Goal: Task Accomplishment & Management: Manage account settings

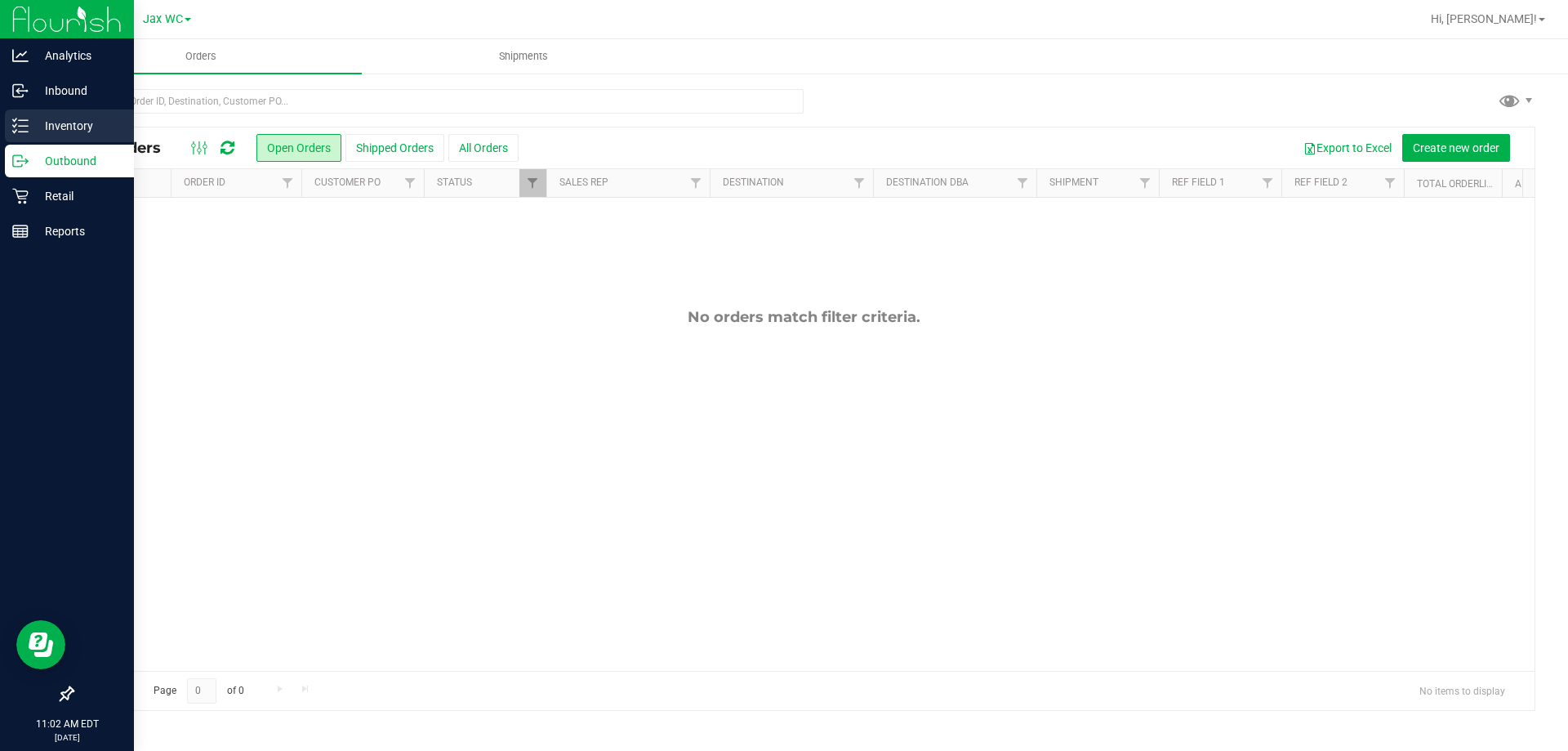
click at [83, 117] on p "Inventory" at bounding box center [77, 125] width 98 height 20
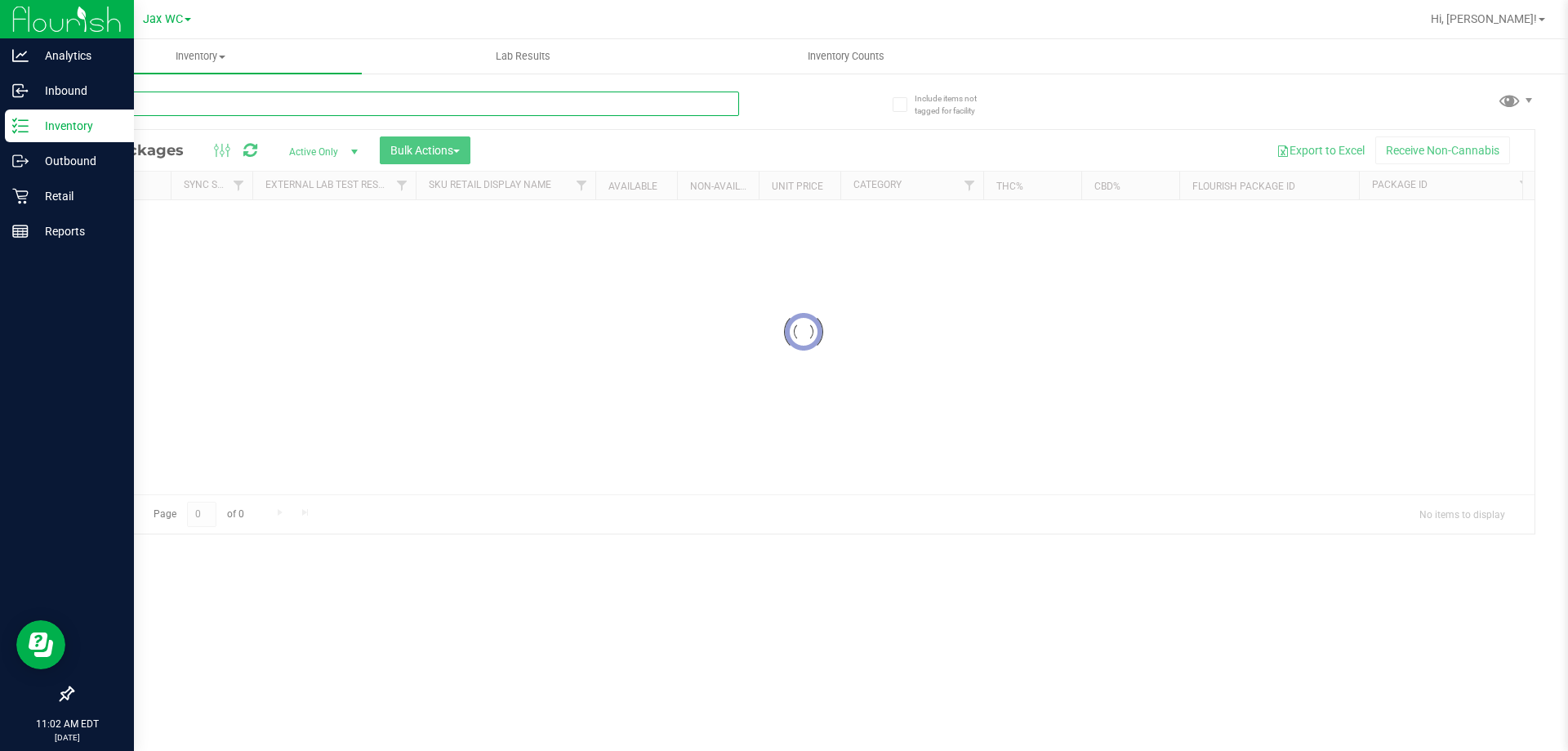
click at [204, 99] on input "text" at bounding box center [405, 104] width 667 height 24
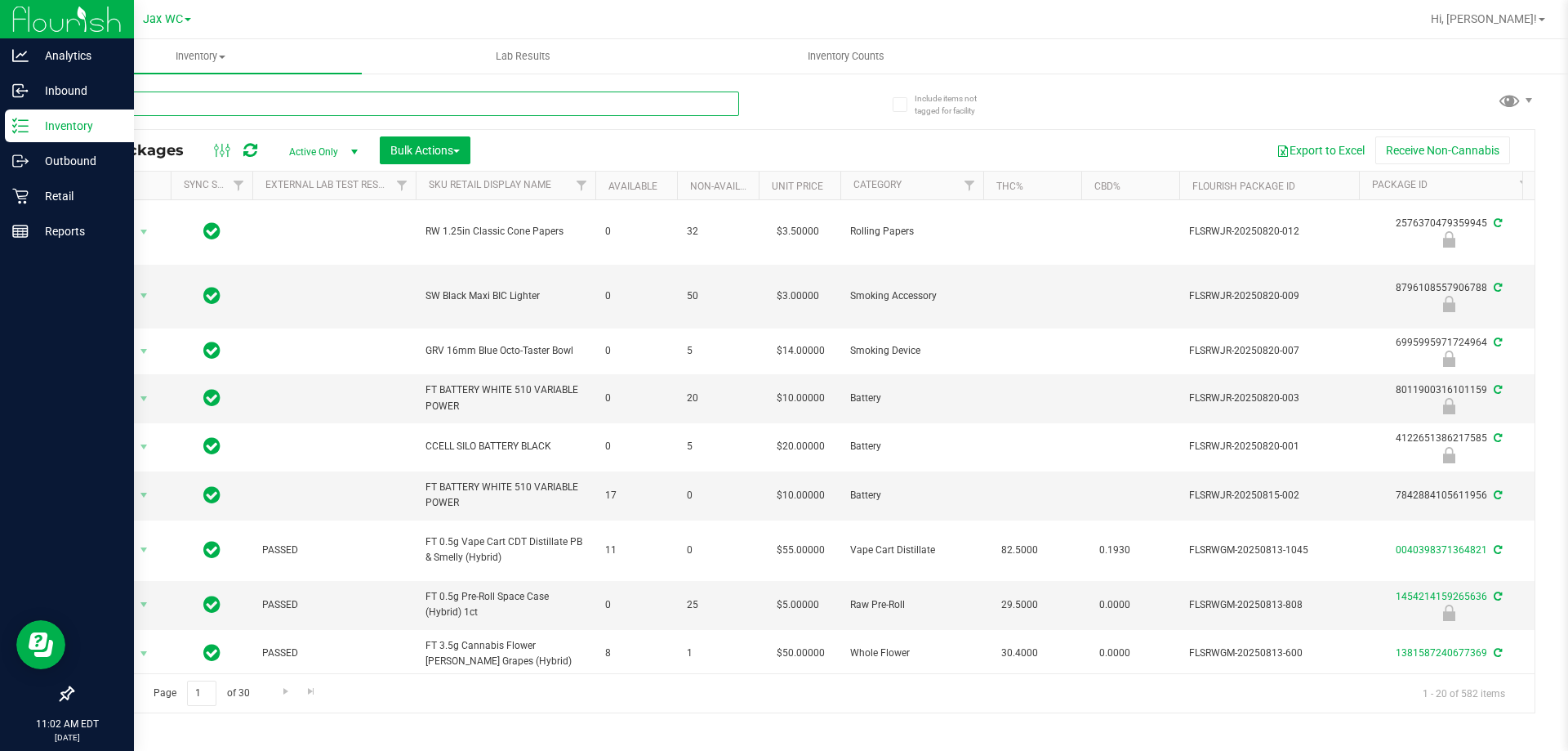
type input "cim"
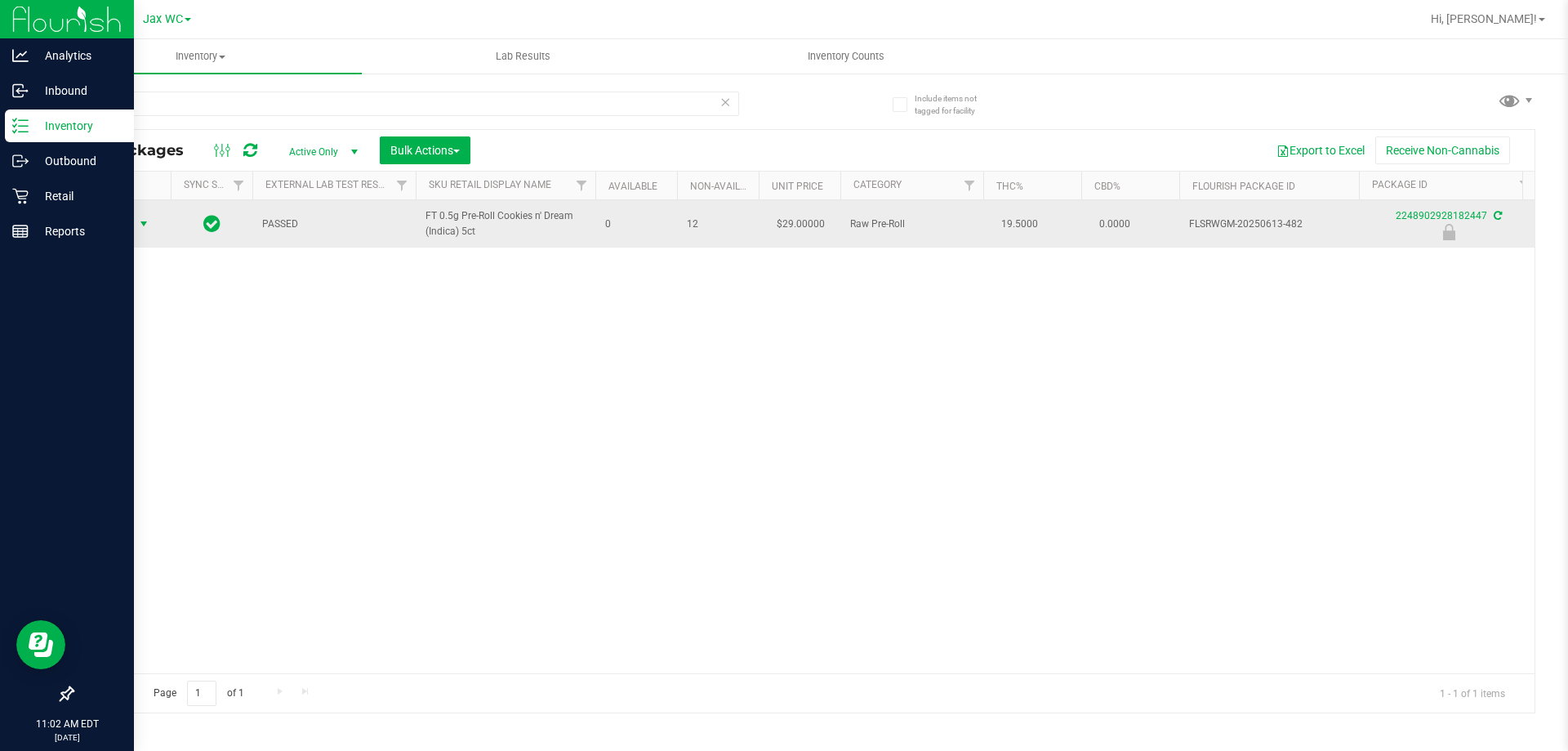
click at [121, 221] on span "Action" at bounding box center [110, 224] width 44 height 23
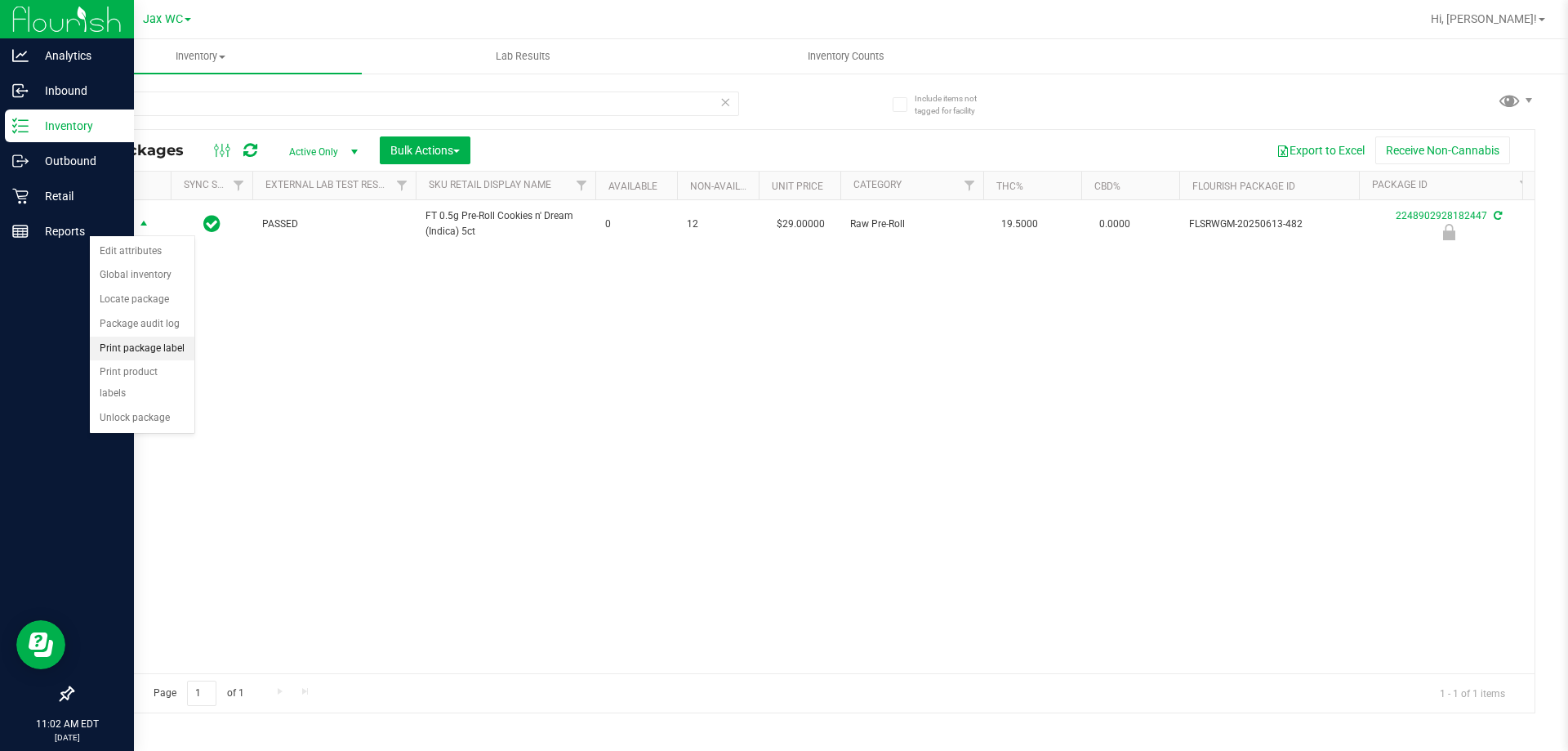
click at [160, 346] on li "Print package label" at bounding box center [142, 349] width 104 height 24
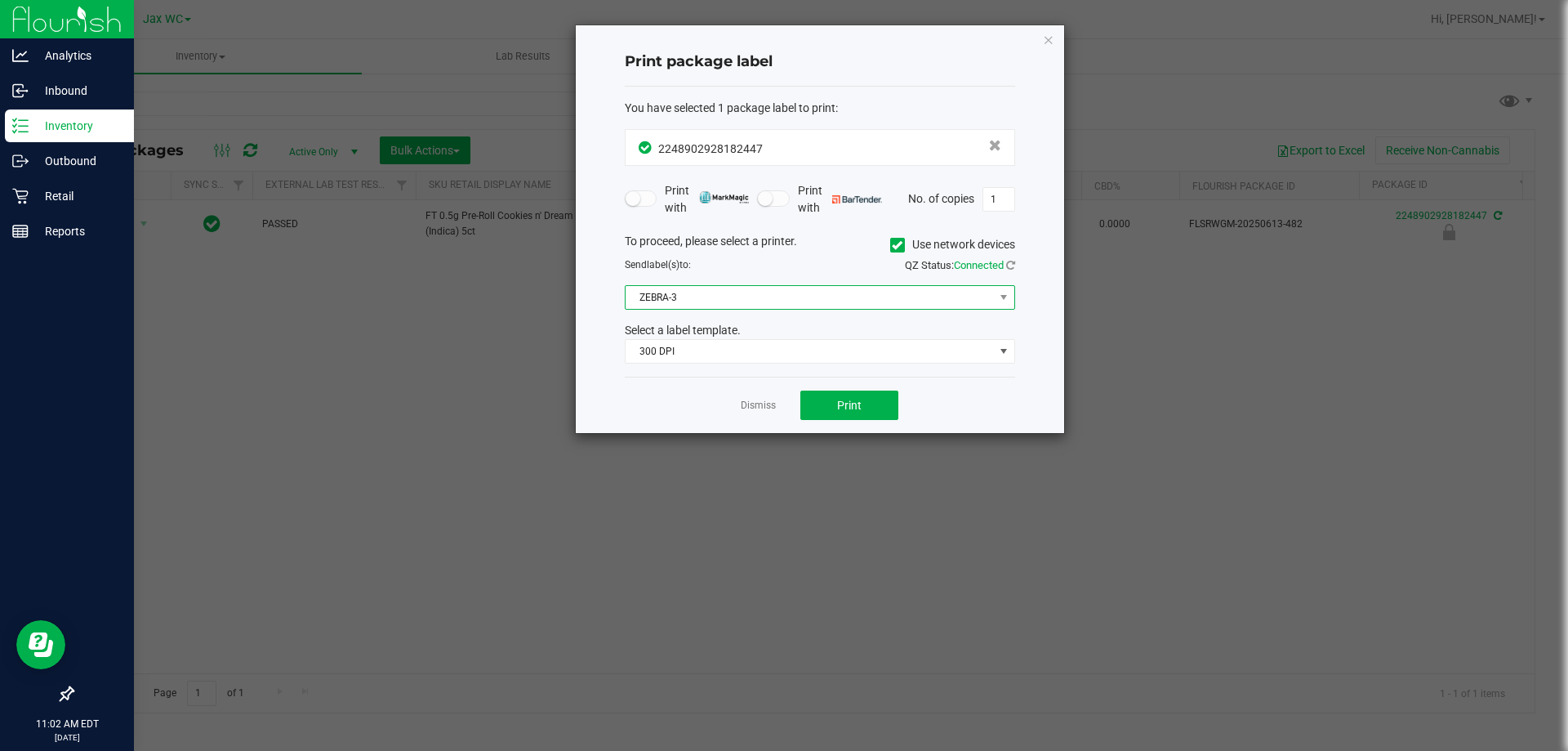
click at [756, 305] on span "ZEBRA-3" at bounding box center [810, 297] width 368 height 23
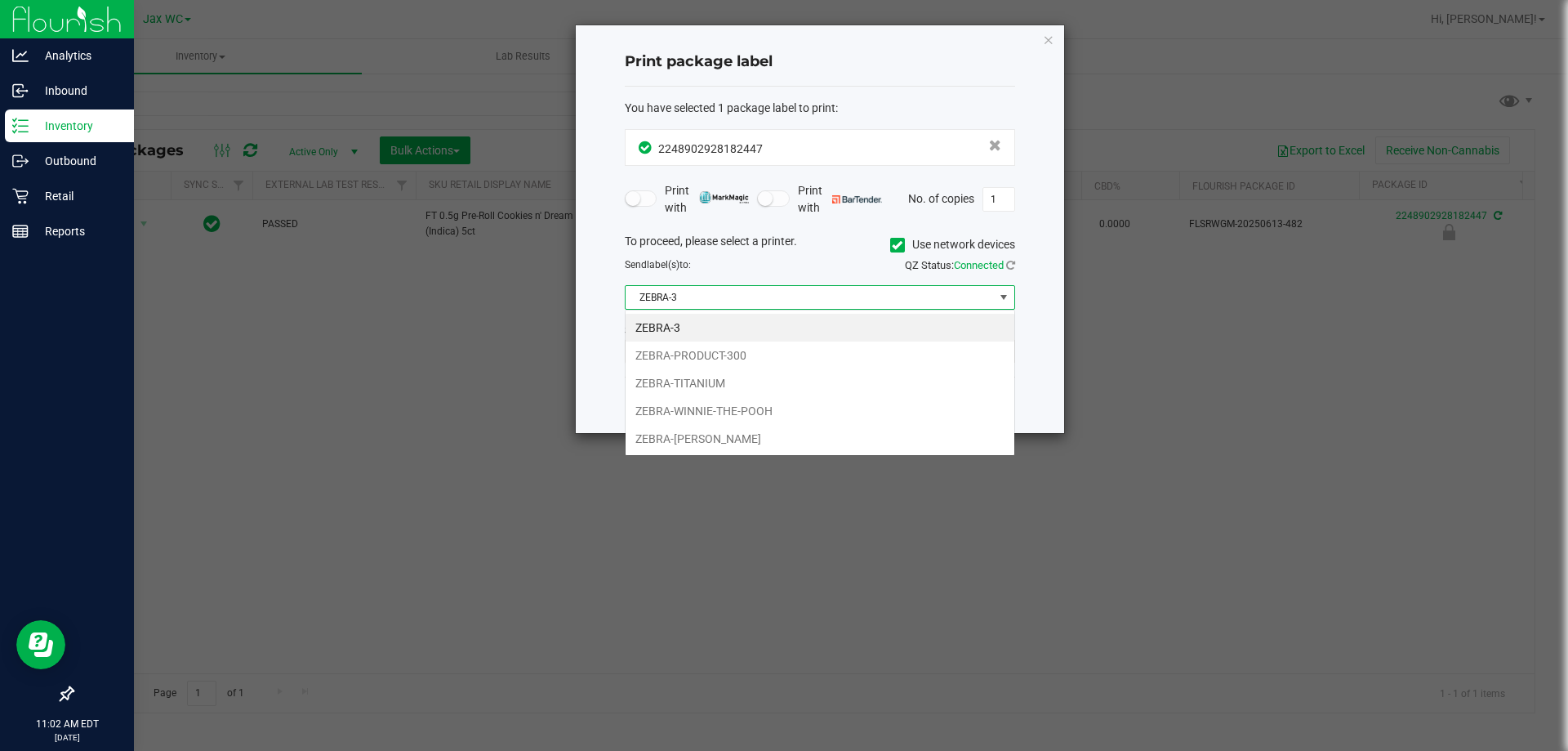
scroll to position [24, 391]
click at [715, 371] on li "ZEBRA-TITANIUM" at bounding box center [820, 383] width 389 height 28
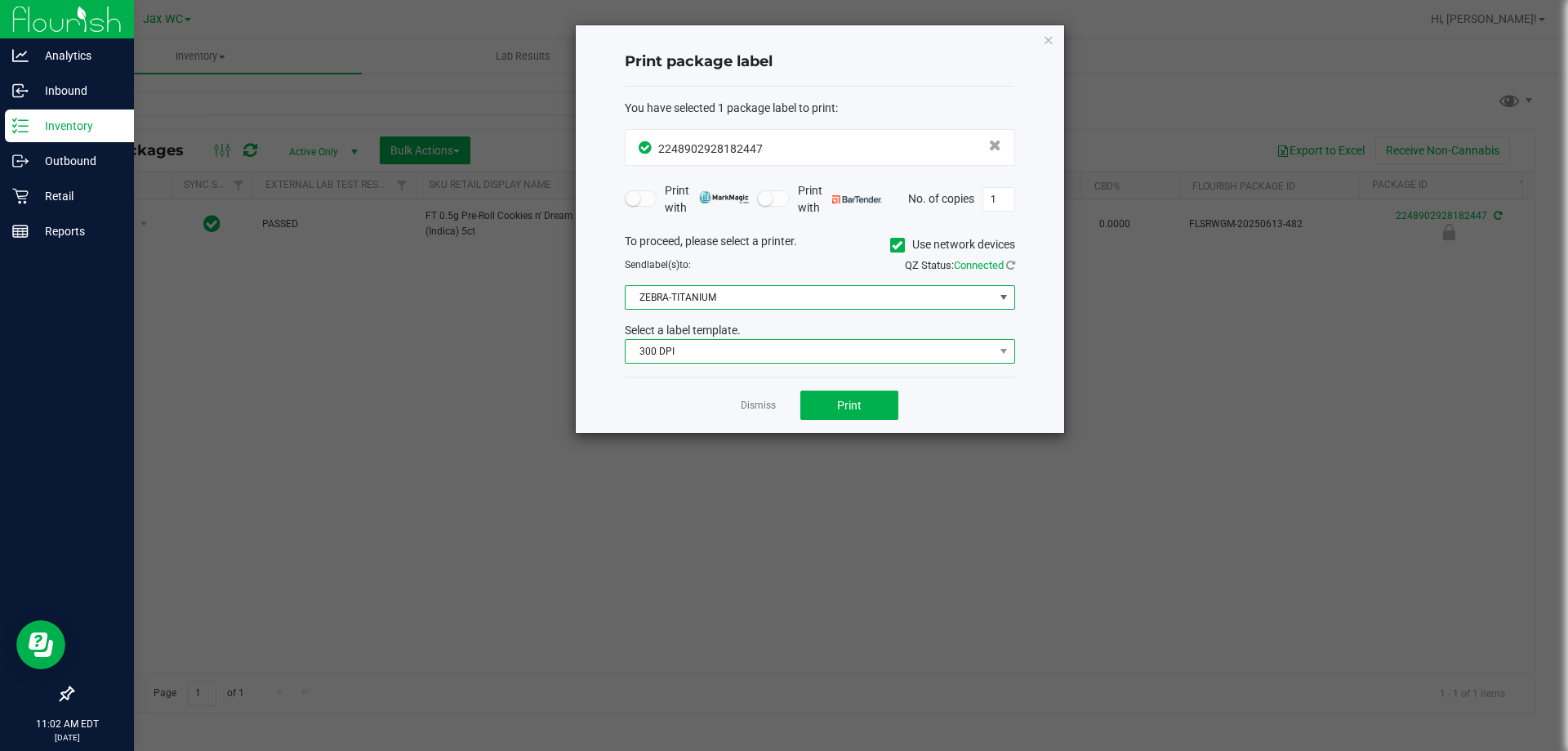
click at [716, 343] on span "300 DPI" at bounding box center [810, 351] width 368 height 23
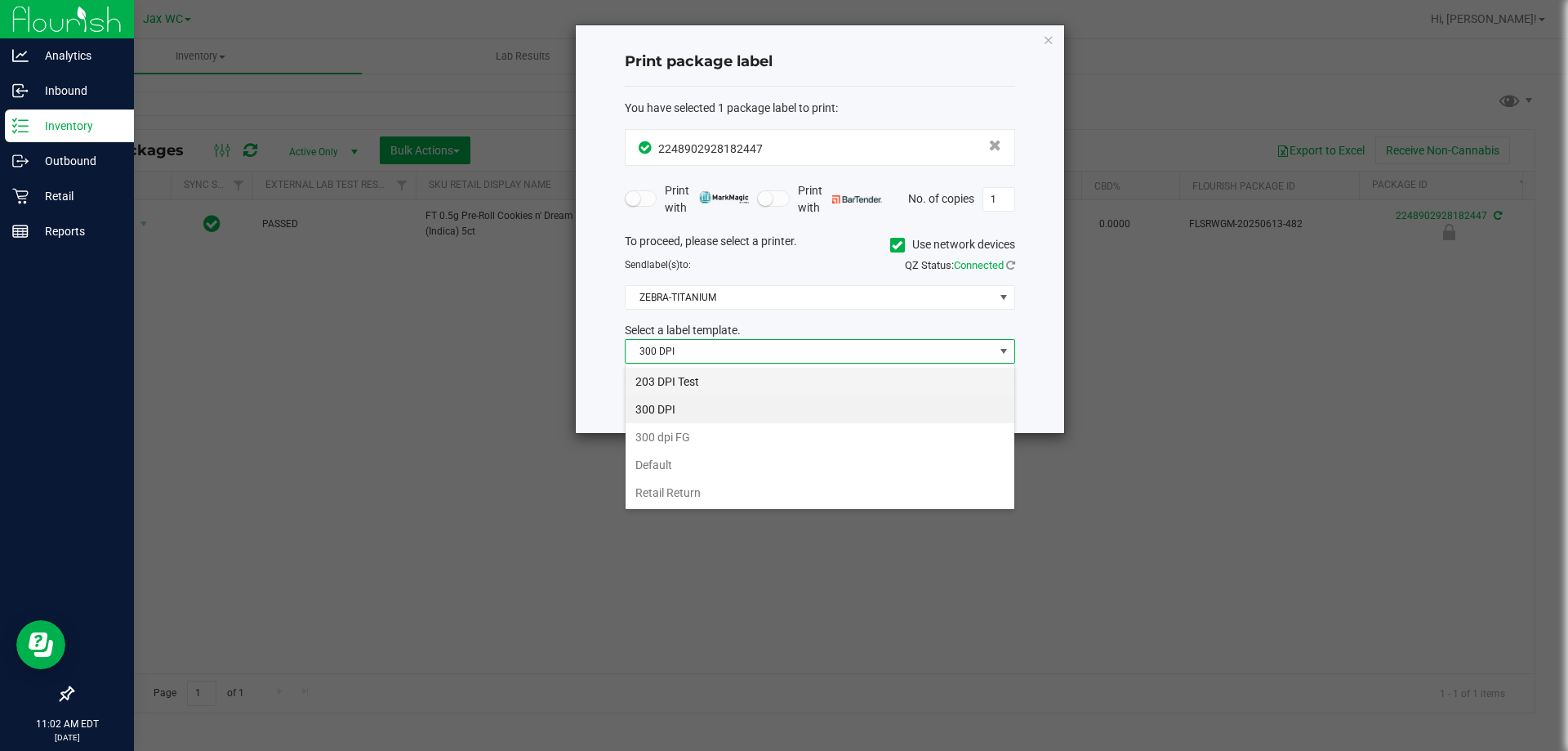
click at [701, 378] on li "203 DPI Test" at bounding box center [820, 382] width 389 height 28
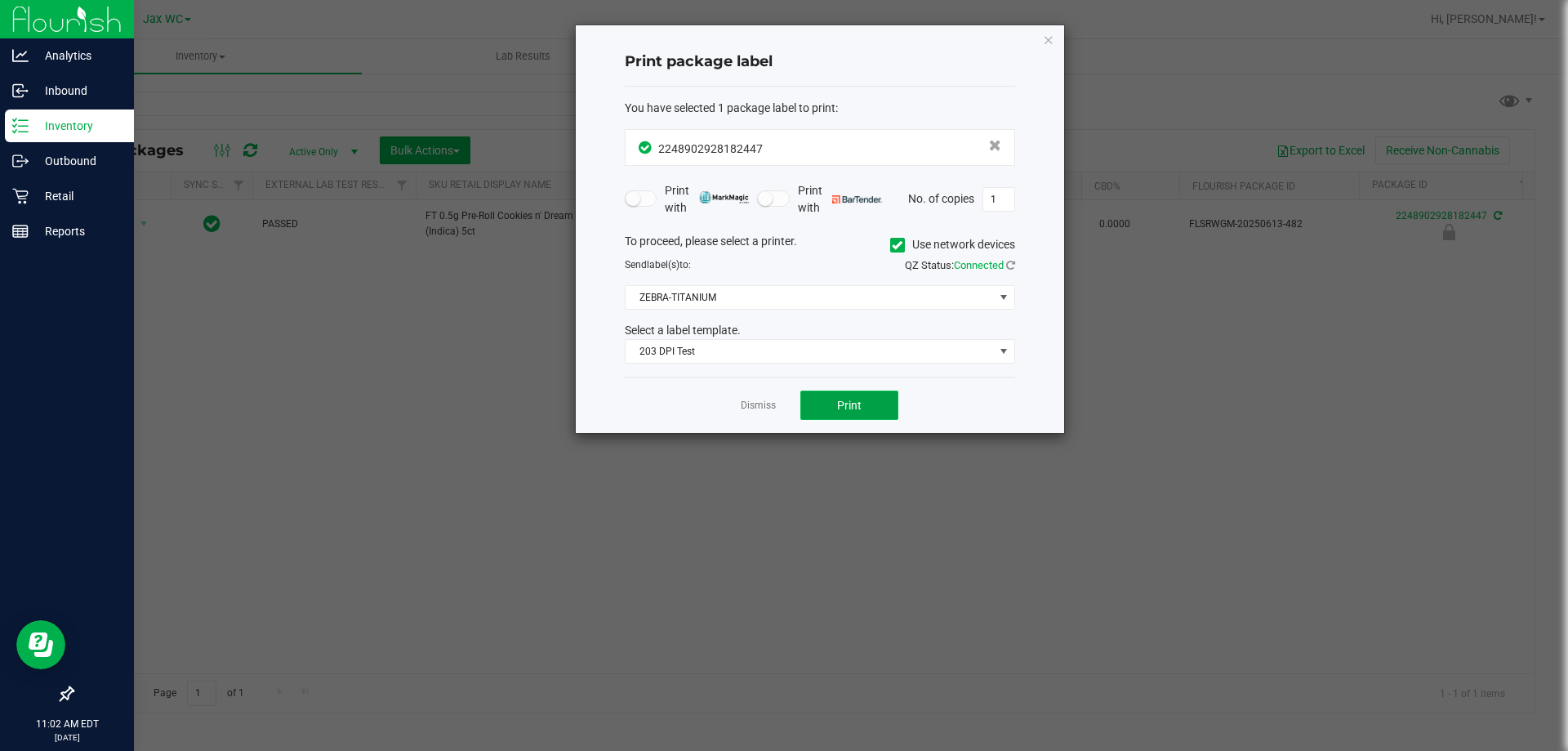
click at [867, 412] on button "Print" at bounding box center [849, 406] width 98 height 30
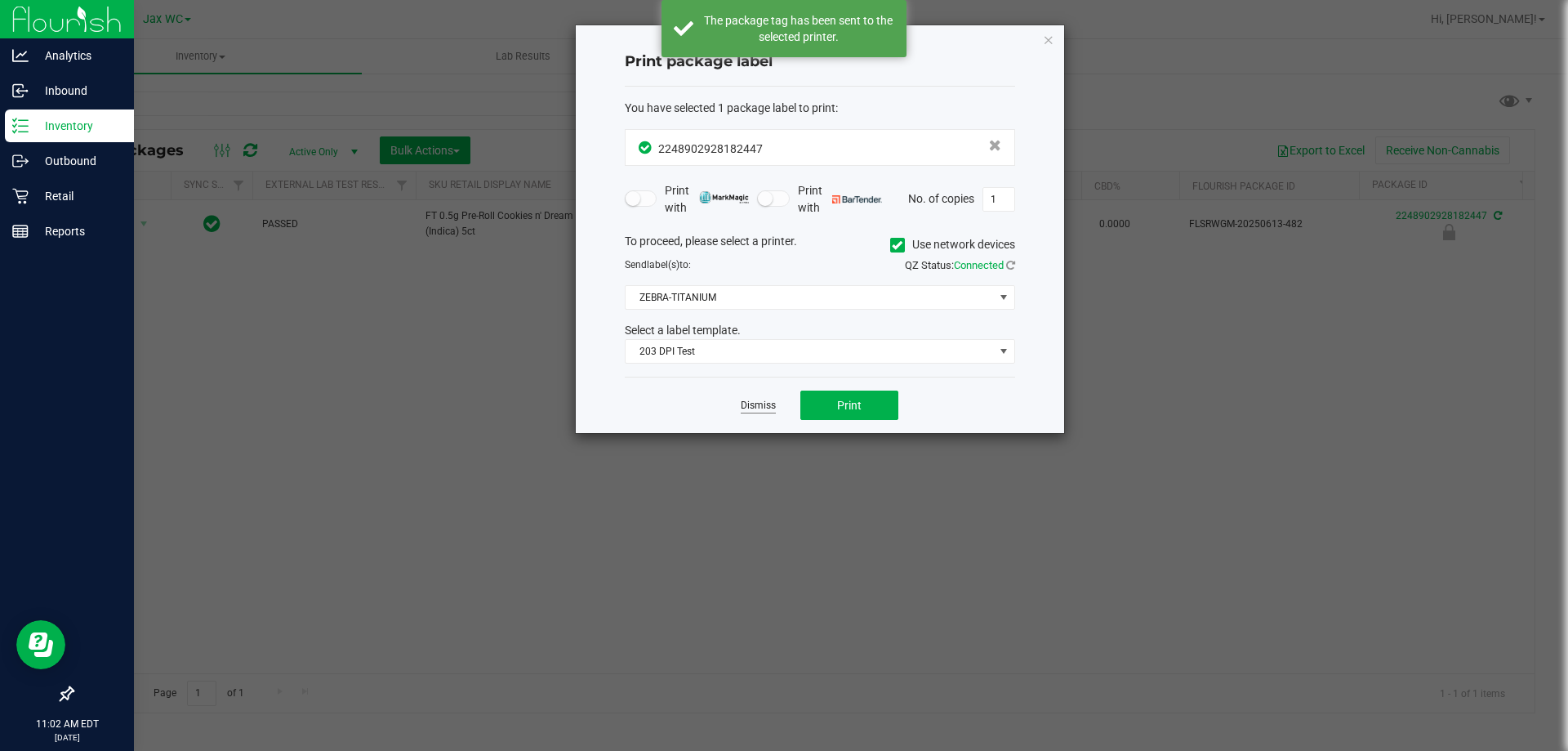
click at [760, 404] on link "Dismiss" at bounding box center [758, 405] width 35 height 14
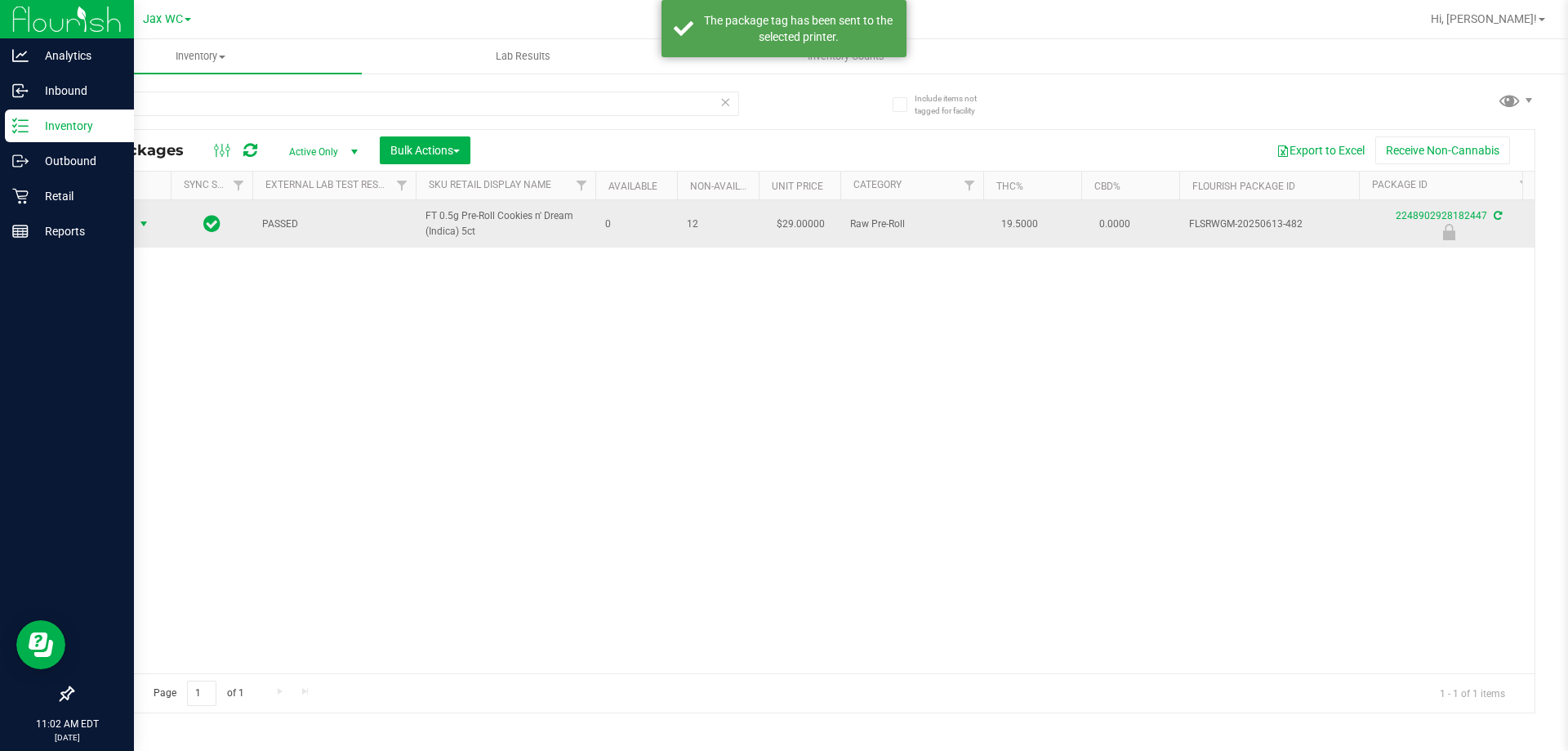
click at [127, 223] on span "Action" at bounding box center [110, 224] width 44 height 23
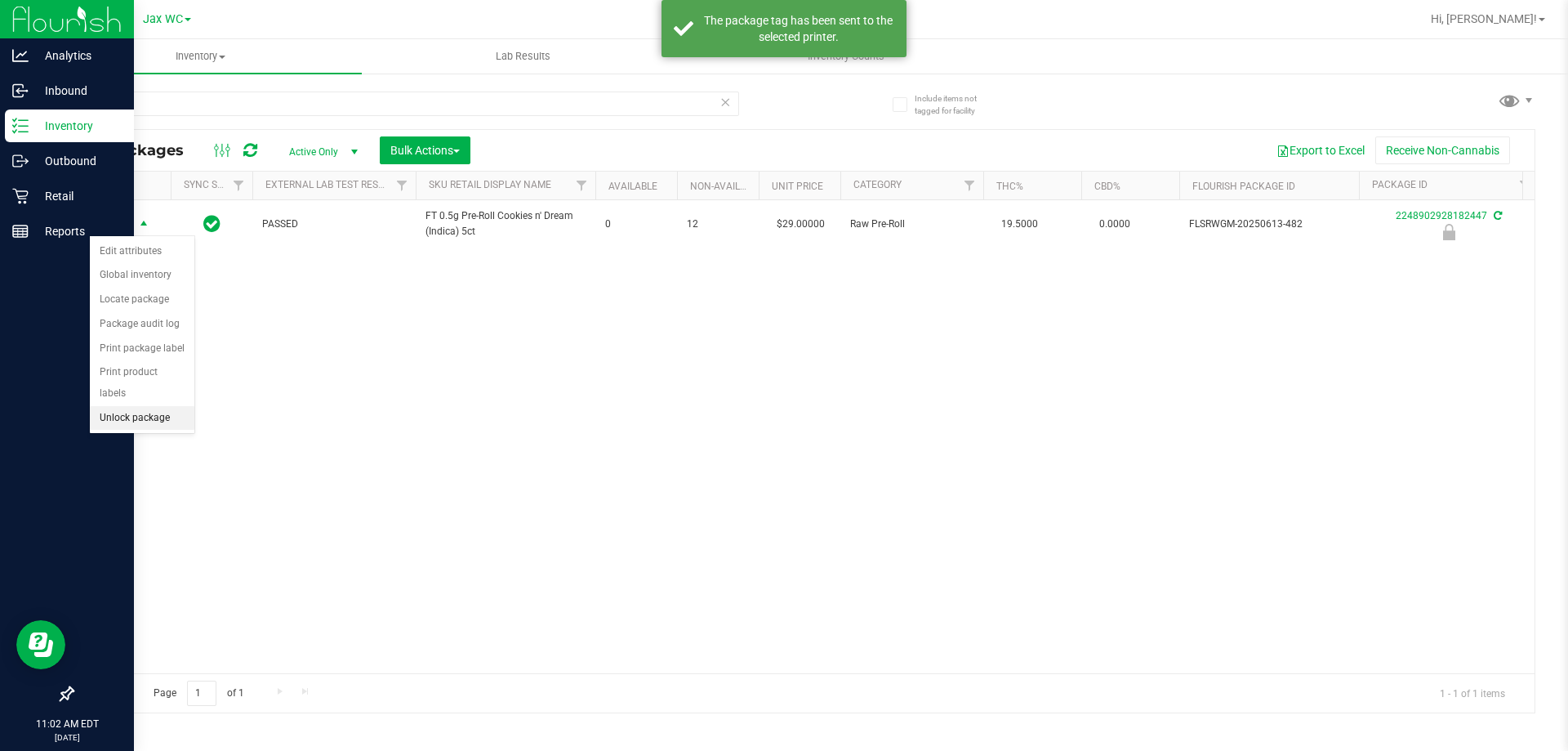
click at [123, 406] on li "Unlock package" at bounding box center [142, 418] width 104 height 24
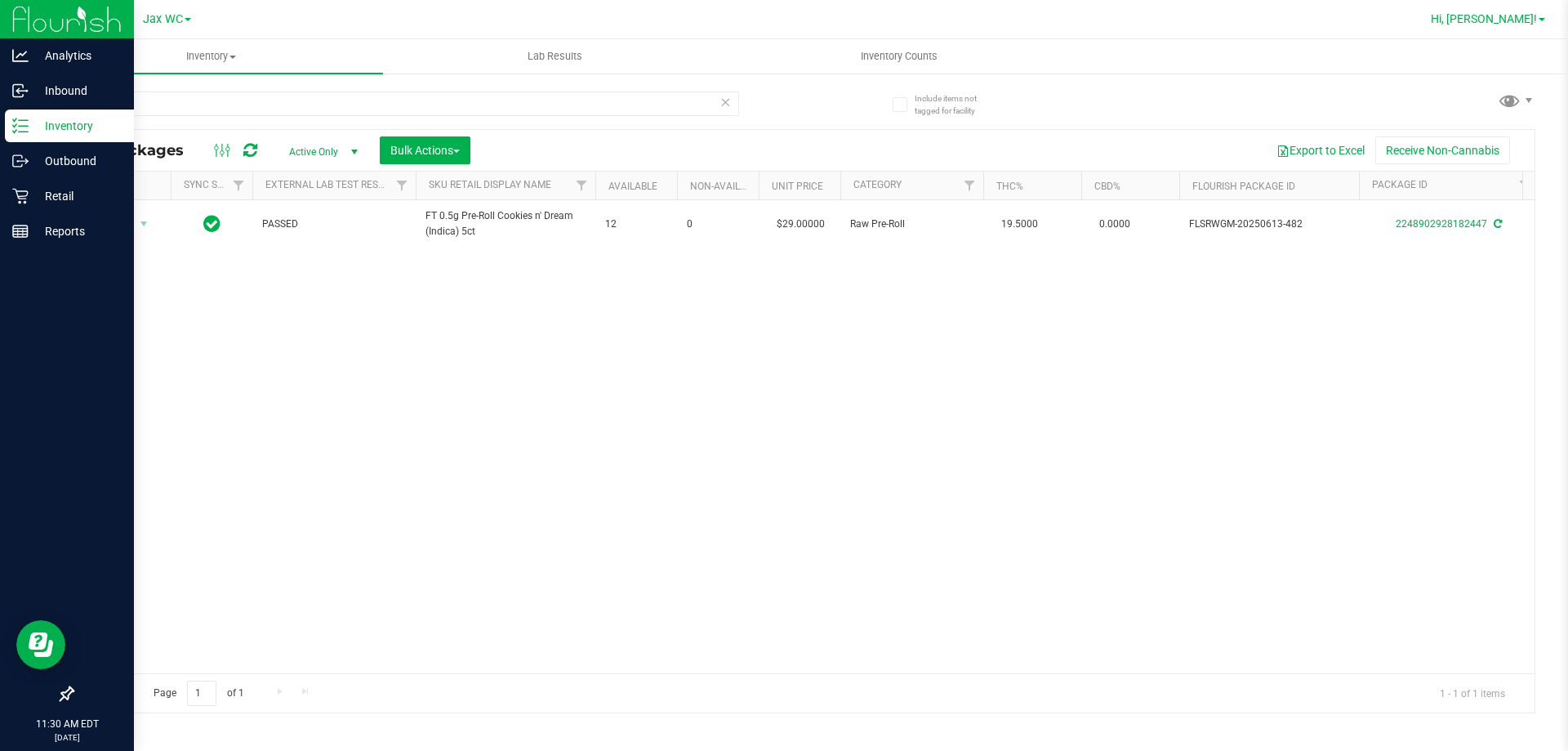
click at [1533, 23] on span "Hi, Jessica!" at bounding box center [1484, 19] width 106 height 13
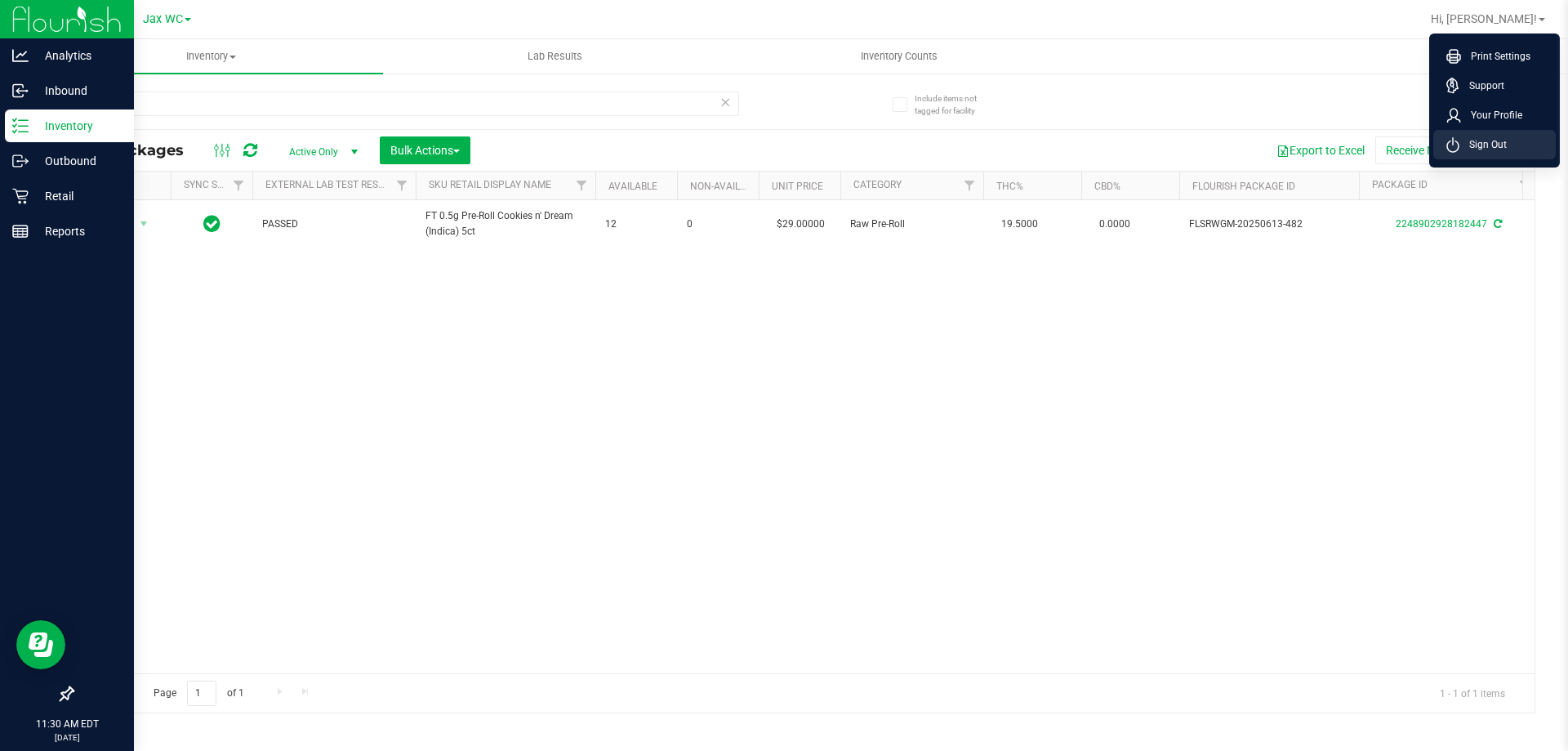
click at [1463, 147] on span "Sign Out" at bounding box center [1483, 145] width 48 height 17
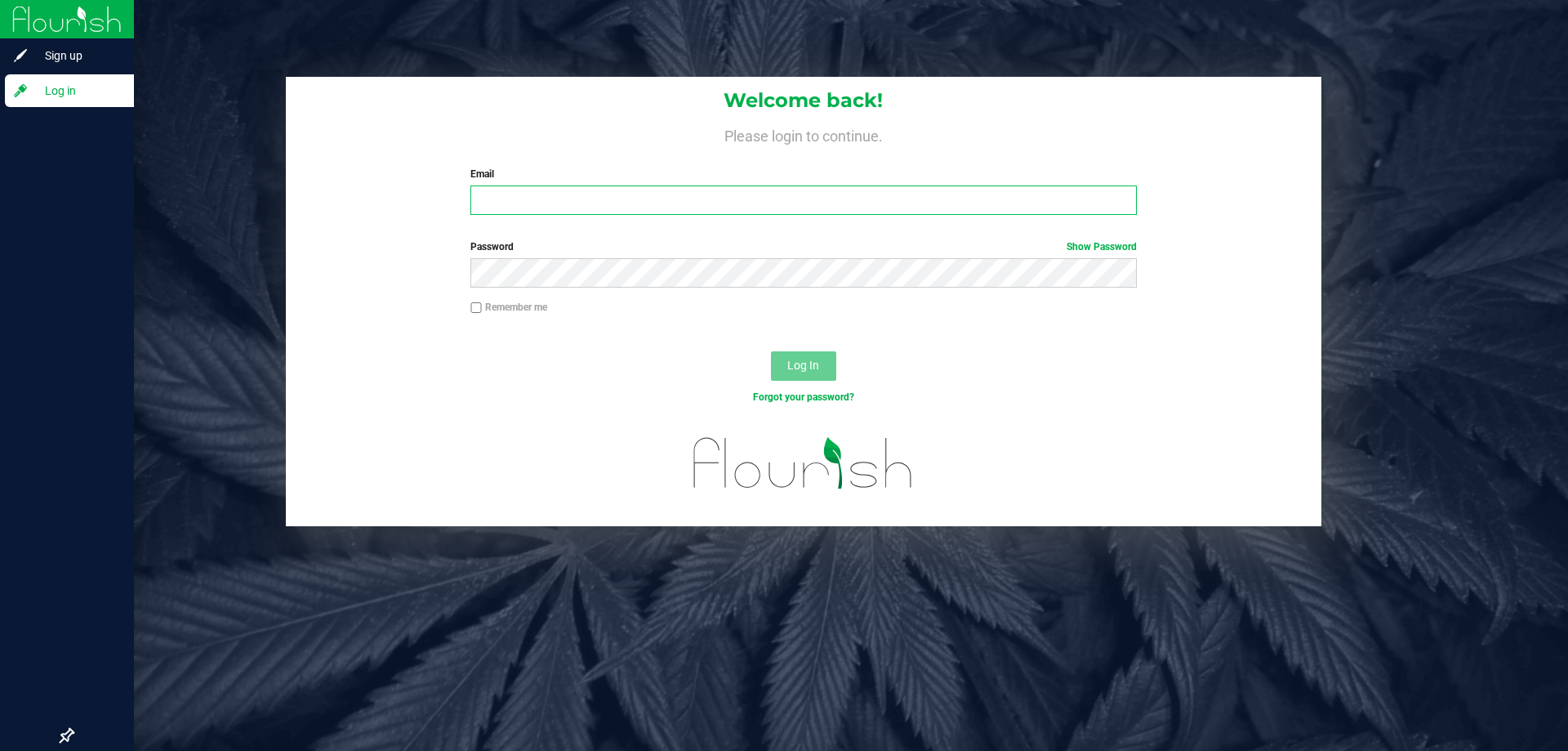
click at [916, 198] on input "Email" at bounding box center [803, 201] width 666 height 30
type input "[EMAIL_ADDRESS][DOMAIN_NAME]"
click at [771, 352] on button "Log In" at bounding box center [804, 367] width 65 height 30
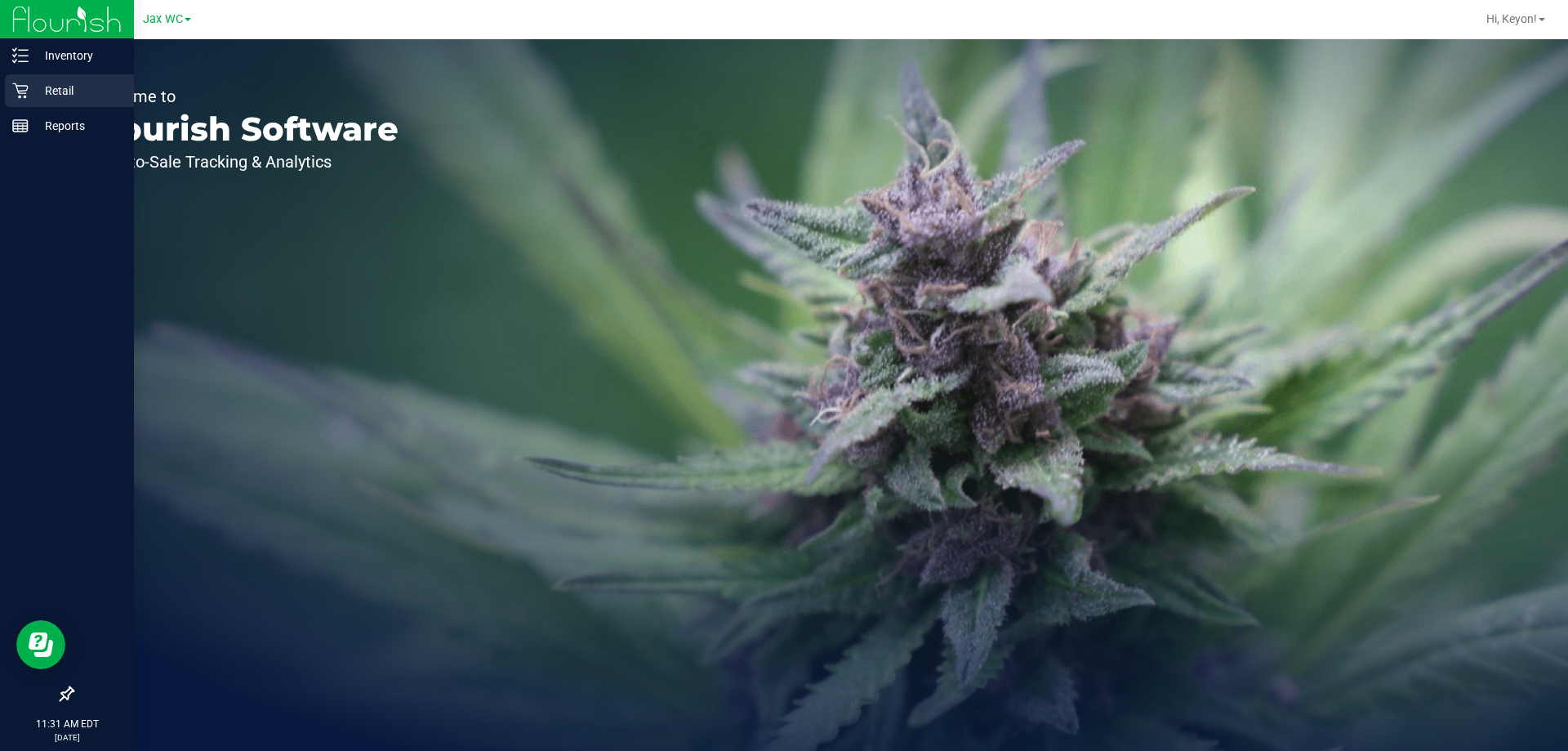
click at [23, 83] on icon at bounding box center [21, 90] width 17 height 17
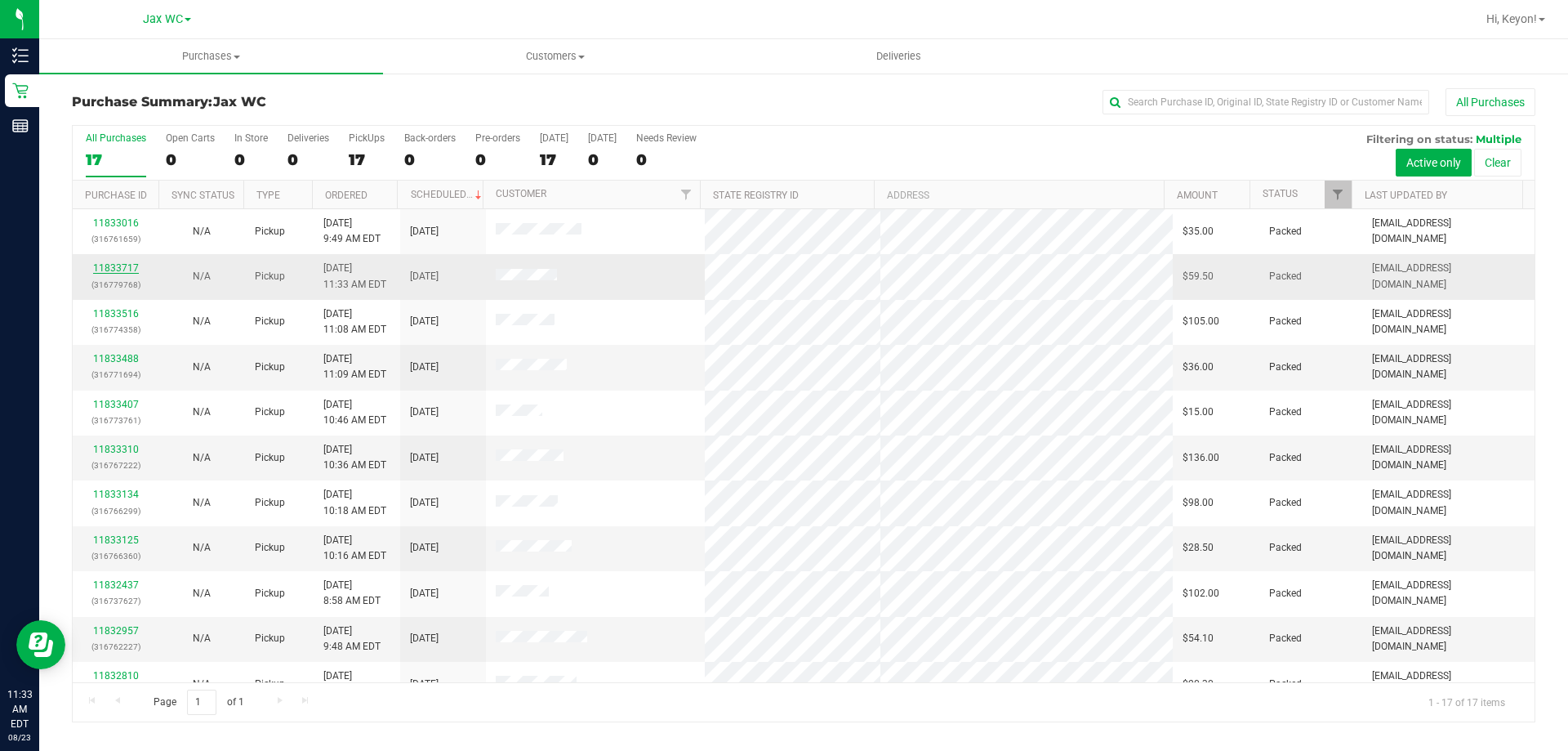
click at [119, 267] on link "11833717" at bounding box center [116, 268] width 46 height 11
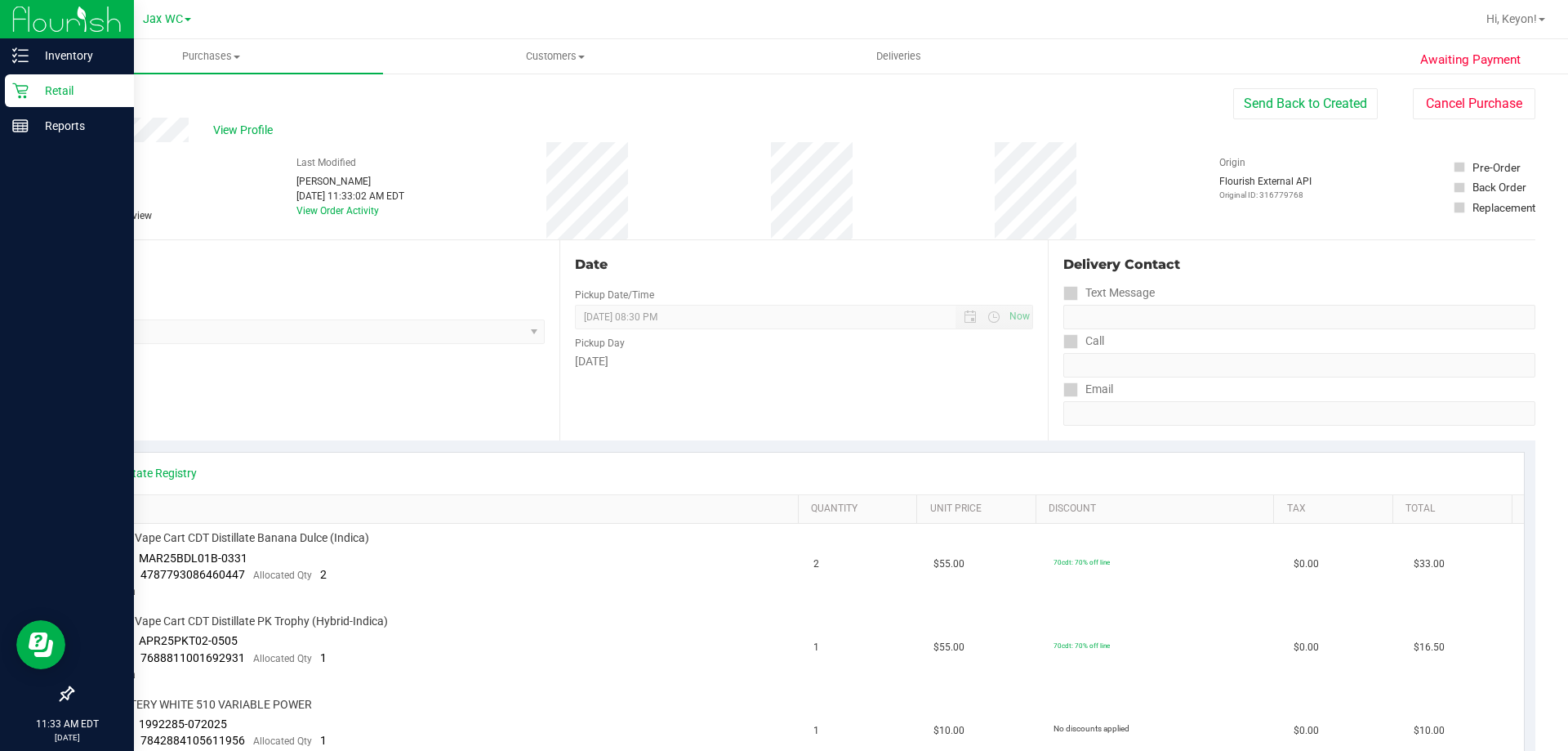
click at [10, 82] on div "Retail" at bounding box center [69, 90] width 129 height 33
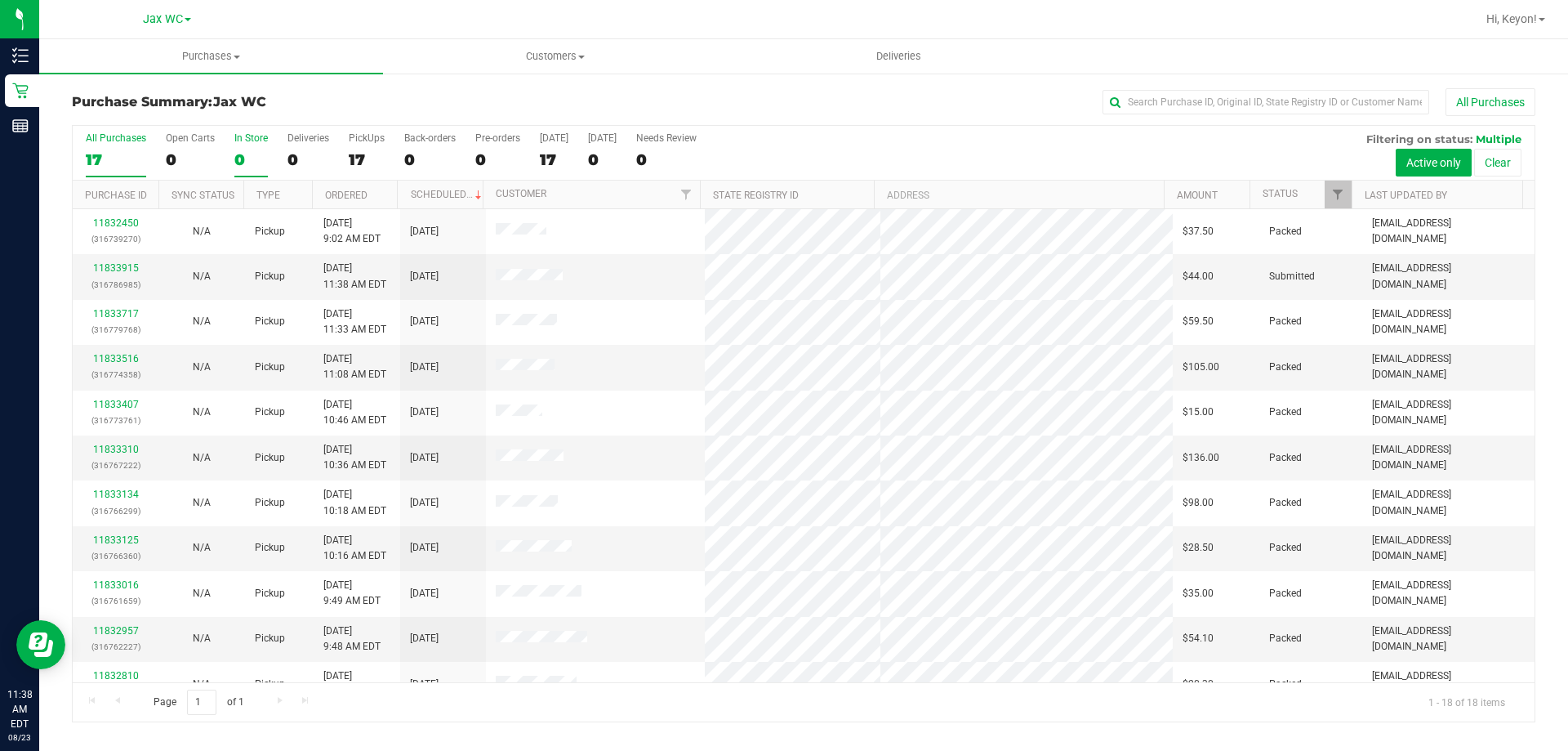
click at [246, 141] on div "In Store" at bounding box center [251, 138] width 34 height 11
click at [0, 0] on input "In Store 0" at bounding box center [0, 0] width 0 height 0
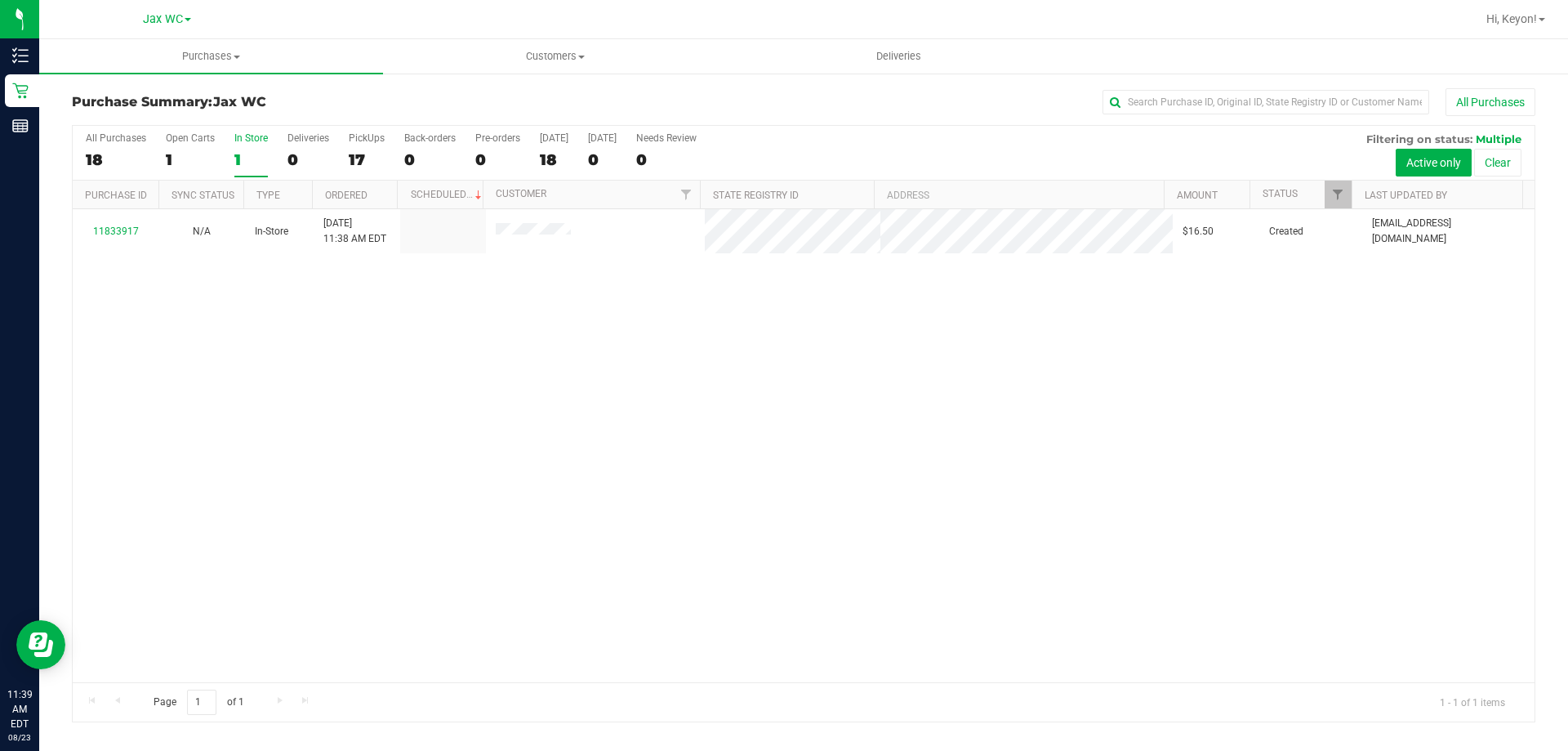
click at [246, 141] on div "In Store" at bounding box center [251, 138] width 34 height 11
click at [0, 0] on input "In Store 1" at bounding box center [0, 0] width 0 height 0
click at [240, 146] on label "In Store 1" at bounding box center [251, 155] width 34 height 45
click at [0, 0] on input "In Store 1" at bounding box center [0, 0] width 0 height 0
click at [121, 154] on div "18" at bounding box center [116, 160] width 61 height 19
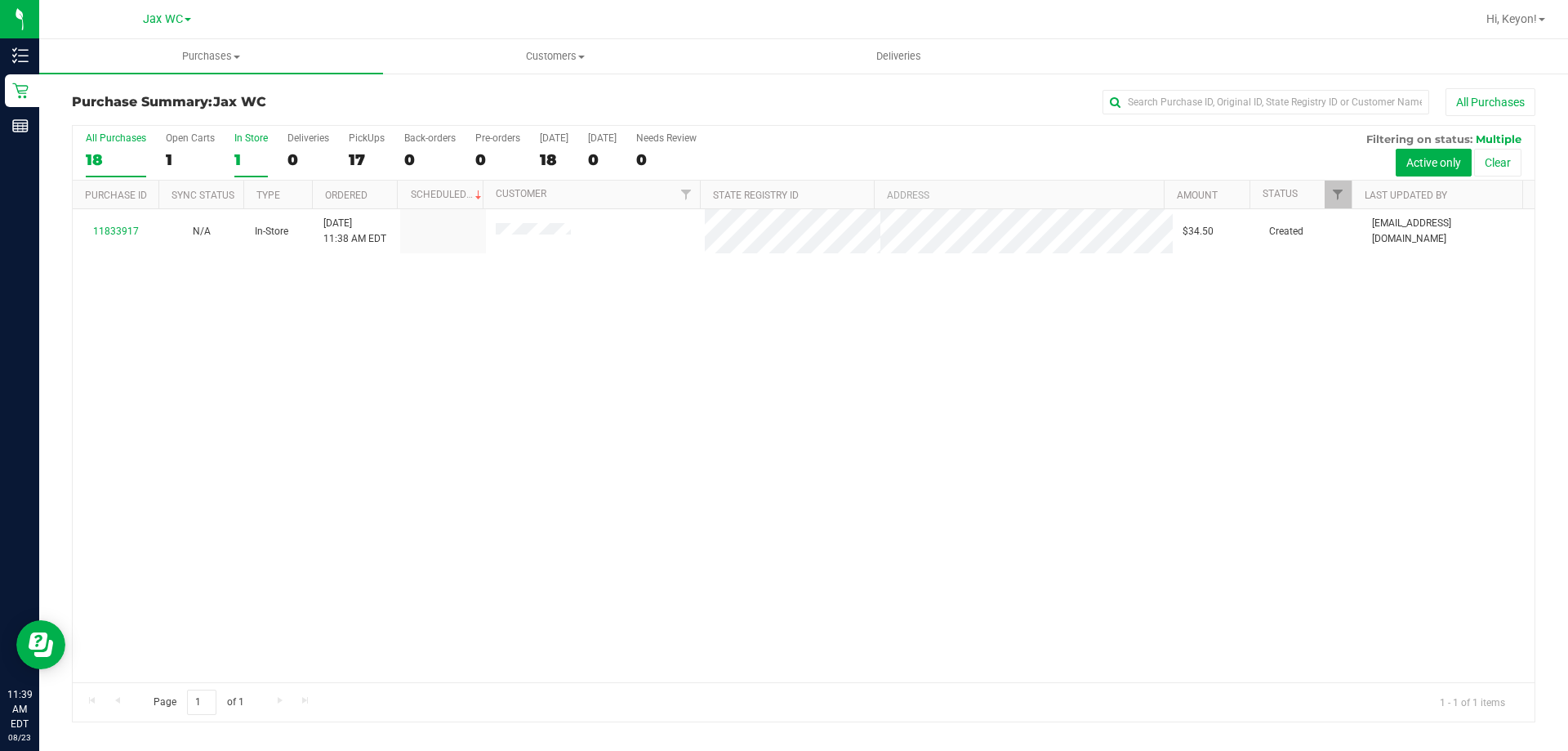
click at [0, 0] on input "All Purchases 18" at bounding box center [0, 0] width 0 height 0
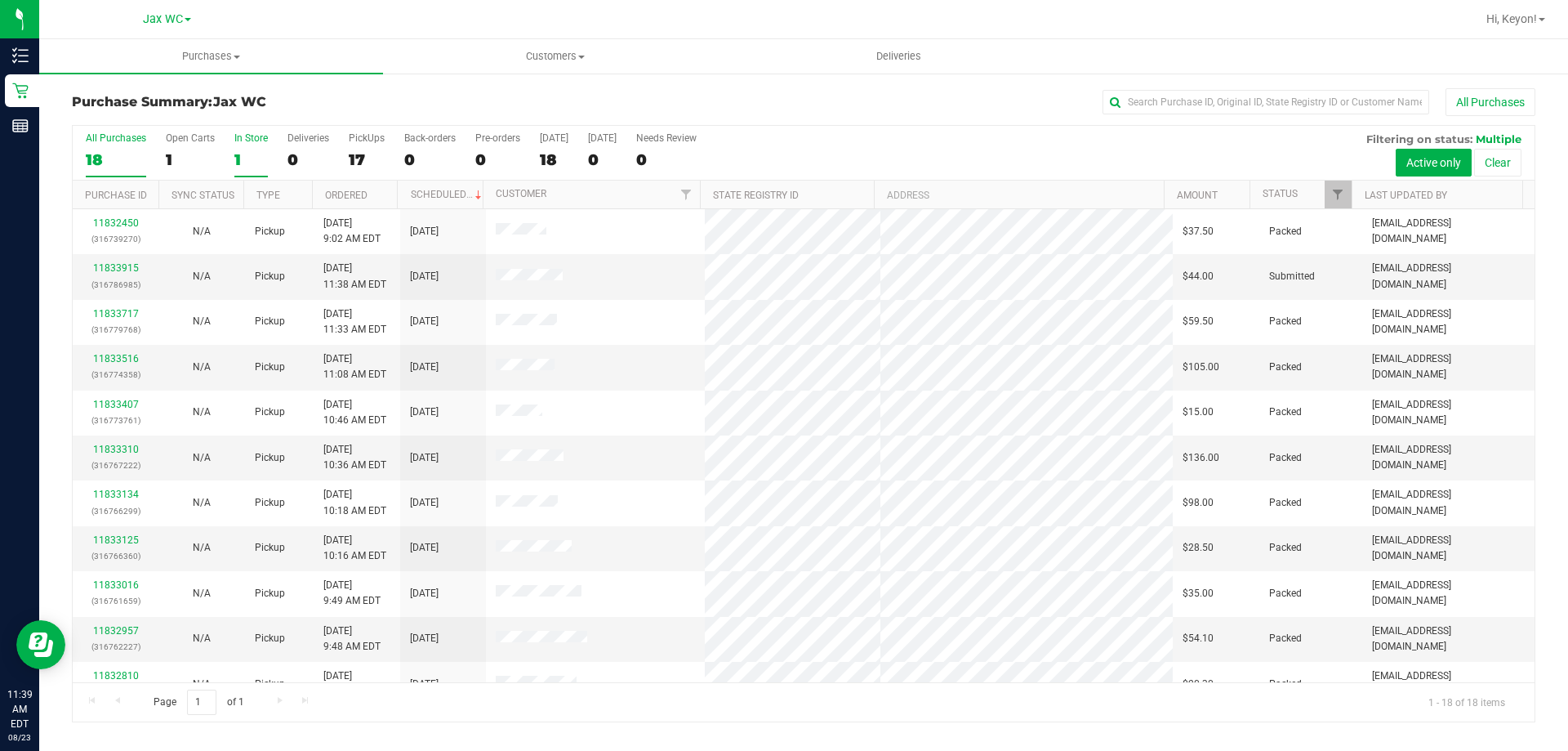
click at [243, 154] on div "1" at bounding box center [251, 160] width 34 height 19
click at [0, 0] on input "In Store 1" at bounding box center [0, 0] width 0 height 0
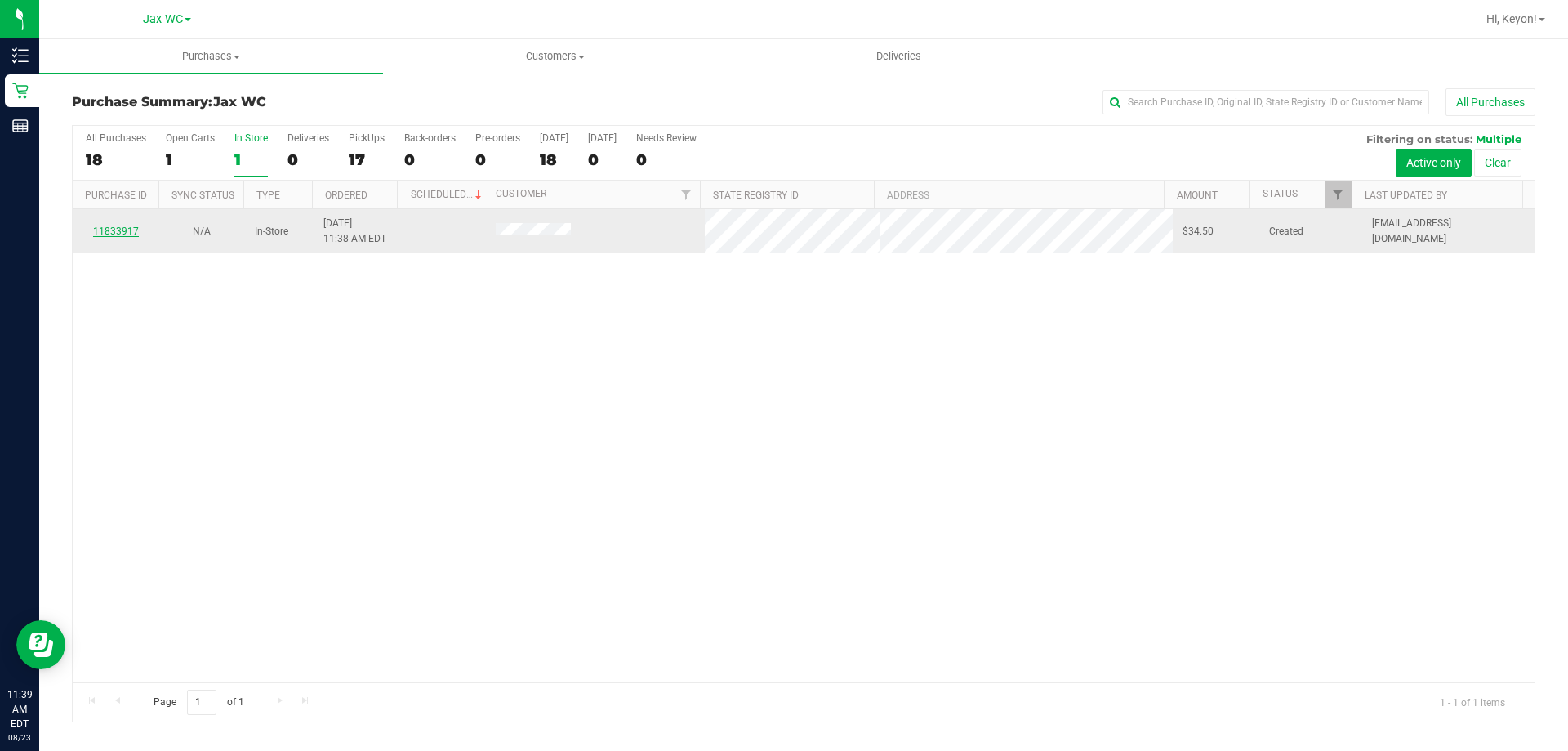
click at [131, 233] on link "11833917" at bounding box center [116, 231] width 46 height 11
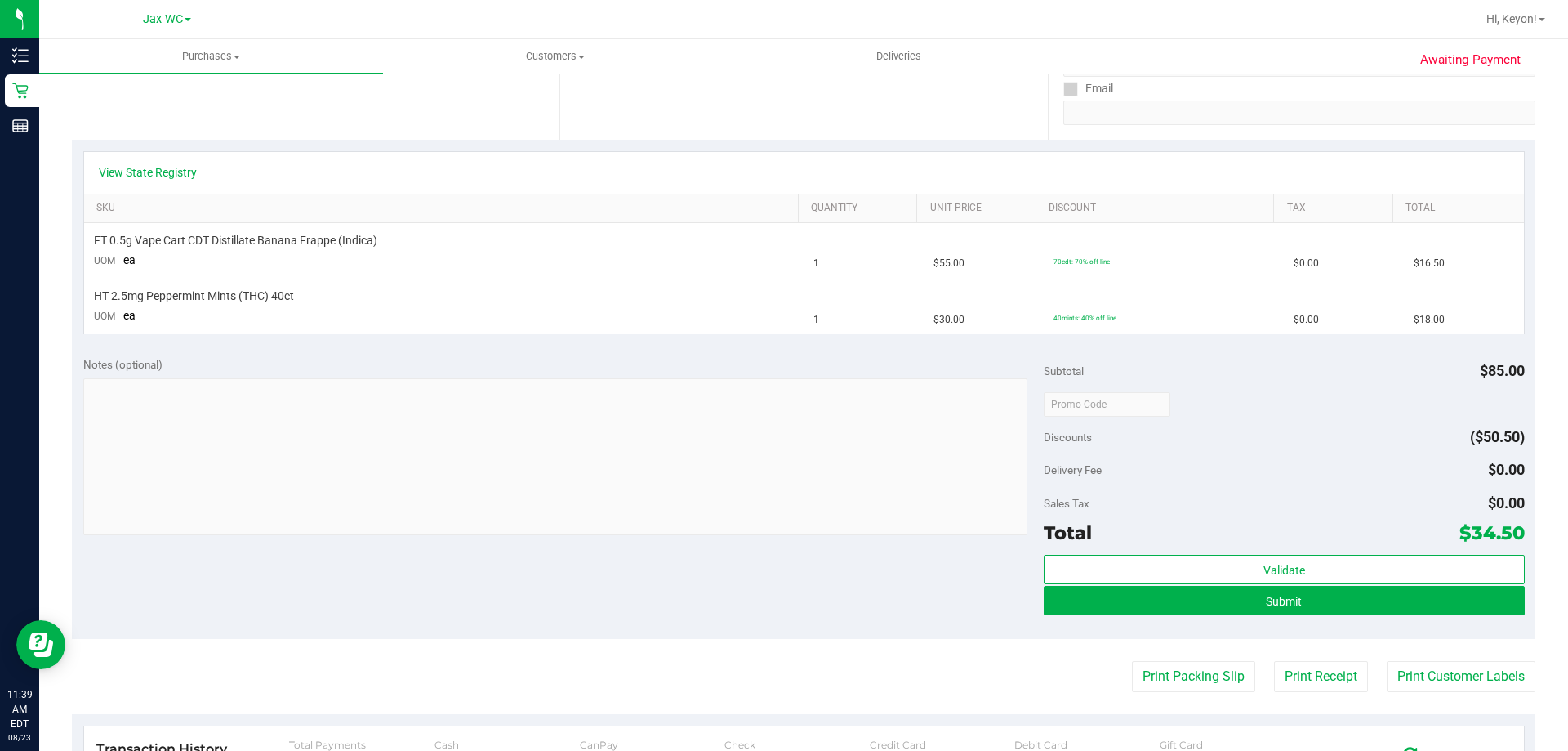
scroll to position [322, 0]
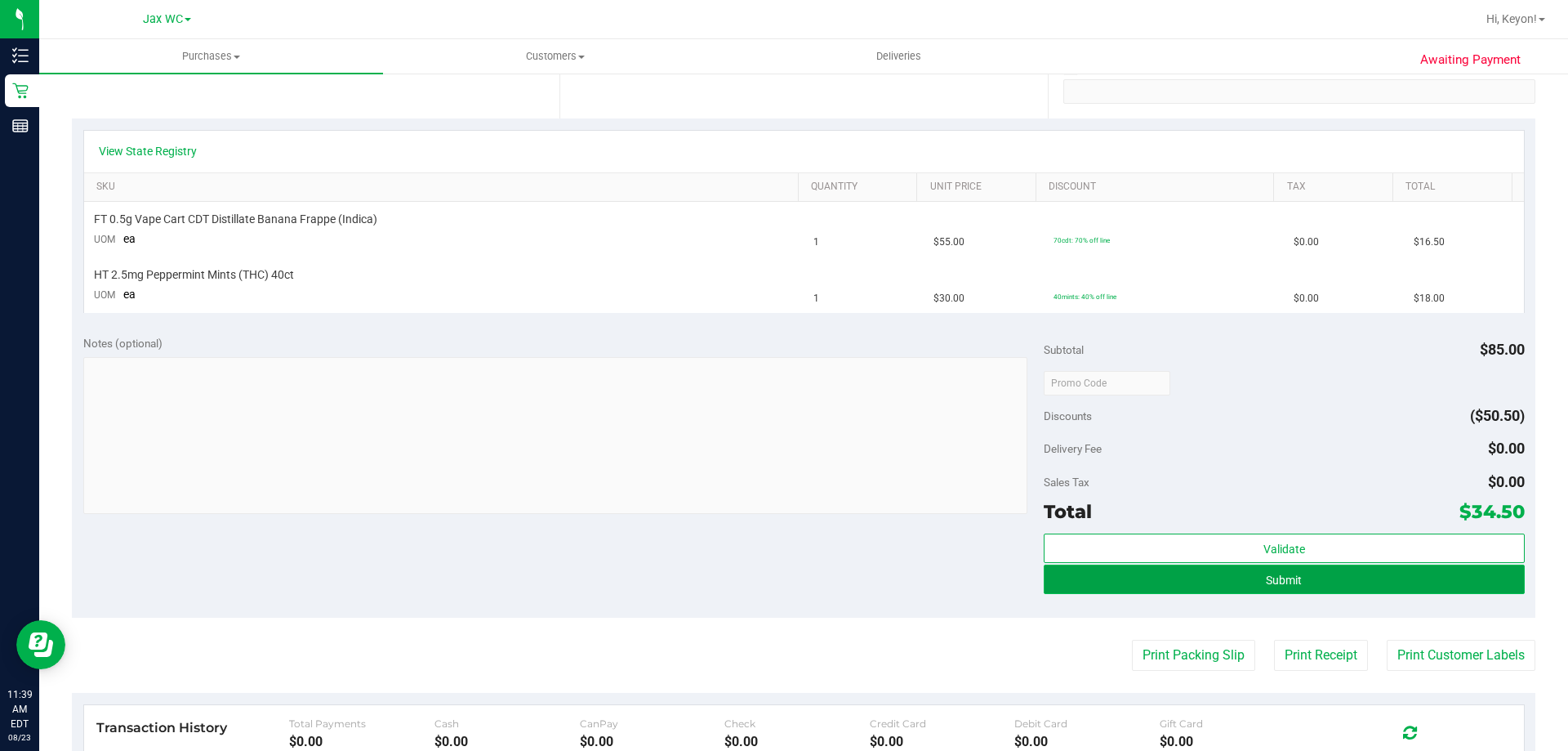
click at [1320, 574] on button "Submit" at bounding box center [1284, 579] width 480 height 30
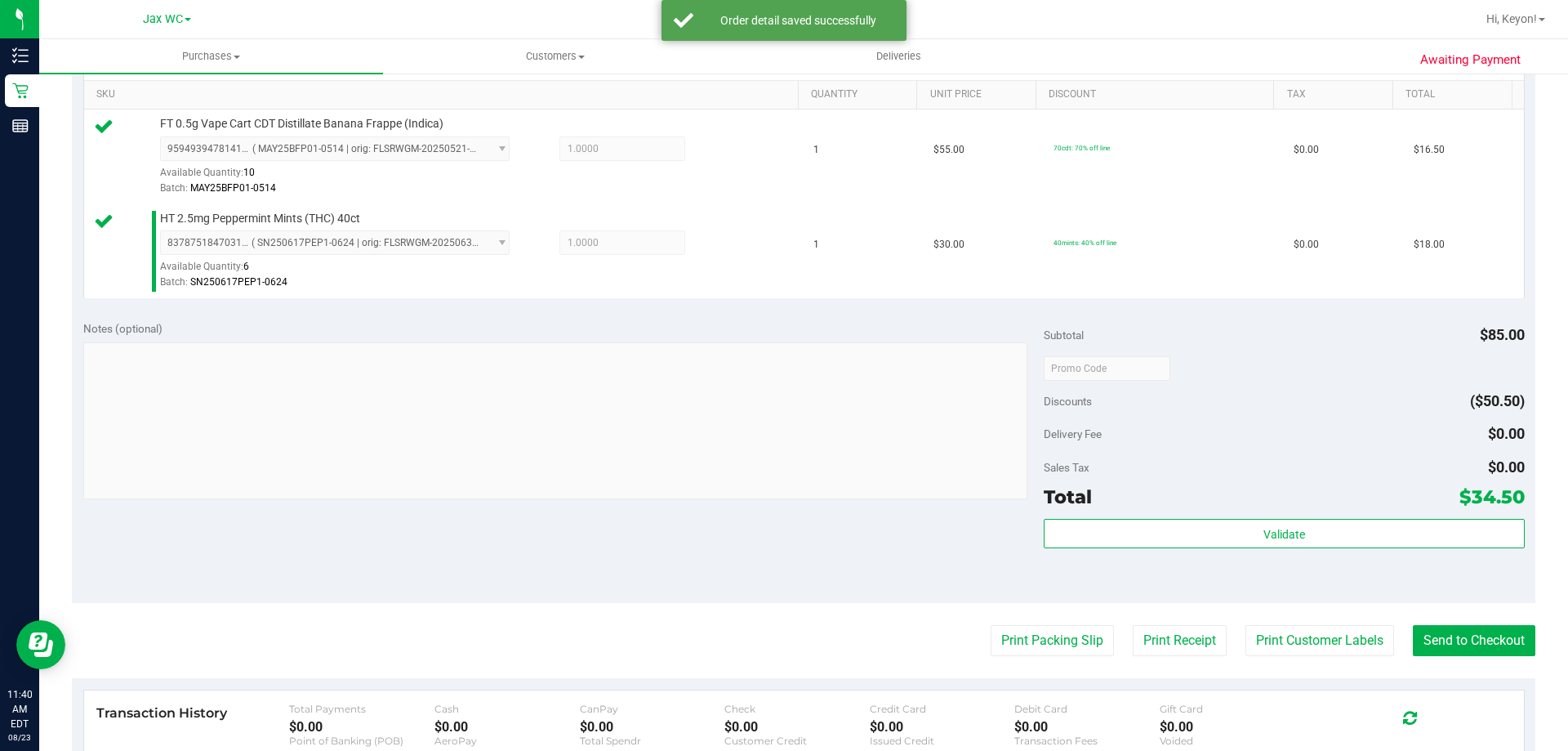
scroll to position [427, 0]
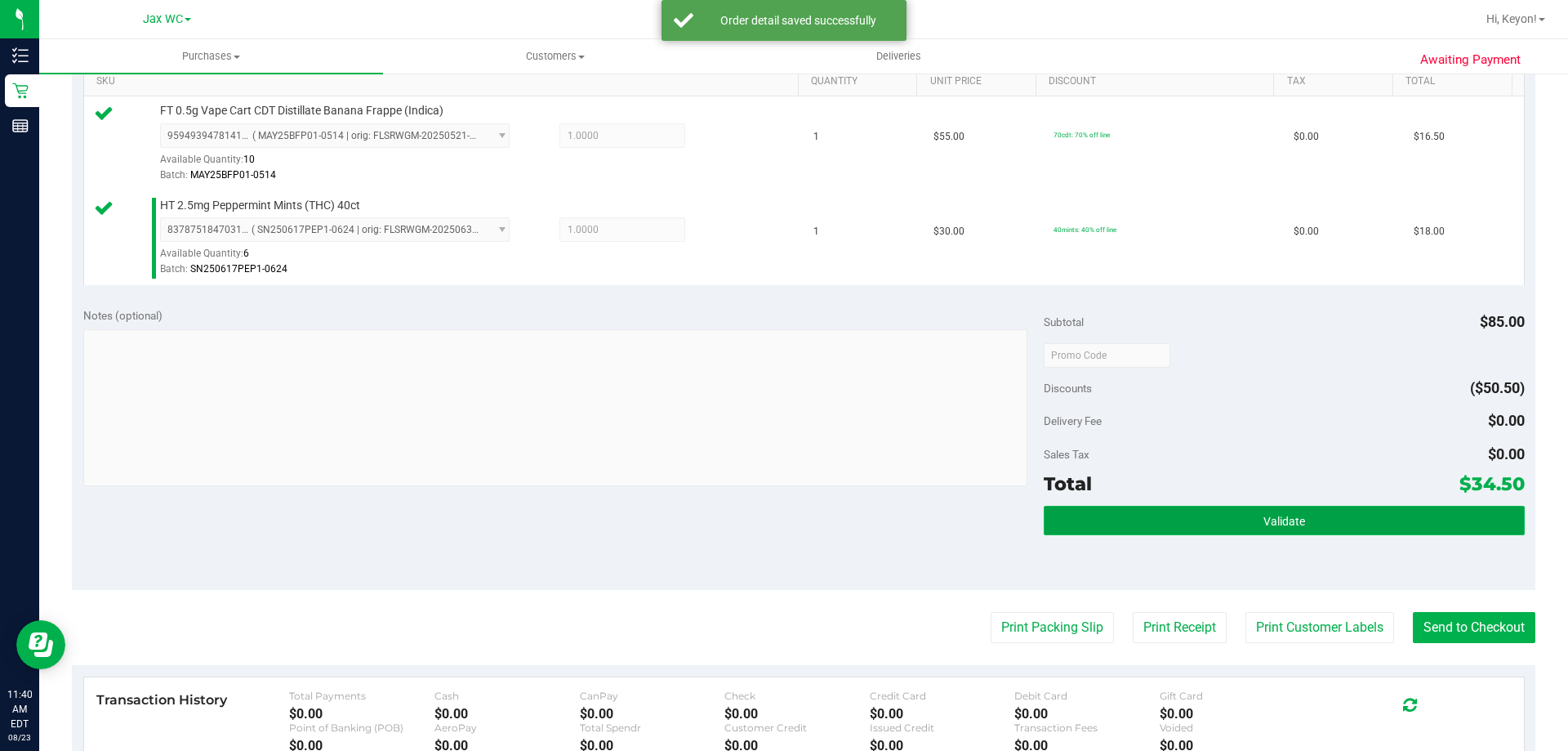
click at [1336, 522] on button "Validate" at bounding box center [1284, 521] width 480 height 30
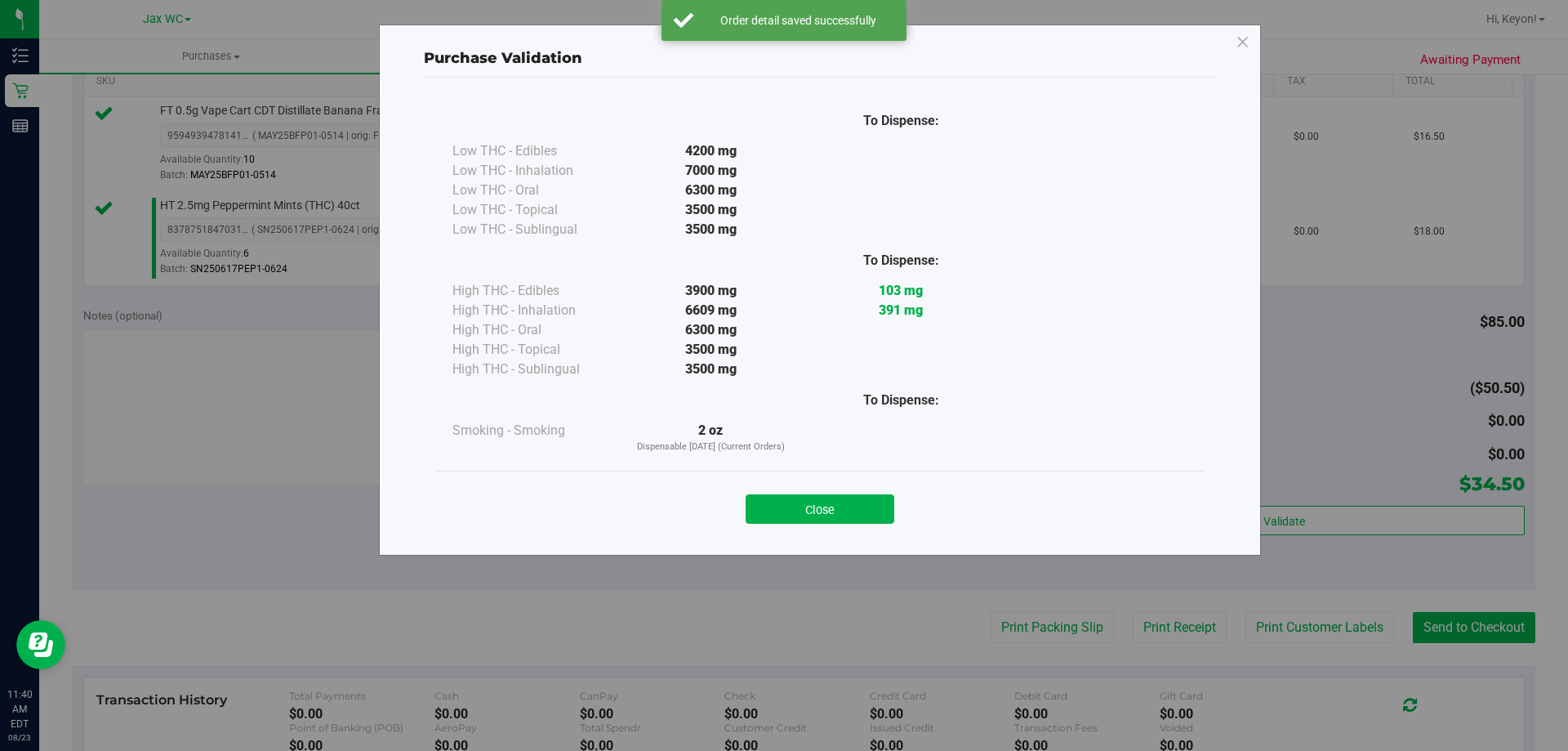
drag, startPoint x: 853, startPoint y: 513, endPoint x: 1004, endPoint y: 547, distance: 154.8
click at [854, 513] on button "Close" at bounding box center [819, 509] width 148 height 30
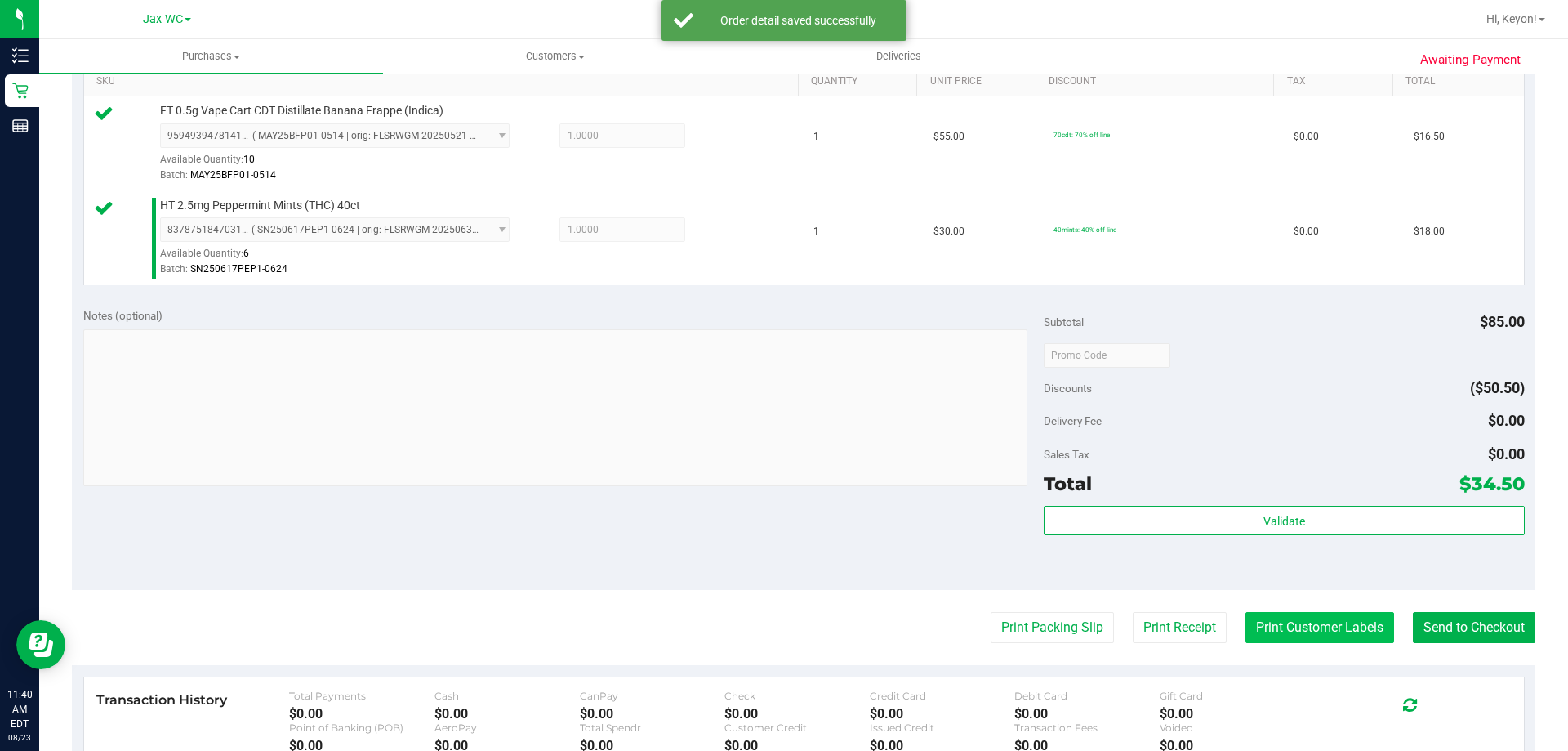
click at [1271, 622] on button "Print Customer Labels" at bounding box center [1319, 627] width 148 height 31
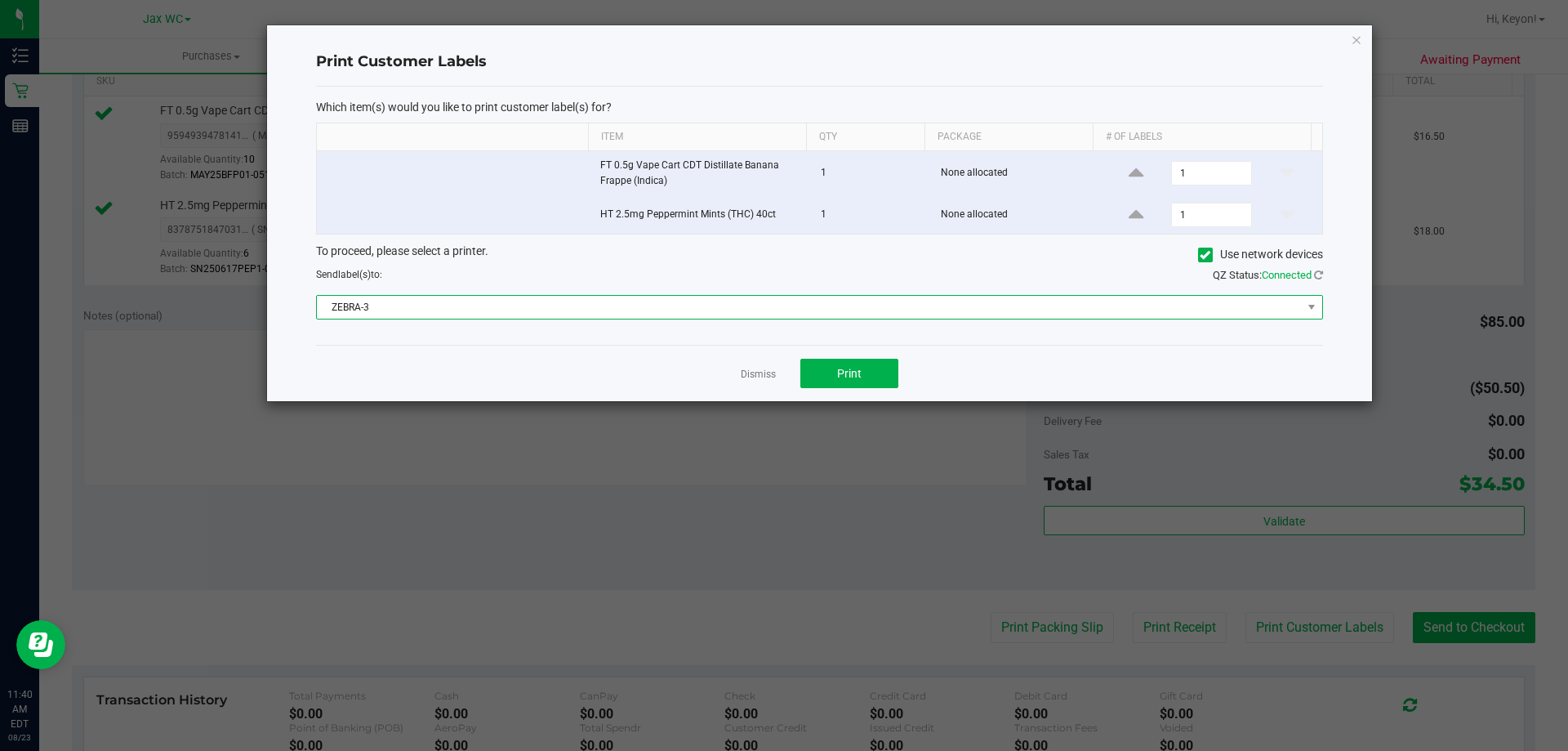
click at [768, 306] on span "ZEBRA-3" at bounding box center [810, 307] width 985 height 23
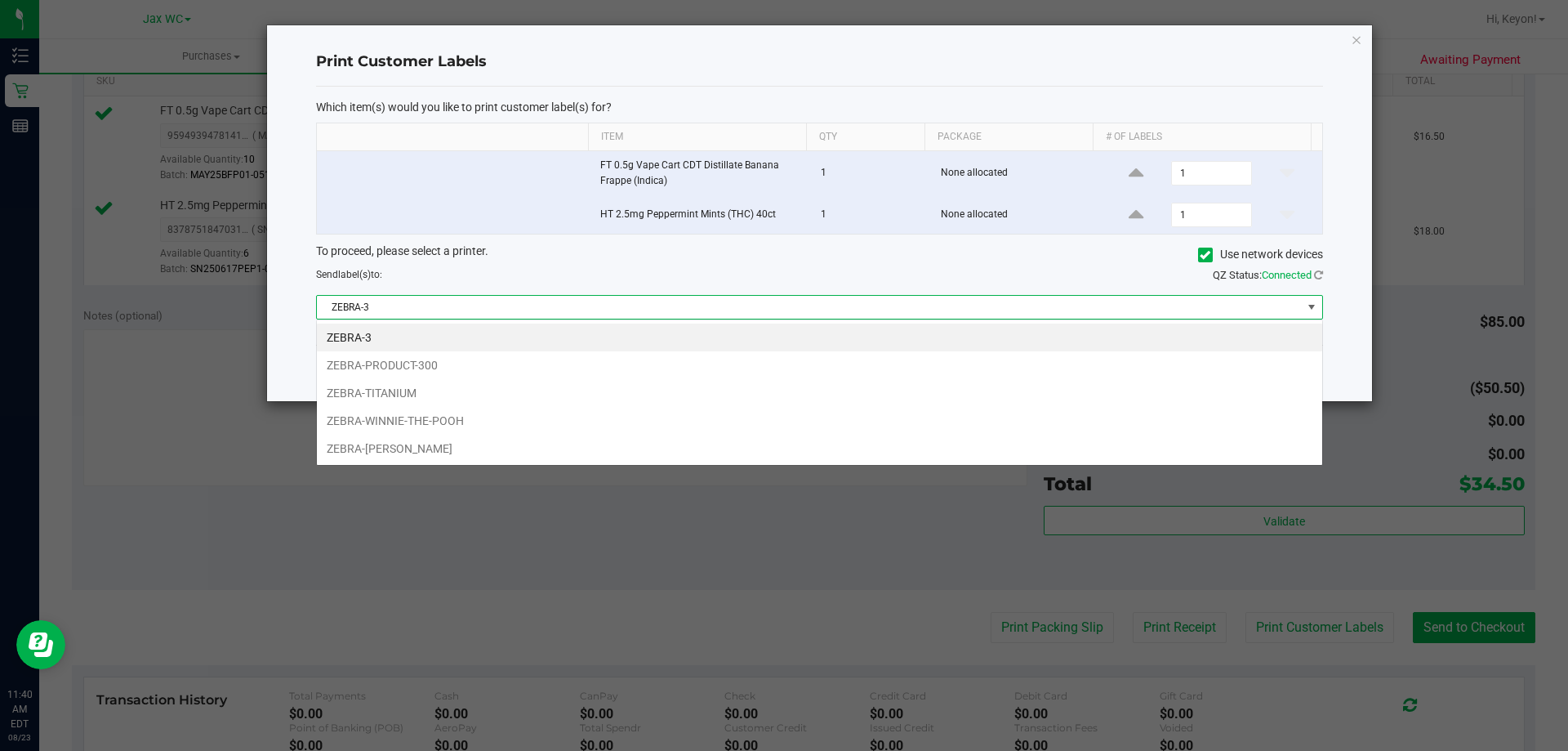
scroll to position [24, 1006]
click at [640, 397] on li "ZEBRA-TITANIUM" at bounding box center [820, 393] width 1006 height 28
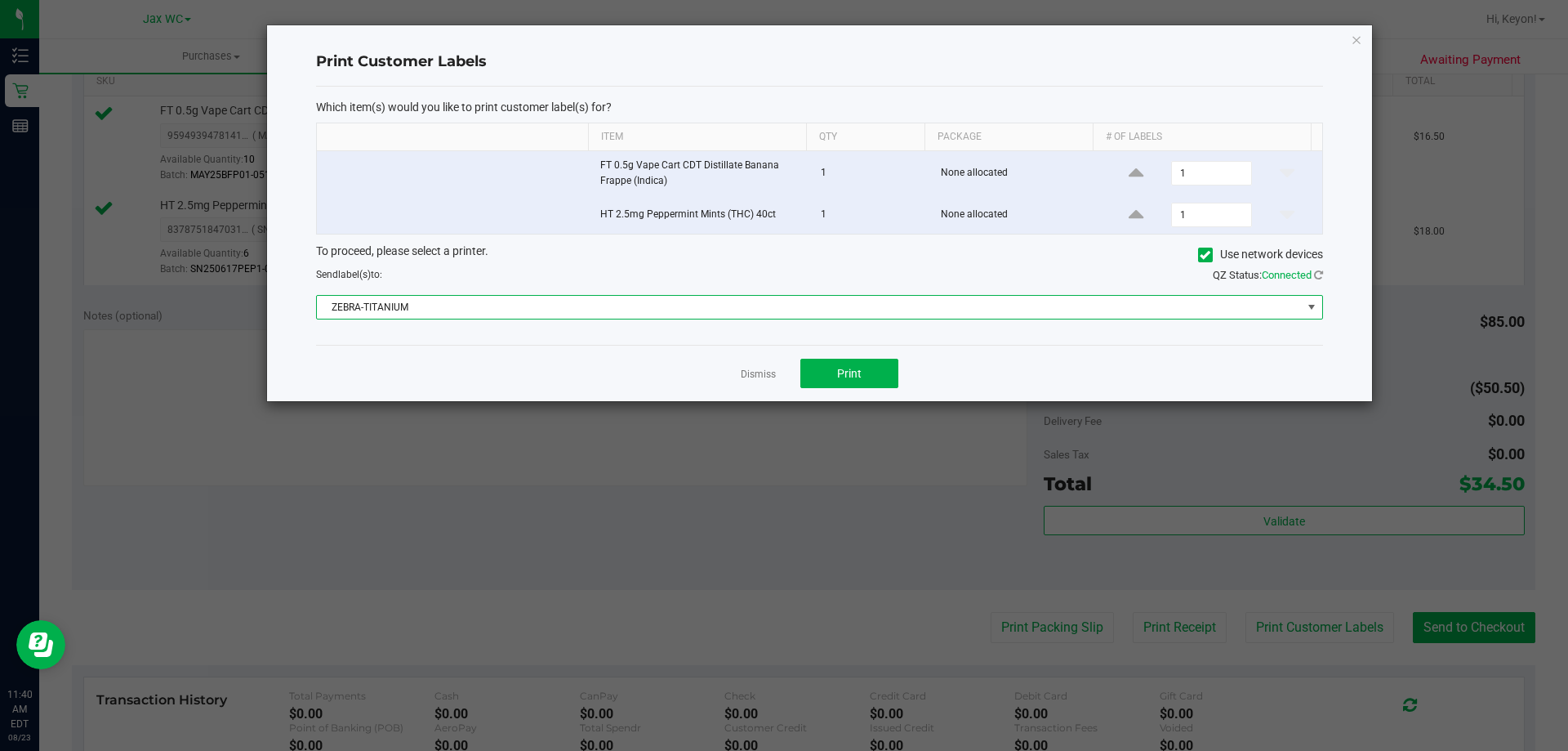
click at [592, 351] on div "Dismiss Print" at bounding box center [820, 373] width 1007 height 56
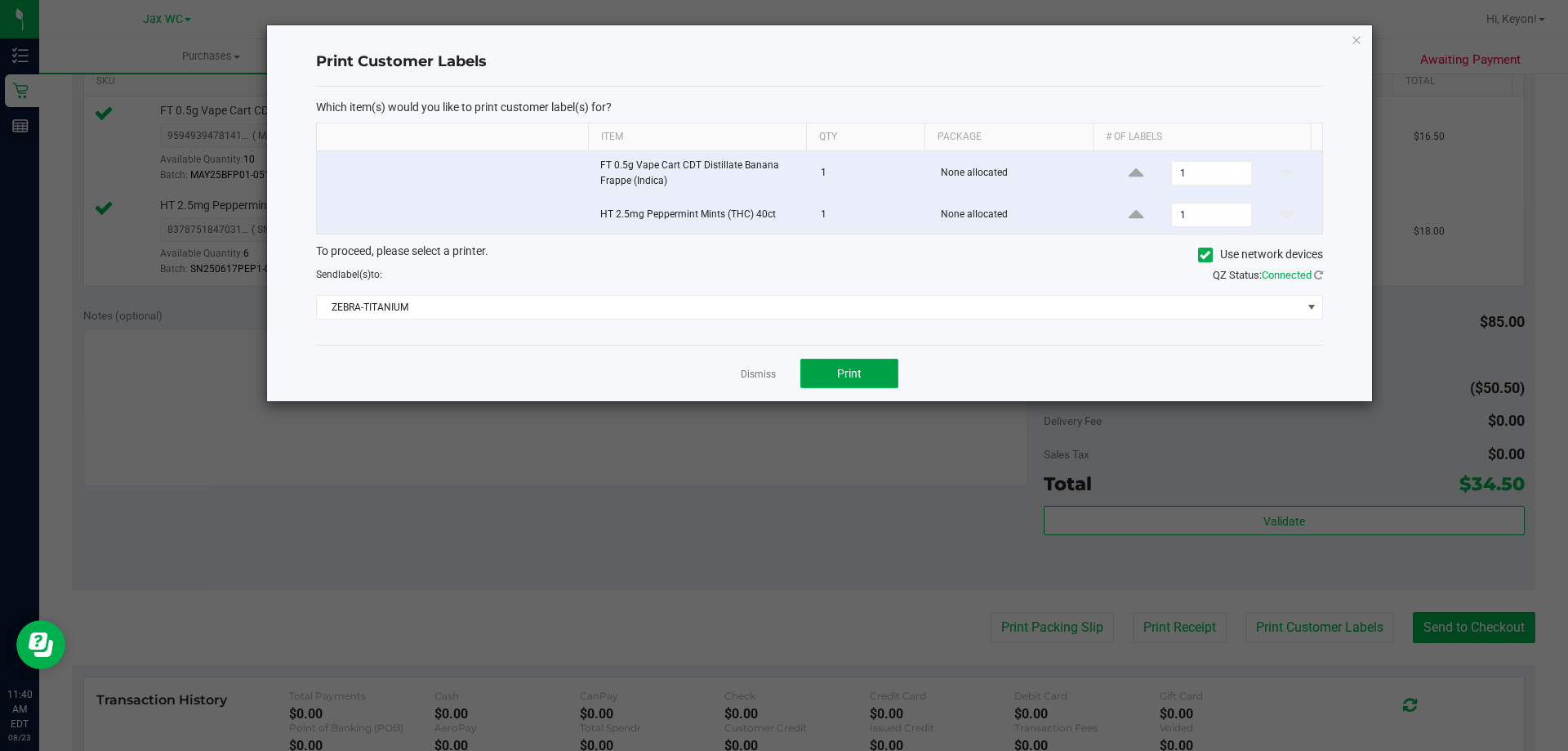
click at [870, 375] on button "Print" at bounding box center [849, 373] width 98 height 30
click at [749, 372] on link "Dismiss" at bounding box center [758, 374] width 35 height 14
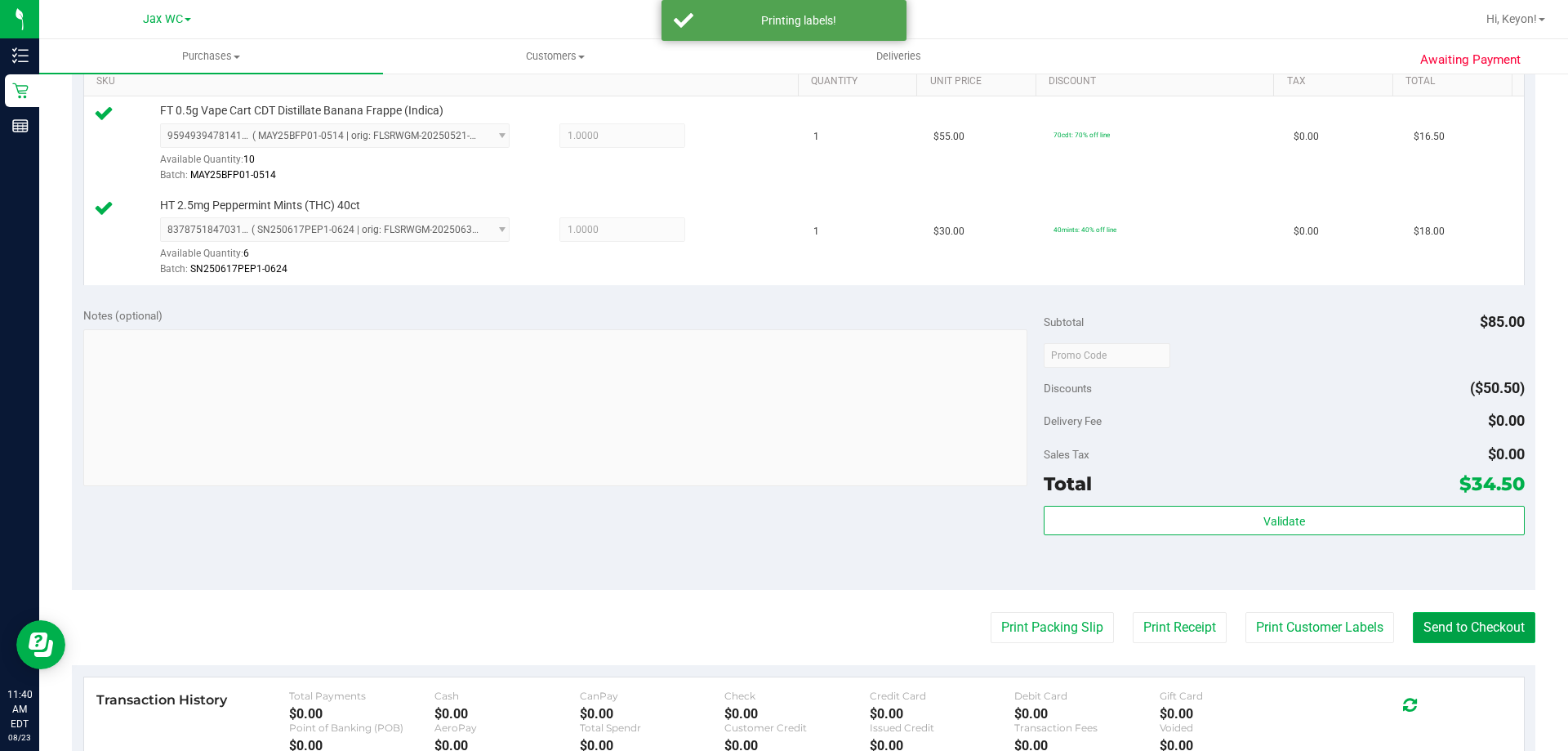
drag, startPoint x: 1468, startPoint y: 630, endPoint x: 1462, endPoint y: 620, distance: 11.7
click at [1470, 630] on button "Send to Checkout" at bounding box center [1474, 627] width 122 height 31
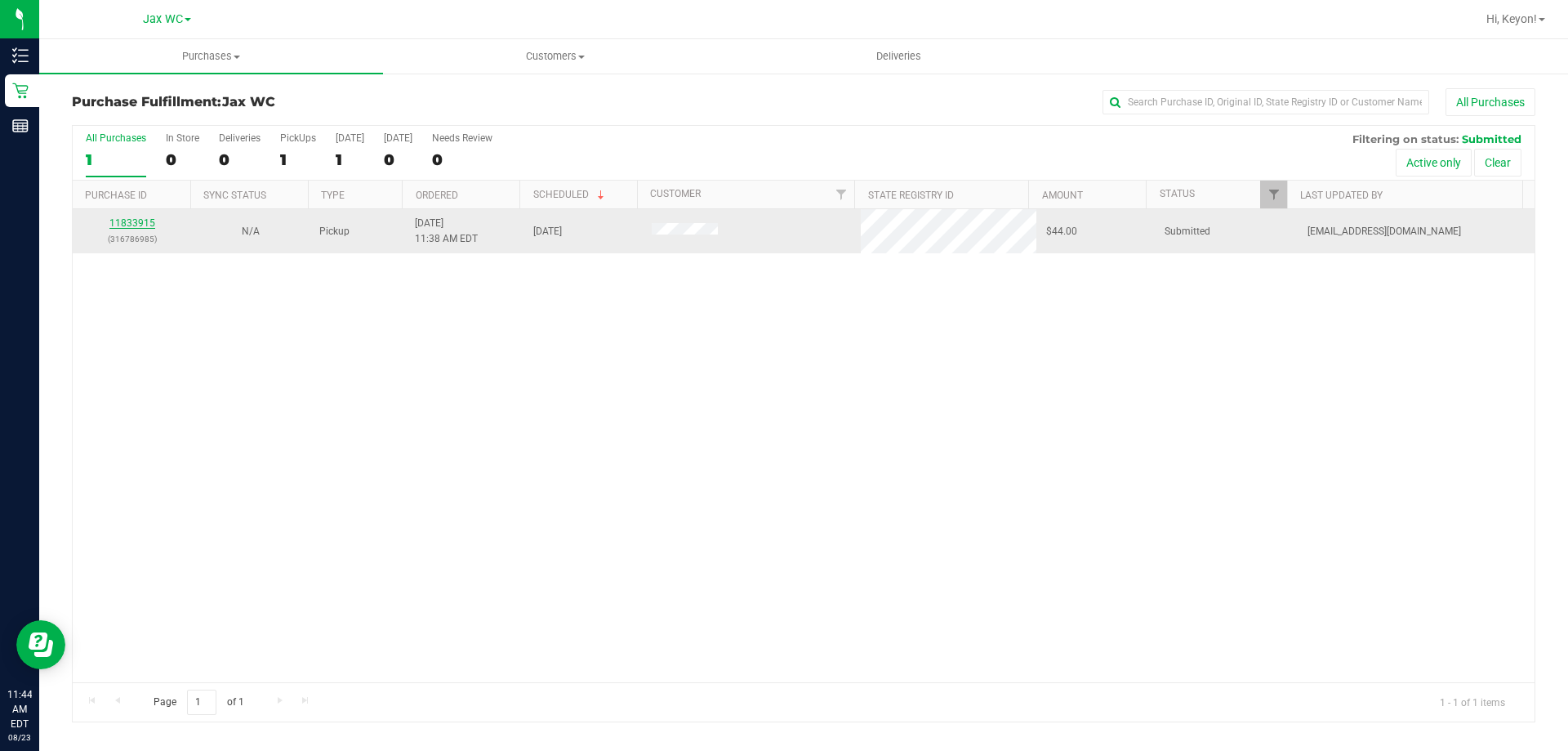
click at [141, 218] on link "11833915" at bounding box center [132, 223] width 46 height 11
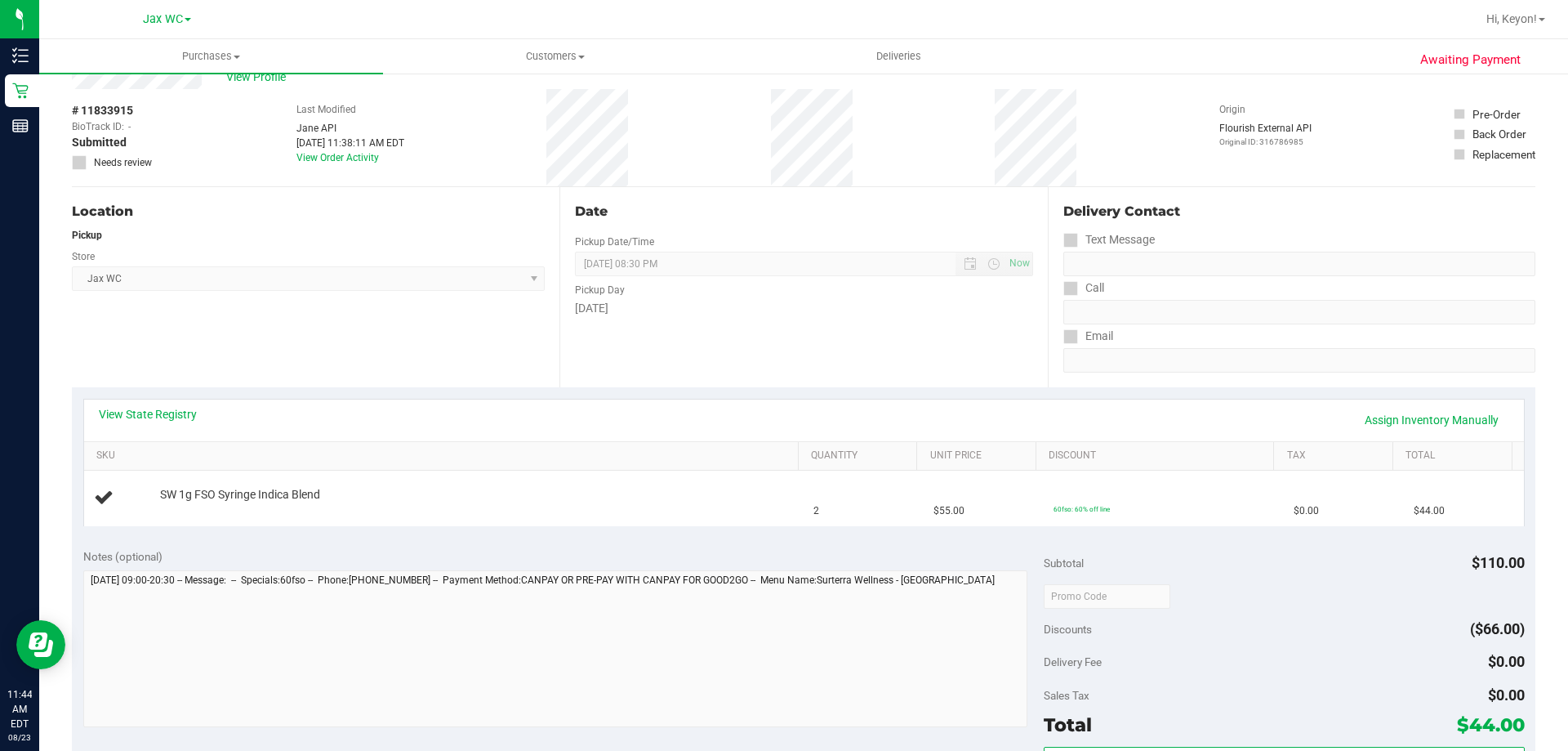
scroll to position [54, 0]
click at [187, 411] on link "View State Registry" at bounding box center [147, 413] width 98 height 17
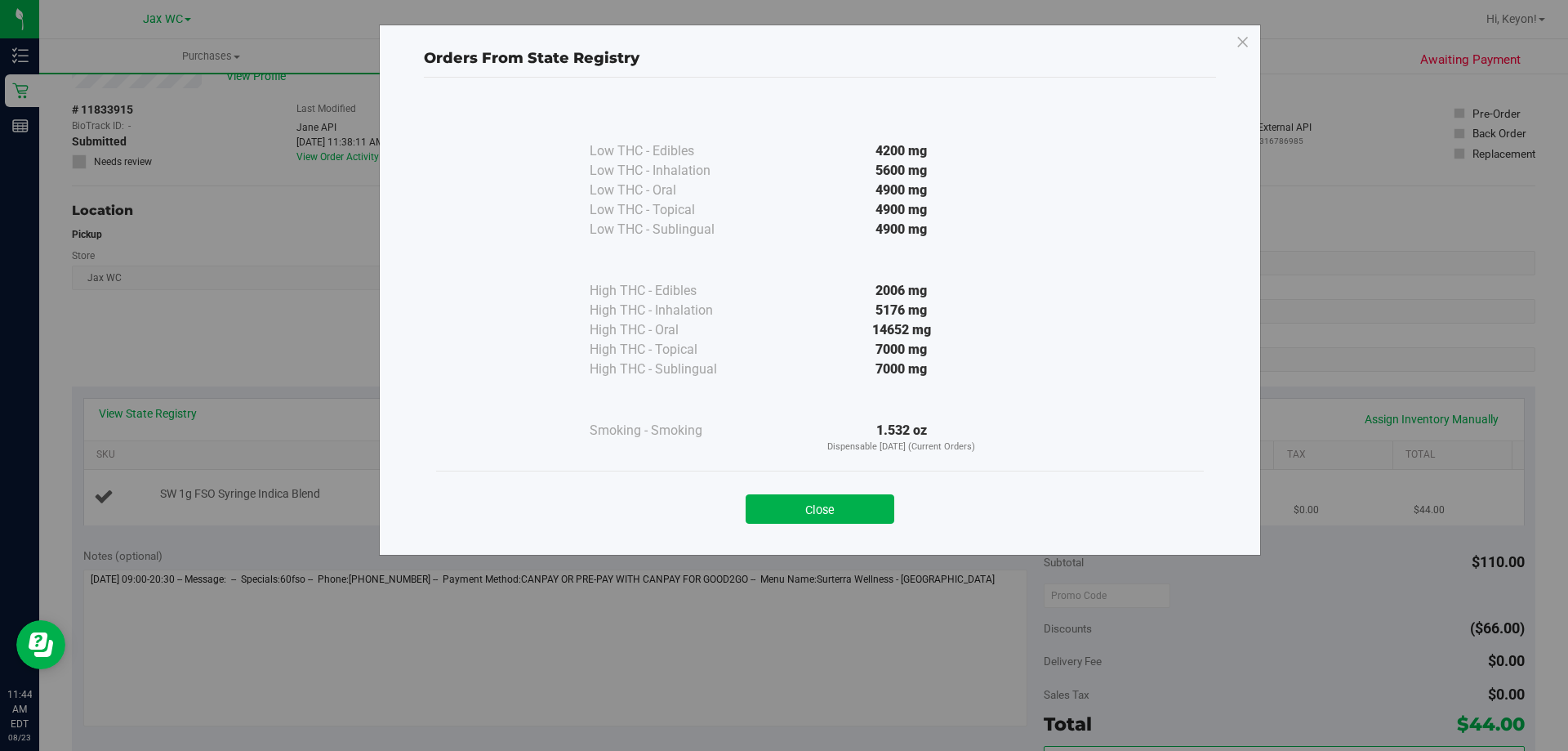
drag, startPoint x: 796, startPoint y: 512, endPoint x: 796, endPoint y: 503, distance: 9.0
click at [797, 510] on button "Close" at bounding box center [819, 509] width 148 height 30
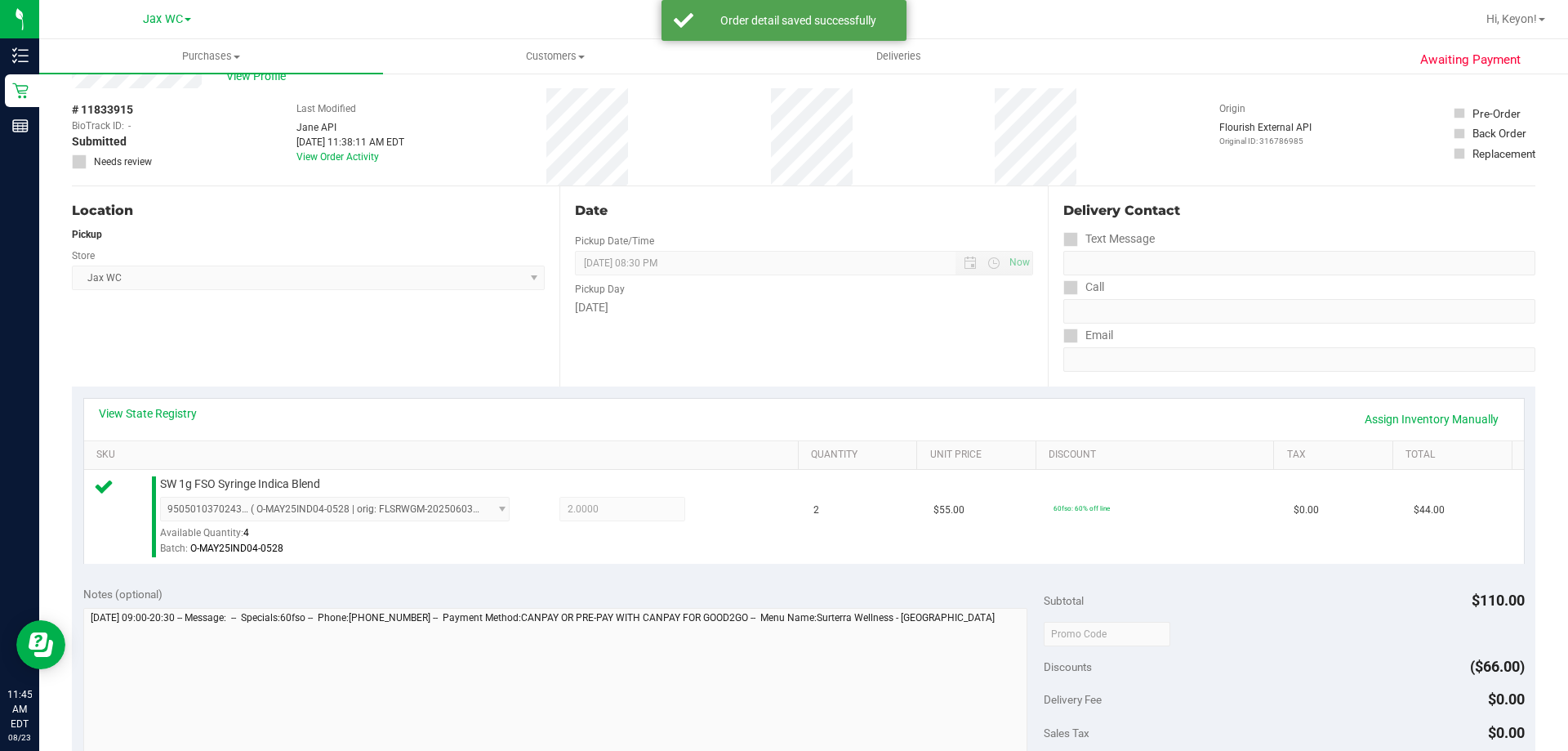
scroll to position [371, 0]
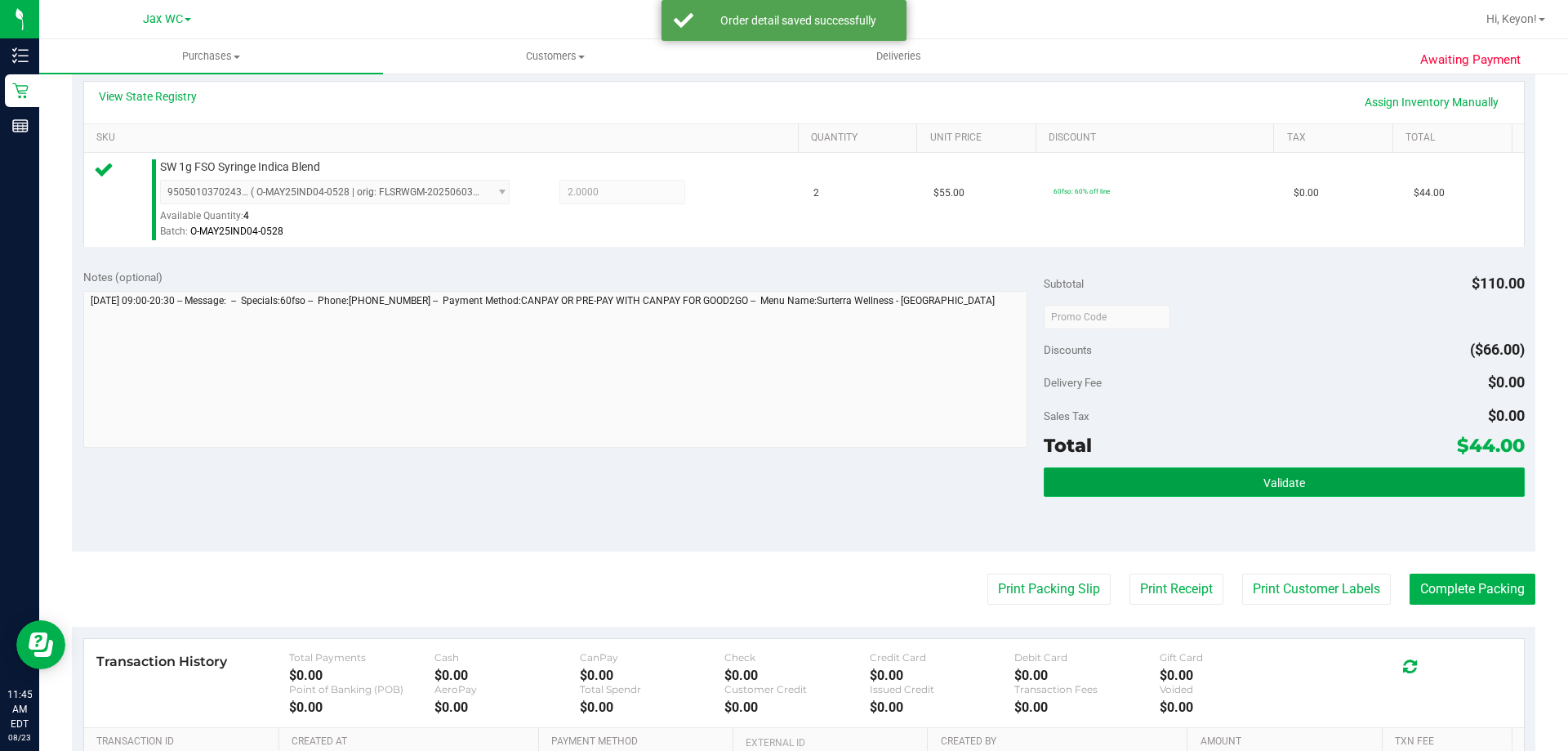
drag, startPoint x: 1332, startPoint y: 480, endPoint x: 1324, endPoint y: 477, distance: 8.5
click at [1330, 482] on button "Validate" at bounding box center [1284, 482] width 480 height 30
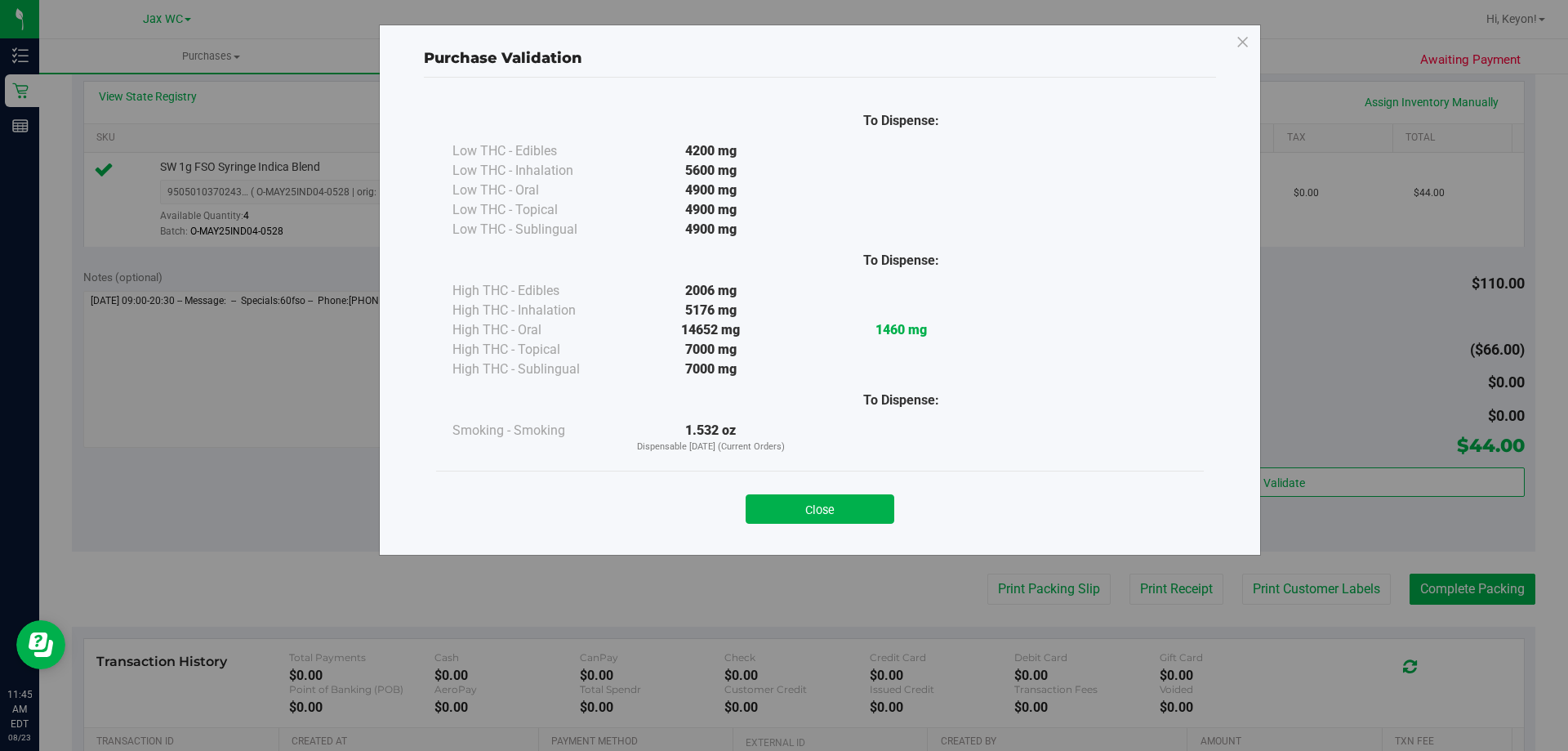
drag, startPoint x: 821, startPoint y: 511, endPoint x: 961, endPoint y: 522, distance: 140.4
click at [822, 513] on button "Close" at bounding box center [819, 509] width 148 height 30
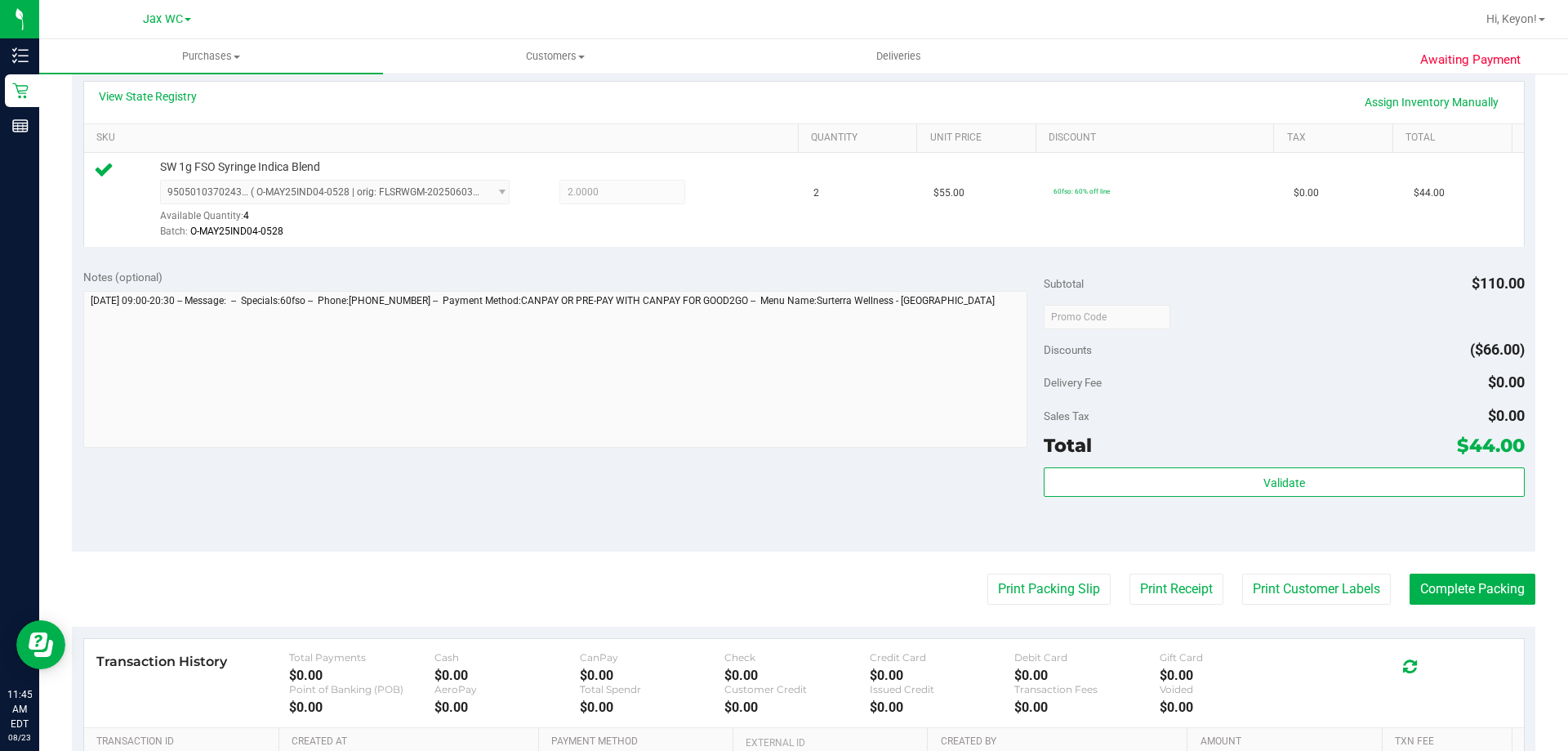
scroll to position [443, 0]
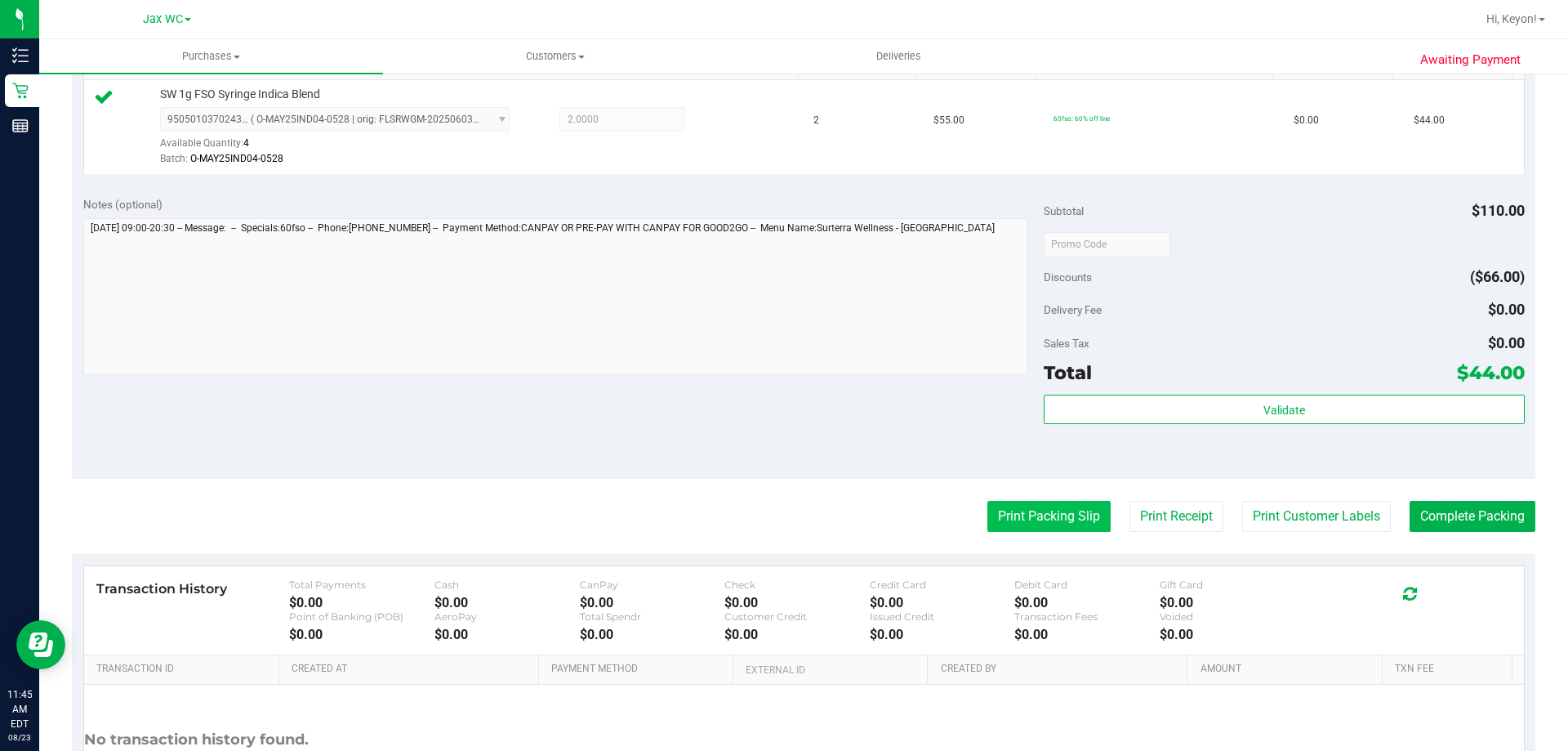
click at [1049, 520] on button "Print Packing Slip" at bounding box center [1049, 516] width 123 height 31
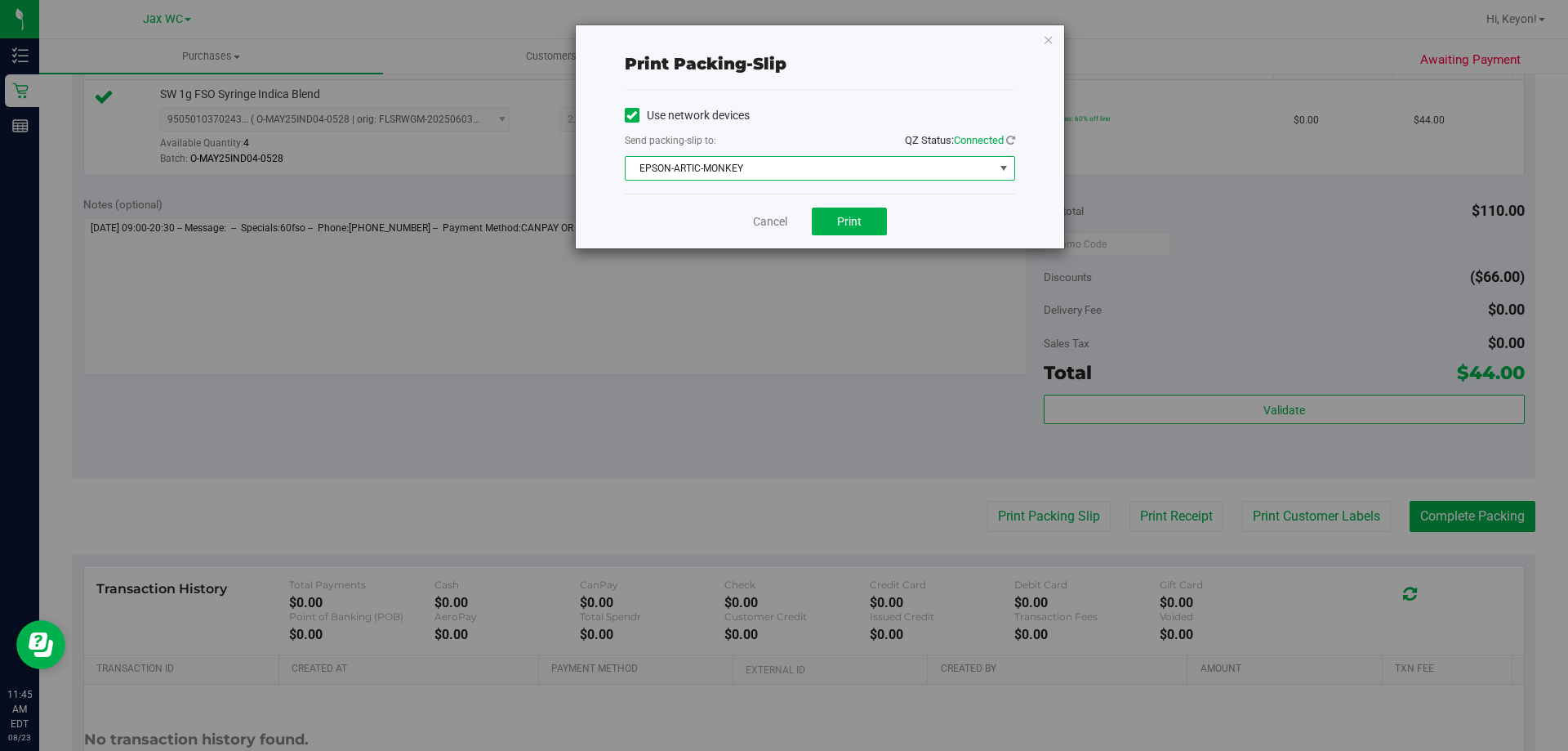
drag, startPoint x: 810, startPoint y: 179, endPoint x: 798, endPoint y: 197, distance: 21.6
click at [811, 180] on span "EPSON-ARTIC-MONKEY" at bounding box center [820, 168] width 391 height 24
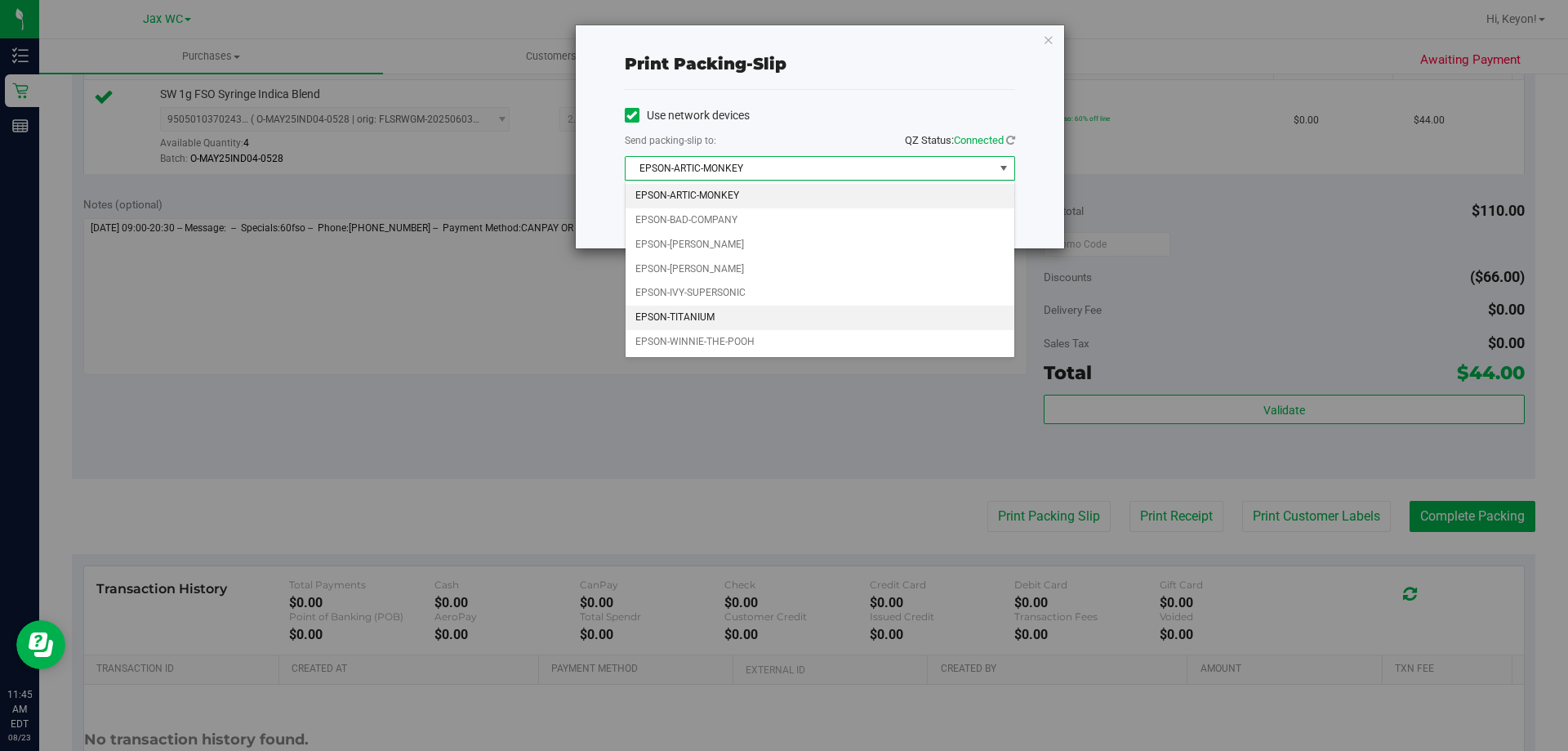
click at [728, 321] on li "EPSON-TITANIUM" at bounding box center [820, 317] width 389 height 24
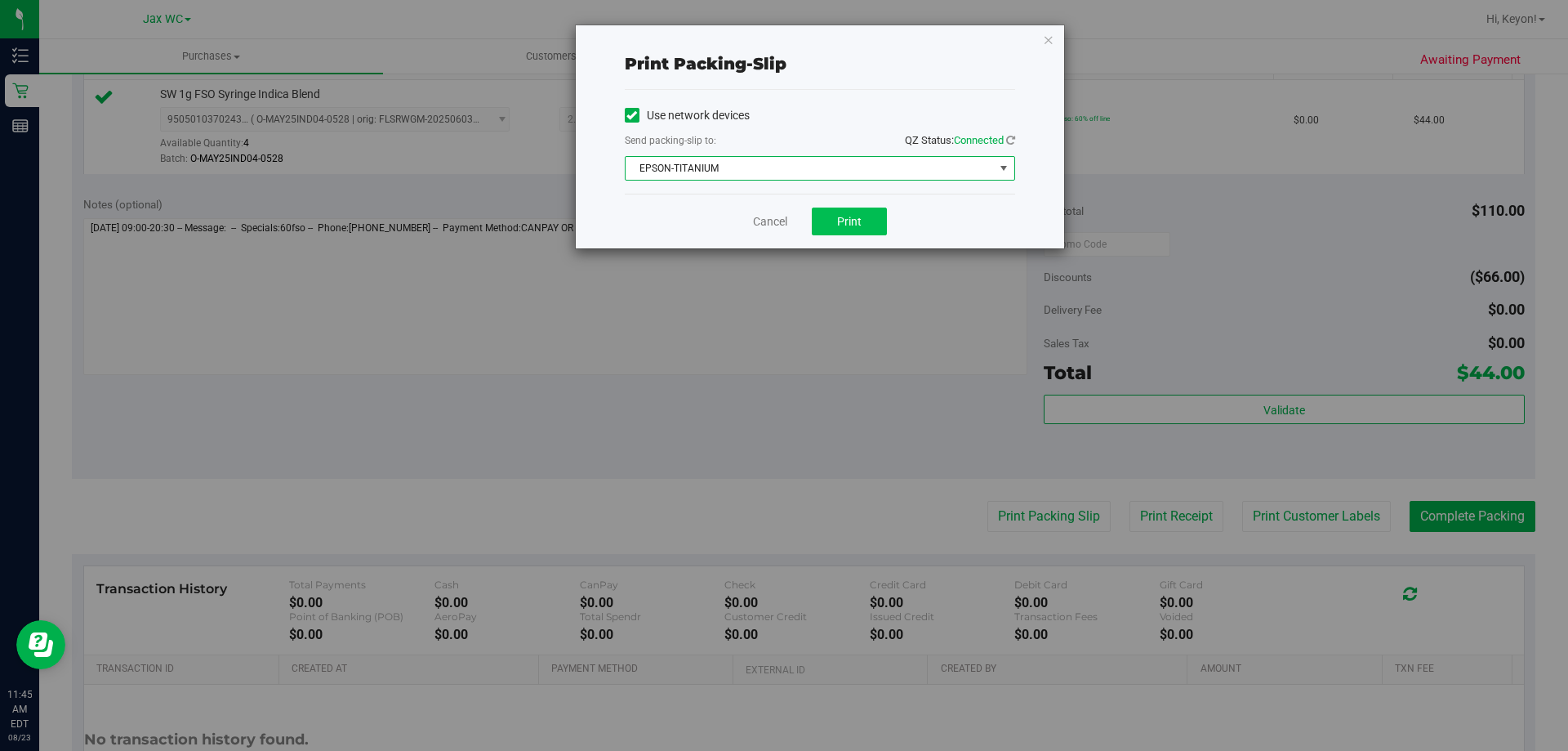
drag, startPoint x: 728, startPoint y: 231, endPoint x: 859, endPoint y: 207, distance: 133.2
click at [731, 231] on div "Cancel Print" at bounding box center [820, 221] width 391 height 55
click at [861, 220] on span "Print" at bounding box center [850, 221] width 24 height 13
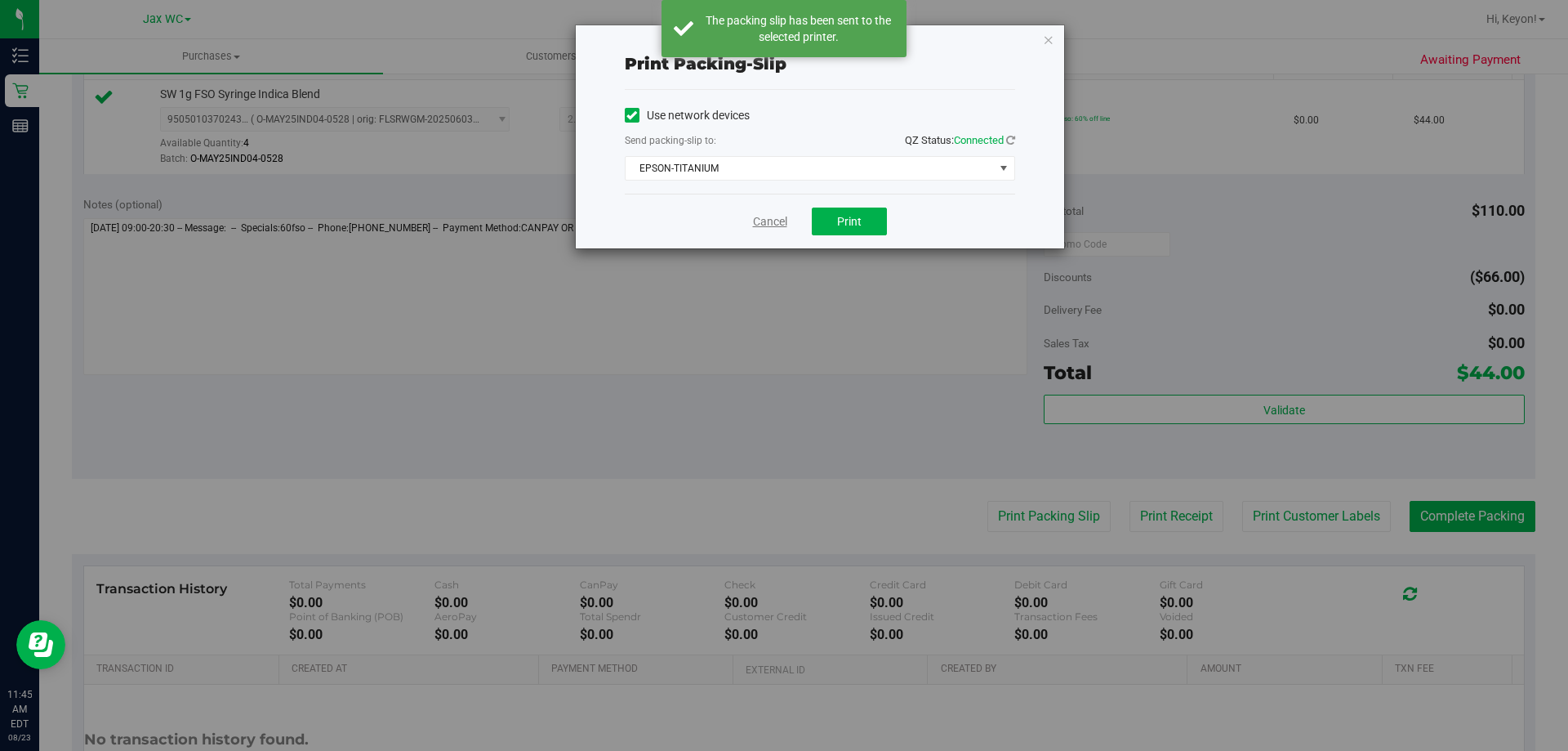
click at [758, 227] on link "Cancel" at bounding box center [770, 222] width 35 height 17
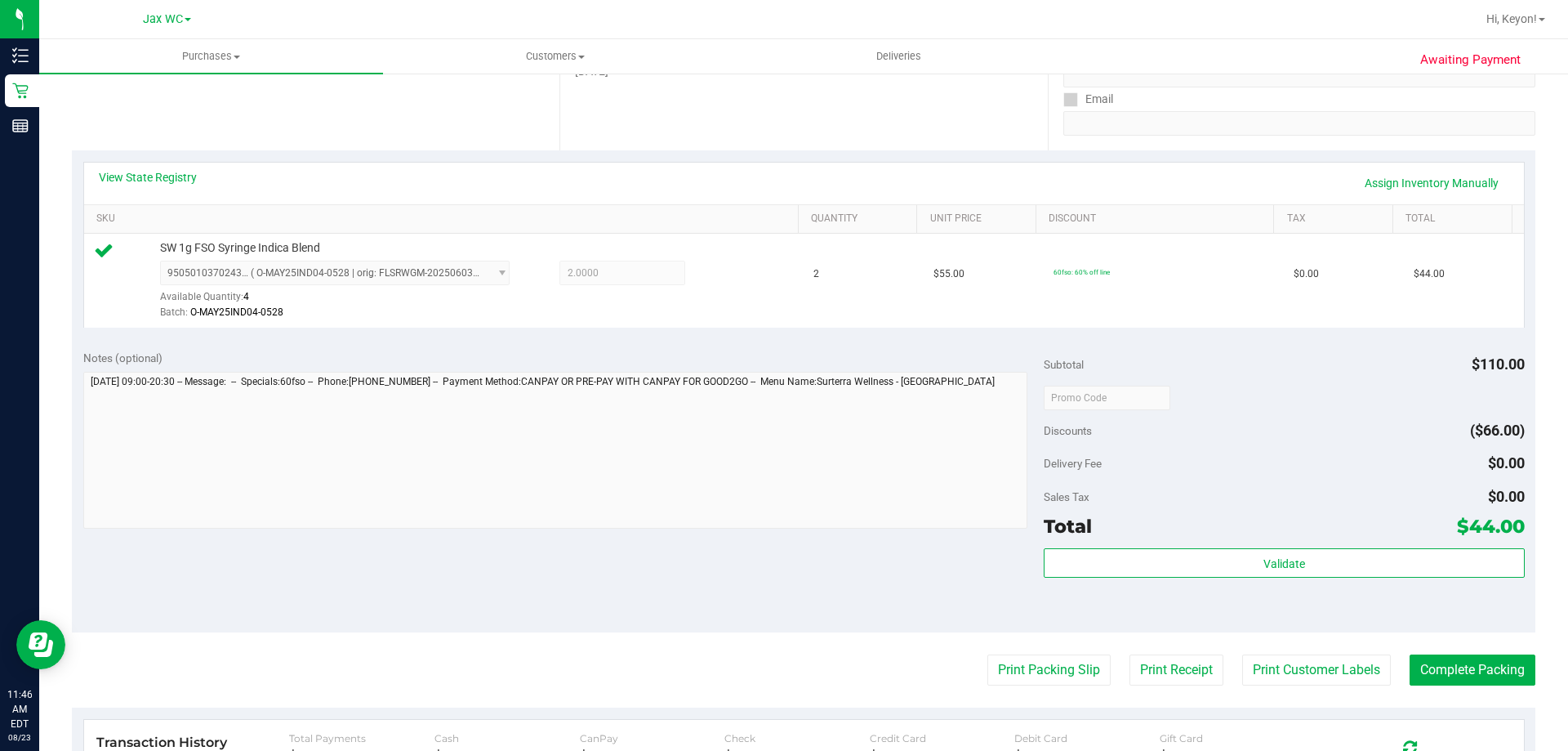
scroll to position [341, 0]
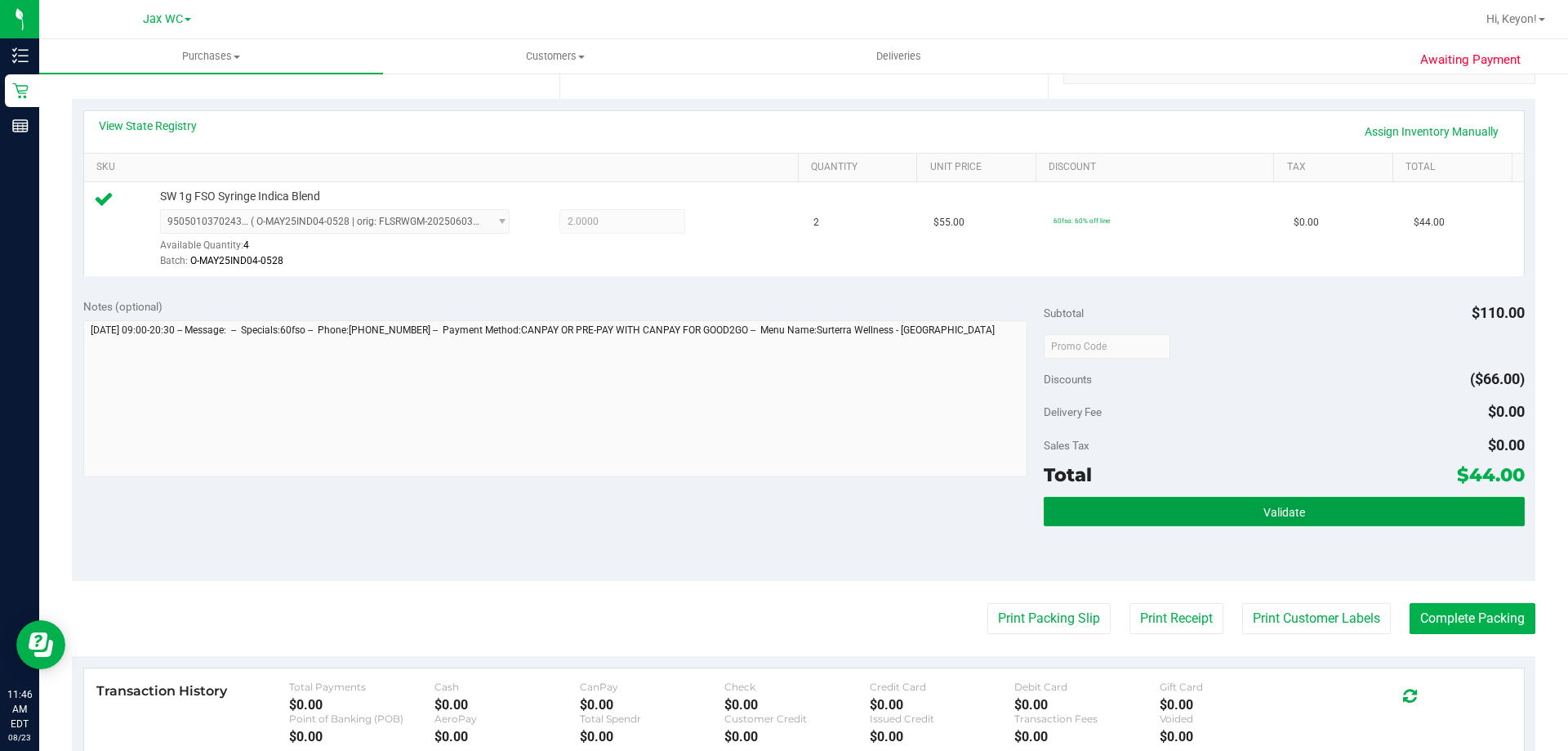
drag, startPoint x: 1297, startPoint y: 508, endPoint x: 1288, endPoint y: 494, distance: 16.6
click at [1298, 508] on button "Validate" at bounding box center [1284, 511] width 480 height 30
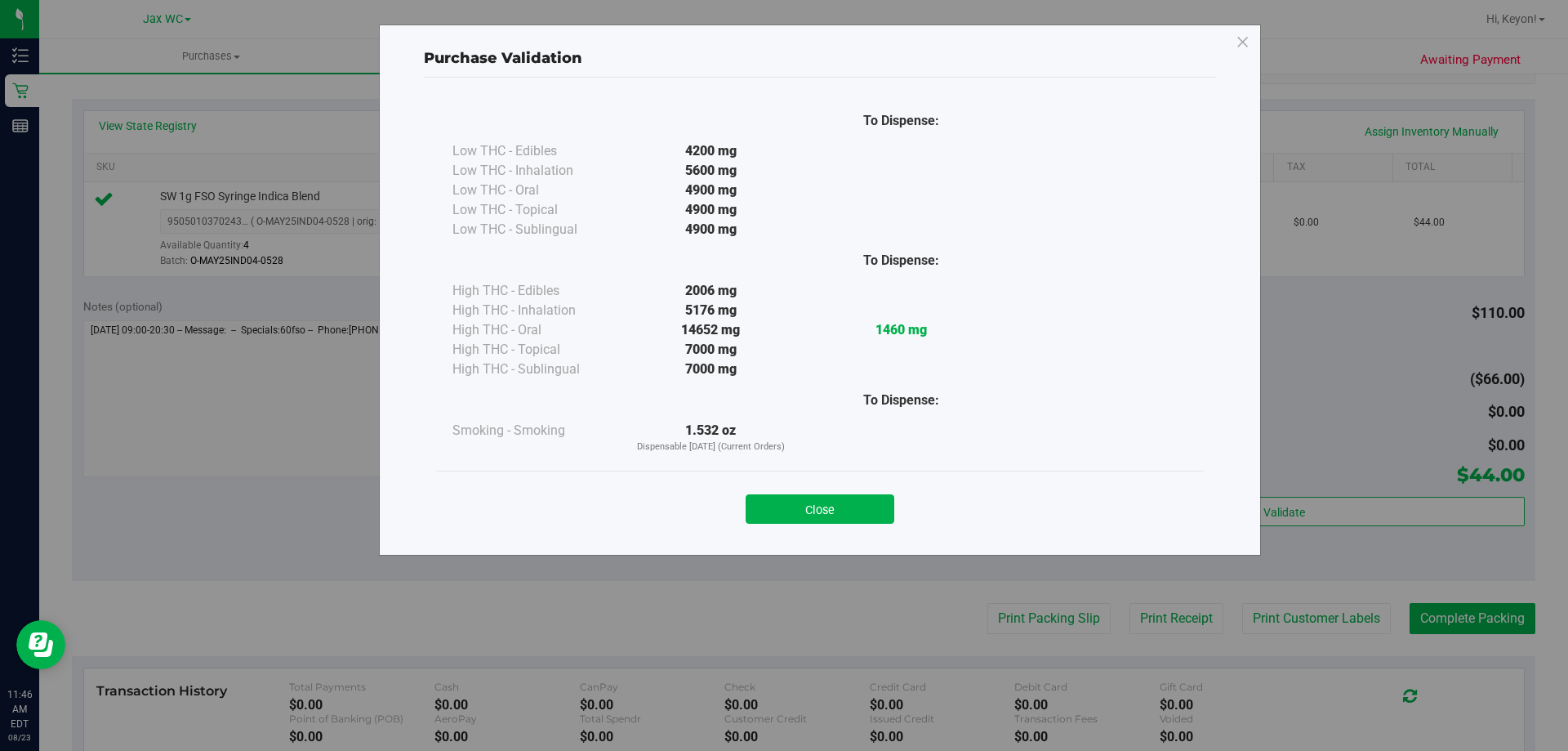
drag, startPoint x: 863, startPoint y: 505, endPoint x: 996, endPoint y: 512, distance: 133.2
click at [864, 508] on button "Close" at bounding box center [819, 509] width 148 height 30
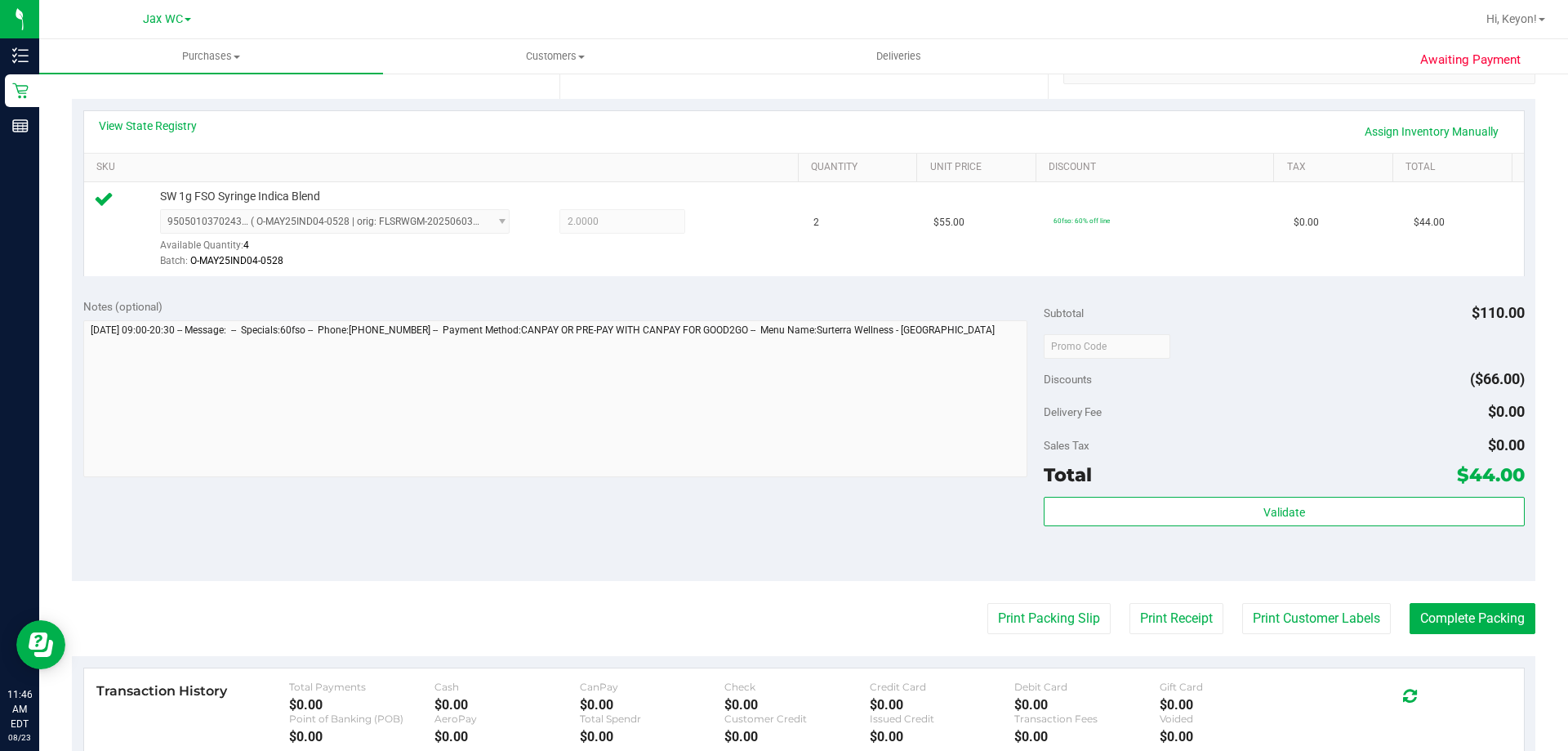
scroll to position [416, 0]
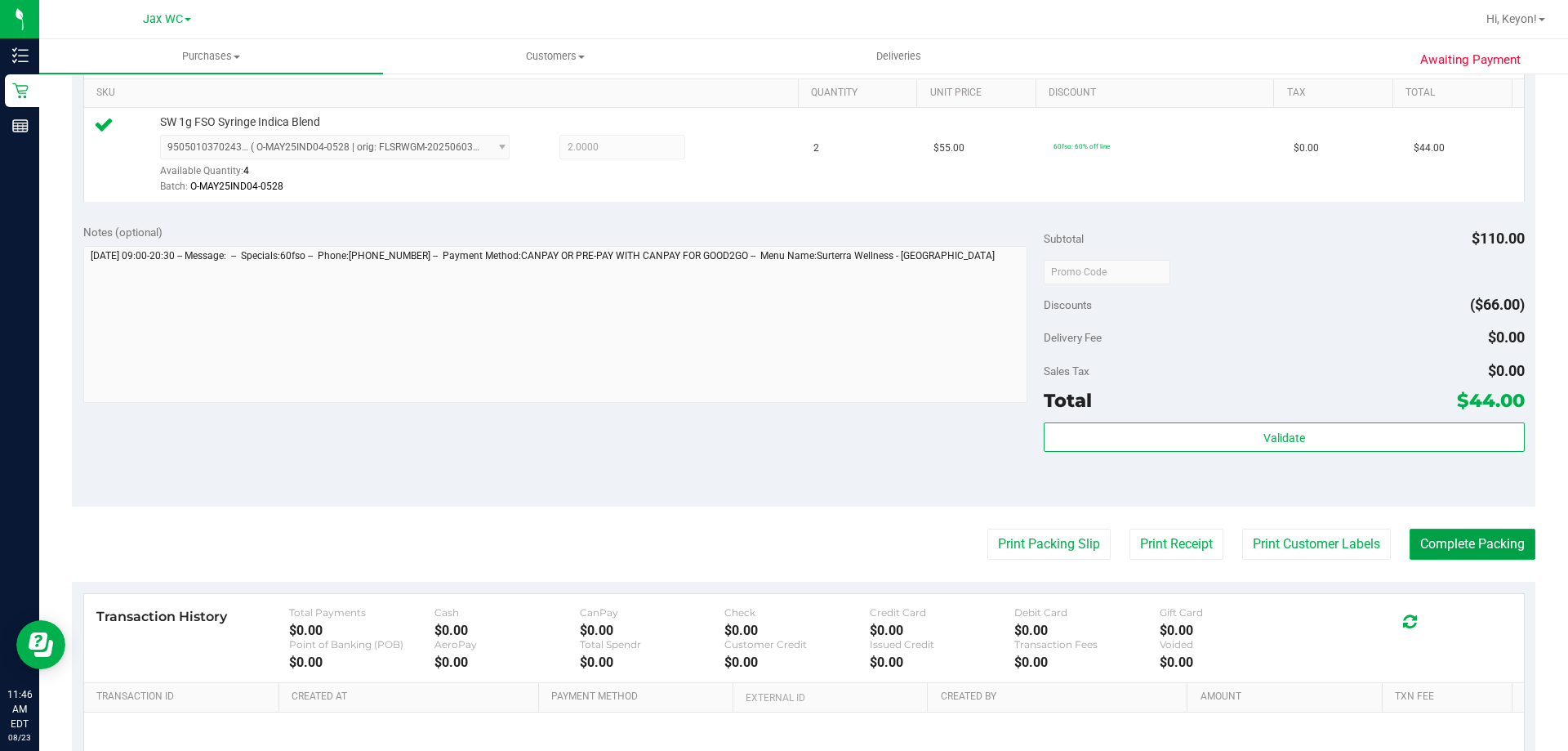
click at [1461, 549] on button "Complete Packing" at bounding box center [1472, 544] width 126 height 31
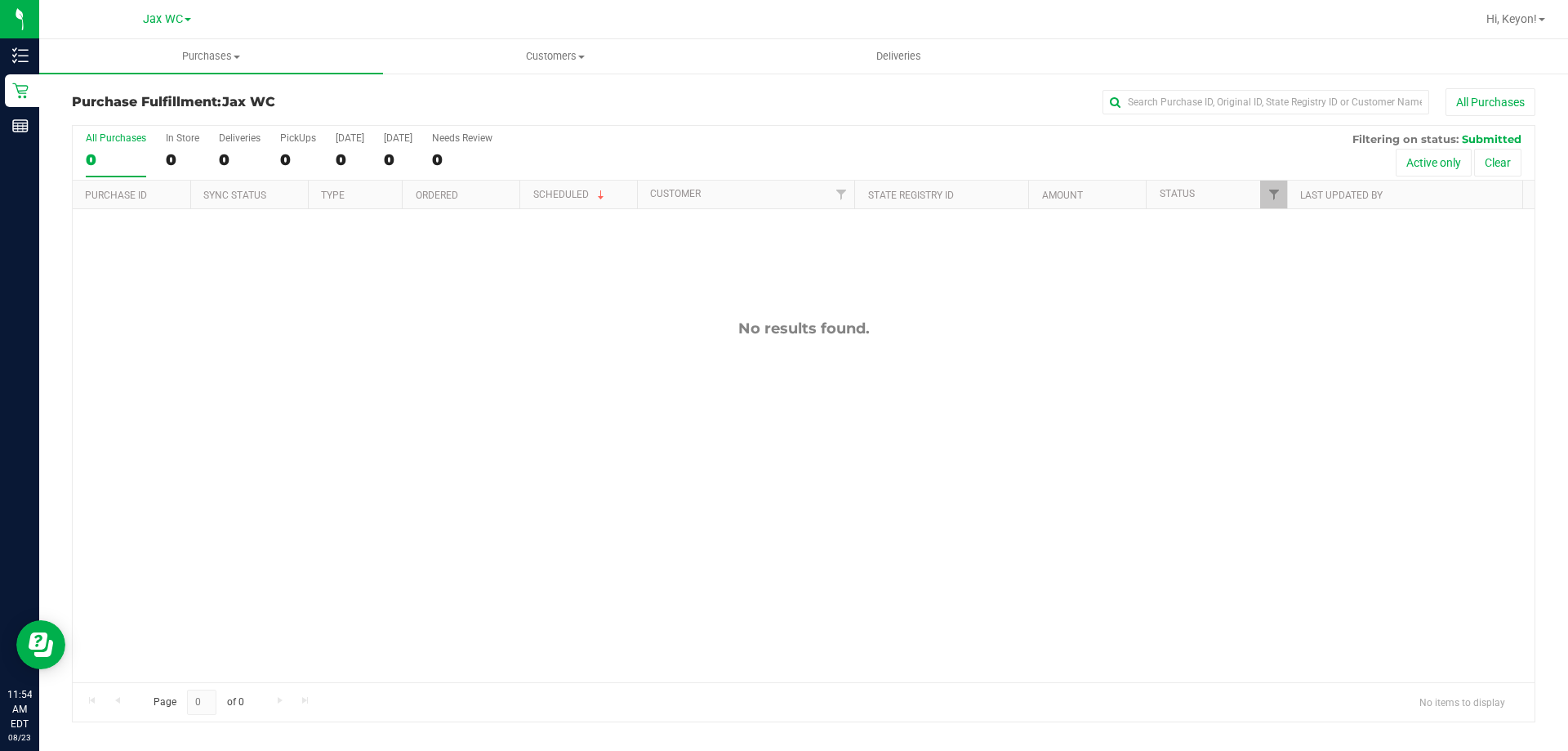
click at [128, 150] on div "0" at bounding box center [116, 160] width 61 height 19
click at [0, 0] on input "All Purchases 0" at bounding box center [0, 0] width 0 height 0
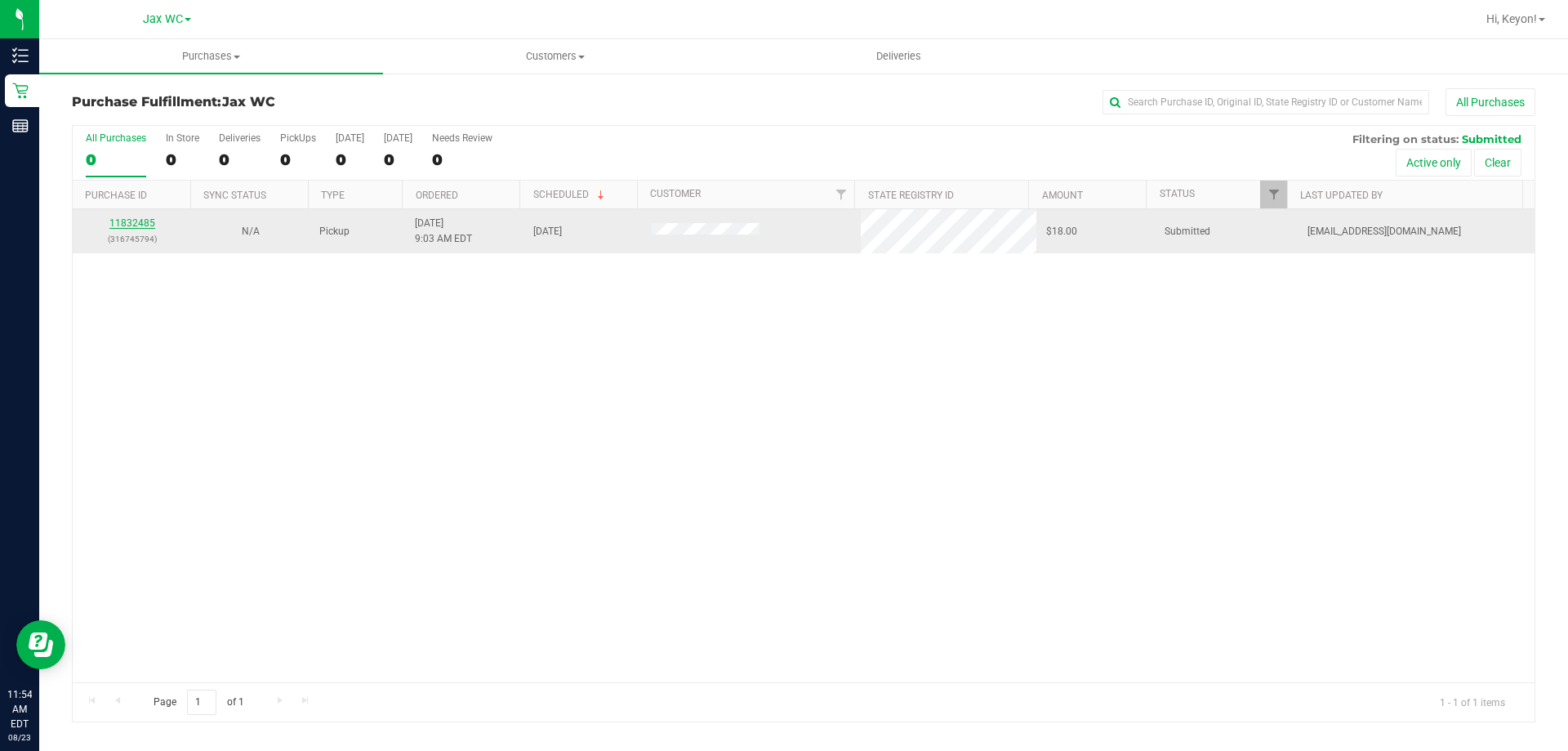
click at [147, 224] on link "11832485" at bounding box center [132, 223] width 46 height 11
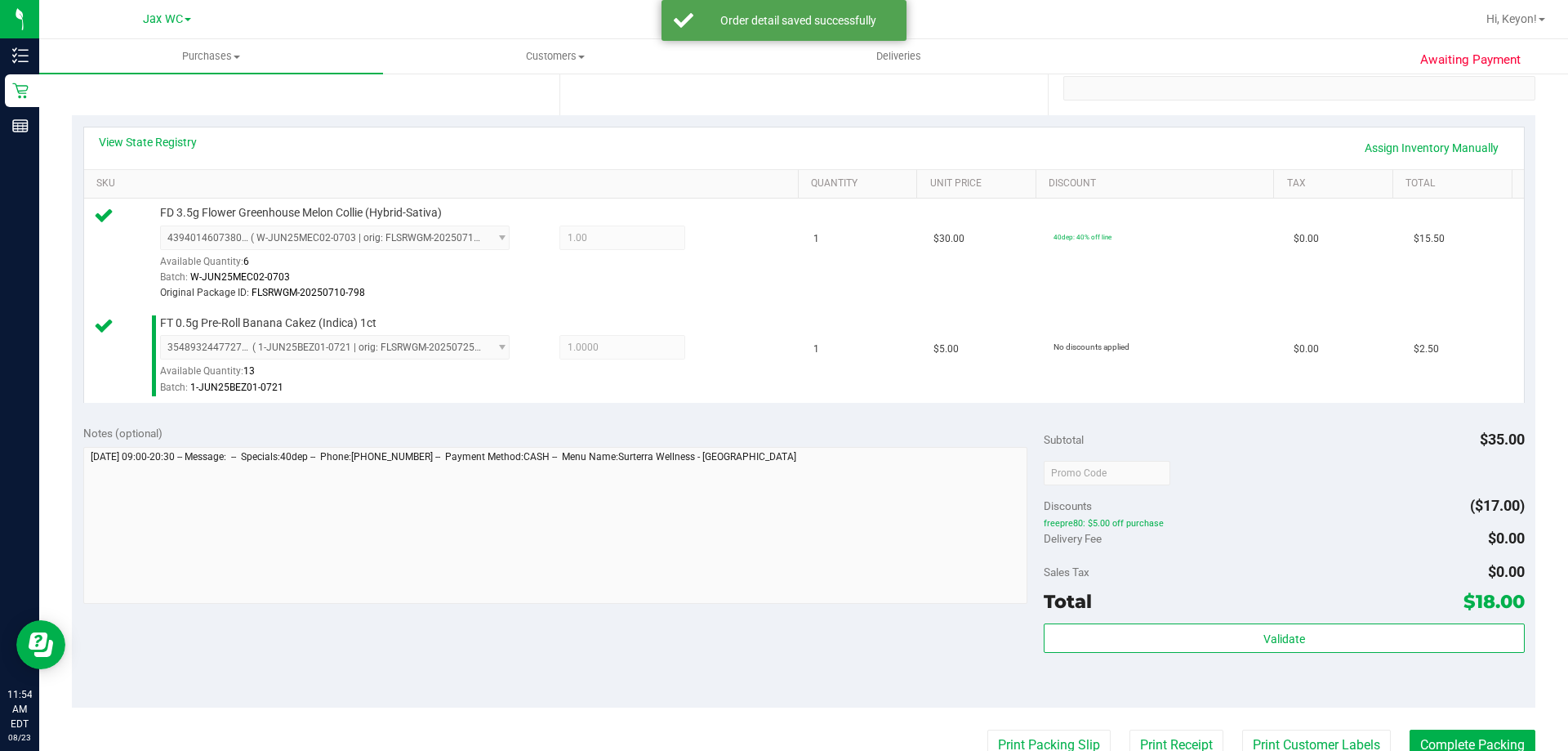
scroll to position [354, 0]
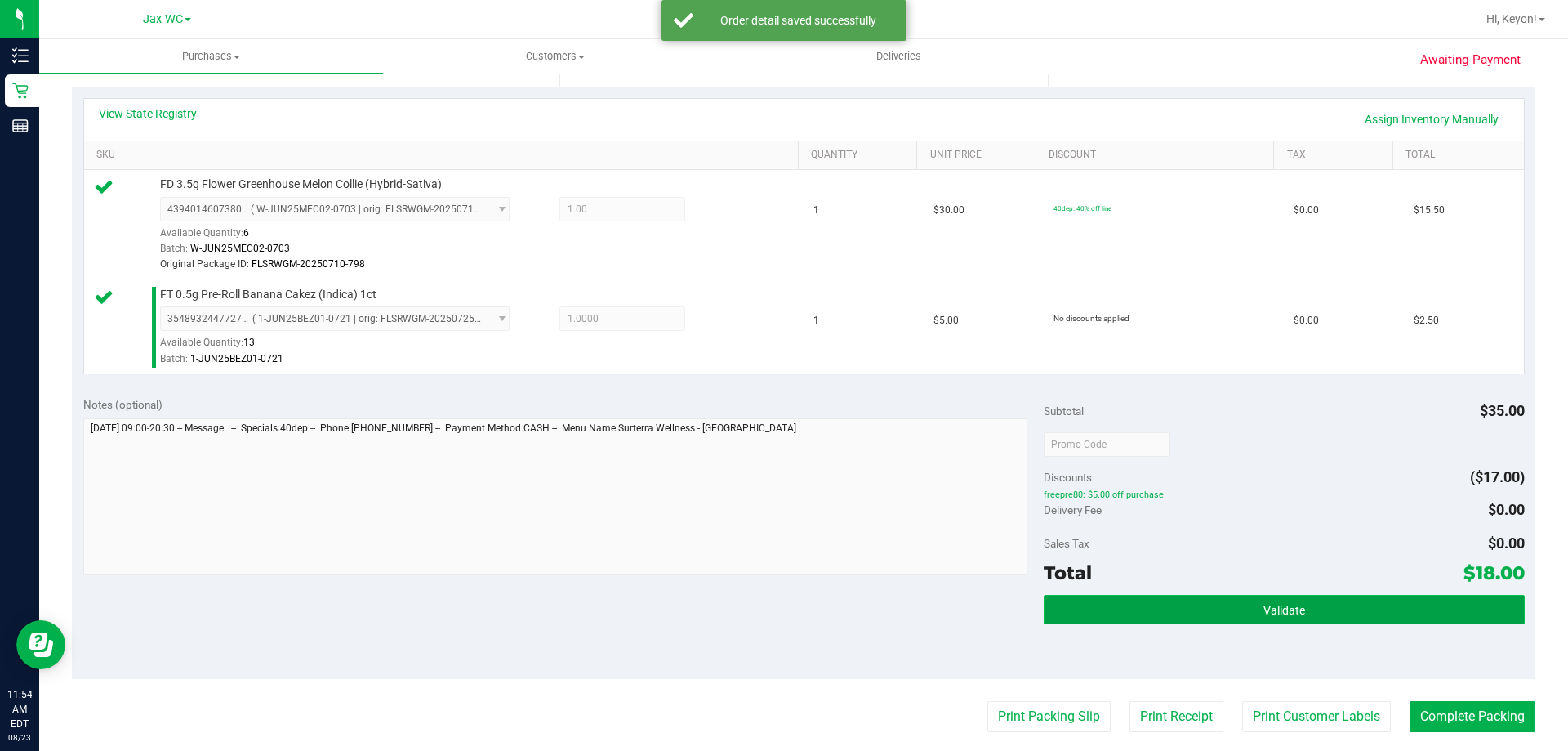
click at [1357, 614] on button "Validate" at bounding box center [1284, 609] width 480 height 30
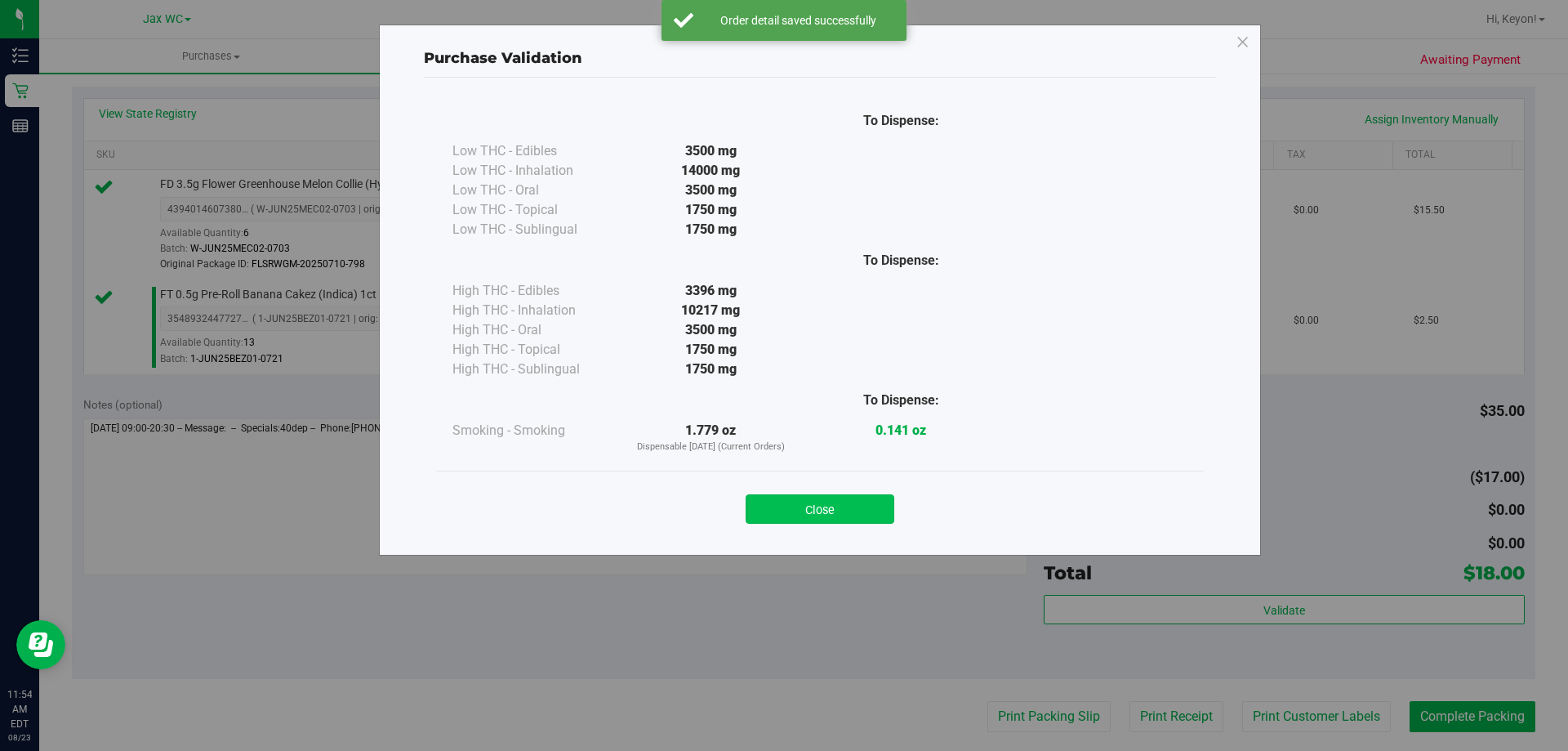
click at [864, 502] on button "Close" at bounding box center [819, 509] width 148 height 30
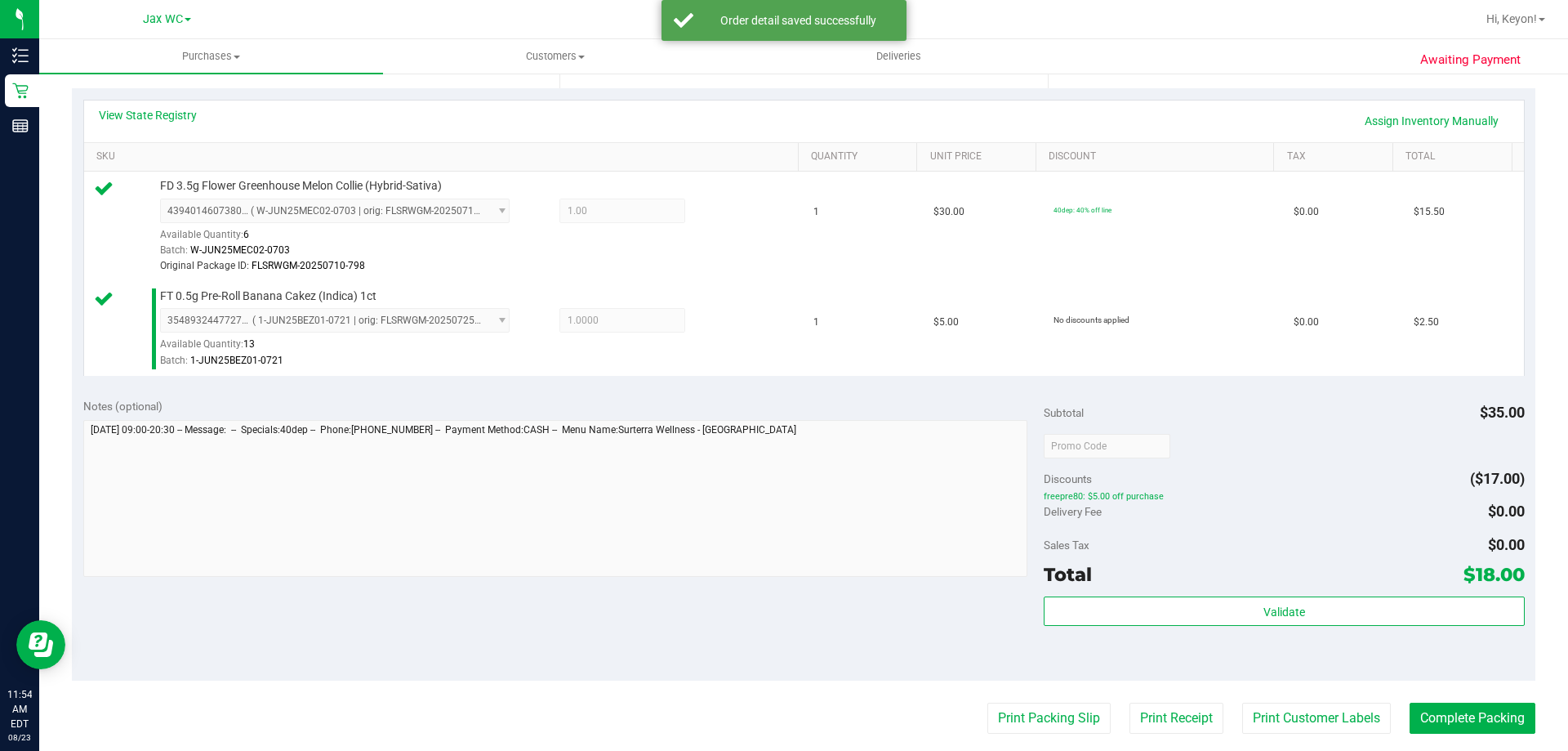
scroll to position [486, 0]
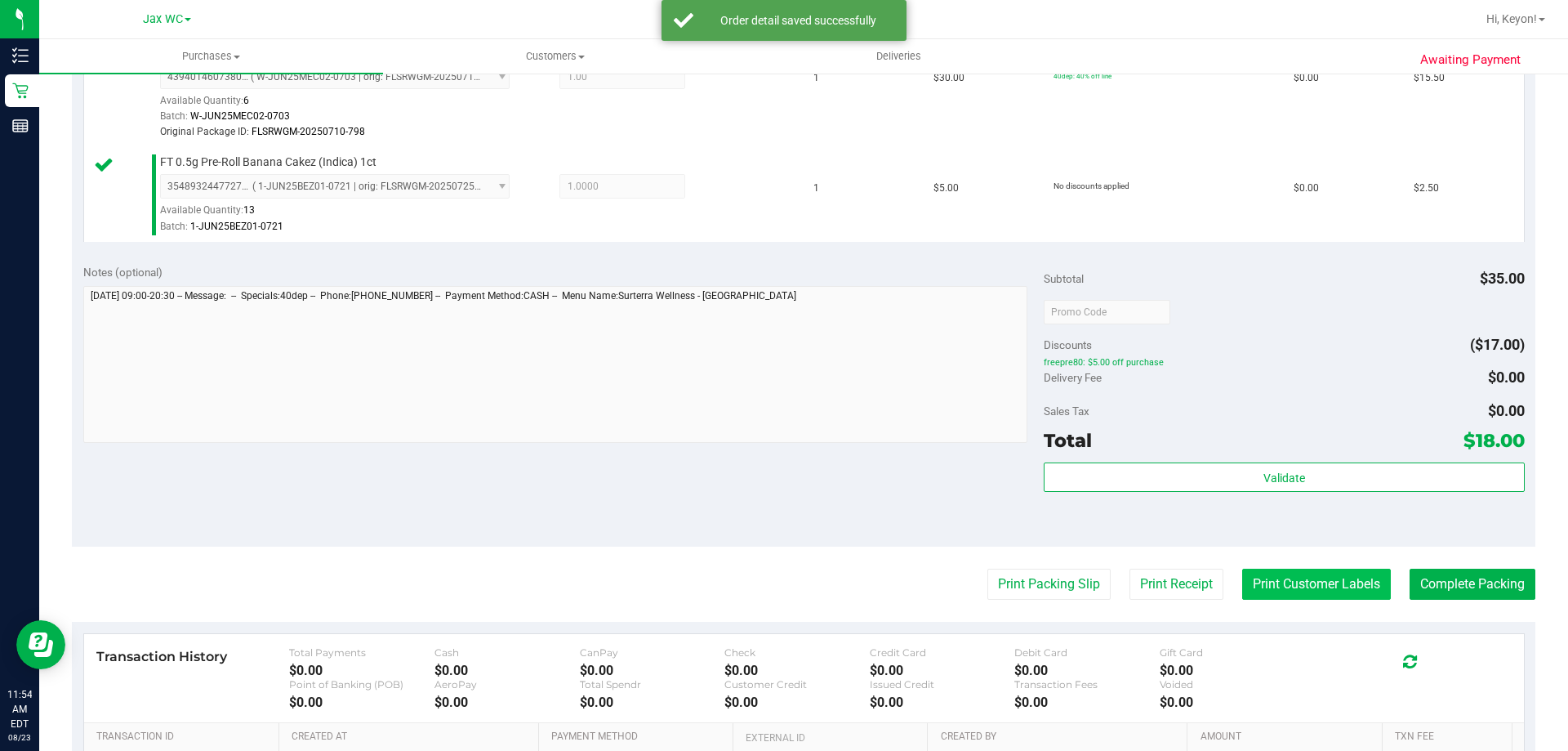
click at [1330, 583] on button "Print Customer Labels" at bounding box center [1316, 583] width 148 height 31
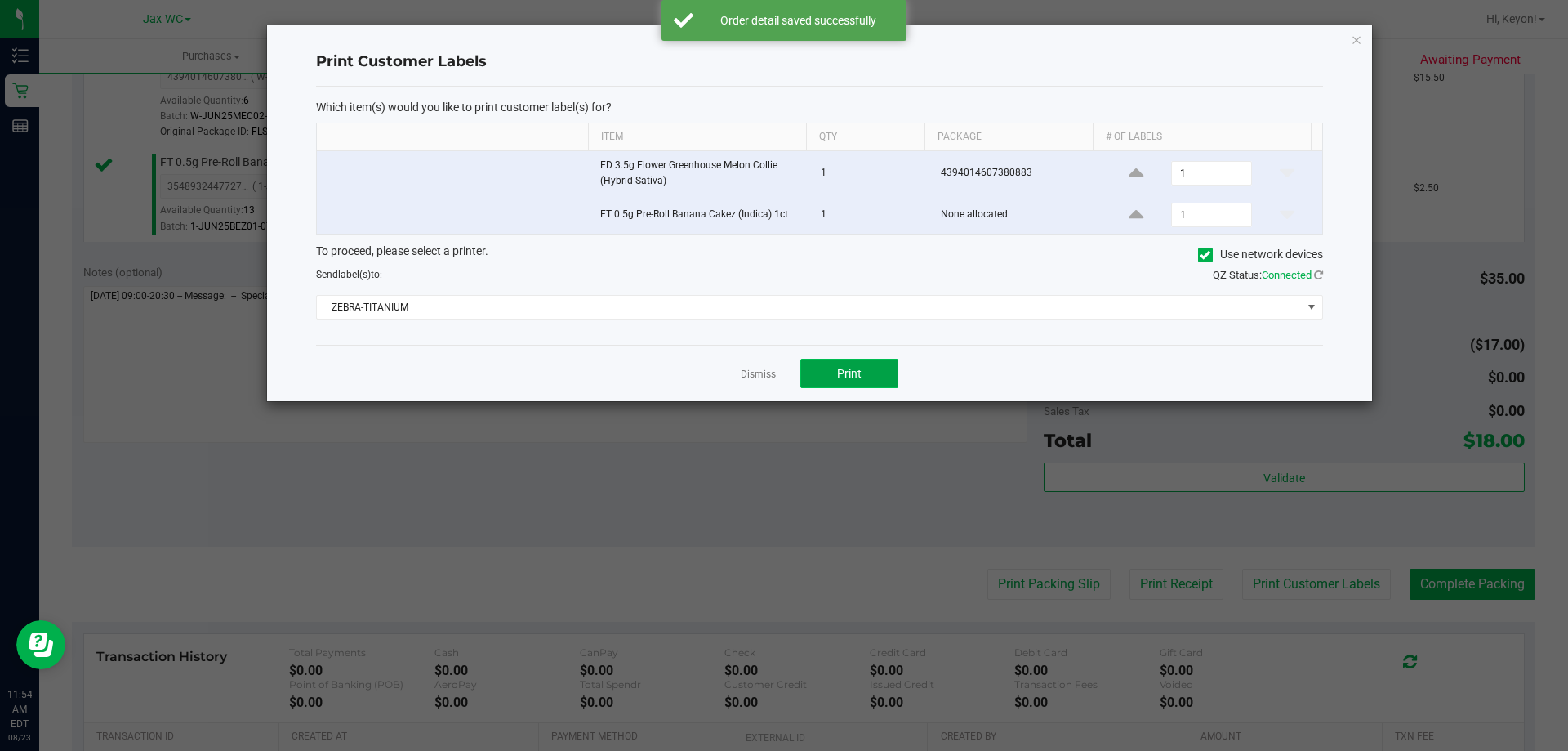
click at [875, 377] on button "Print" at bounding box center [849, 373] width 98 height 30
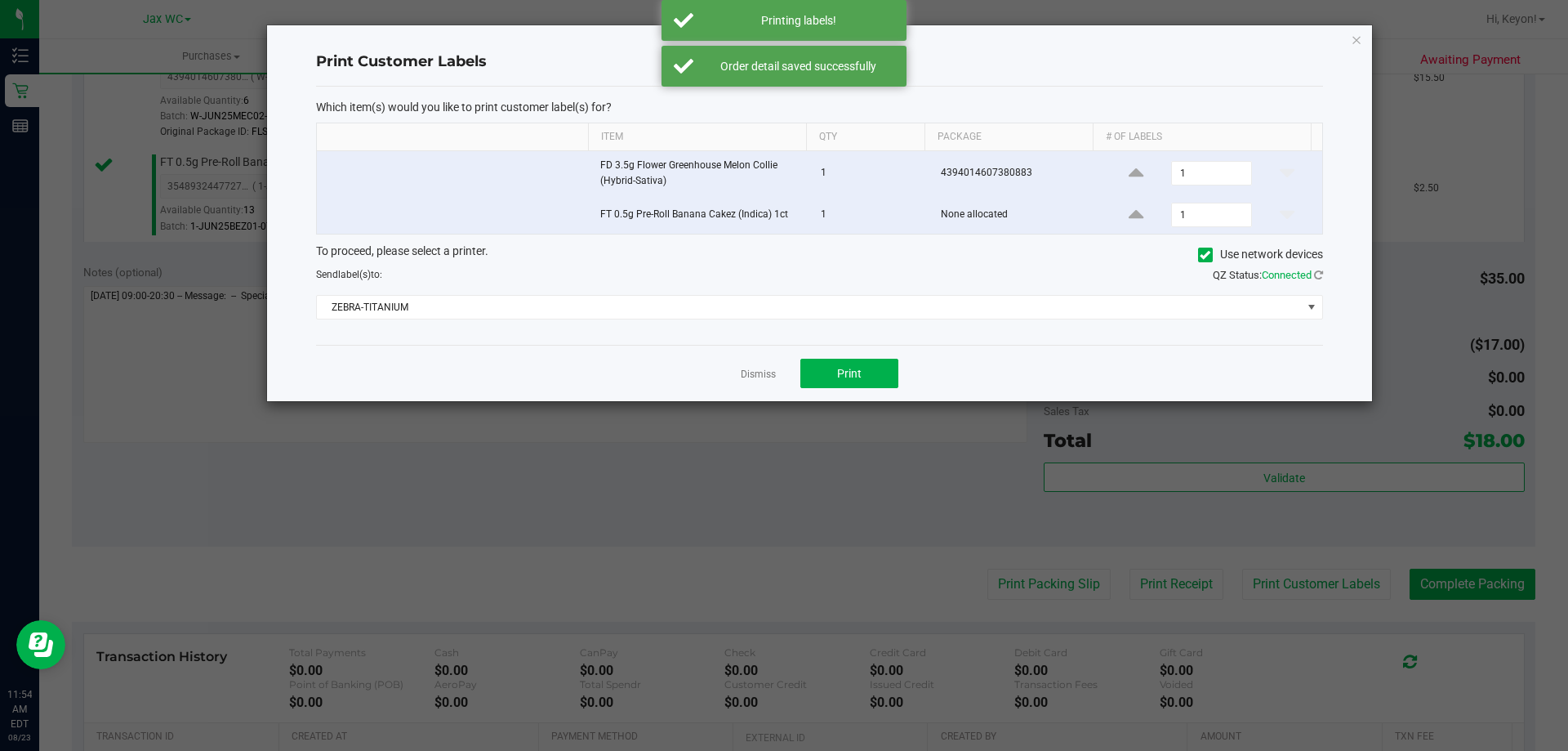
click at [762, 371] on link "Dismiss" at bounding box center [758, 374] width 35 height 14
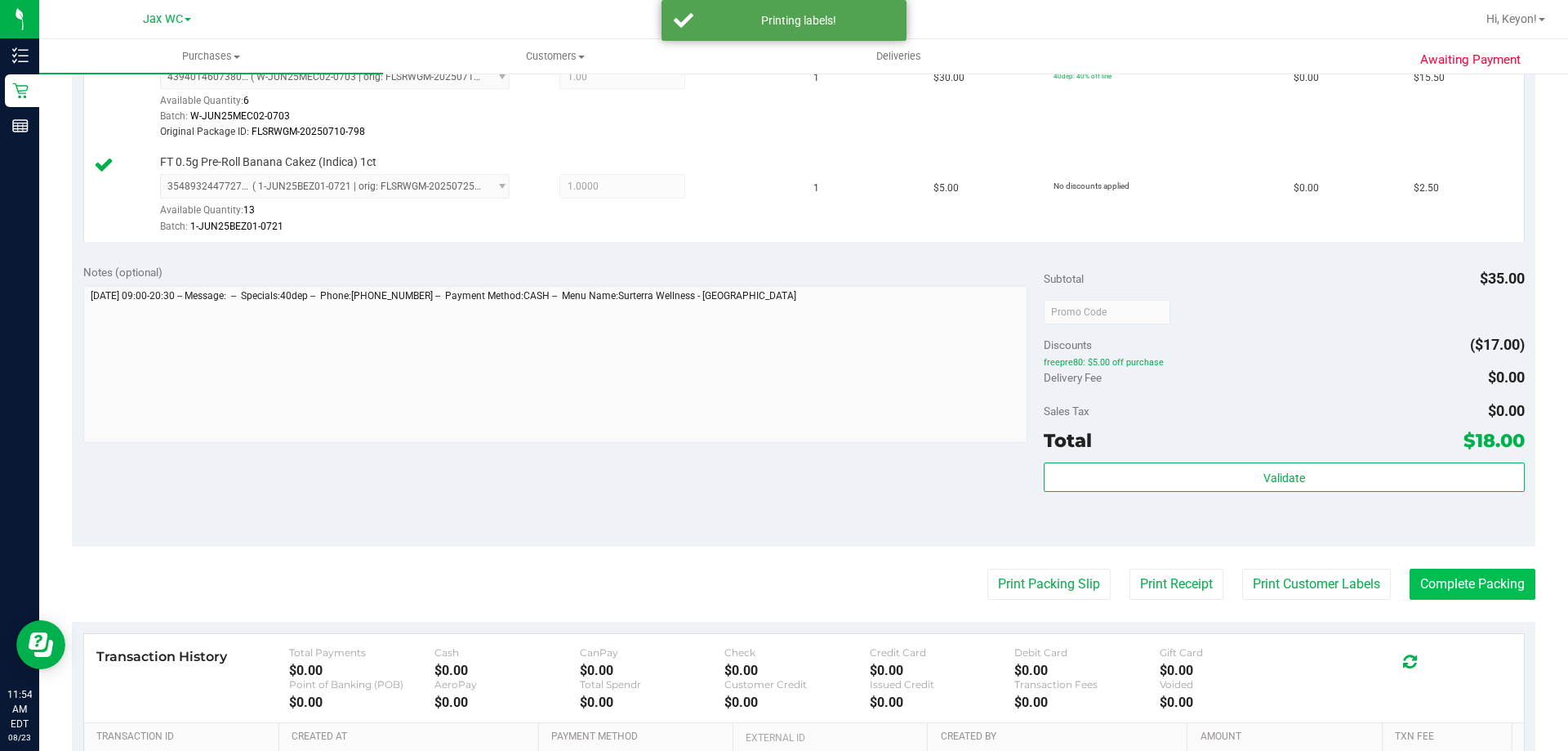
drag, startPoint x: 1441, startPoint y: 560, endPoint x: 1445, endPoint y: 569, distance: 9.8
click at [1445, 569] on purchase-details "Back Edit Purchase Cancel Purchase View Profile # 11832485 BioTrack ID: - Submi…" at bounding box center [803, 265] width 1464 height 1325
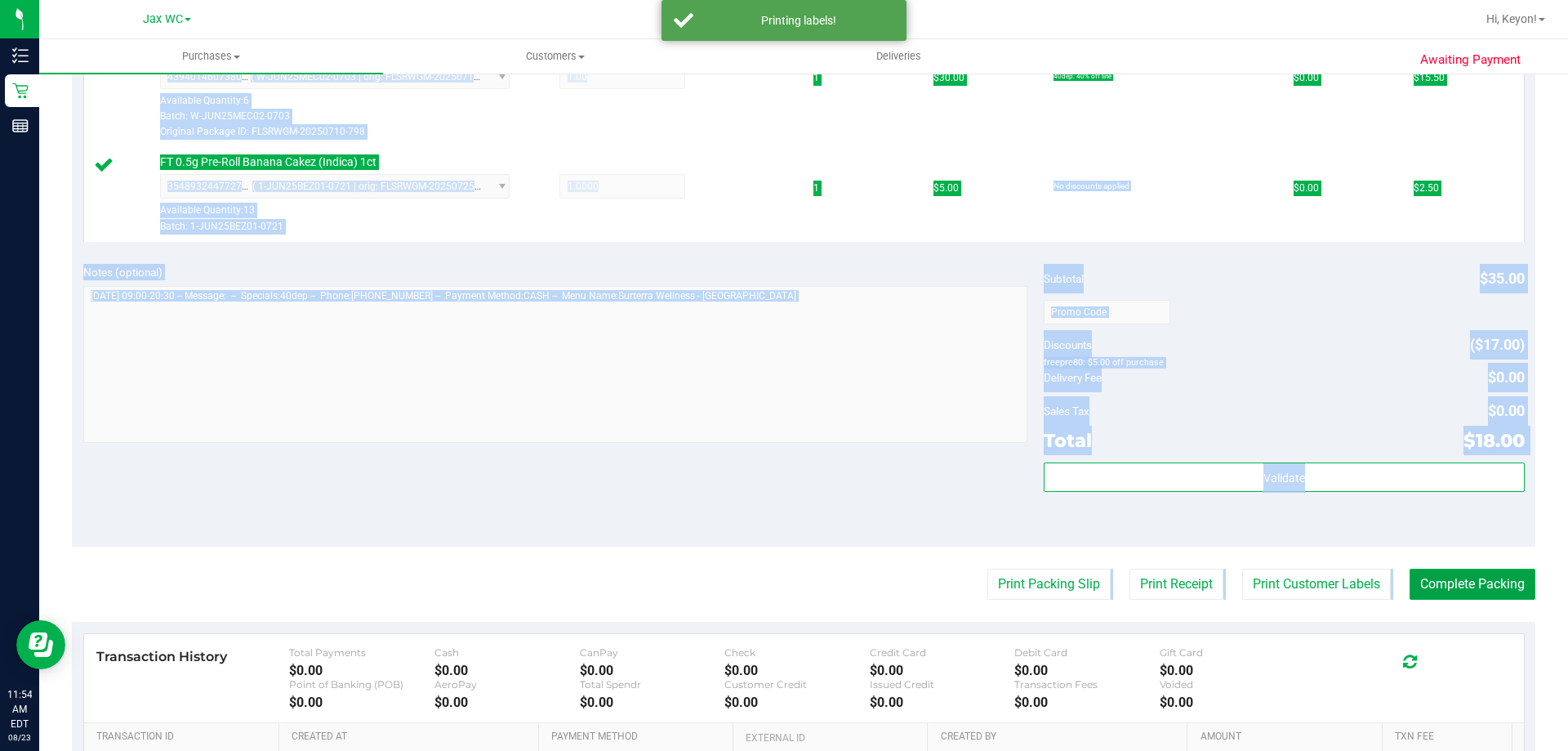
drag, startPoint x: 1497, startPoint y: 588, endPoint x: 1424, endPoint y: 529, distance: 93.9
click at [1499, 588] on button "Complete Packing" at bounding box center [1472, 583] width 126 height 31
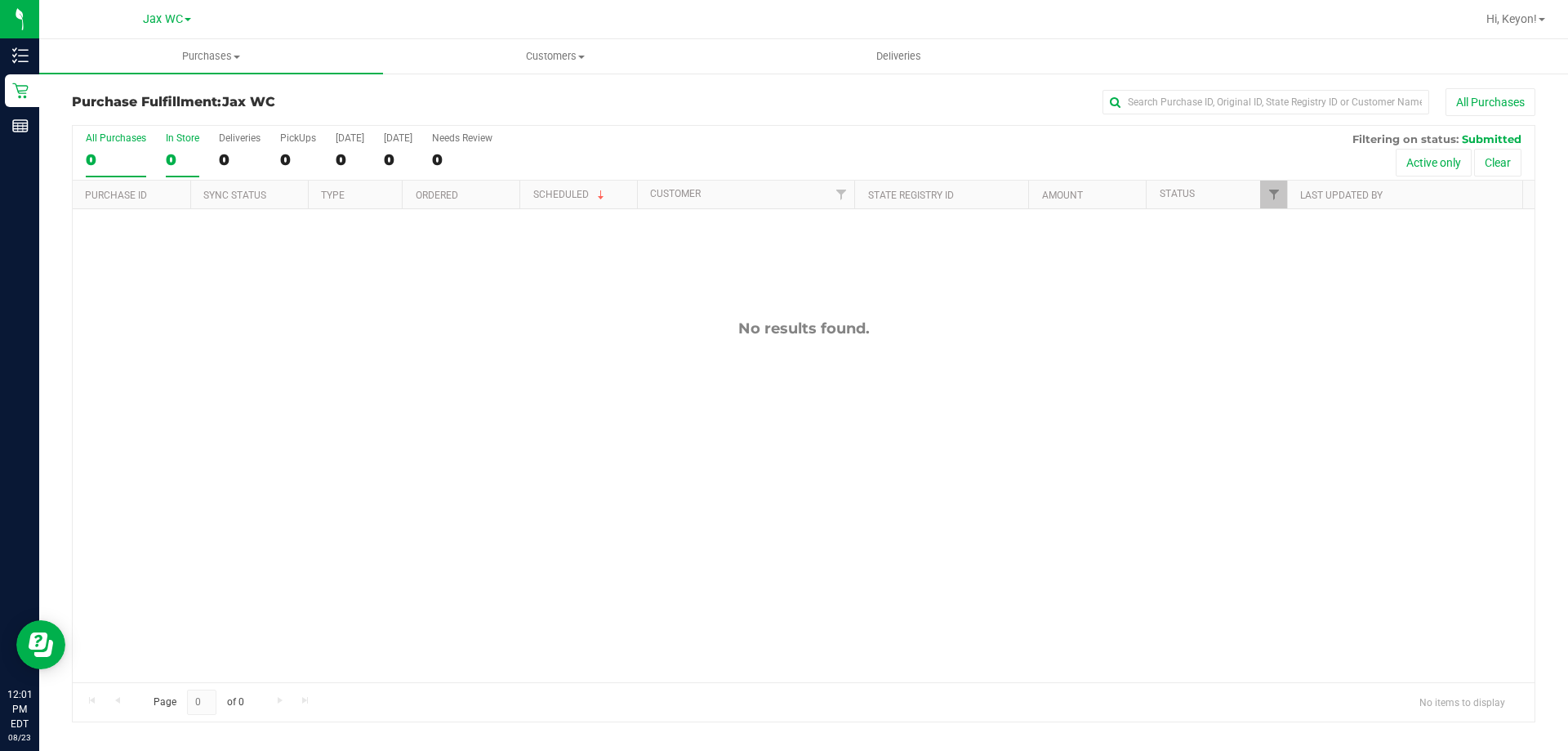
click at [184, 146] on label "In Store 0" at bounding box center [183, 155] width 34 height 45
click at [0, 0] on input "In Store 0" at bounding box center [0, 0] width 0 height 0
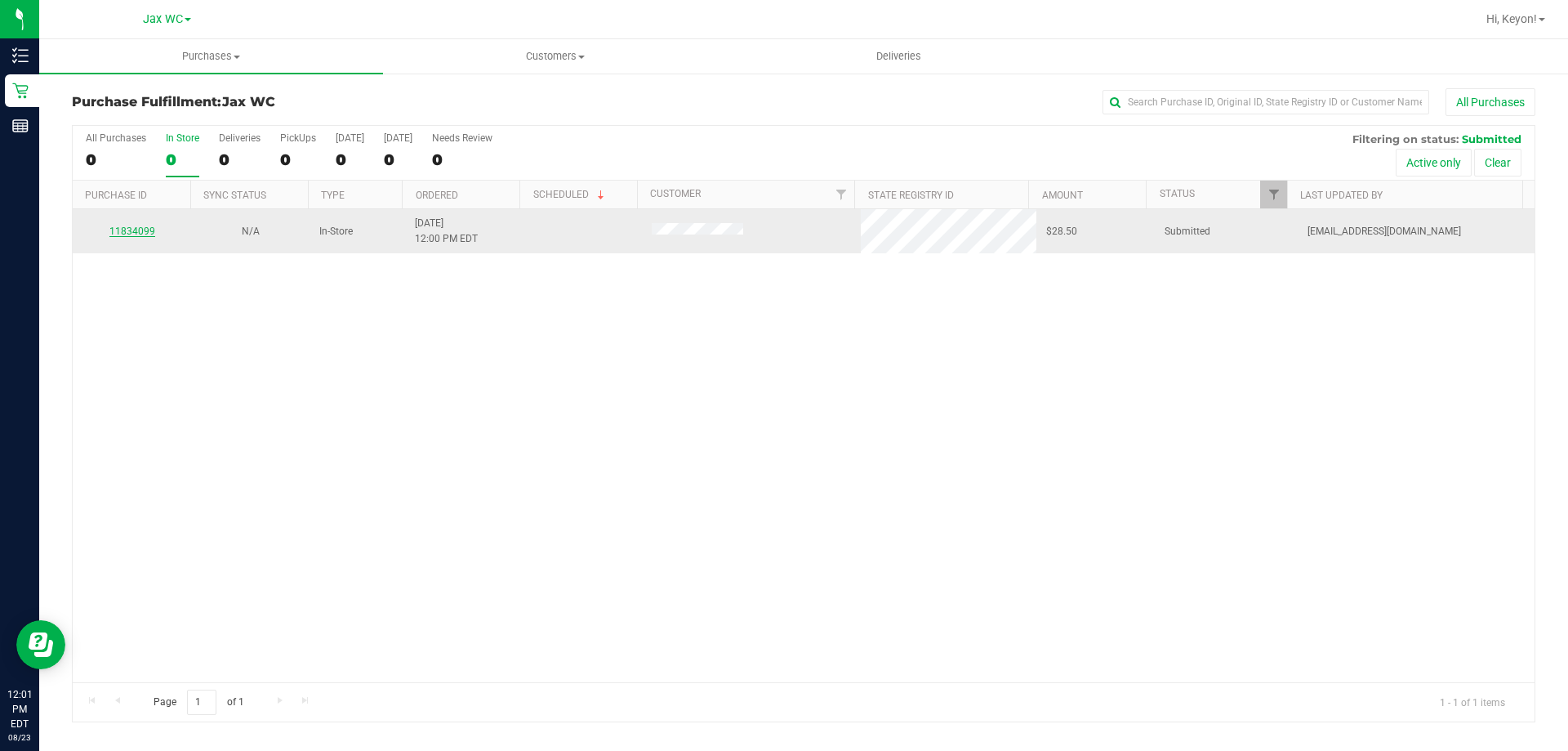
click at [130, 229] on link "11834099" at bounding box center [132, 231] width 46 height 11
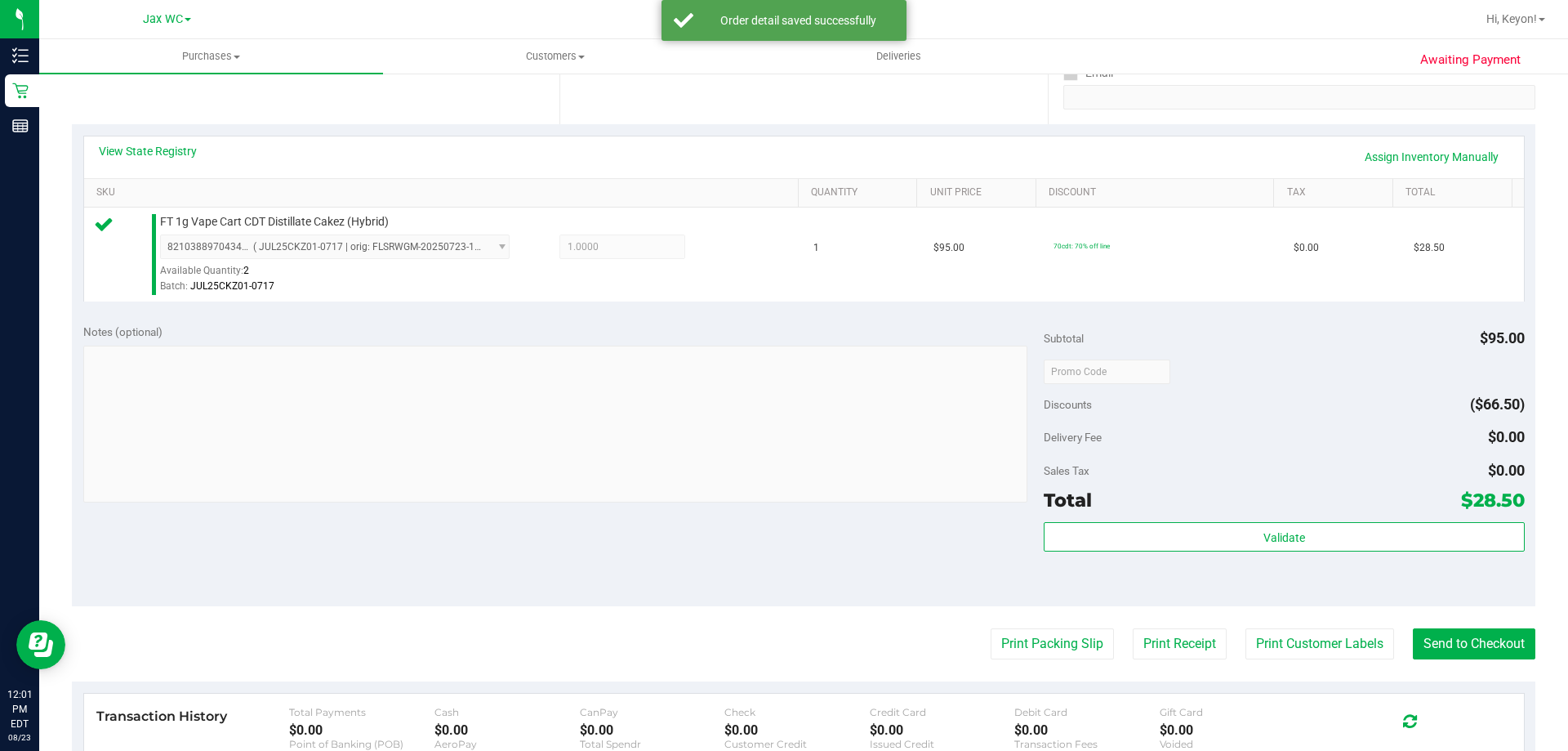
scroll to position [341, 0]
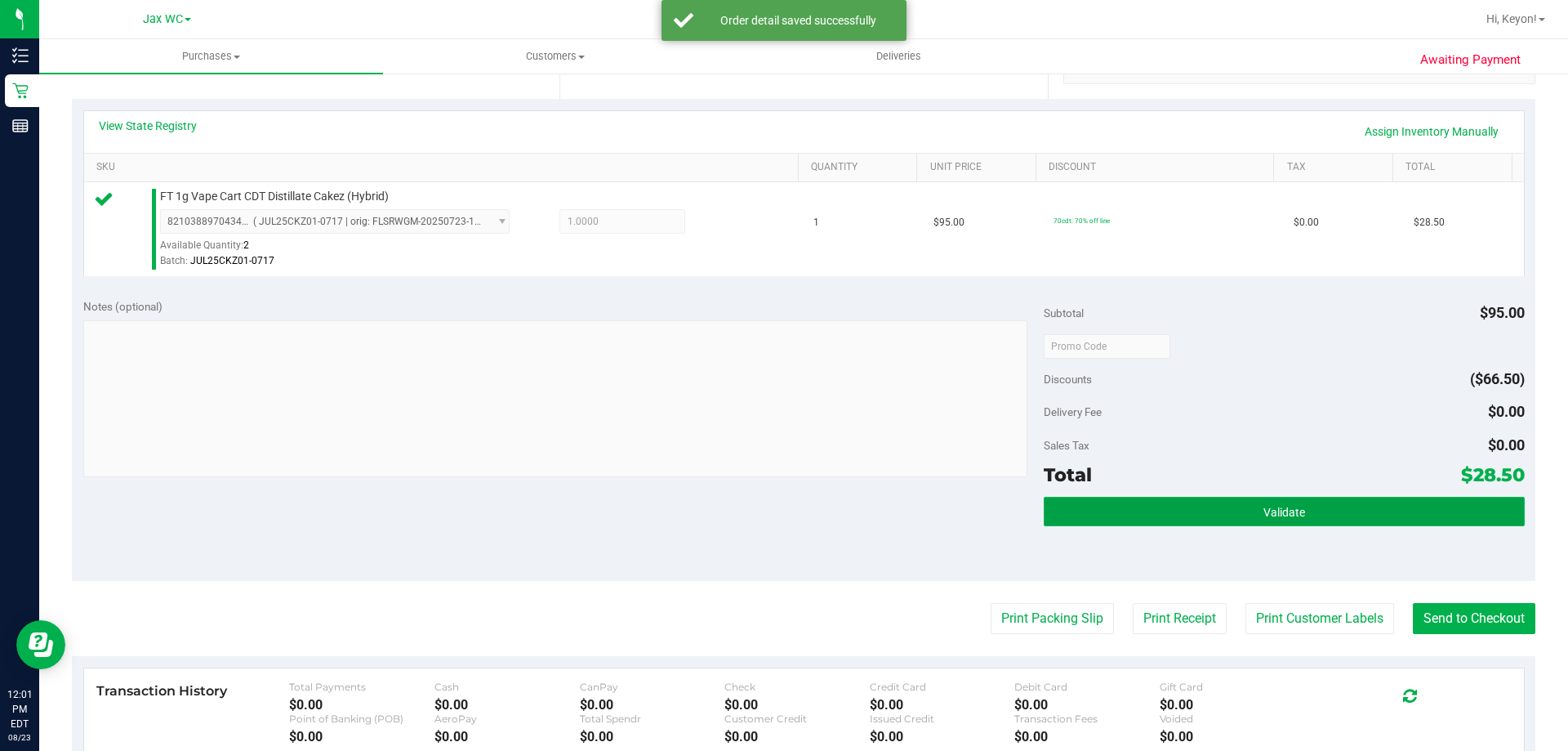
click at [1275, 513] on span "Validate" at bounding box center [1284, 512] width 42 height 13
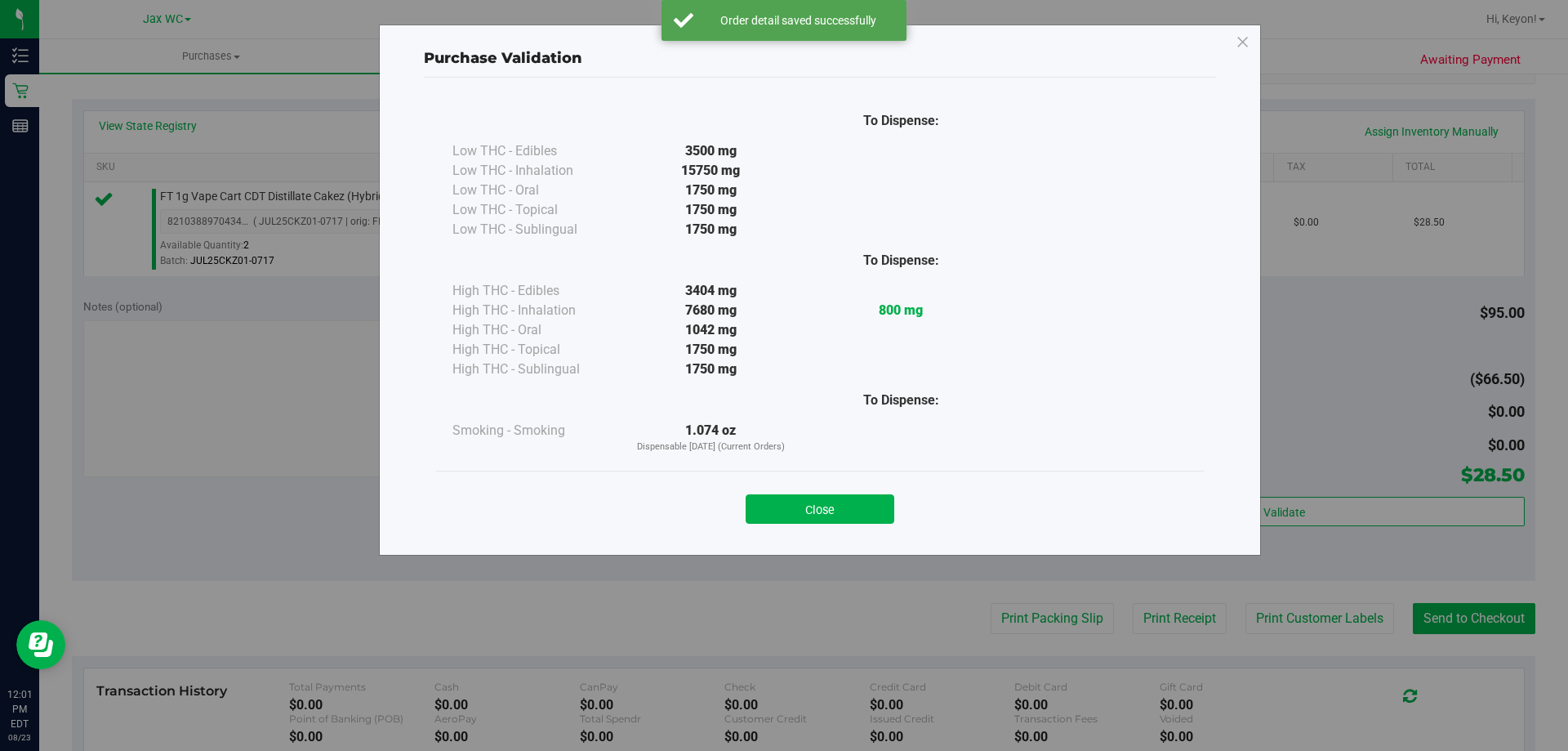
drag, startPoint x: 832, startPoint y: 512, endPoint x: 982, endPoint y: 512, distance: 150.0
click at [833, 512] on button "Close" at bounding box center [819, 509] width 148 height 30
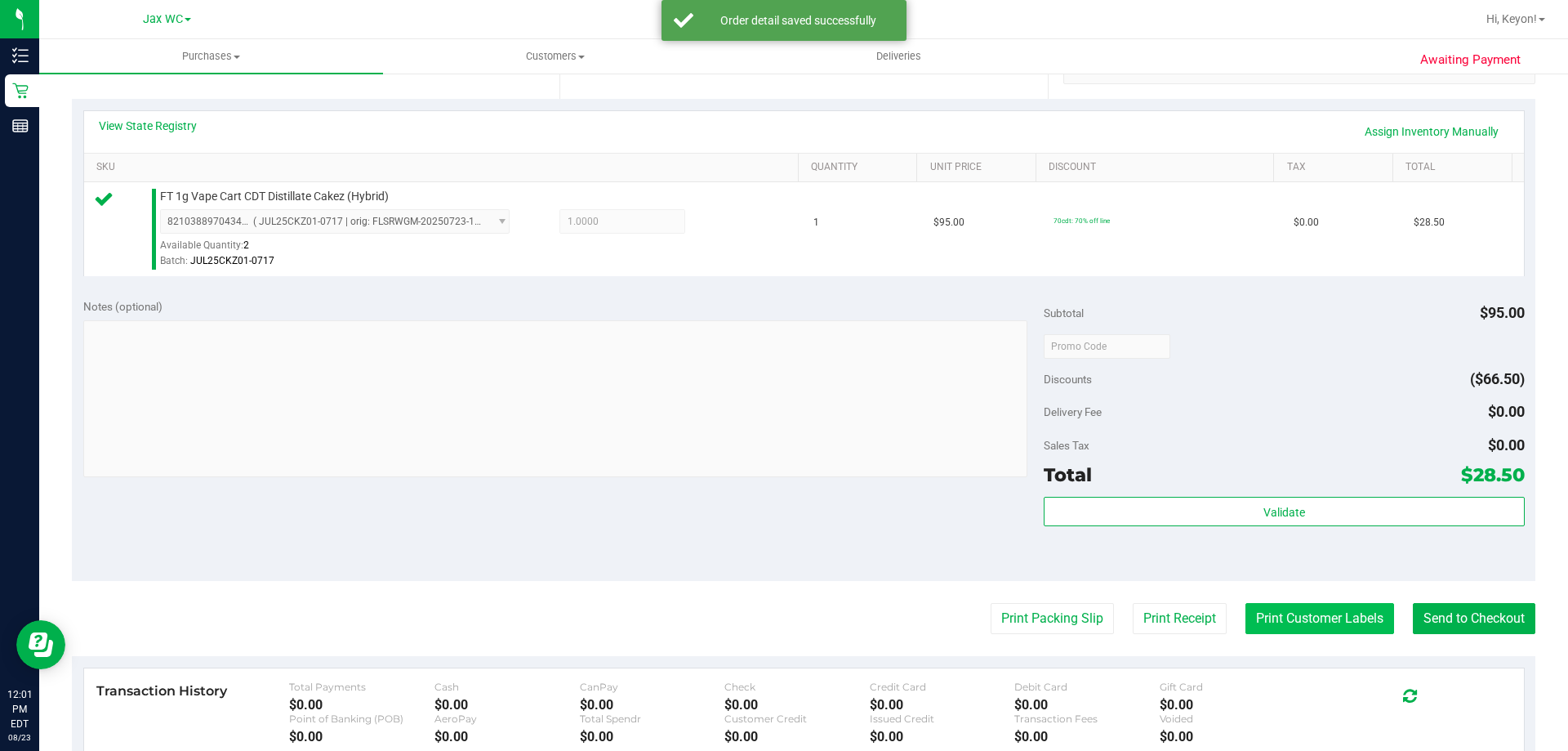
click at [1334, 616] on button "Print Customer Labels" at bounding box center [1319, 618] width 148 height 31
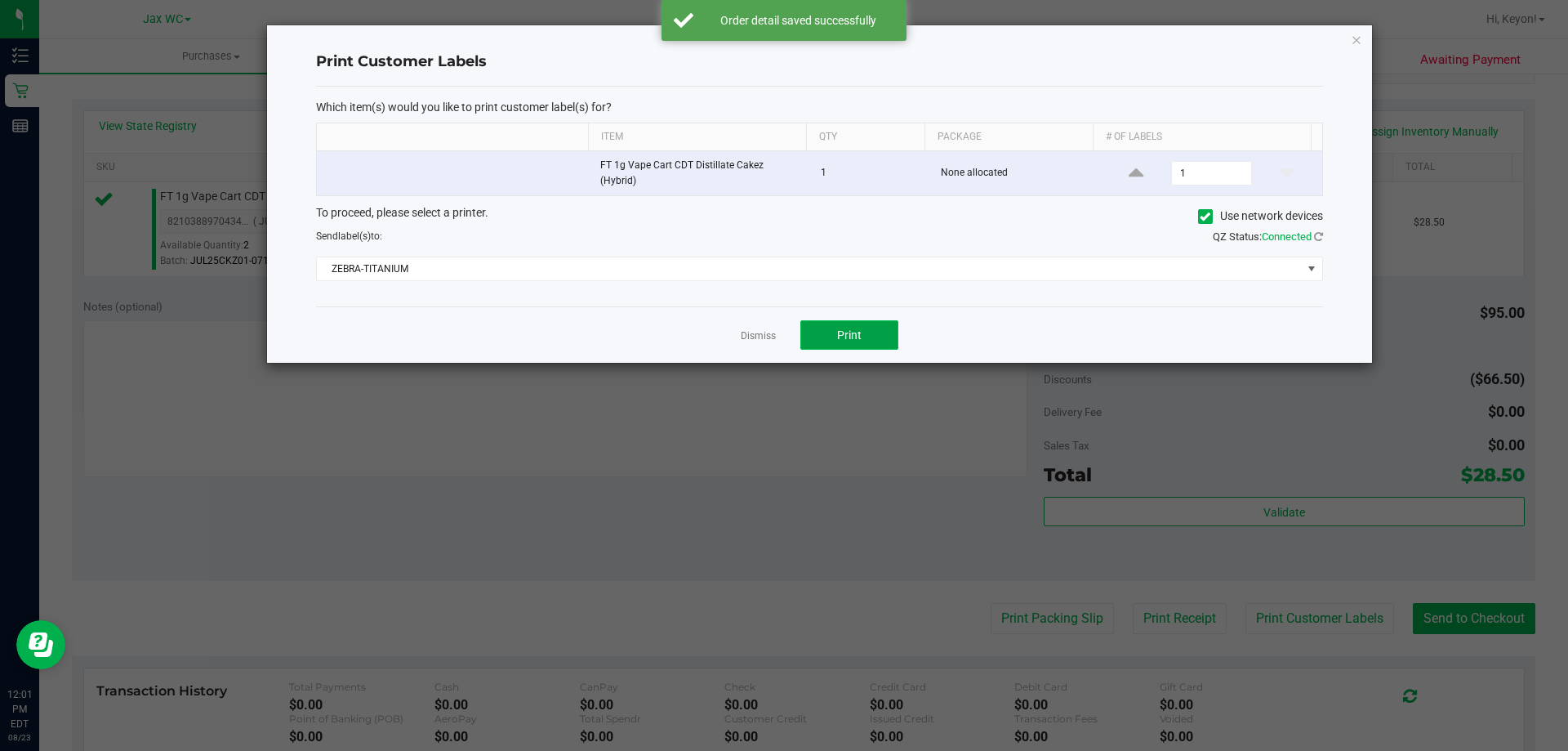
click at [852, 328] on span "Print" at bounding box center [850, 335] width 24 height 13
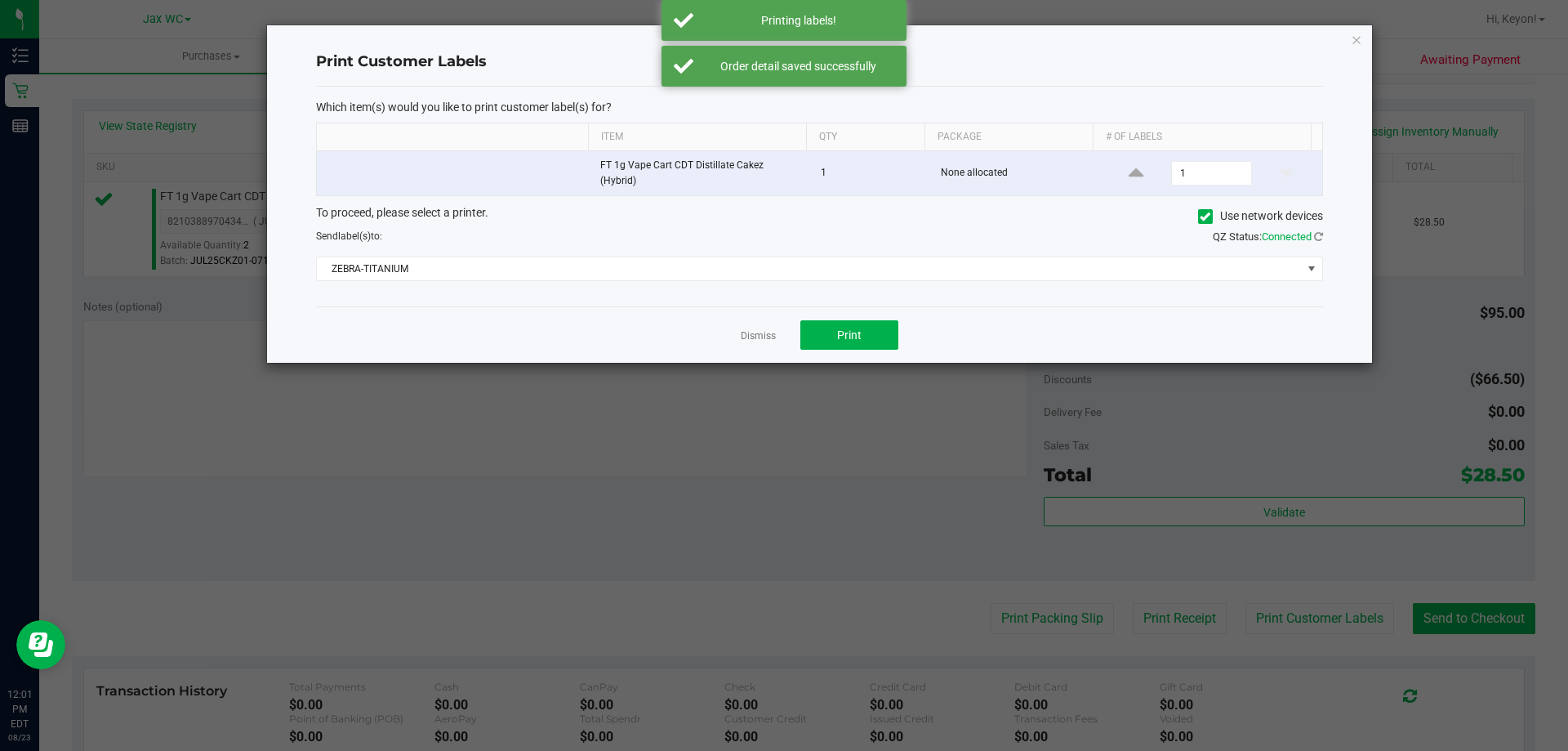
drag, startPoint x: 757, startPoint y: 327, endPoint x: 979, endPoint y: 393, distance: 231.6
click at [761, 329] on link "Dismiss" at bounding box center [758, 336] width 35 height 14
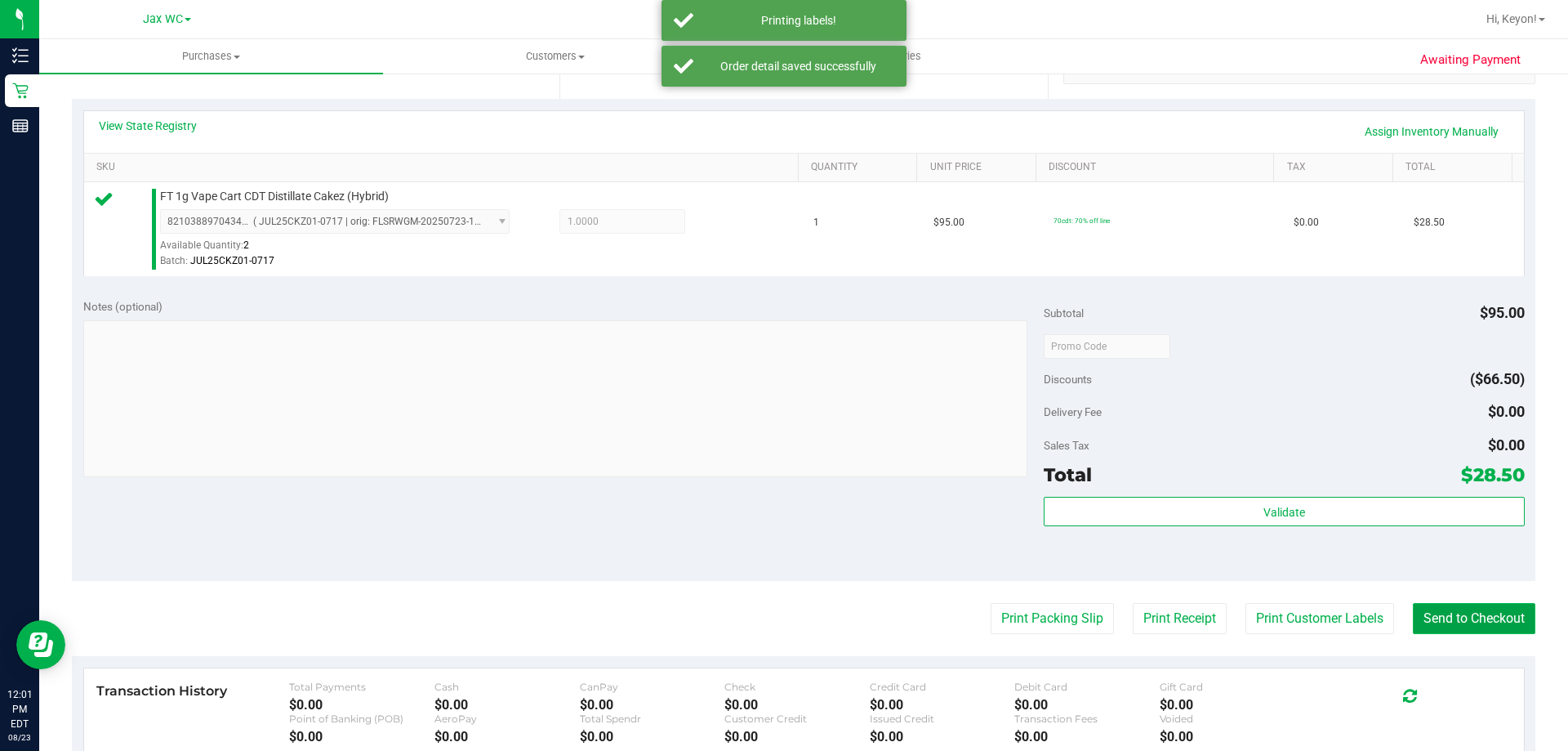
drag, startPoint x: 1491, startPoint y: 621, endPoint x: 1476, endPoint y: 605, distance: 21.9
click at [1490, 619] on button "Send to Checkout" at bounding box center [1474, 618] width 122 height 31
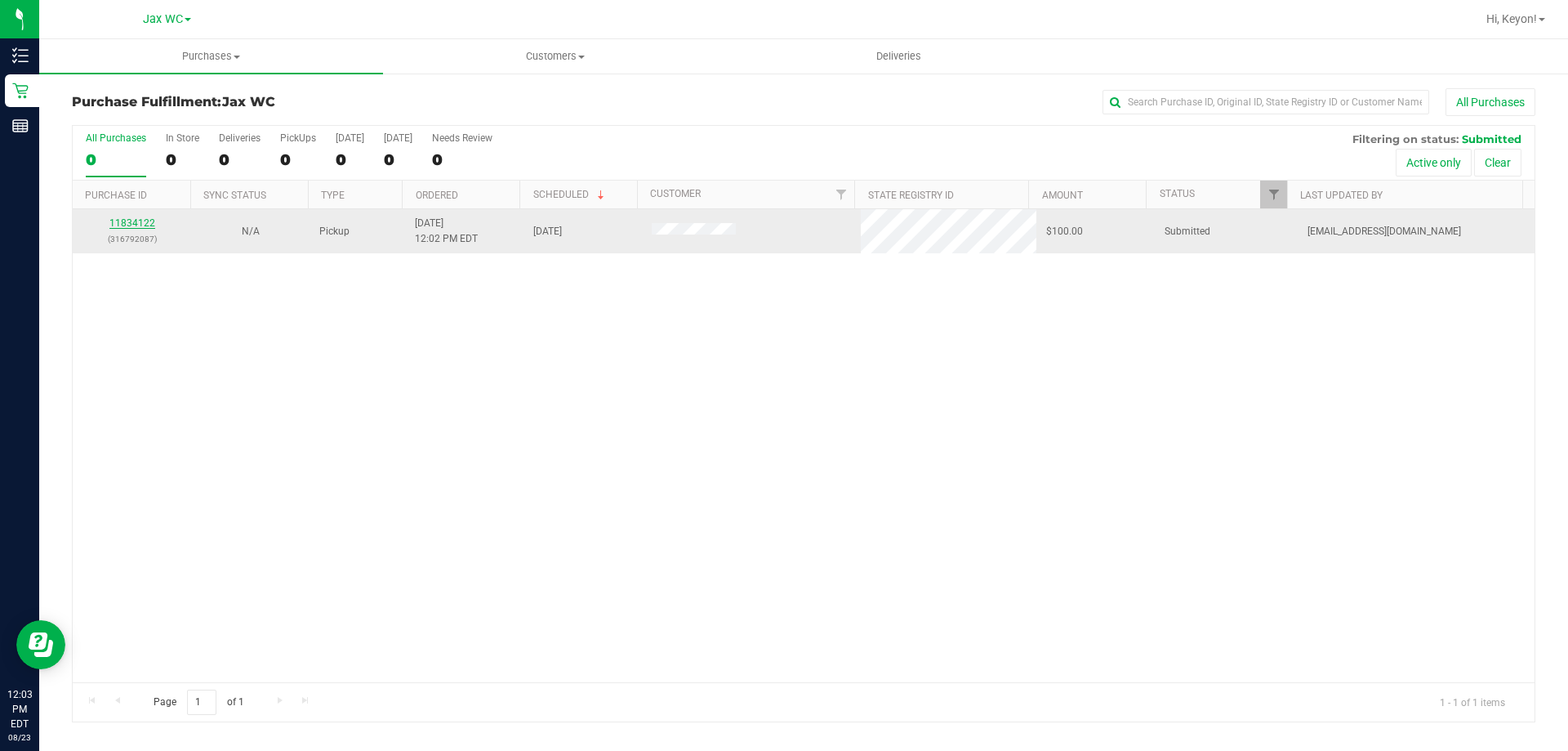
click at [117, 226] on link "11834122" at bounding box center [132, 223] width 46 height 11
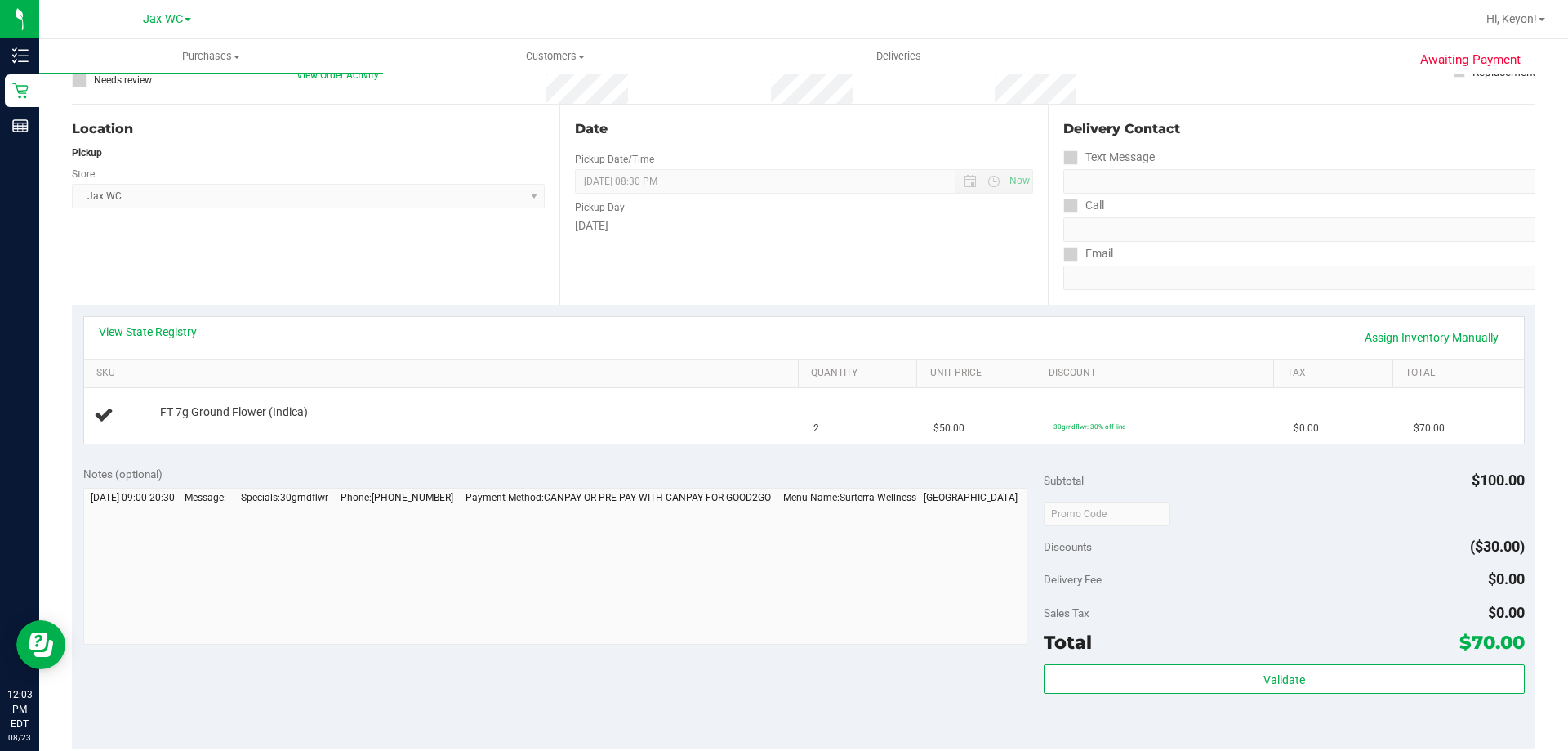
scroll to position [172, 0]
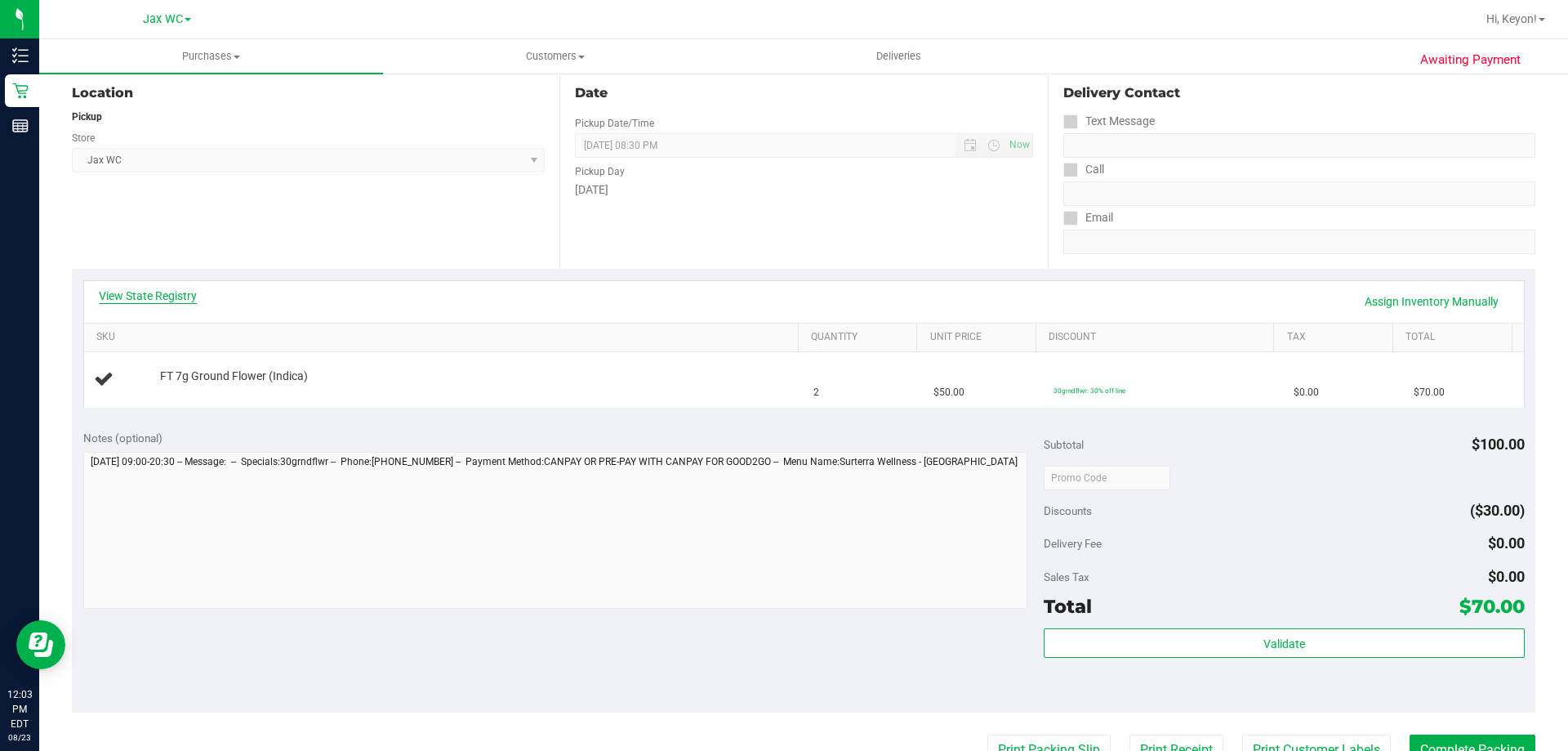
click at [184, 299] on link "View State Registry" at bounding box center [147, 296] width 98 height 17
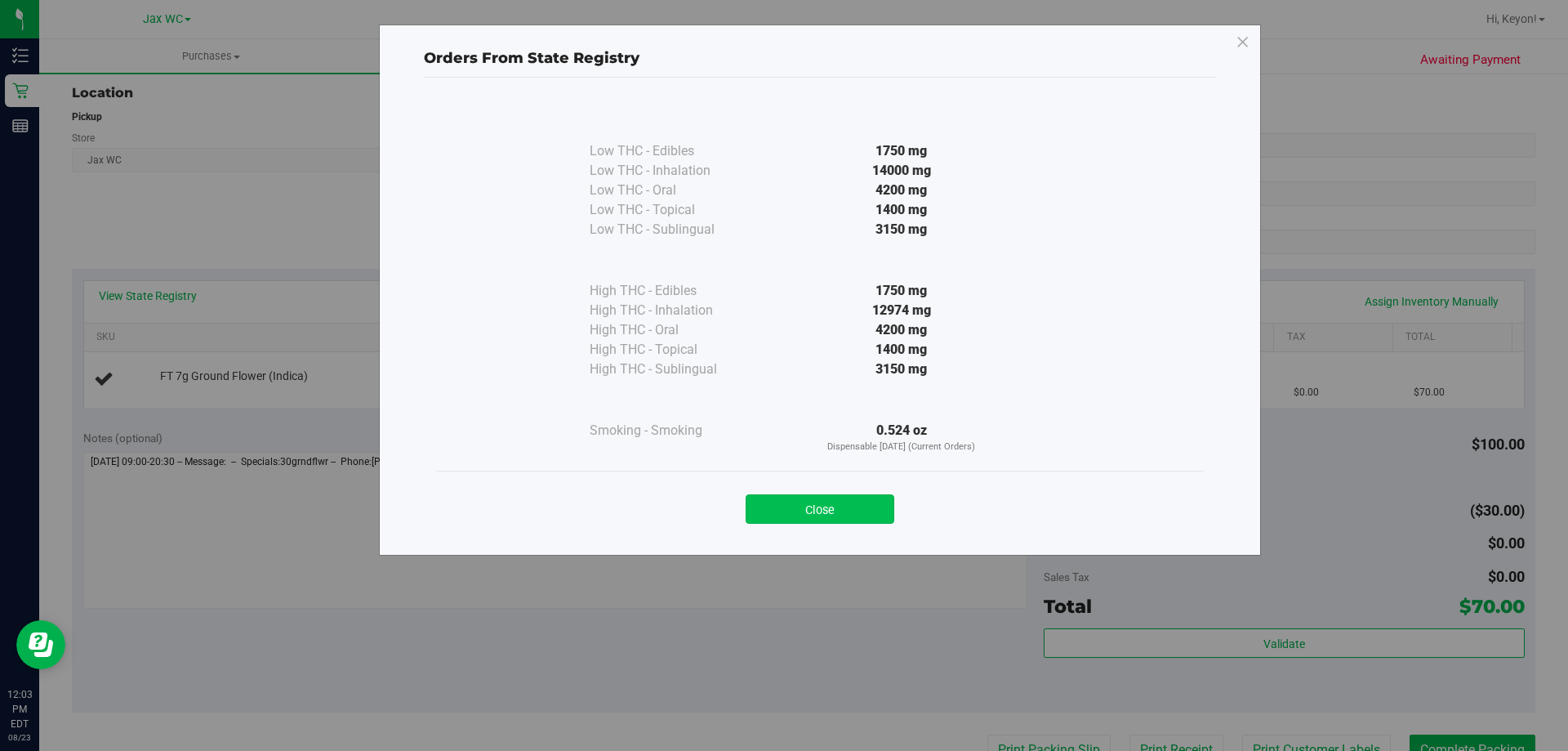
click at [854, 503] on button "Close" at bounding box center [819, 509] width 148 height 30
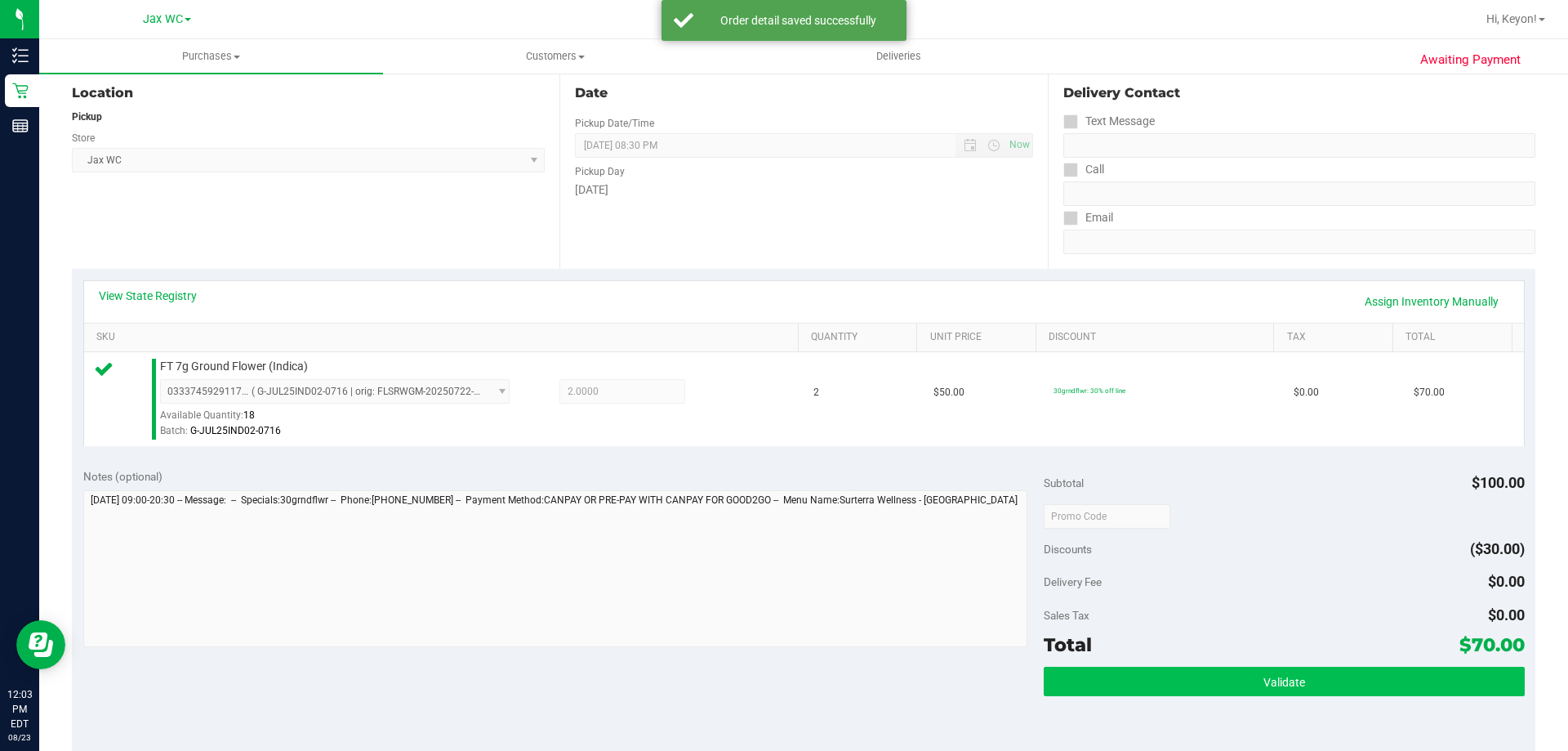
scroll to position [363, 0]
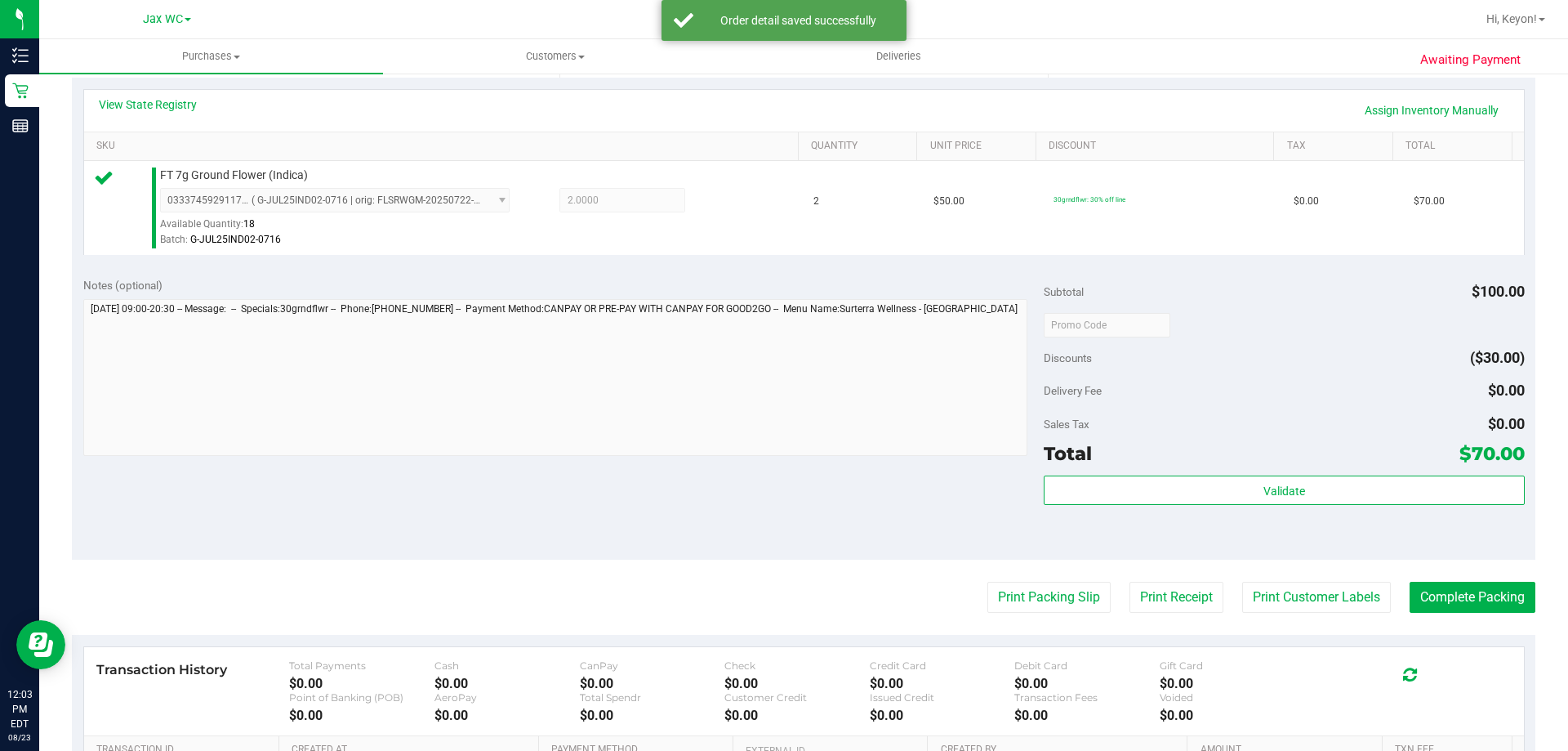
click at [1328, 507] on div "Validate" at bounding box center [1284, 512] width 480 height 74
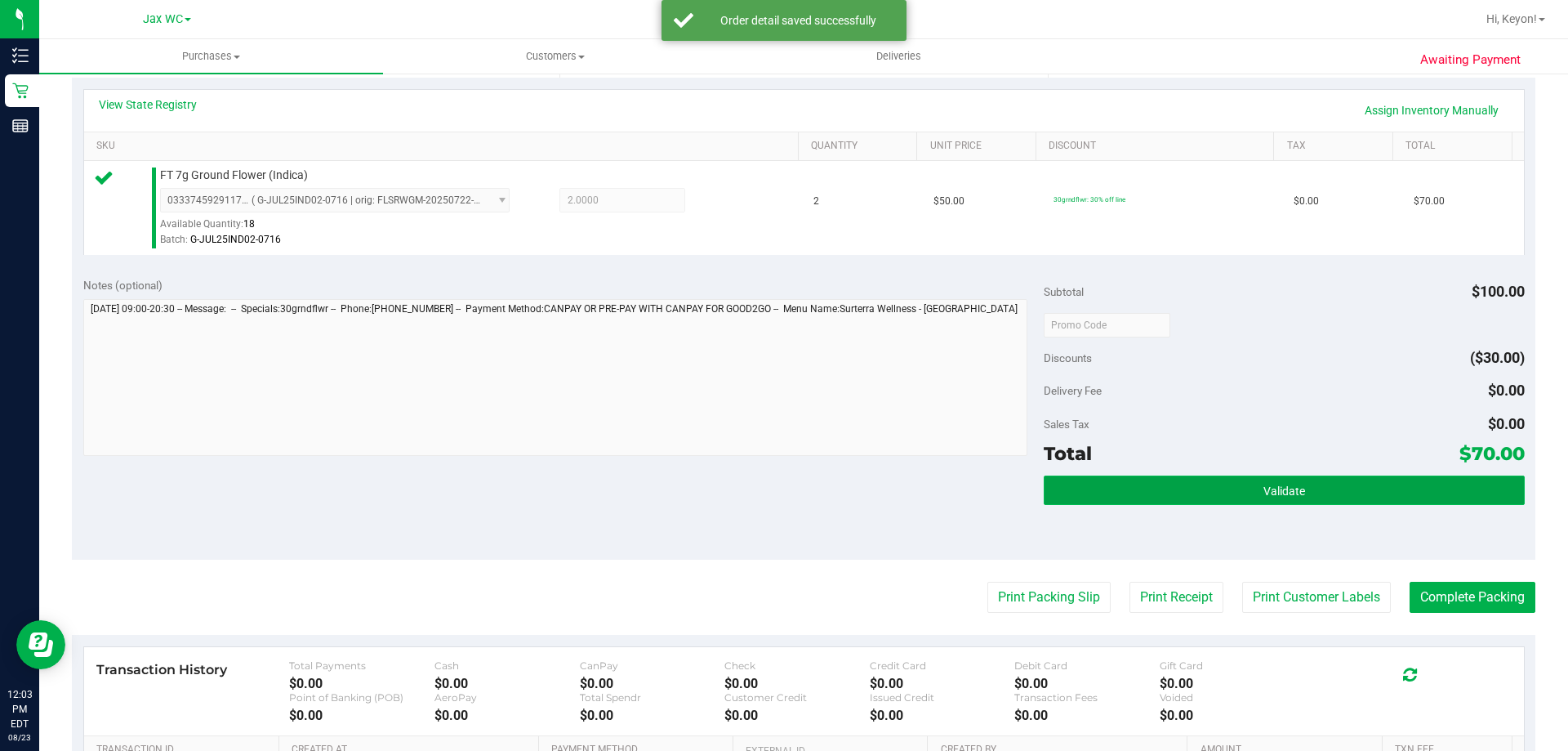
click at [1329, 491] on button "Validate" at bounding box center [1284, 491] width 480 height 30
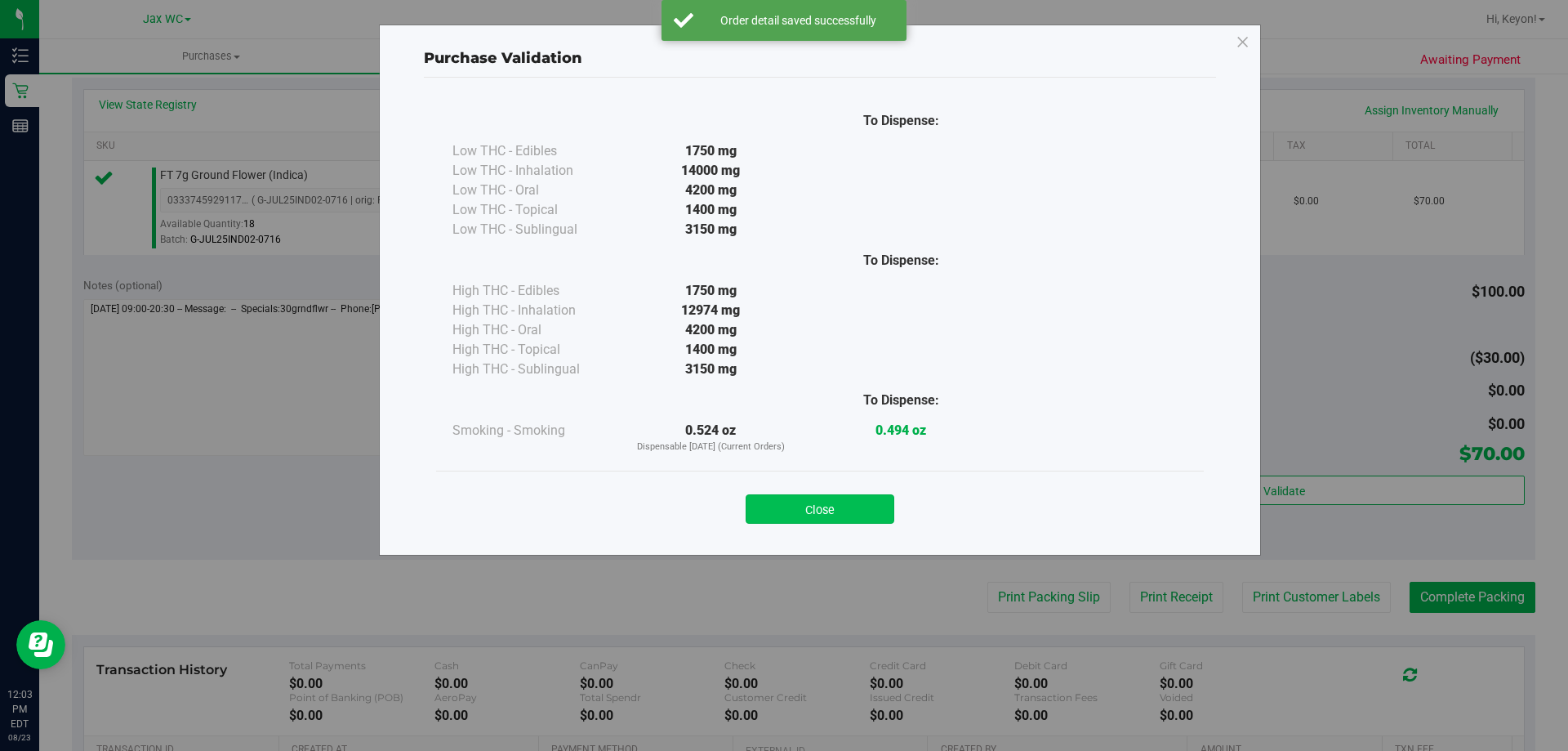
click at [835, 521] on button "Close" at bounding box center [819, 509] width 148 height 30
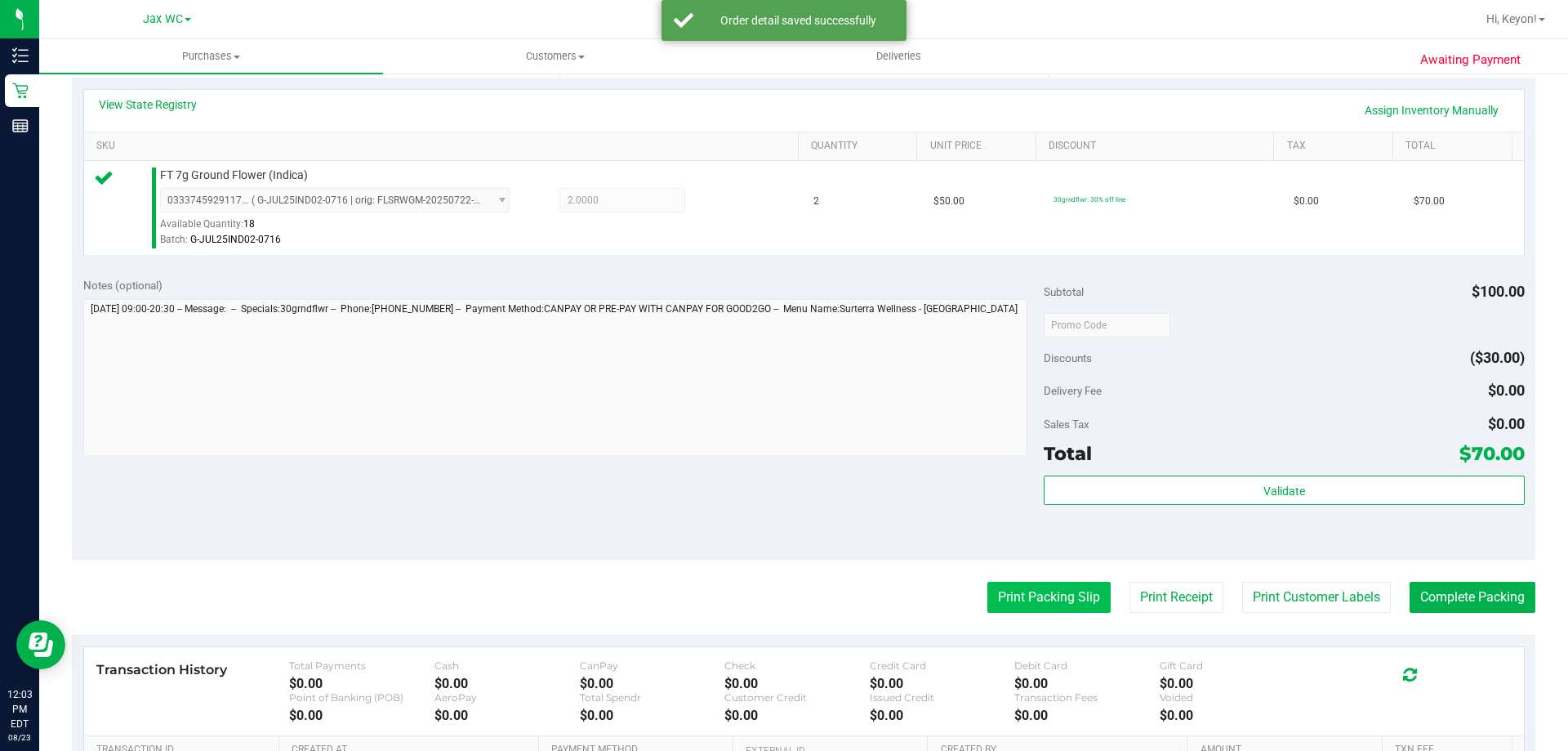
click at [1062, 598] on button "Print Packing Slip" at bounding box center [1049, 596] width 123 height 31
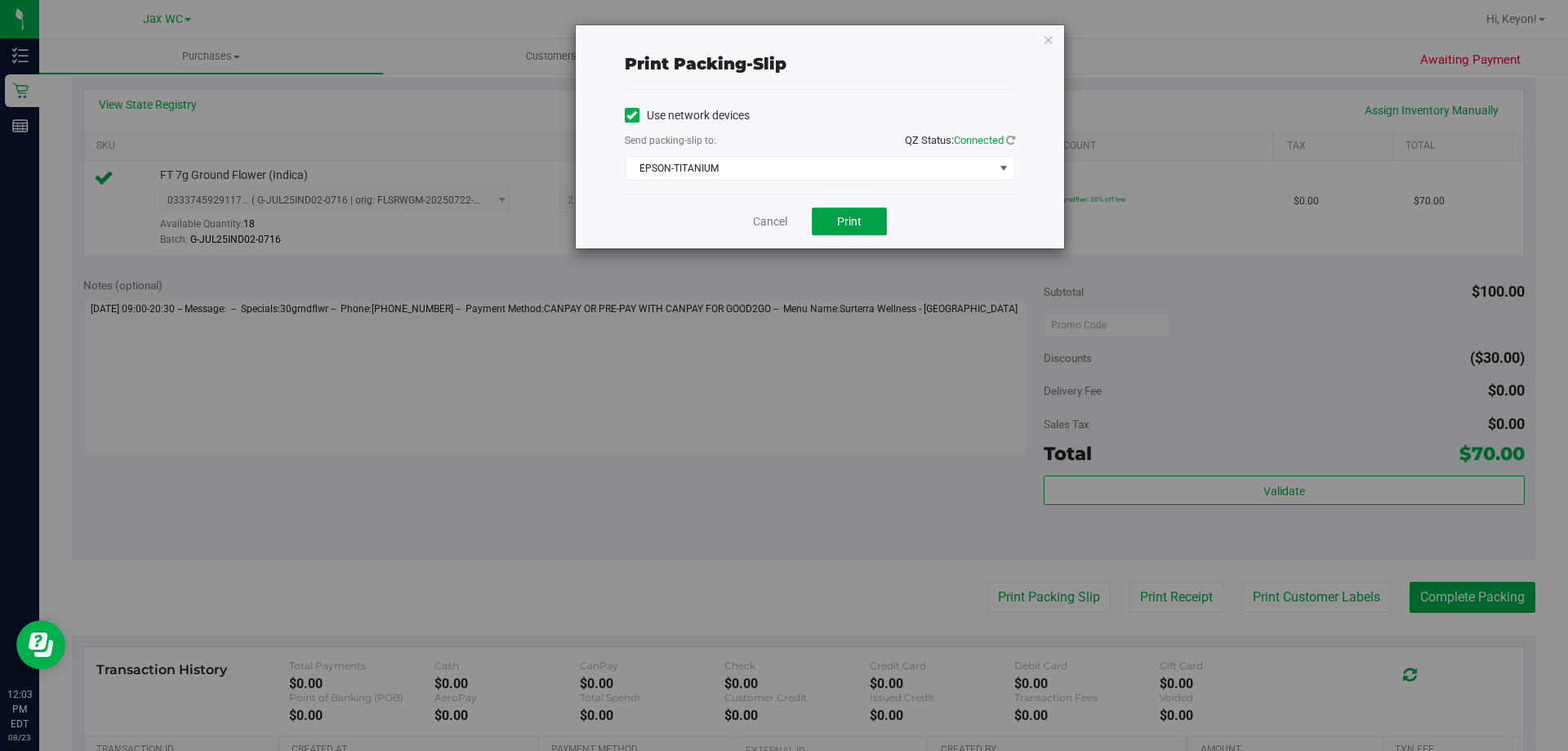
click at [856, 219] on span "Print" at bounding box center [850, 221] width 24 height 13
click at [744, 216] on div "Cancel Print" at bounding box center [820, 221] width 391 height 55
click at [785, 220] on link "Cancel" at bounding box center [770, 222] width 35 height 17
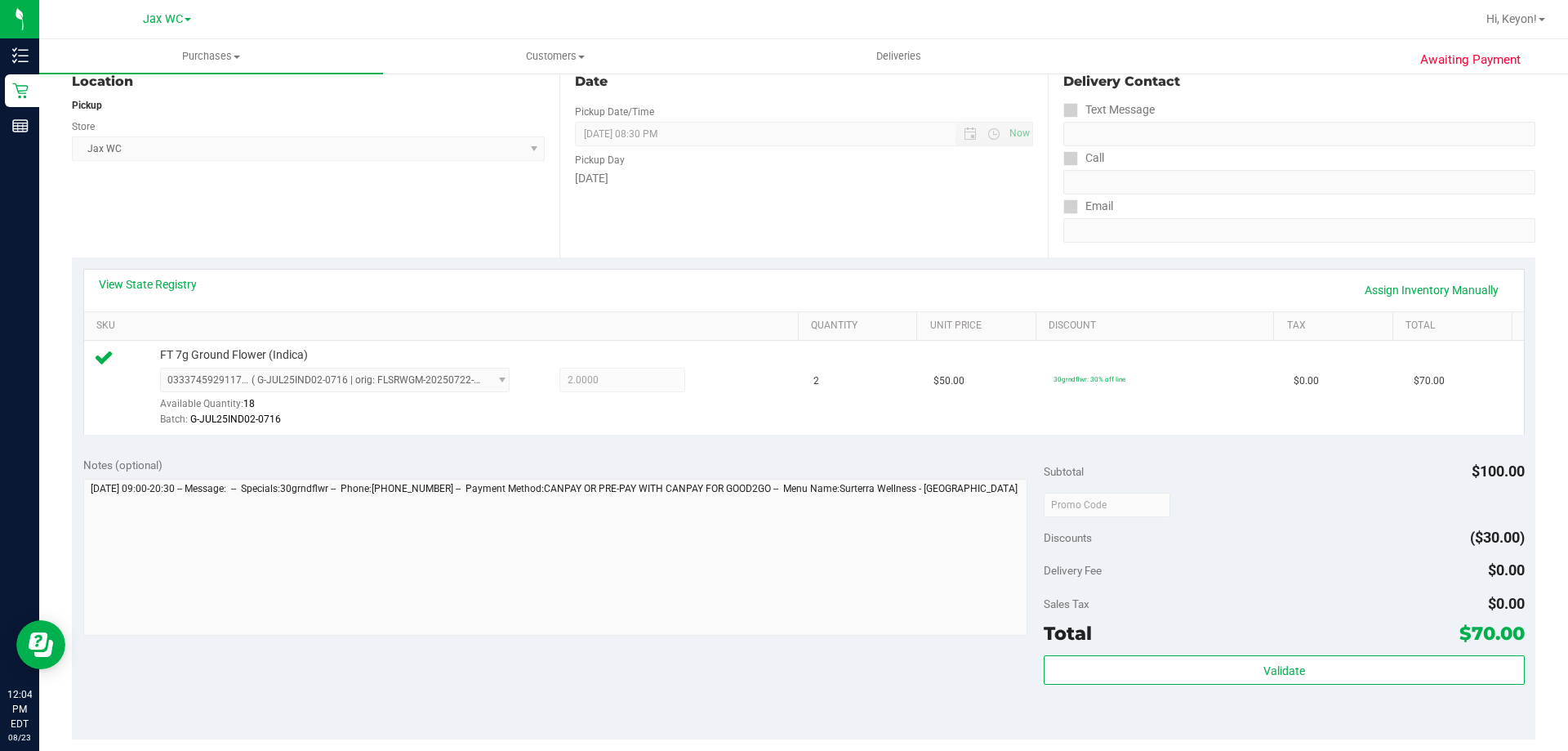
scroll to position [202, 0]
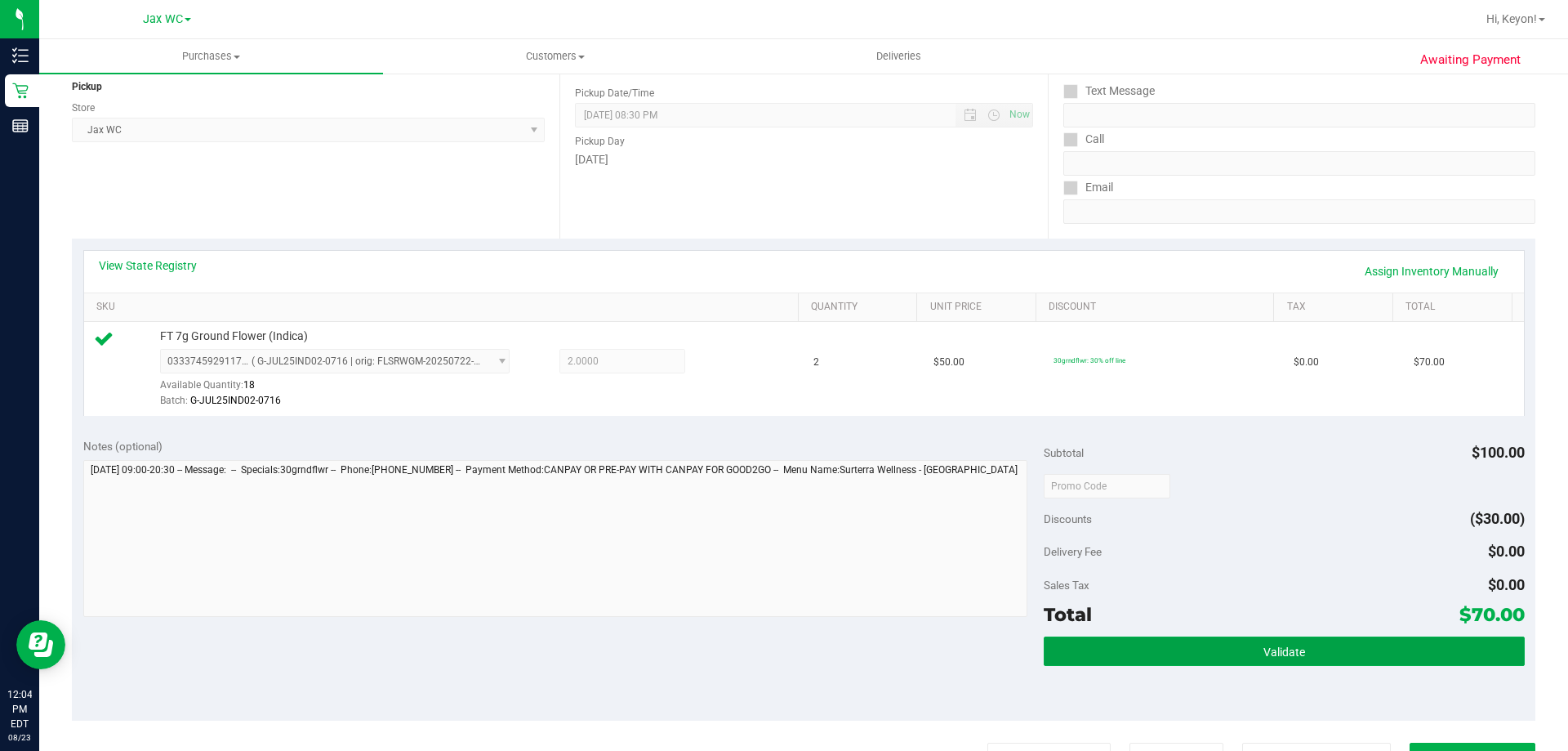
drag, startPoint x: 1264, startPoint y: 663, endPoint x: 1315, endPoint y: 627, distance: 62.4
click at [1265, 663] on button "Validate" at bounding box center [1284, 651] width 480 height 30
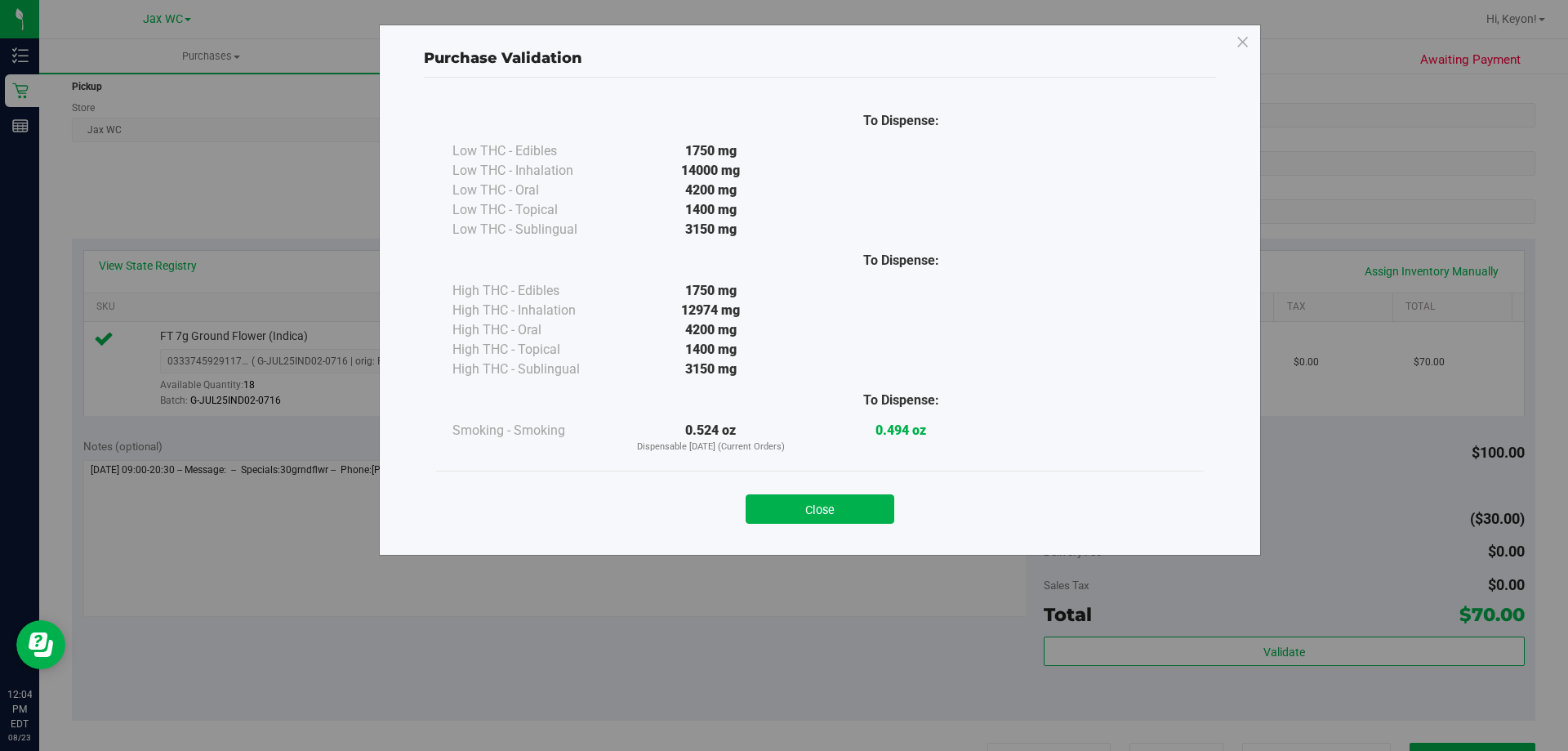
drag, startPoint x: 864, startPoint y: 513, endPoint x: 1567, endPoint y: 437, distance: 707.1
click at [865, 513] on button "Close" at bounding box center [819, 509] width 148 height 30
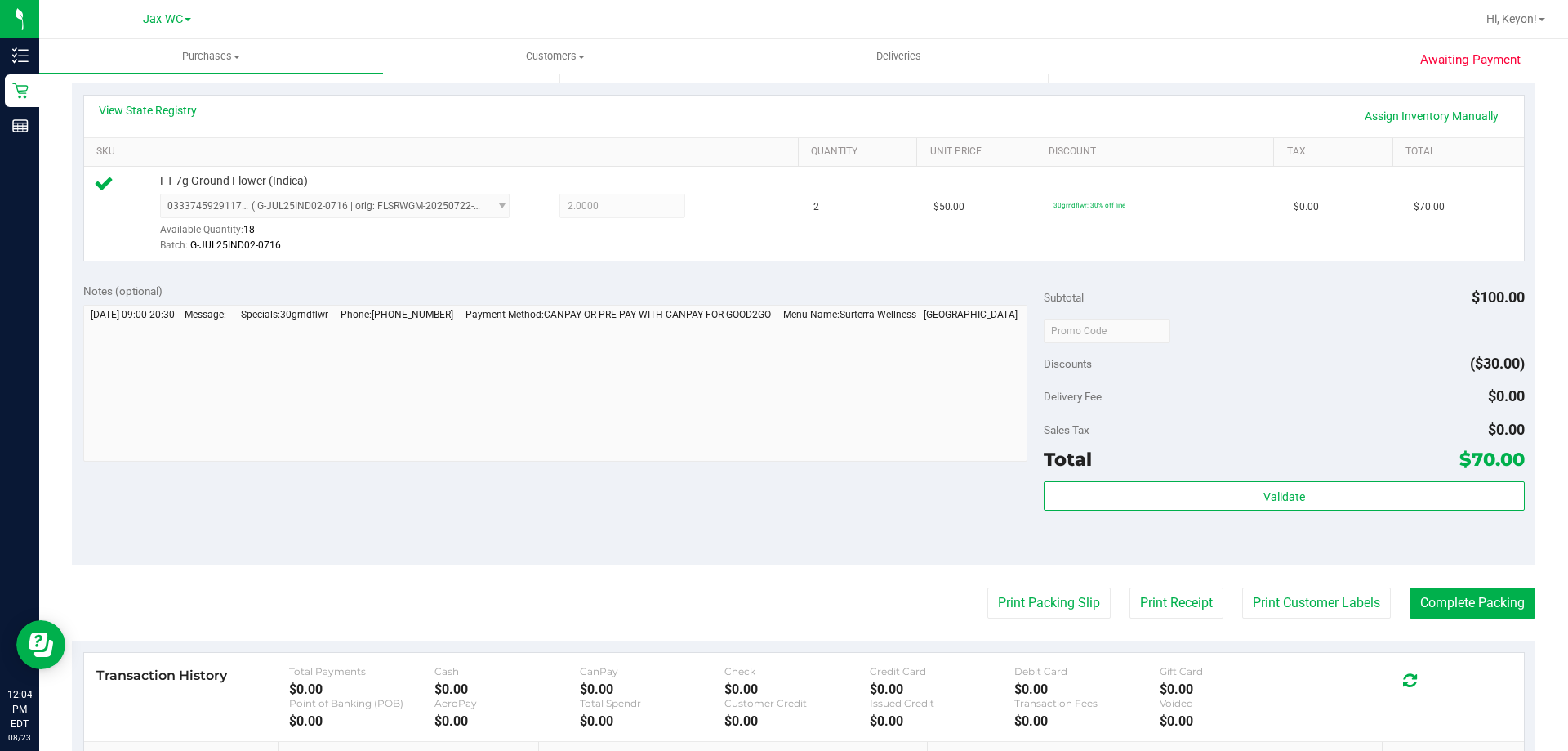
scroll to position [374, 0]
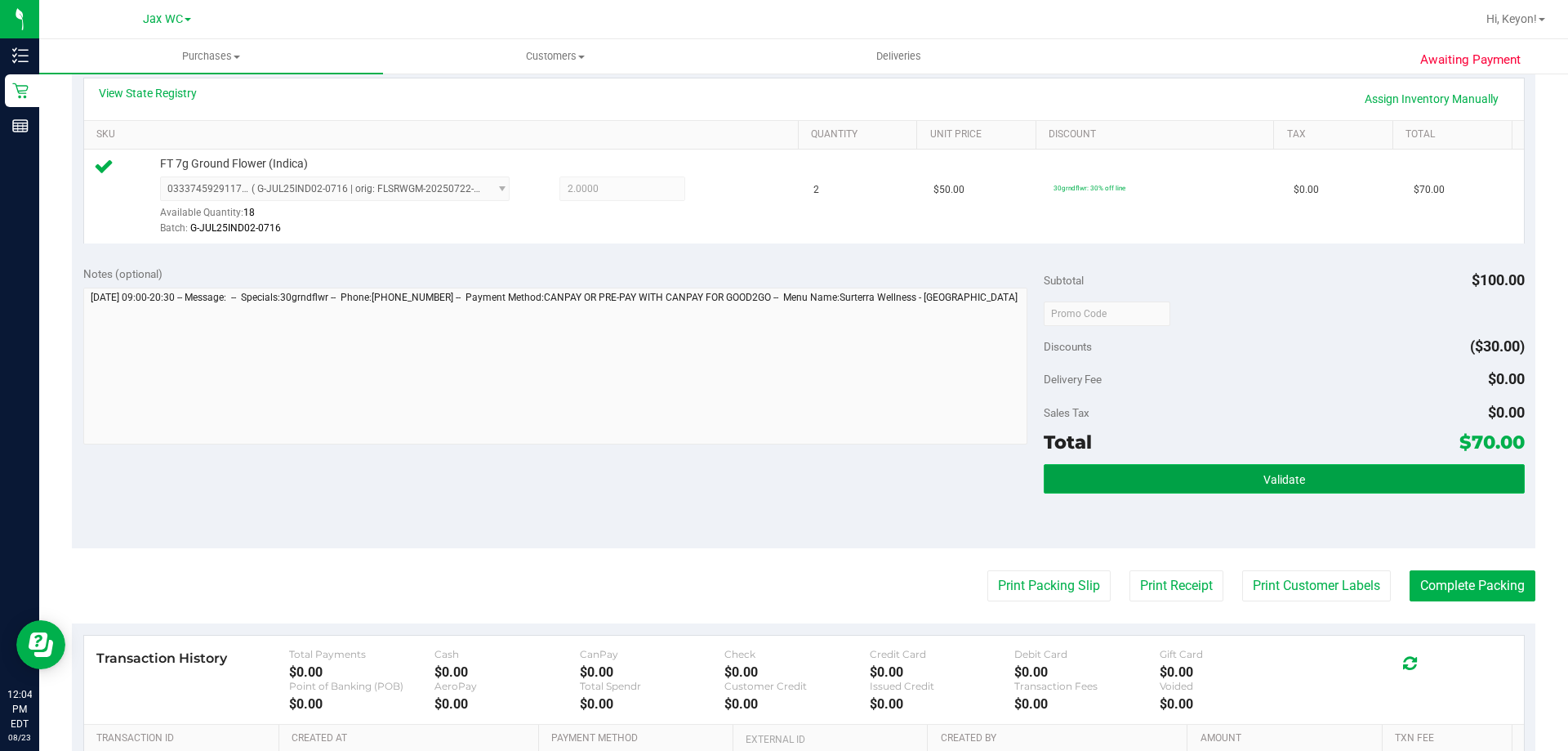
click at [1290, 480] on span "Validate" at bounding box center [1284, 480] width 42 height 13
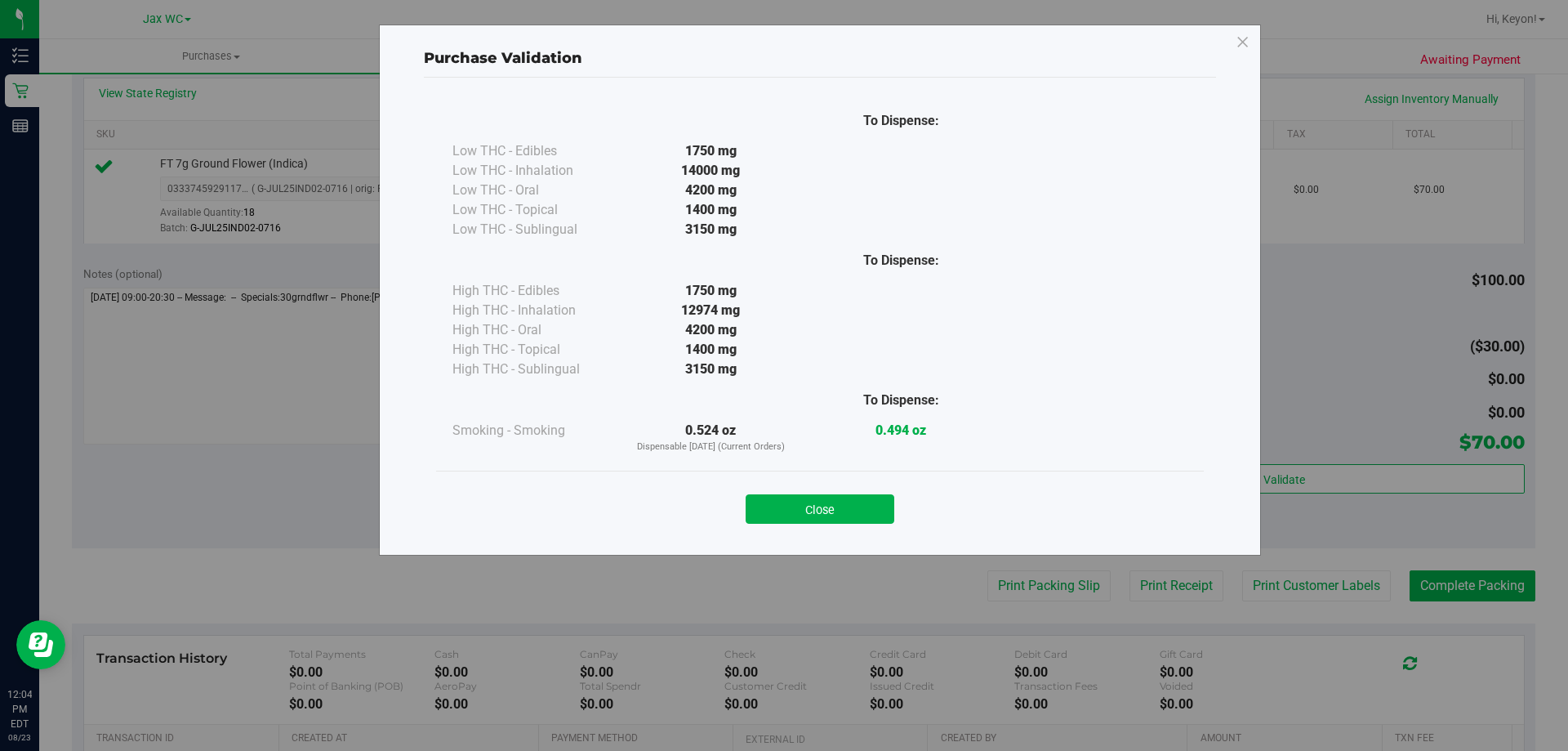
drag, startPoint x: 849, startPoint y: 508, endPoint x: 1567, endPoint y: 591, distance: 722.8
click at [852, 508] on button "Close" at bounding box center [819, 509] width 148 height 30
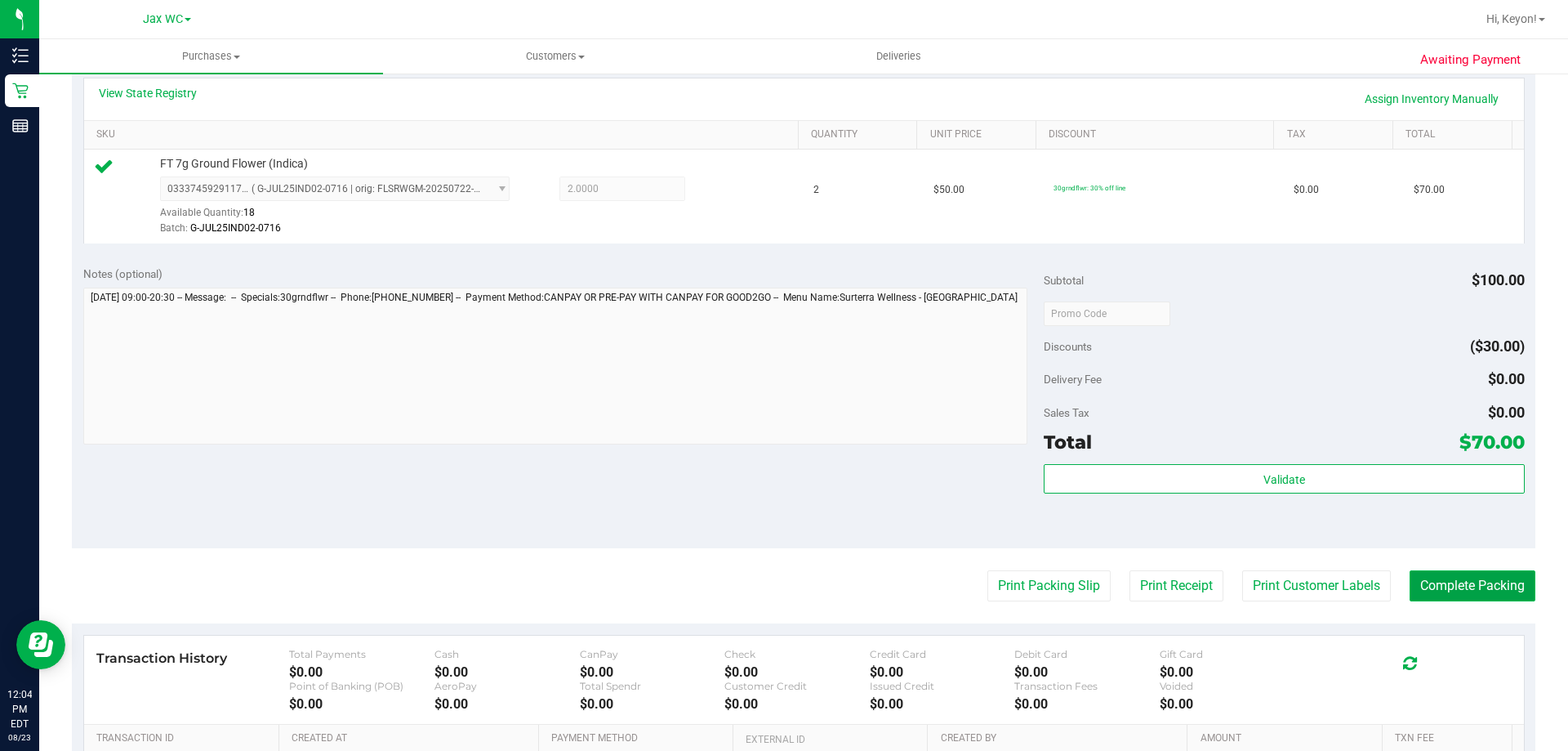
click at [1473, 586] on button "Complete Packing" at bounding box center [1472, 585] width 126 height 31
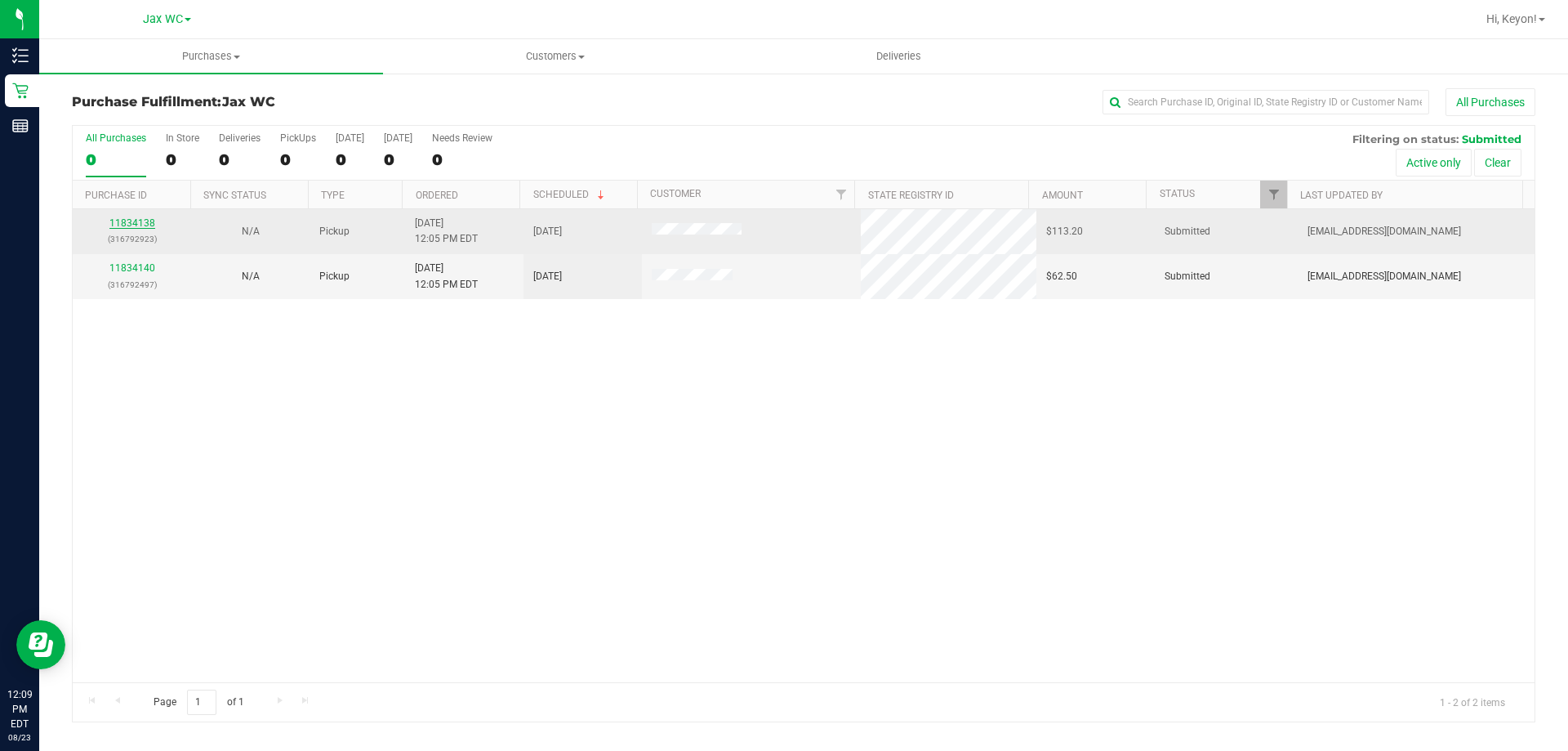
click at [131, 222] on link "11834138" at bounding box center [132, 223] width 46 height 11
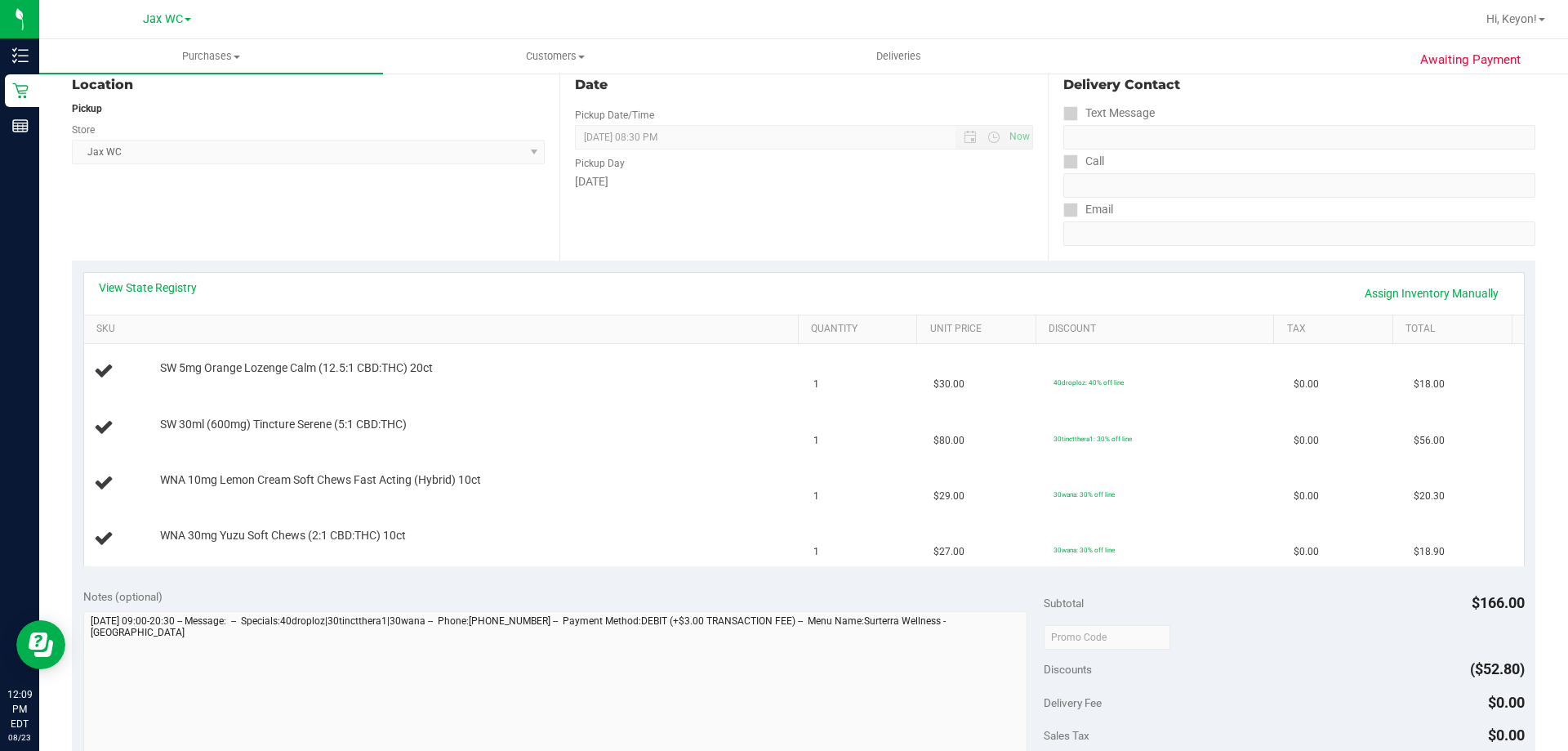
scroll to position [185, 0]
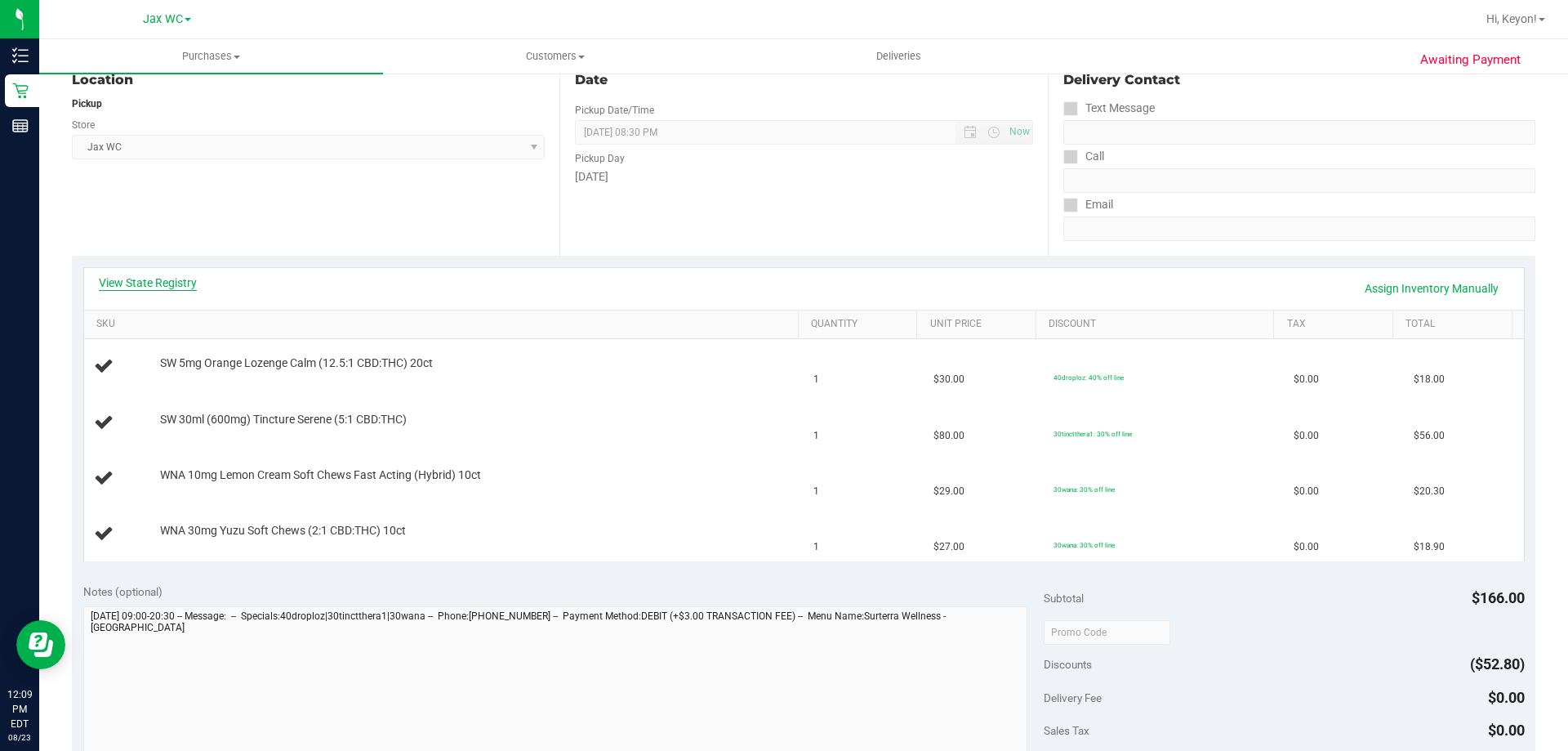
click at [171, 277] on link "View State Registry" at bounding box center [147, 283] width 98 height 17
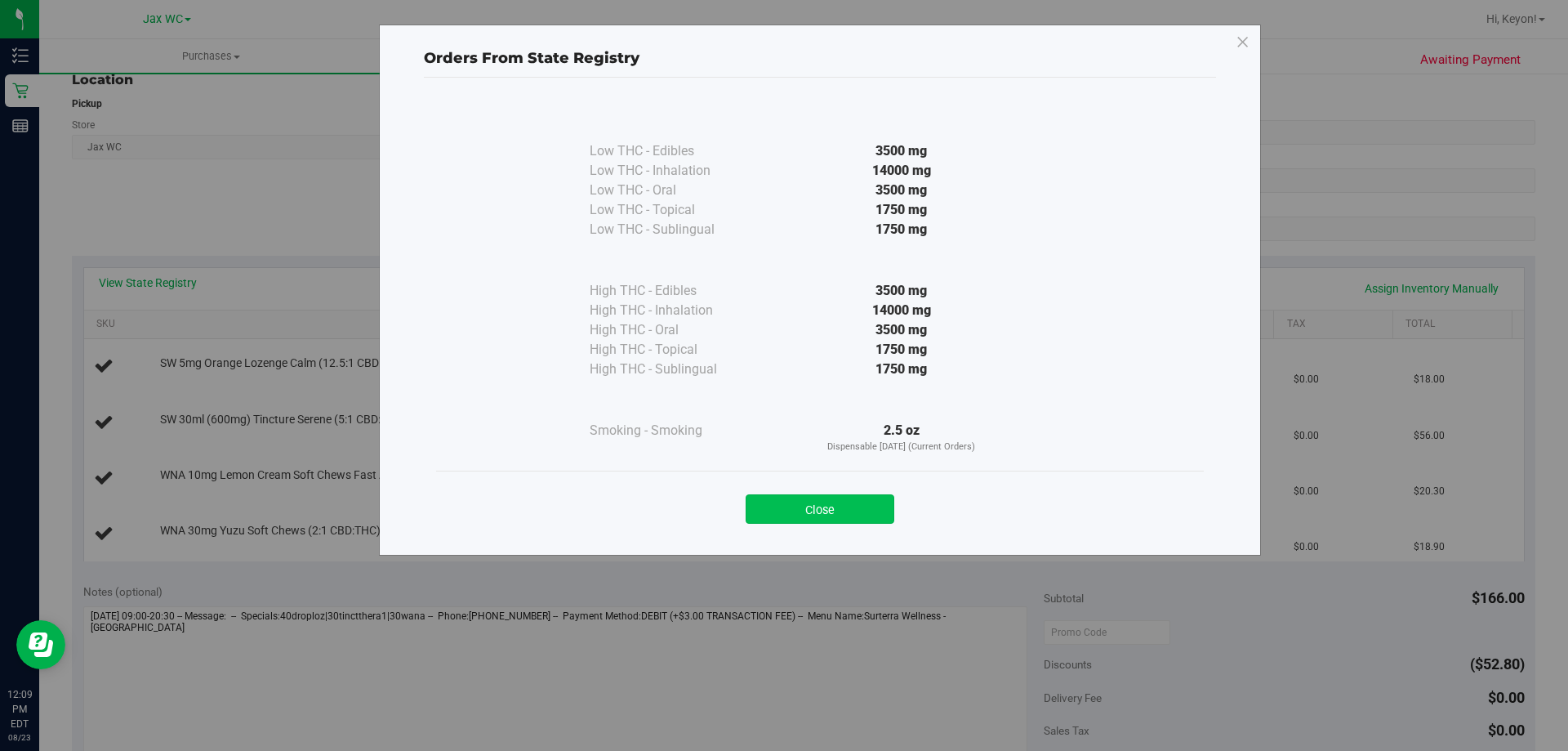
click at [818, 506] on button "Close" at bounding box center [819, 509] width 148 height 30
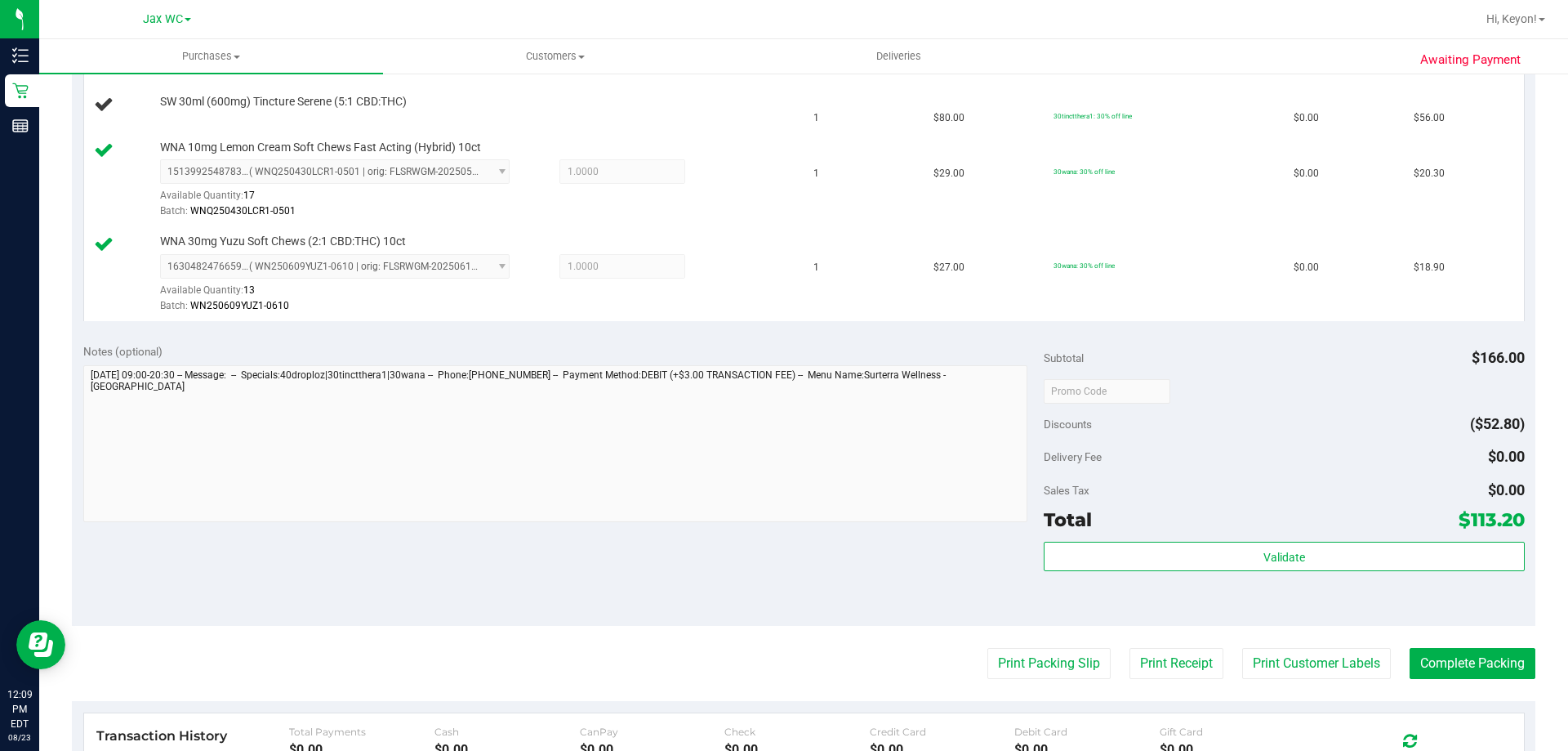
scroll to position [655, 0]
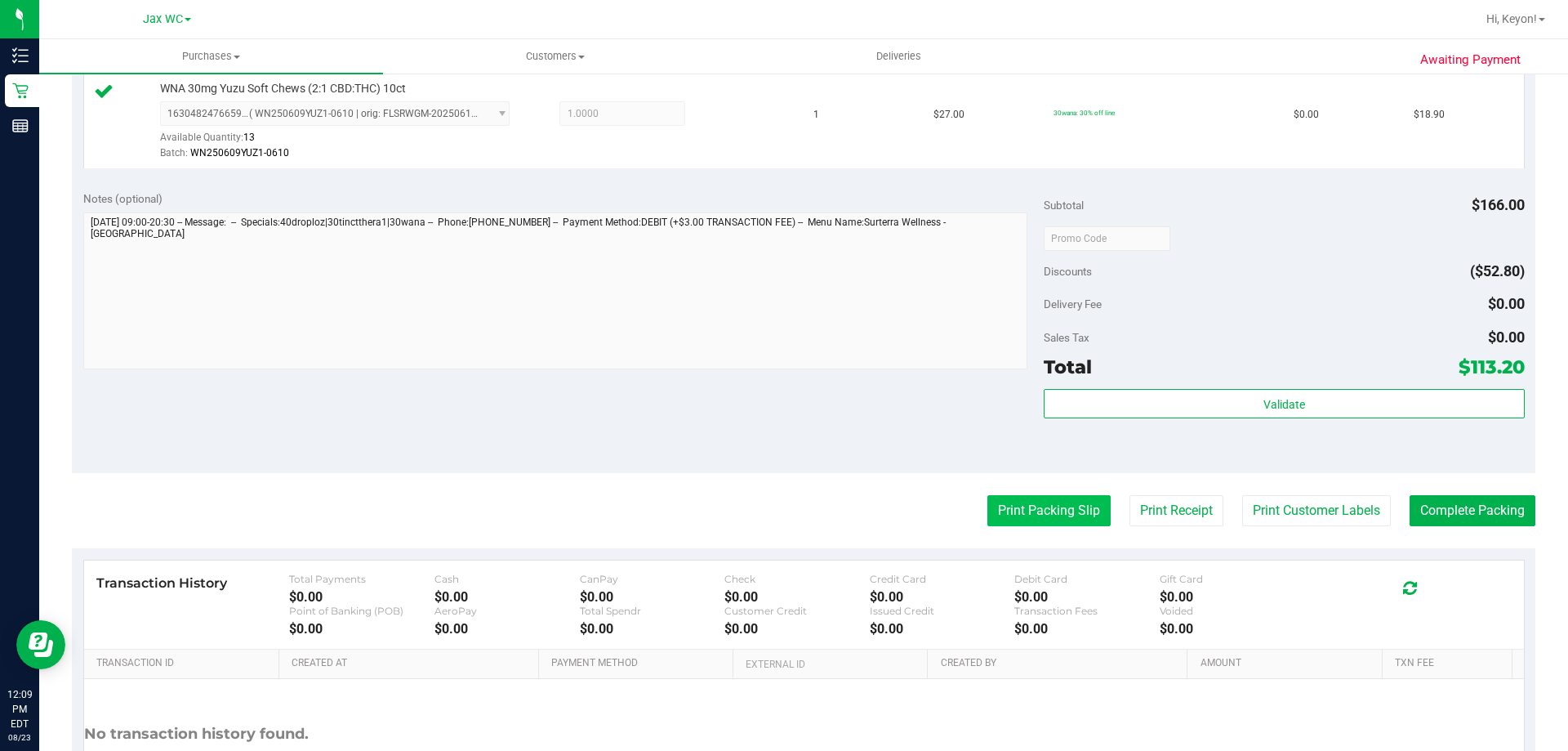
click at [1012, 514] on button "Print Packing Slip" at bounding box center [1049, 510] width 123 height 31
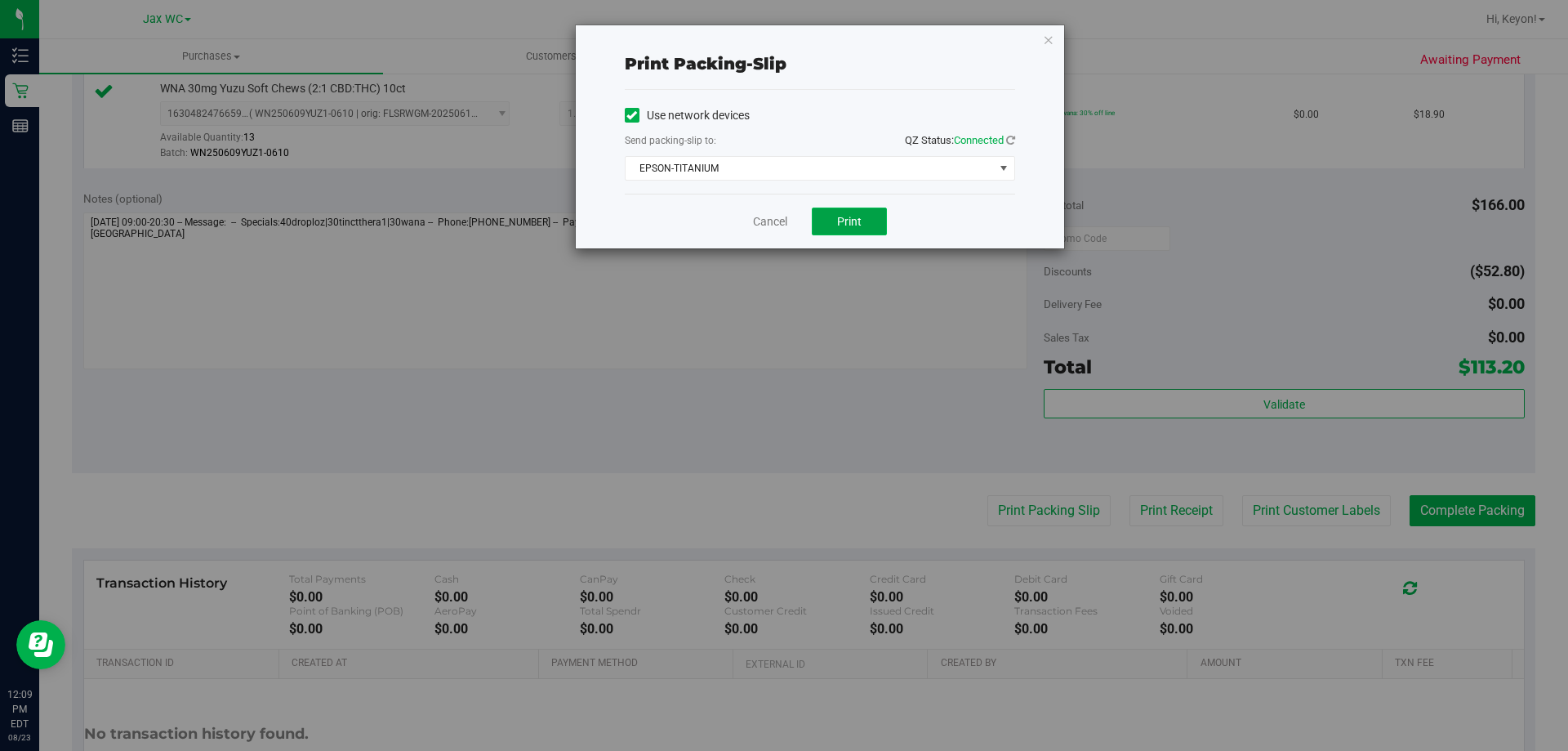
click at [844, 219] on span "Print" at bounding box center [850, 221] width 24 height 13
click at [758, 225] on link "Cancel" at bounding box center [770, 222] width 35 height 17
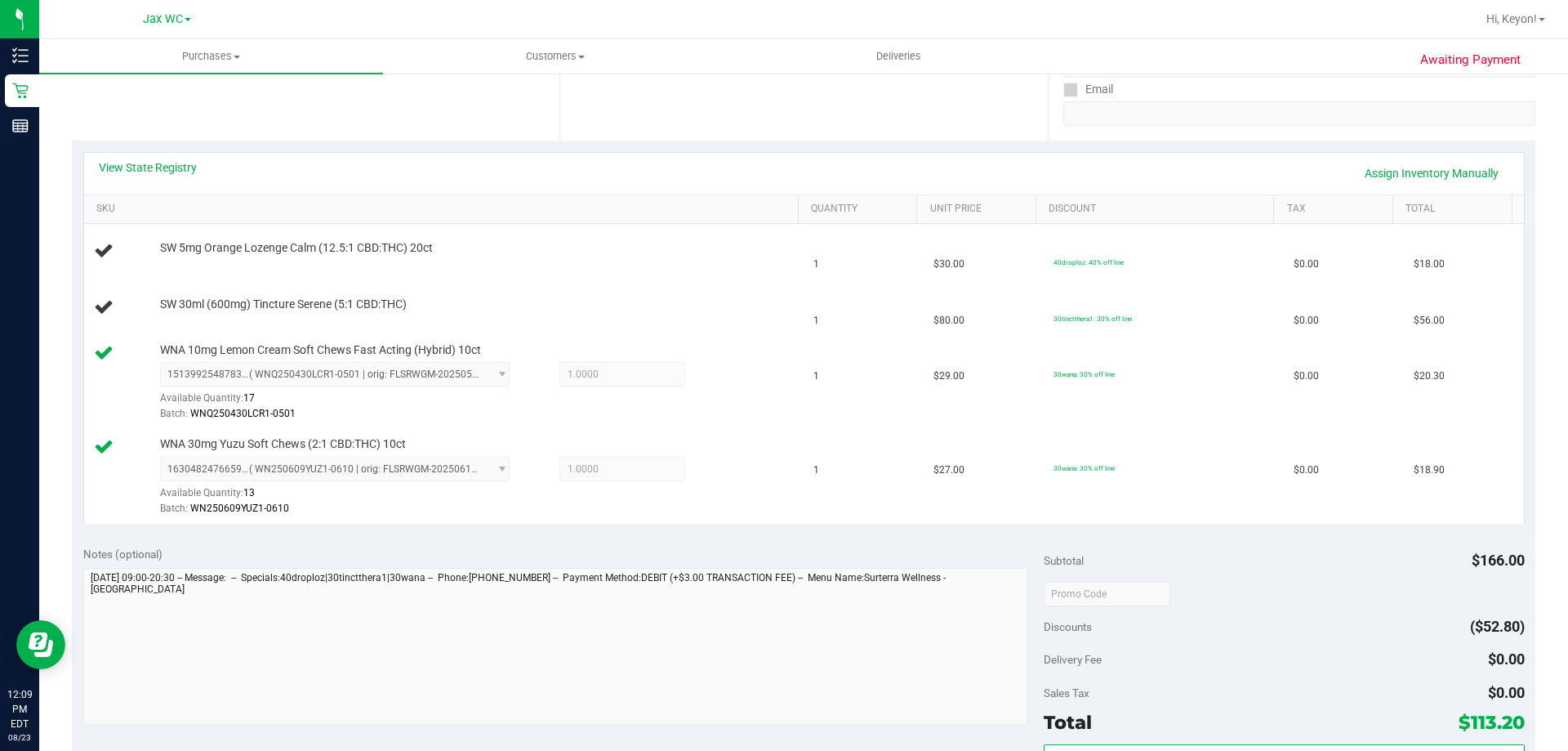
scroll to position [0, 0]
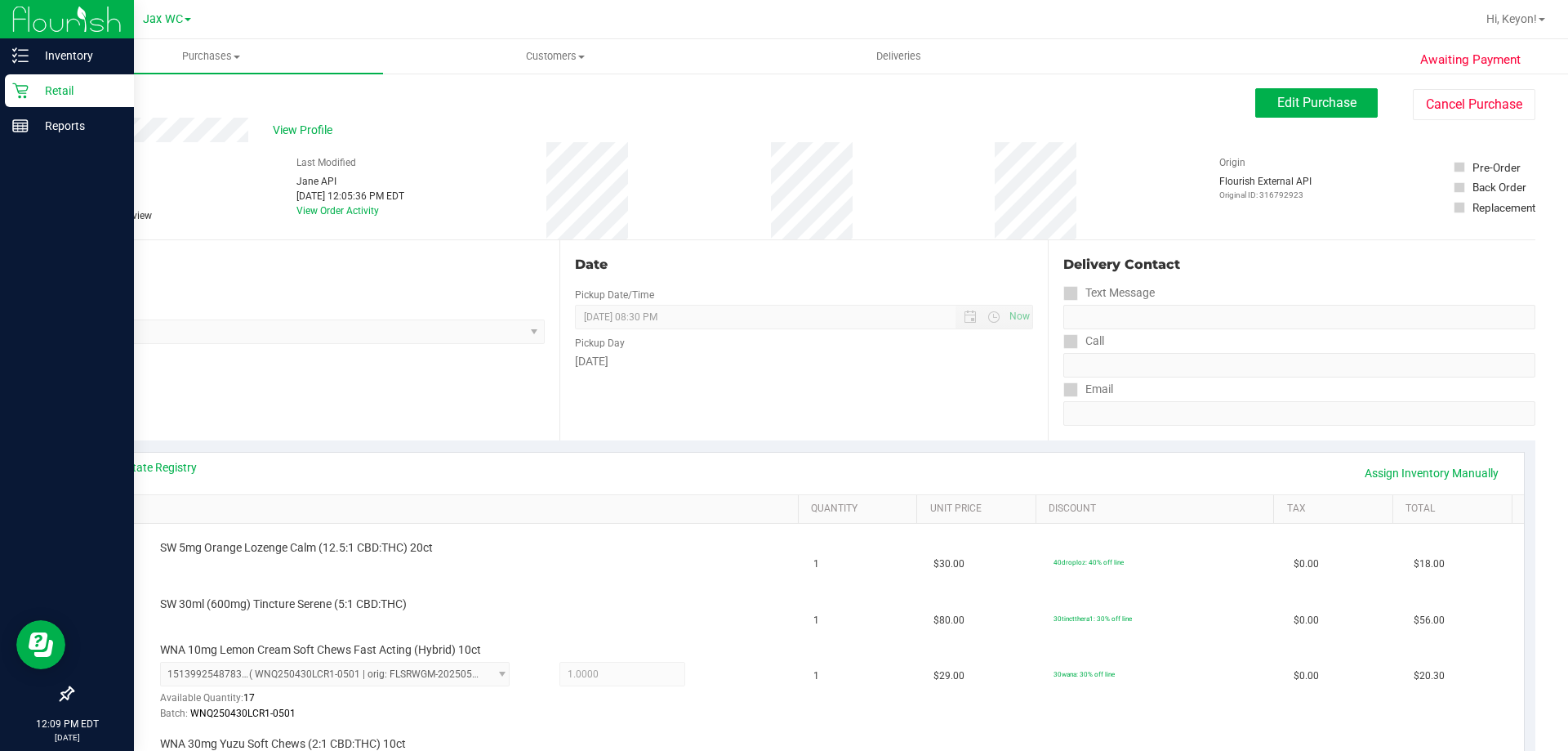
click at [13, 89] on icon at bounding box center [21, 90] width 17 height 17
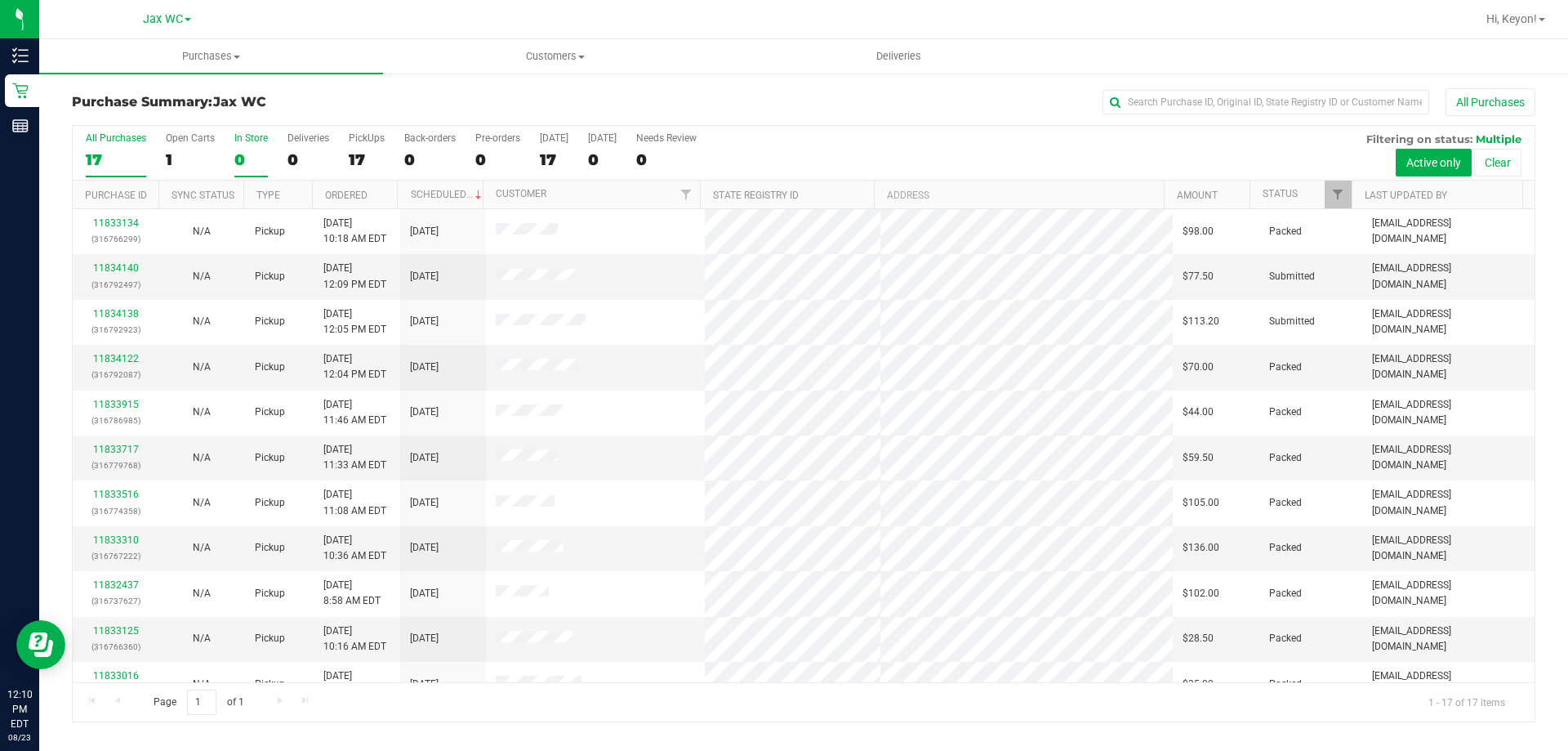
click at [249, 160] on div "0" at bounding box center [251, 160] width 34 height 19
click at [0, 0] on input "In Store 0" at bounding box center [0, 0] width 0 height 0
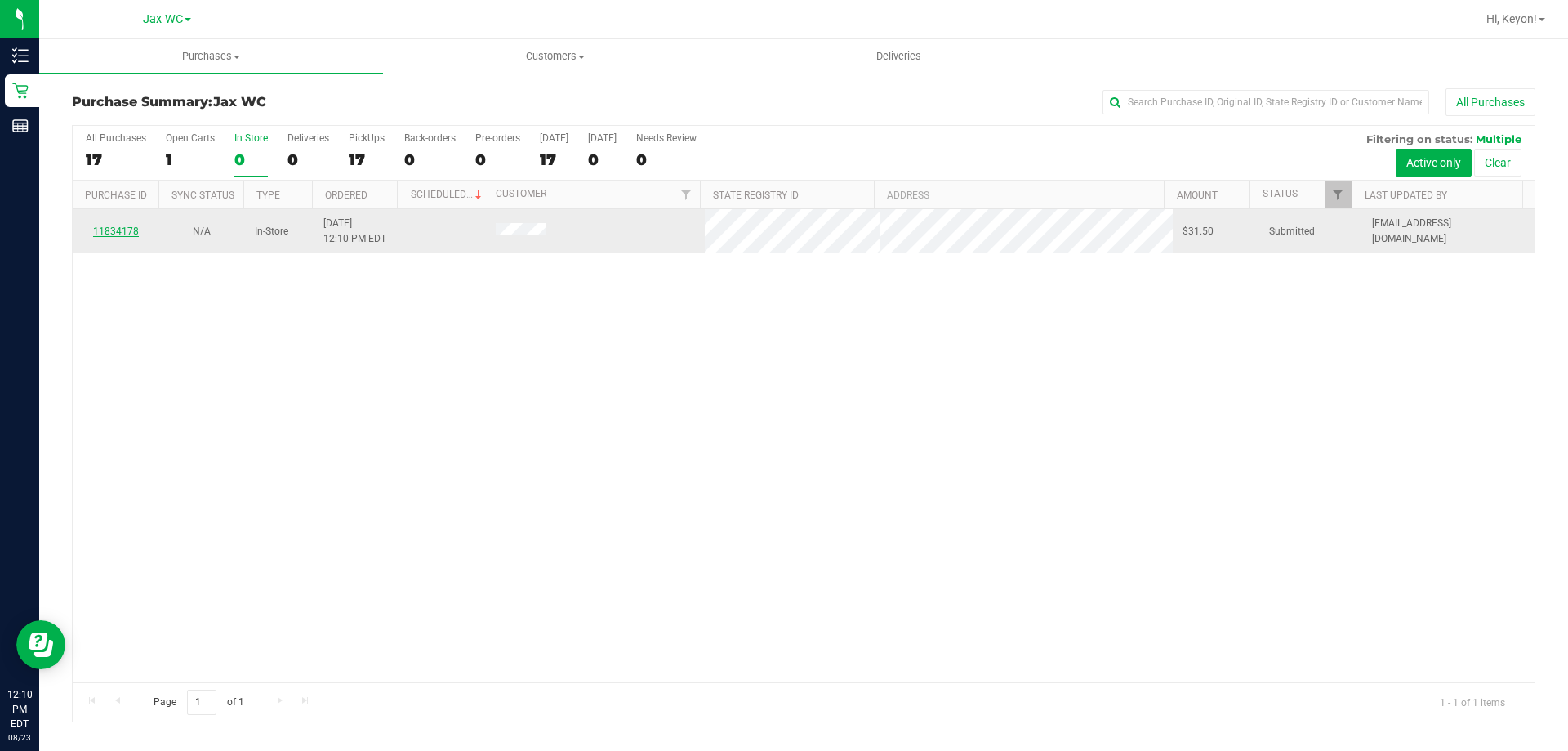
click at [118, 228] on link "11834178" at bounding box center [116, 231] width 46 height 11
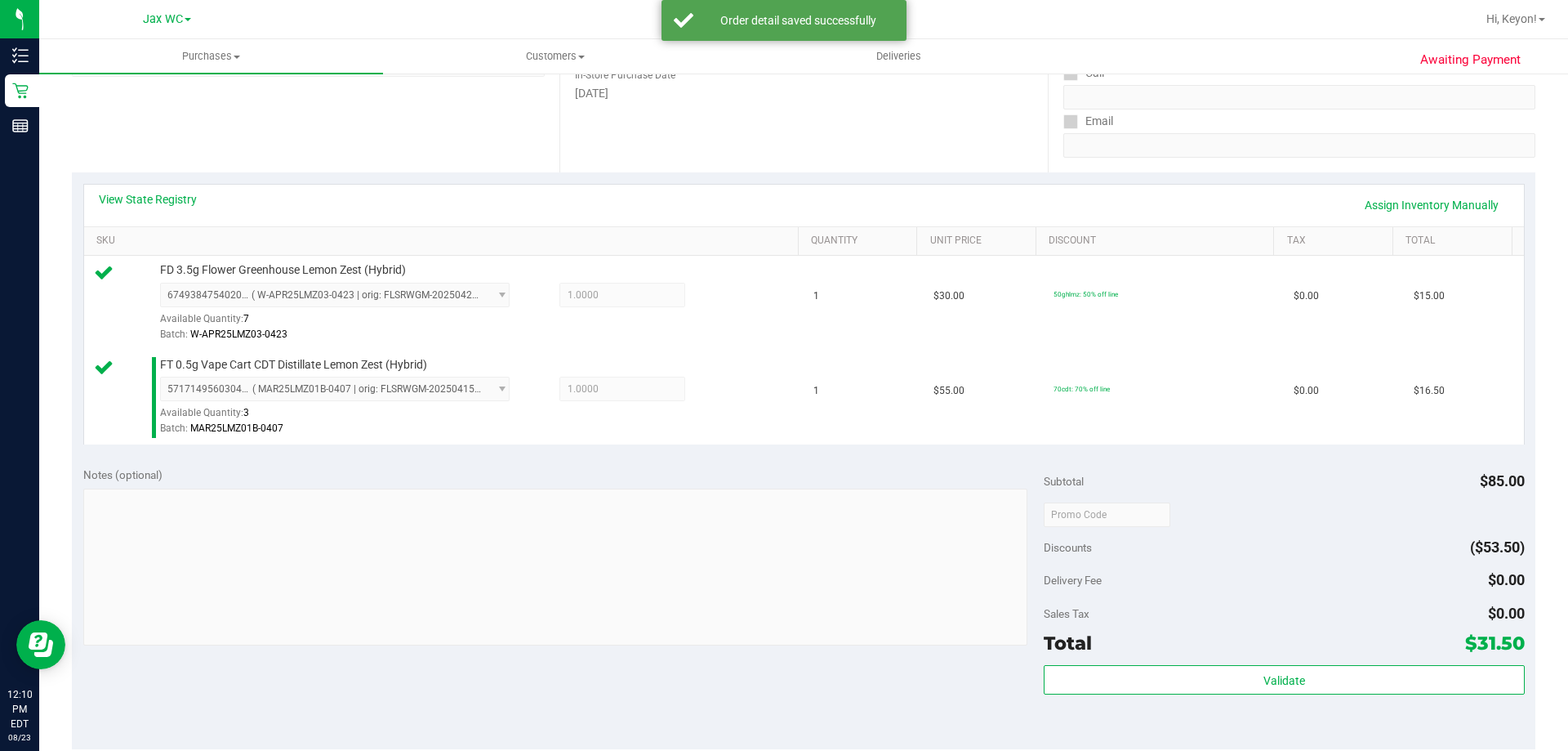
scroll to position [277, 0]
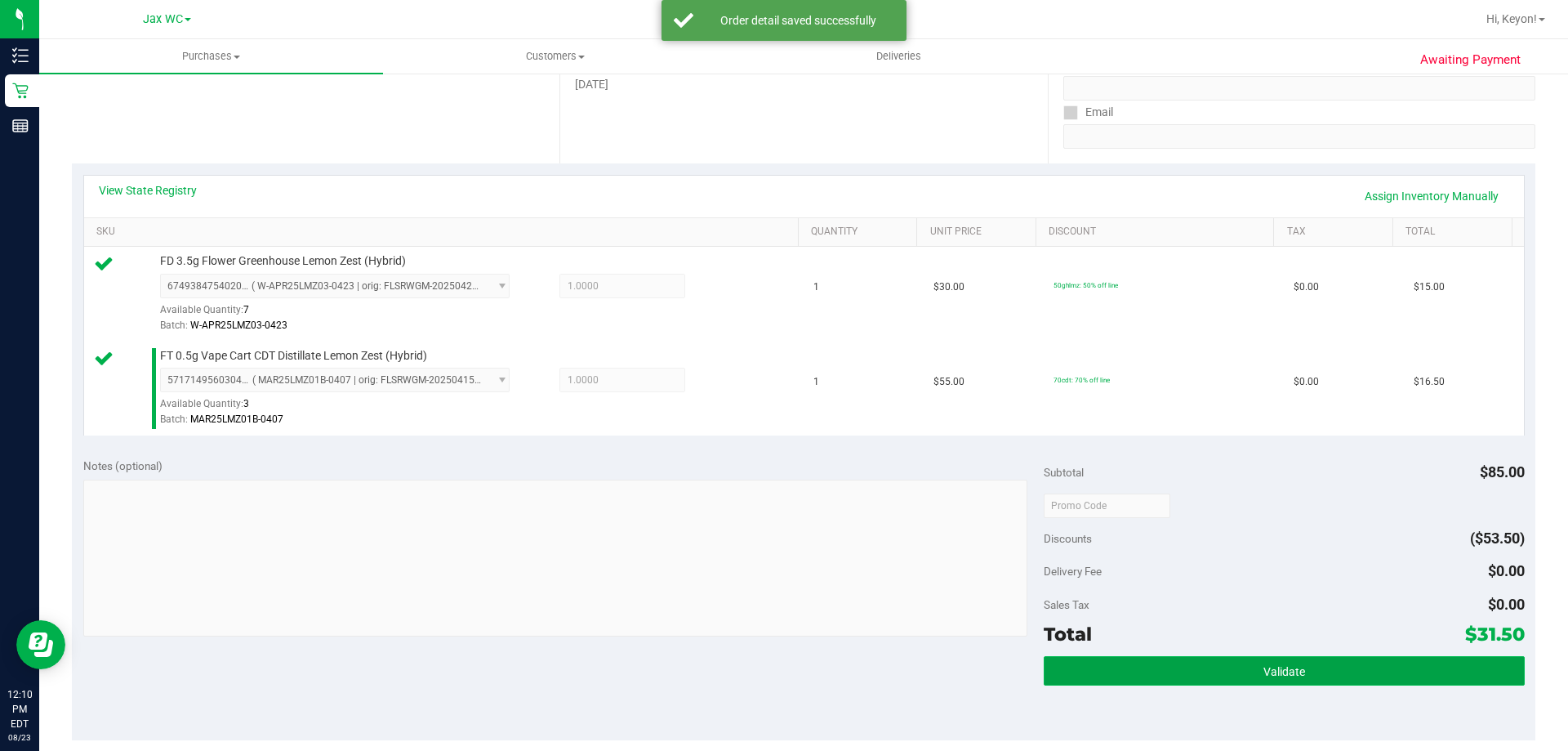
click at [1379, 674] on button "Validate" at bounding box center [1284, 671] width 480 height 30
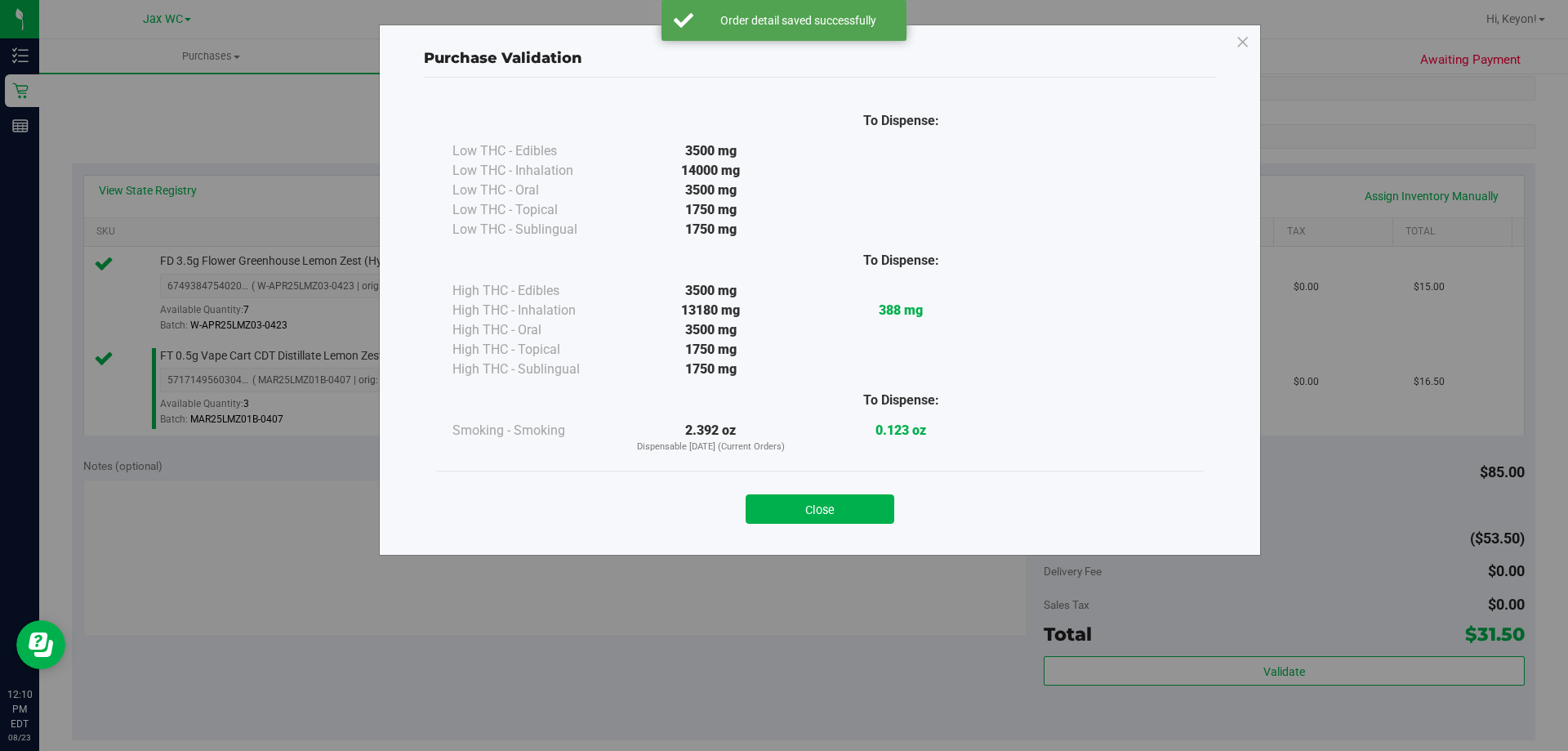
scroll to position [435, 0]
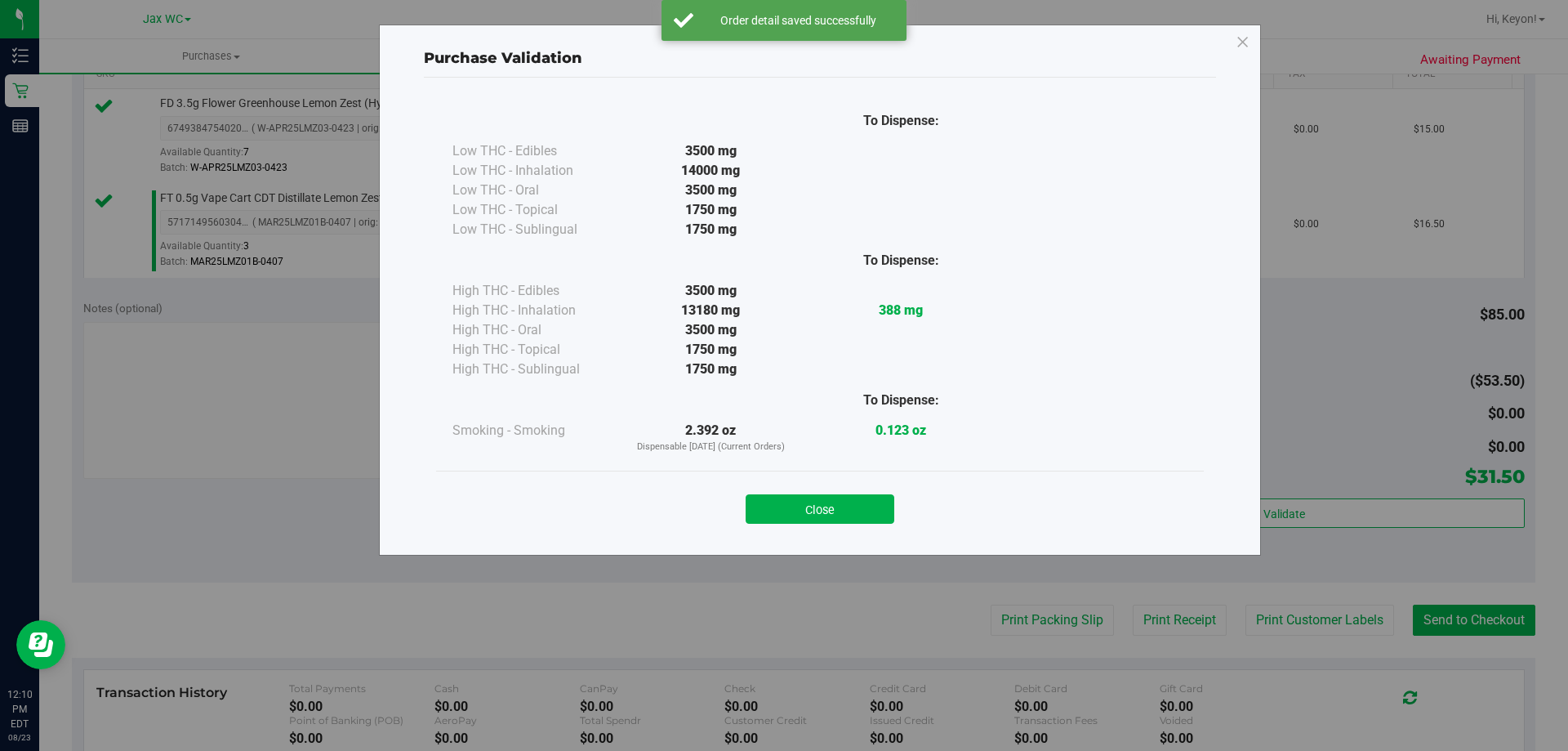
click at [853, 508] on button "Close" at bounding box center [819, 509] width 148 height 30
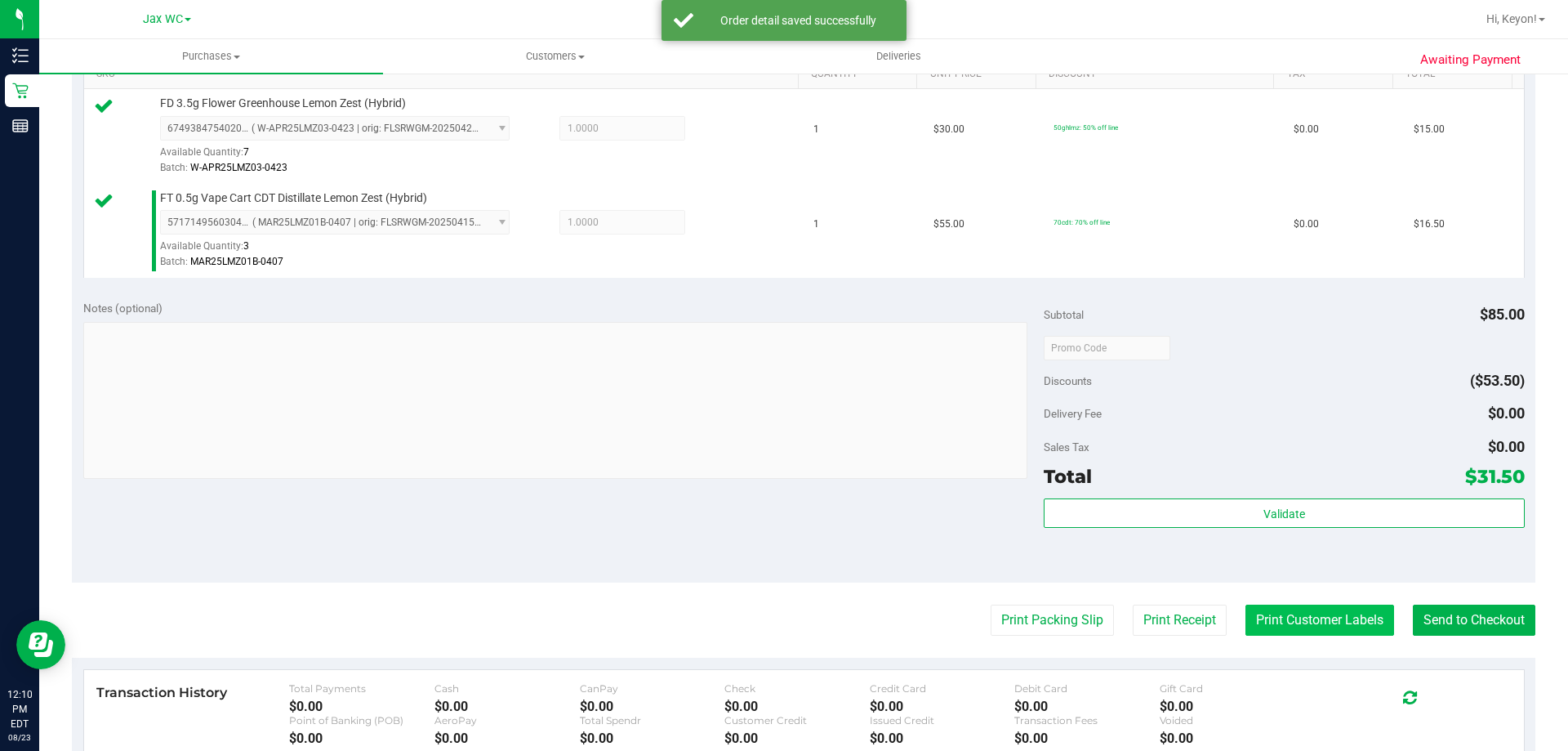
click at [1320, 613] on button "Print Customer Labels" at bounding box center [1319, 619] width 148 height 31
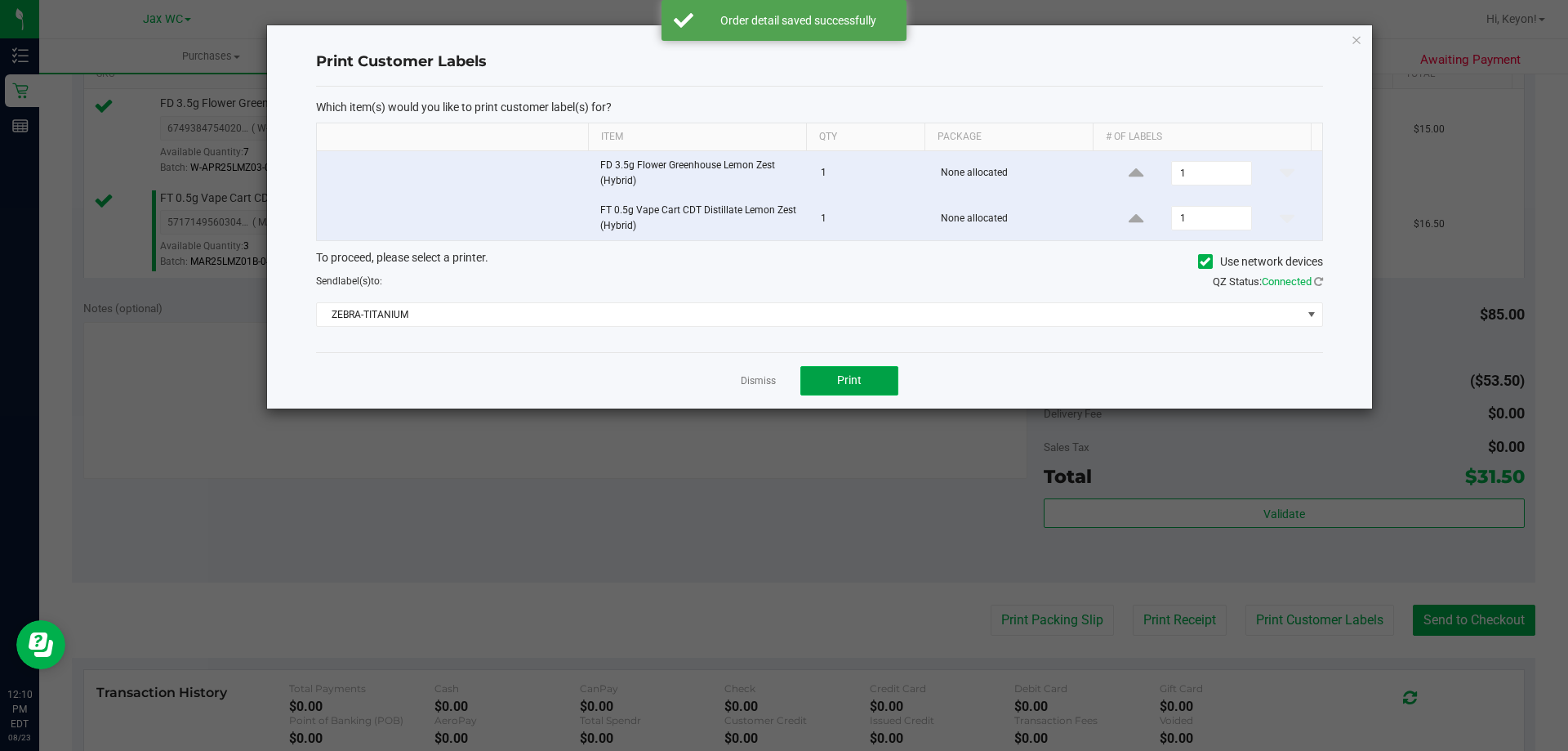
click at [868, 376] on button "Print" at bounding box center [849, 381] width 98 height 30
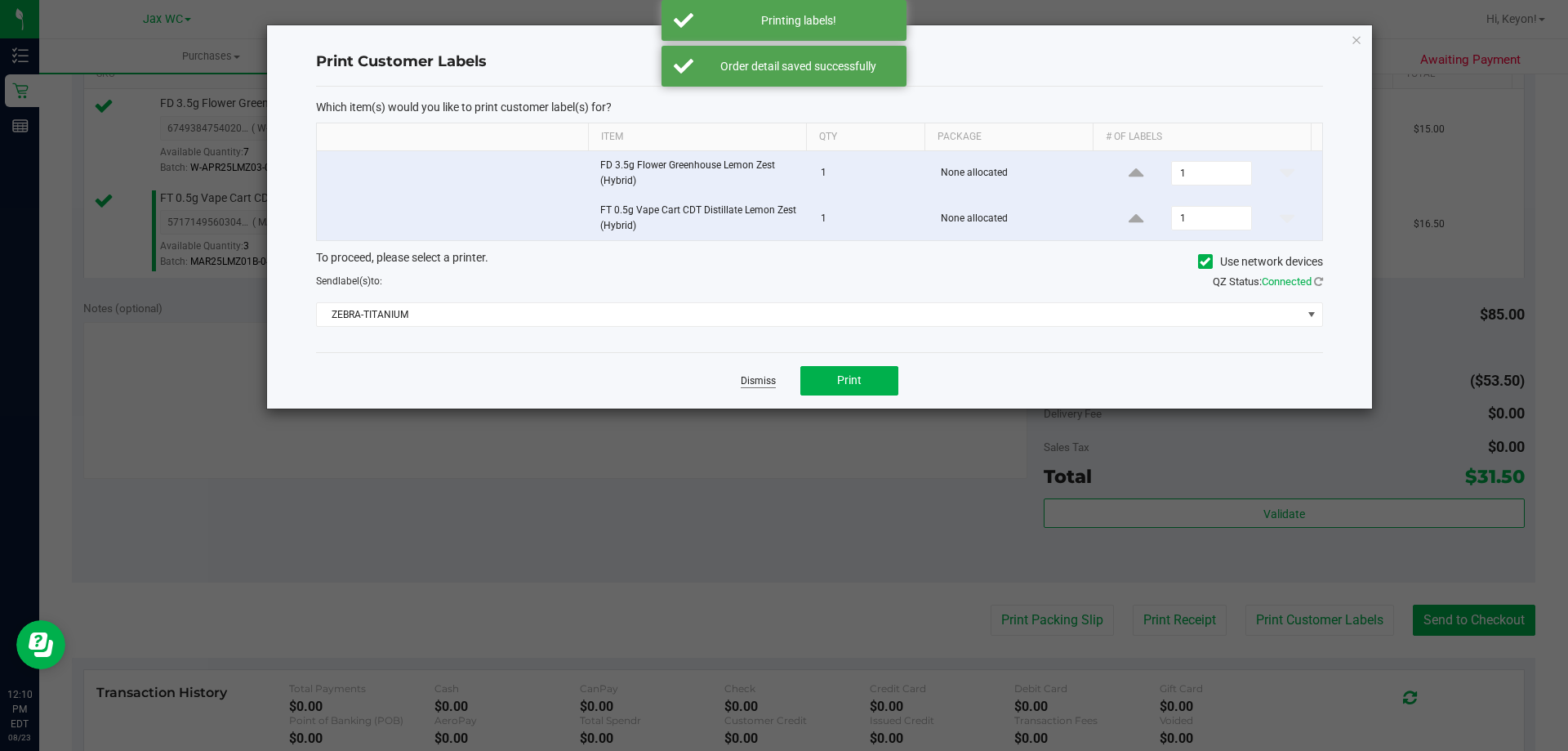
click at [760, 381] on link "Dismiss" at bounding box center [758, 381] width 35 height 14
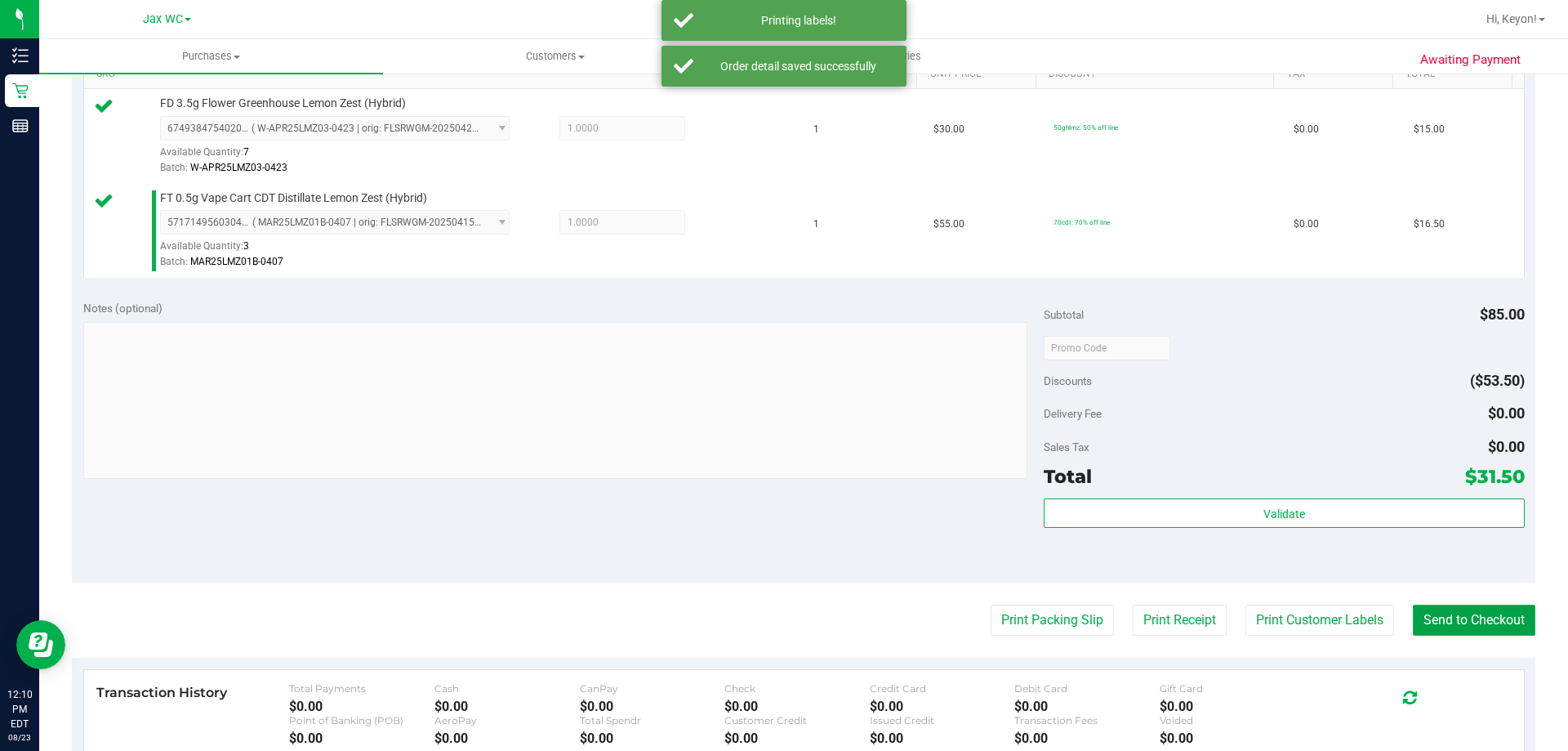
click at [1429, 624] on button "Send to Checkout" at bounding box center [1474, 619] width 122 height 31
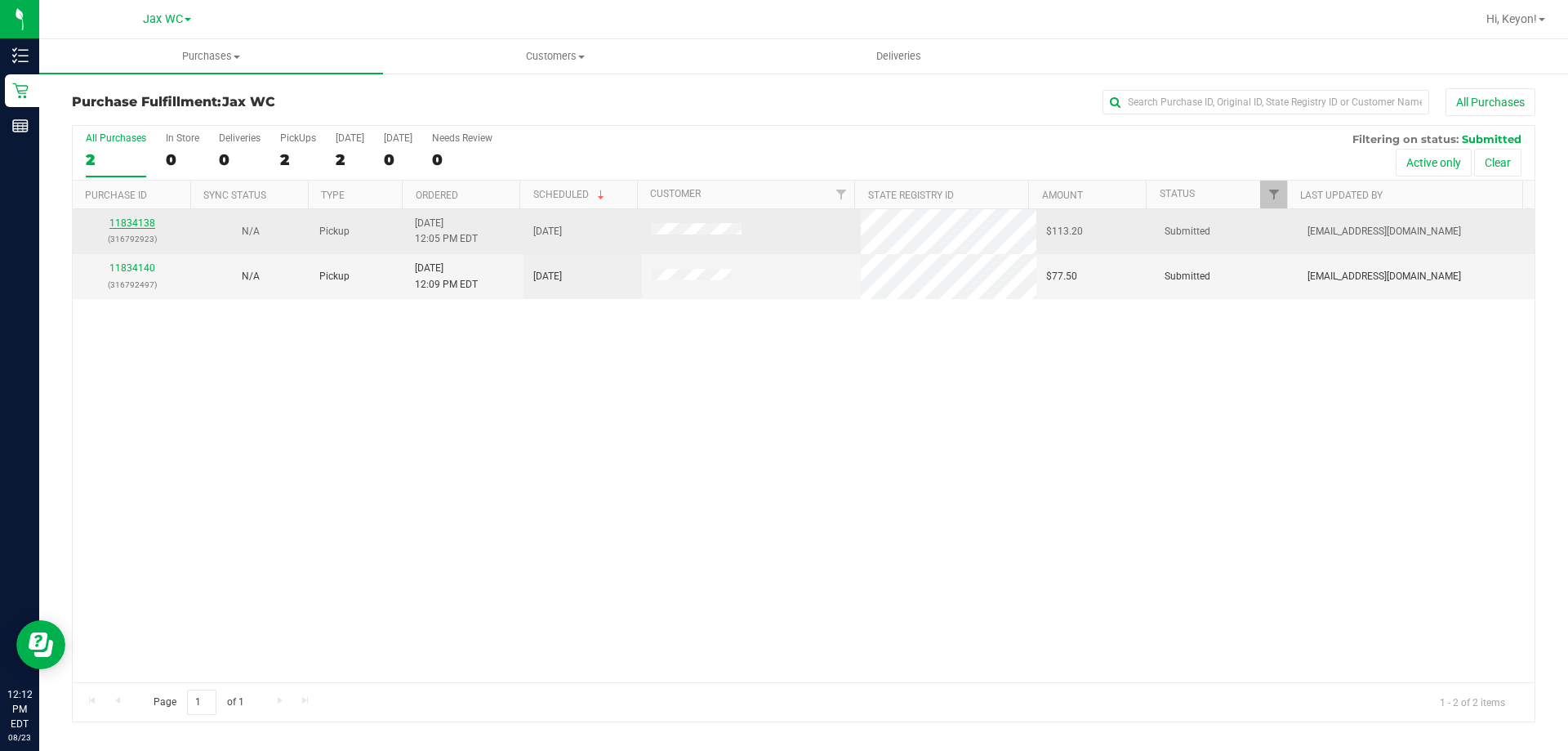
click at [128, 222] on link "11834138" at bounding box center [132, 223] width 46 height 11
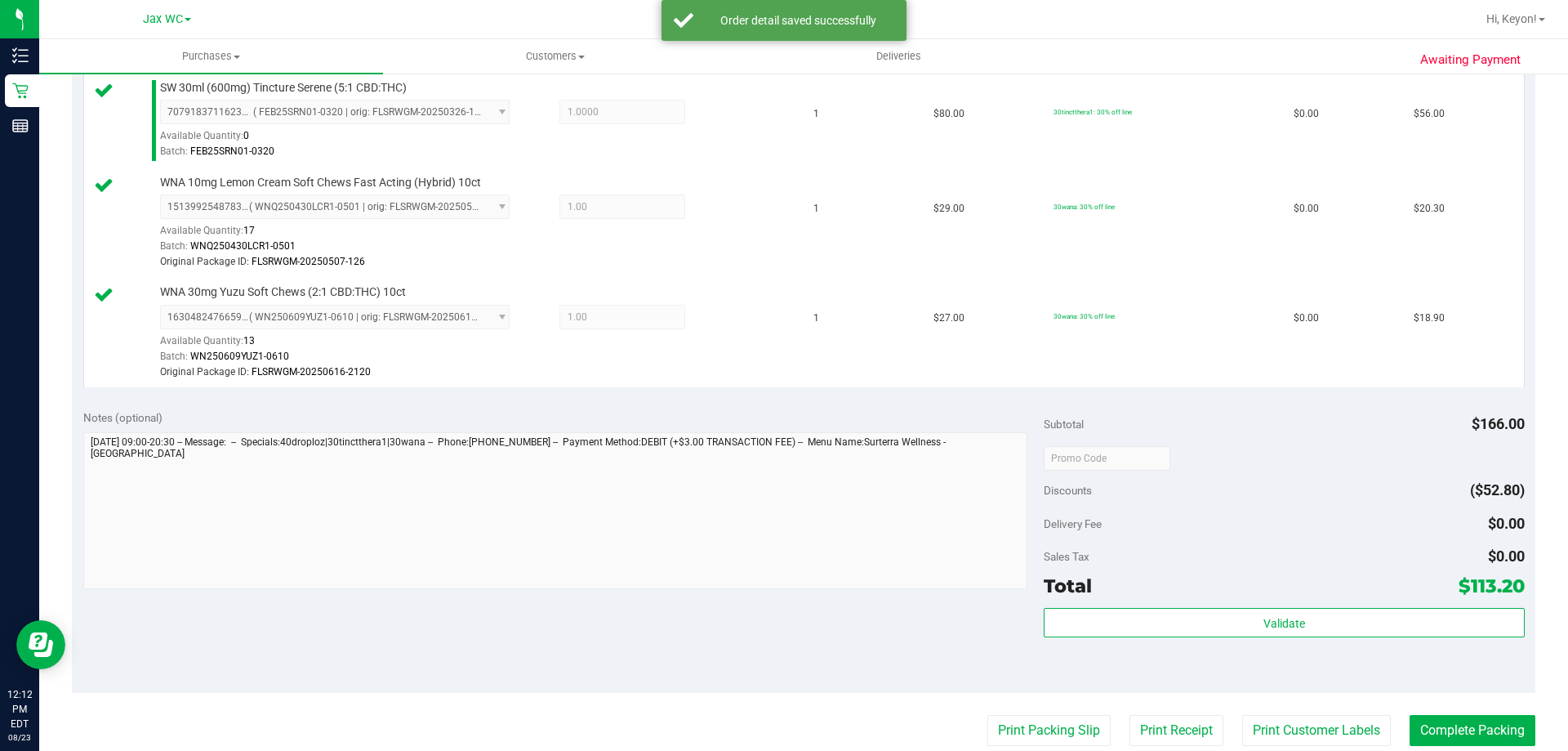
scroll to position [597, 0]
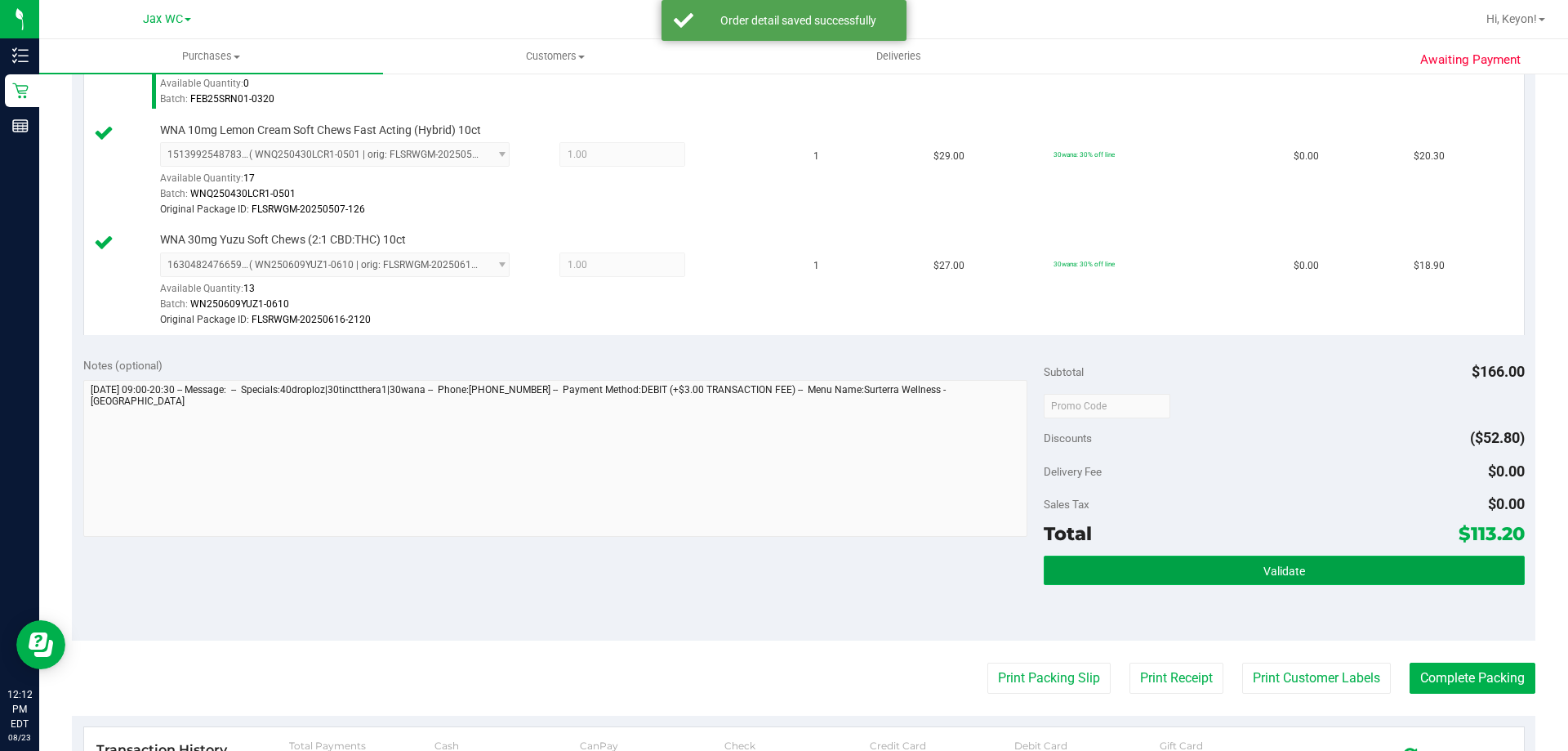
click at [1290, 564] on button "Validate" at bounding box center [1284, 570] width 480 height 30
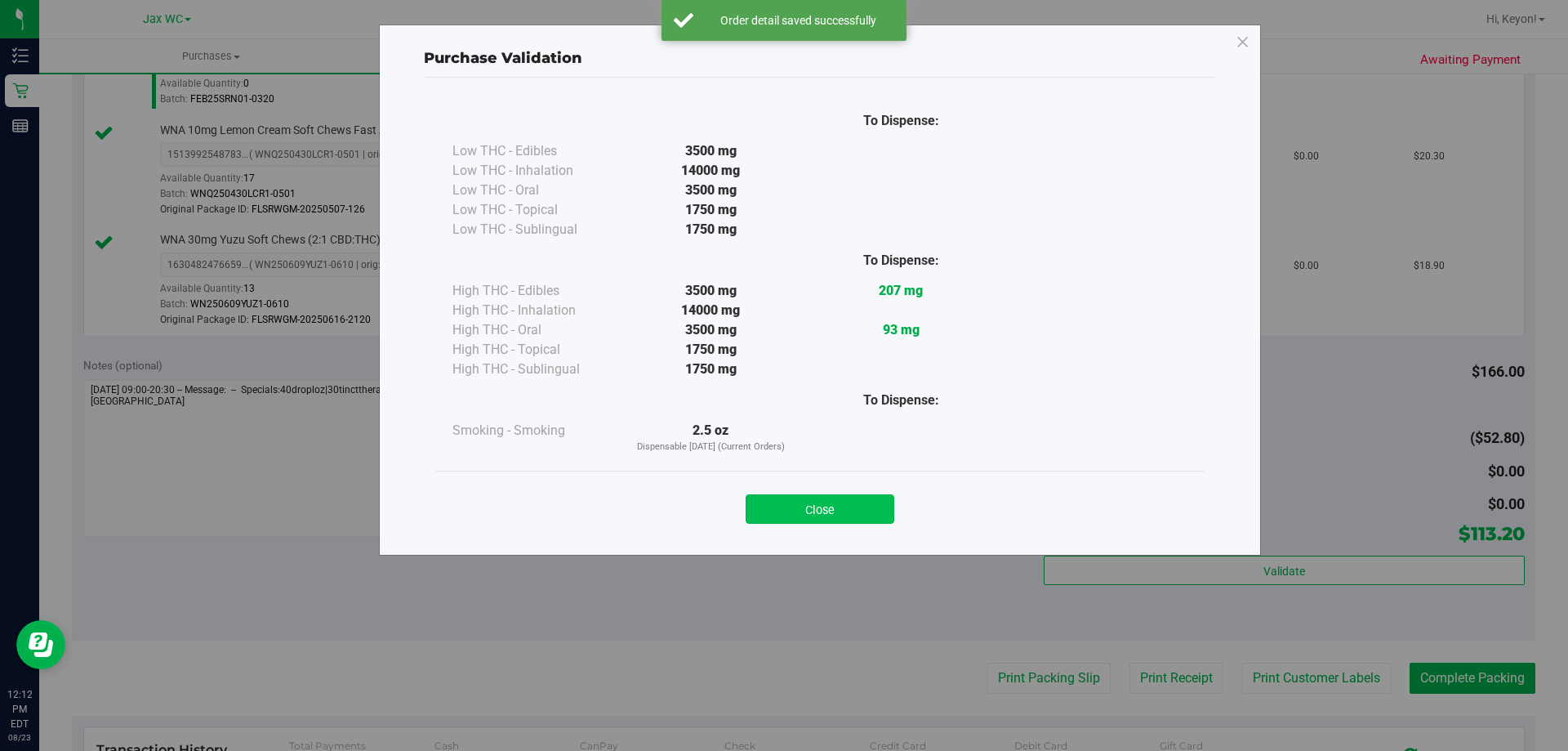
click at [864, 505] on button "Close" at bounding box center [819, 509] width 148 height 30
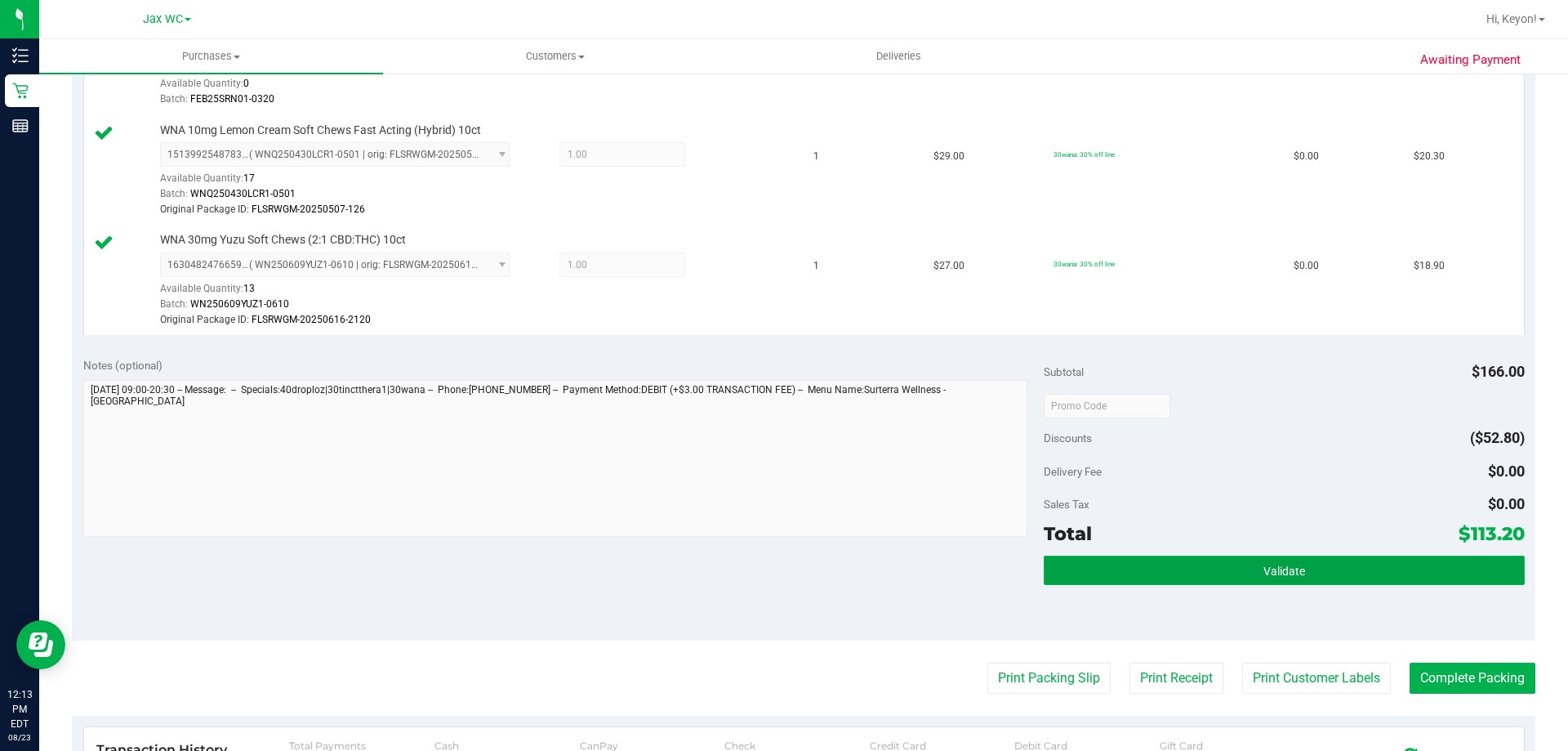
click at [1219, 568] on button "Validate" at bounding box center [1284, 570] width 480 height 30
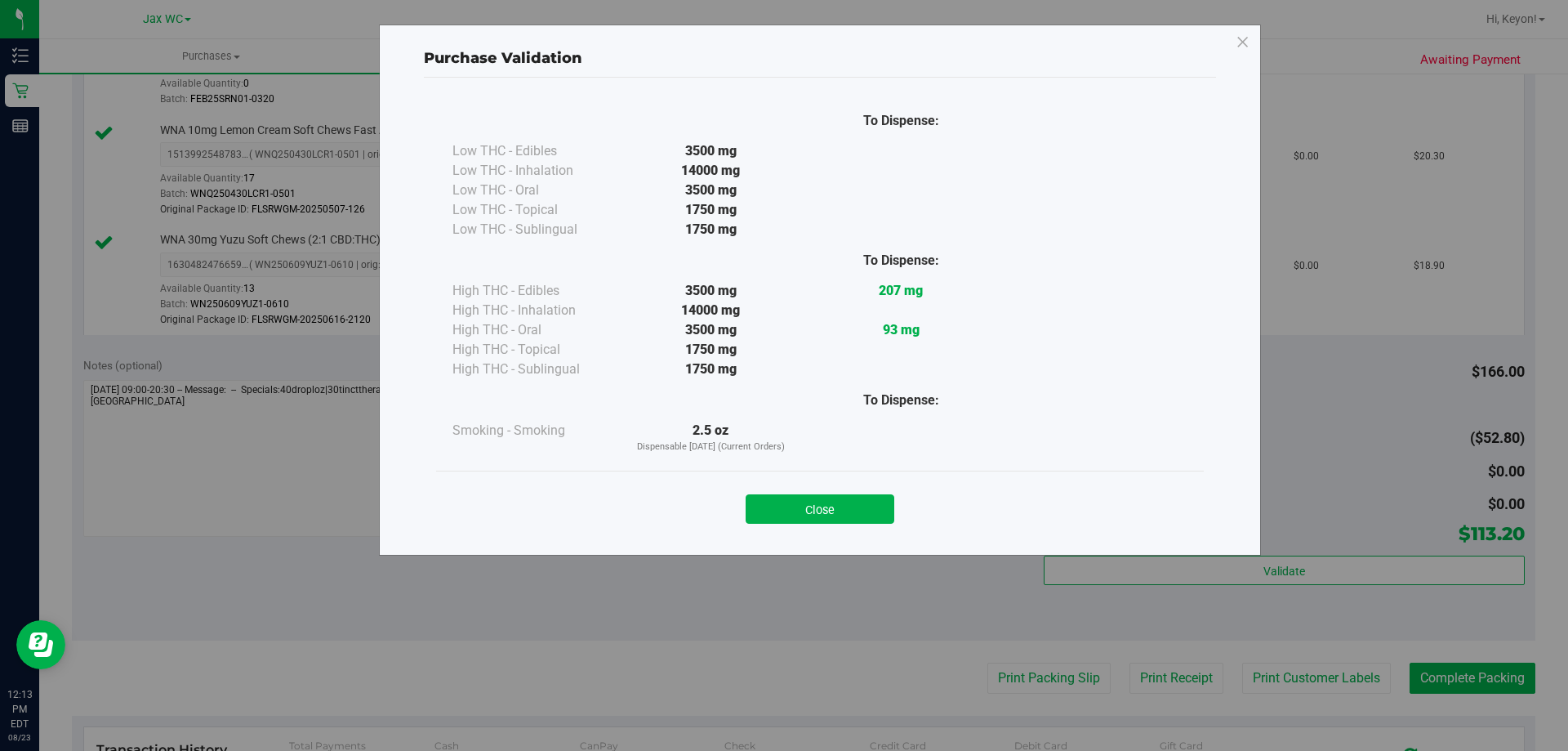
click at [865, 506] on button "Close" at bounding box center [819, 509] width 148 height 30
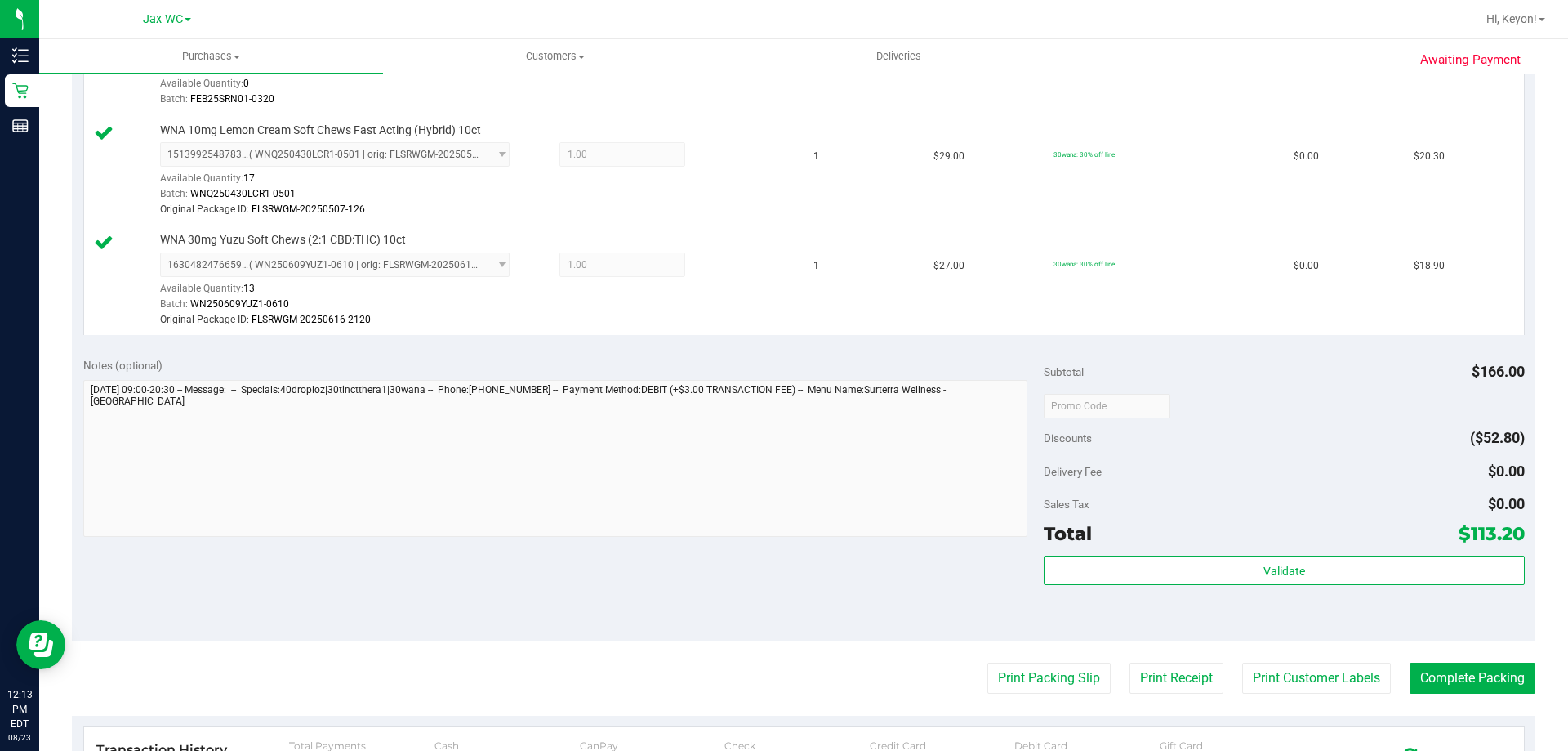
scroll to position [619, 0]
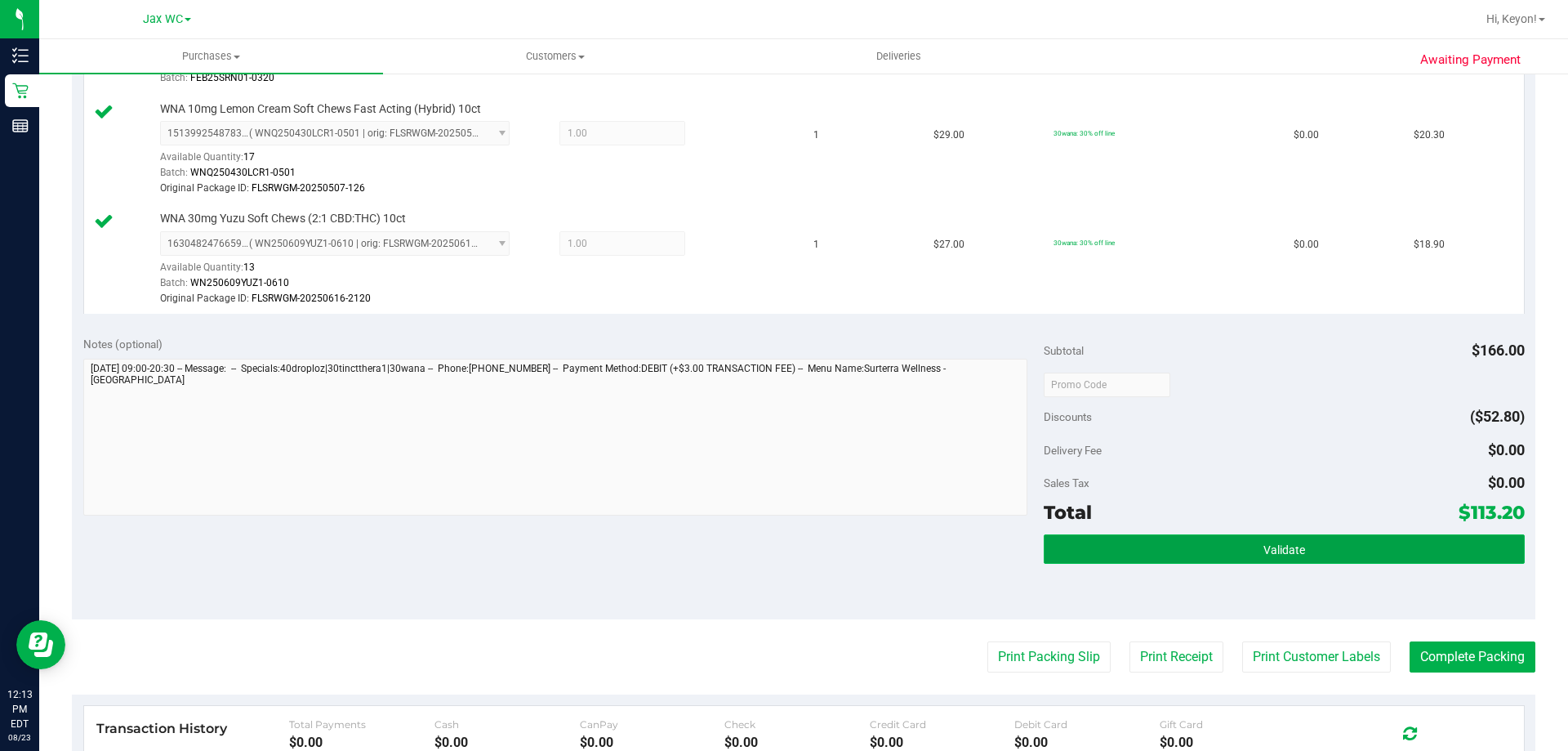
click at [1259, 557] on button "Validate" at bounding box center [1284, 549] width 480 height 30
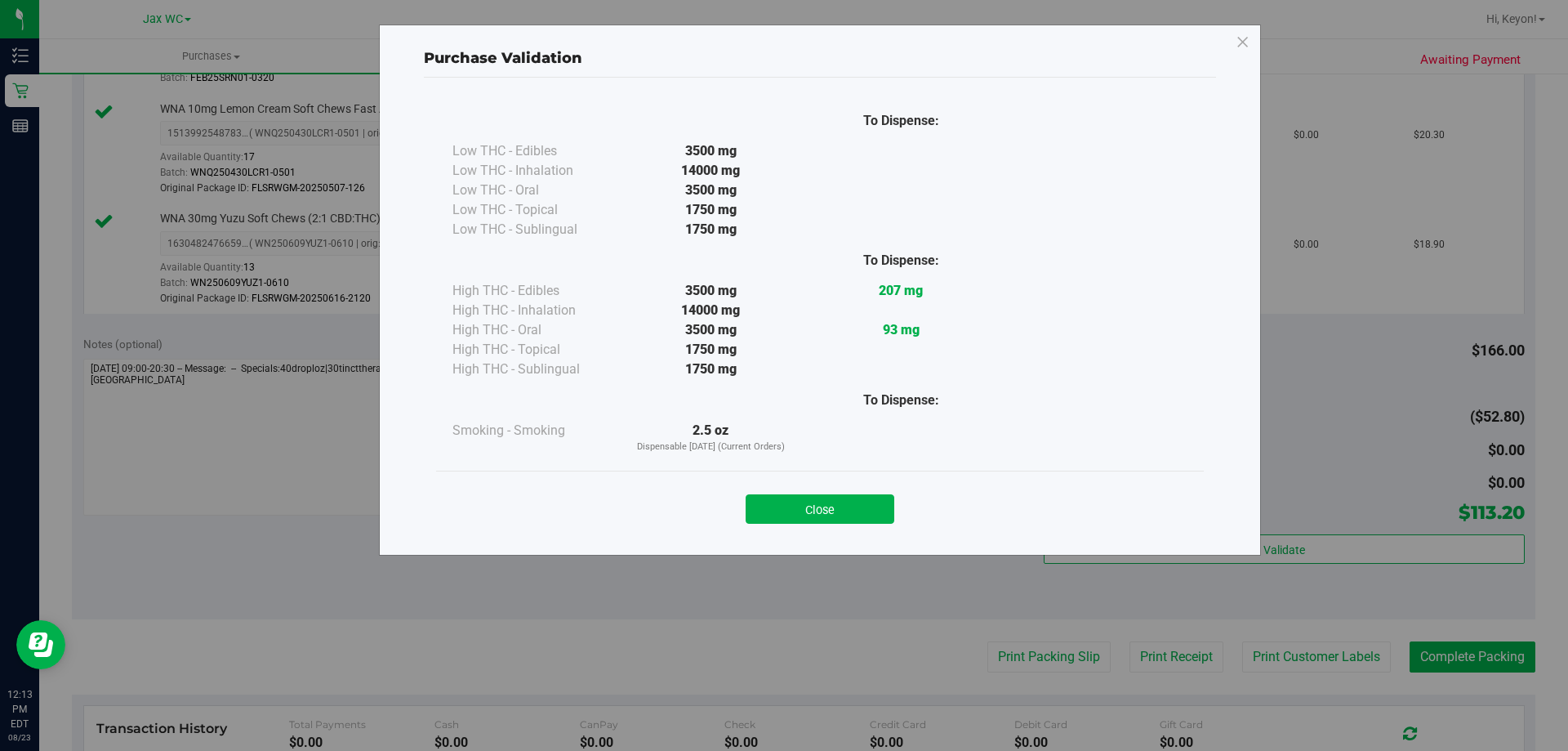
drag, startPoint x: 812, startPoint y: 503, endPoint x: 1567, endPoint y: 425, distance: 759.0
click at [819, 503] on button "Close" at bounding box center [819, 509] width 148 height 30
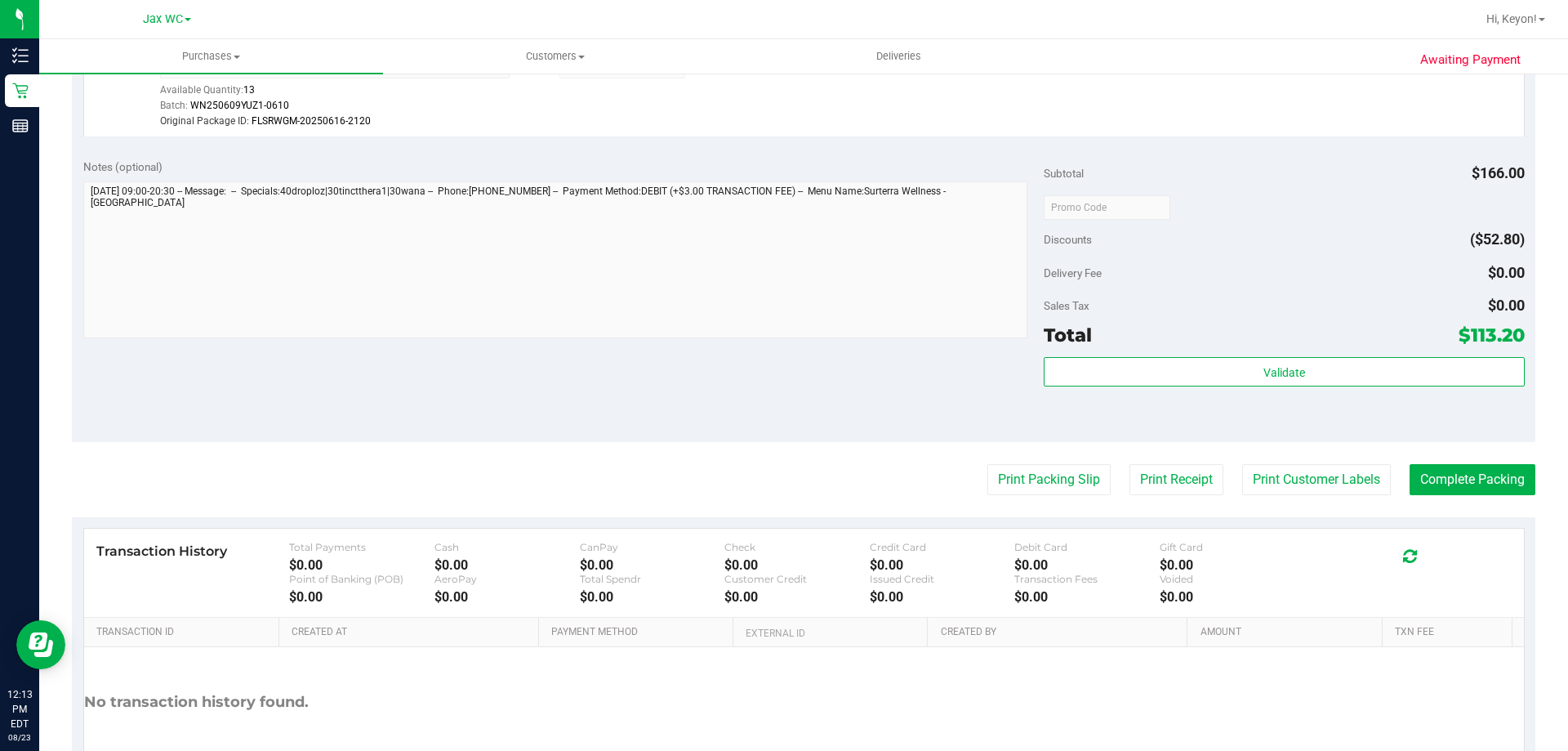
scroll to position [800, 0]
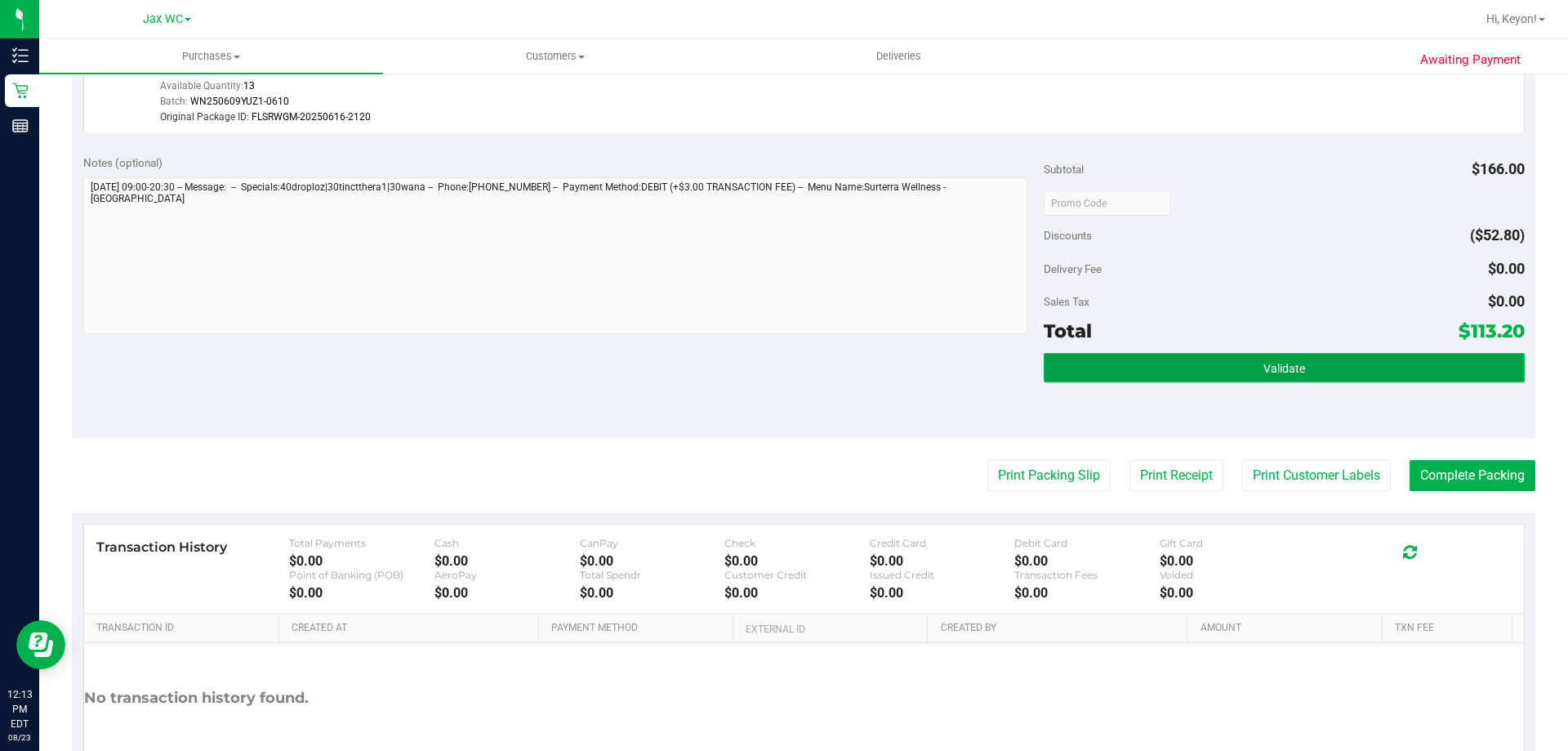
click at [1406, 361] on button "Validate" at bounding box center [1284, 368] width 480 height 30
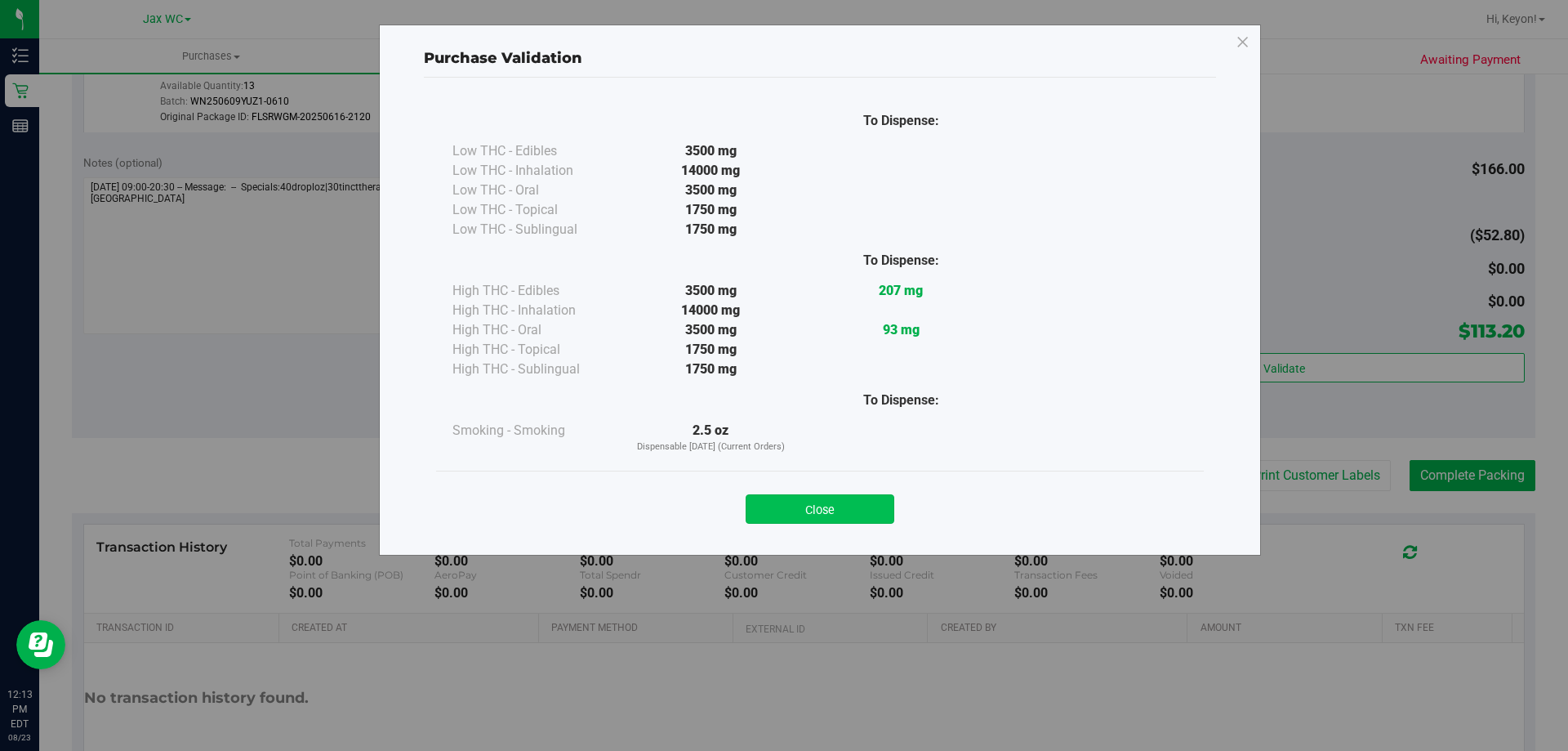
click at [867, 499] on button "Close" at bounding box center [819, 509] width 148 height 30
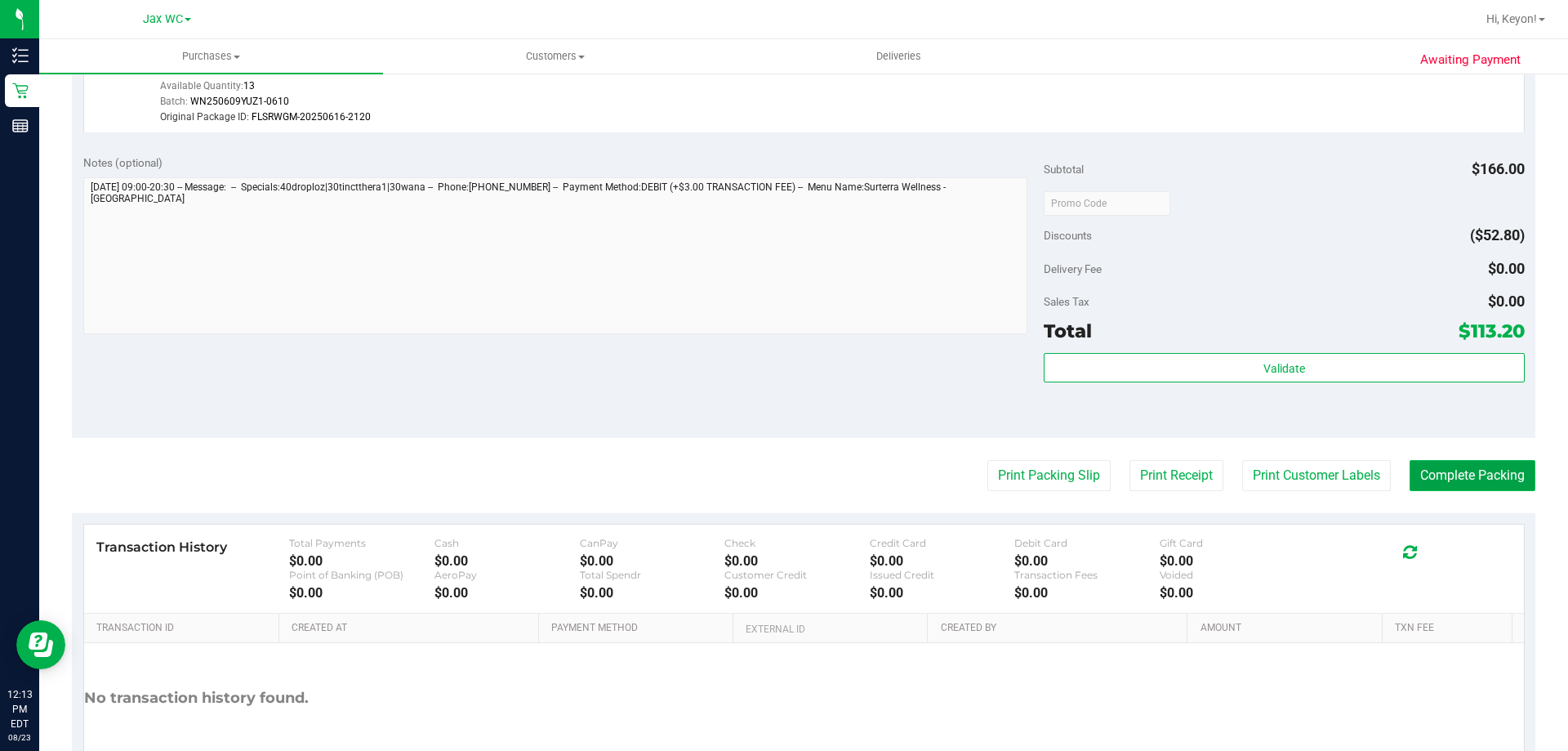
click at [1420, 473] on button "Complete Packing" at bounding box center [1472, 475] width 126 height 31
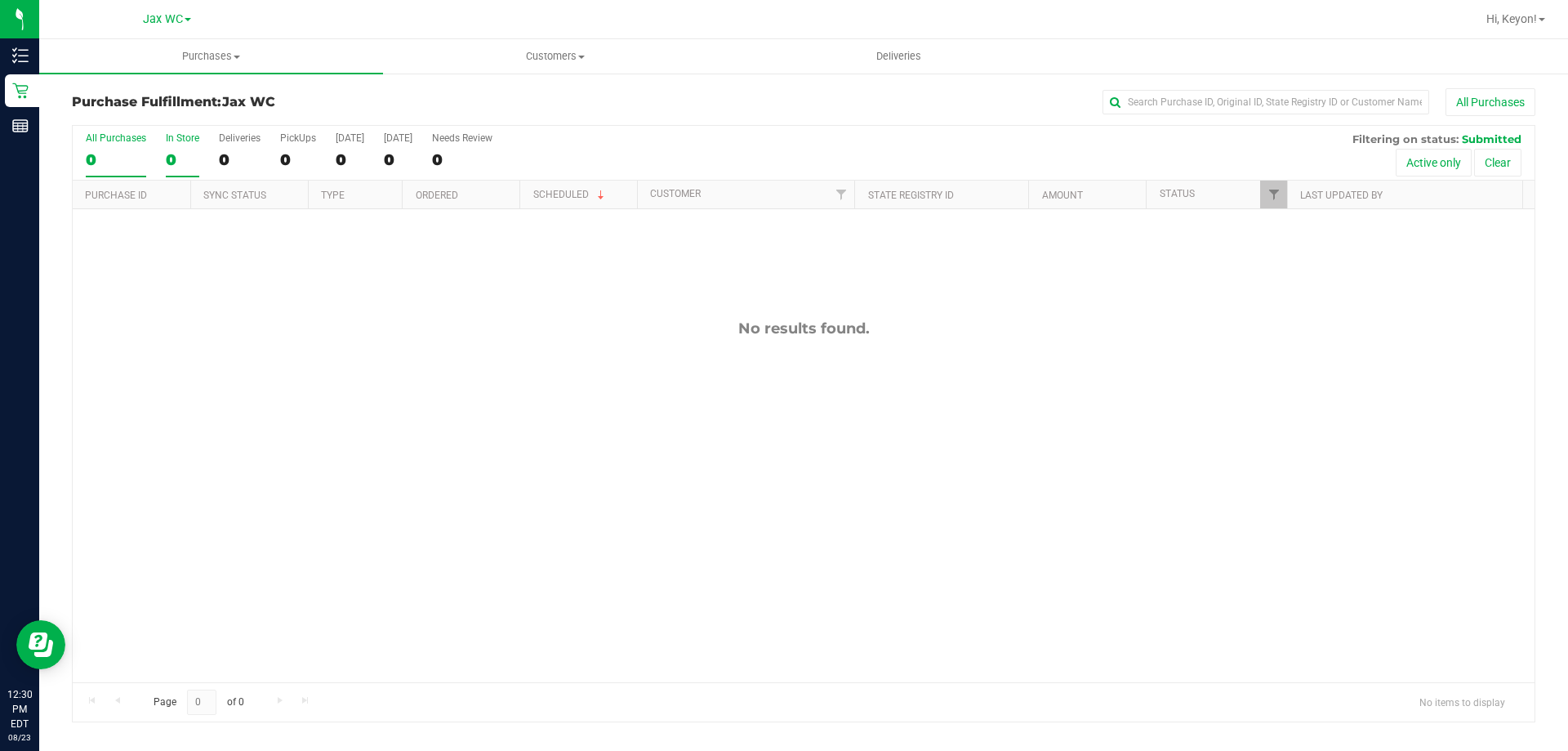
click at [186, 156] on div "0" at bounding box center [183, 160] width 34 height 19
click at [0, 0] on input "In Store 0" at bounding box center [0, 0] width 0 height 0
click at [201, 145] on div "All Purchases 0 In Store 0 Deliveries 0 PickUps 0 [DATE] 0 [DATE] 0 Needs Revie…" at bounding box center [803, 153] width 1462 height 55
click at [183, 150] on div "0" at bounding box center [183, 160] width 34 height 19
click at [0, 0] on input "In Store 0" at bounding box center [0, 0] width 0 height 0
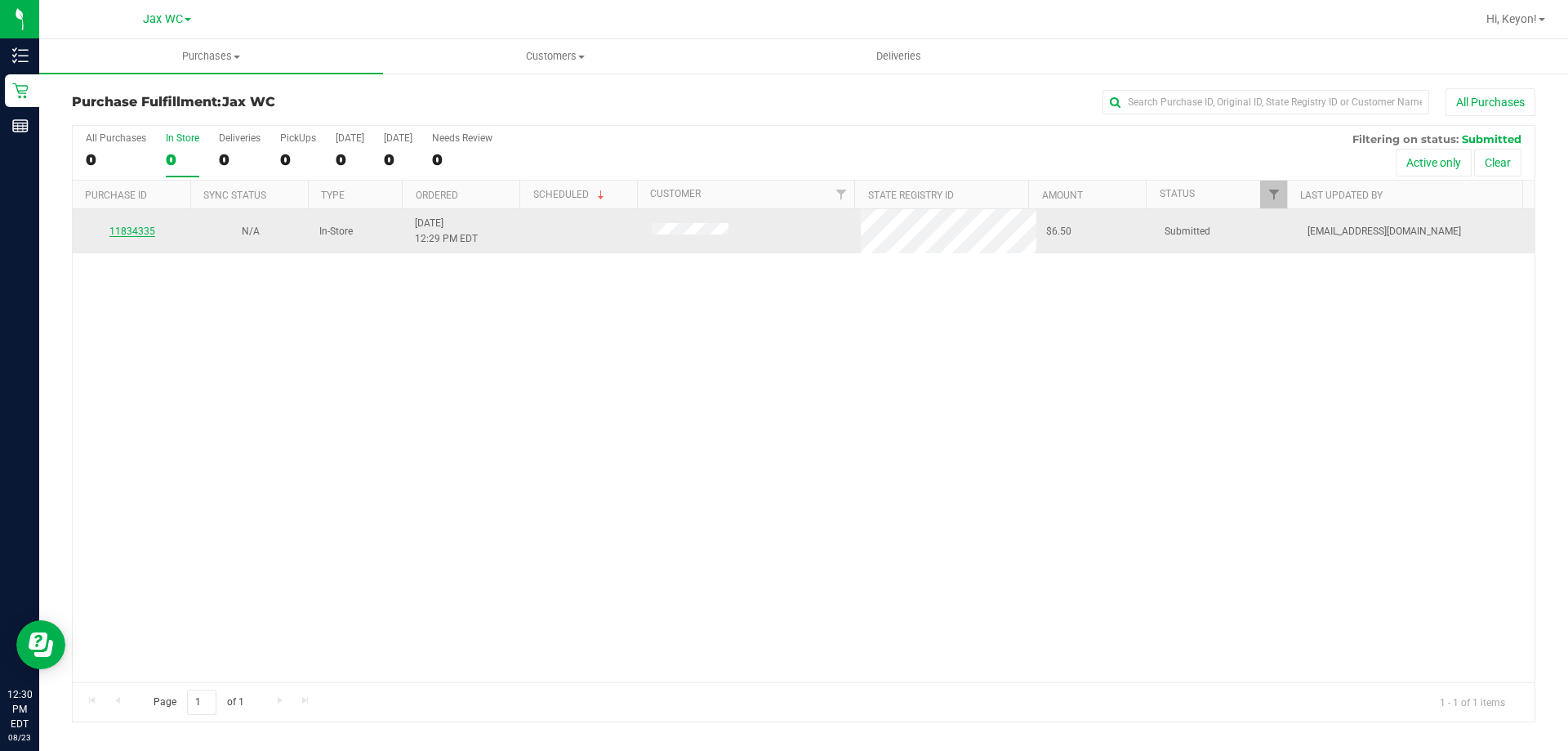
click at [149, 229] on link "11834335" at bounding box center [132, 231] width 46 height 11
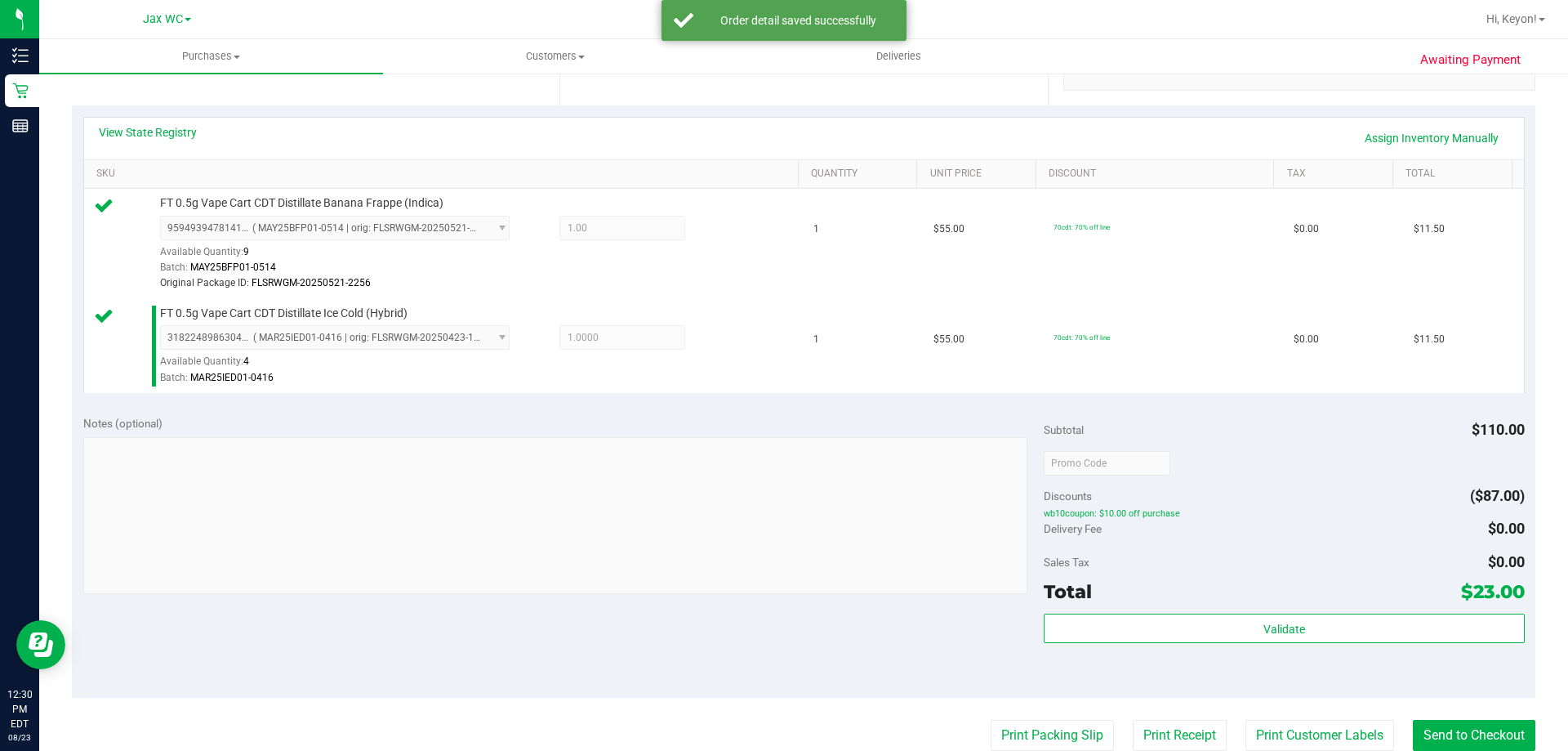
scroll to position [373, 0]
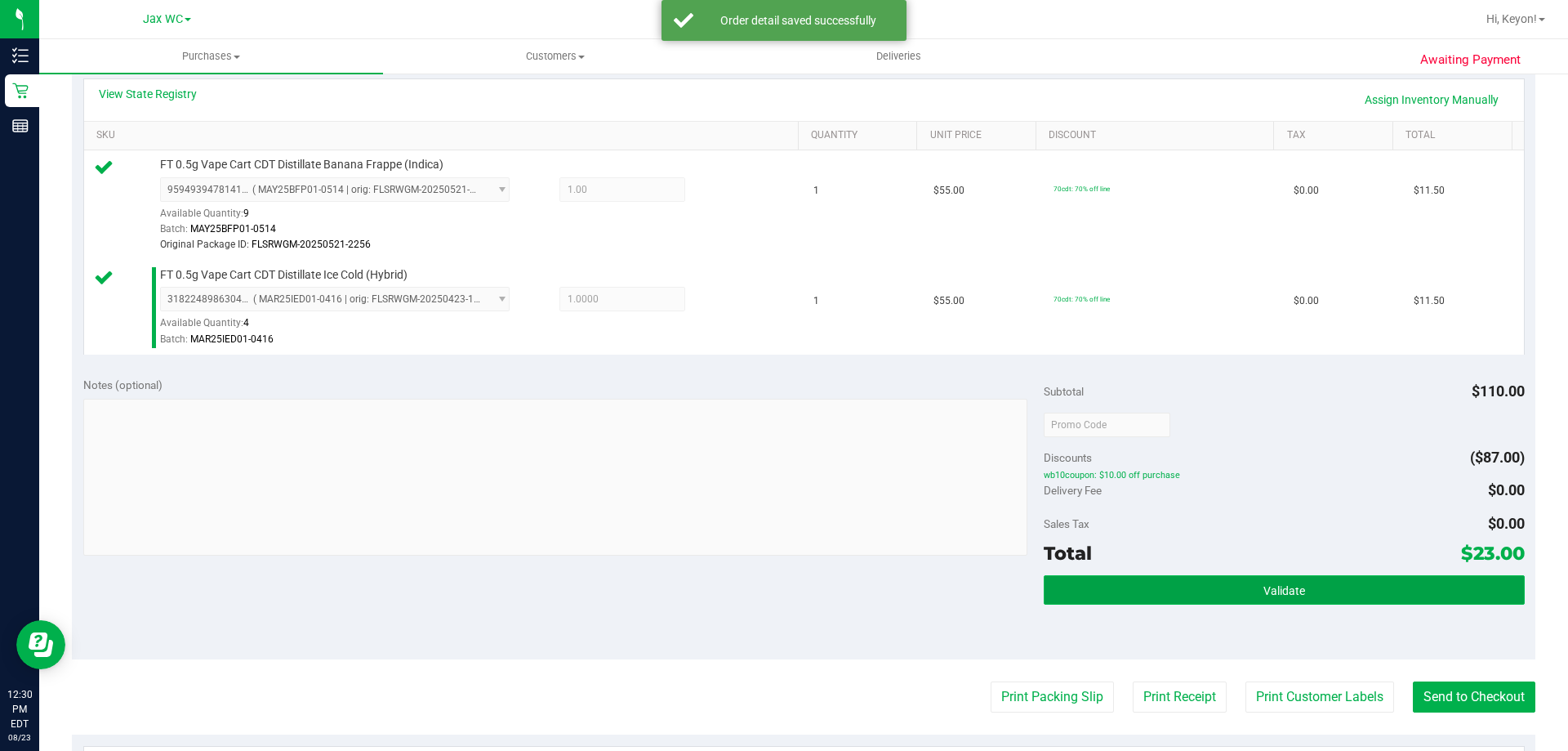
click at [1304, 586] on button "Validate" at bounding box center [1284, 590] width 480 height 30
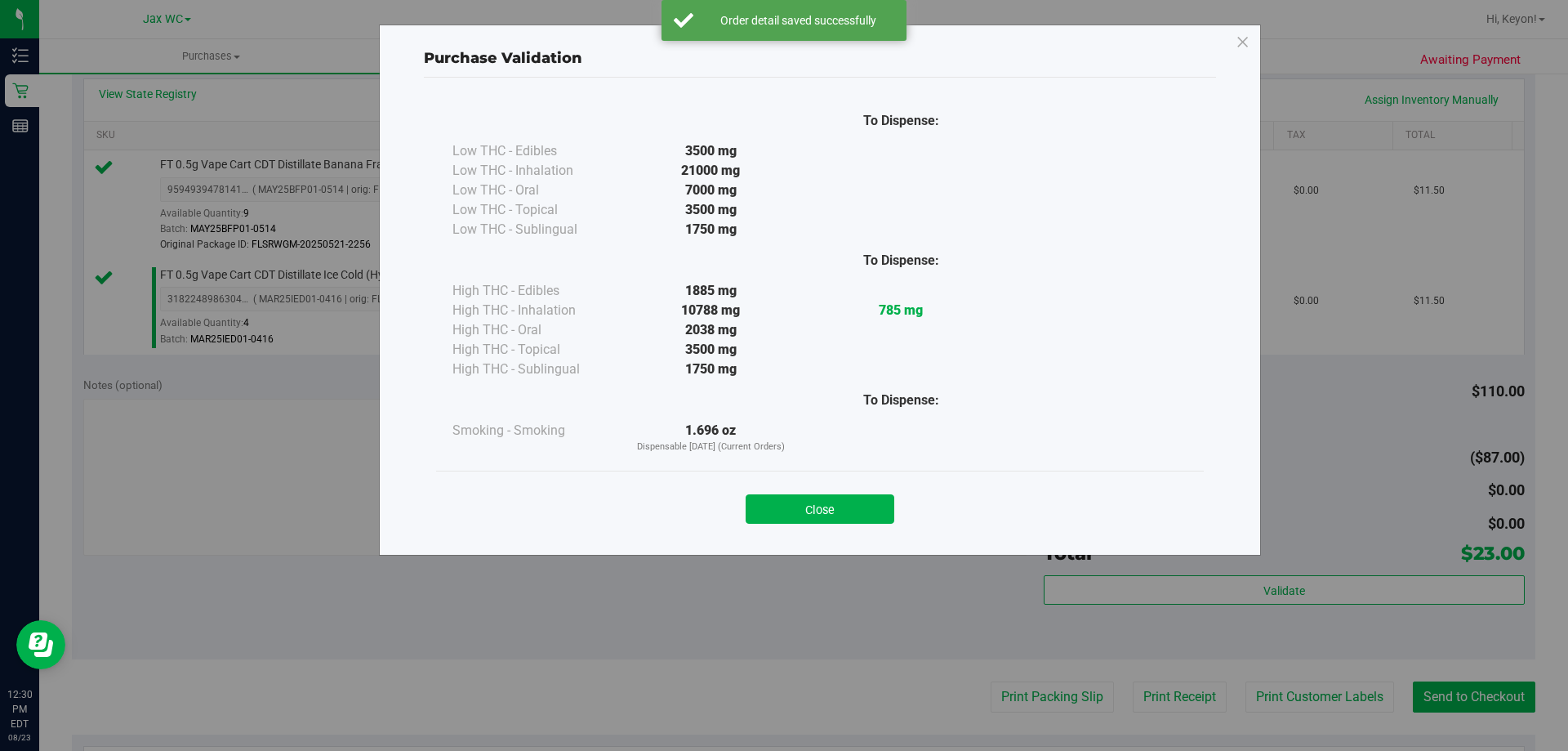
click at [864, 509] on button "Close" at bounding box center [819, 509] width 148 height 30
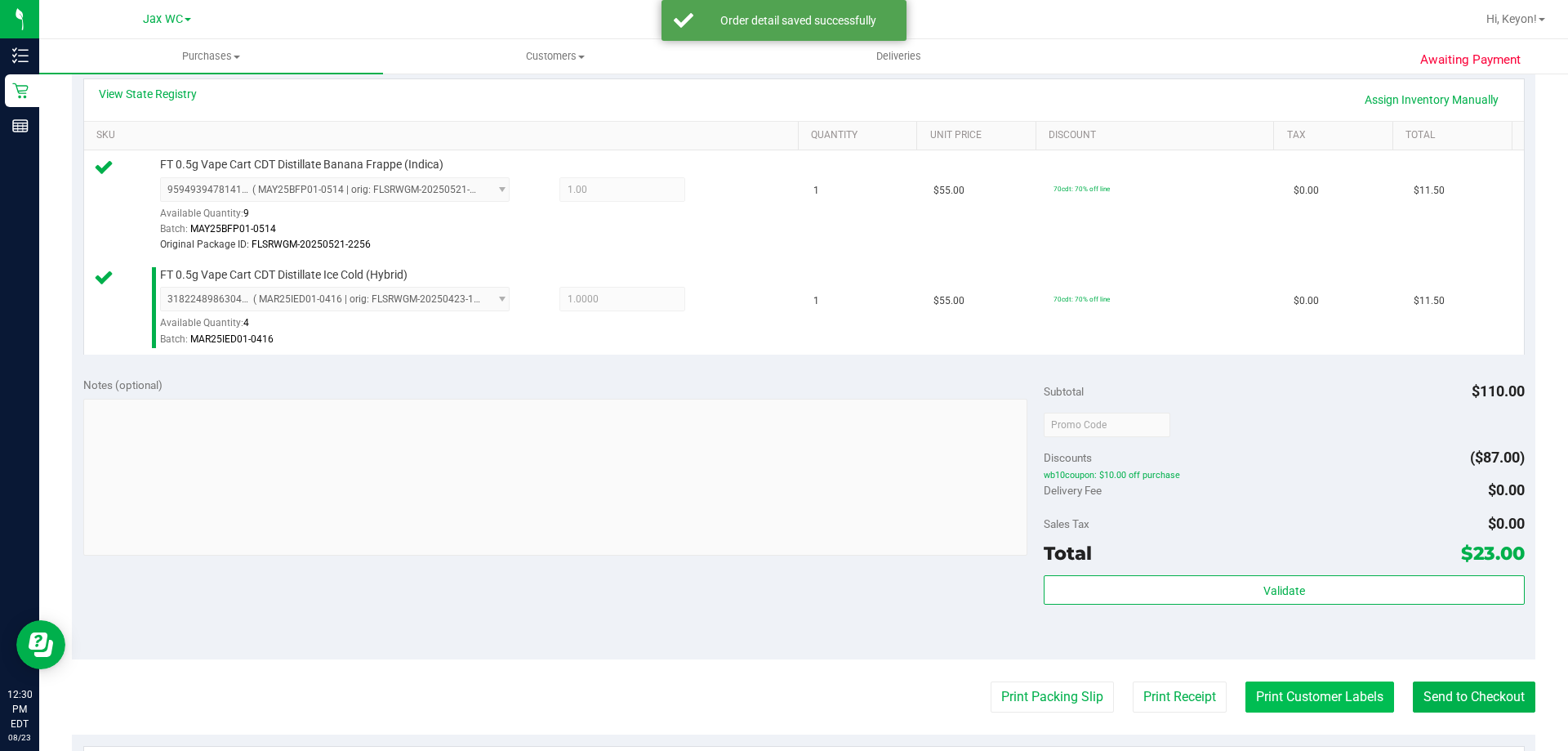
click at [1296, 693] on button "Print Customer Labels" at bounding box center [1319, 696] width 148 height 31
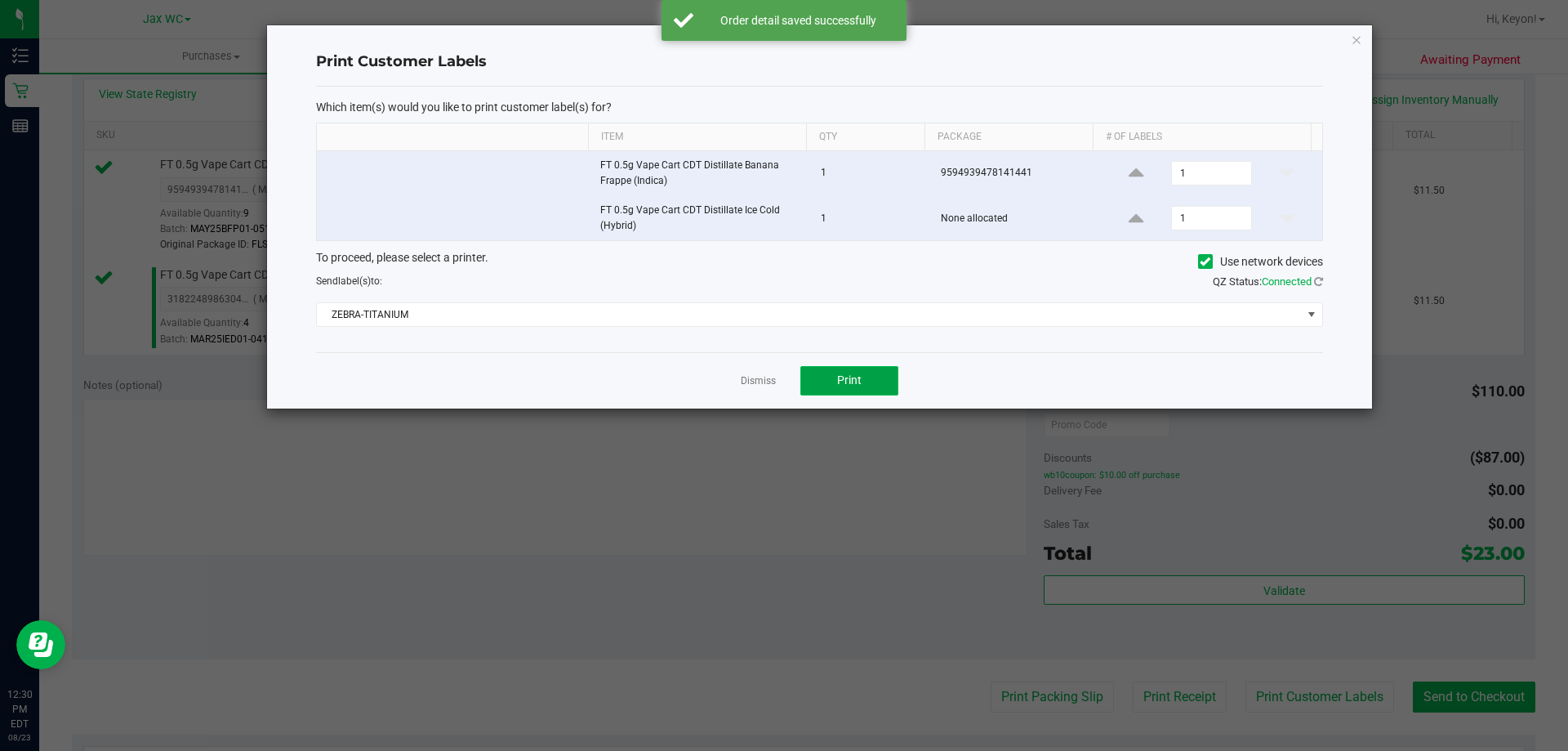
click at [856, 370] on button "Print" at bounding box center [849, 381] width 98 height 30
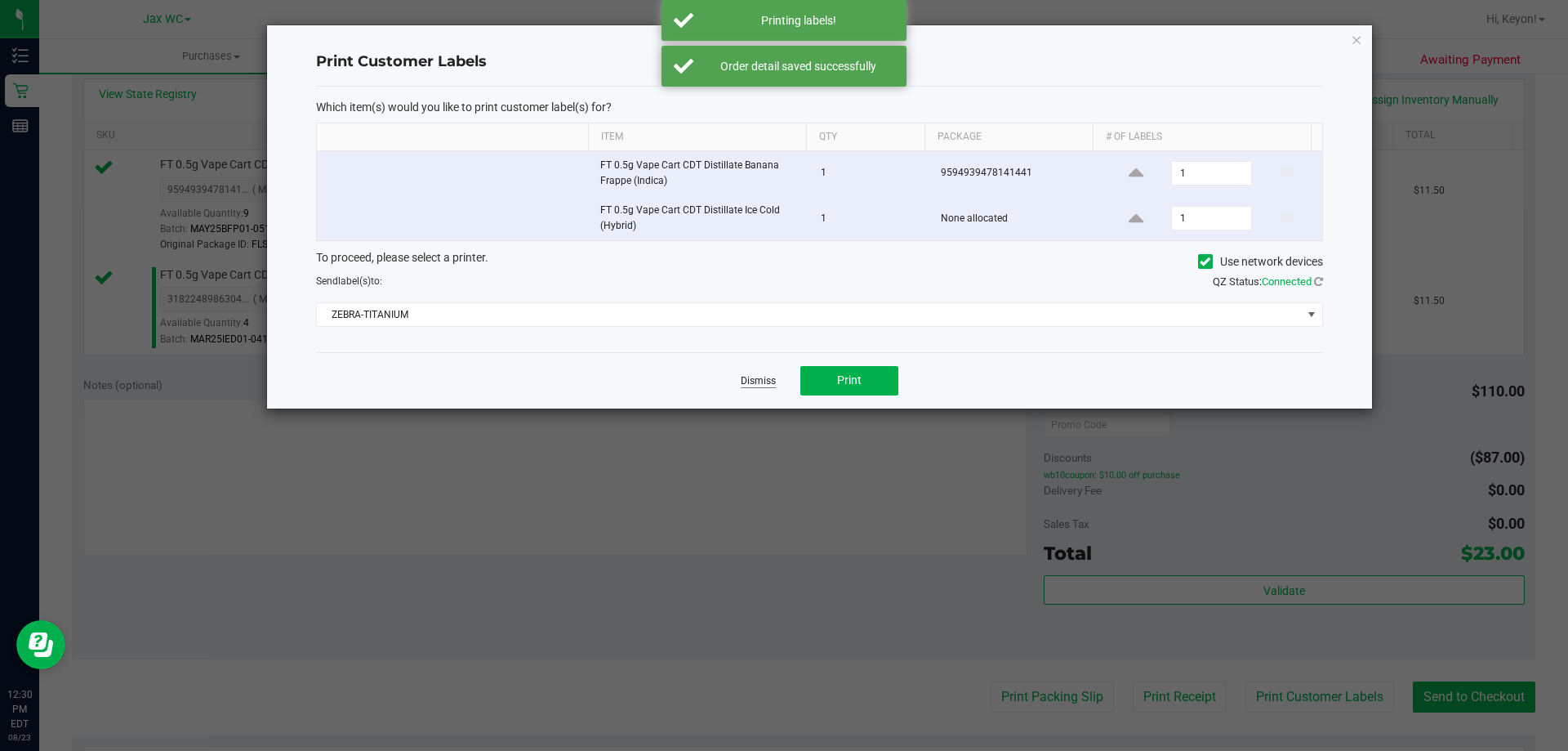
click at [765, 378] on link "Dismiss" at bounding box center [758, 381] width 35 height 14
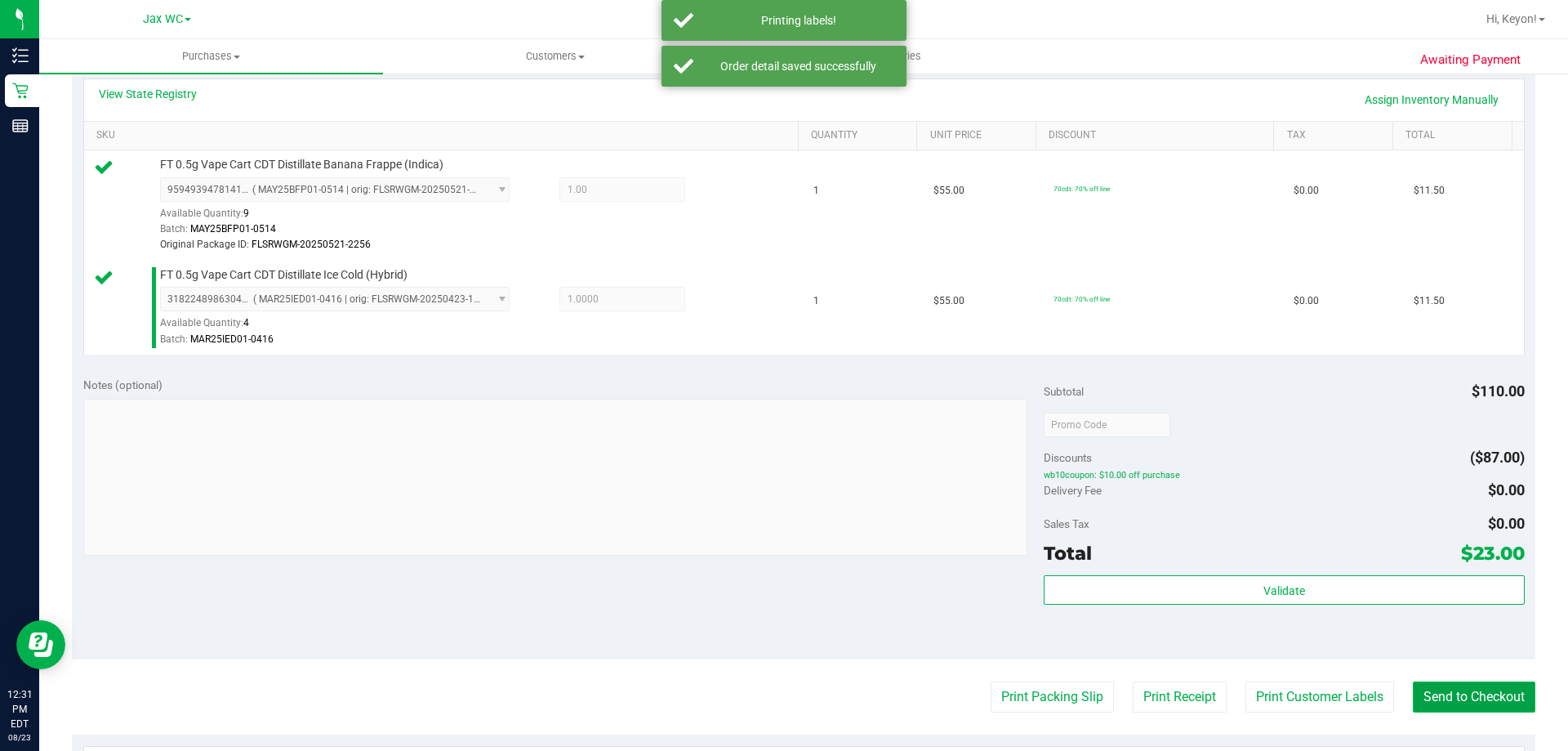
drag, startPoint x: 1454, startPoint y: 713, endPoint x: 1436, endPoint y: 684, distance: 34.1
click at [1454, 709] on button "Send to Checkout" at bounding box center [1474, 696] width 122 height 31
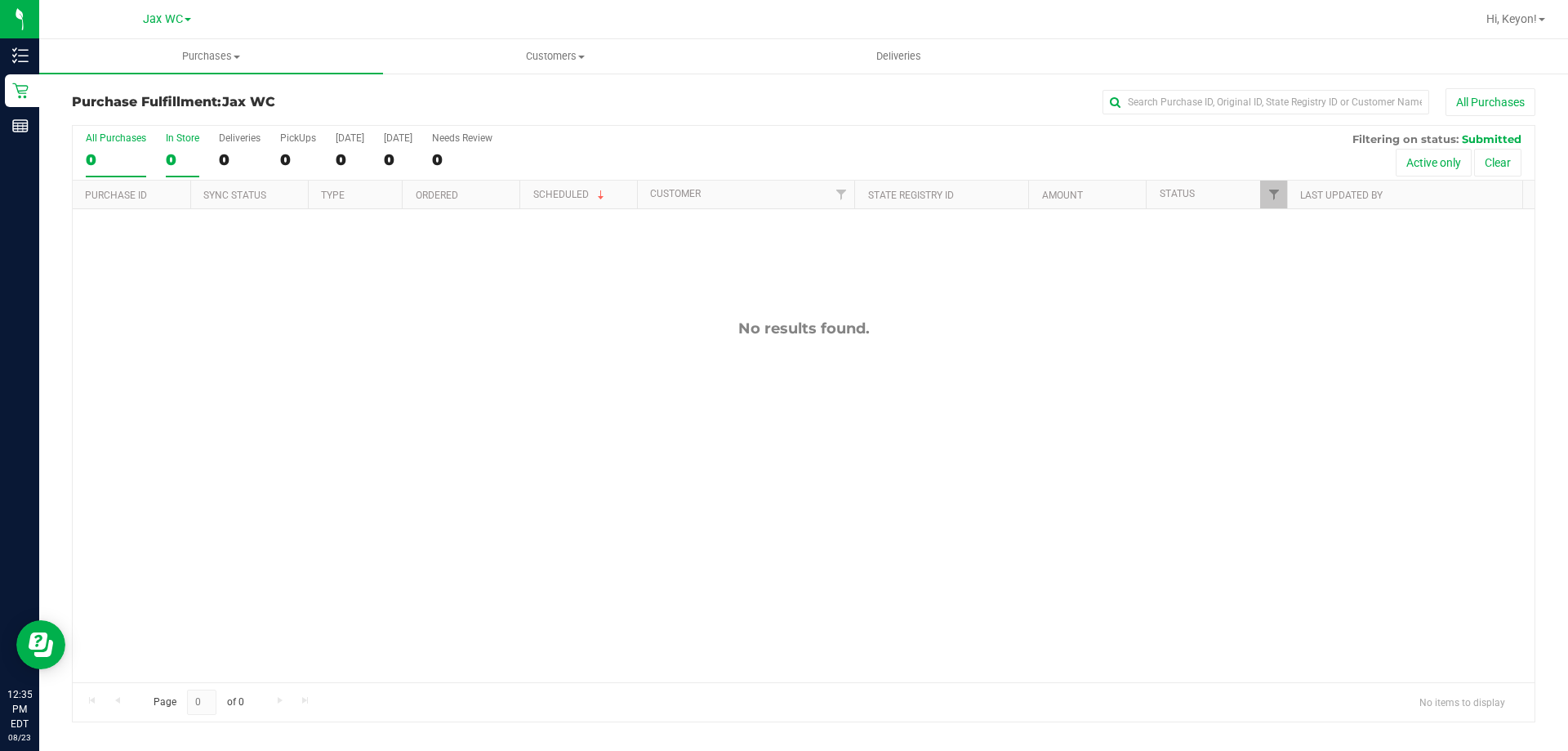
click at [174, 157] on div "0" at bounding box center [183, 160] width 34 height 19
click at [0, 0] on input "In Store 0" at bounding box center [0, 0] width 0 height 0
click at [173, 158] on div "0" at bounding box center [183, 160] width 34 height 19
click at [0, 0] on input "In Store 0" at bounding box center [0, 0] width 0 height 0
click at [173, 158] on div "0" at bounding box center [183, 160] width 34 height 19
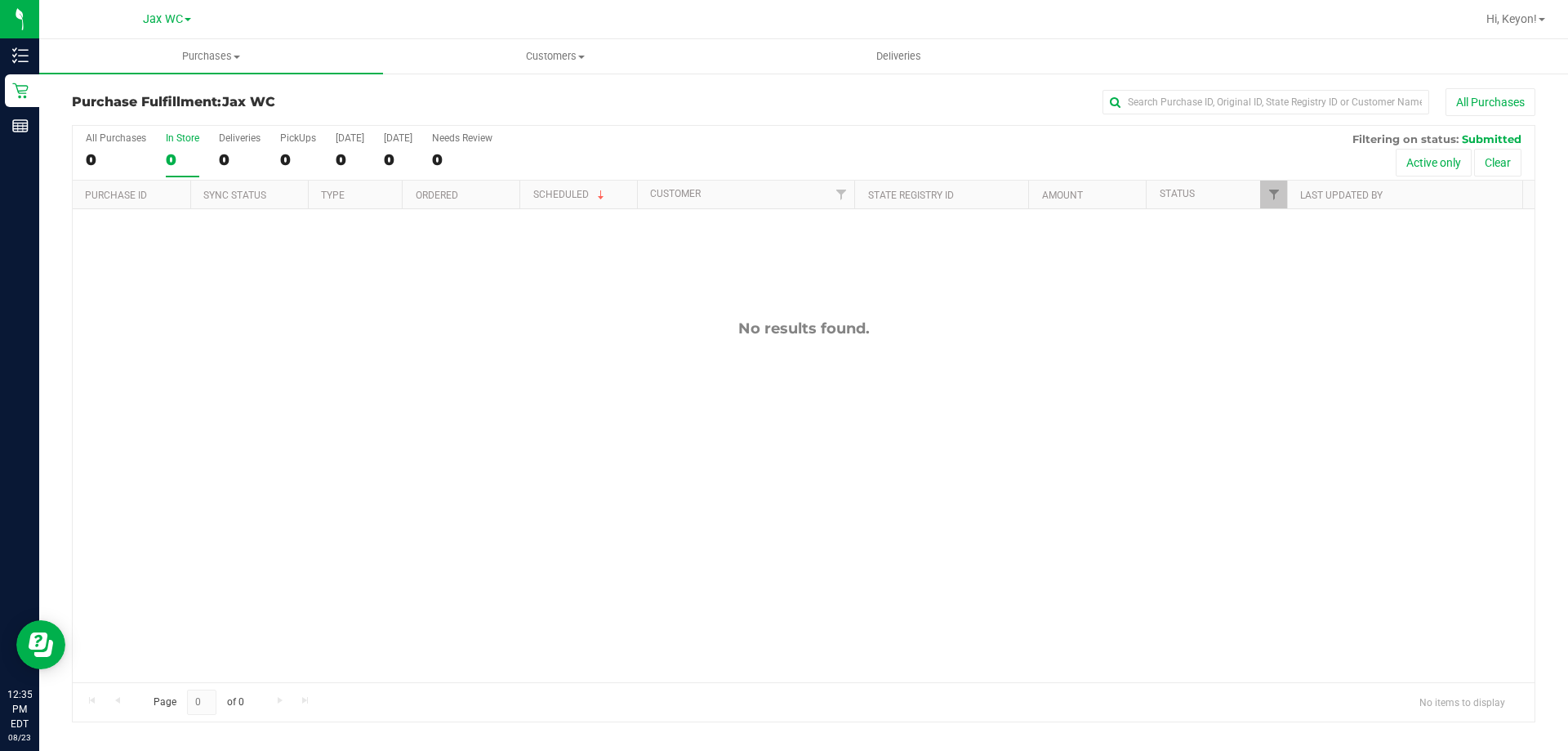
click at [0, 0] on input "In Store 0" at bounding box center [0, 0] width 0 height 0
click at [172, 160] on div "0" at bounding box center [183, 160] width 34 height 19
click at [0, 0] on input "In Store 0" at bounding box center [0, 0] width 0 height 0
click at [172, 160] on div "0" at bounding box center [183, 160] width 34 height 19
click at [0, 0] on input "In Store 0" at bounding box center [0, 0] width 0 height 0
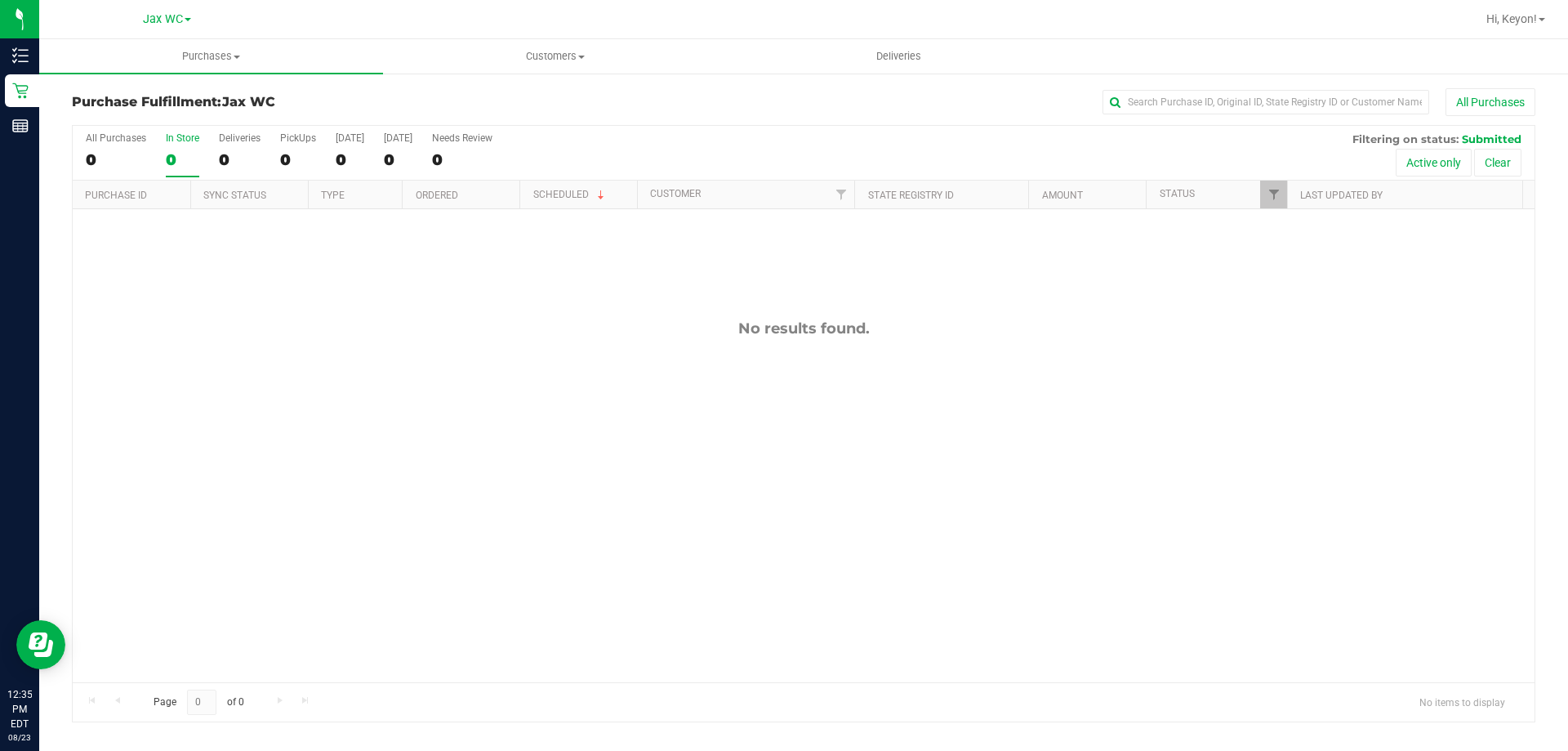
click at [172, 160] on div "0" at bounding box center [183, 160] width 34 height 19
click at [0, 0] on input "In Store 0" at bounding box center [0, 0] width 0 height 0
click at [176, 147] on label "In Store 0" at bounding box center [183, 155] width 34 height 45
click at [0, 0] on input "In Store 0" at bounding box center [0, 0] width 0 height 0
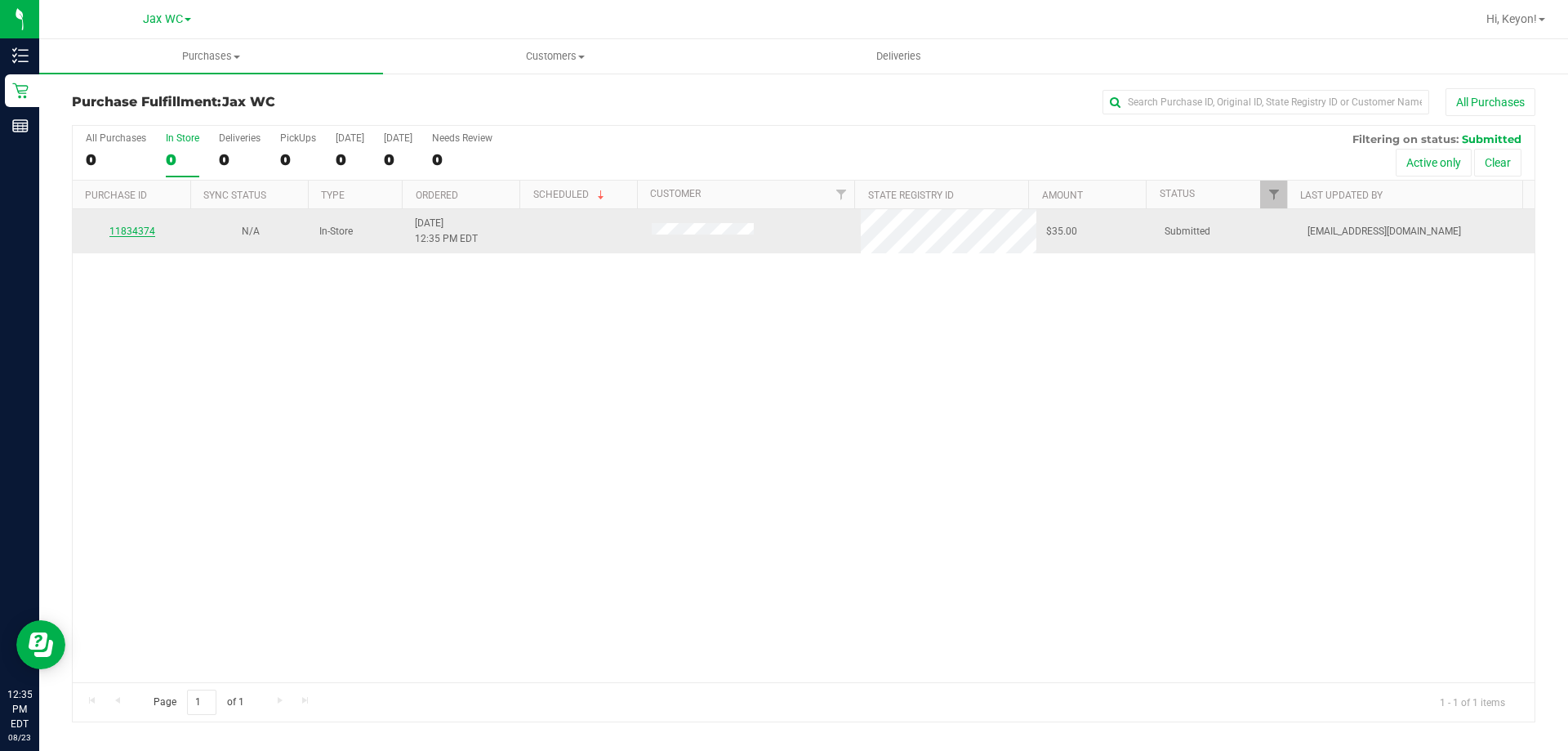
click at [150, 229] on link "11834374" at bounding box center [132, 231] width 46 height 11
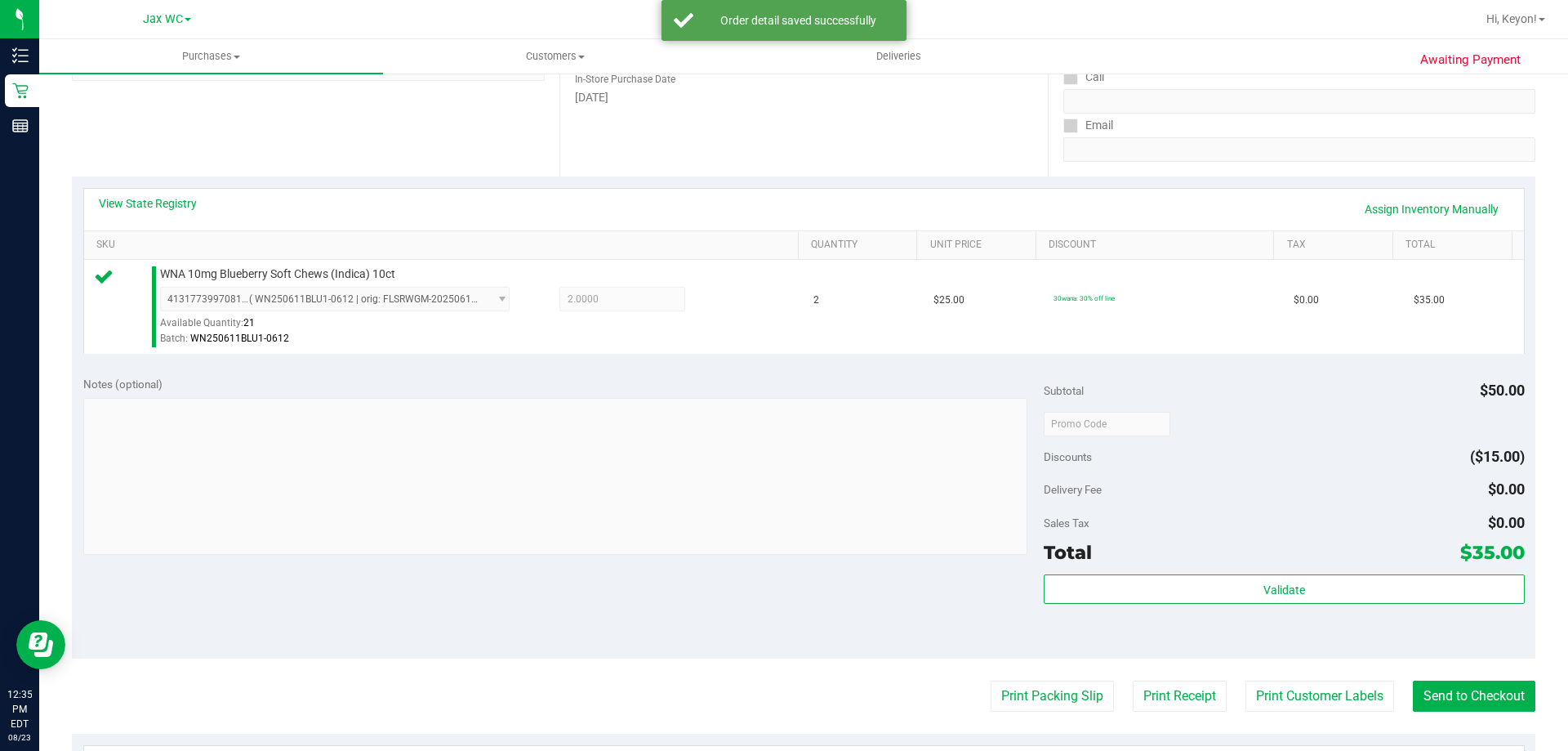
scroll to position [271, 0]
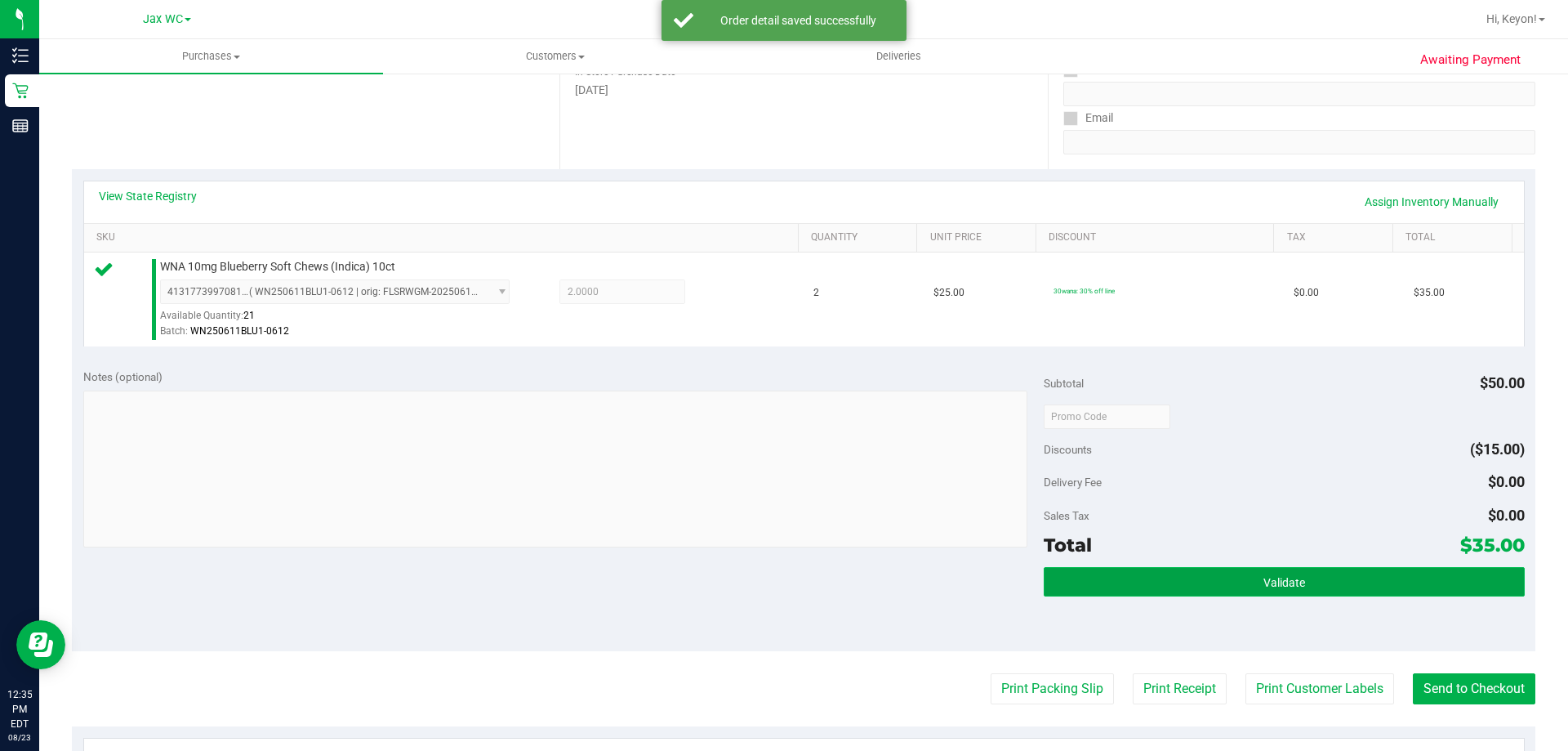
click at [1284, 589] on button "Validate" at bounding box center [1284, 582] width 480 height 30
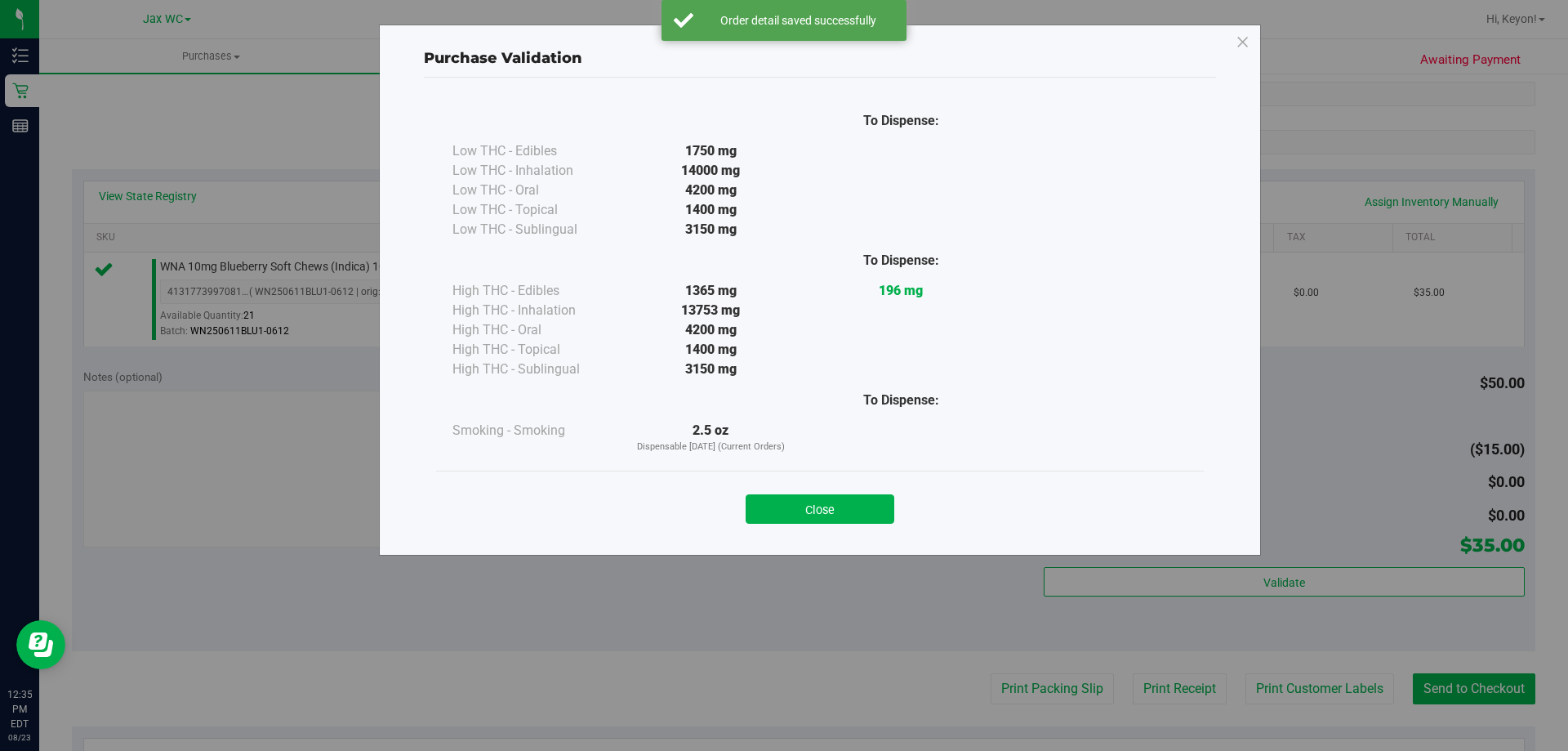
drag, startPoint x: 844, startPoint y: 509, endPoint x: 1002, endPoint y: 522, distance: 158.5
click at [855, 509] on button "Close" at bounding box center [819, 509] width 148 height 30
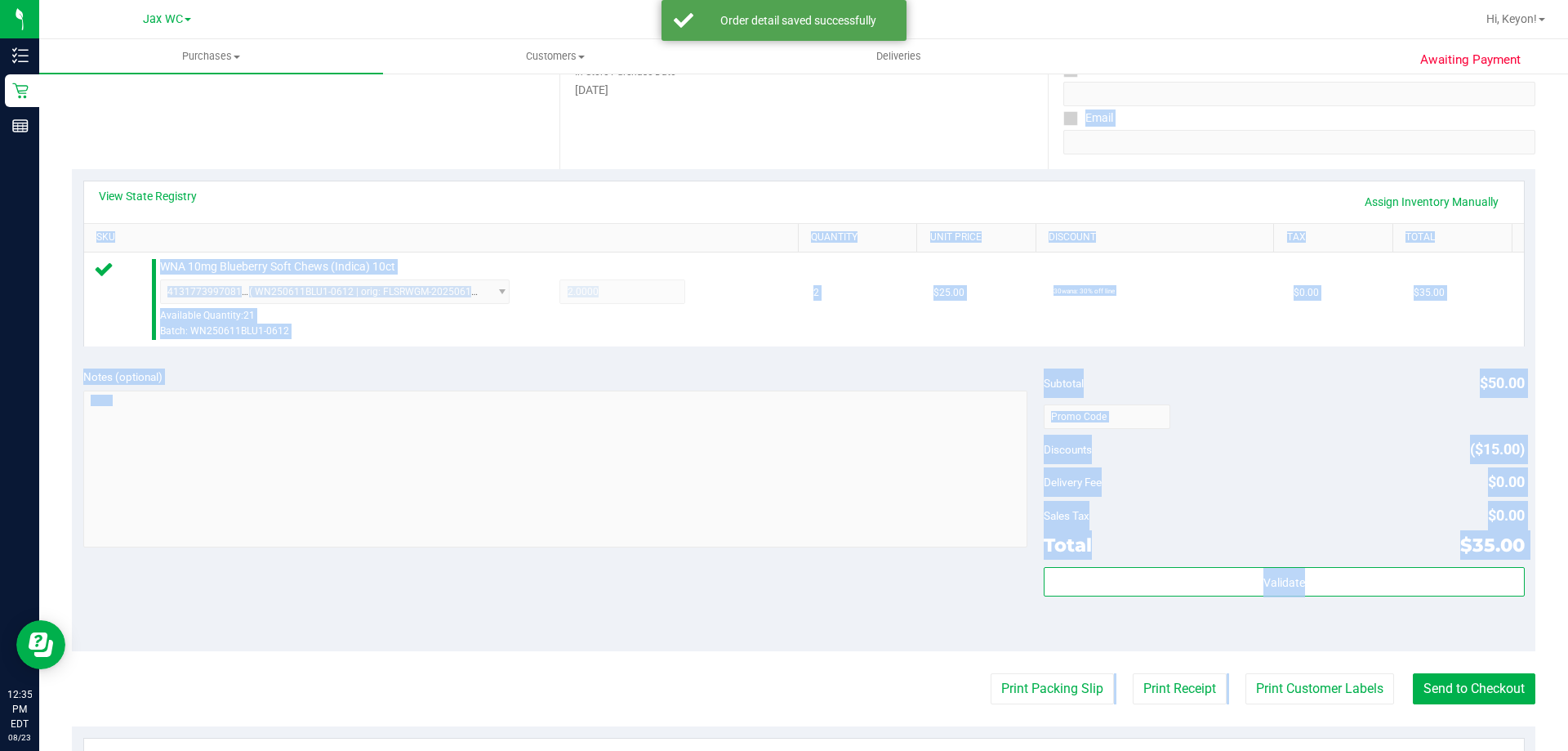
click at [1313, 673] on purchase-details "Back Edit Purchase Cancel Purchase View Profile # 11834374 BioTrack ID: - Submi…" at bounding box center [803, 424] width 1464 height 1215
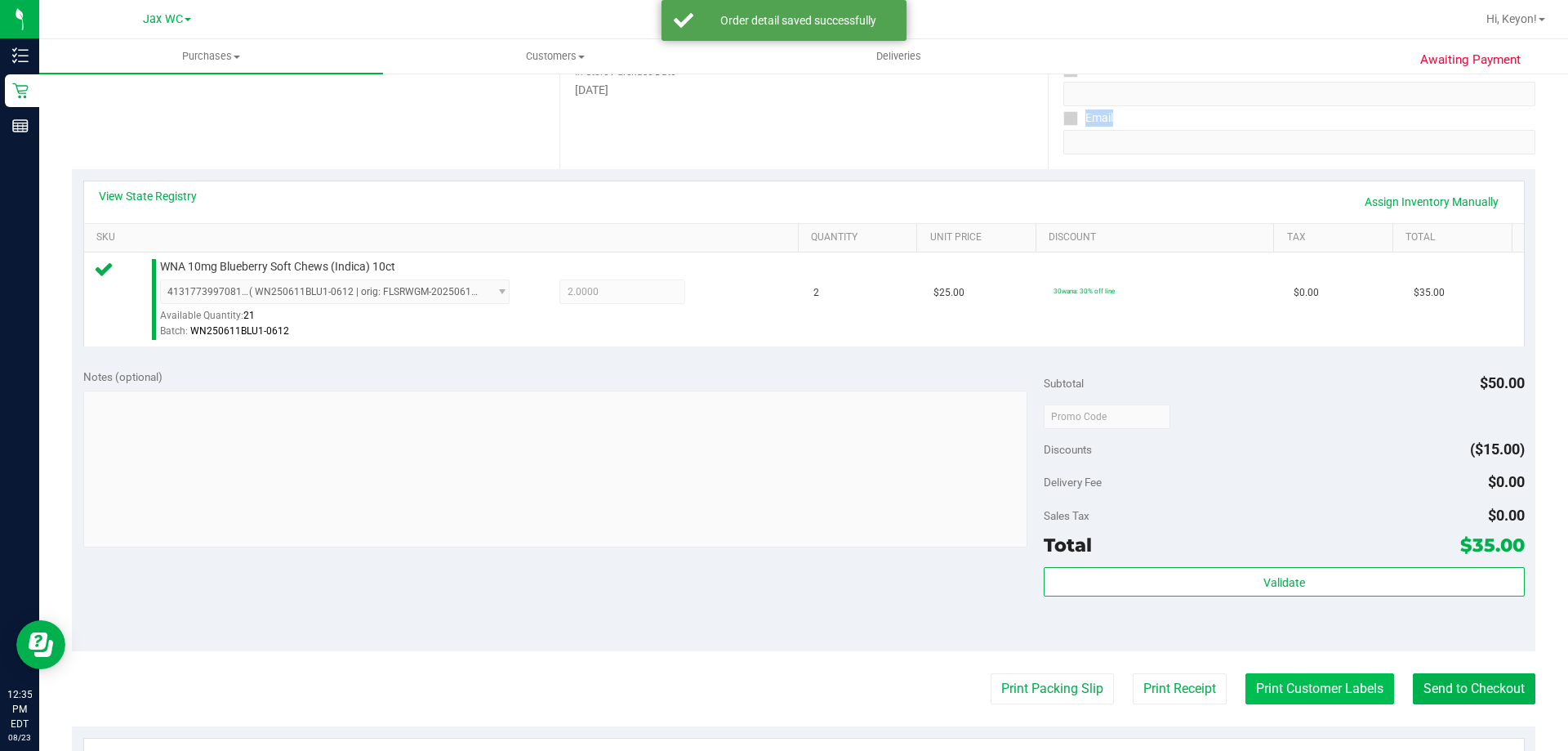
click at [1297, 693] on button "Print Customer Labels" at bounding box center [1319, 688] width 148 height 31
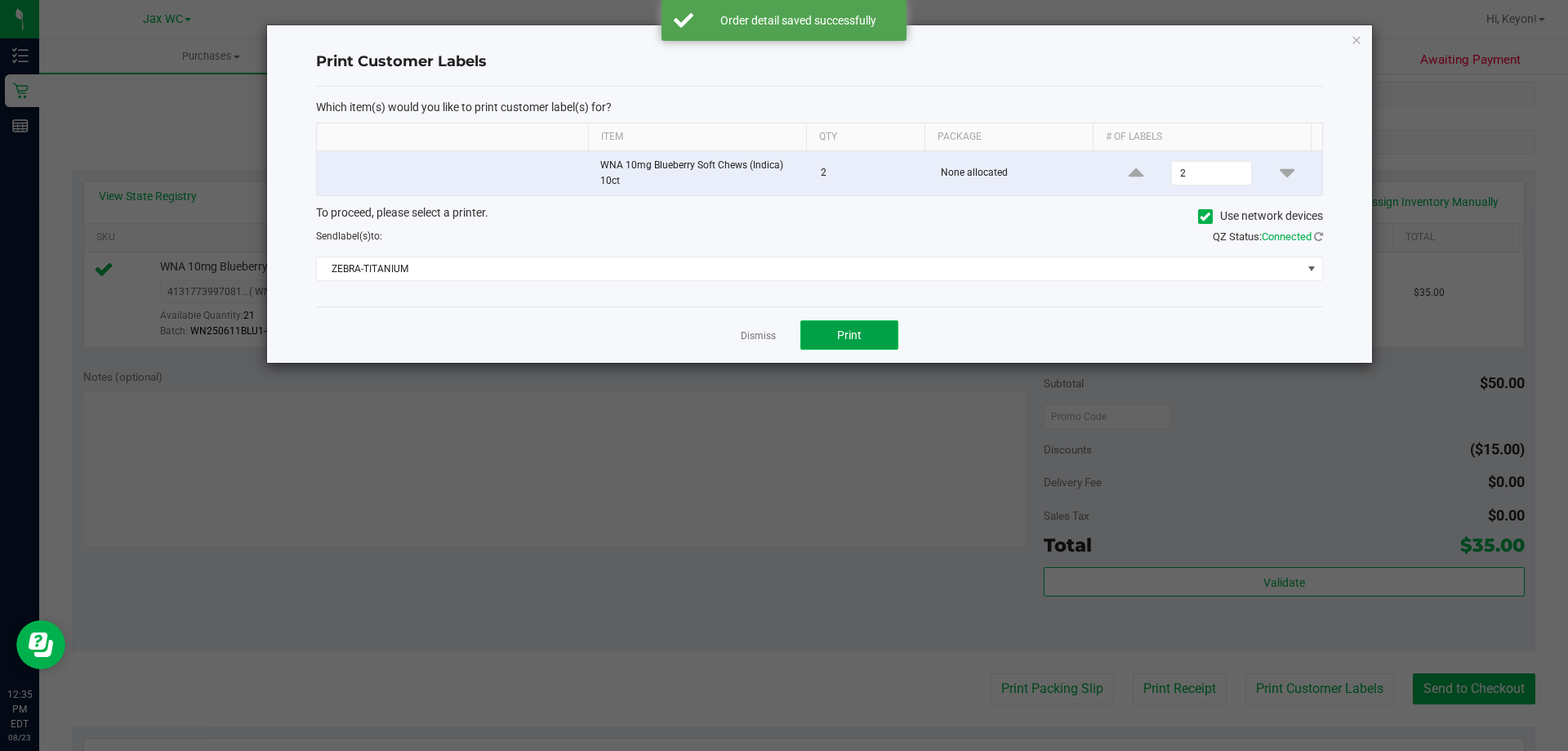
click at [874, 332] on button "Print" at bounding box center [849, 335] width 98 height 30
click at [742, 334] on link "Dismiss" at bounding box center [758, 336] width 35 height 14
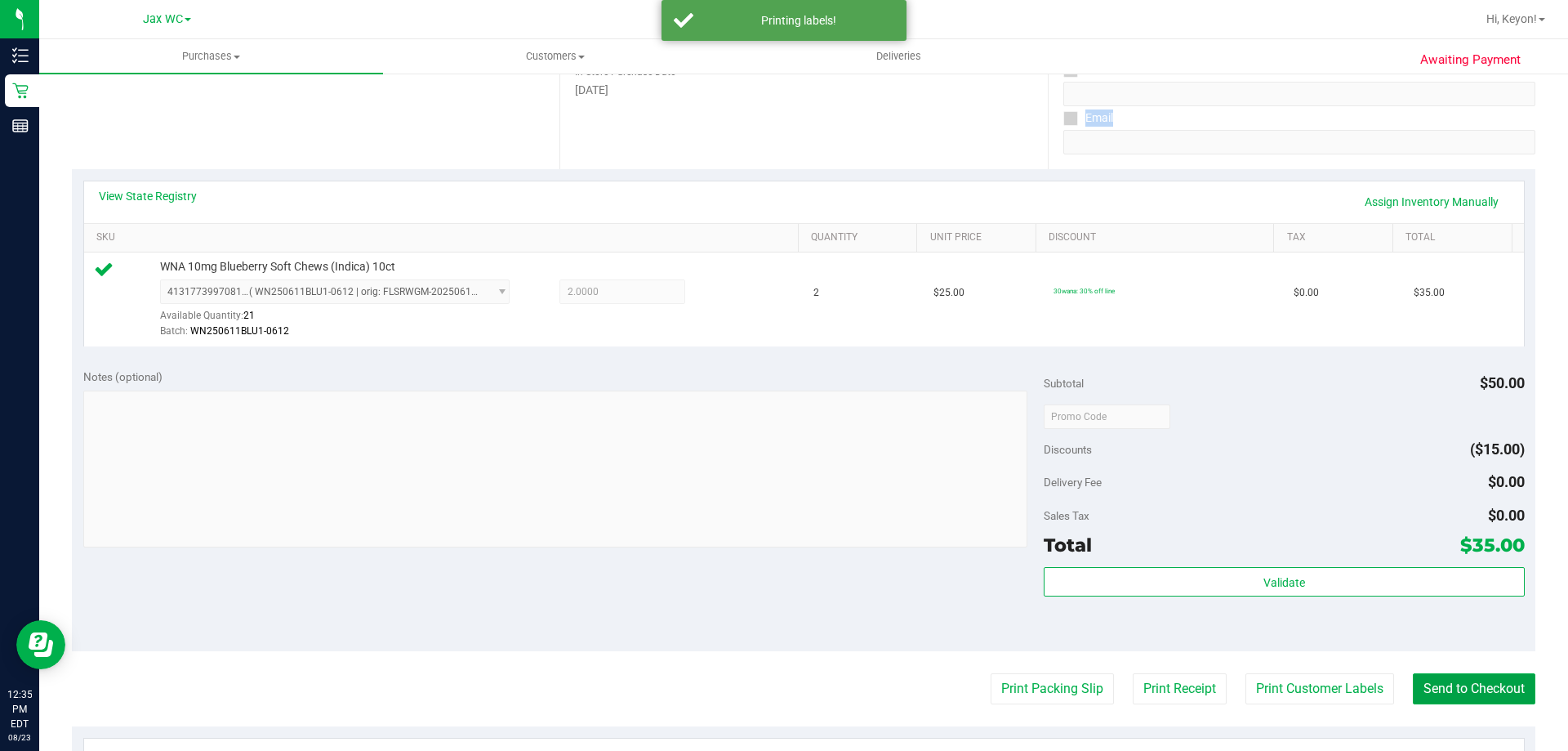
drag, startPoint x: 1461, startPoint y: 693, endPoint x: 1395, endPoint y: 604, distance: 110.8
click at [1458, 688] on button "Send to Checkout" at bounding box center [1474, 688] width 122 height 31
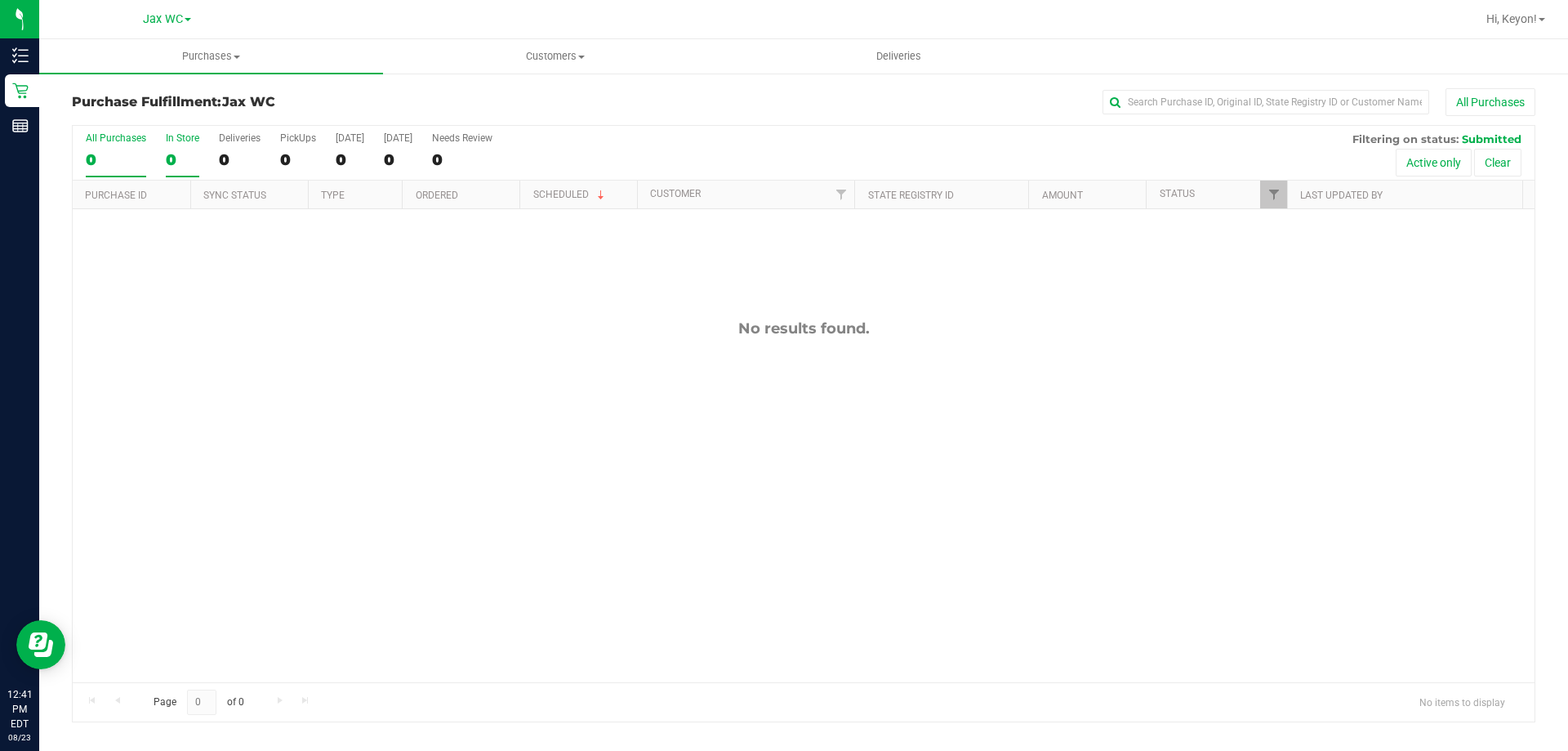
click at [180, 153] on div "0" at bounding box center [183, 160] width 34 height 19
click at [0, 0] on input "In Store 0" at bounding box center [0, 0] width 0 height 0
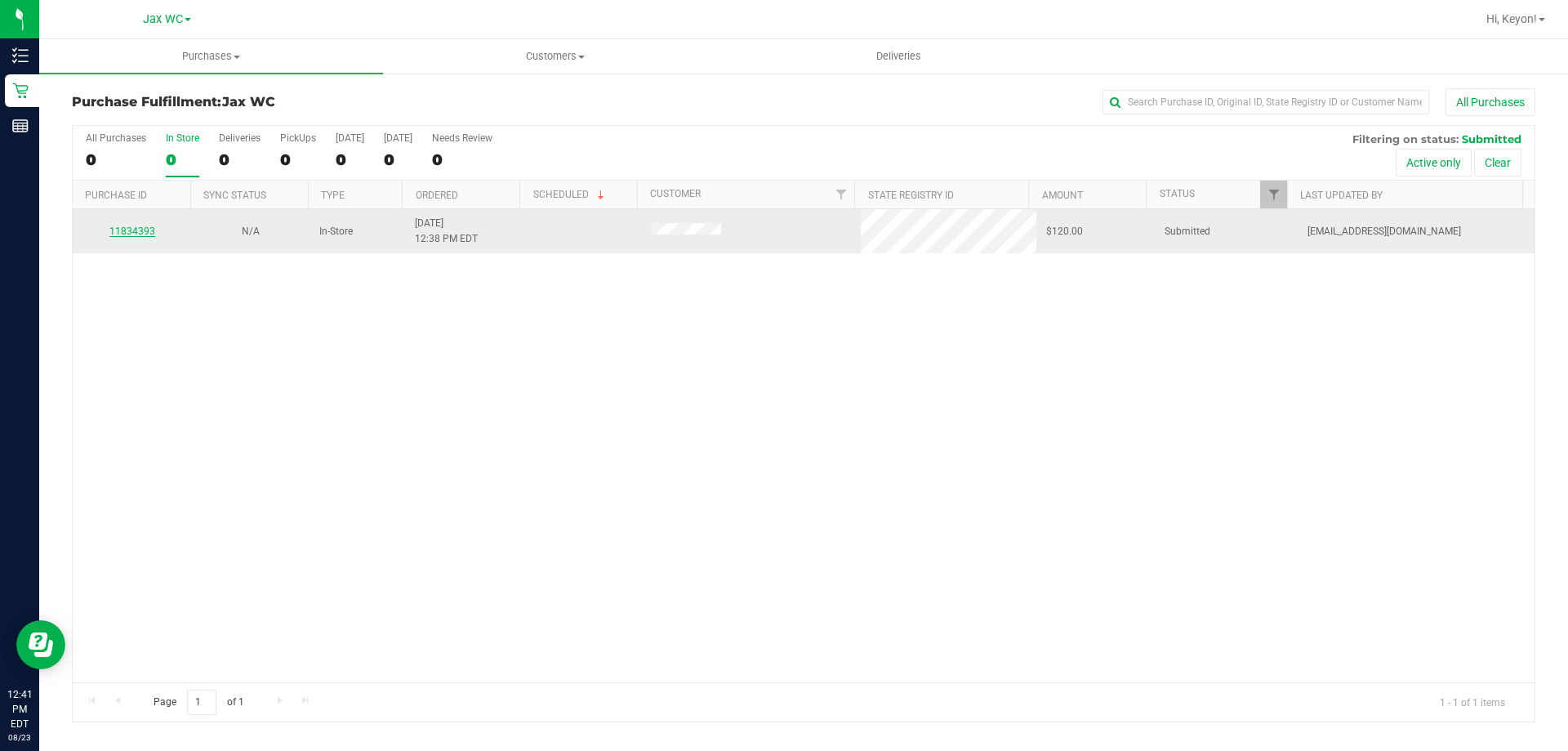
click at [141, 228] on link "11834393" at bounding box center [132, 231] width 46 height 11
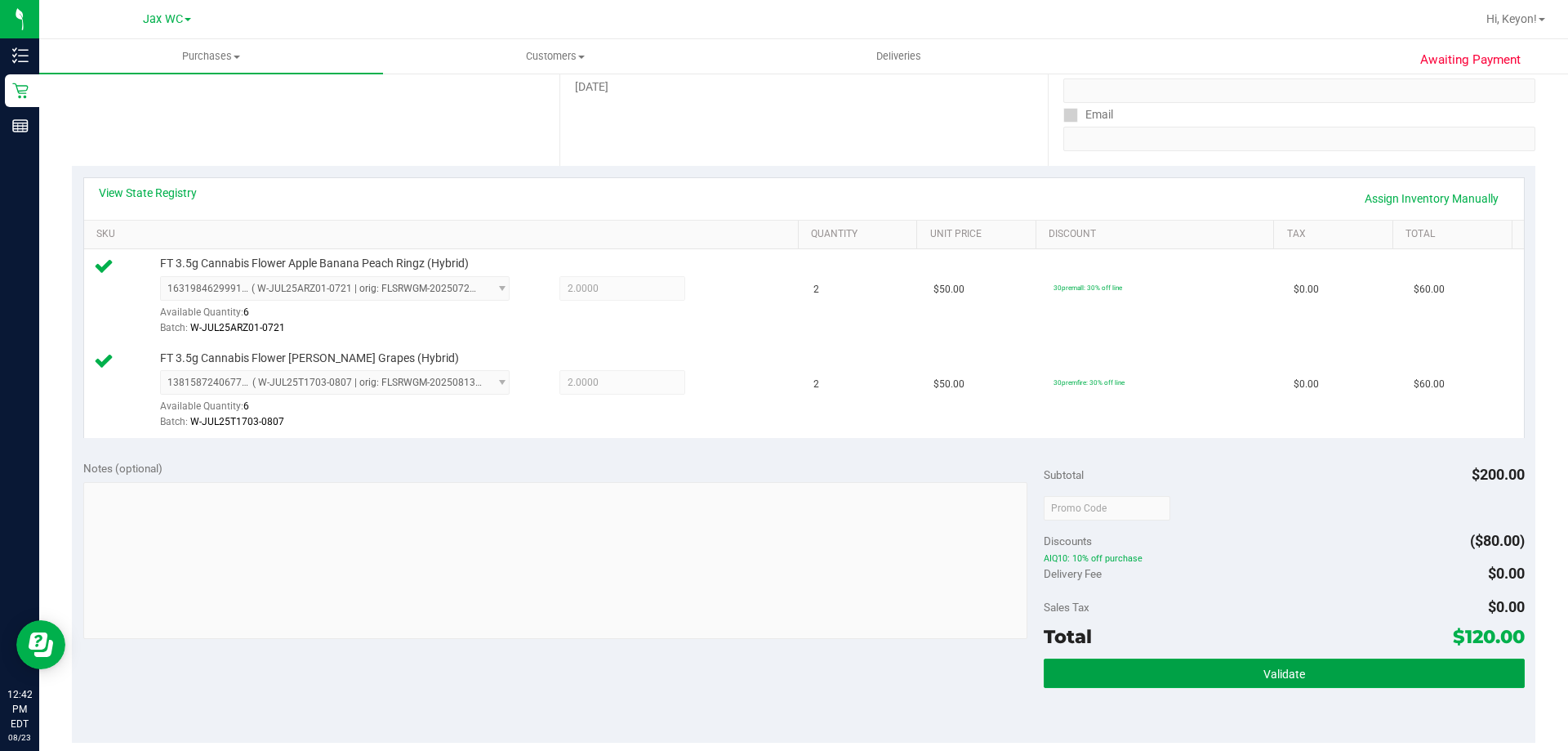
drag, startPoint x: 1234, startPoint y: 679, endPoint x: 1567, endPoint y: 396, distance: 437.0
click at [1238, 674] on button "Validate" at bounding box center [1284, 674] width 480 height 30
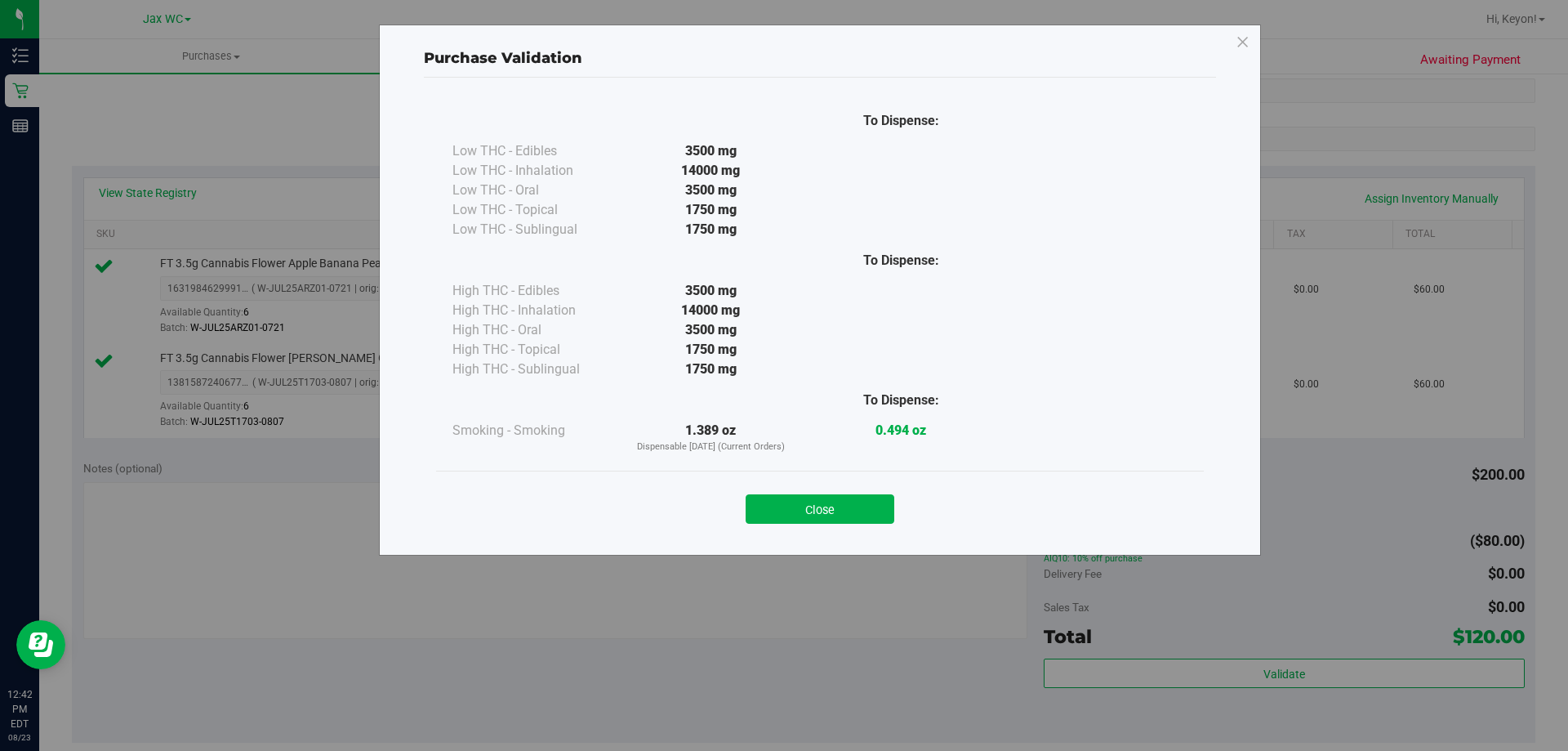
scroll to position [540, 0]
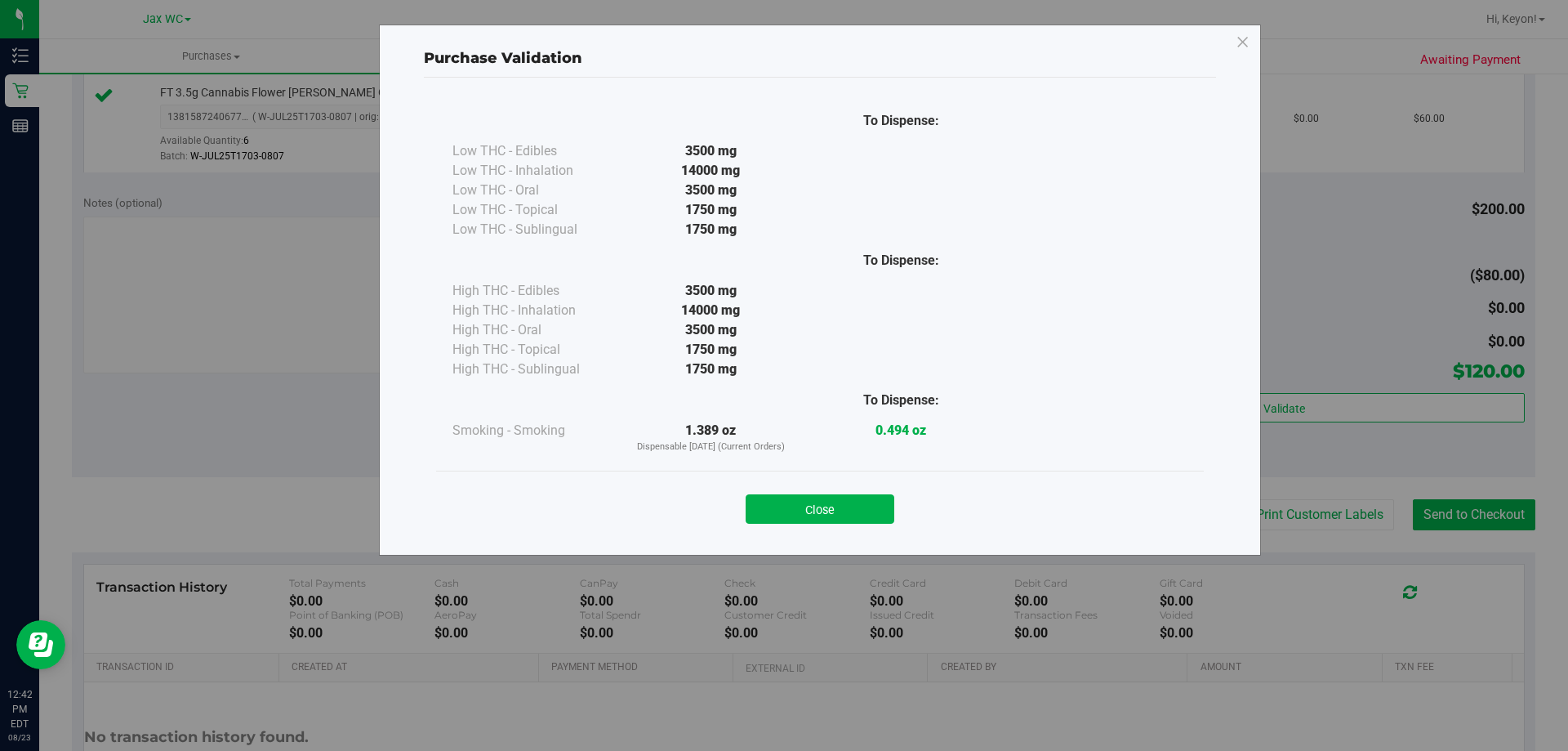
drag, startPoint x: 864, startPoint y: 513, endPoint x: 1062, endPoint y: 513, distance: 198.0
click at [870, 516] on button "Close" at bounding box center [819, 509] width 148 height 30
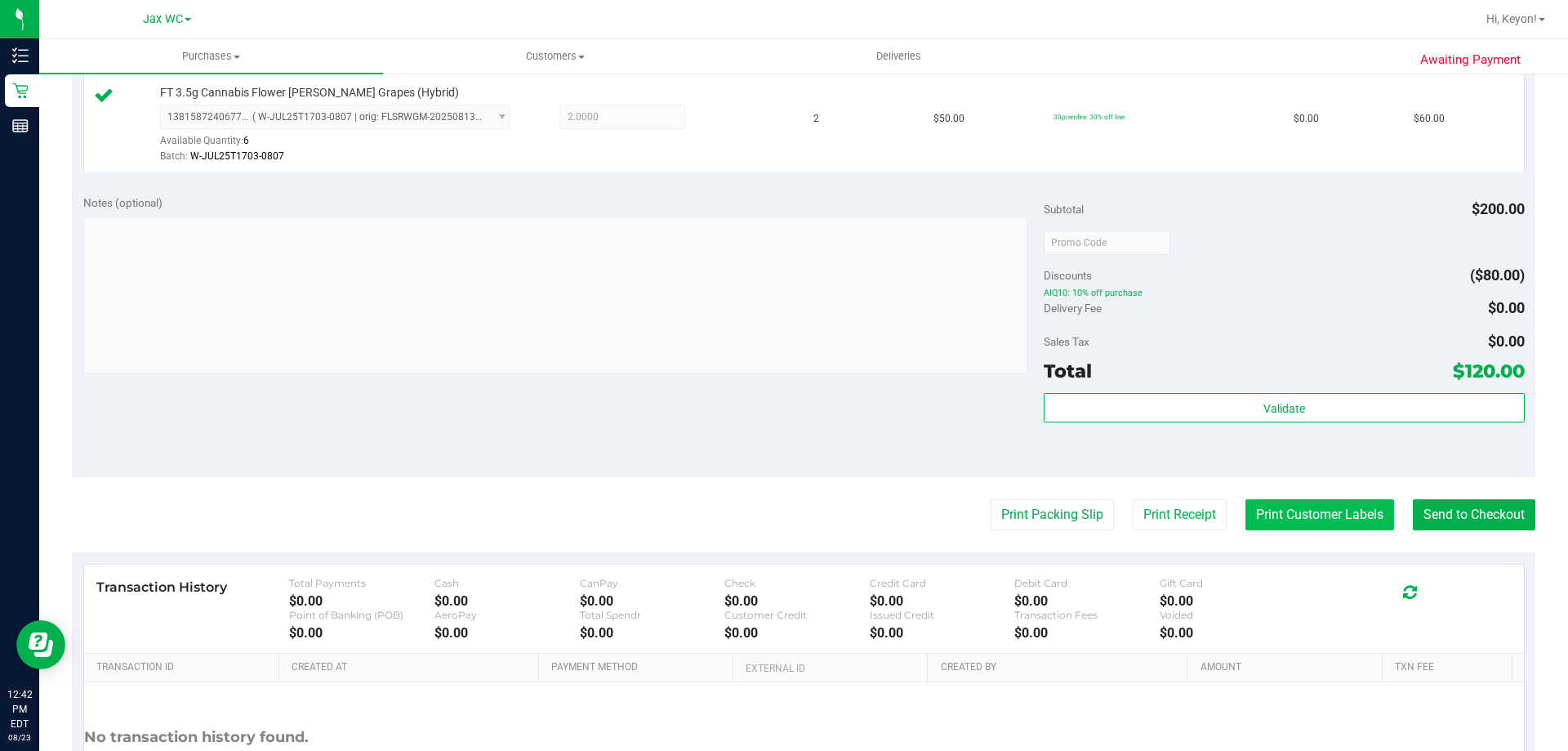
click at [1277, 512] on button "Print Customer Labels" at bounding box center [1319, 514] width 148 height 31
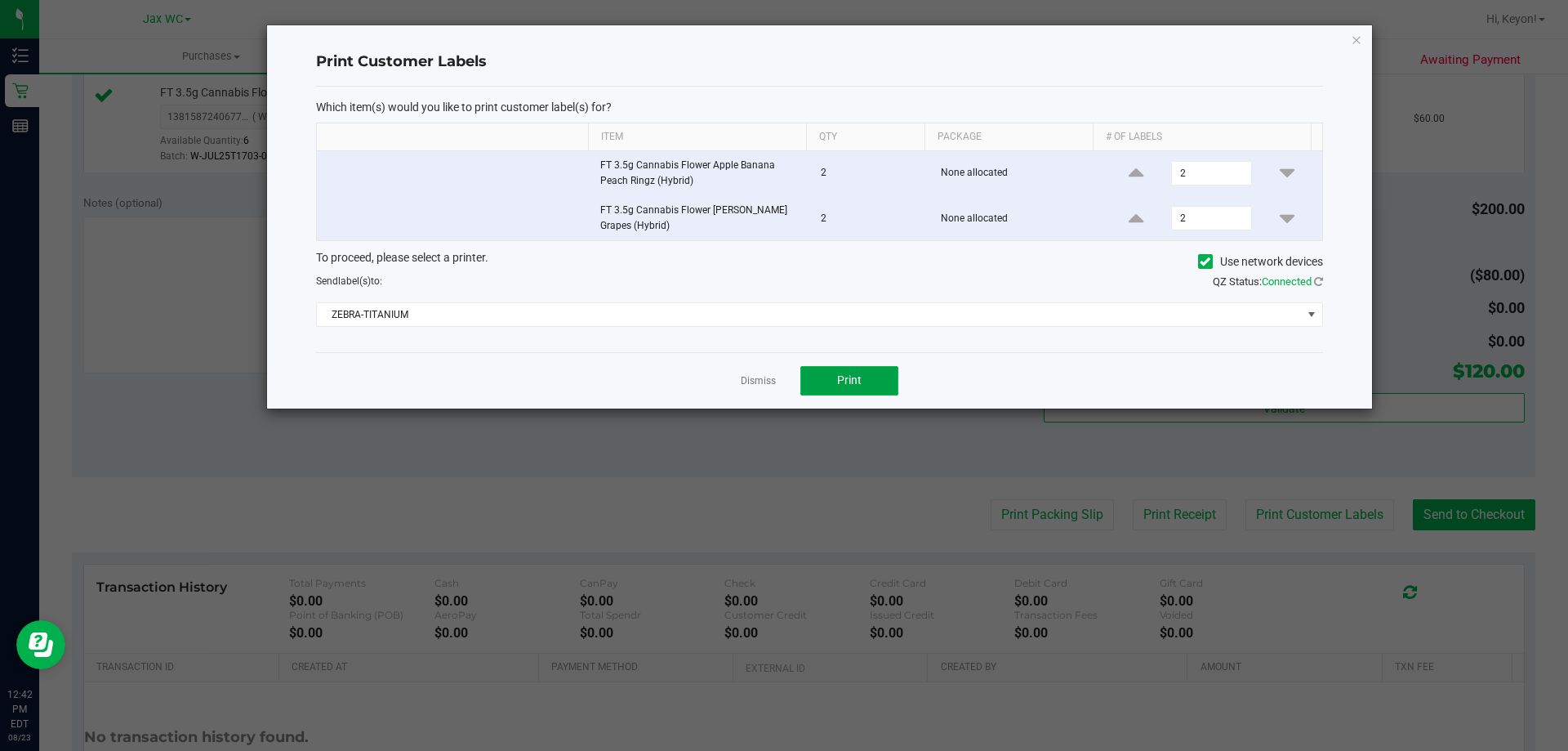
click at [842, 390] on button "Print" at bounding box center [849, 381] width 98 height 30
drag, startPoint x: 741, startPoint y: 377, endPoint x: 1395, endPoint y: 457, distance: 658.9
click at [744, 377] on link "Dismiss" at bounding box center [758, 381] width 35 height 14
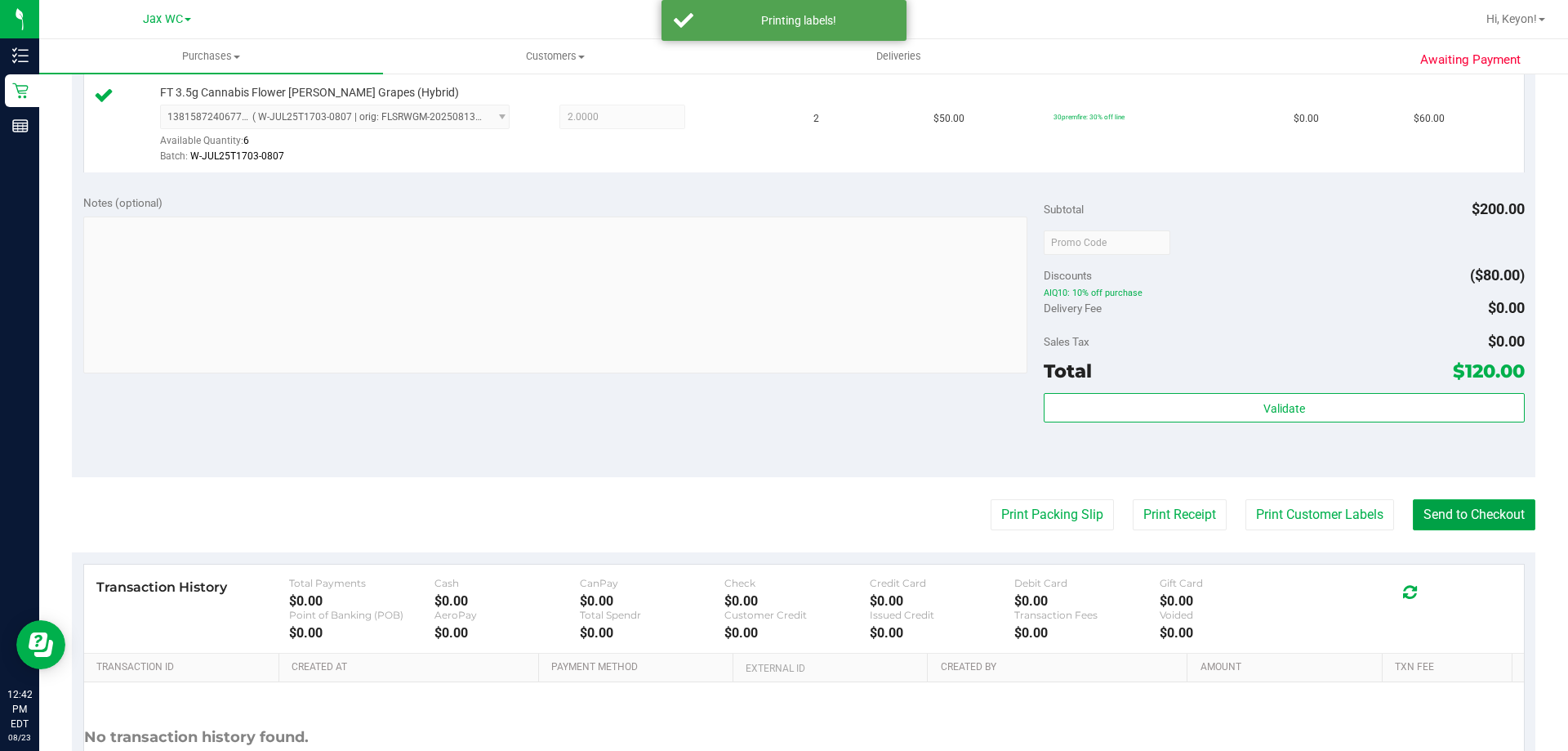
drag, startPoint x: 1441, startPoint y: 509, endPoint x: 1159, endPoint y: 344, distance: 326.7
click at [1441, 508] on button "Send to Checkout" at bounding box center [1474, 514] width 122 height 31
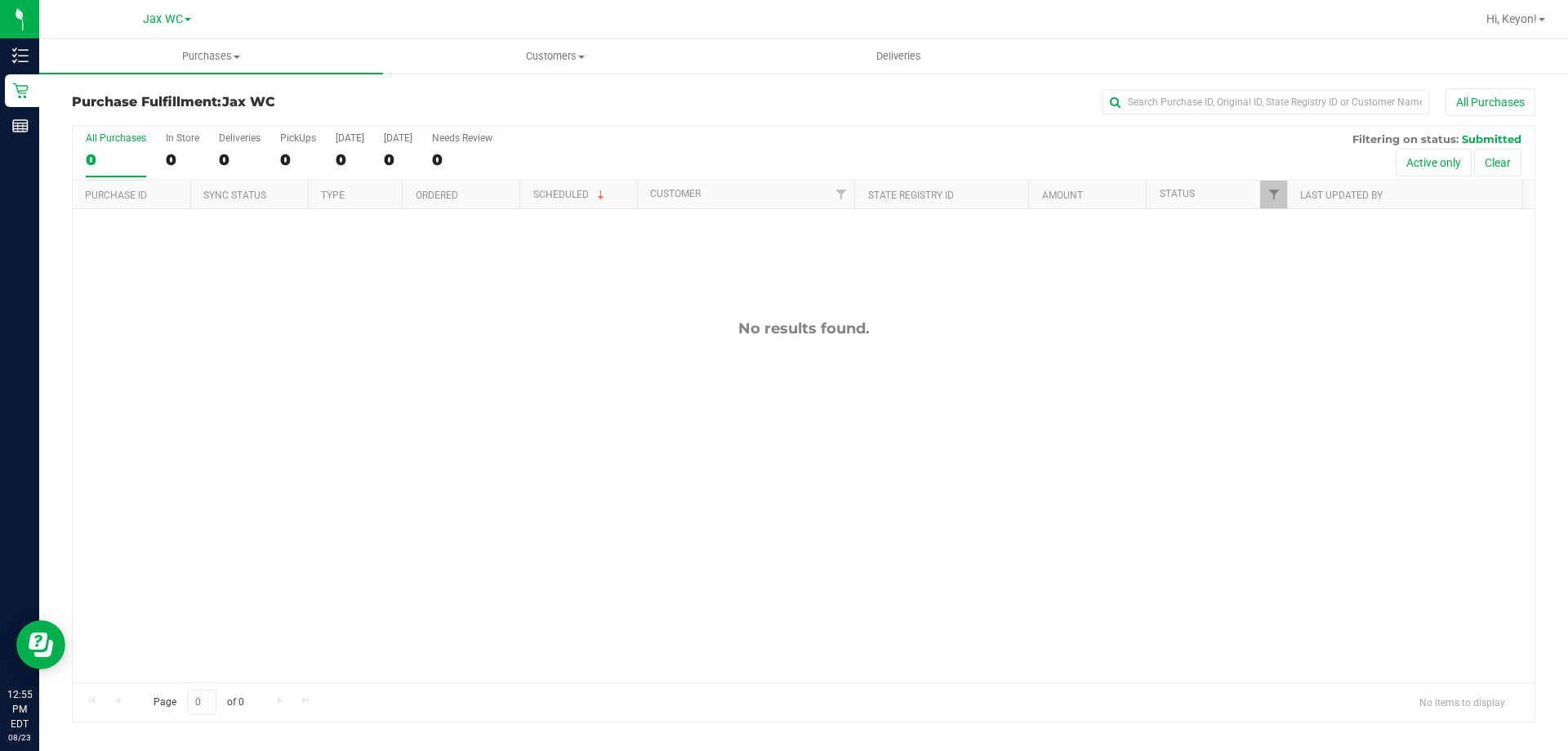
click at [592, 369] on div "No results found." at bounding box center [803, 500] width 1462 height 583
click at [104, 146] on label "All Purchases 0" at bounding box center [116, 155] width 61 height 45
click at [0, 0] on input "All Purchases 0" at bounding box center [0, 0] width 0 height 0
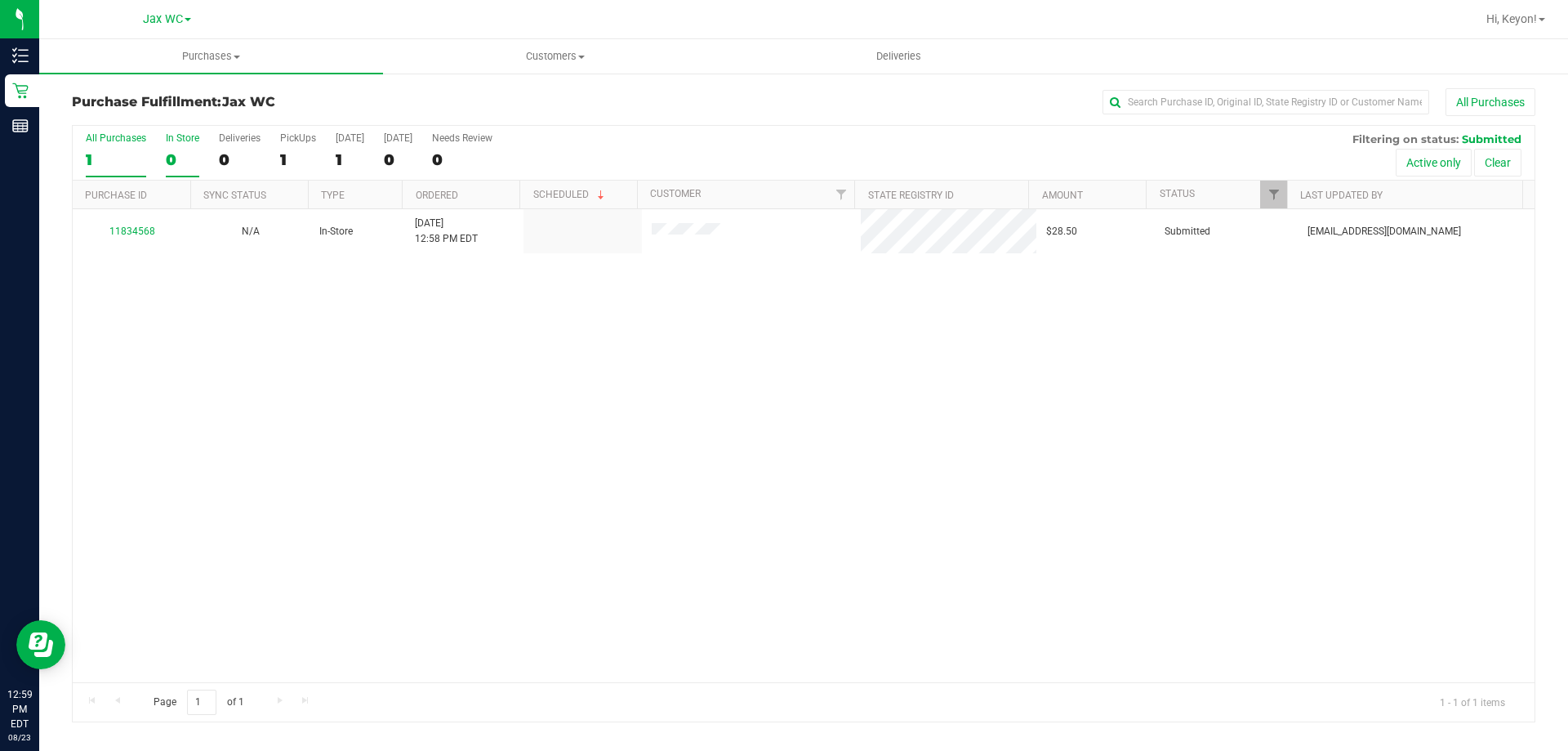
click at [179, 150] on div "0" at bounding box center [183, 160] width 34 height 19
click at [0, 0] on input "In Store 0" at bounding box center [0, 0] width 0 height 0
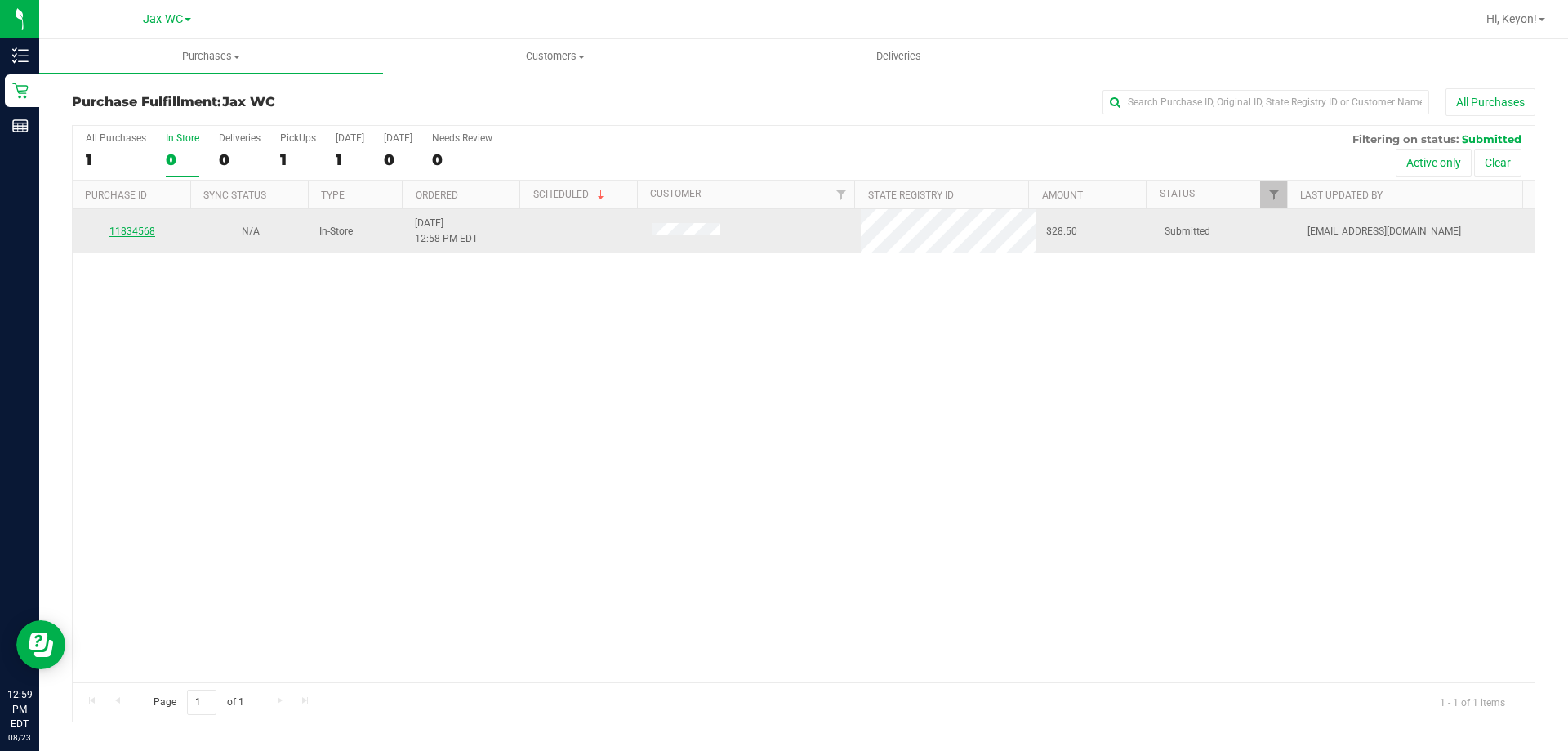
click at [141, 231] on link "11834568" at bounding box center [132, 231] width 46 height 11
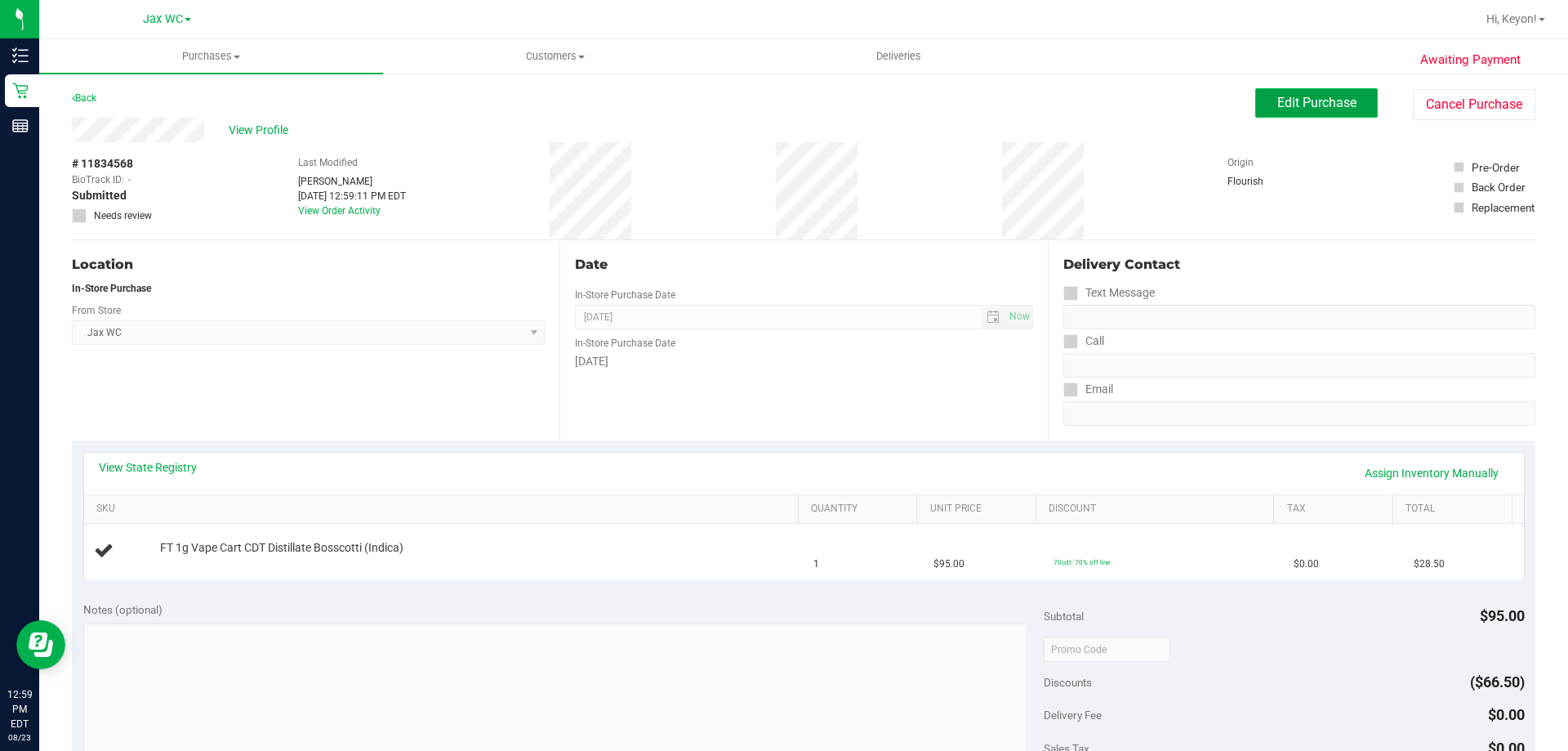
click at [1281, 97] on span "Edit Purchase" at bounding box center [1316, 103] width 79 height 16
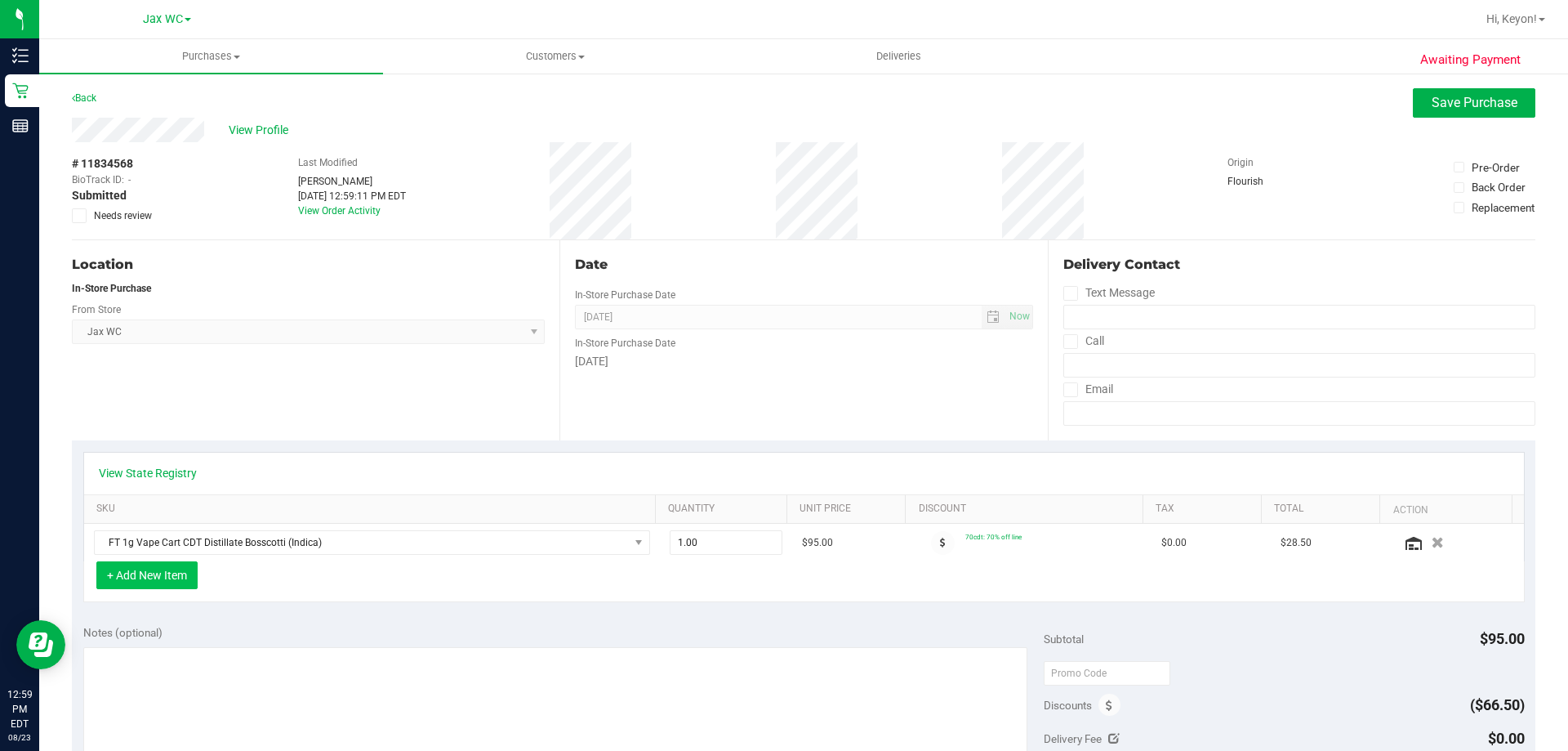
click at [177, 576] on button "+ Add New Item" at bounding box center [146, 576] width 102 height 28
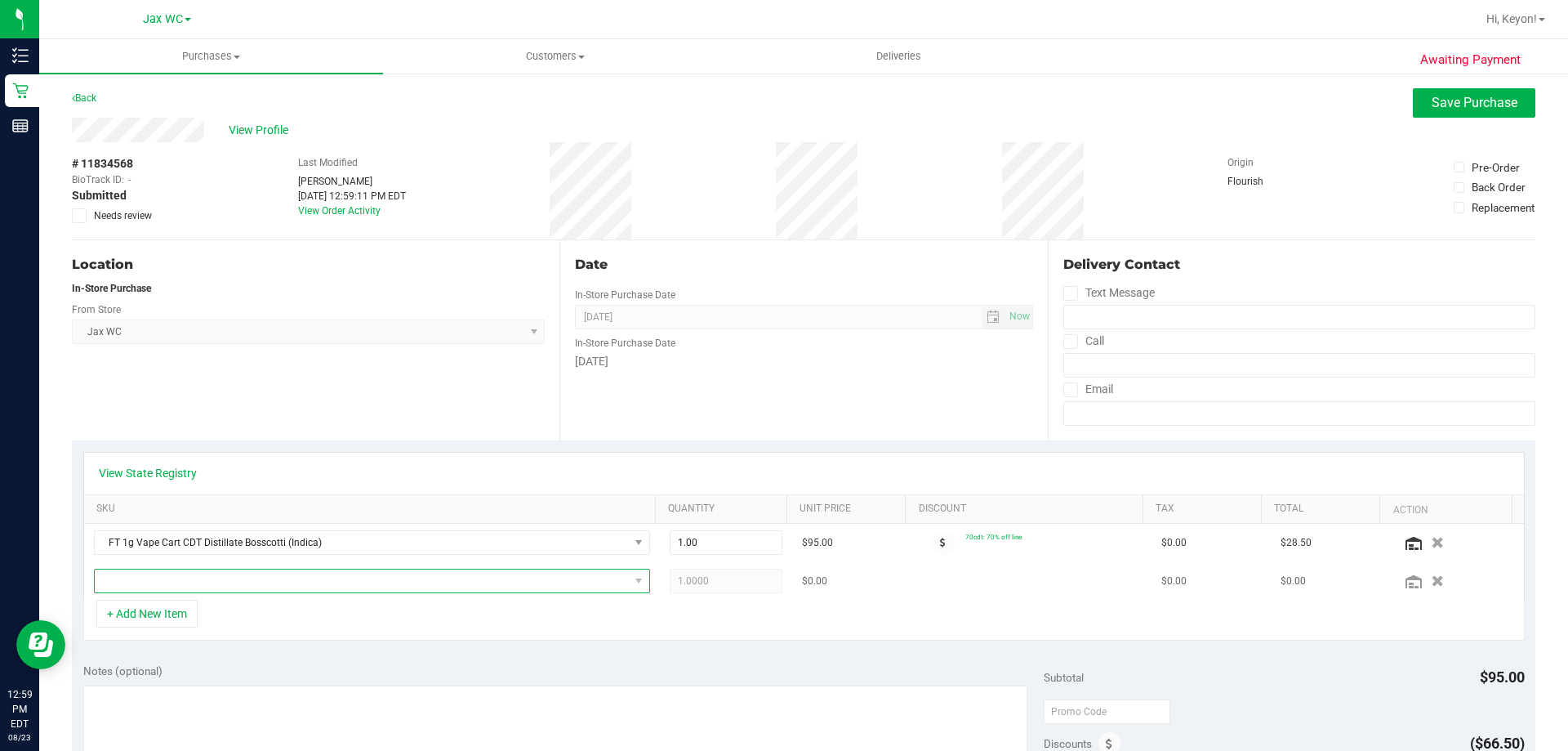
click at [266, 589] on span "NO DATA FOUND" at bounding box center [362, 580] width 534 height 23
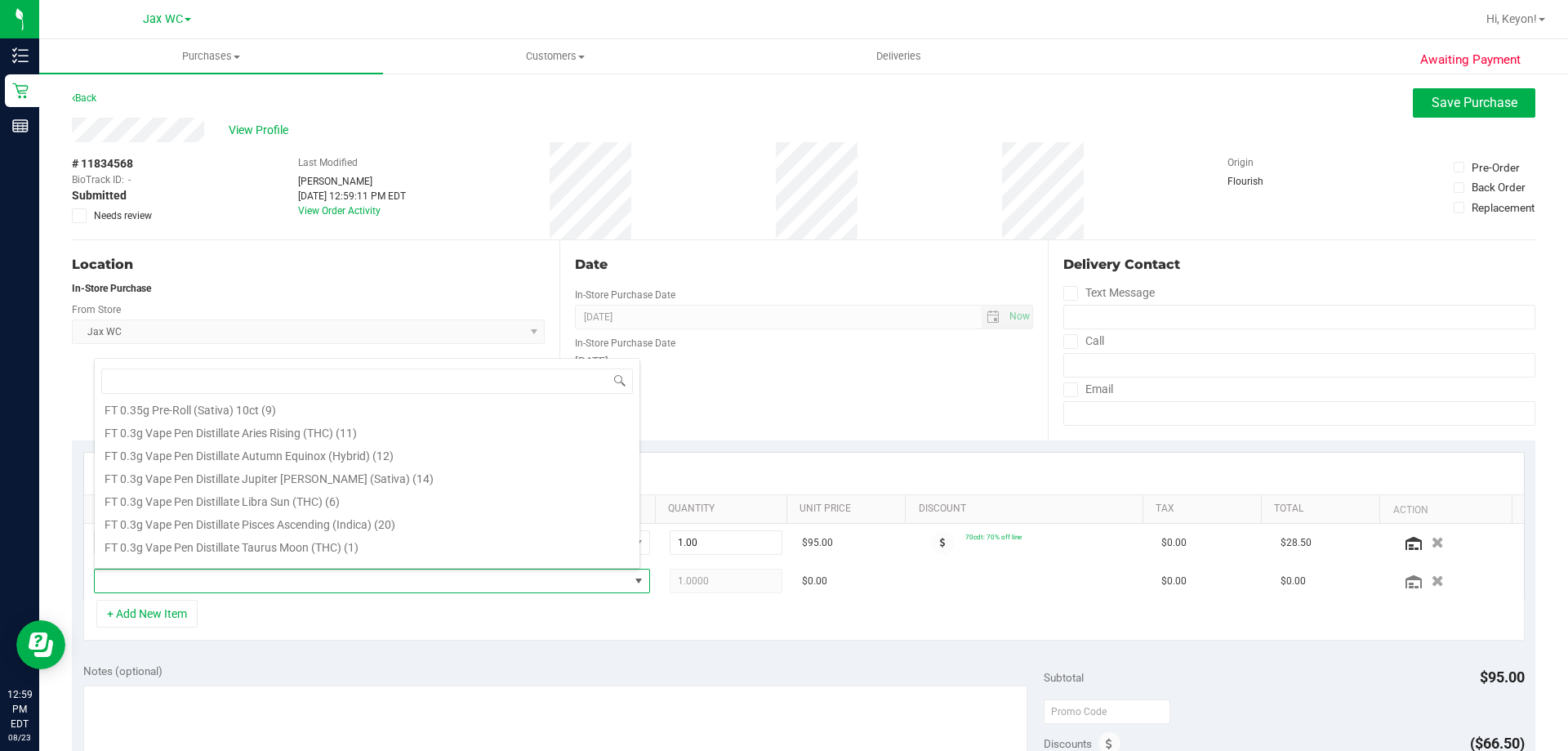
scroll to position [264, 0]
click at [518, 475] on li "FT 0.3g Vape Pen Distillate Jupiter [PERSON_NAME] (Sativa) (14)" at bounding box center [368, 469] width 545 height 23
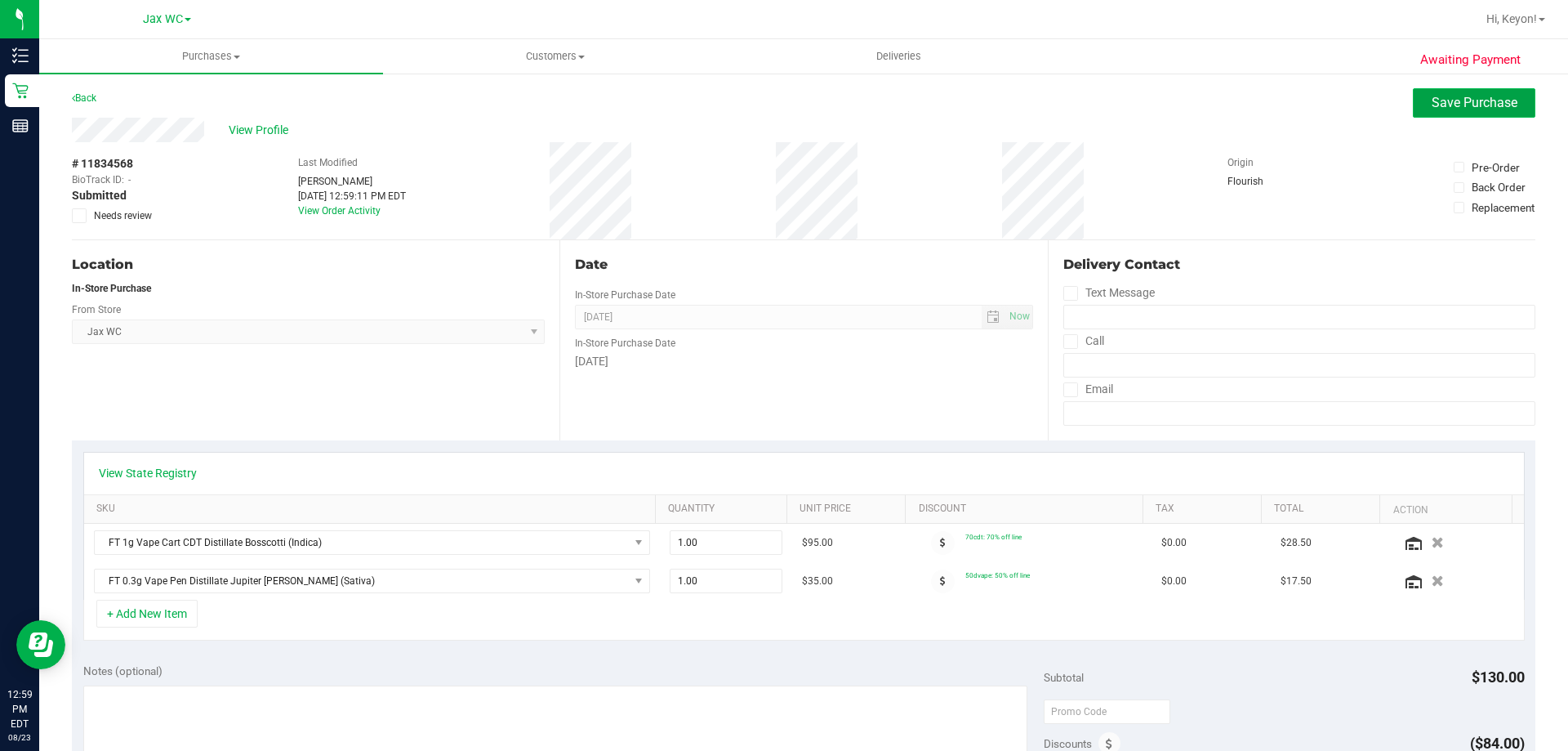
click at [1478, 107] on span "Save Purchase" at bounding box center [1475, 103] width 86 height 16
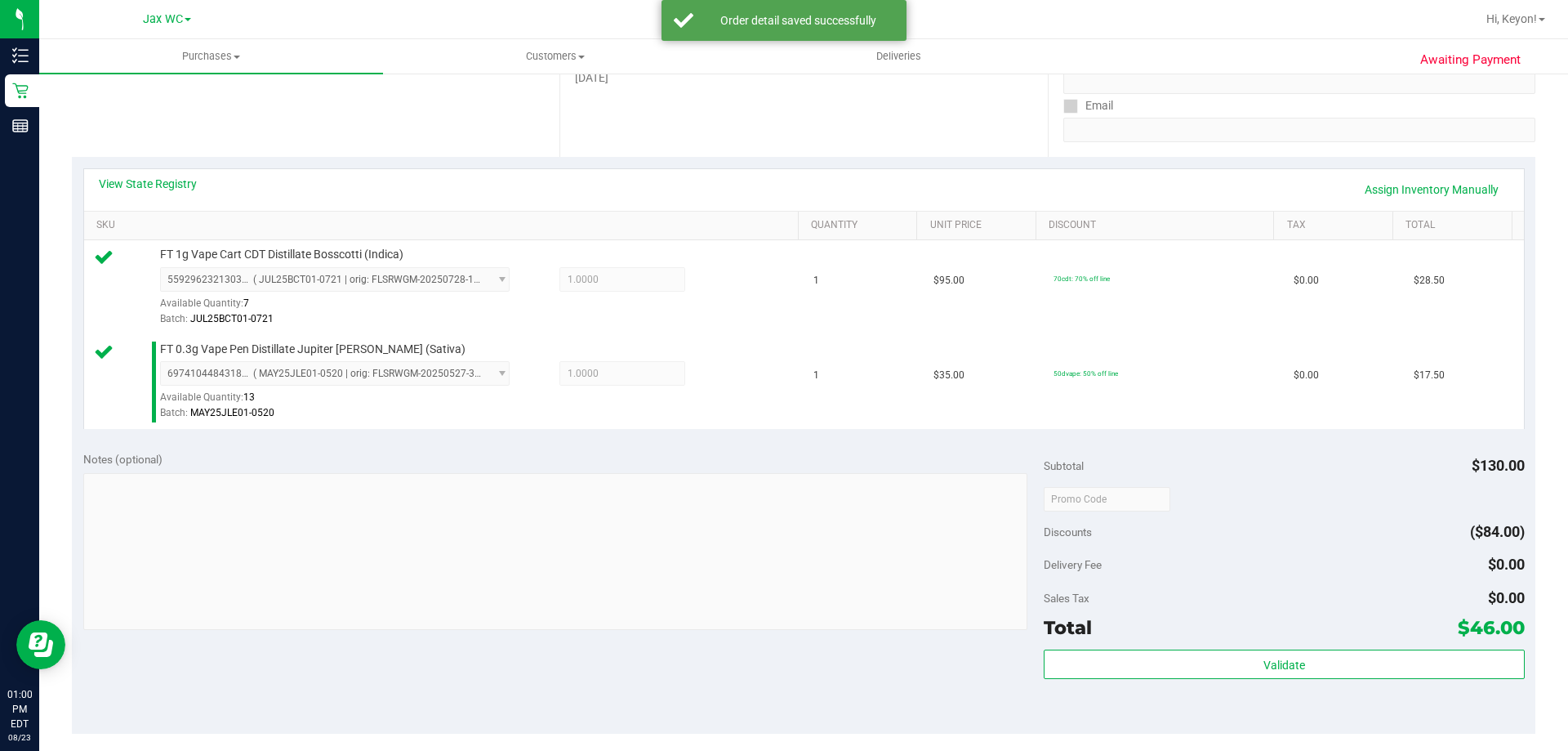
scroll to position [316, 0]
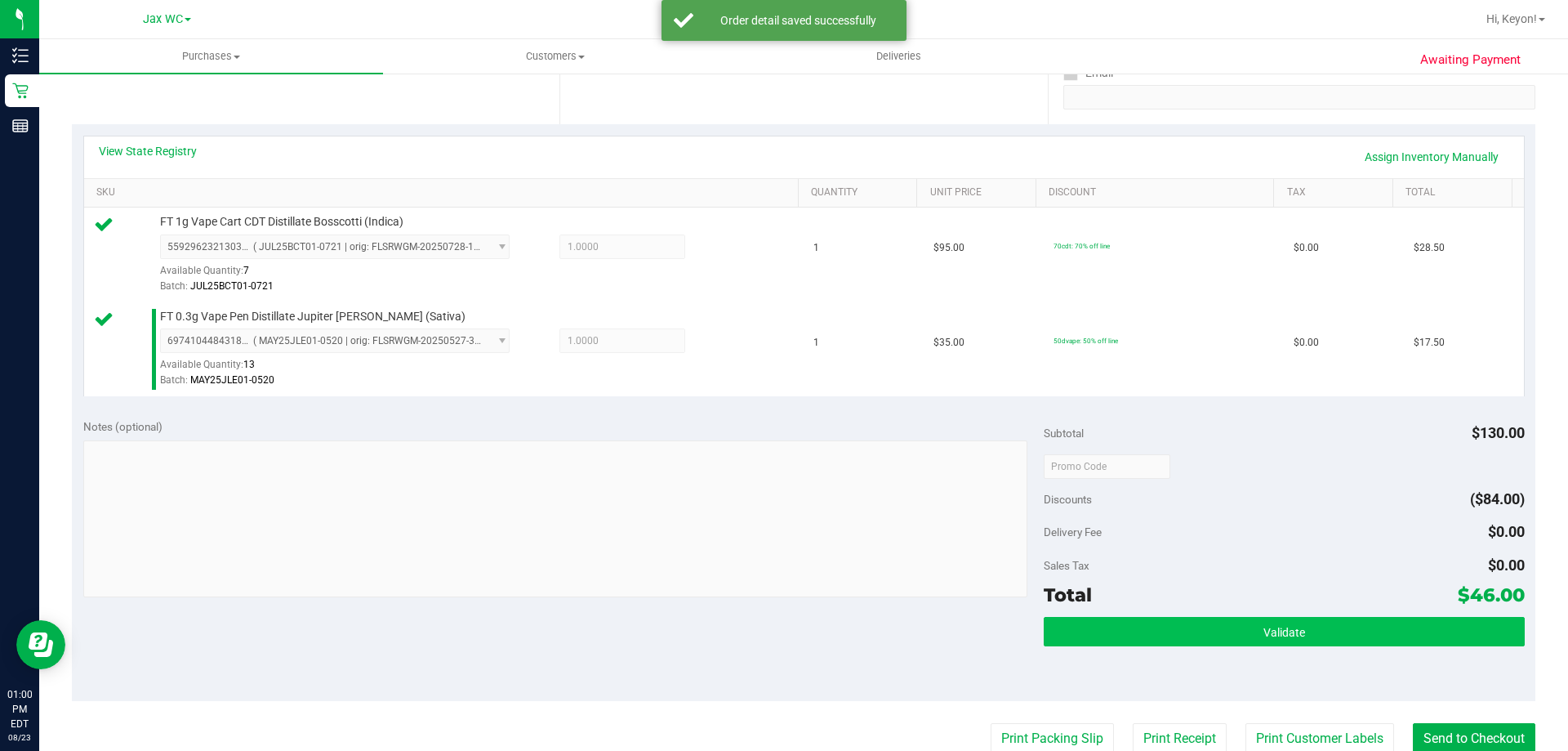
click at [1255, 614] on div "Subtotal $130.00 Discounts ($84.00) Delivery Fee $0.00 Sales Tax $0.00 Total $4…" at bounding box center [1284, 554] width 480 height 272
drag, startPoint x: 1254, startPoint y: 631, endPoint x: 1245, endPoint y: 622, distance: 12.7
click at [1264, 633] on span "Validate" at bounding box center [1284, 633] width 42 height 13
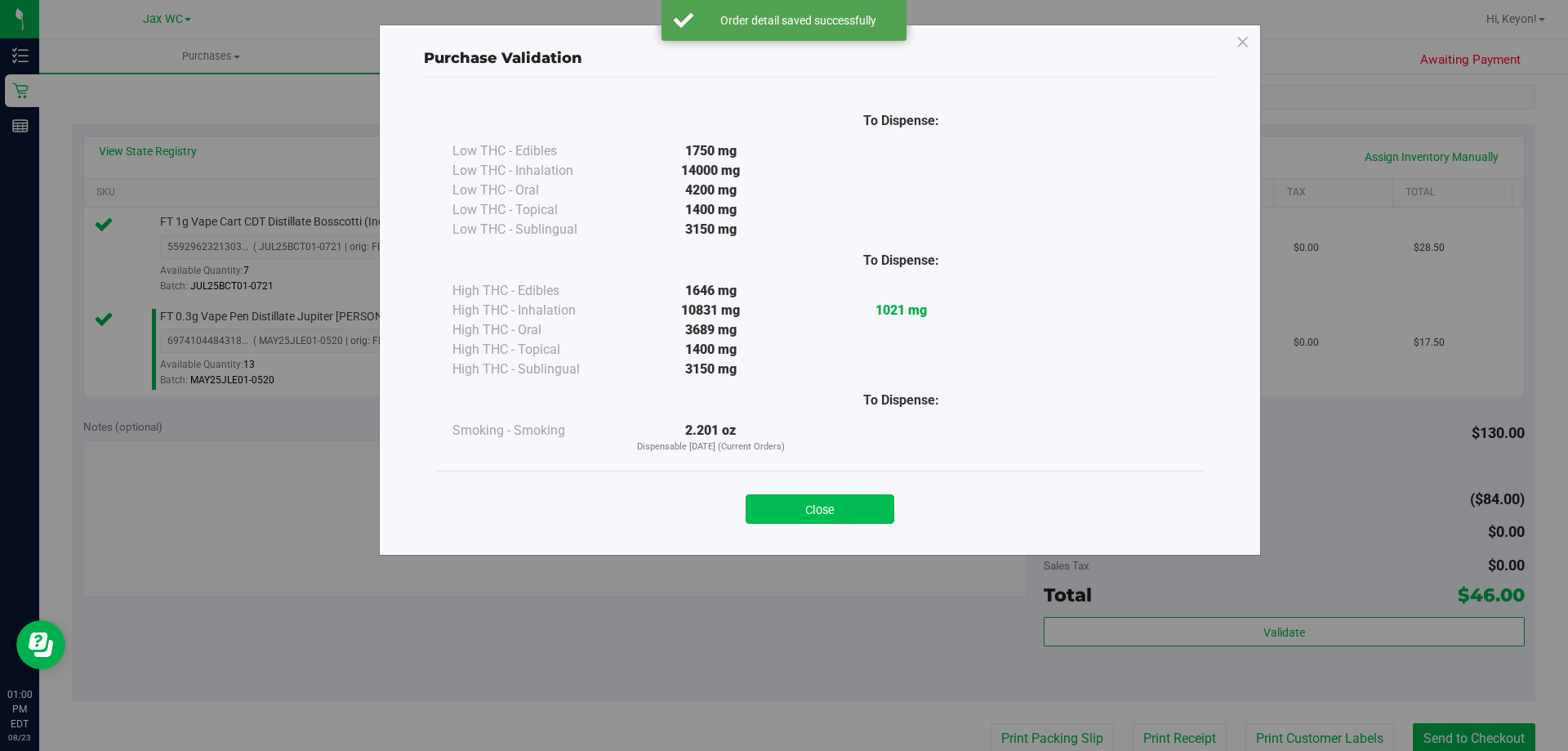
click at [831, 510] on button "Close" at bounding box center [819, 509] width 148 height 30
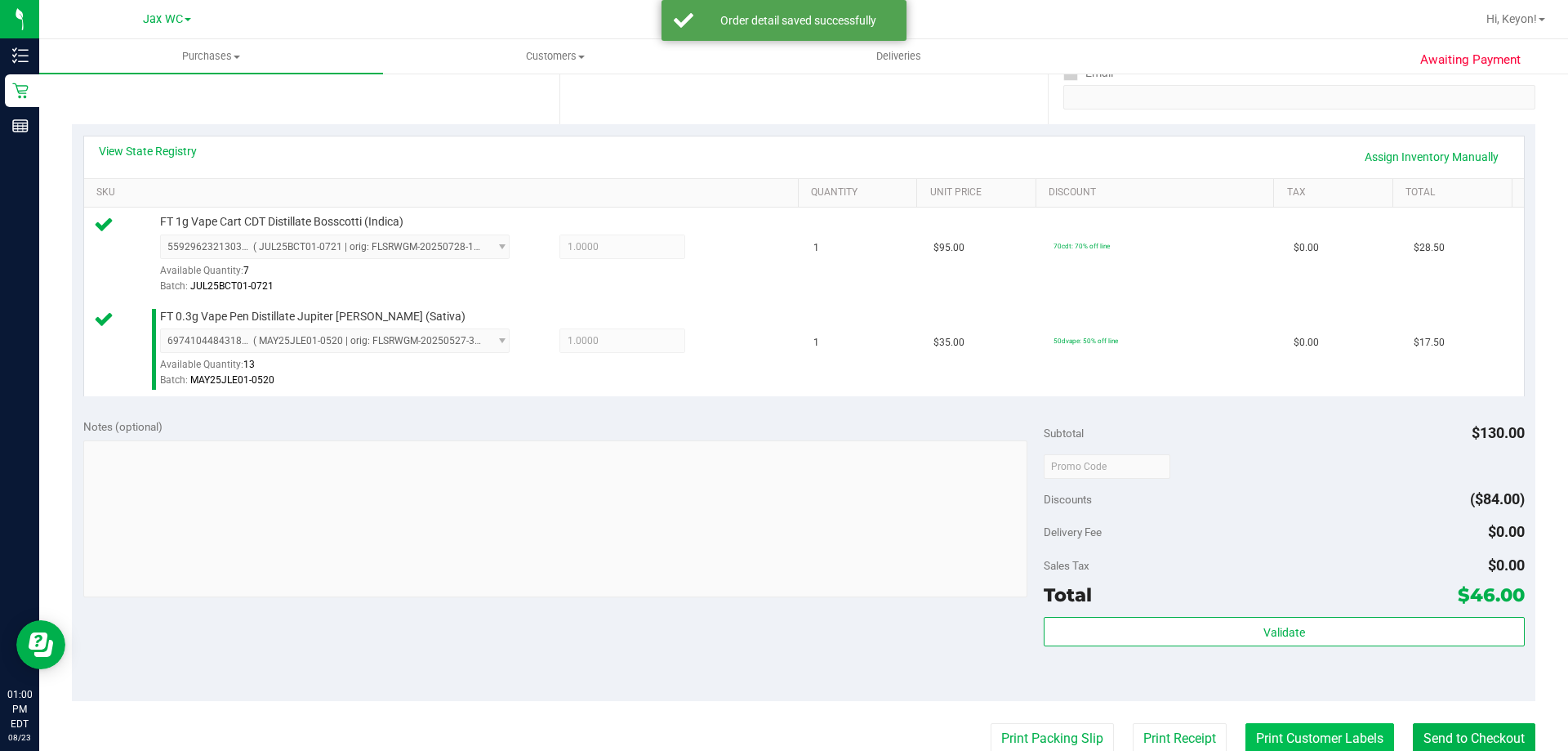
click at [1311, 738] on button "Print Customer Labels" at bounding box center [1319, 738] width 148 height 31
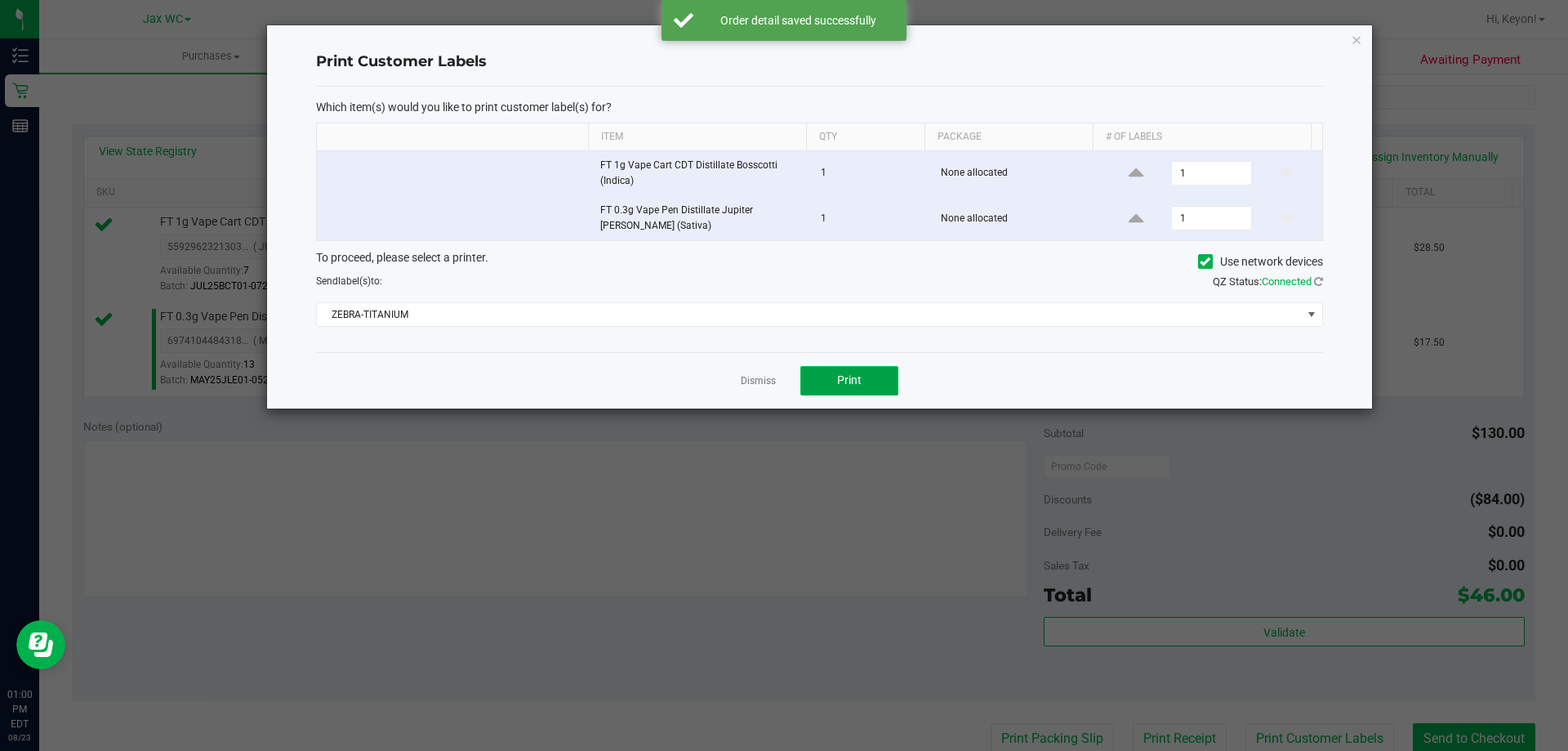
click at [853, 382] on span "Print" at bounding box center [850, 380] width 24 height 13
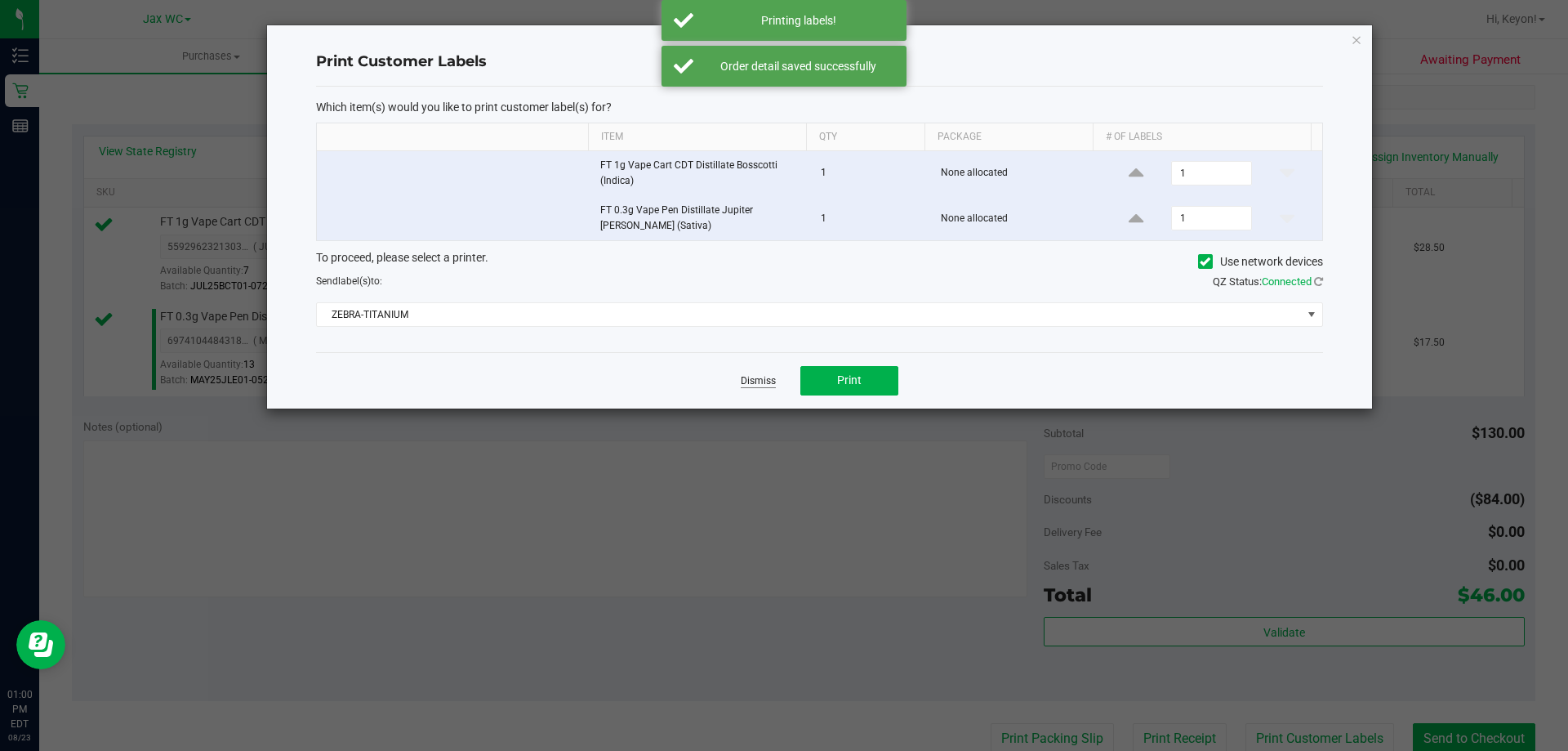
click at [765, 376] on link "Dismiss" at bounding box center [758, 381] width 35 height 14
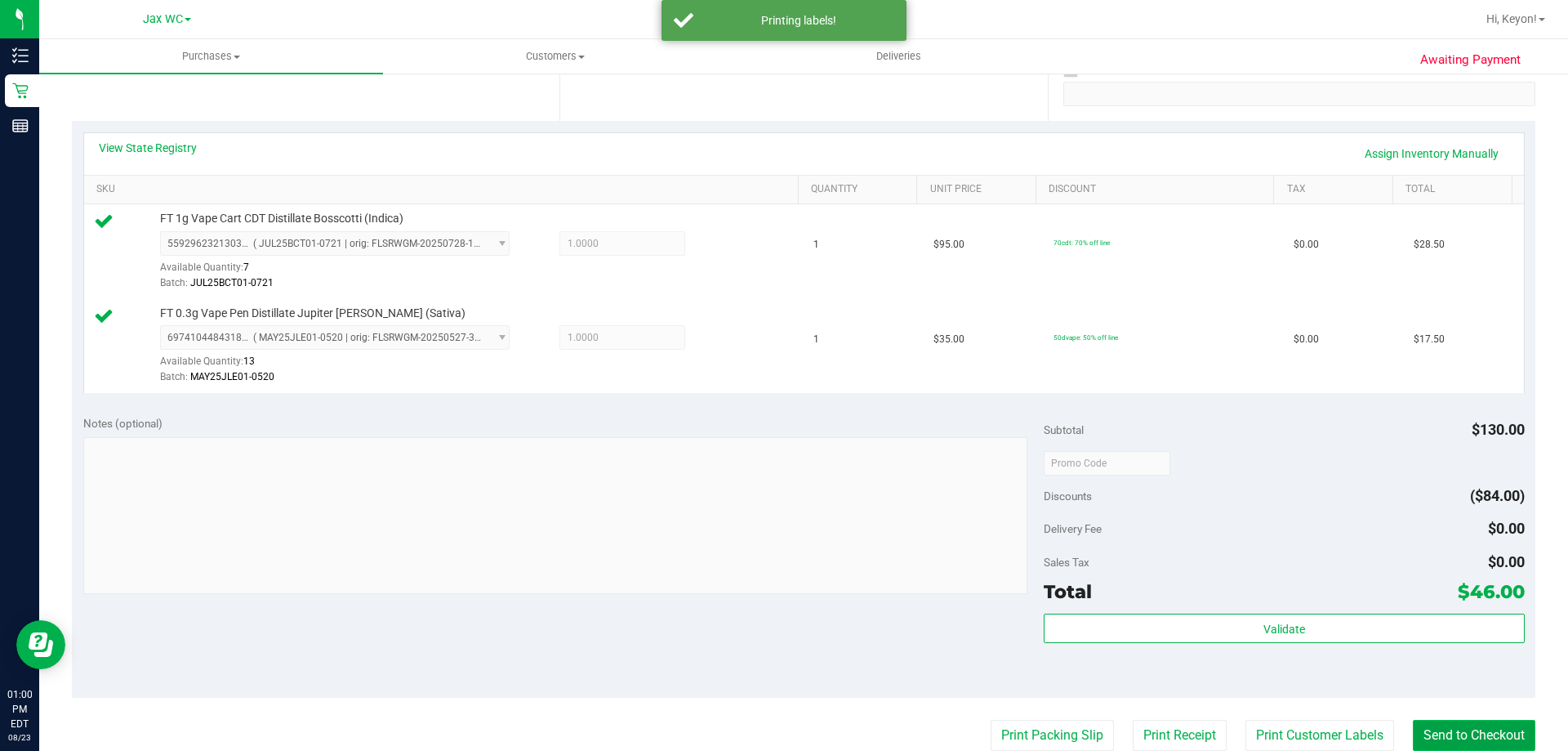
click at [1474, 737] on button "Send to Checkout" at bounding box center [1474, 734] width 122 height 31
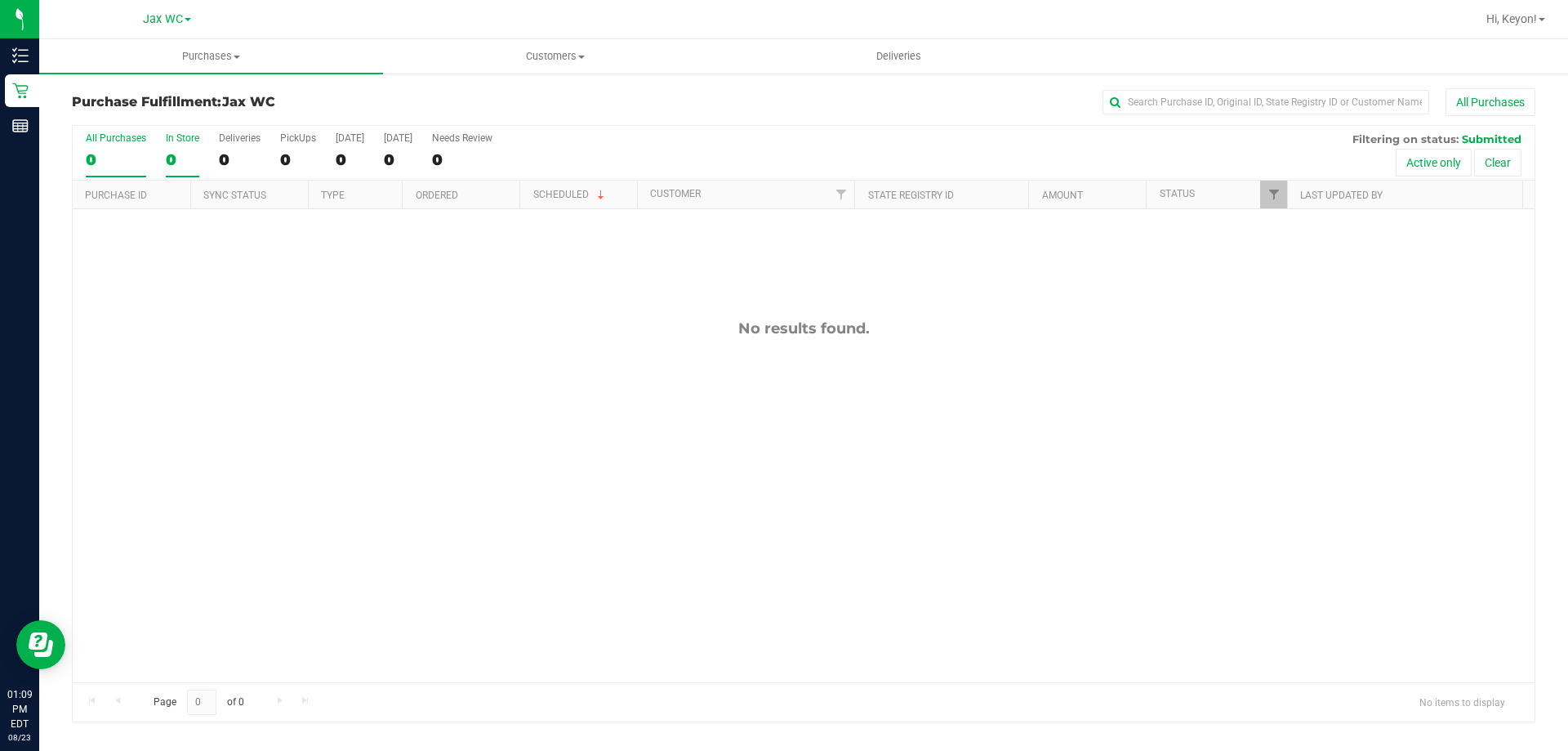
click at [186, 146] on label "In Store 0" at bounding box center [183, 155] width 34 height 45
click at [0, 0] on input "In Store 0" at bounding box center [0, 0] width 0 height 0
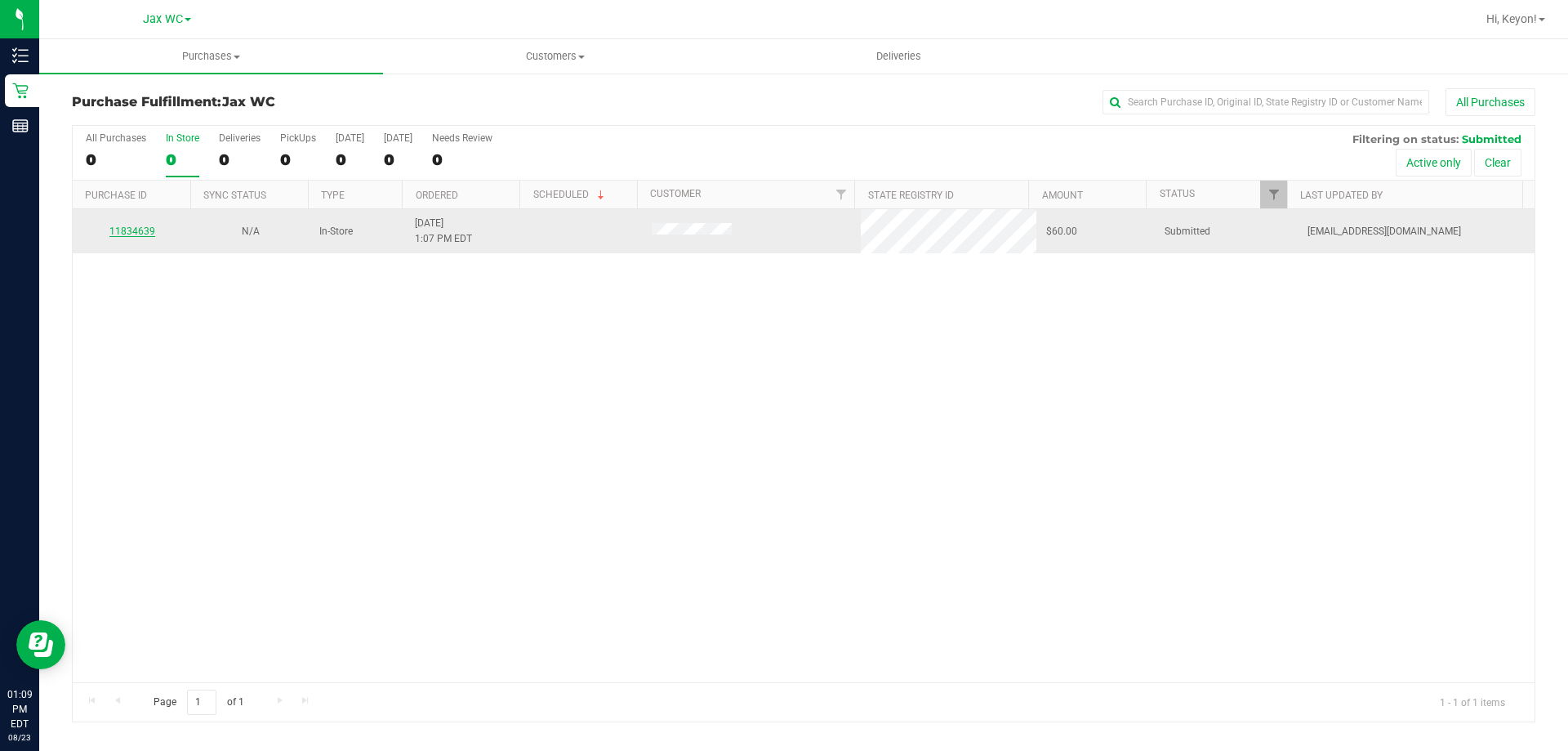
click at [148, 234] on link "11834639" at bounding box center [132, 231] width 46 height 11
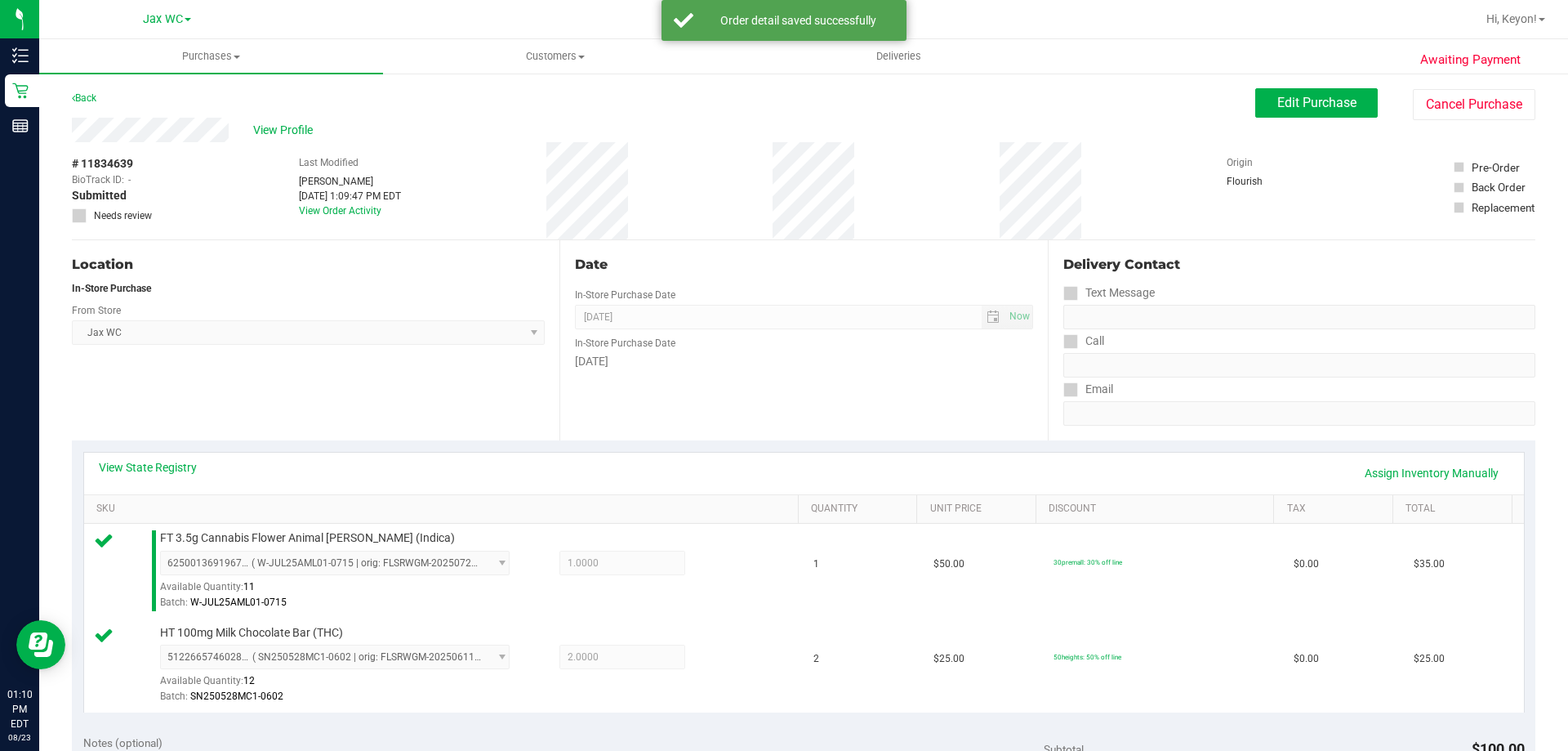
scroll to position [371, 0]
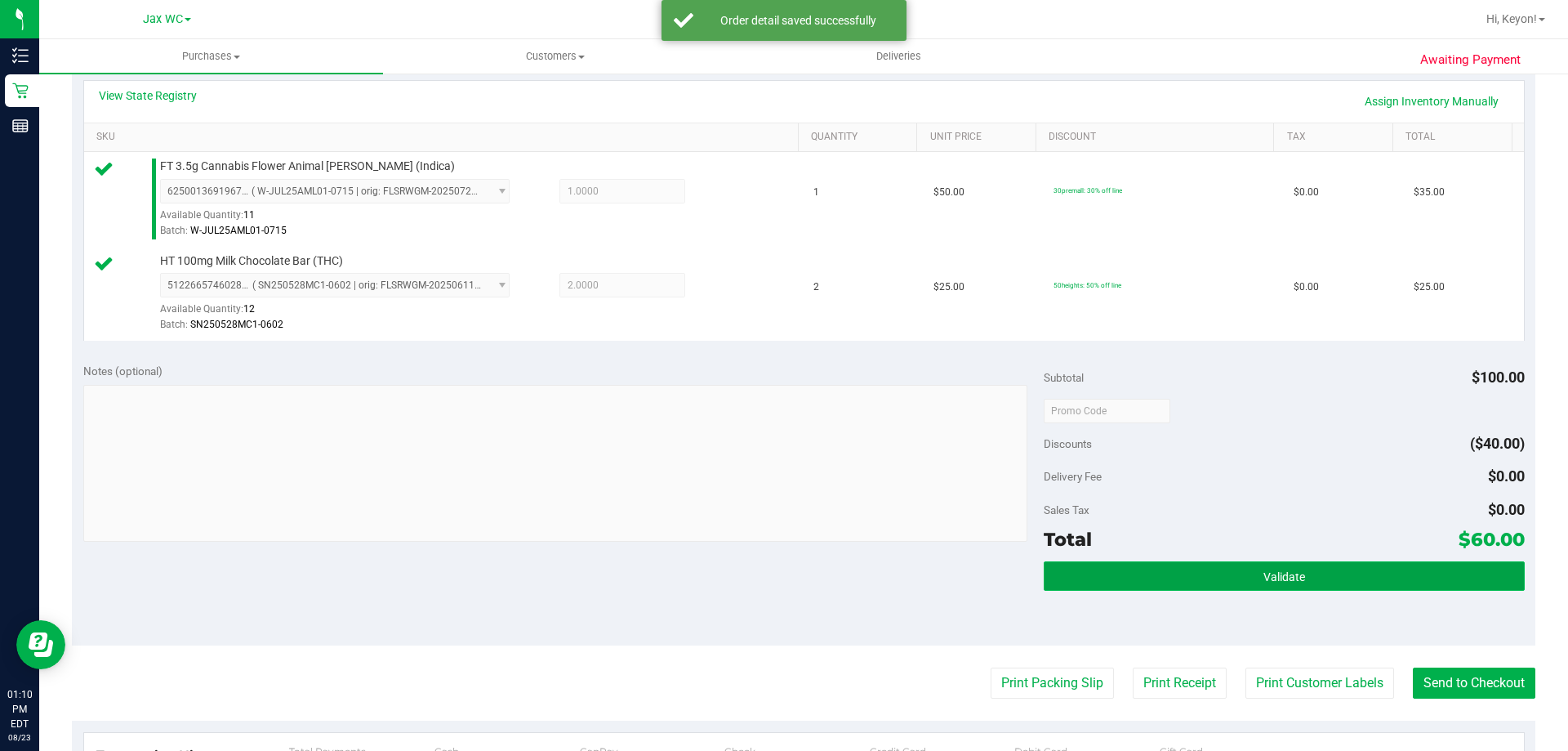
click at [1376, 575] on button "Validate" at bounding box center [1284, 577] width 480 height 30
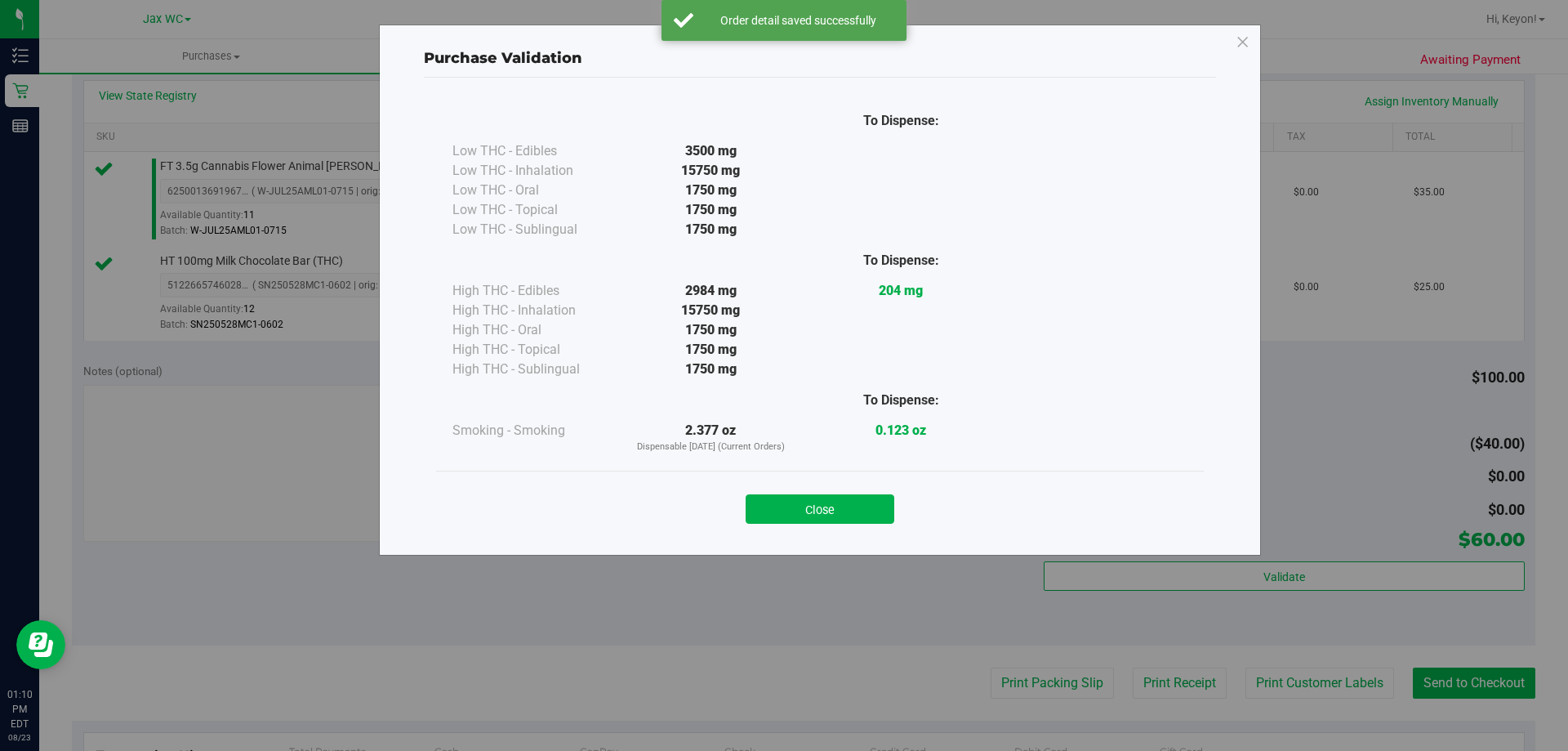
drag, startPoint x: 856, startPoint y: 513, endPoint x: 1159, endPoint y: 550, distance: 305.3
click at [858, 516] on button "Close" at bounding box center [819, 509] width 148 height 30
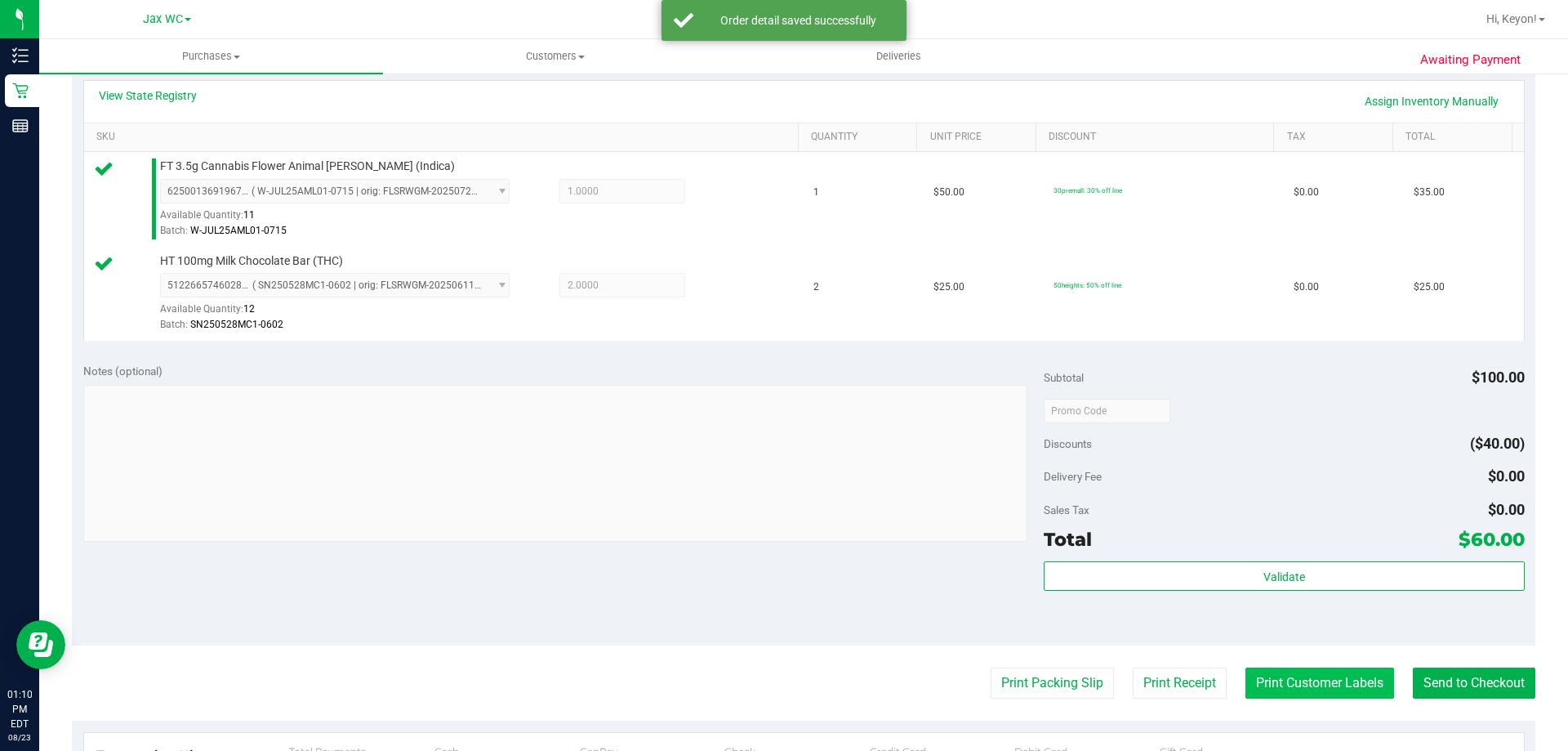
click at [1307, 688] on button "Print Customer Labels" at bounding box center [1319, 682] width 148 height 31
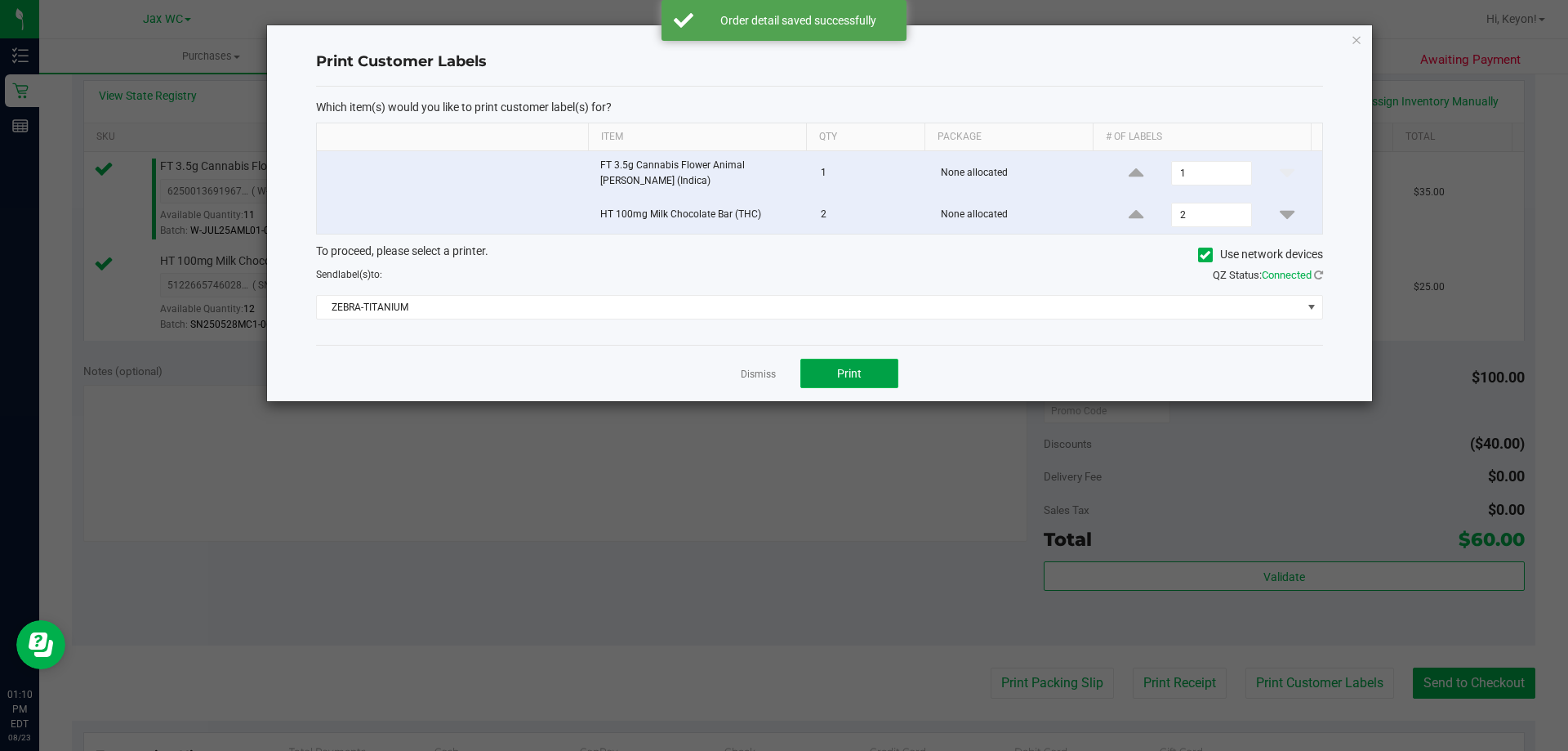
click at [872, 375] on button "Print" at bounding box center [849, 373] width 98 height 30
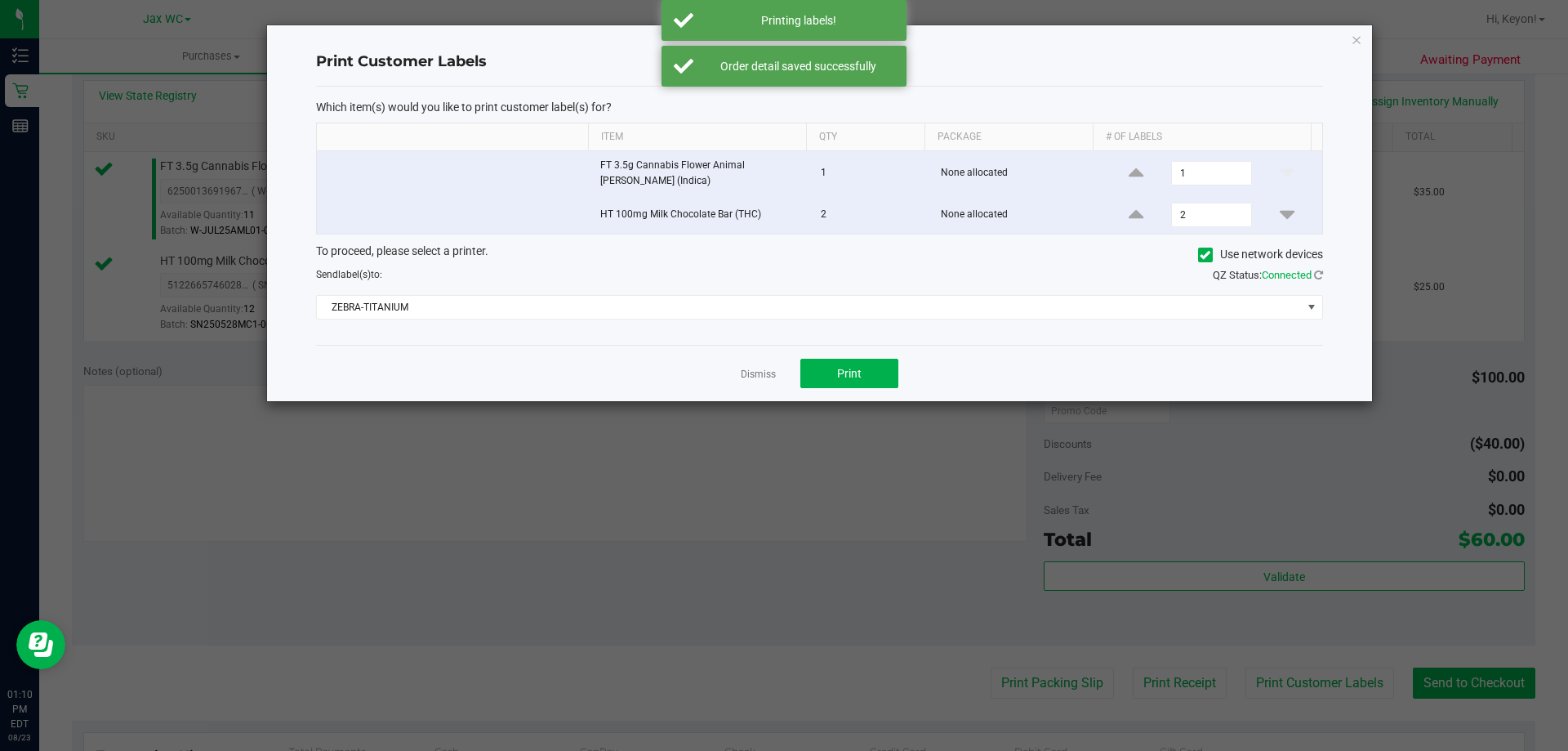
drag, startPoint x: 747, startPoint y: 381, endPoint x: 1172, endPoint y: 473, distance: 434.8
click at [746, 381] on link "Dismiss" at bounding box center [758, 374] width 35 height 14
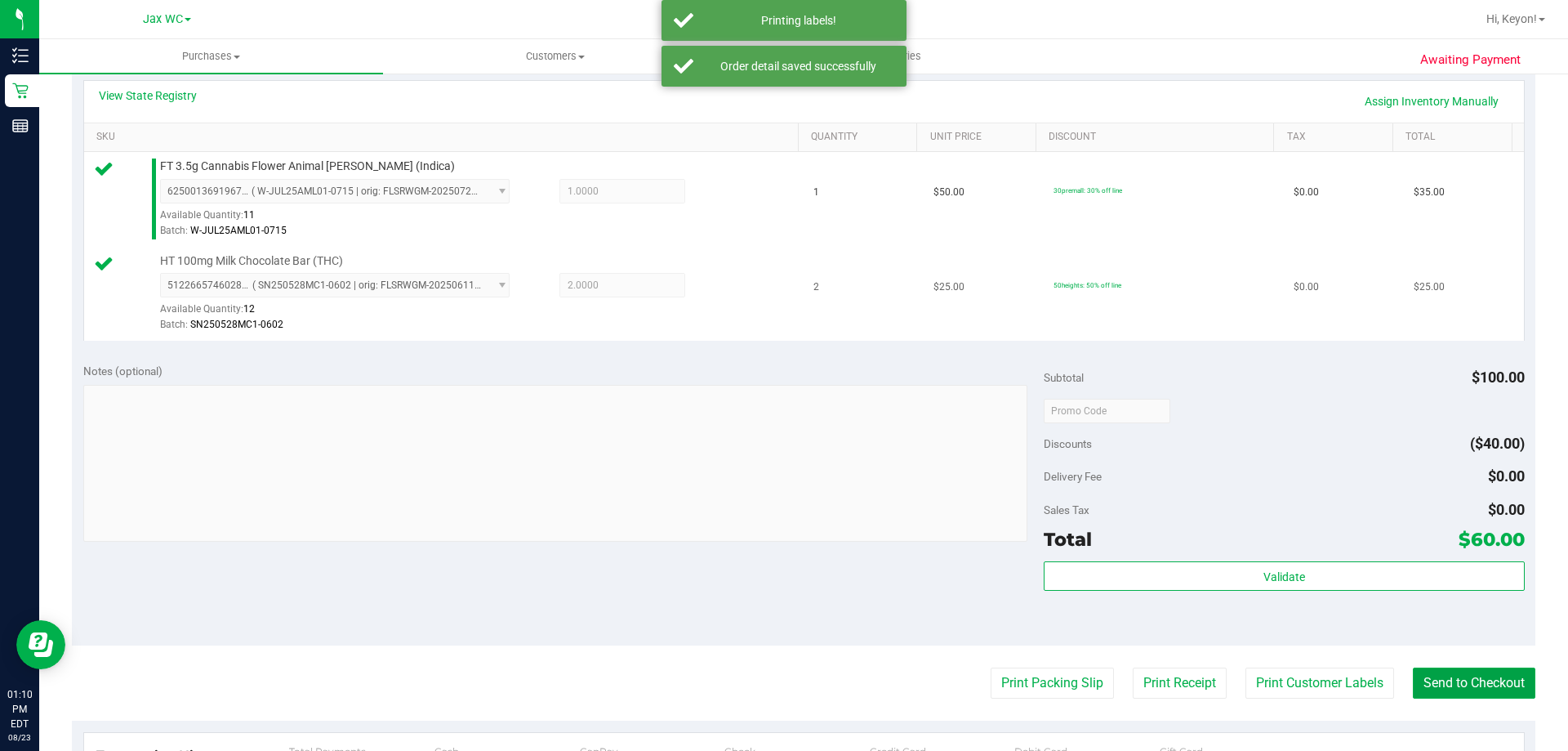
drag, startPoint x: 1443, startPoint y: 695, endPoint x: 833, endPoint y: 284, distance: 735.5
click at [1441, 688] on button "Send to Checkout" at bounding box center [1474, 682] width 122 height 31
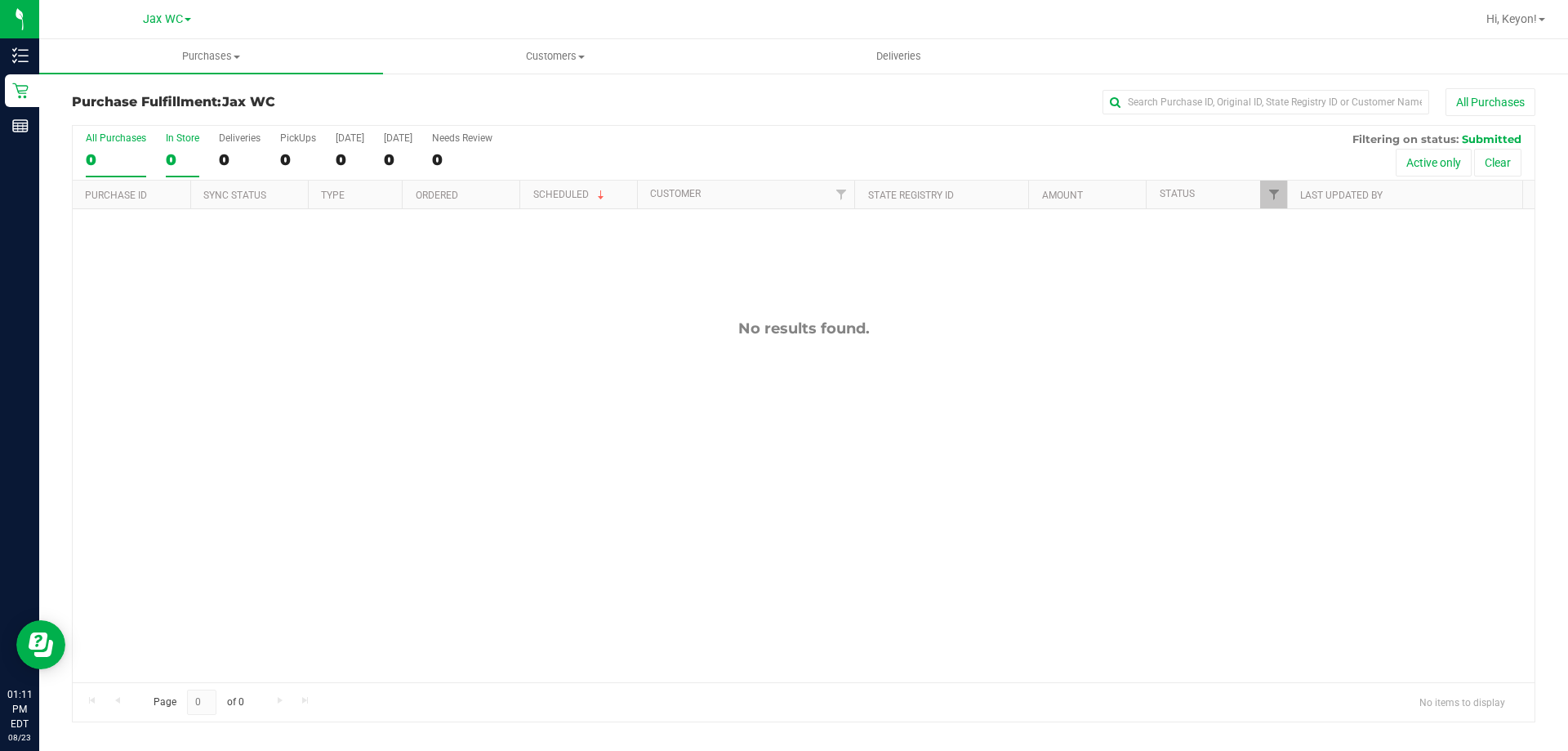
click at [169, 165] on div "0" at bounding box center [183, 160] width 34 height 19
click at [0, 0] on input "In Store 0" at bounding box center [0, 0] width 0 height 0
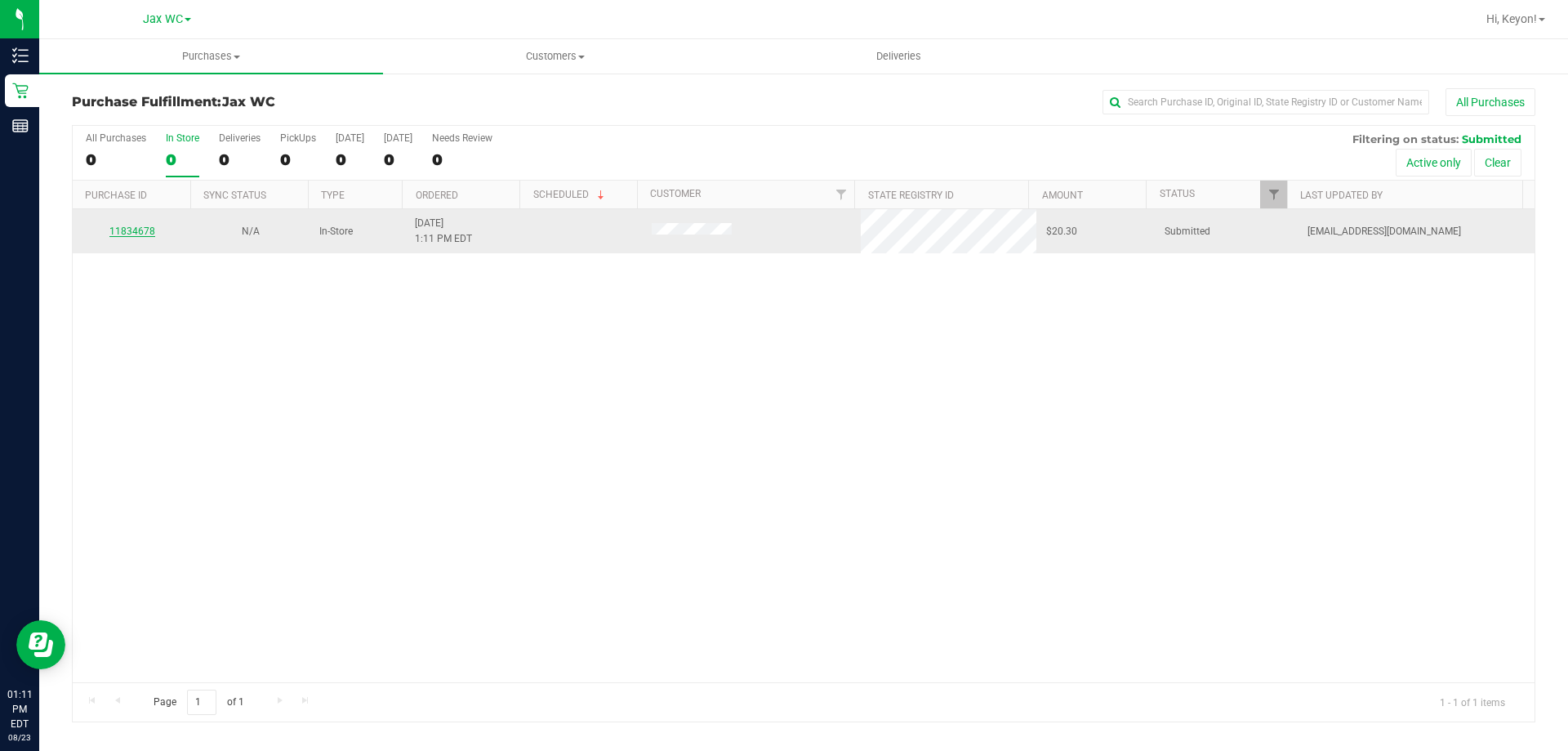
click at [142, 232] on link "11834678" at bounding box center [132, 231] width 46 height 11
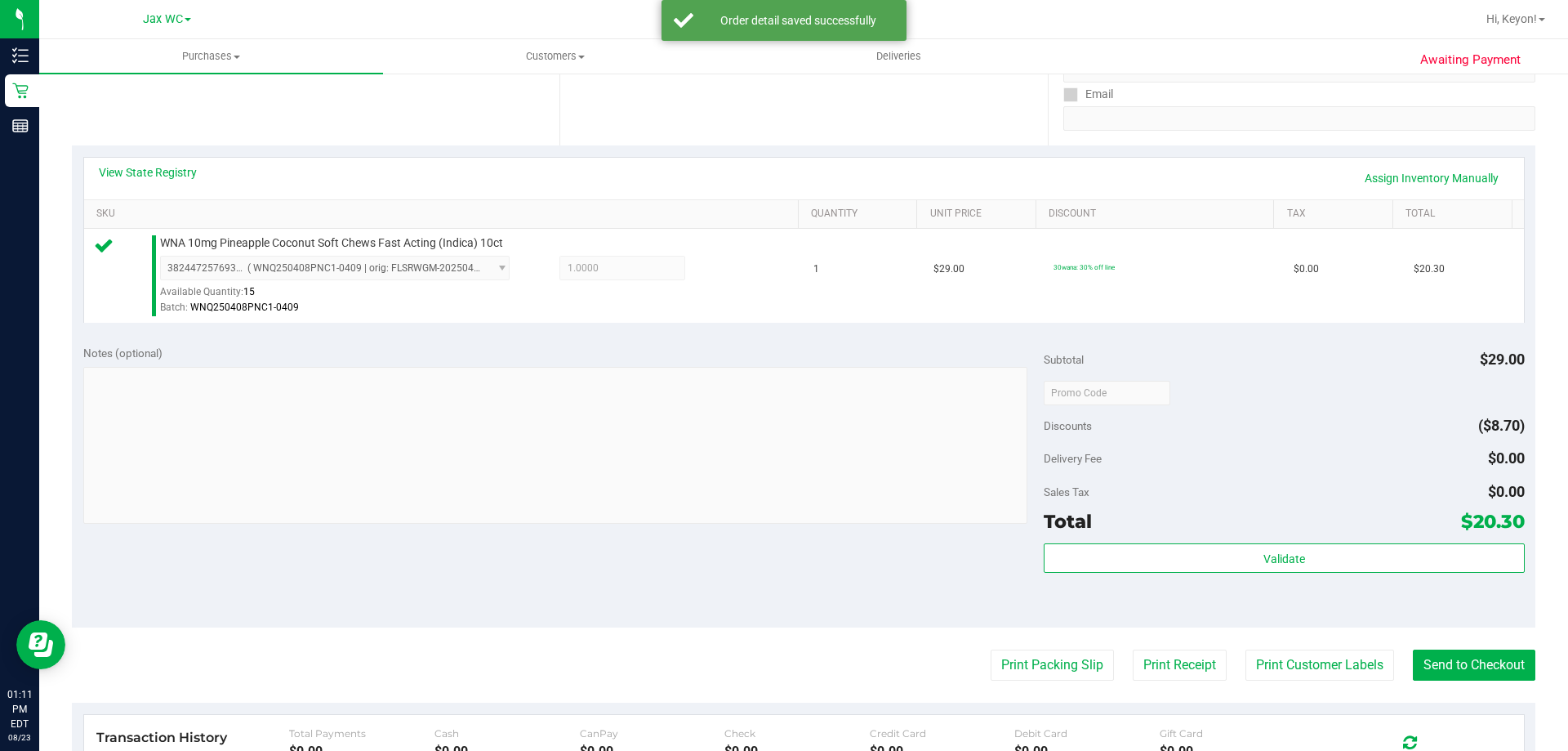
scroll to position [363, 0]
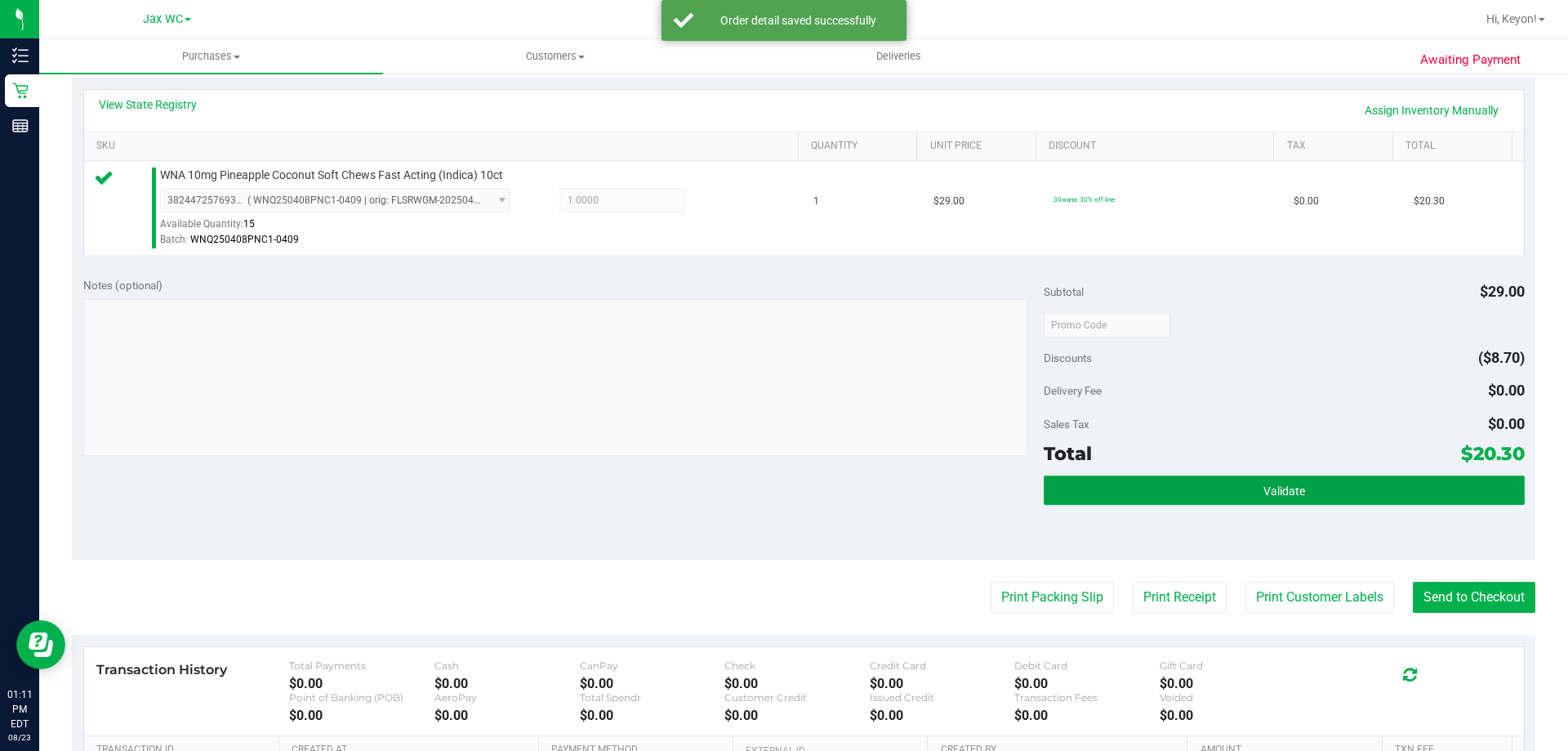
click at [1299, 493] on button "Validate" at bounding box center [1284, 491] width 480 height 30
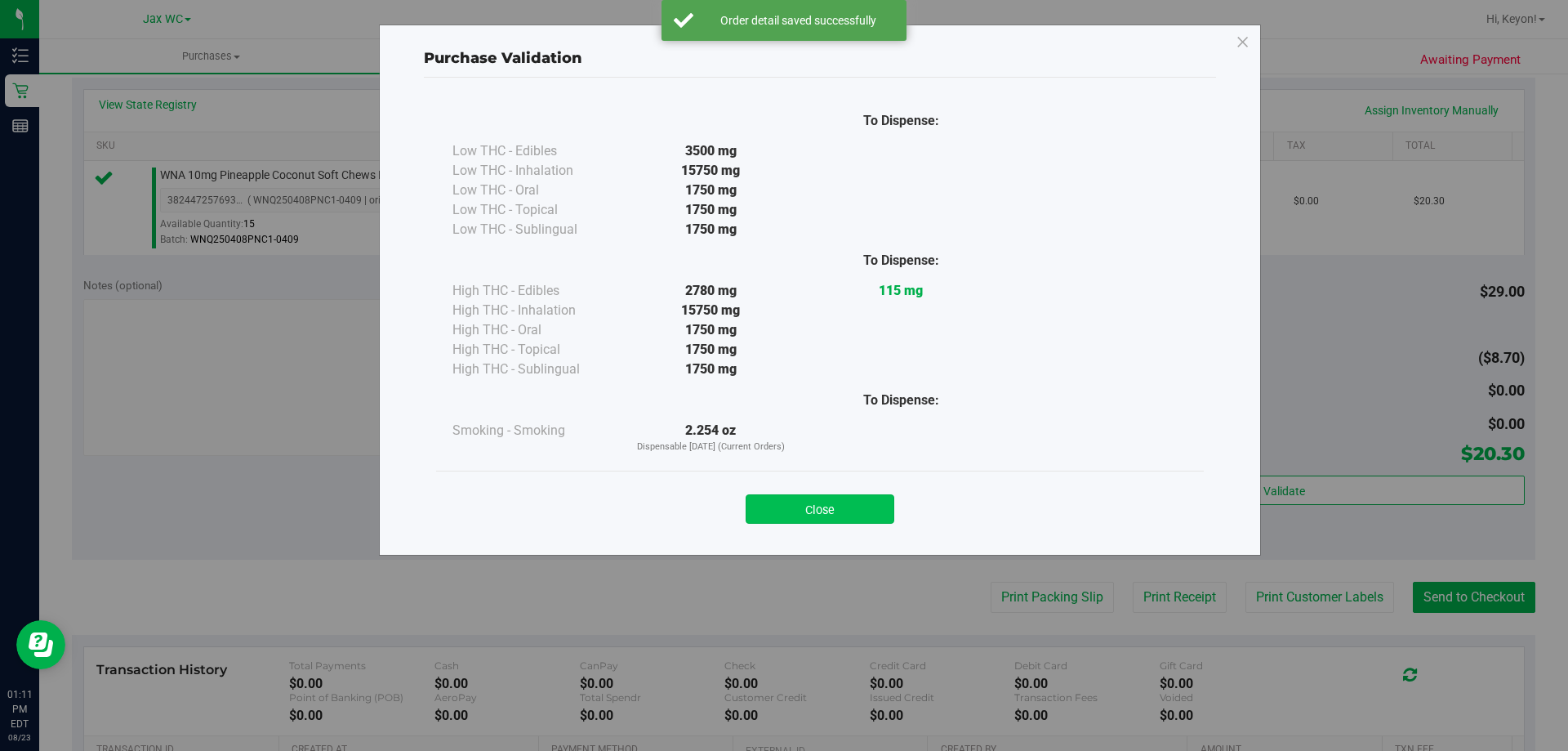
click at [863, 517] on button "Close" at bounding box center [819, 509] width 148 height 30
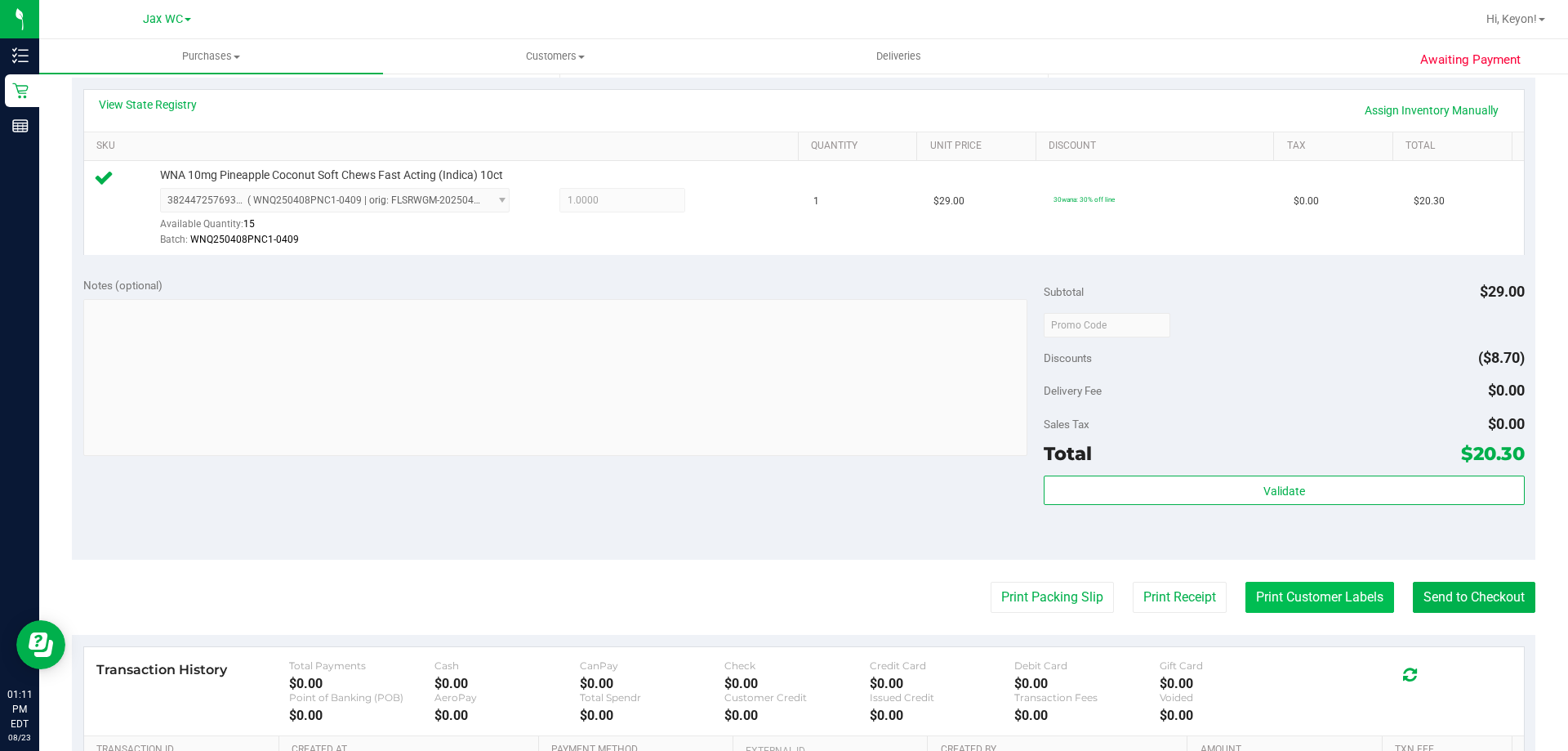
click at [1337, 598] on button "Print Customer Labels" at bounding box center [1319, 596] width 148 height 31
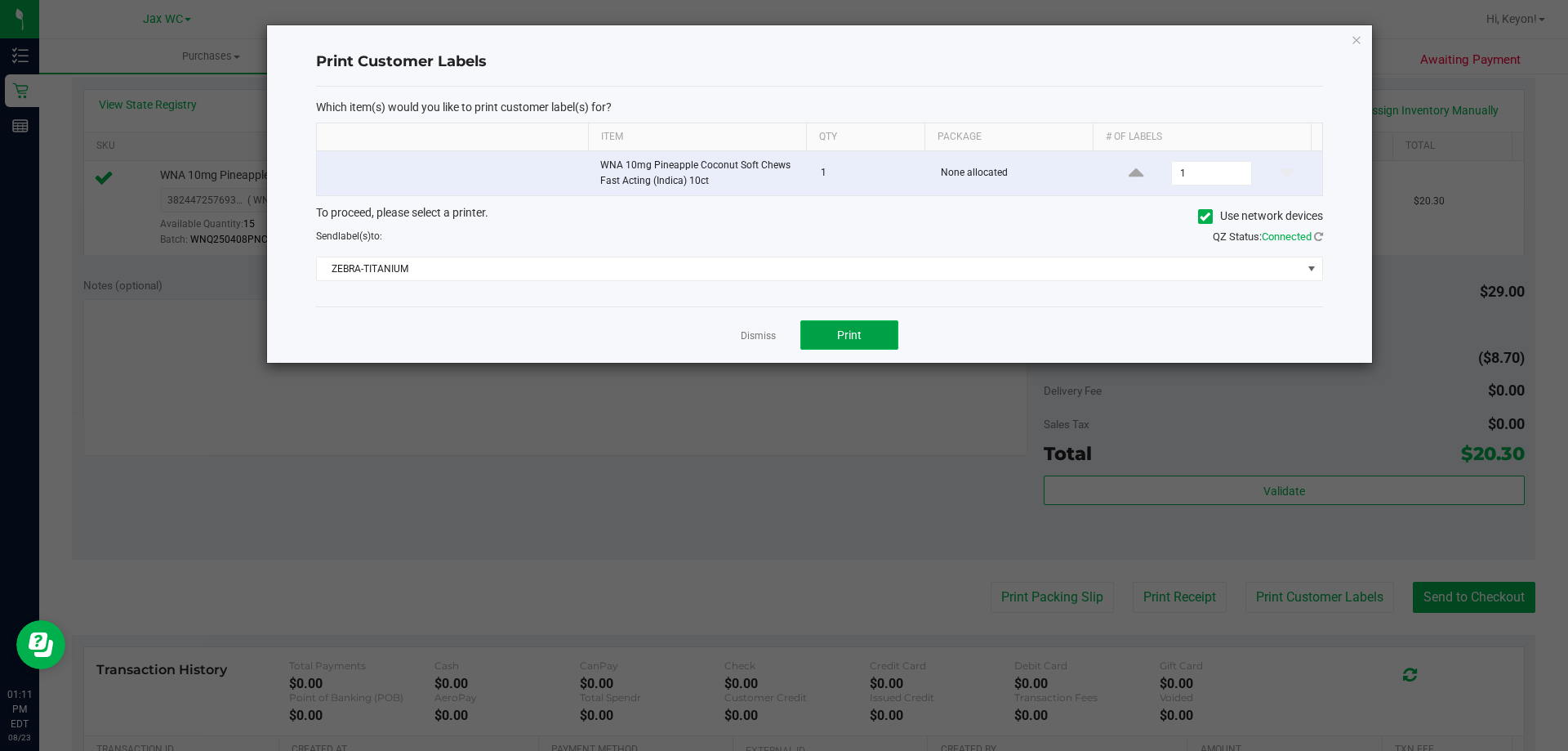
click at [870, 345] on button "Print" at bounding box center [849, 335] width 98 height 30
drag, startPoint x: 744, startPoint y: 341, endPoint x: 758, endPoint y: 341, distance: 14.0
click at [745, 340] on link "Dismiss" at bounding box center [758, 336] width 35 height 14
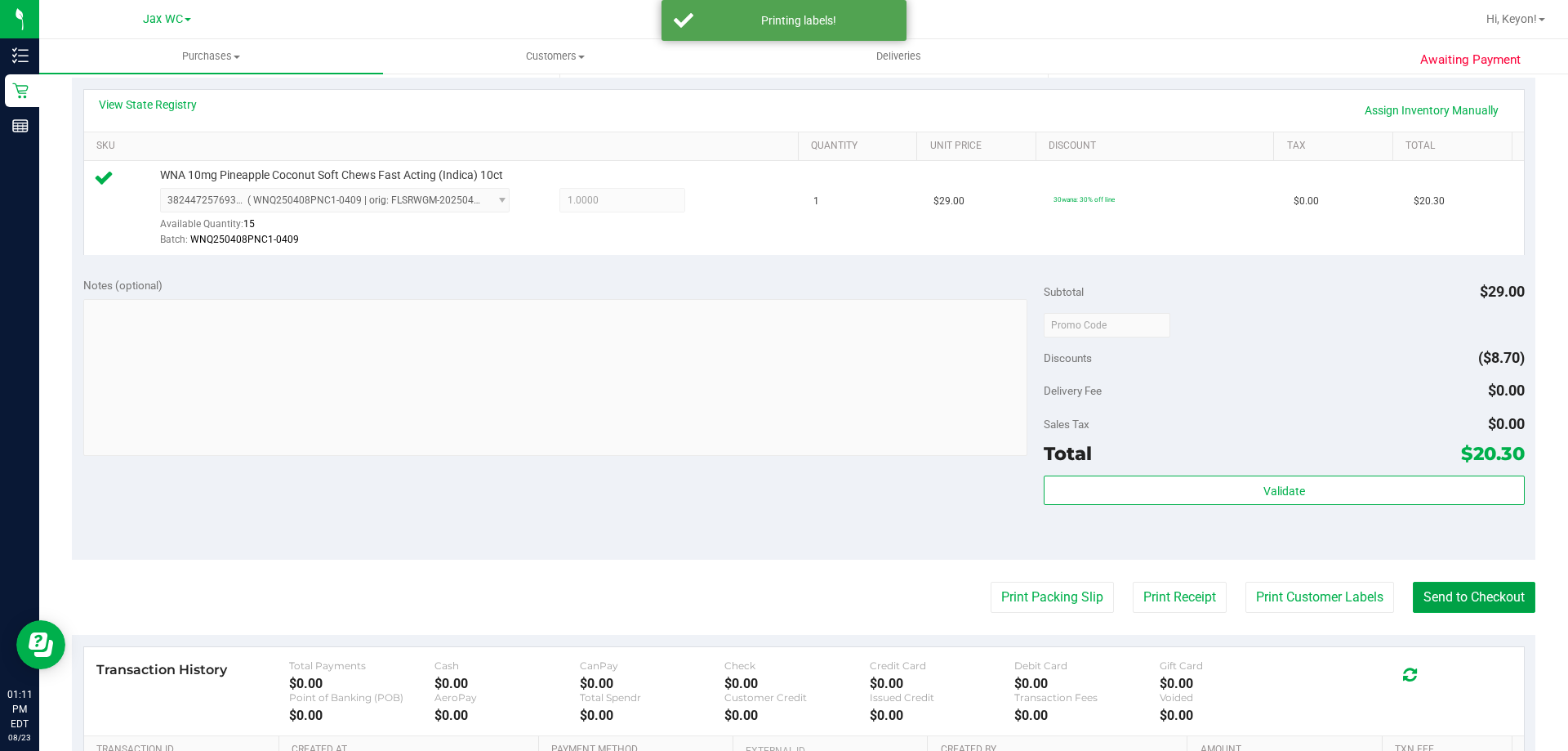
drag, startPoint x: 1491, startPoint y: 596, endPoint x: 1382, endPoint y: 537, distance: 123.9
click at [1483, 597] on button "Send to Checkout" at bounding box center [1474, 596] width 122 height 31
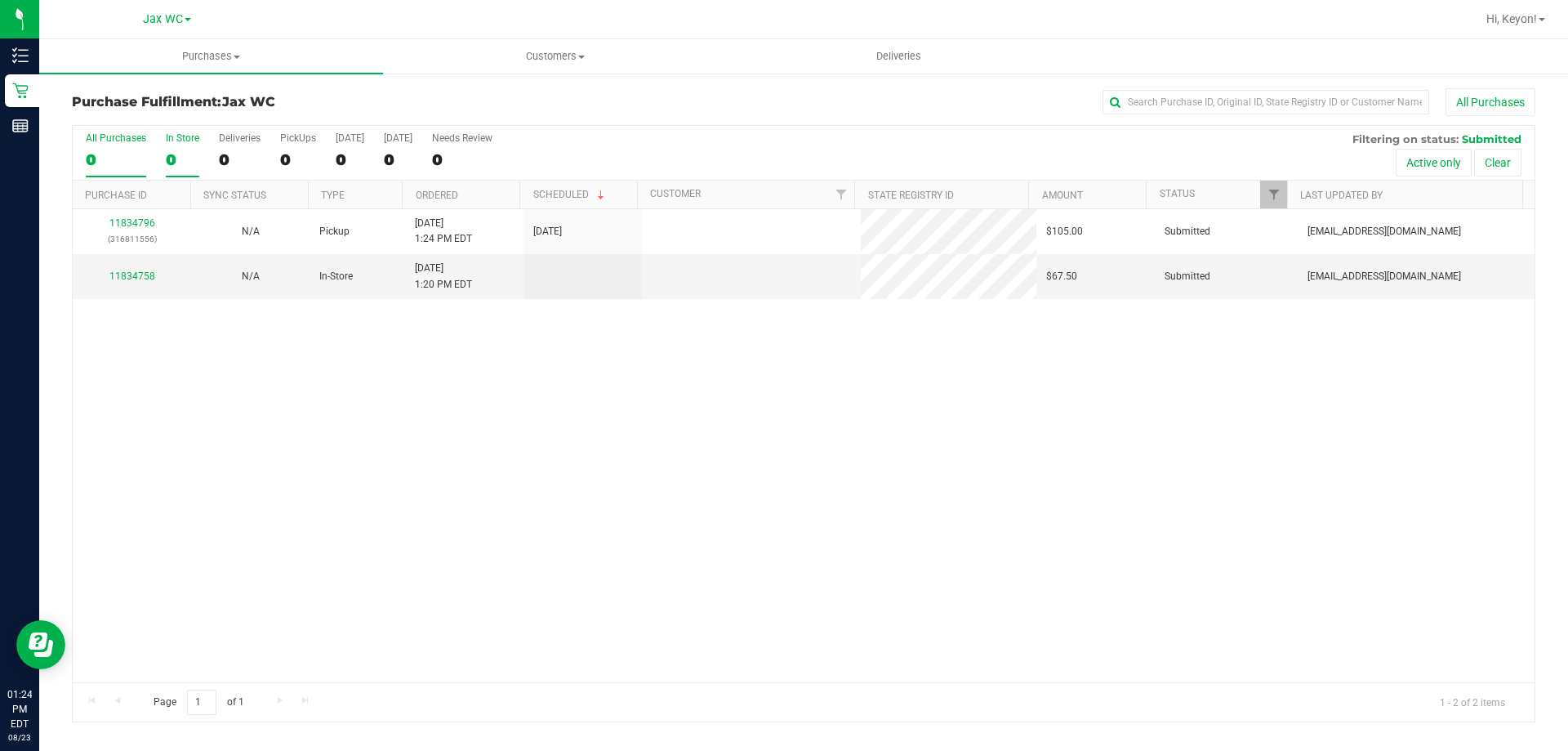
click at [176, 141] on div "In Store" at bounding box center [183, 138] width 34 height 11
click at [0, 0] on input "In Store 0" at bounding box center [0, 0] width 0 height 0
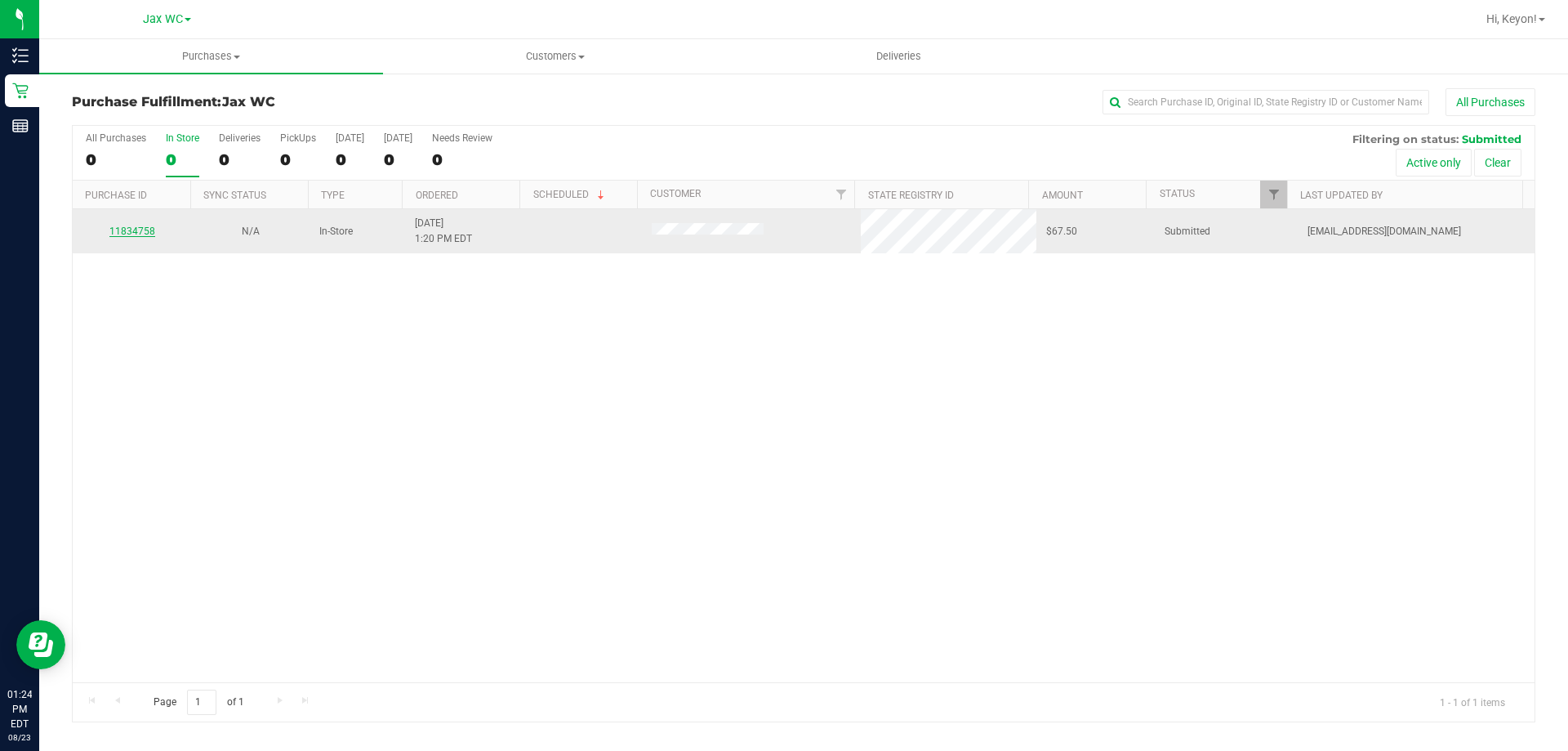
click at [143, 228] on link "11834758" at bounding box center [132, 231] width 46 height 11
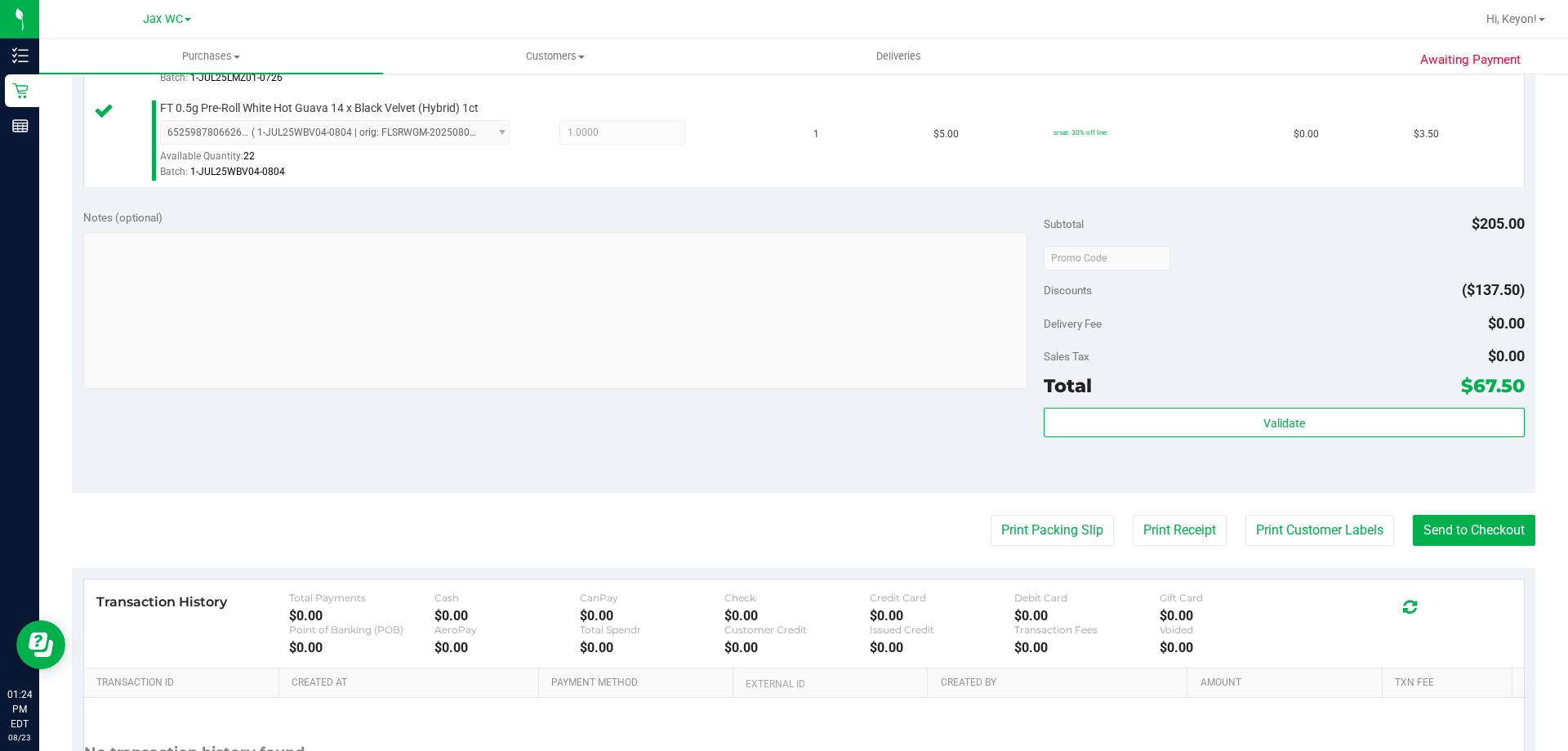
scroll to position [848, 0]
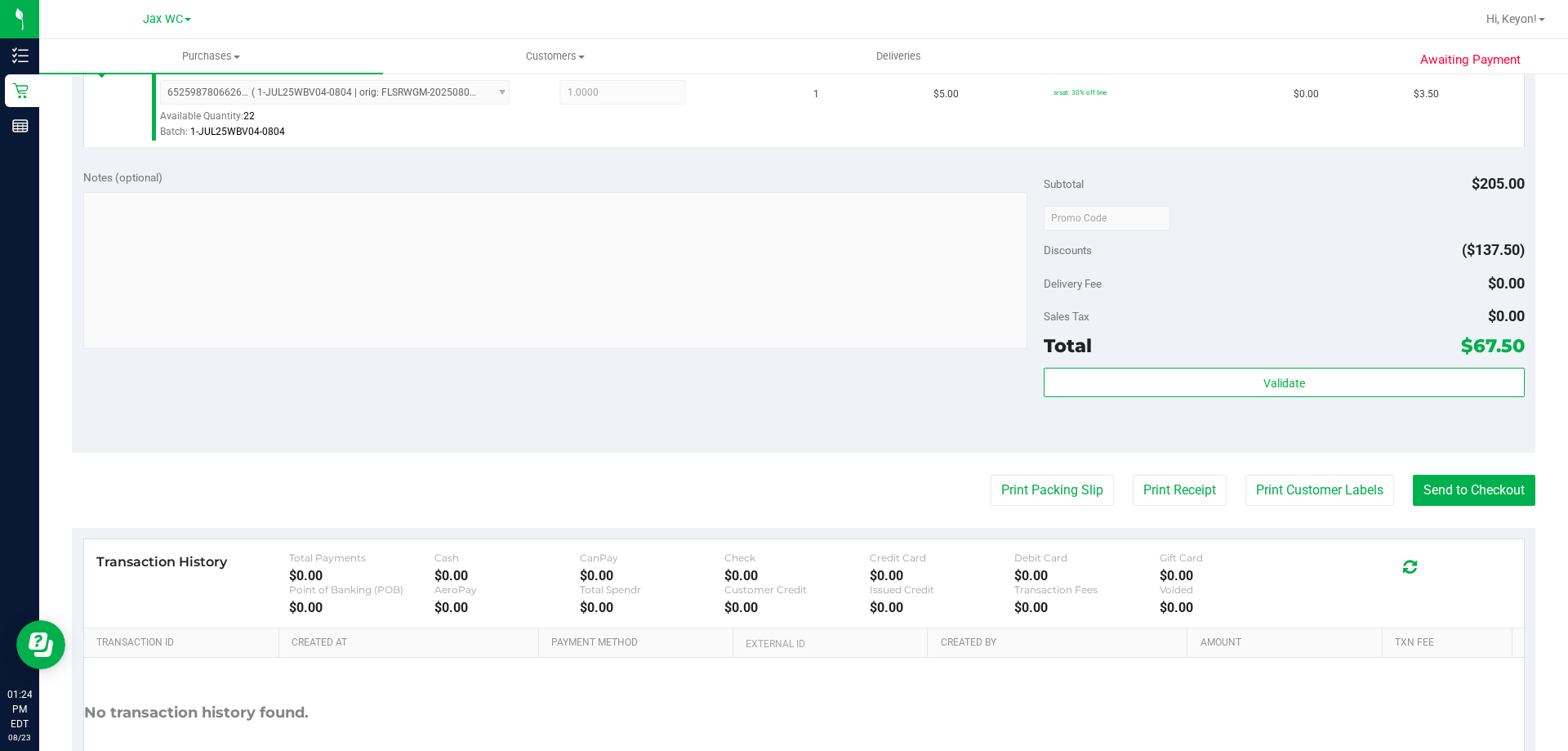
click at [1228, 401] on div "Validate" at bounding box center [1284, 404] width 480 height 74
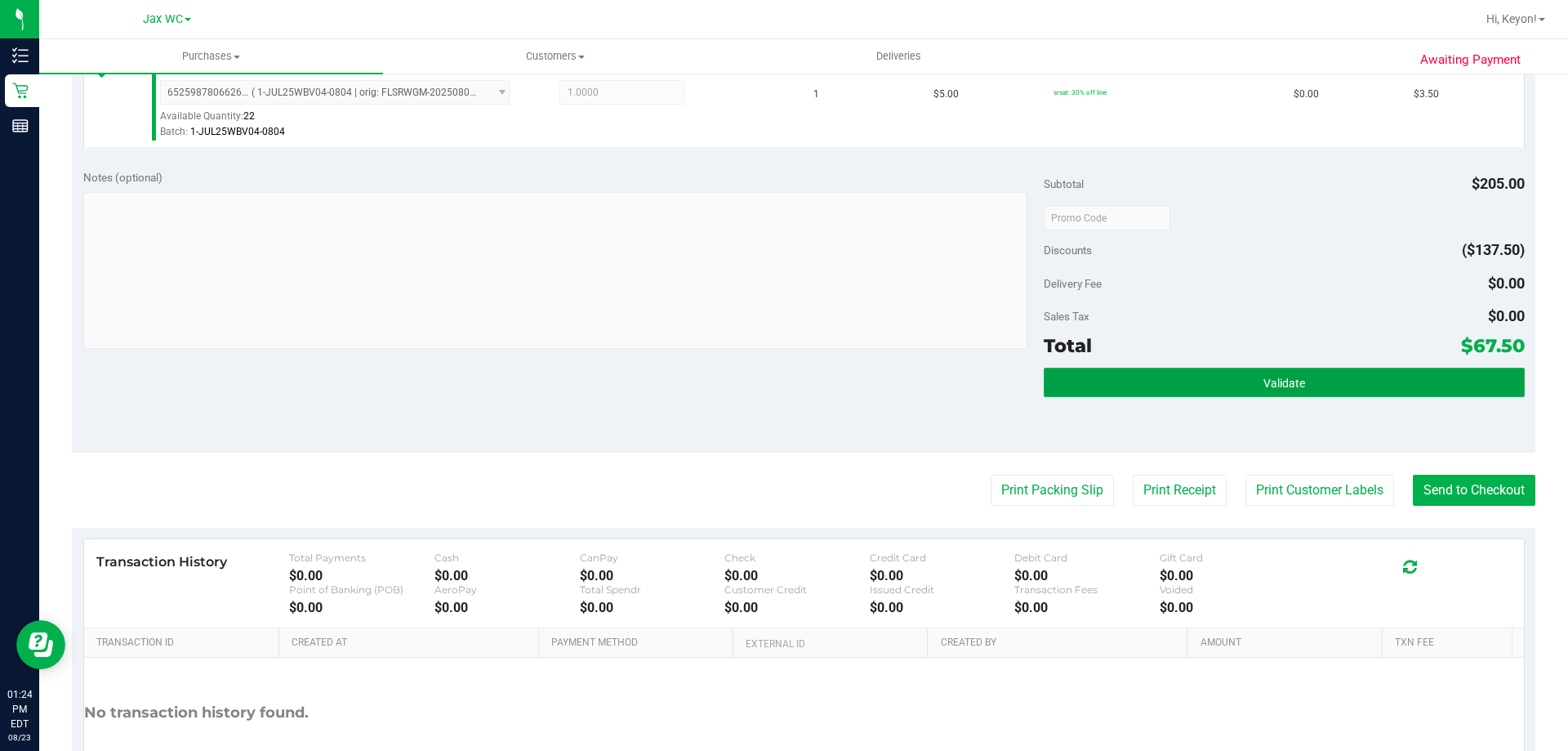
click at [1226, 382] on button "Validate" at bounding box center [1284, 382] width 480 height 30
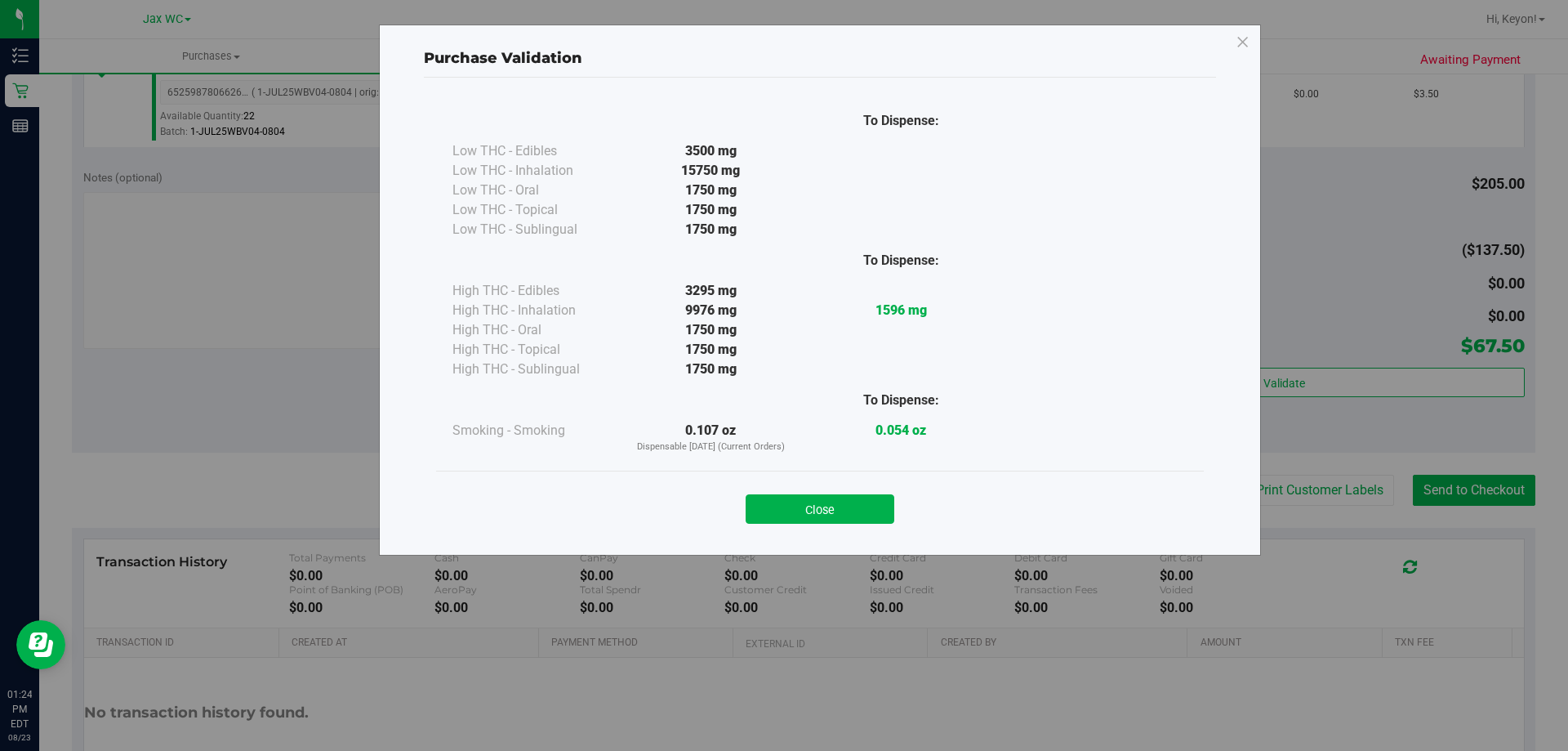
click at [858, 503] on button "Close" at bounding box center [819, 509] width 148 height 30
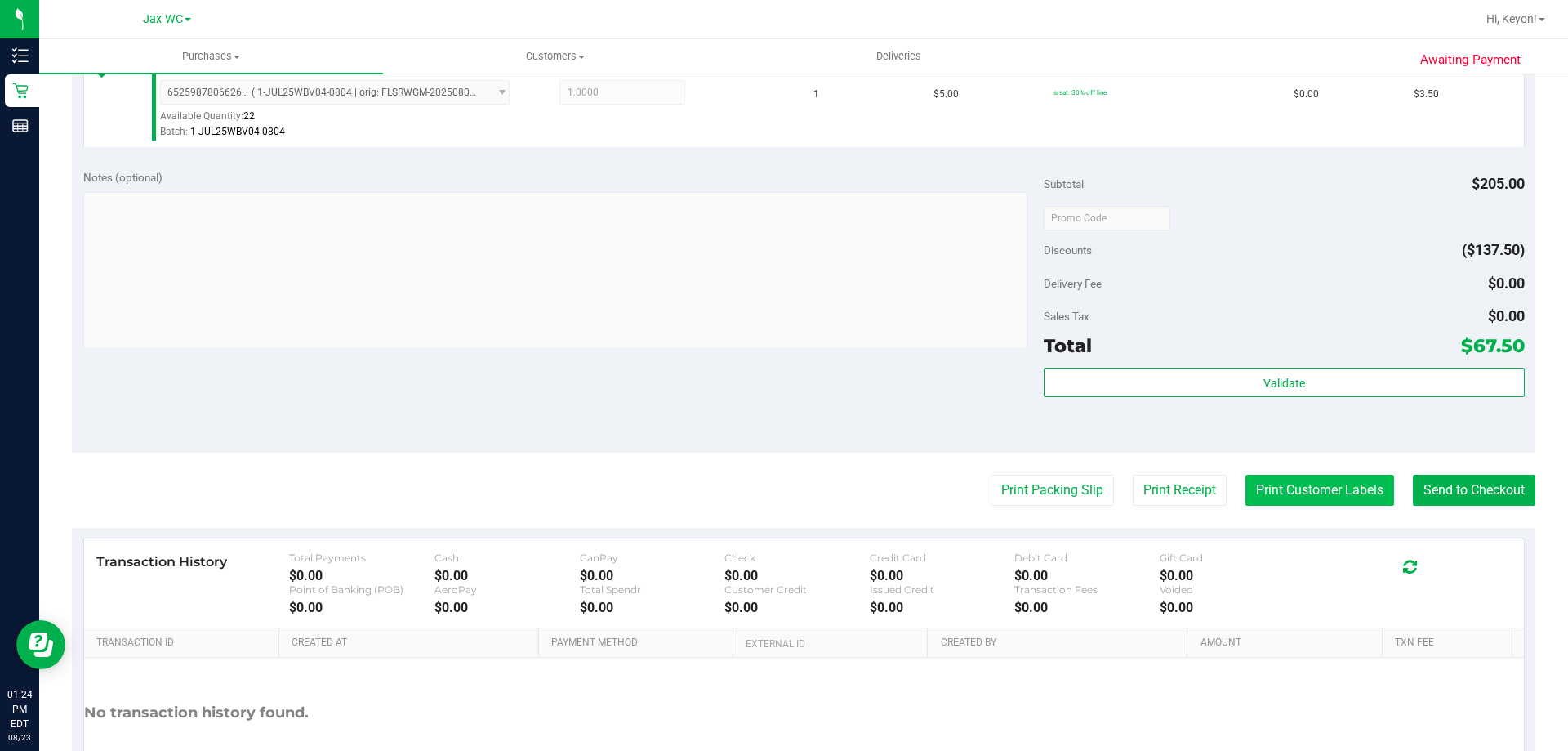
click at [1278, 496] on button "Print Customer Labels" at bounding box center [1319, 490] width 148 height 31
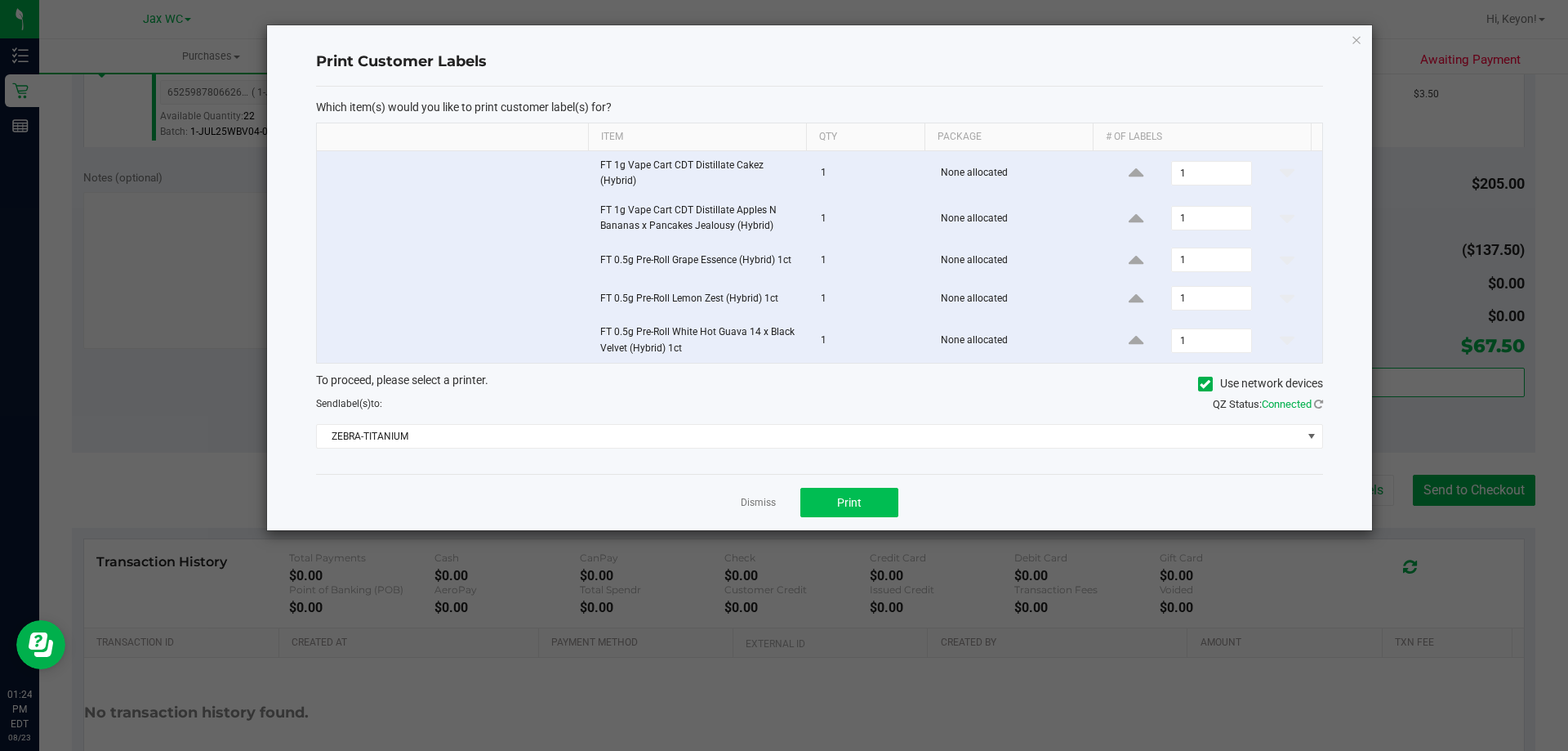
click at [897, 492] on div "Dismiss Print" at bounding box center [820, 502] width 1007 height 56
click at [857, 496] on span "Print" at bounding box center [850, 503] width 24 height 13
click at [769, 496] on link "Dismiss" at bounding box center [758, 503] width 35 height 14
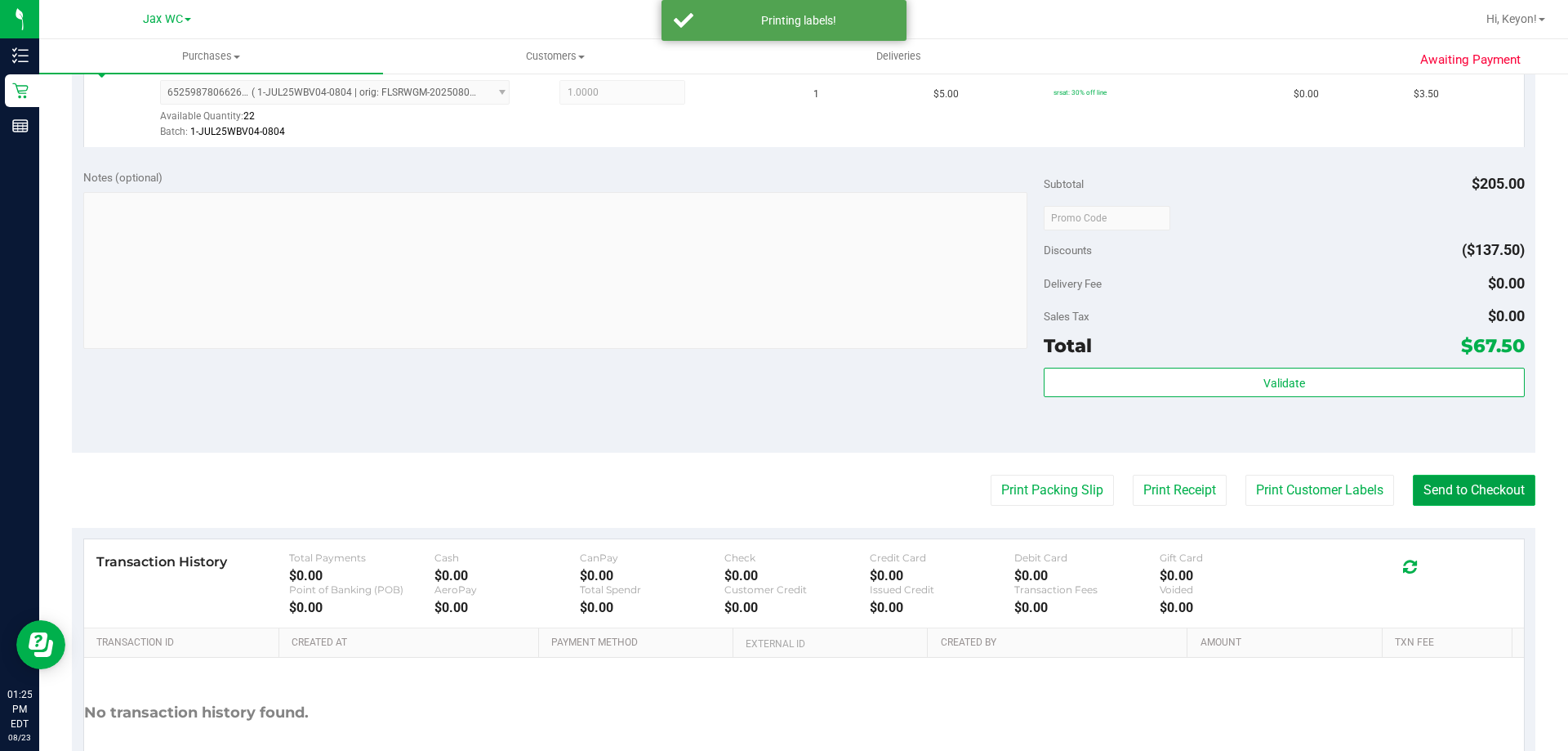
click at [1413, 483] on button "Send to Checkout" at bounding box center [1474, 490] width 122 height 31
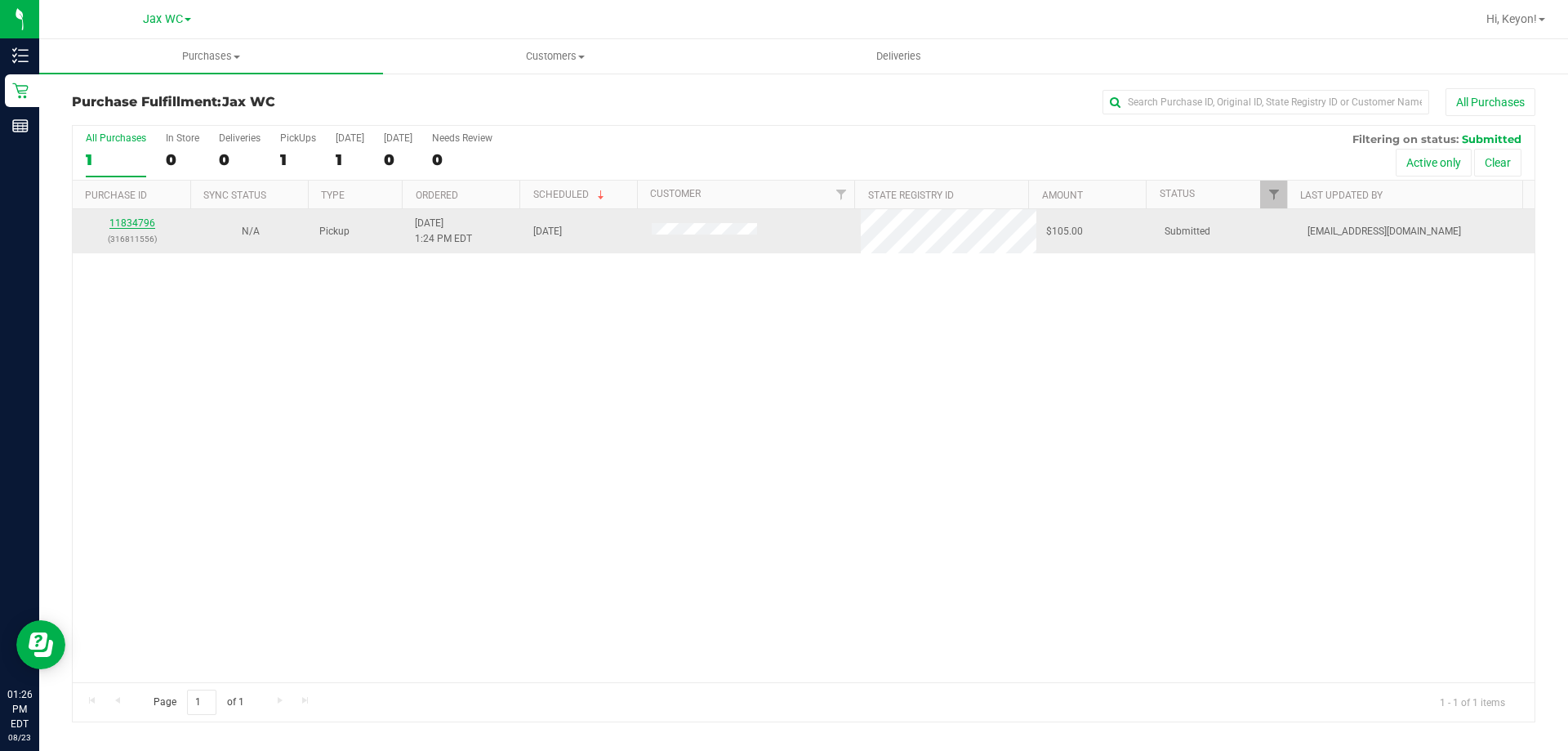
click at [127, 221] on link "11834796" at bounding box center [132, 223] width 46 height 11
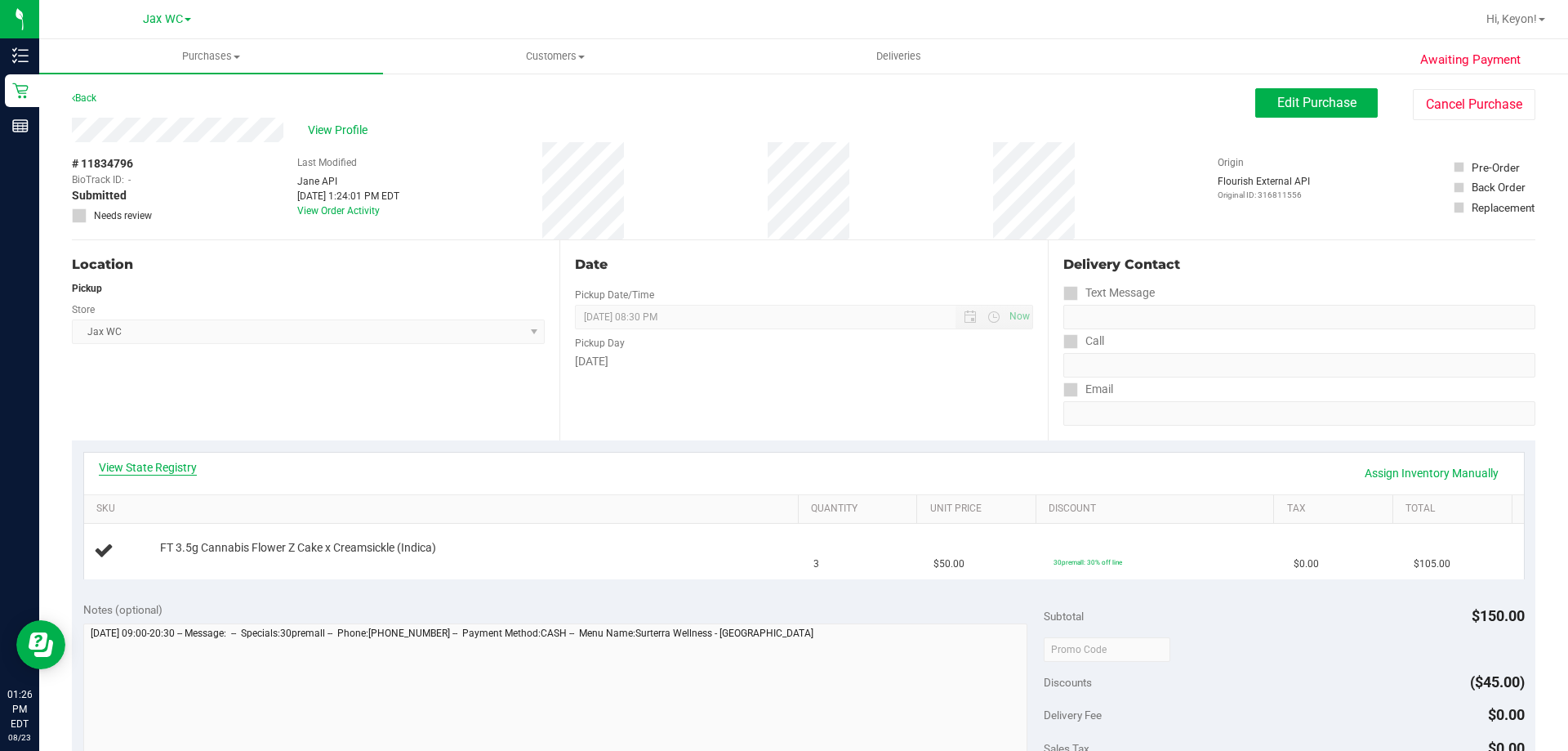
click at [137, 461] on link "View State Registry" at bounding box center [147, 467] width 98 height 17
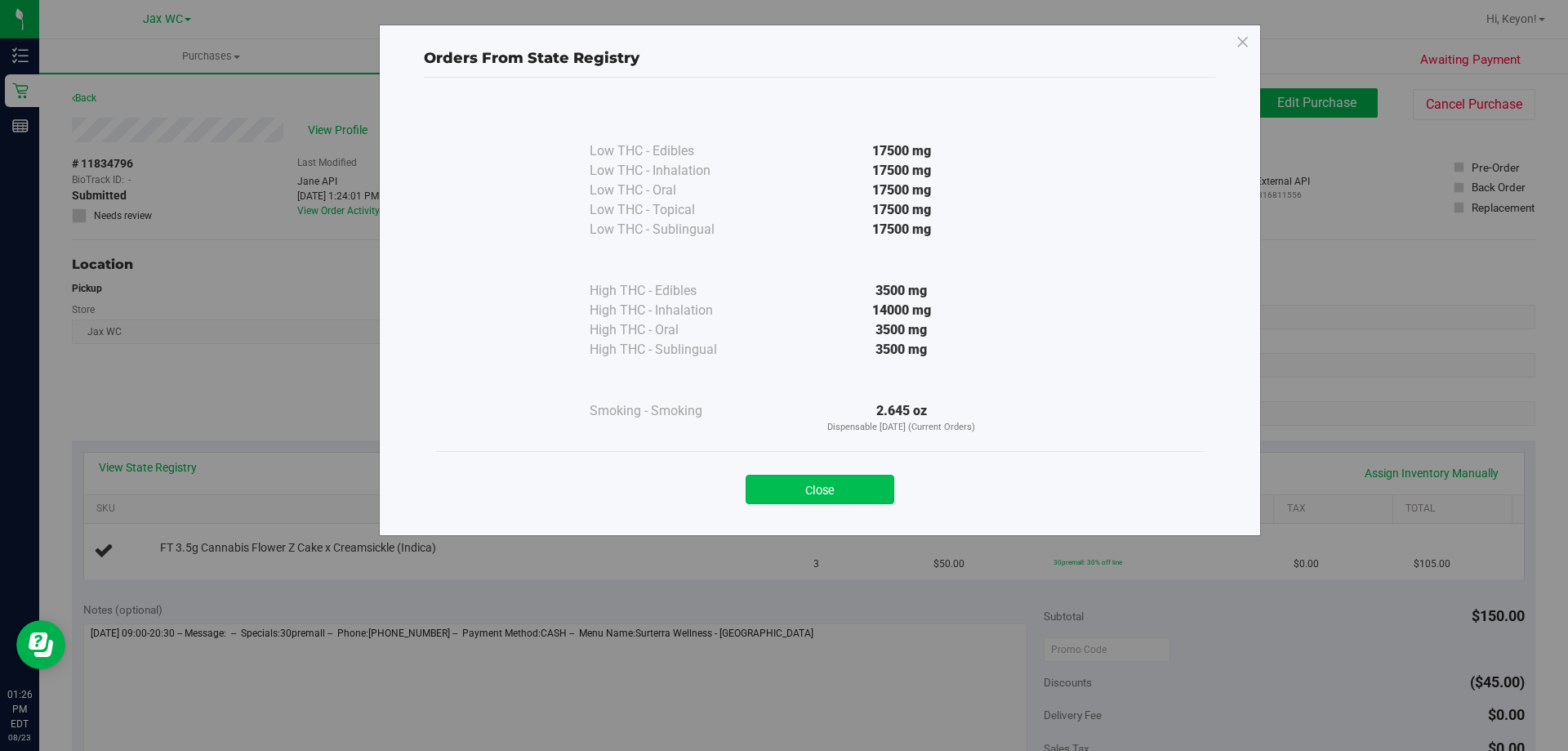
click at [883, 484] on button "Close" at bounding box center [819, 490] width 148 height 30
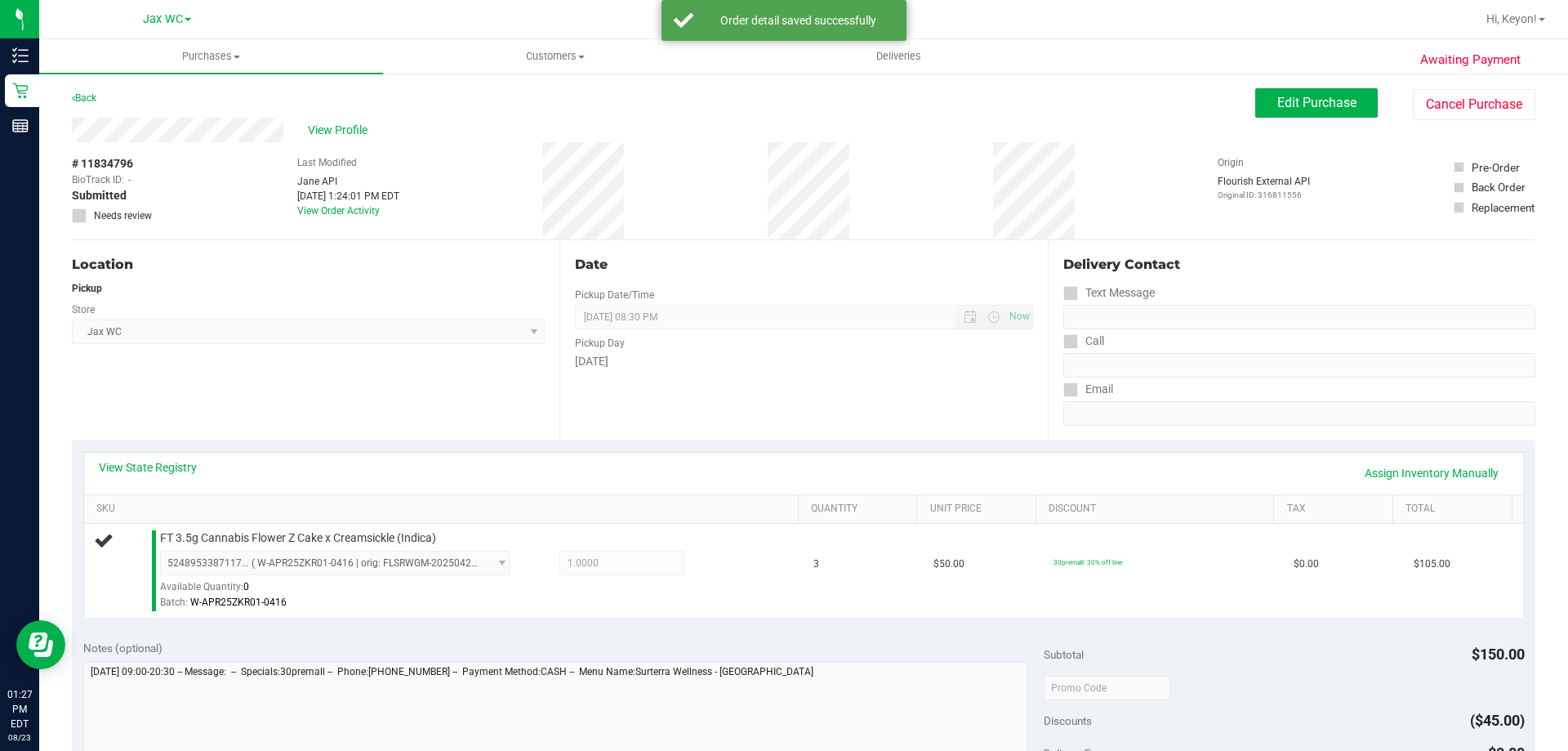
scroll to position [362, 0]
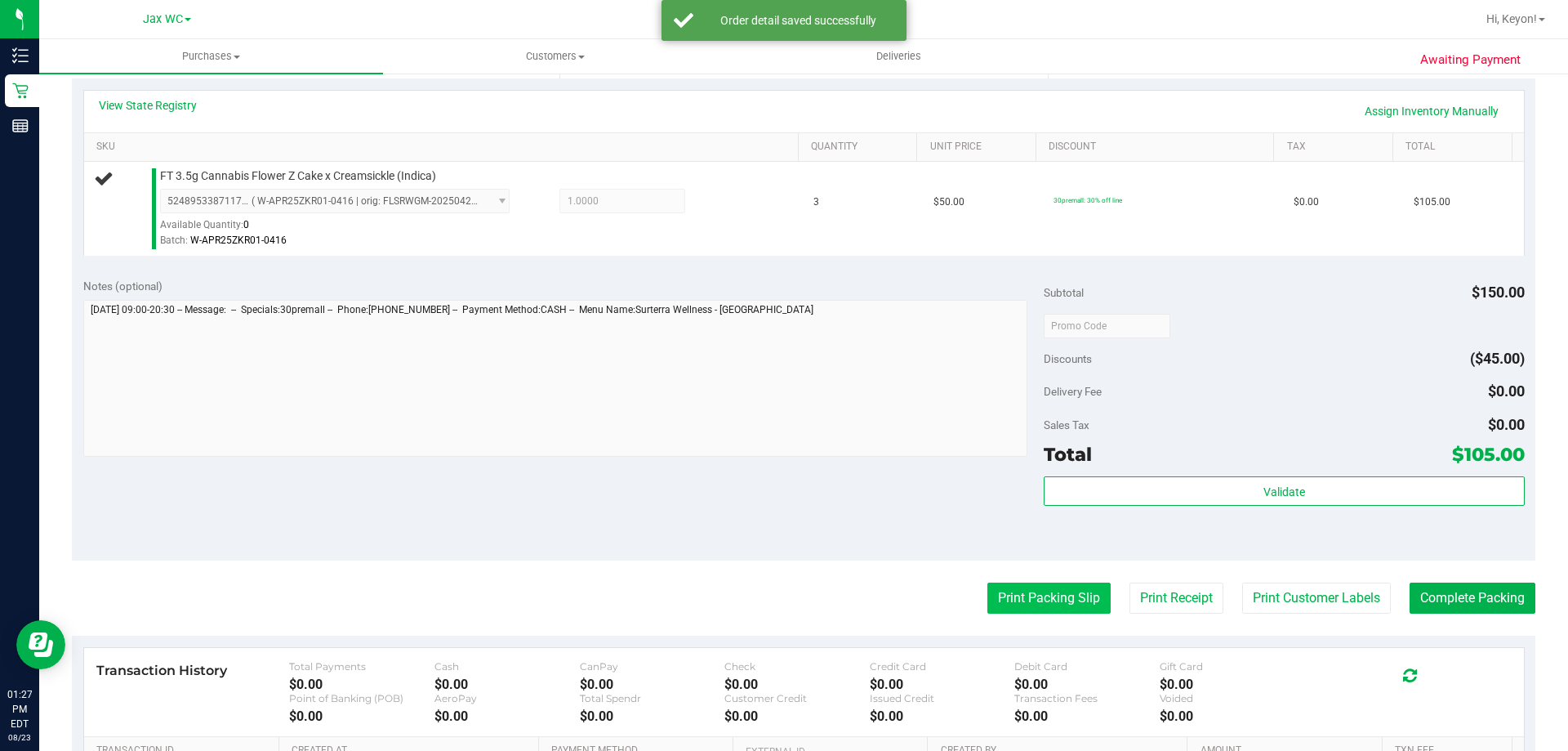
drag, startPoint x: 1040, startPoint y: 612, endPoint x: 1042, endPoint y: 602, distance: 10.2
click at [1042, 602] on button "Print Packing Slip" at bounding box center [1049, 597] width 123 height 31
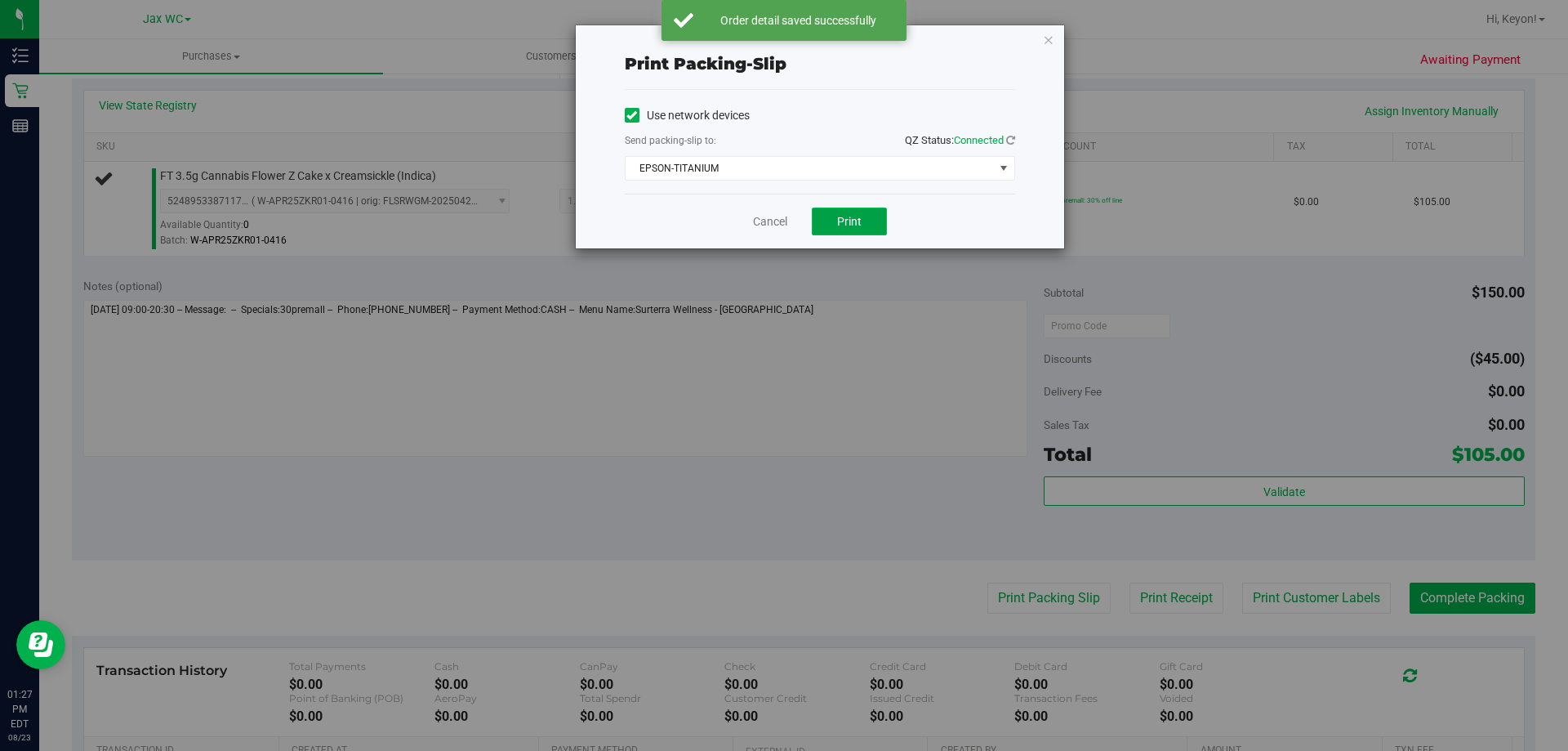
click at [856, 211] on button "Print" at bounding box center [849, 221] width 76 height 28
click at [765, 220] on link "Cancel" at bounding box center [770, 222] width 35 height 17
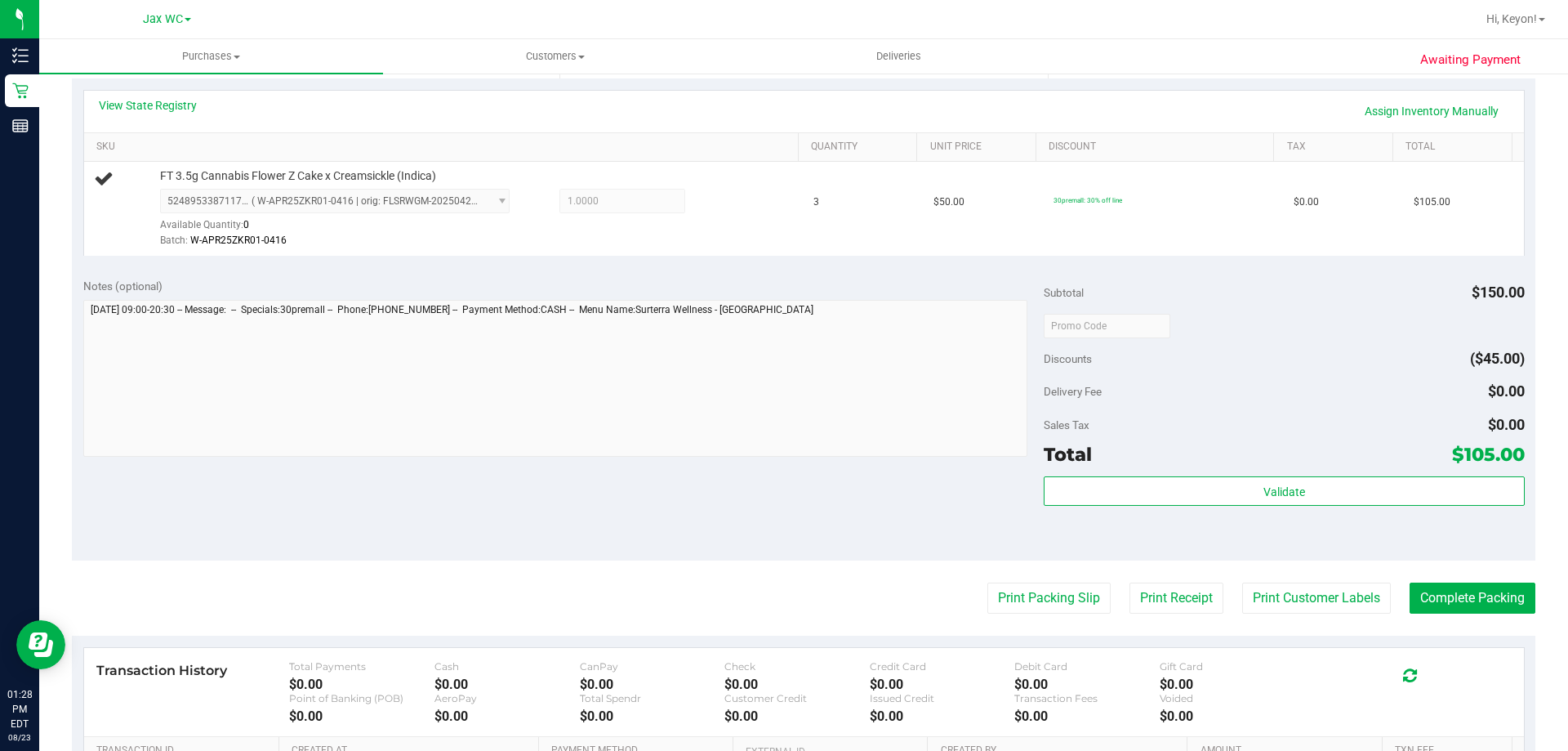
click at [988, 582] on button "Print Packing Slip" at bounding box center [1049, 597] width 123 height 31
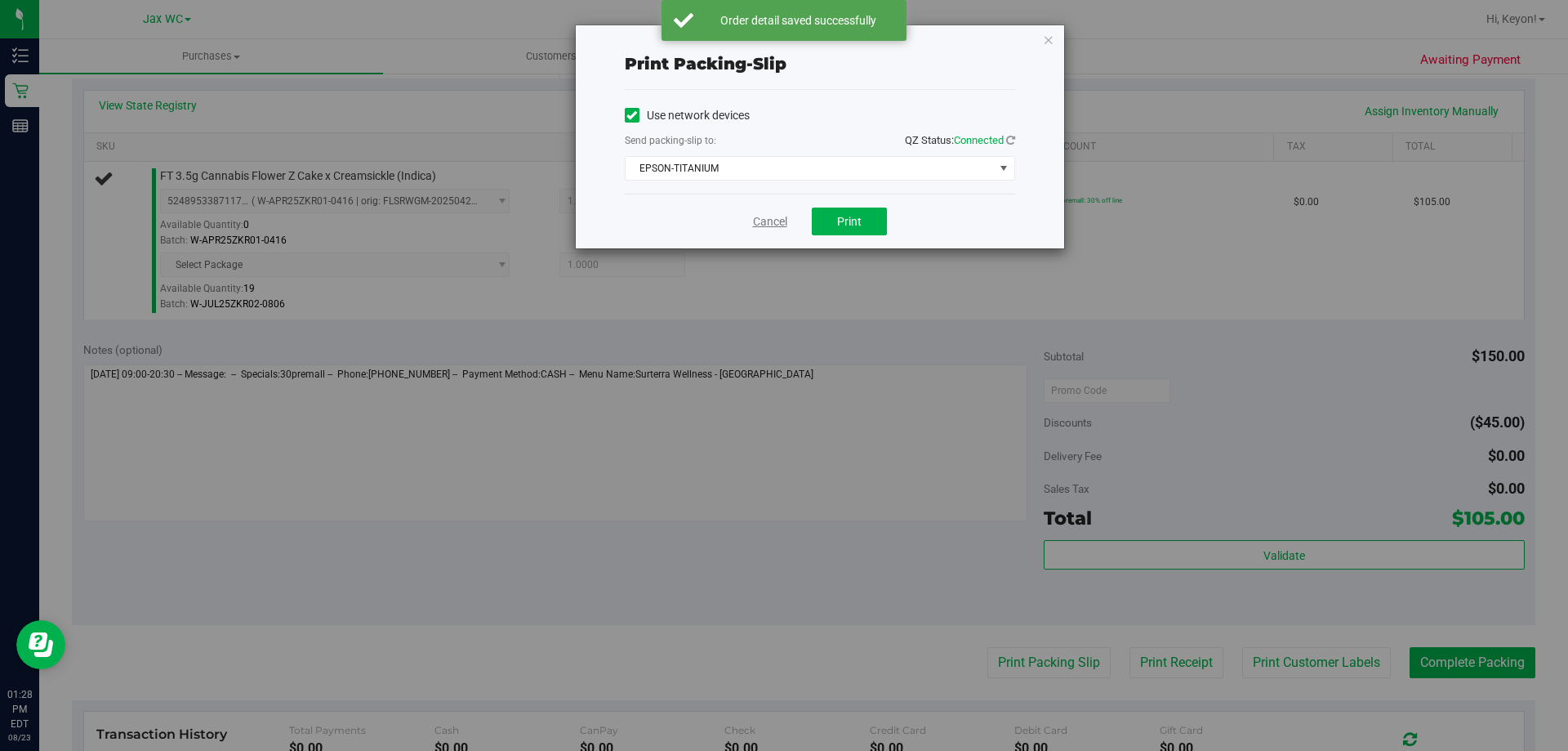
click at [768, 216] on link "Cancel" at bounding box center [770, 222] width 35 height 17
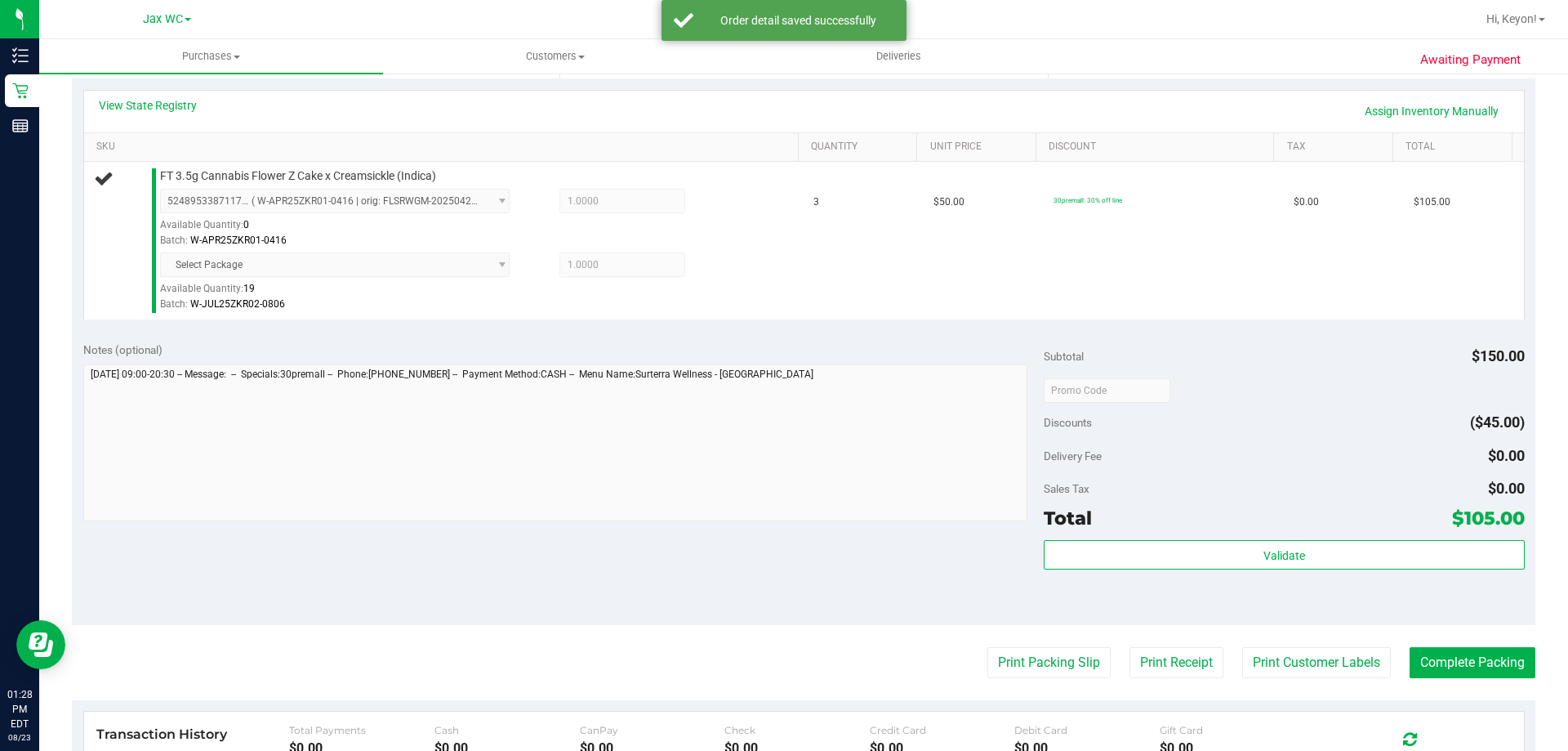
click at [988, 647] on button "Print Packing Slip" at bounding box center [1049, 661] width 123 height 31
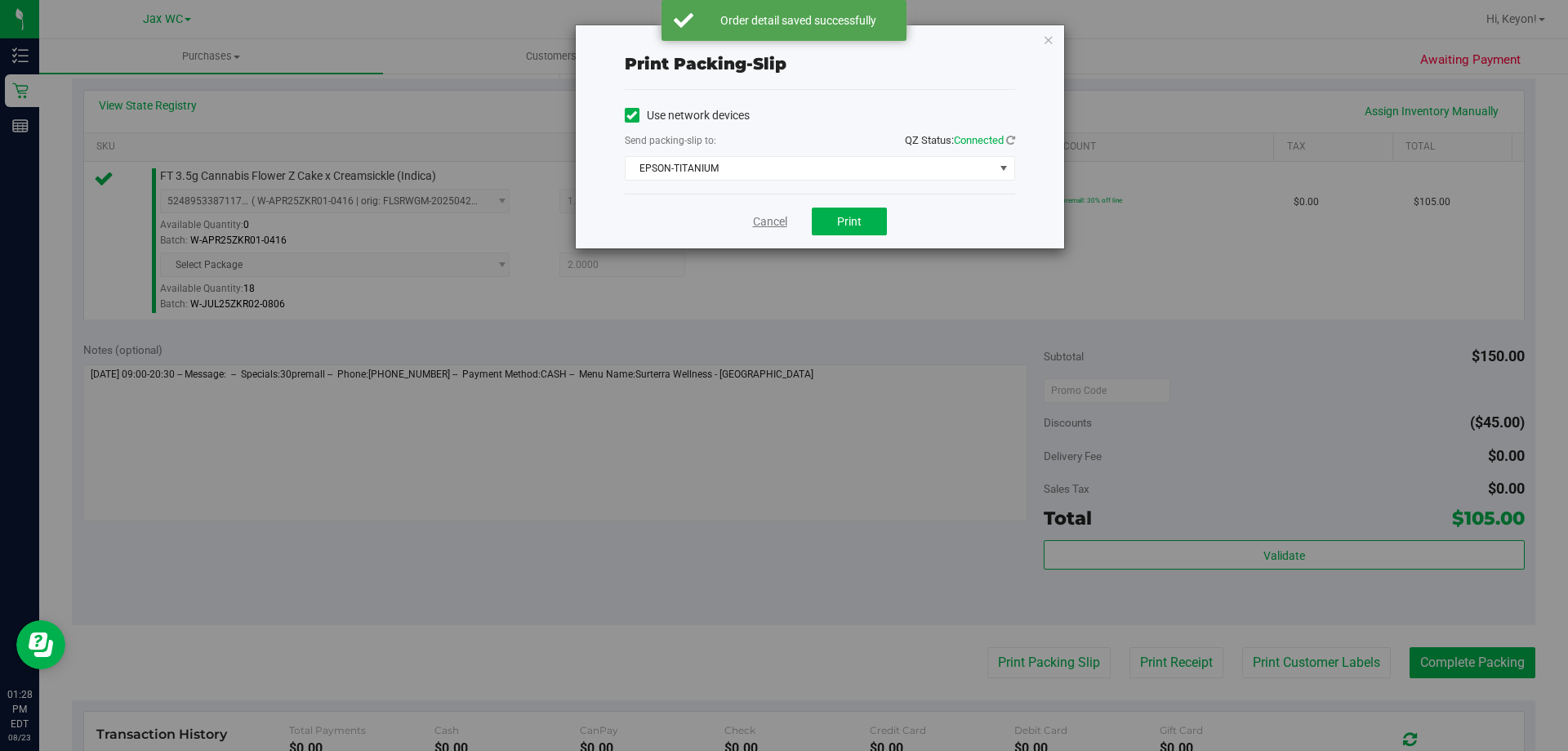
click at [779, 221] on link "Cancel" at bounding box center [770, 222] width 35 height 17
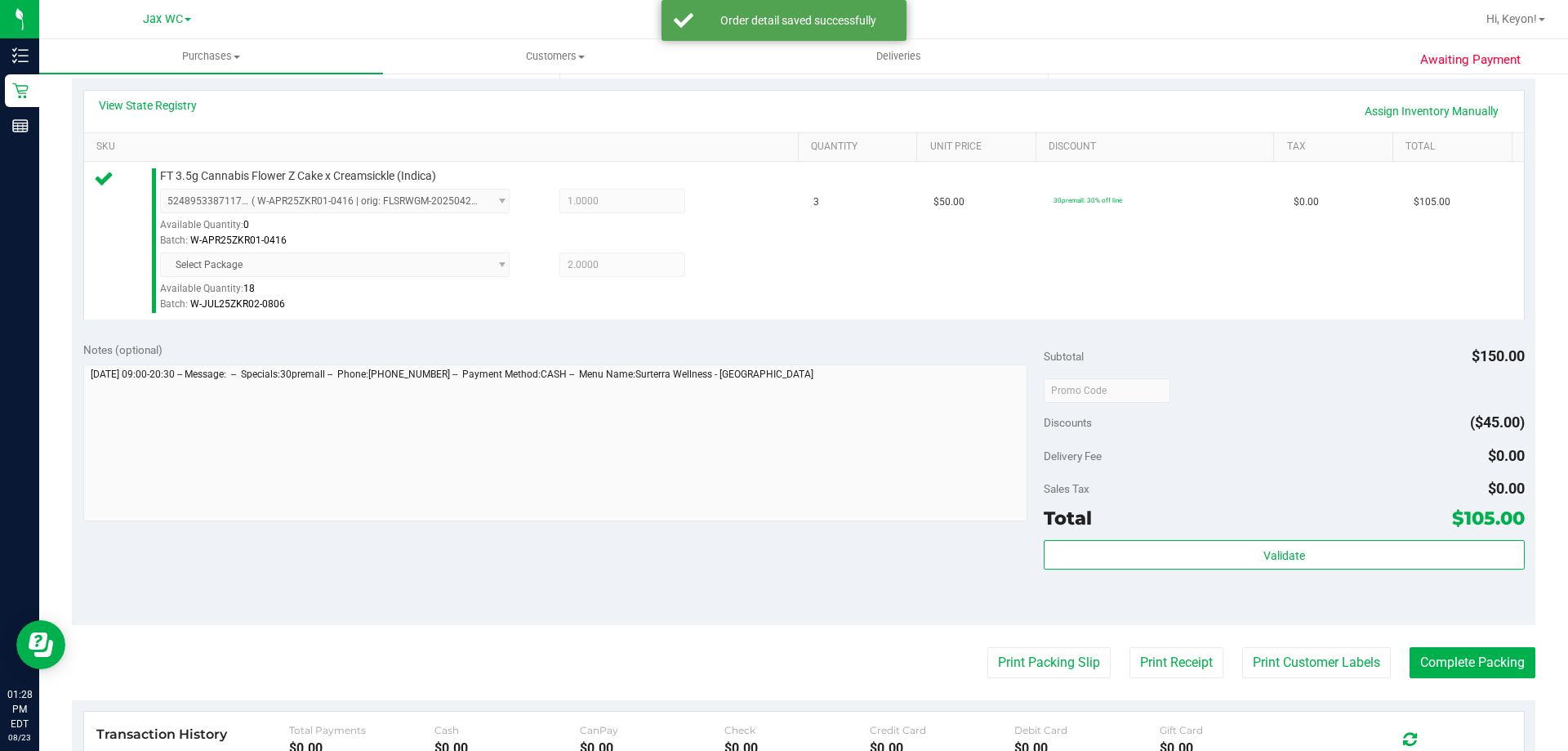
scroll to position [430, 0]
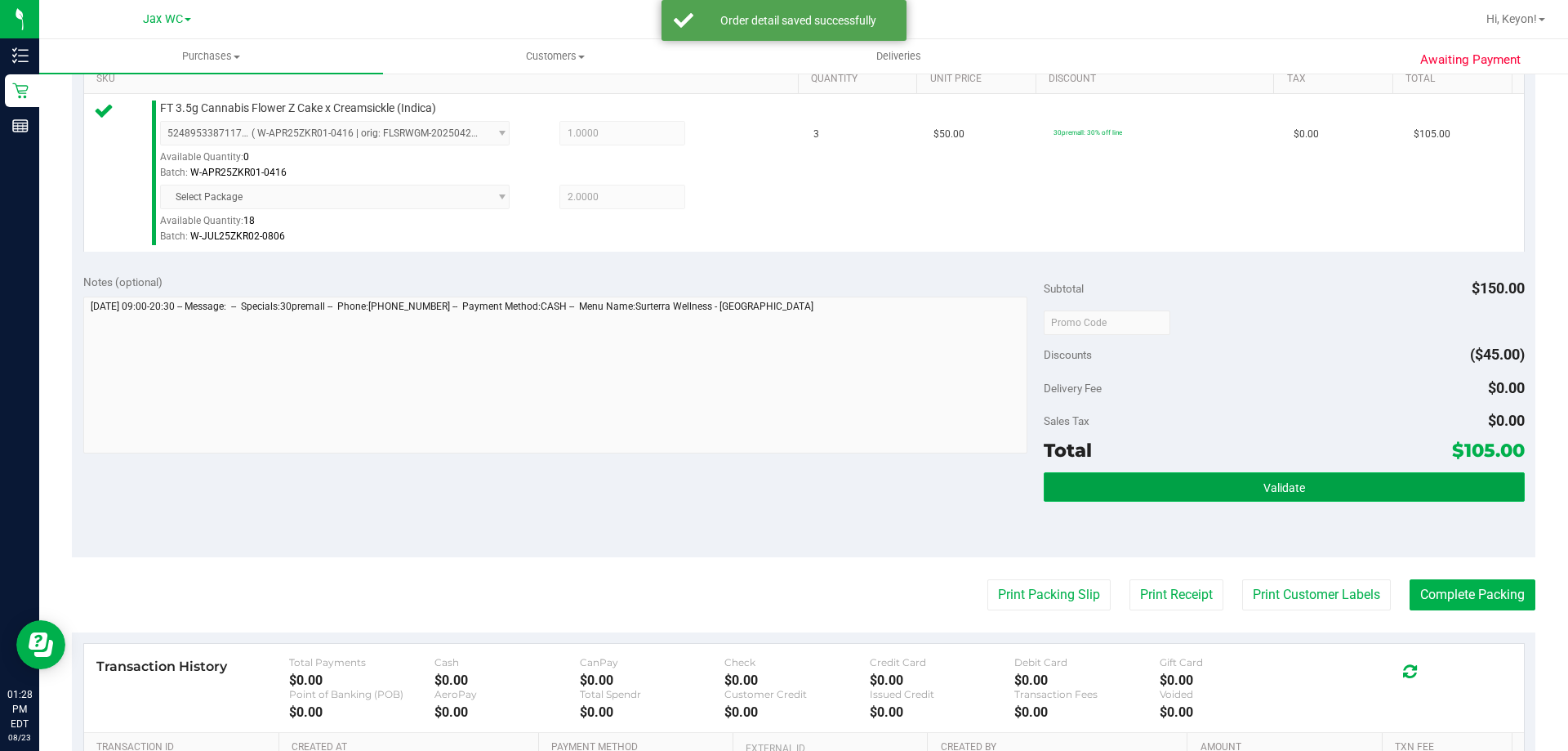
click at [1450, 489] on button "Validate" at bounding box center [1284, 487] width 480 height 30
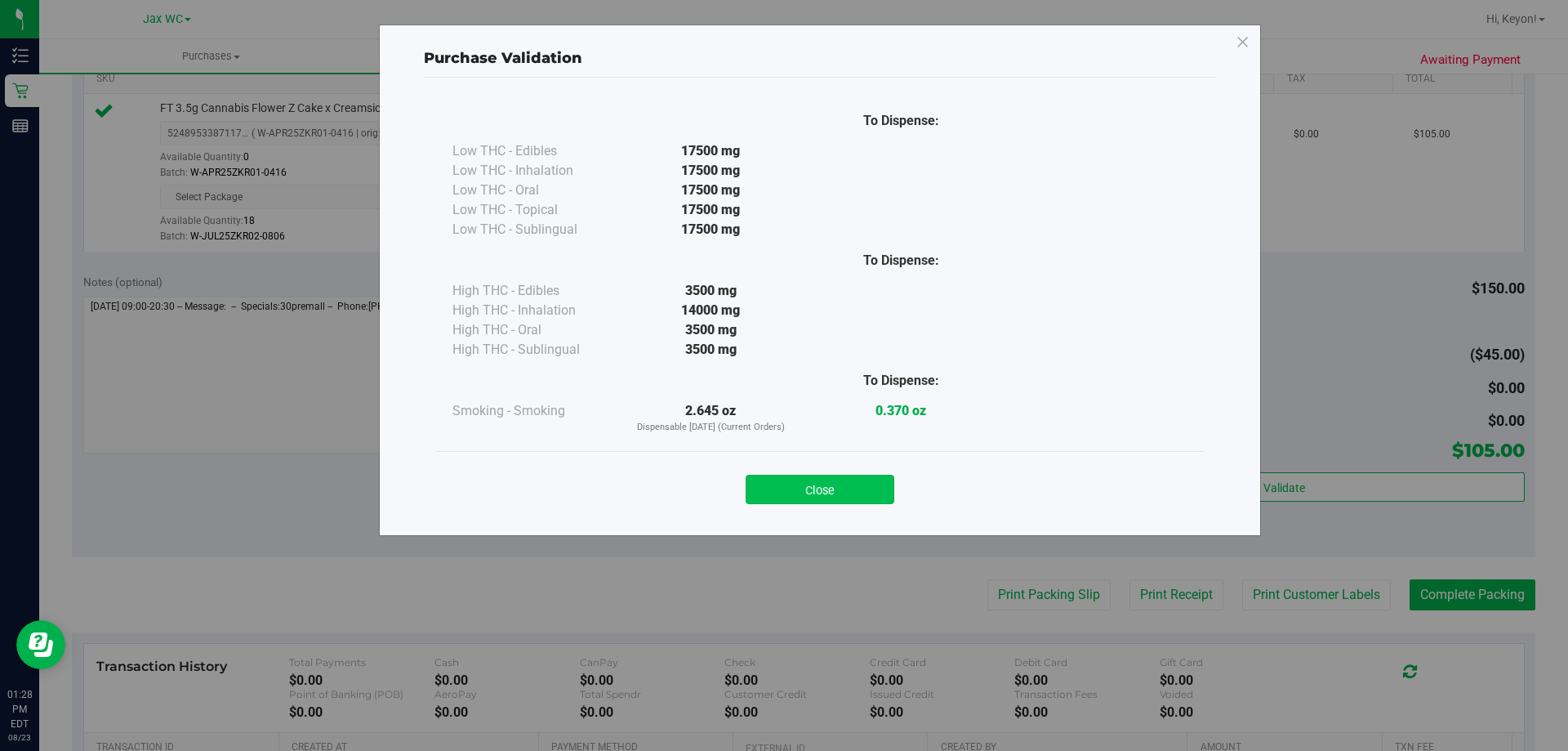
click at [855, 483] on button "Close" at bounding box center [819, 490] width 148 height 30
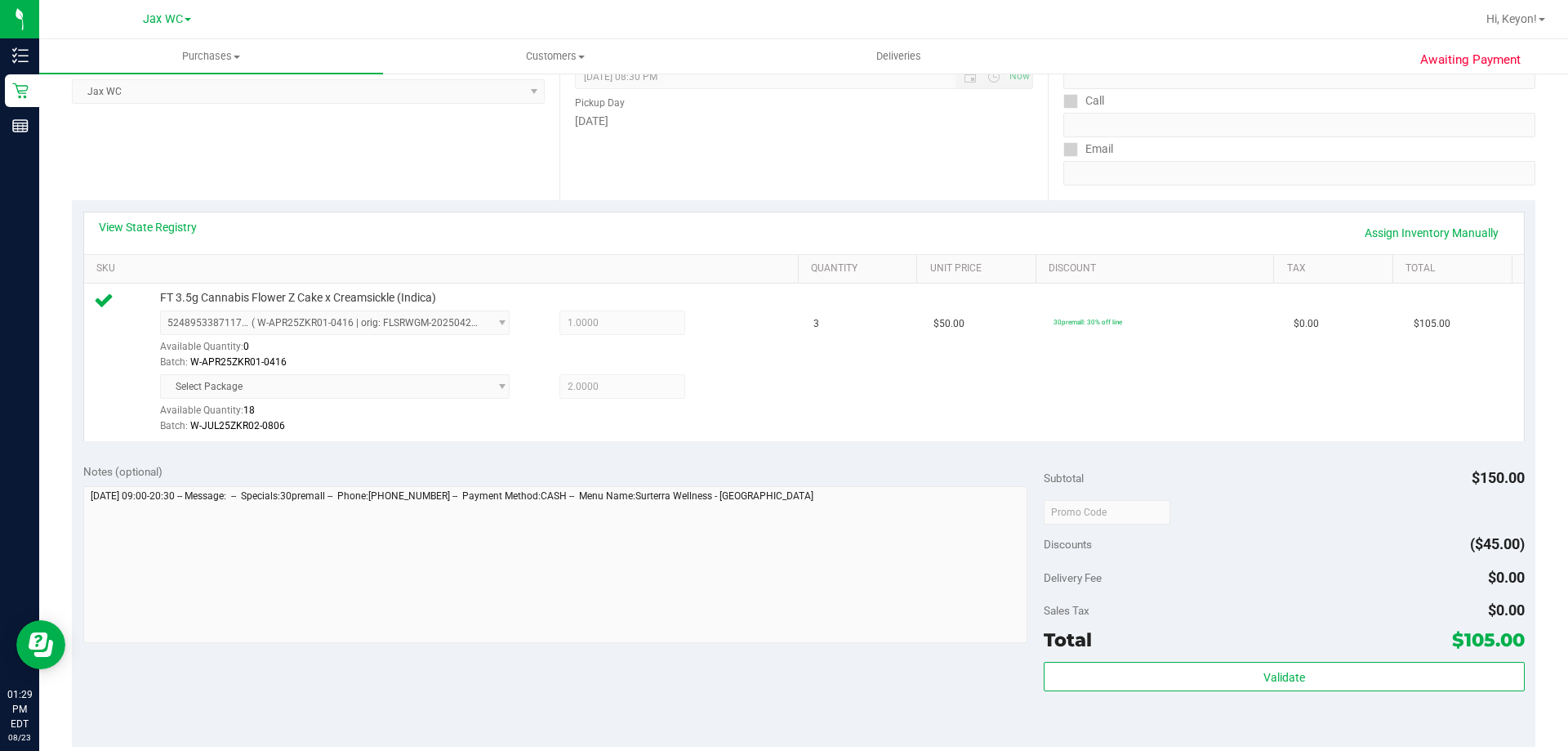
scroll to position [432, 0]
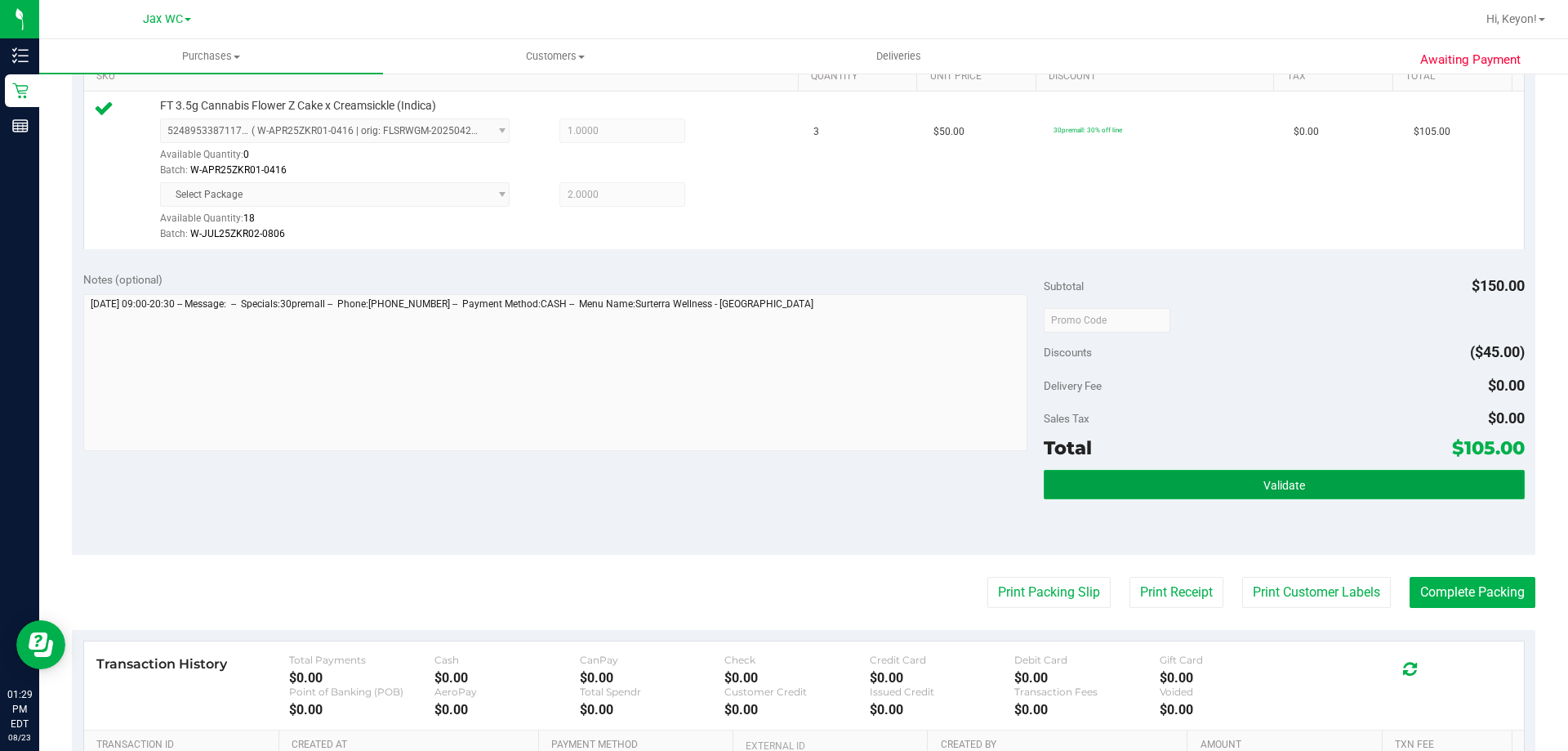
click at [1237, 477] on button "Validate" at bounding box center [1284, 484] width 480 height 30
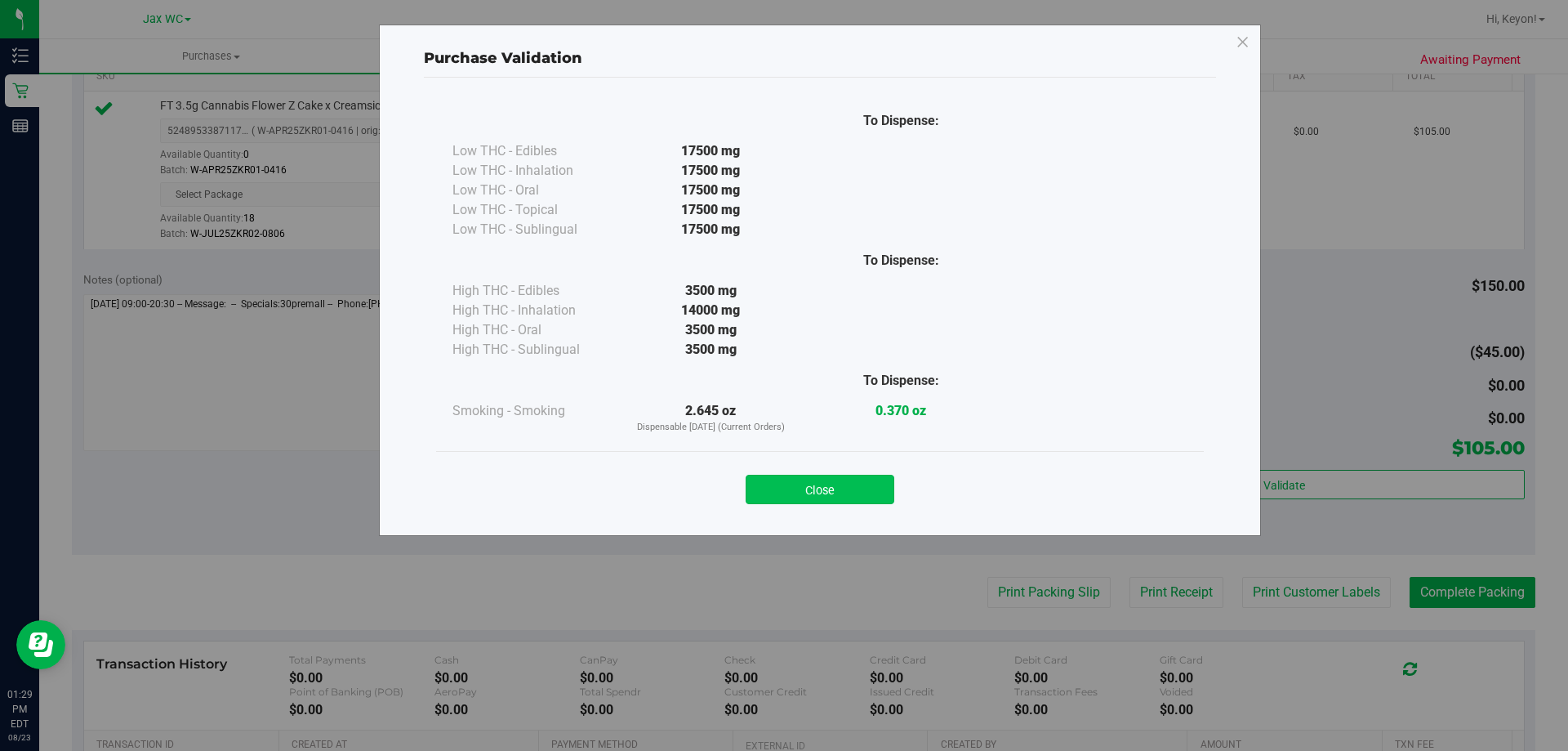
click at [825, 483] on button "Close" at bounding box center [819, 490] width 148 height 30
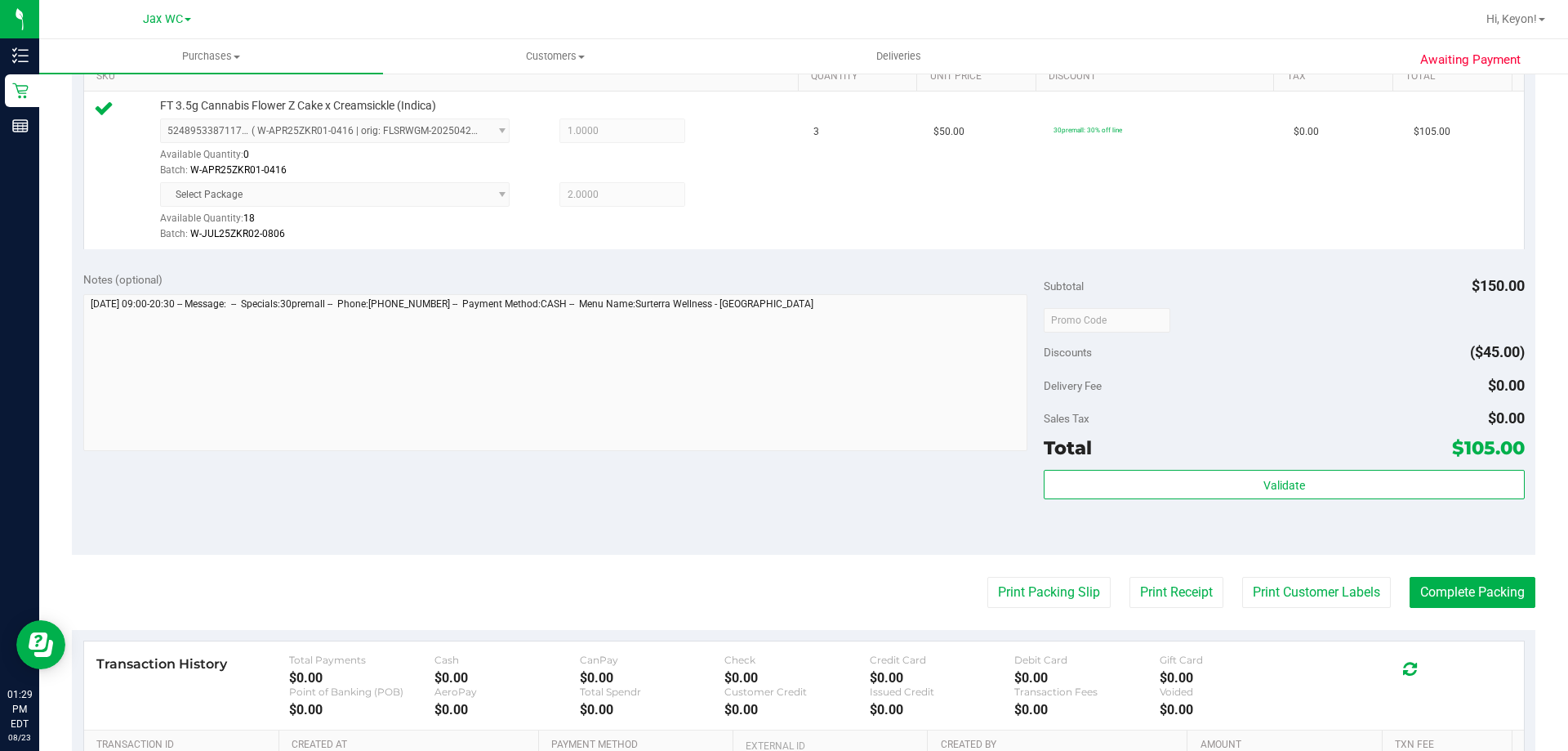
scroll to position [484, 0]
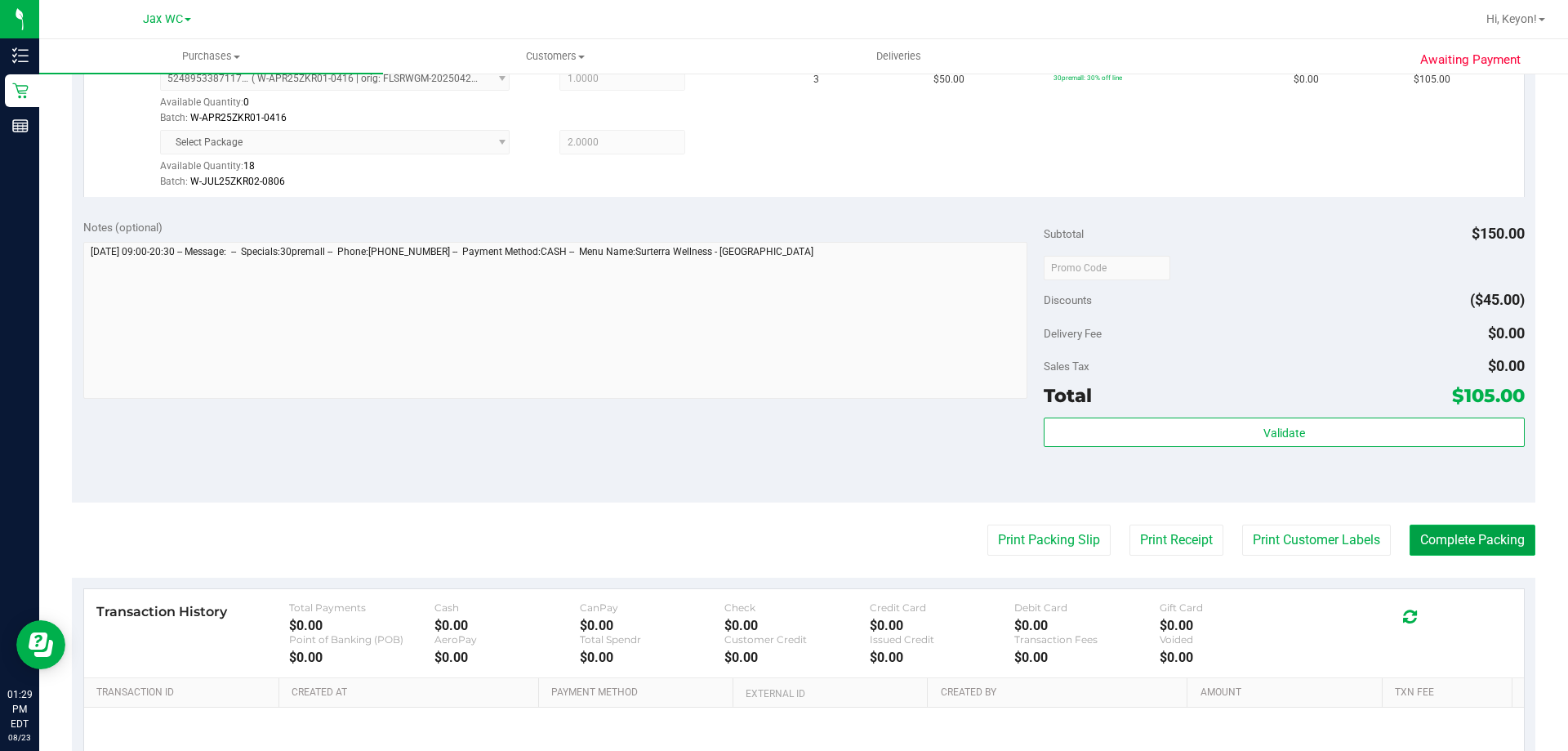
click at [1478, 549] on button "Complete Packing" at bounding box center [1472, 539] width 126 height 31
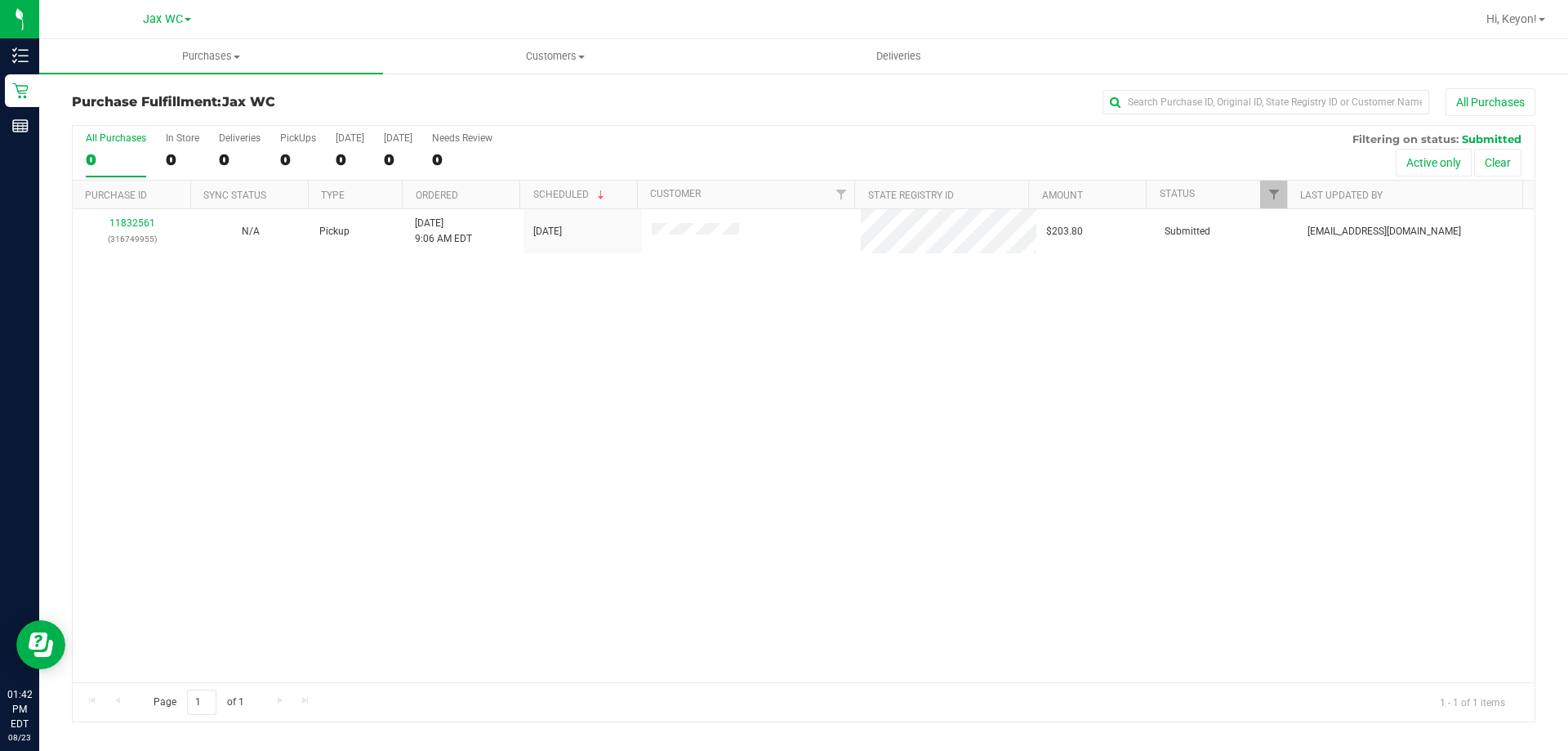
click at [104, 140] on div "All Purchases" at bounding box center [116, 138] width 61 height 11
click at [0, 0] on input "All Purchases 0" at bounding box center [0, 0] width 0 height 0
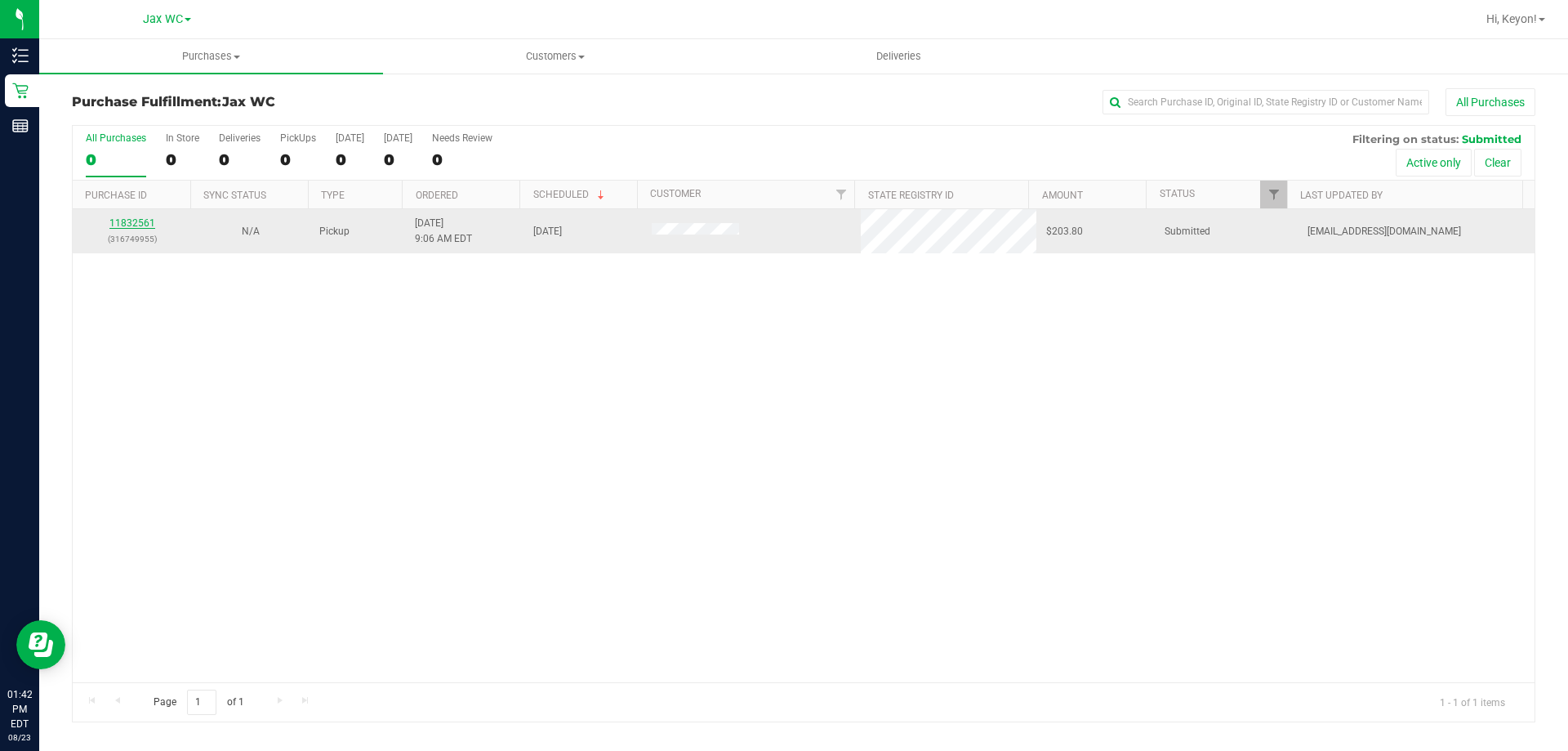
click at [118, 223] on link "11832561" at bounding box center [132, 223] width 46 height 11
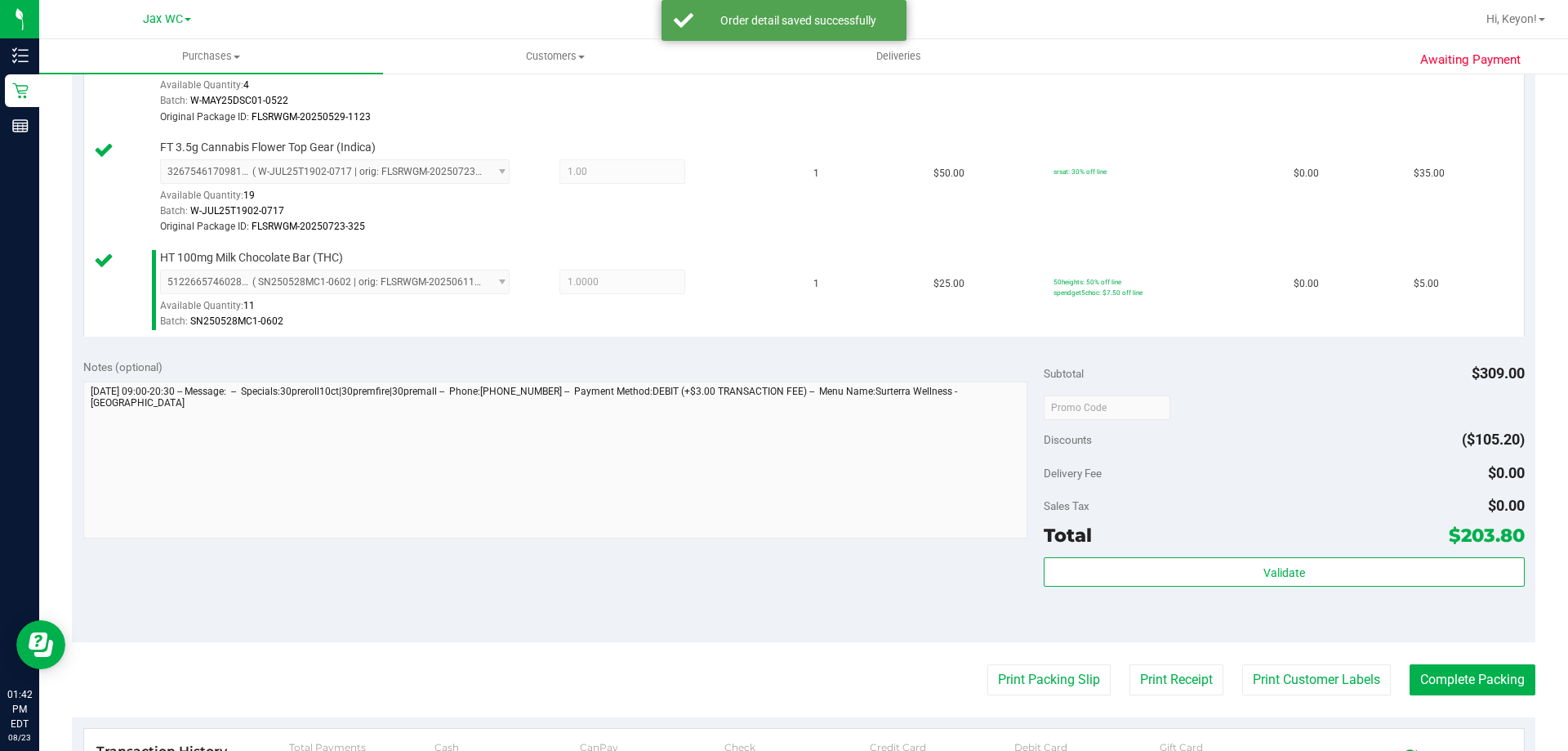
scroll to position [748, 0]
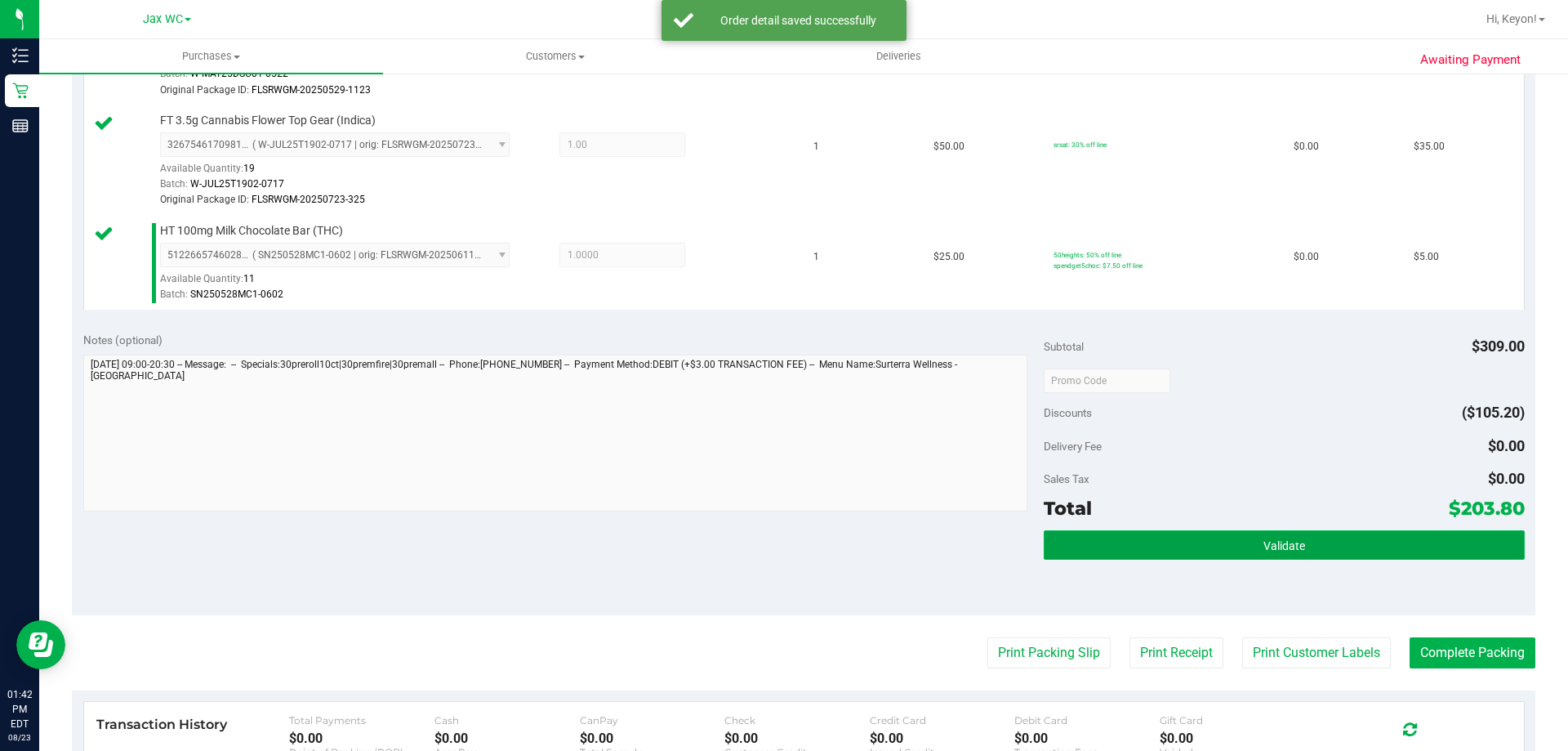
click at [1285, 558] on button "Validate" at bounding box center [1284, 545] width 480 height 30
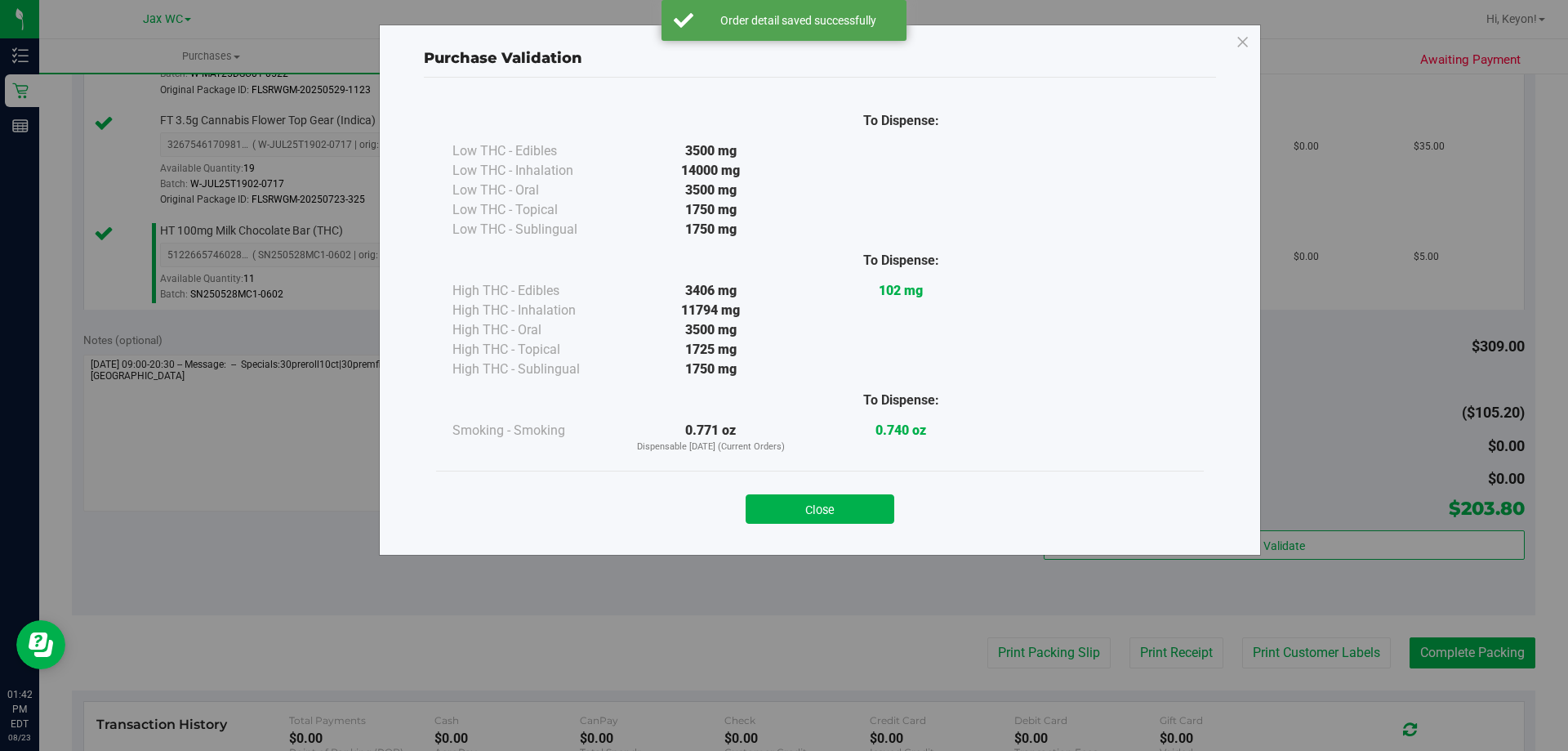
drag, startPoint x: 810, startPoint y: 500, endPoint x: 884, endPoint y: 522, distance: 77.2
click at [811, 502] on button "Close" at bounding box center [819, 509] width 148 height 30
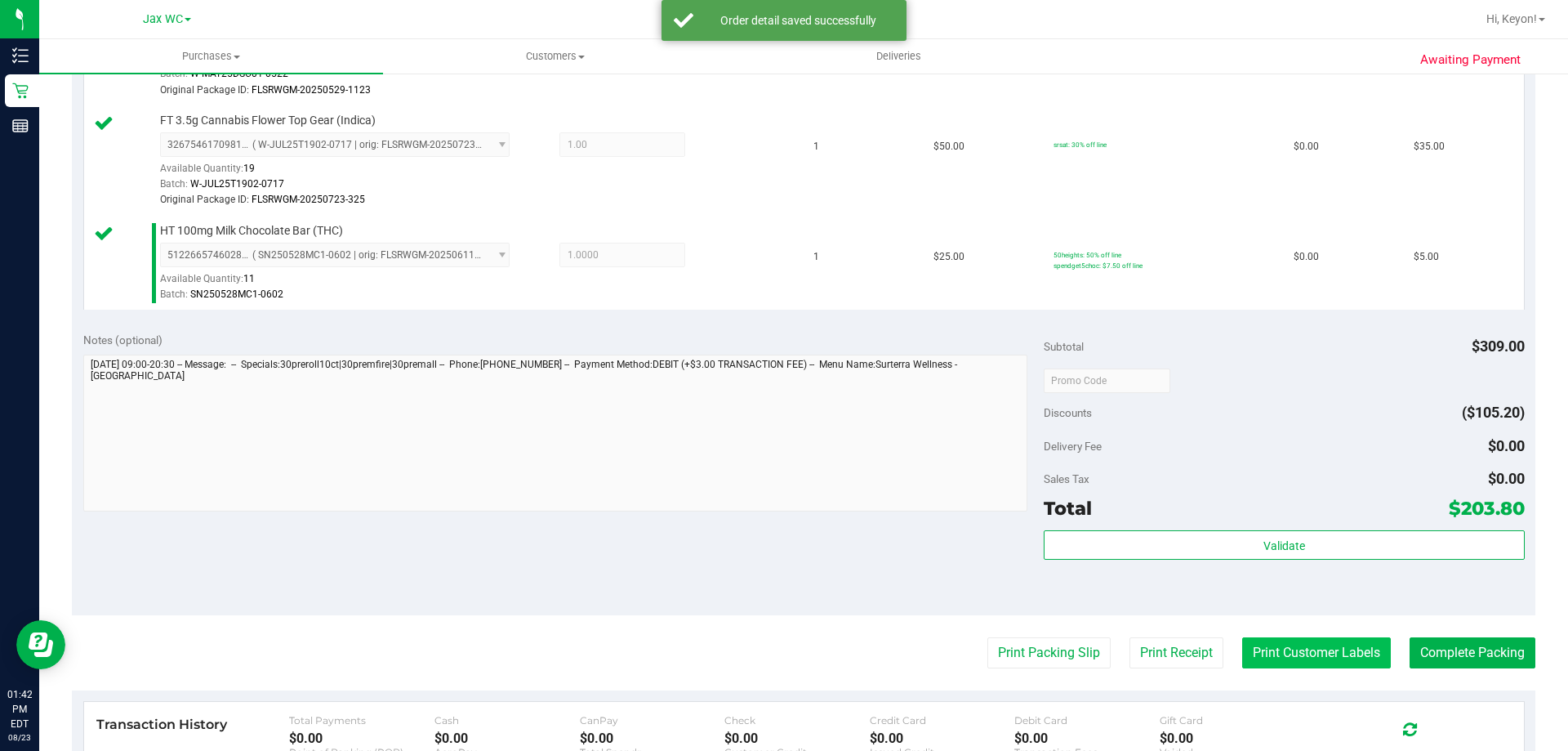
click at [1300, 661] on button "Print Customer Labels" at bounding box center [1316, 652] width 148 height 31
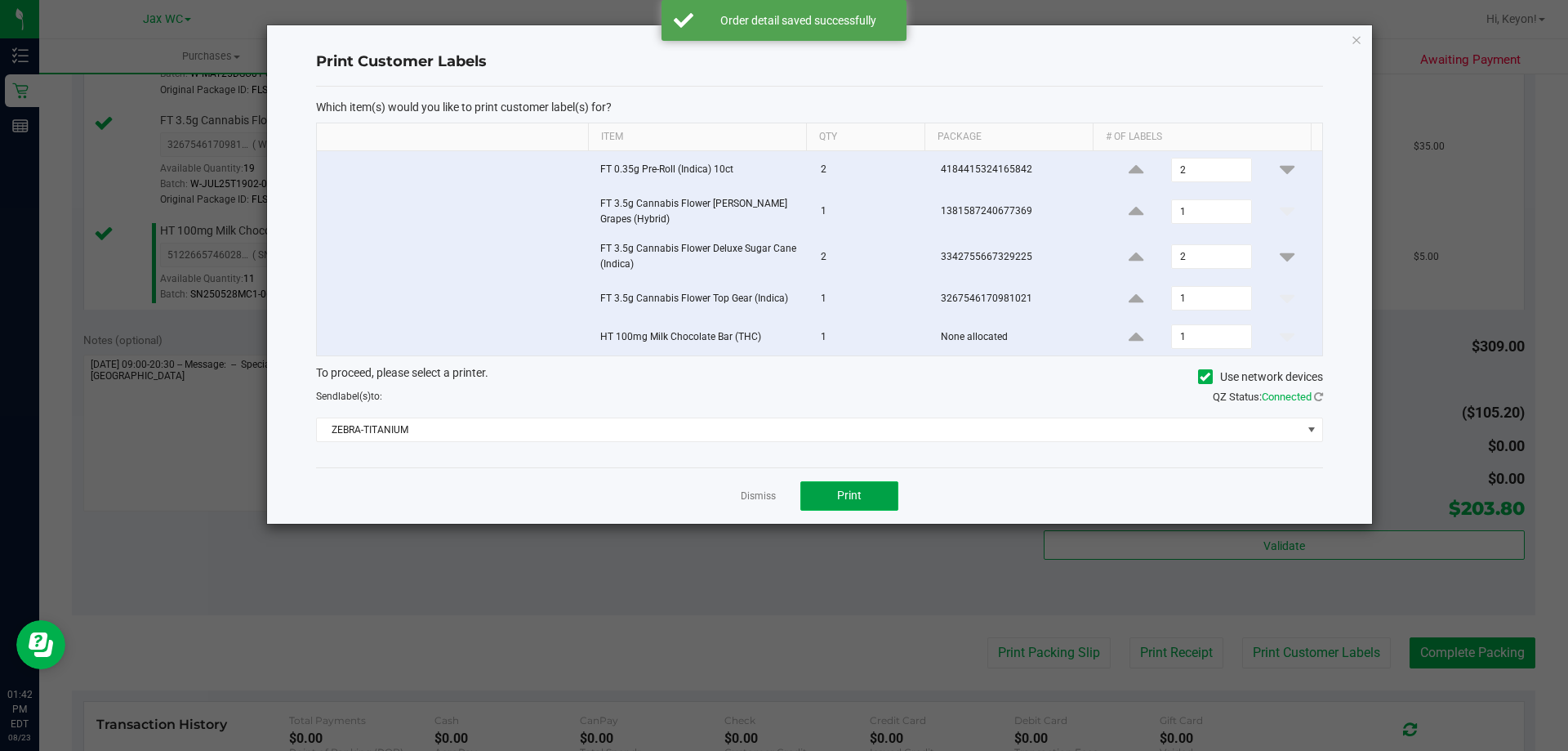
click at [857, 499] on span "Print" at bounding box center [850, 495] width 24 height 13
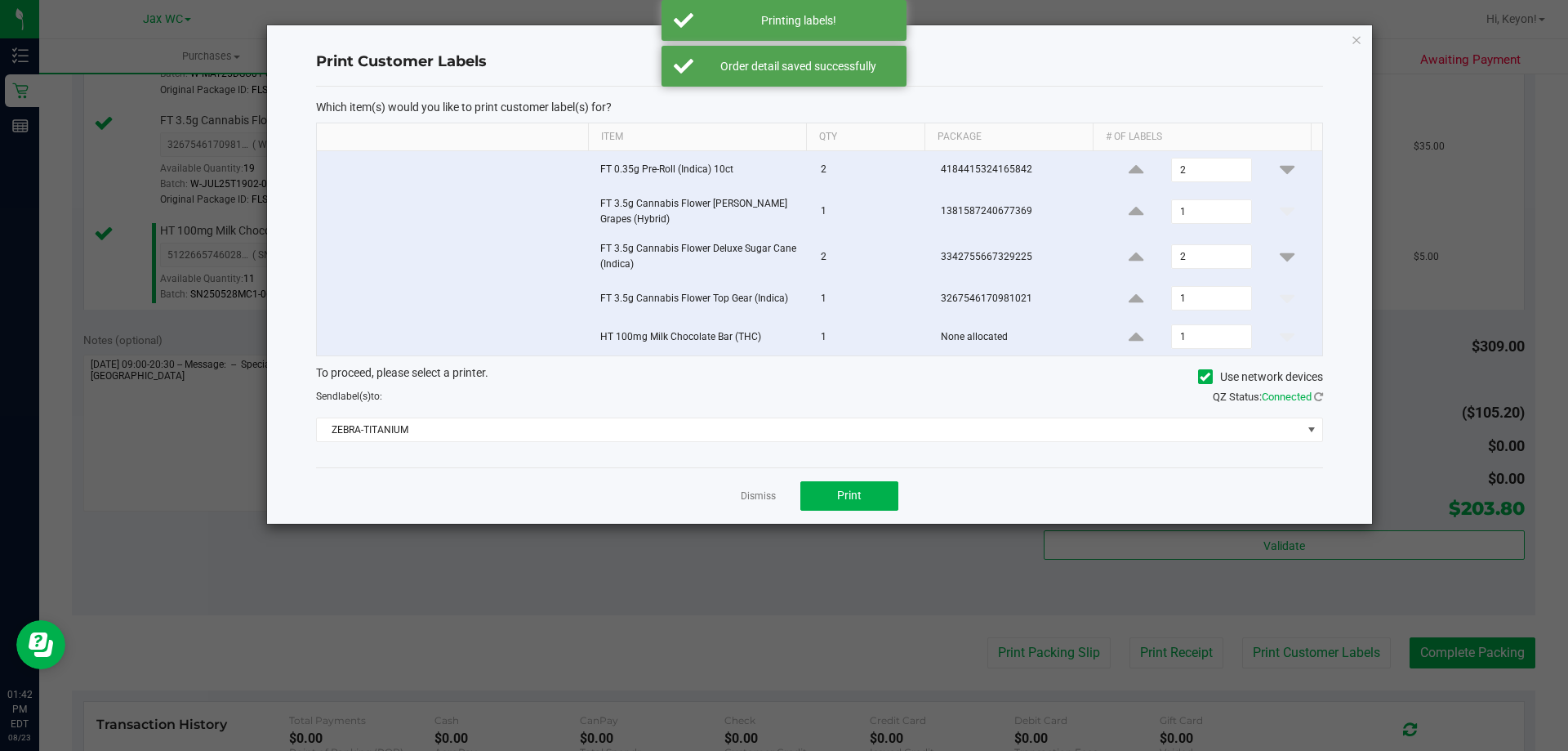
drag, startPoint x: 766, startPoint y: 494, endPoint x: 974, endPoint y: 542, distance: 213.5
click at [768, 494] on link "Dismiss" at bounding box center [758, 496] width 35 height 14
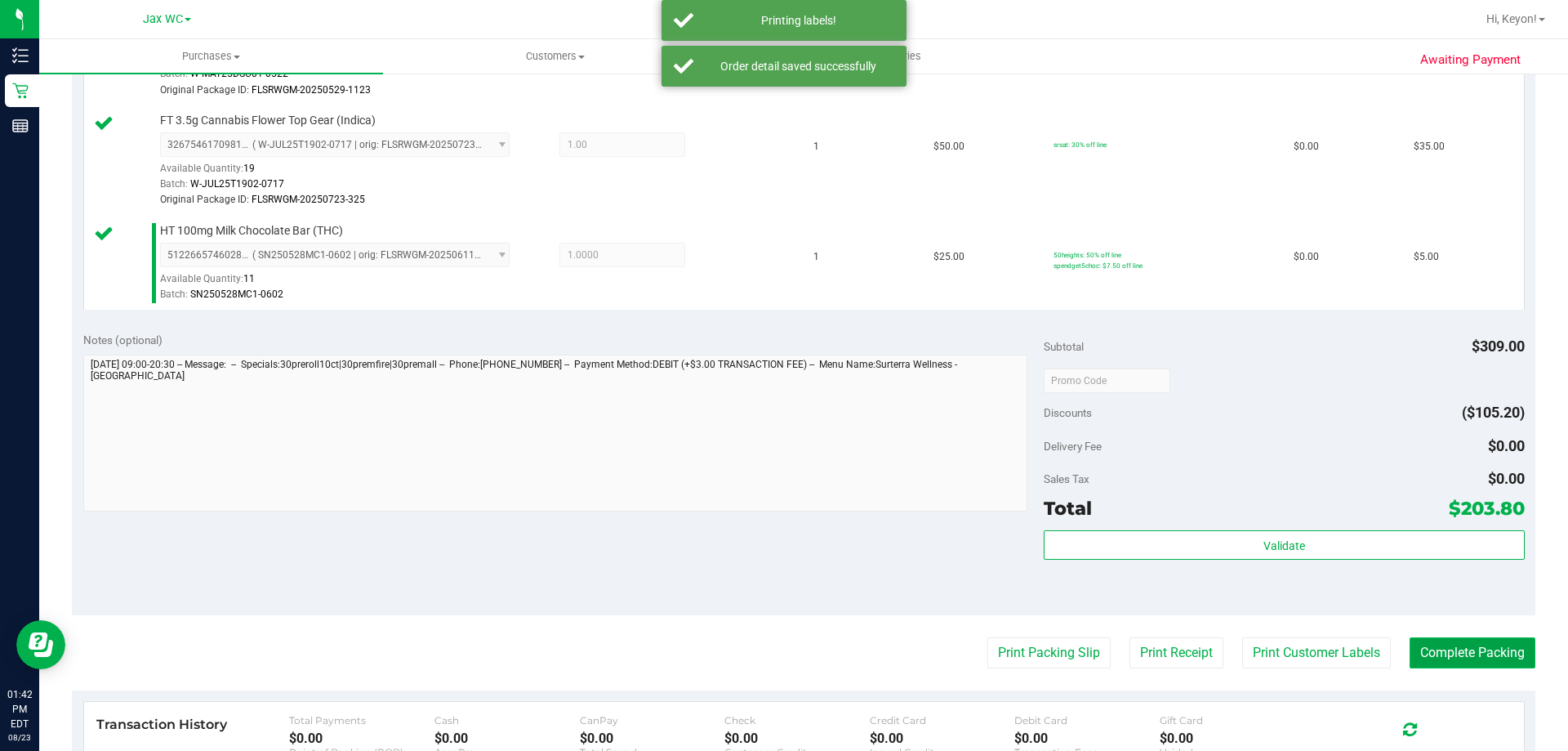
drag, startPoint x: 1462, startPoint y: 653, endPoint x: 1448, endPoint y: 650, distance: 14.3
click at [1454, 653] on button "Complete Packing" at bounding box center [1472, 652] width 126 height 31
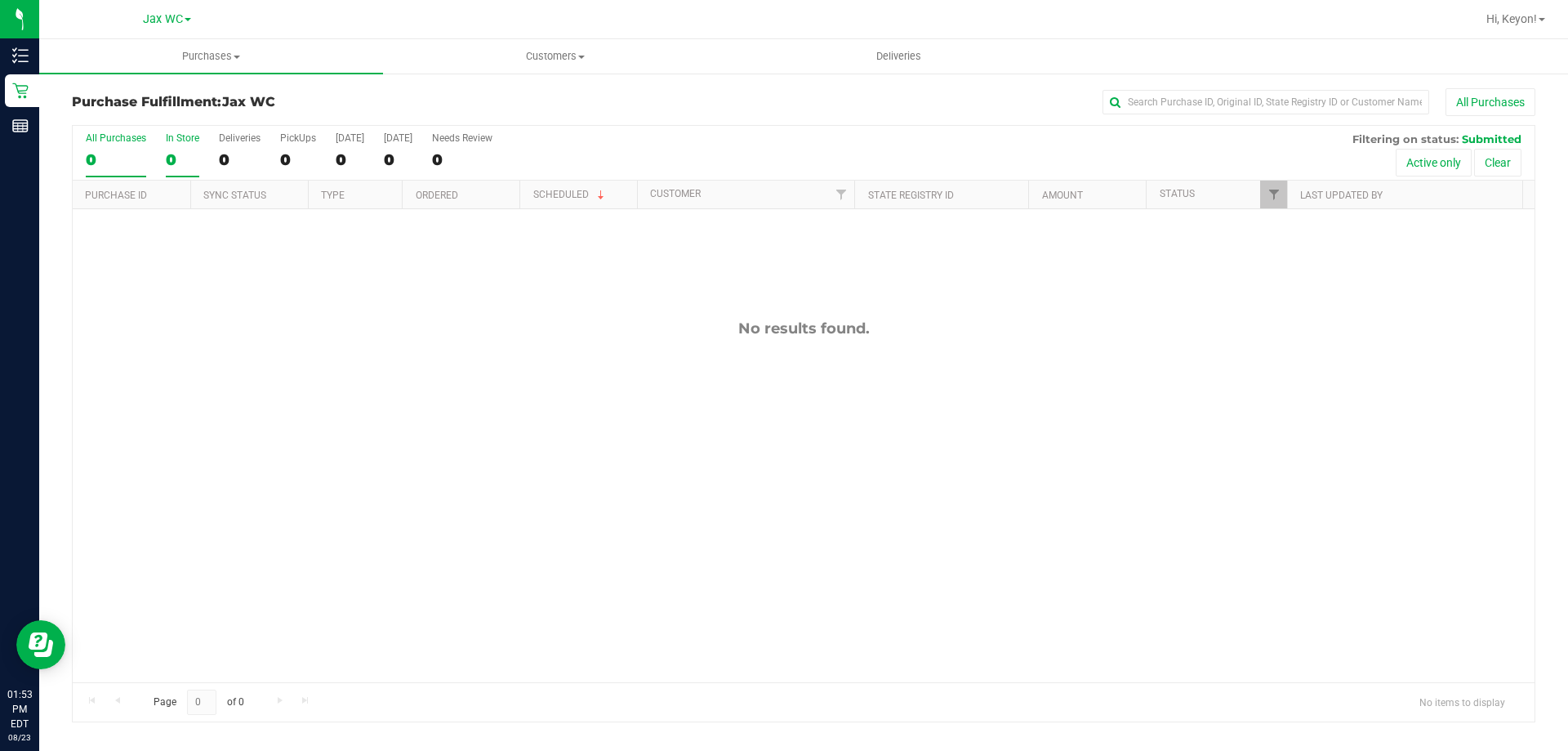
click at [185, 153] on div "0" at bounding box center [183, 160] width 34 height 19
click at [0, 0] on input "In Store 0" at bounding box center [0, 0] width 0 height 0
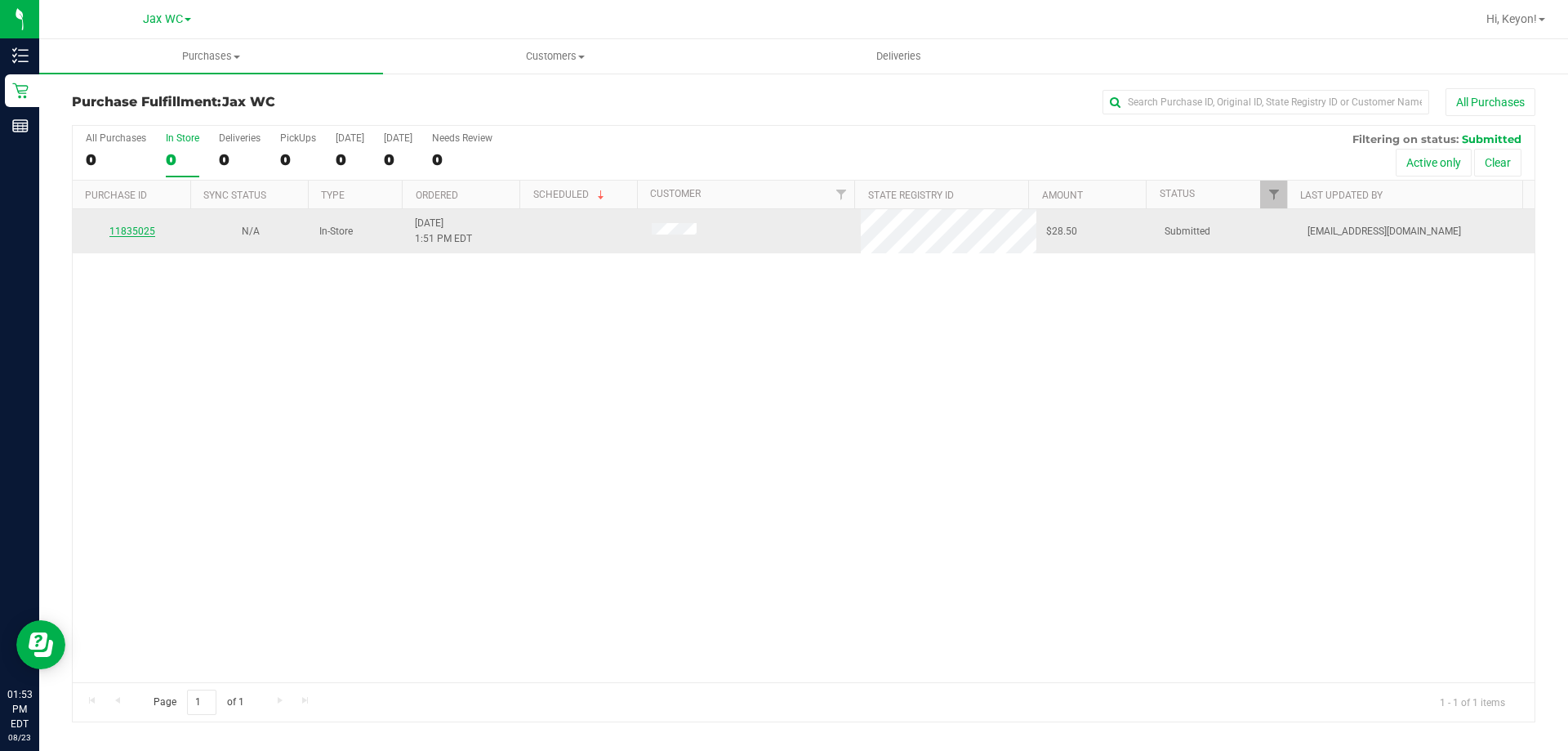
click at [140, 231] on link "11835025" at bounding box center [132, 231] width 46 height 11
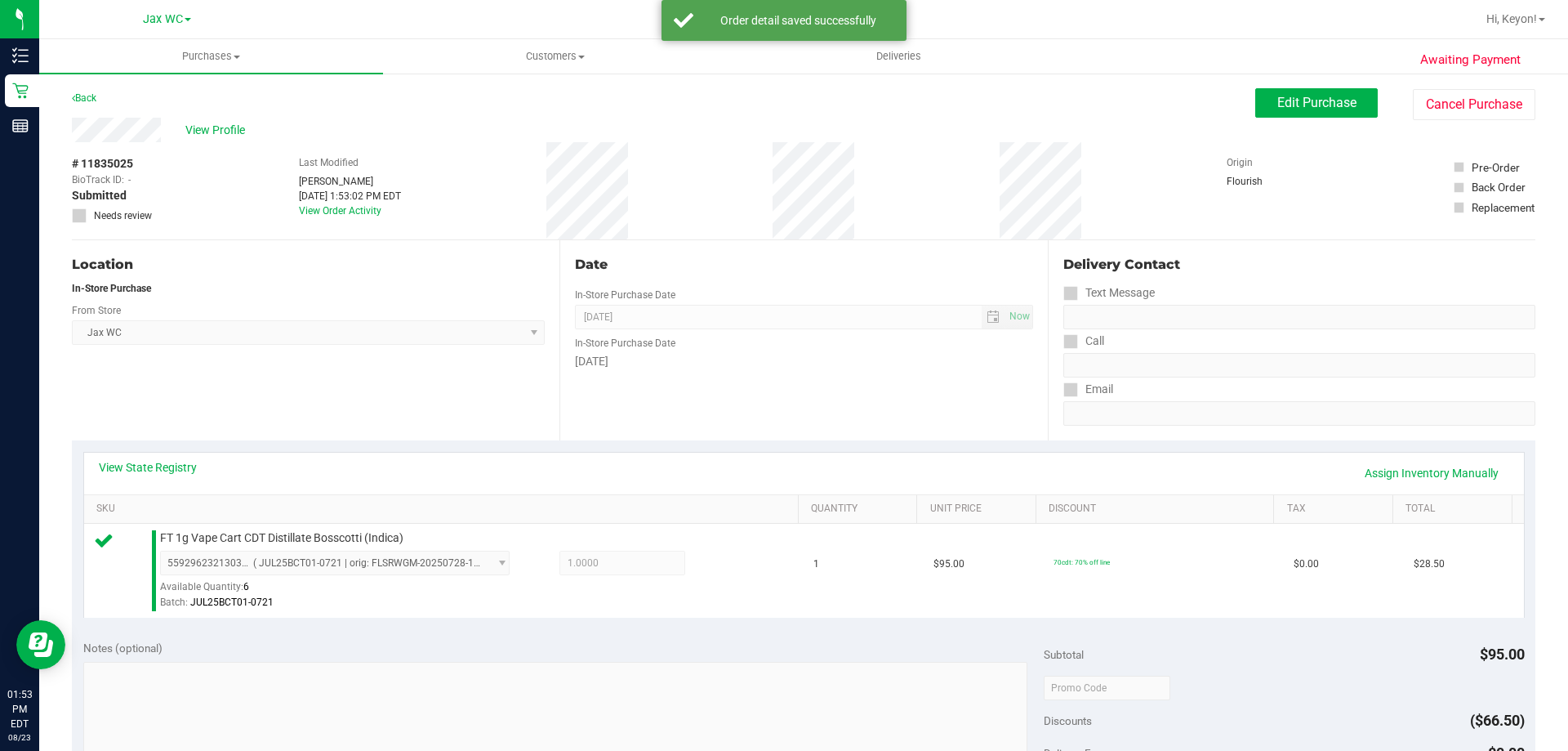
scroll to position [315, 0]
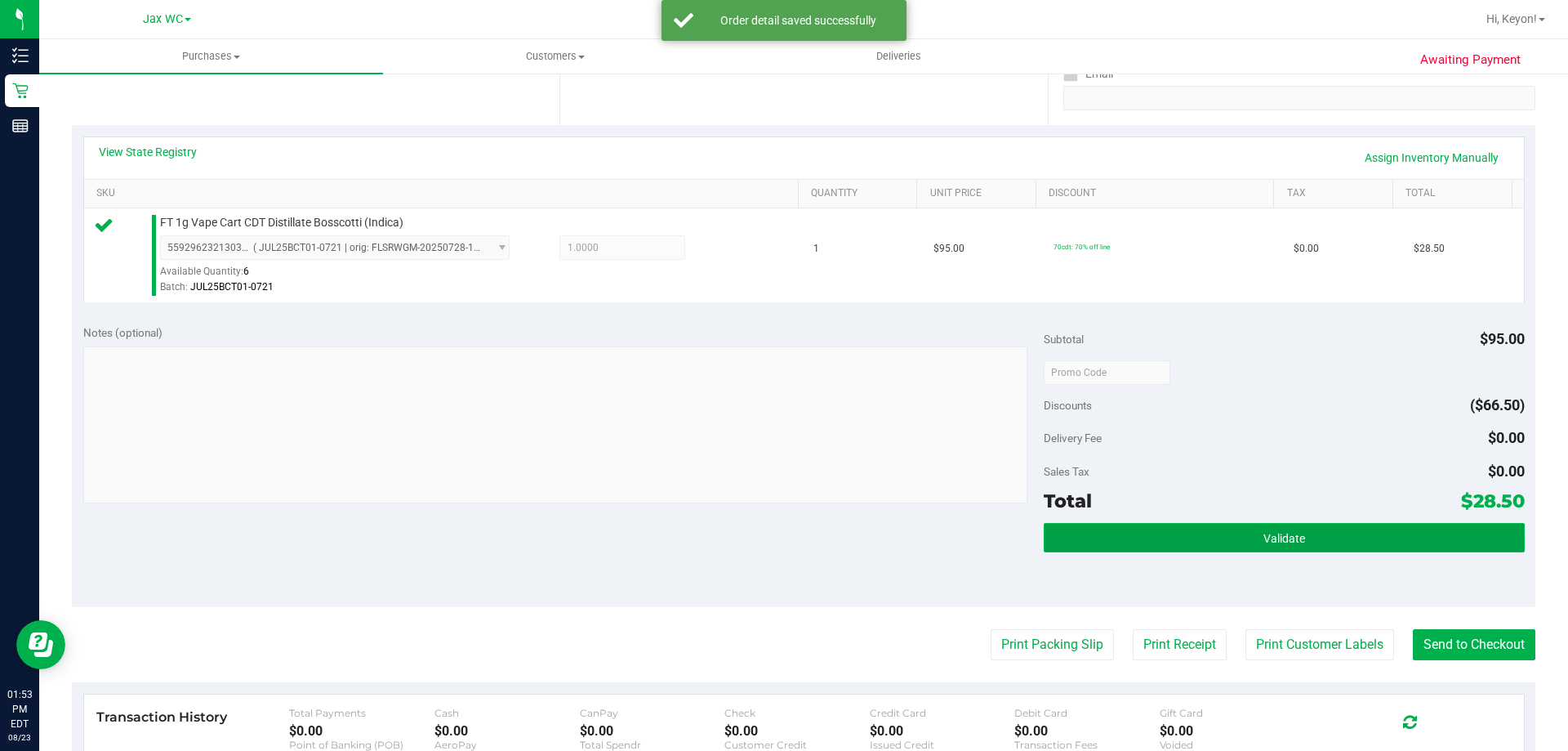
click at [1311, 543] on button "Validate" at bounding box center [1284, 537] width 480 height 30
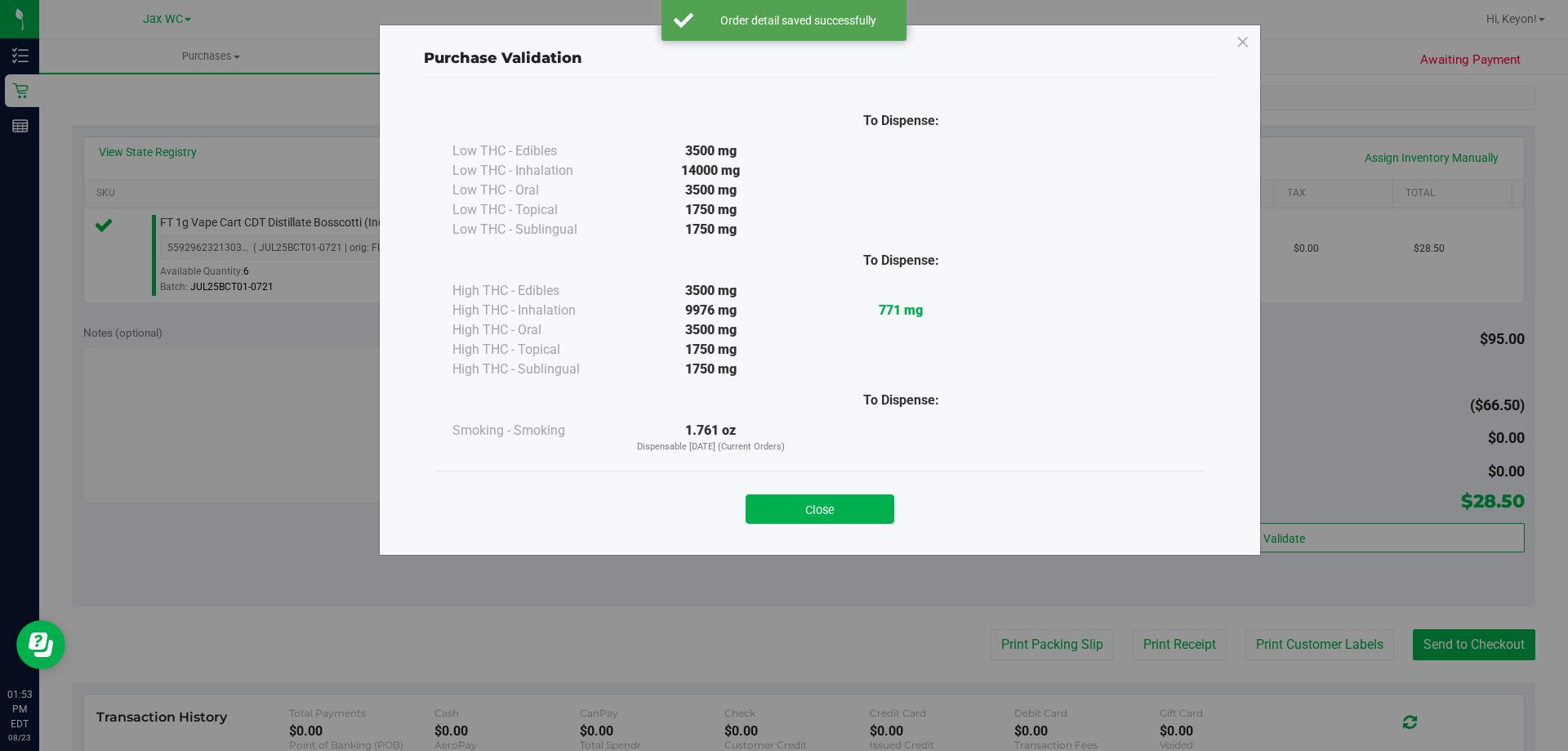
drag, startPoint x: 810, startPoint y: 498, endPoint x: 891, endPoint y: 524, distance: 85.1
click at [812, 502] on button "Close" at bounding box center [819, 509] width 148 height 30
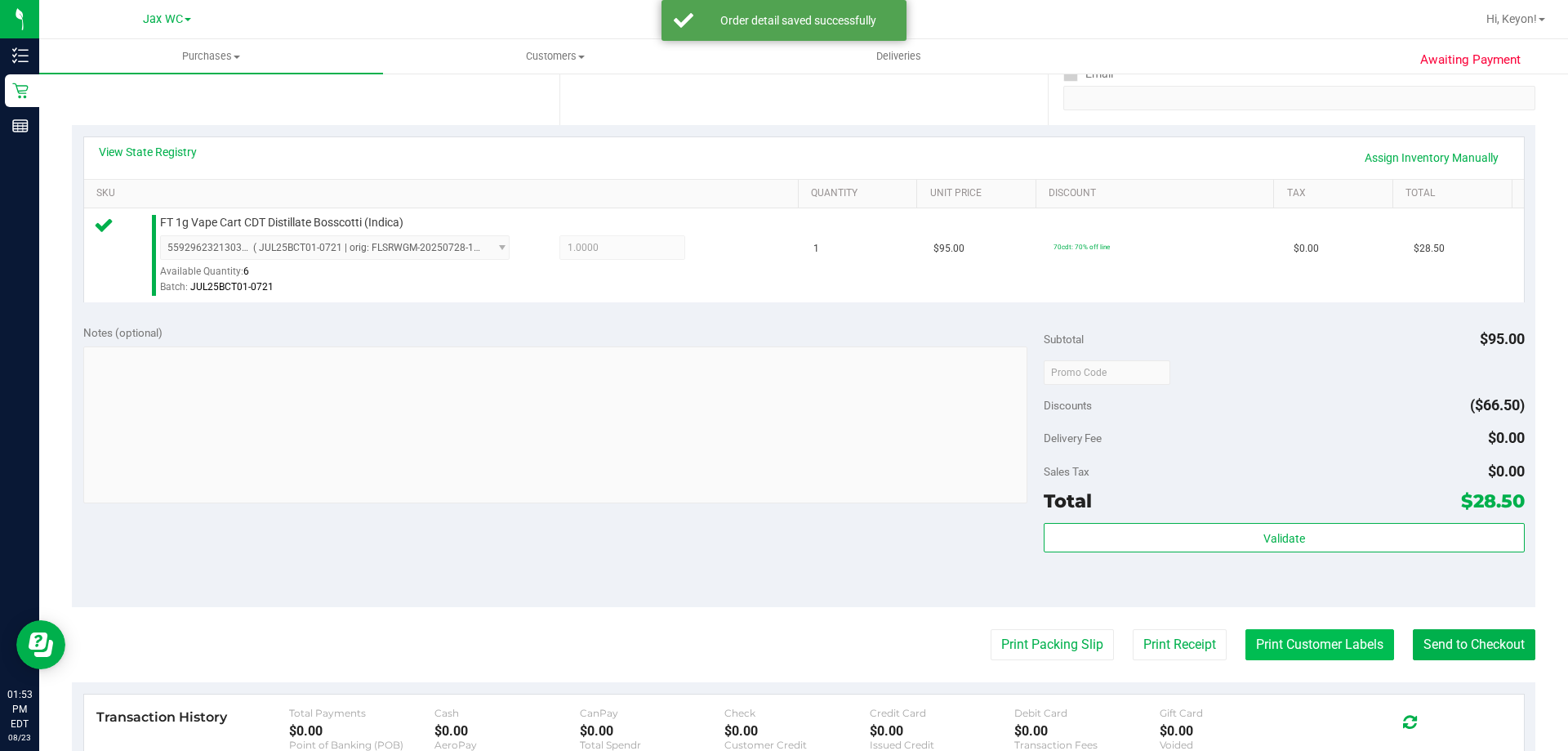
drag, startPoint x: 1251, startPoint y: 632, endPoint x: 1280, endPoint y: 647, distance: 32.6
click at [1260, 637] on purchase-details "Back Edit Purchase Cancel Purchase View Profile # 11835025 BioTrack ID: - Submi…" at bounding box center [803, 381] width 1464 height 1215
click at [1284, 640] on button "Print Customer Labels" at bounding box center [1319, 644] width 148 height 31
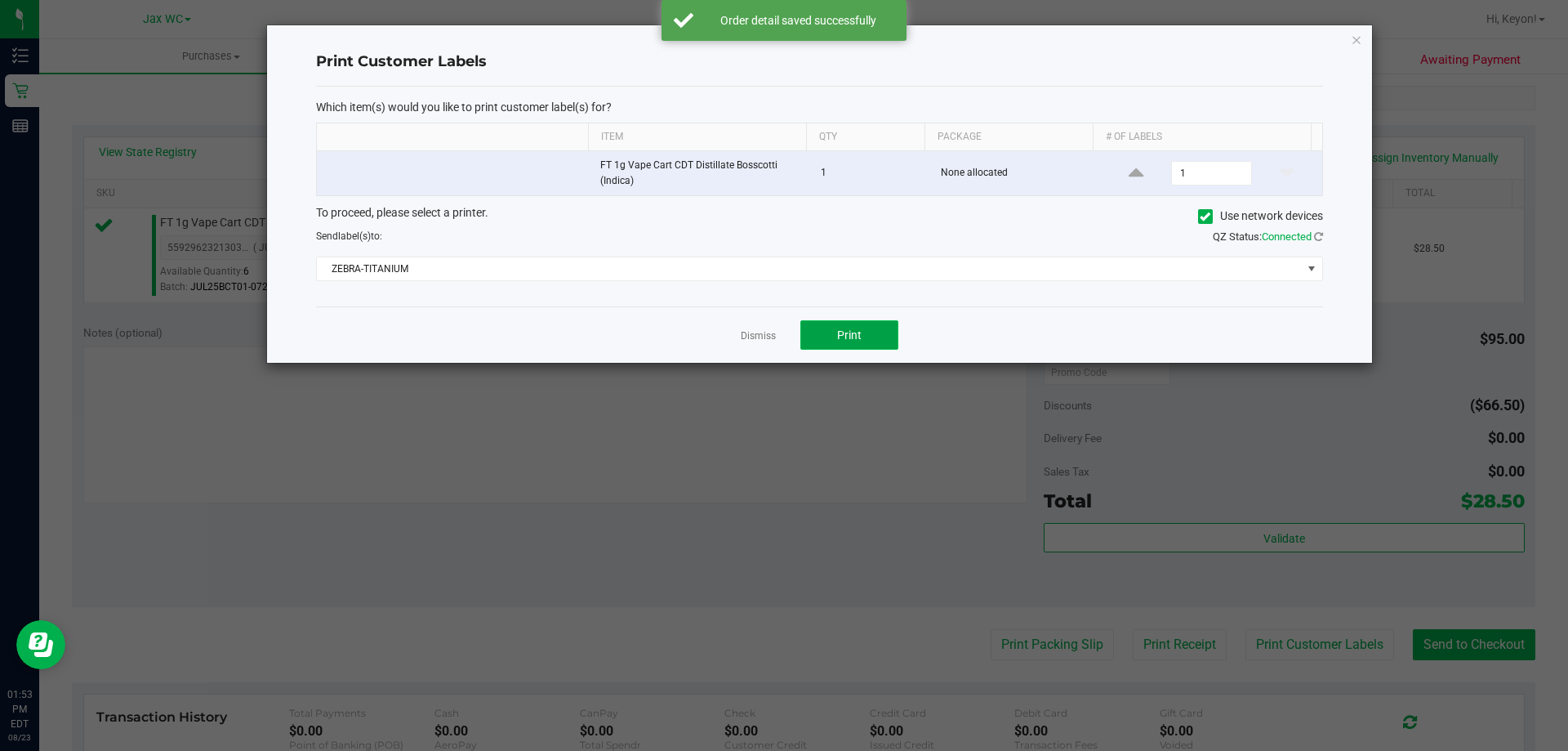
click at [882, 337] on button "Print" at bounding box center [849, 335] width 98 height 30
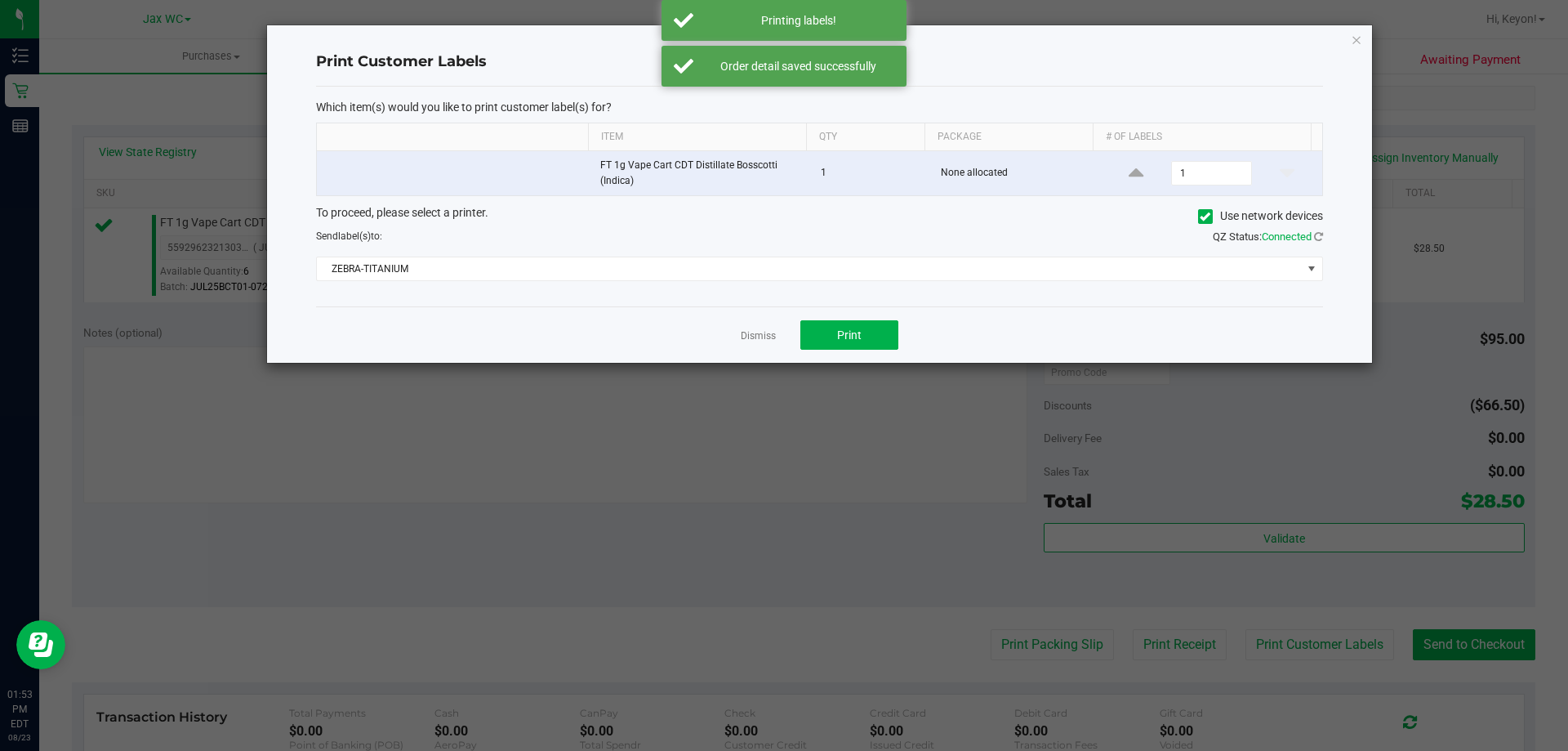
drag, startPoint x: 762, startPoint y: 330, endPoint x: 1167, endPoint y: 461, distance: 425.7
click at [764, 330] on link "Dismiss" at bounding box center [758, 336] width 35 height 14
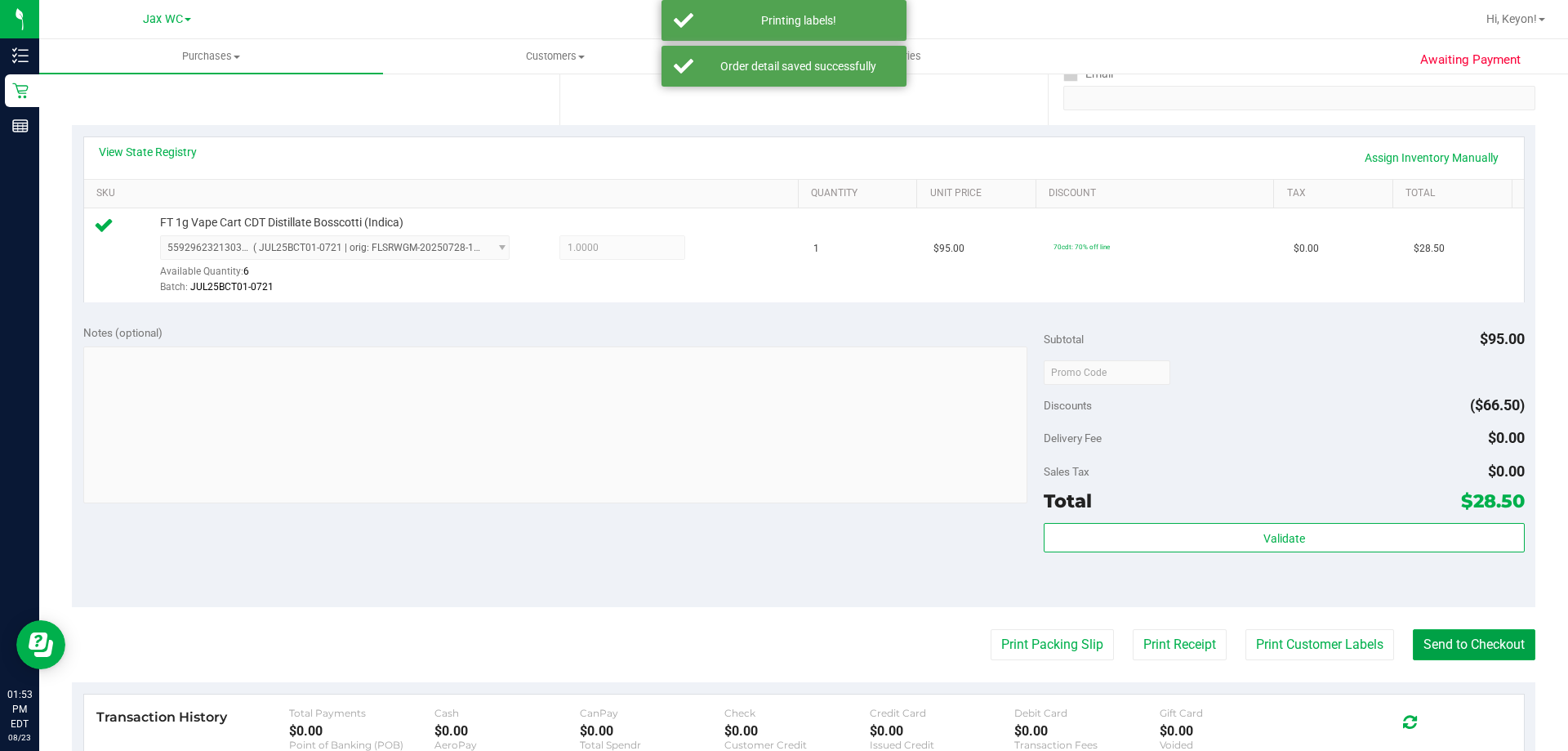
drag, startPoint x: 1464, startPoint y: 637, endPoint x: 1375, endPoint y: 575, distance: 108.5
click at [1464, 638] on button "Send to Checkout" at bounding box center [1474, 644] width 122 height 31
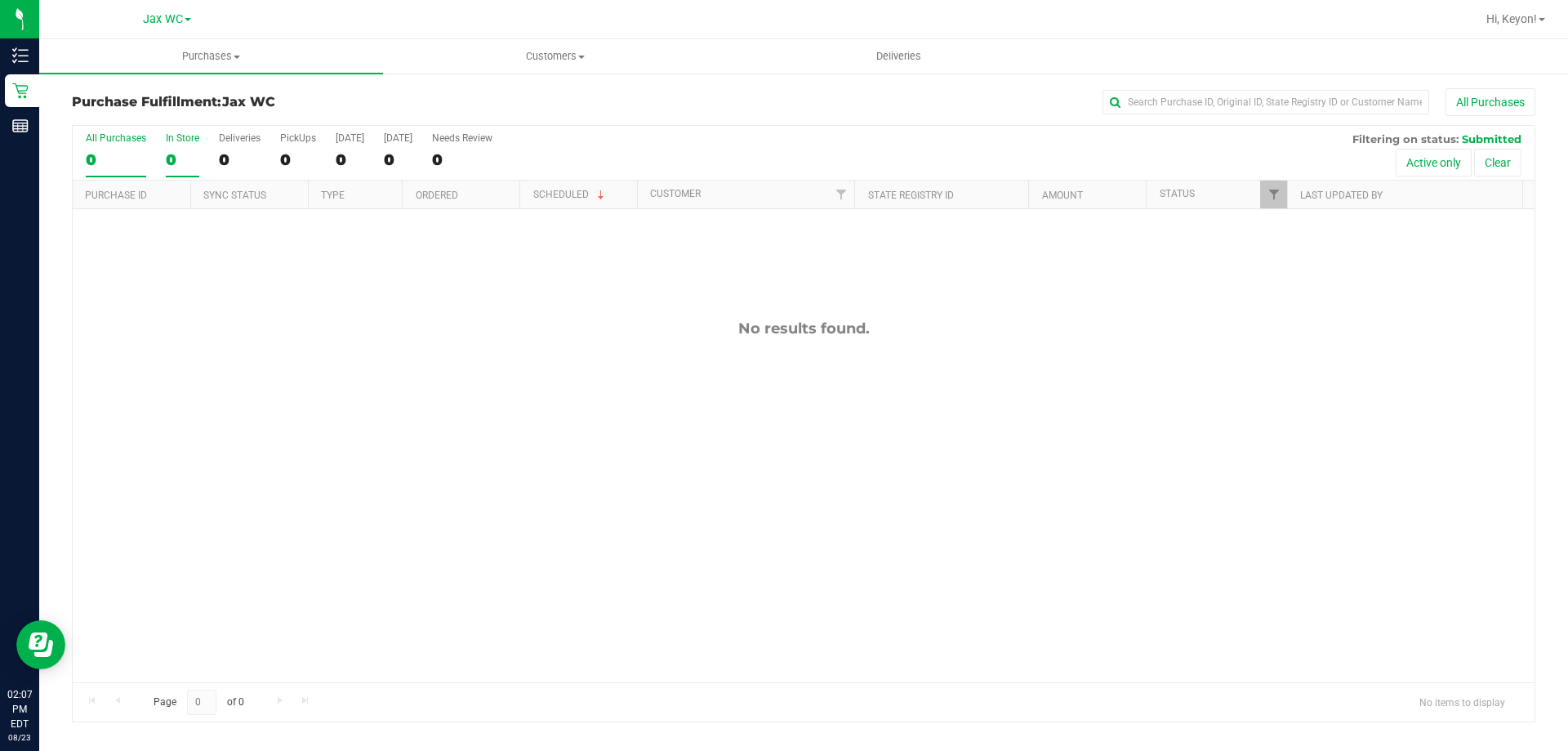
click at [175, 153] on div "0" at bounding box center [183, 160] width 34 height 19
click at [0, 0] on input "In Store 0" at bounding box center [0, 0] width 0 height 0
click at [175, 159] on div "0" at bounding box center [183, 160] width 34 height 19
click at [0, 0] on input "In Store 0" at bounding box center [0, 0] width 0 height 0
click at [175, 159] on div "0" at bounding box center [183, 160] width 34 height 19
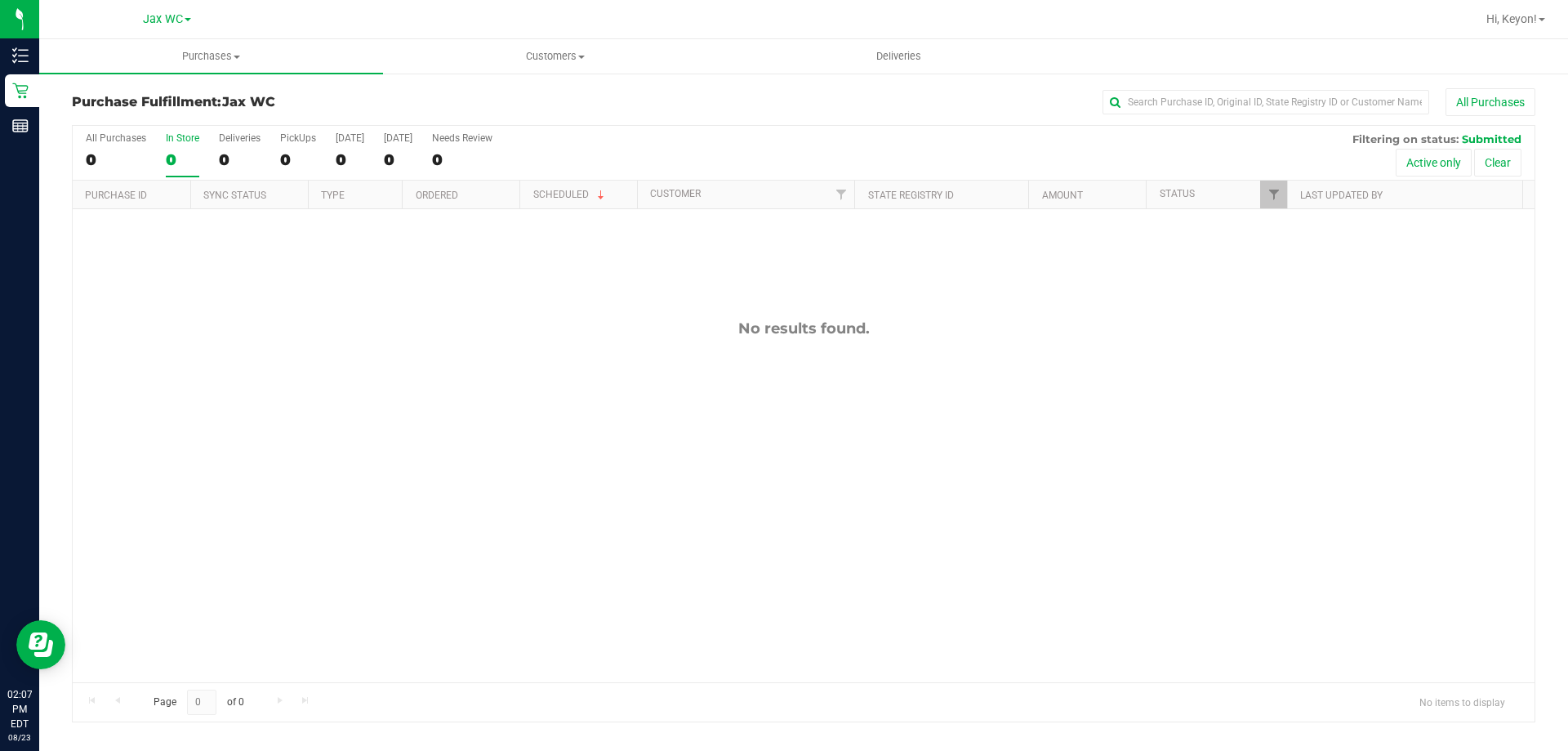
click at [0, 0] on input "In Store 0" at bounding box center [0, 0] width 0 height 0
click at [175, 159] on div "0" at bounding box center [183, 160] width 34 height 19
click at [0, 0] on input "In Store 0" at bounding box center [0, 0] width 0 height 0
click at [175, 159] on div "0" at bounding box center [183, 160] width 34 height 19
click at [0, 0] on input "In Store 0" at bounding box center [0, 0] width 0 height 0
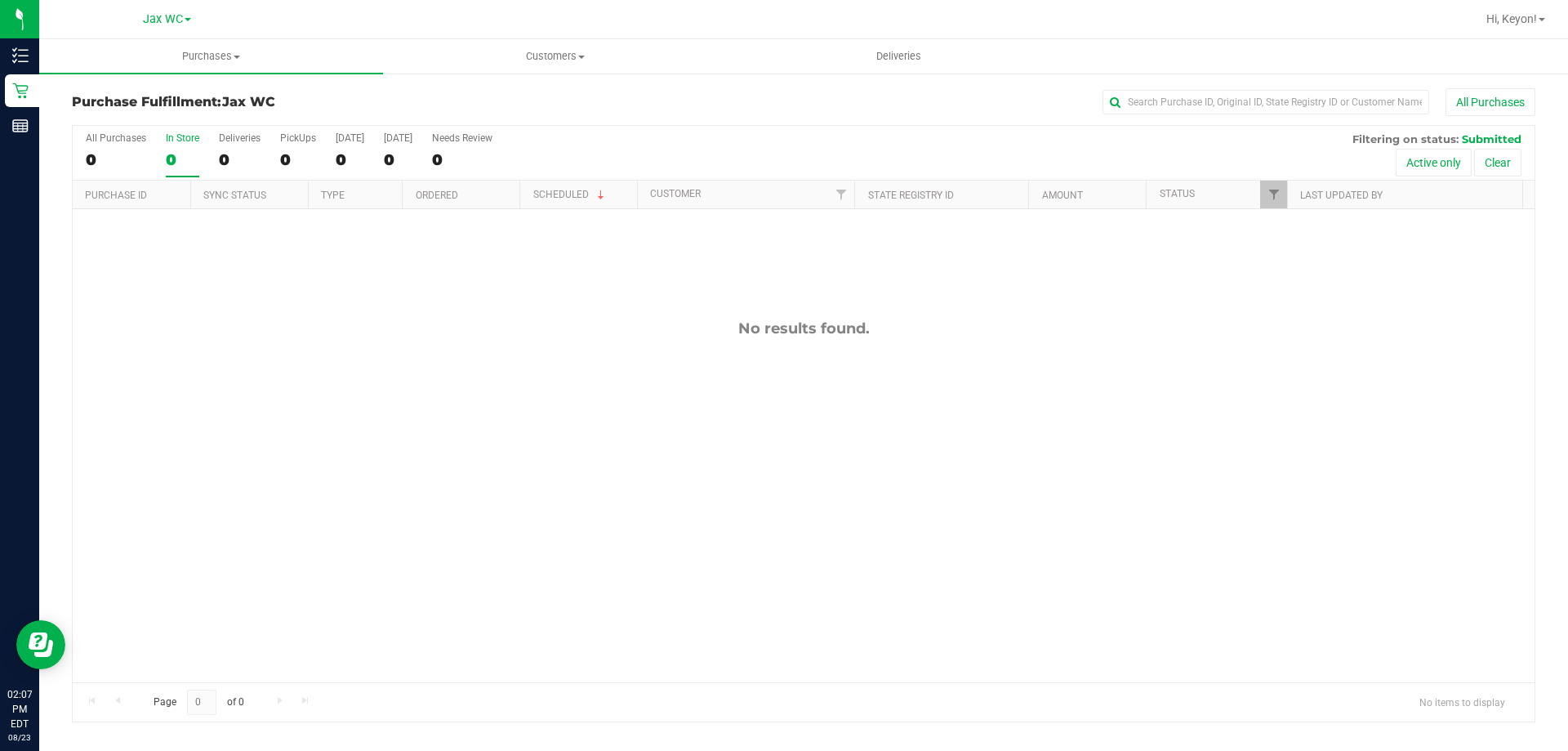
click at [175, 159] on div "0" at bounding box center [183, 160] width 34 height 19
click at [0, 0] on input "In Store 0" at bounding box center [0, 0] width 0 height 0
click at [183, 156] on div "0" at bounding box center [183, 160] width 34 height 19
click at [0, 0] on input "In Store 0" at bounding box center [0, 0] width 0 height 0
click at [191, 154] on div "0" at bounding box center [183, 160] width 34 height 19
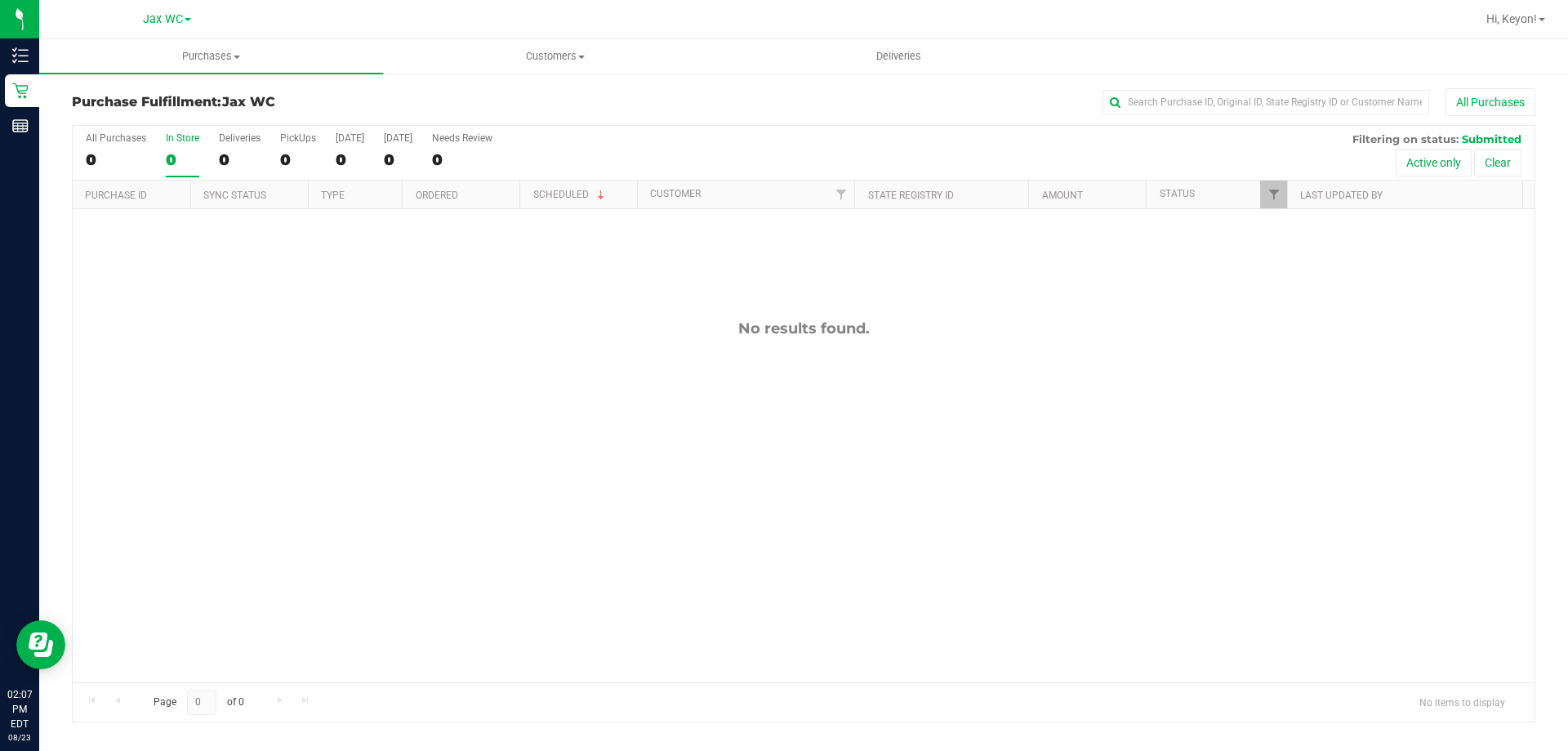
click at [0, 0] on input "In Store 0" at bounding box center [0, 0] width 0 height 0
click at [185, 154] on div "0" at bounding box center [183, 160] width 34 height 19
click at [0, 0] on input "In Store 0" at bounding box center [0, 0] width 0 height 0
click at [184, 156] on div "0" at bounding box center [183, 160] width 34 height 19
click at [0, 0] on input "In Store 0" at bounding box center [0, 0] width 0 height 0
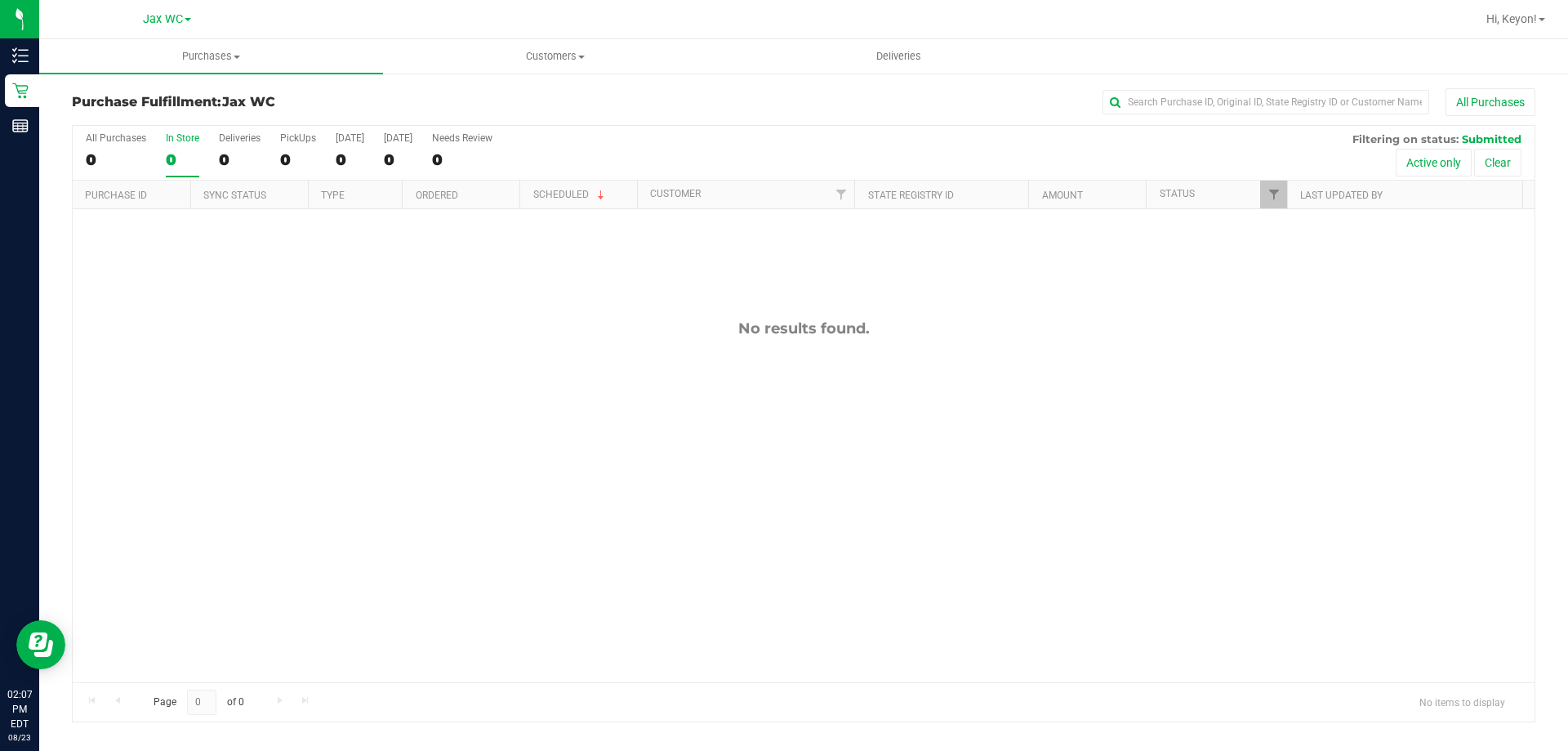
click at [184, 156] on div "0" at bounding box center [183, 160] width 34 height 19
click at [0, 0] on input "In Store 0" at bounding box center [0, 0] width 0 height 0
click at [183, 143] on div "In Store" at bounding box center [183, 138] width 34 height 11
click at [0, 0] on input "In Store 0" at bounding box center [0, 0] width 0 height 0
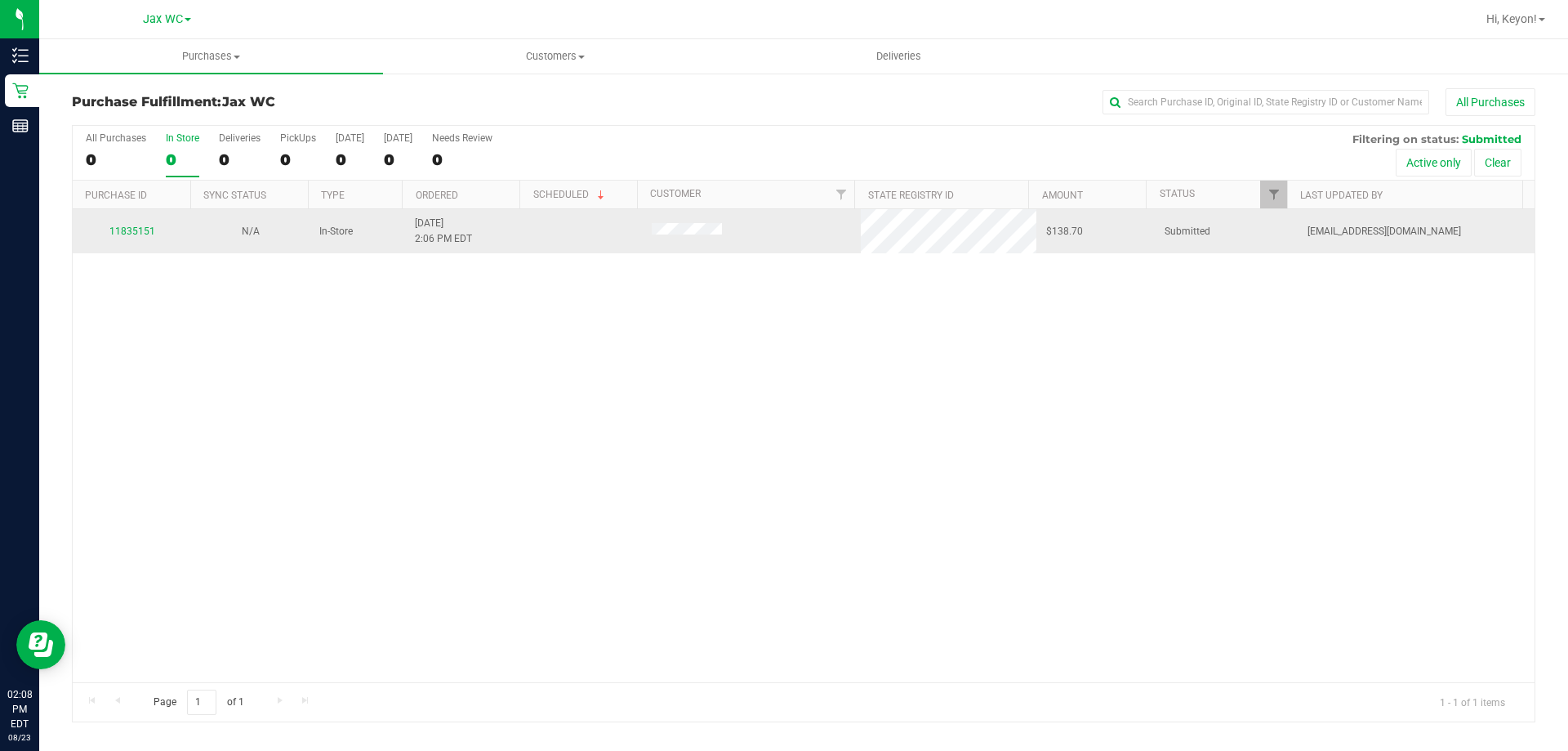
click at [143, 237] on div "11835151" at bounding box center [132, 231] width 99 height 16
click at [139, 231] on link "11835151" at bounding box center [132, 231] width 46 height 11
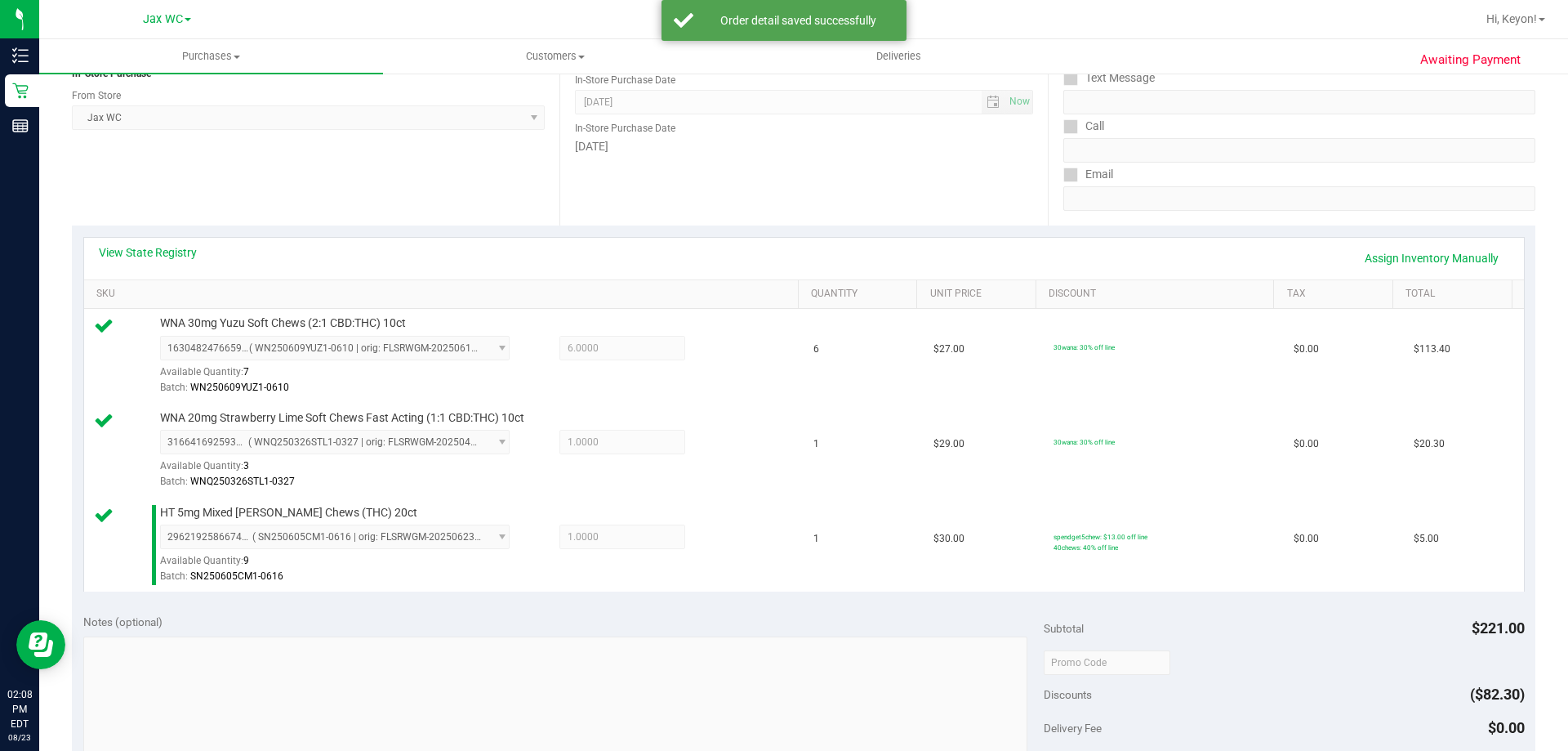
scroll to position [379, 0]
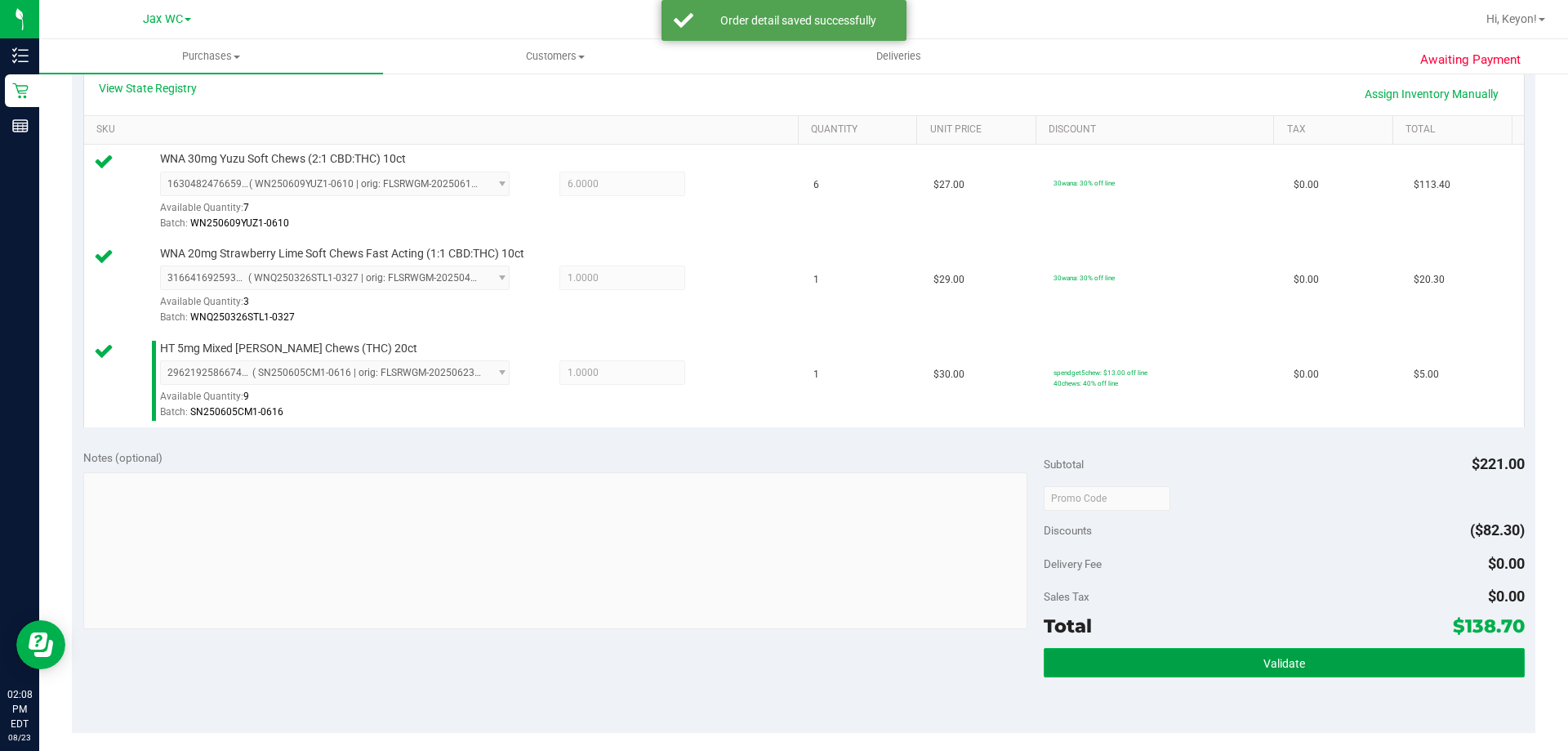
click at [1297, 666] on button "Validate" at bounding box center [1284, 662] width 480 height 30
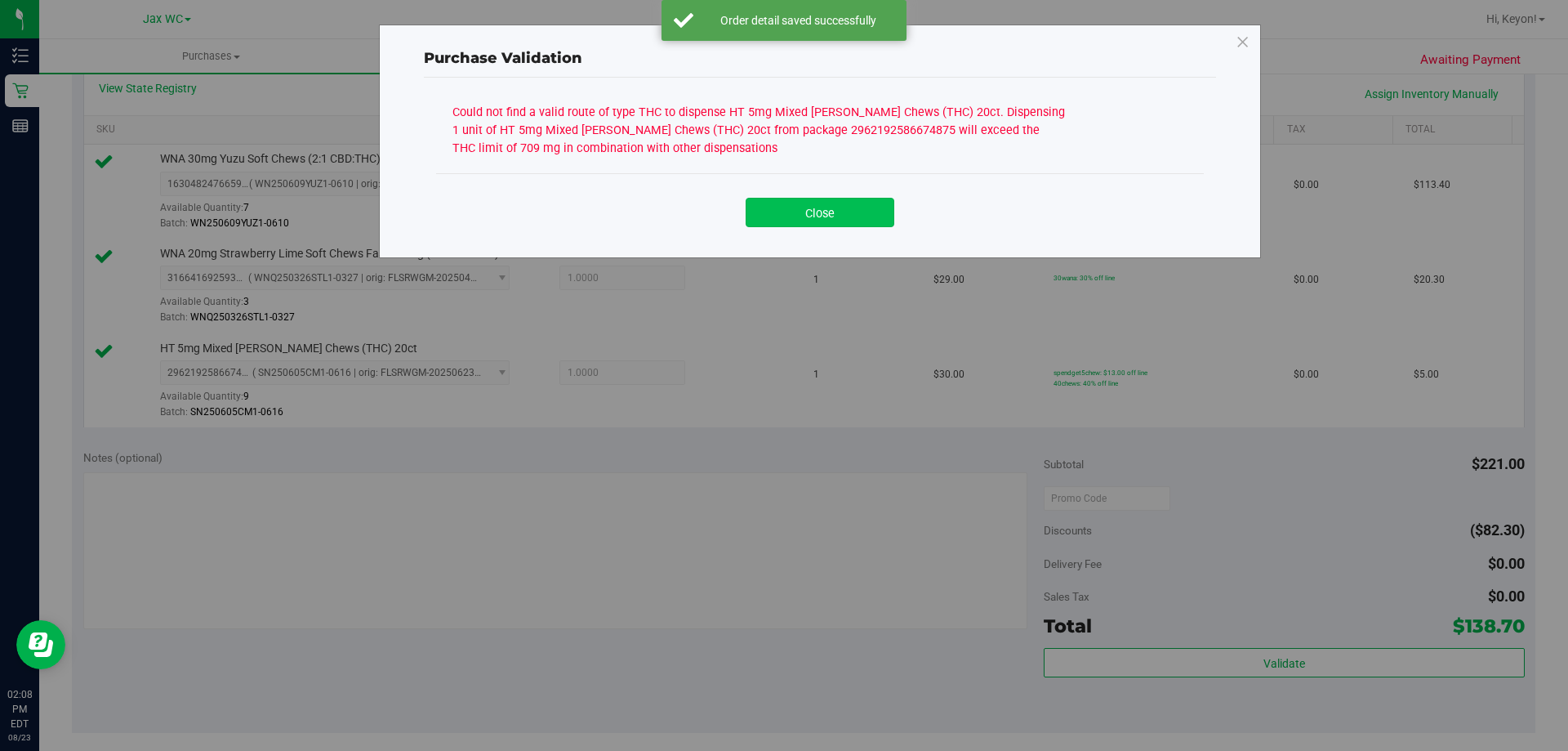
click at [832, 224] on button "Close" at bounding box center [819, 213] width 148 height 30
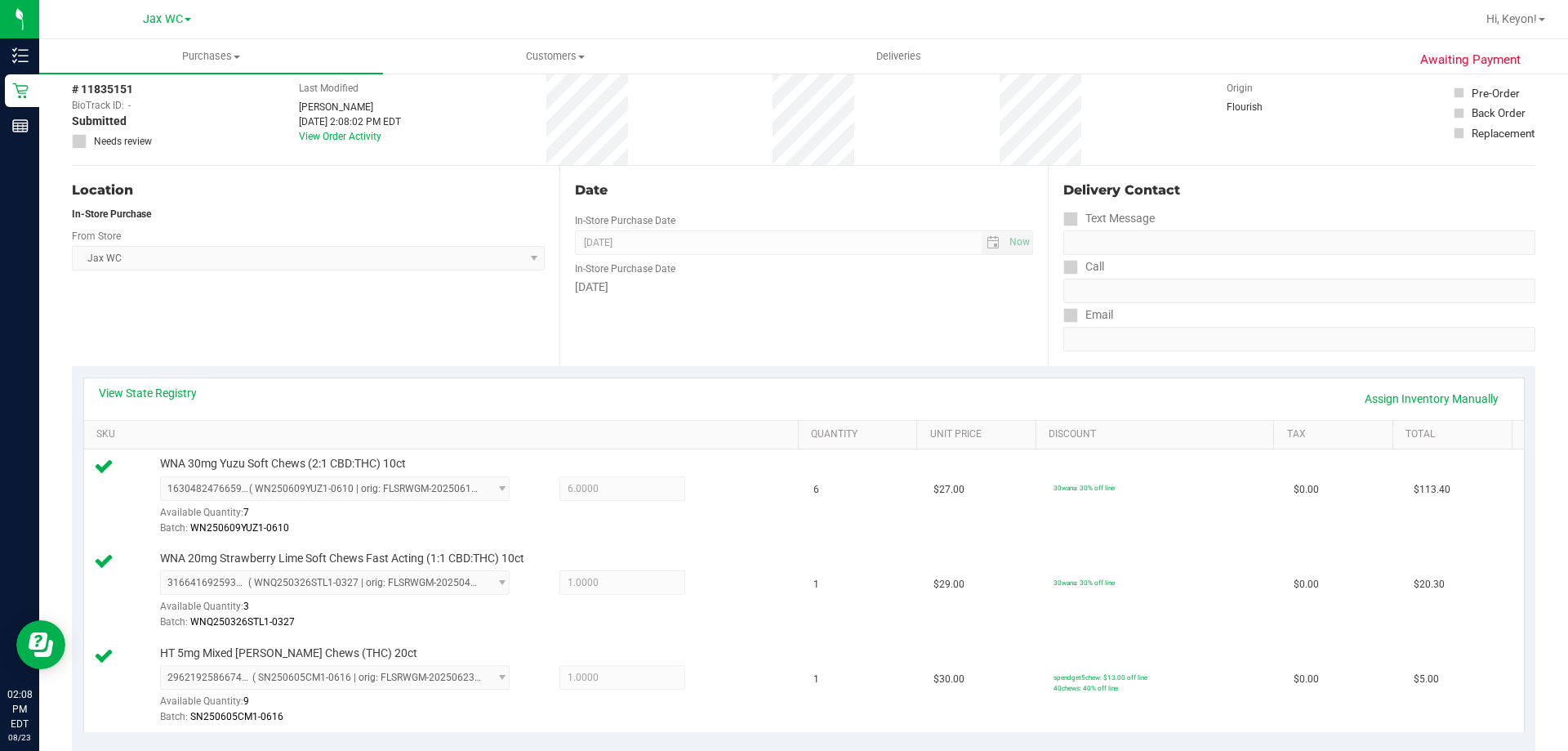
scroll to position [44, 0]
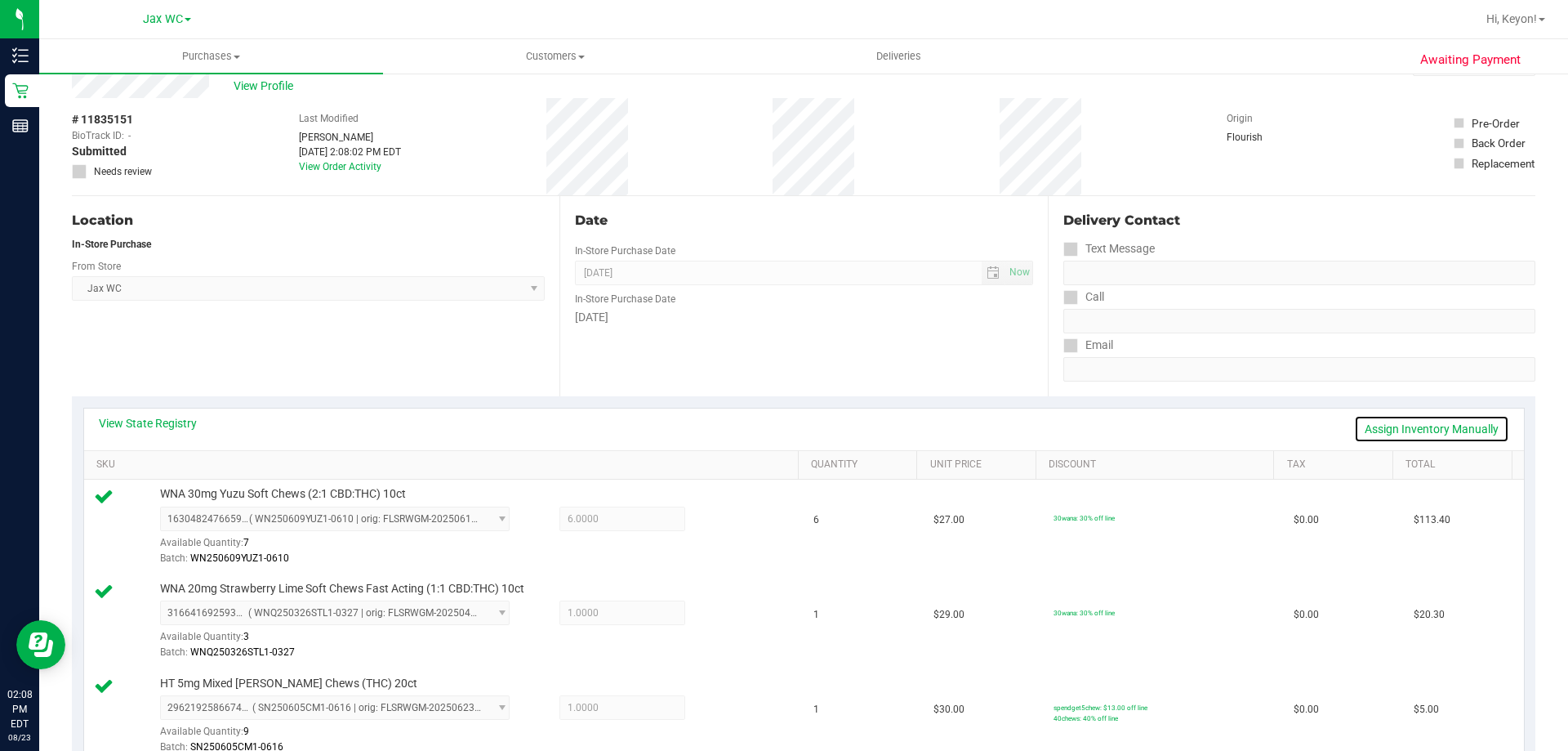
click at [1421, 430] on link "Assign Inventory Manually" at bounding box center [1432, 429] width 155 height 28
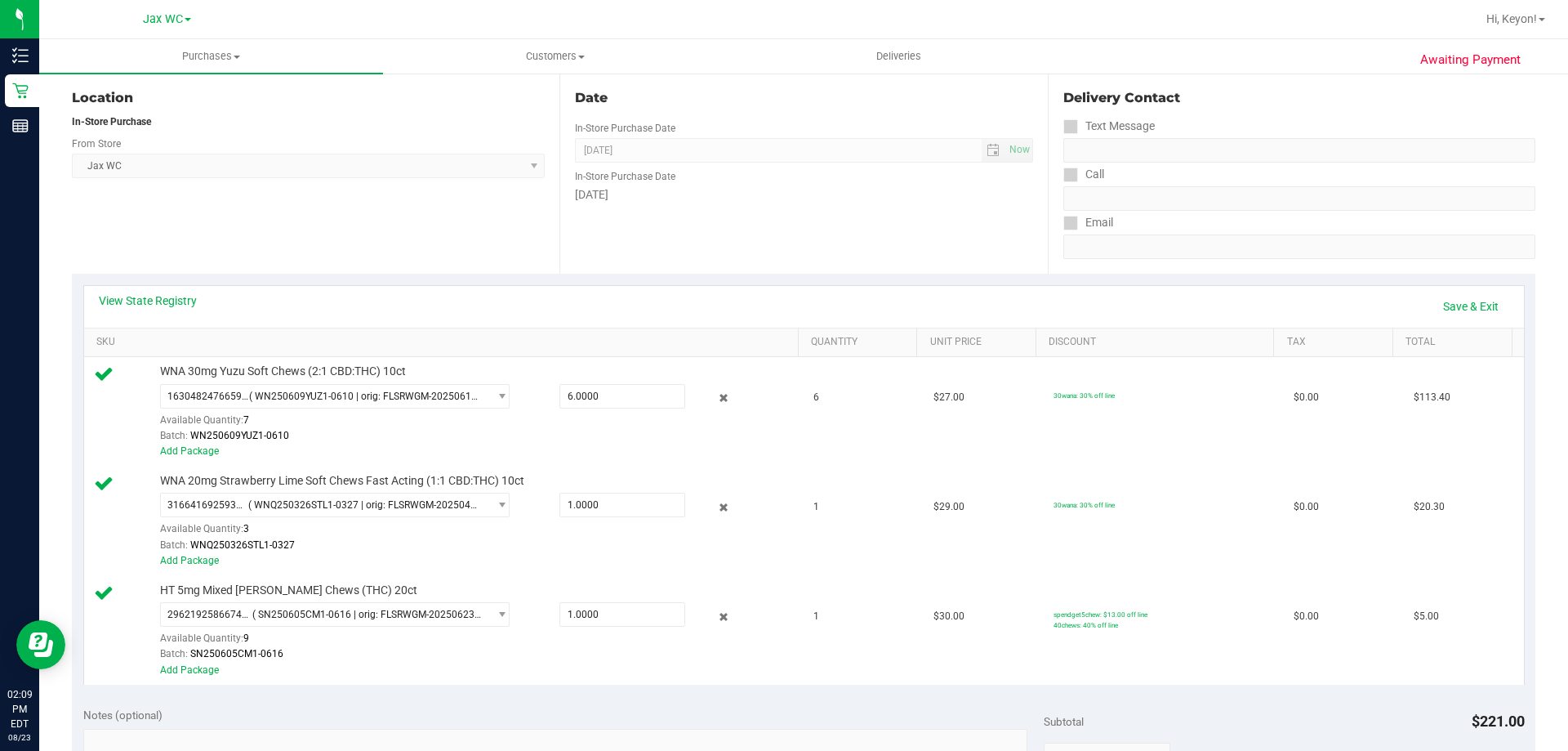
scroll to position [201, 0]
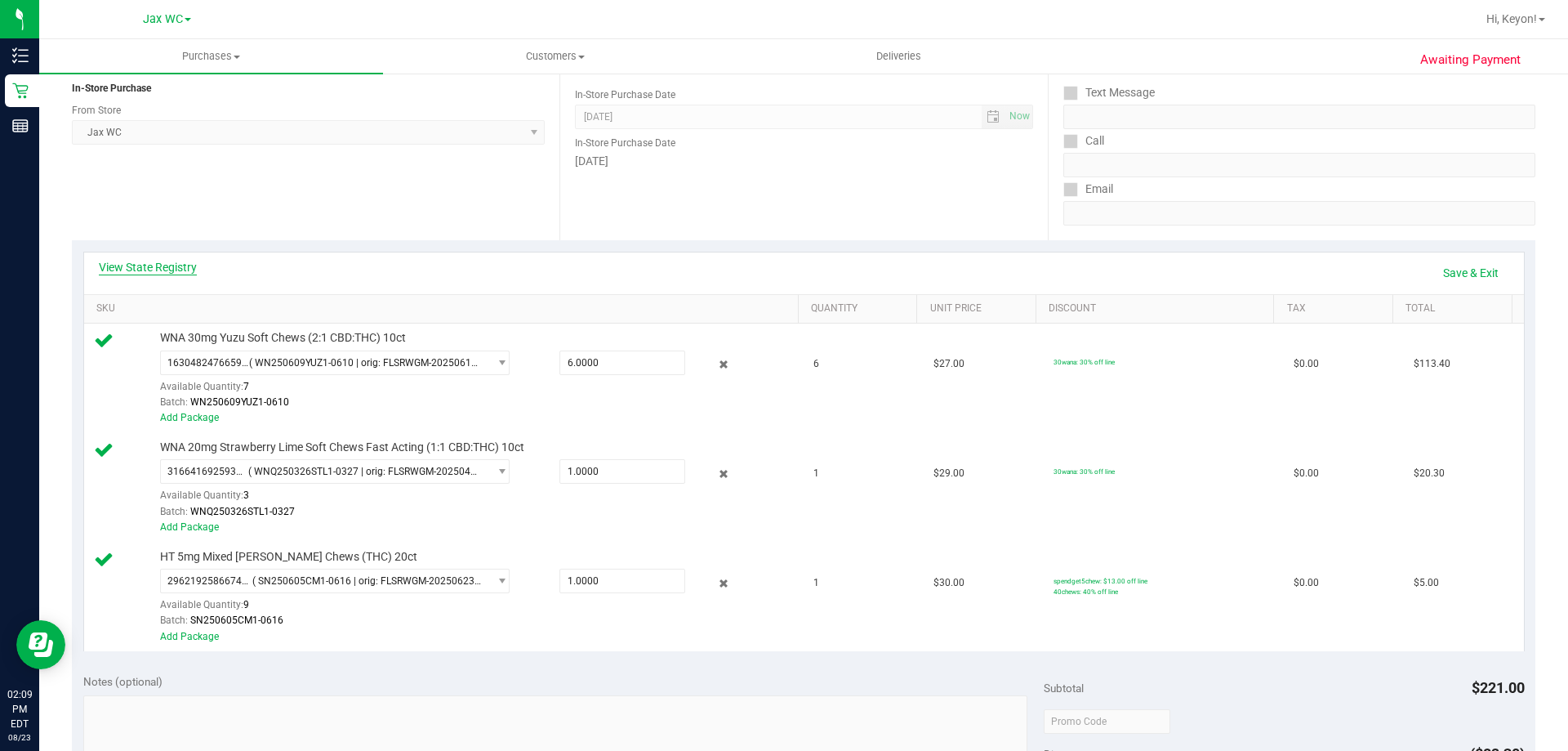
click at [179, 263] on link "View State Registry" at bounding box center [147, 268] width 98 height 17
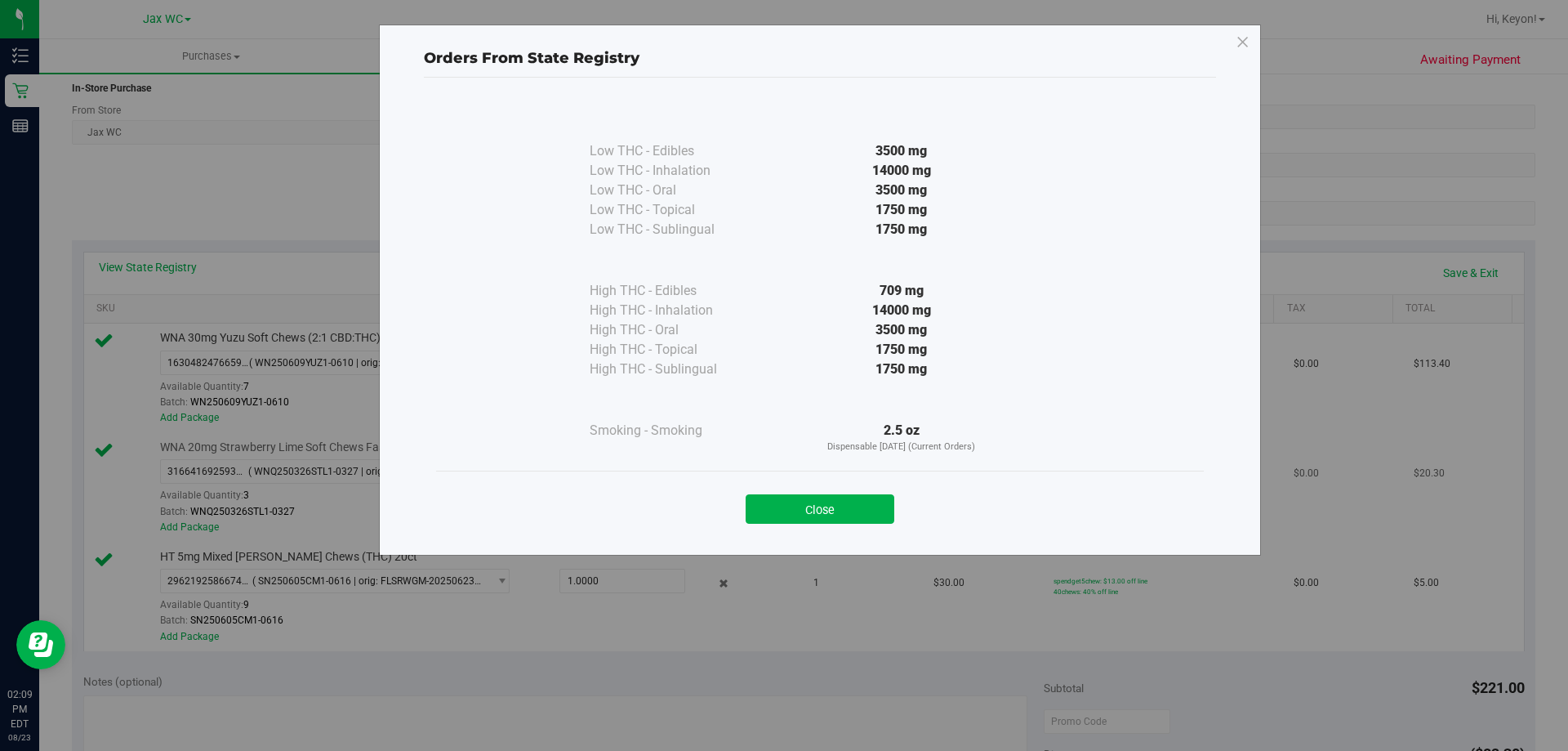
click at [863, 503] on button "Close" at bounding box center [819, 509] width 148 height 30
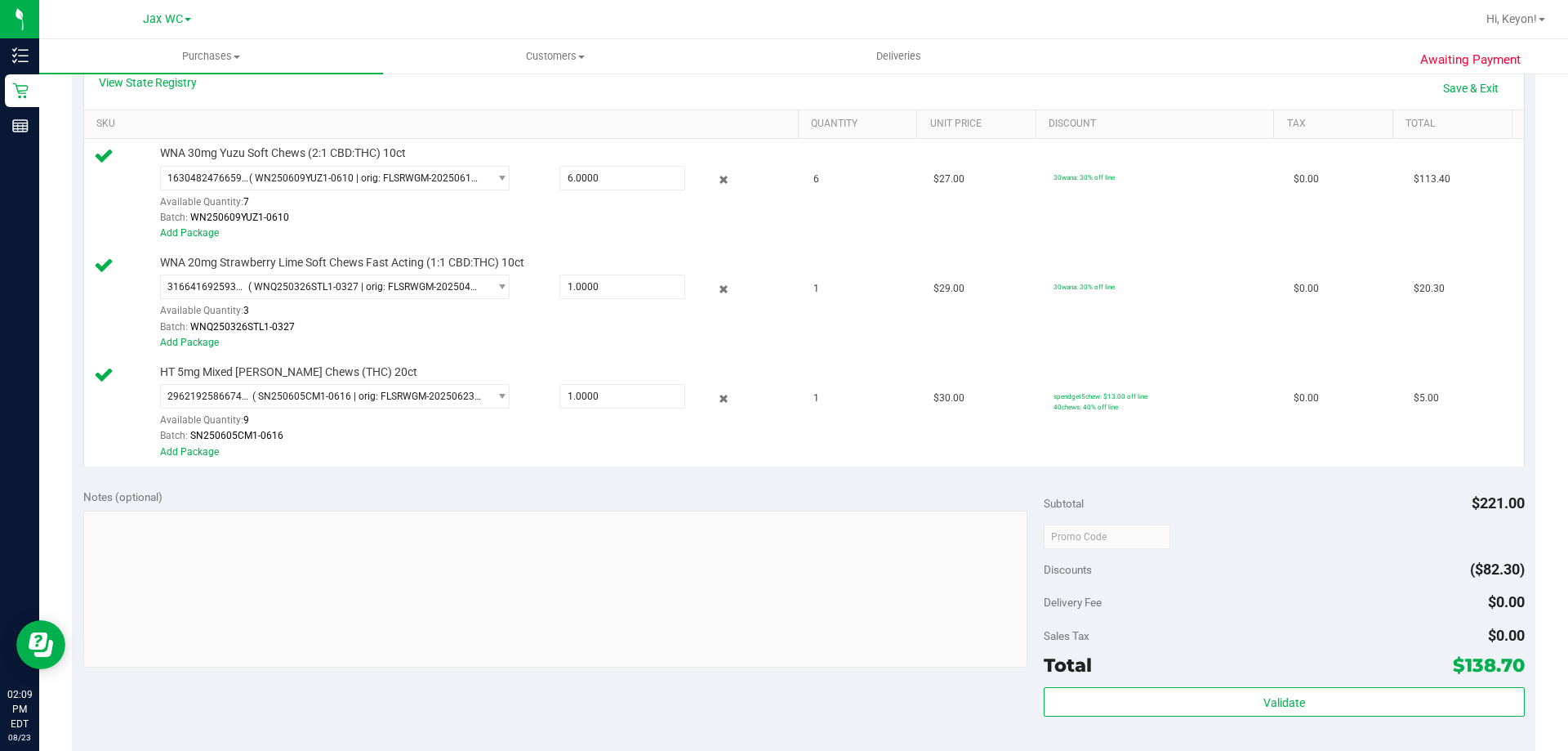
scroll to position [354, 0]
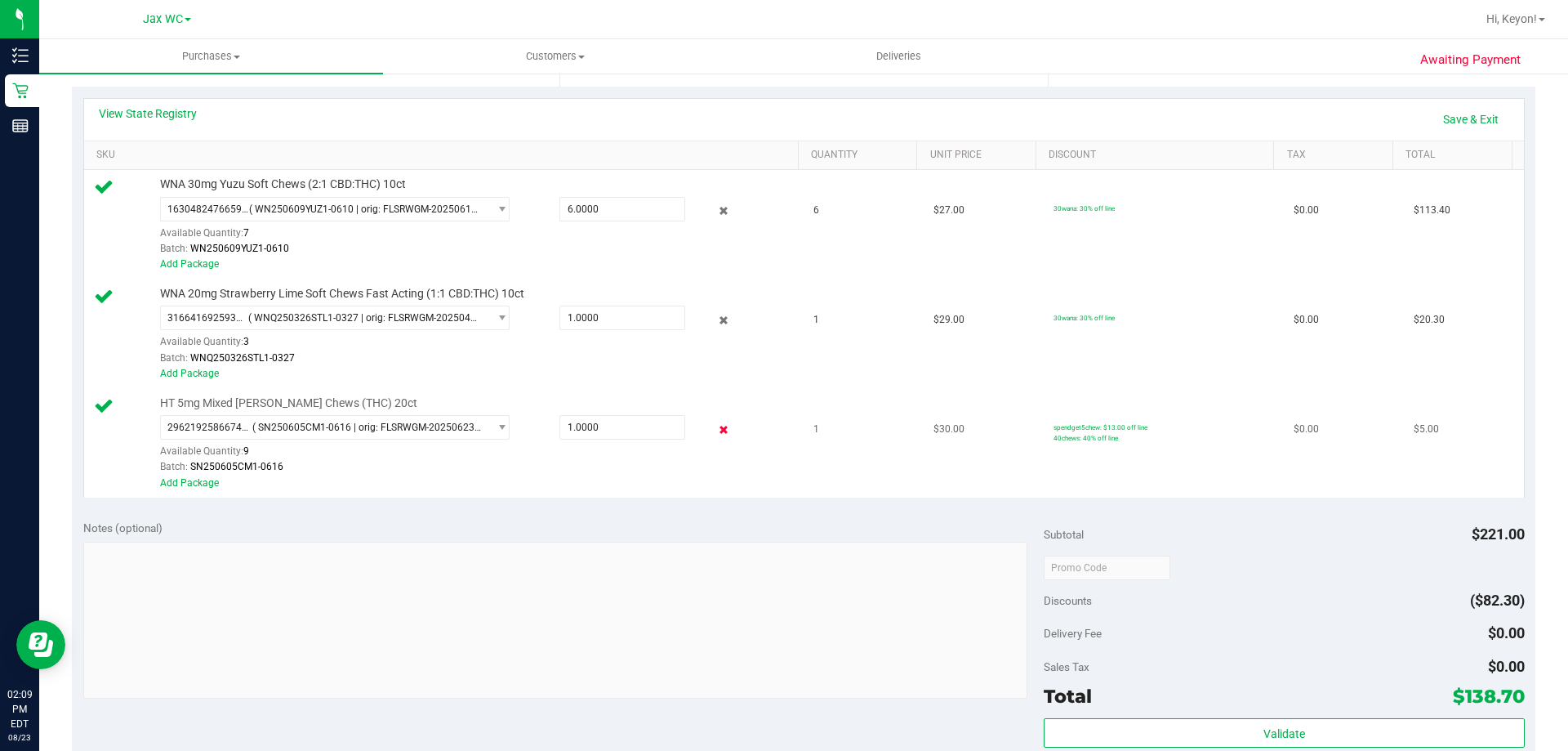
click at [715, 430] on icon at bounding box center [724, 429] width 17 height 19
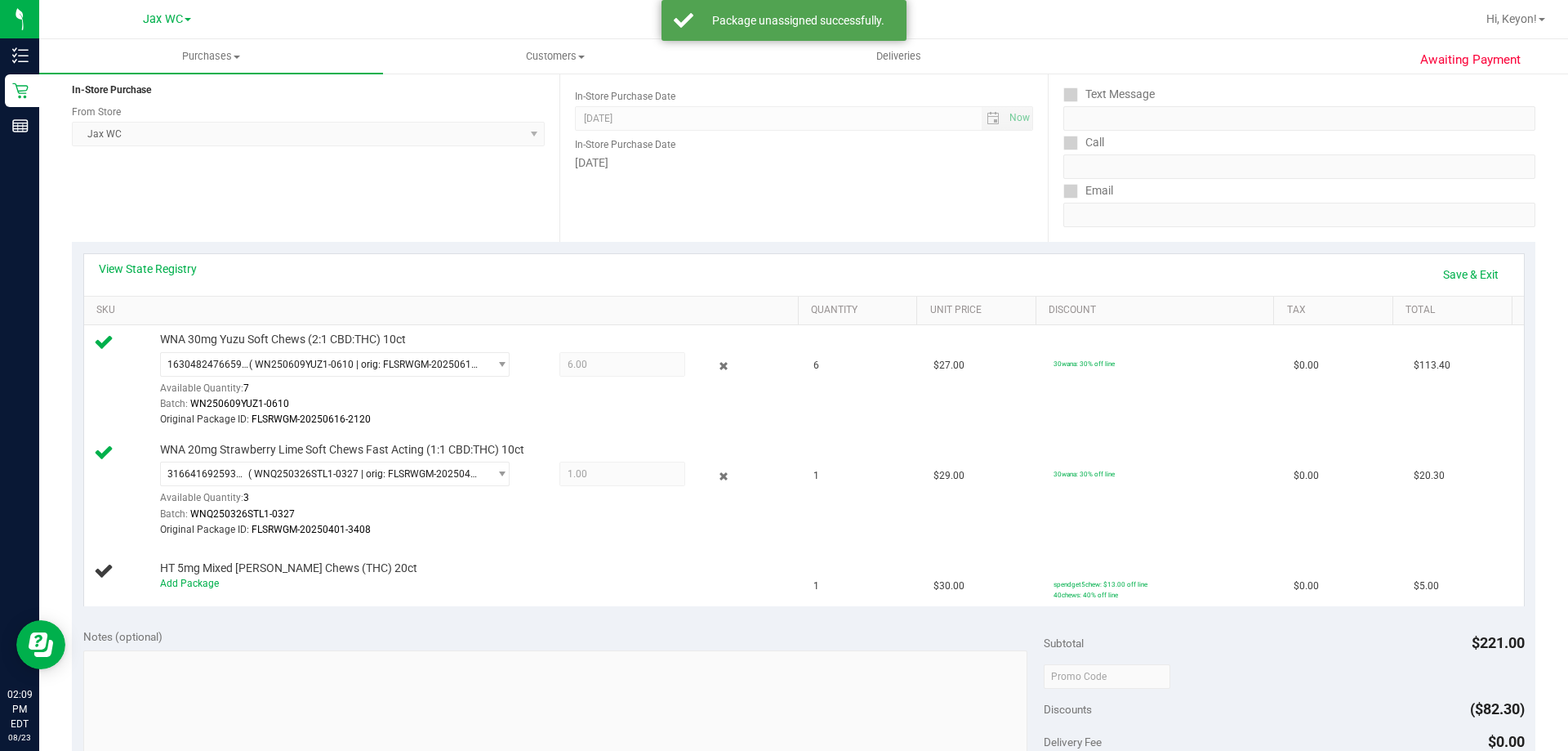
scroll to position [0, 0]
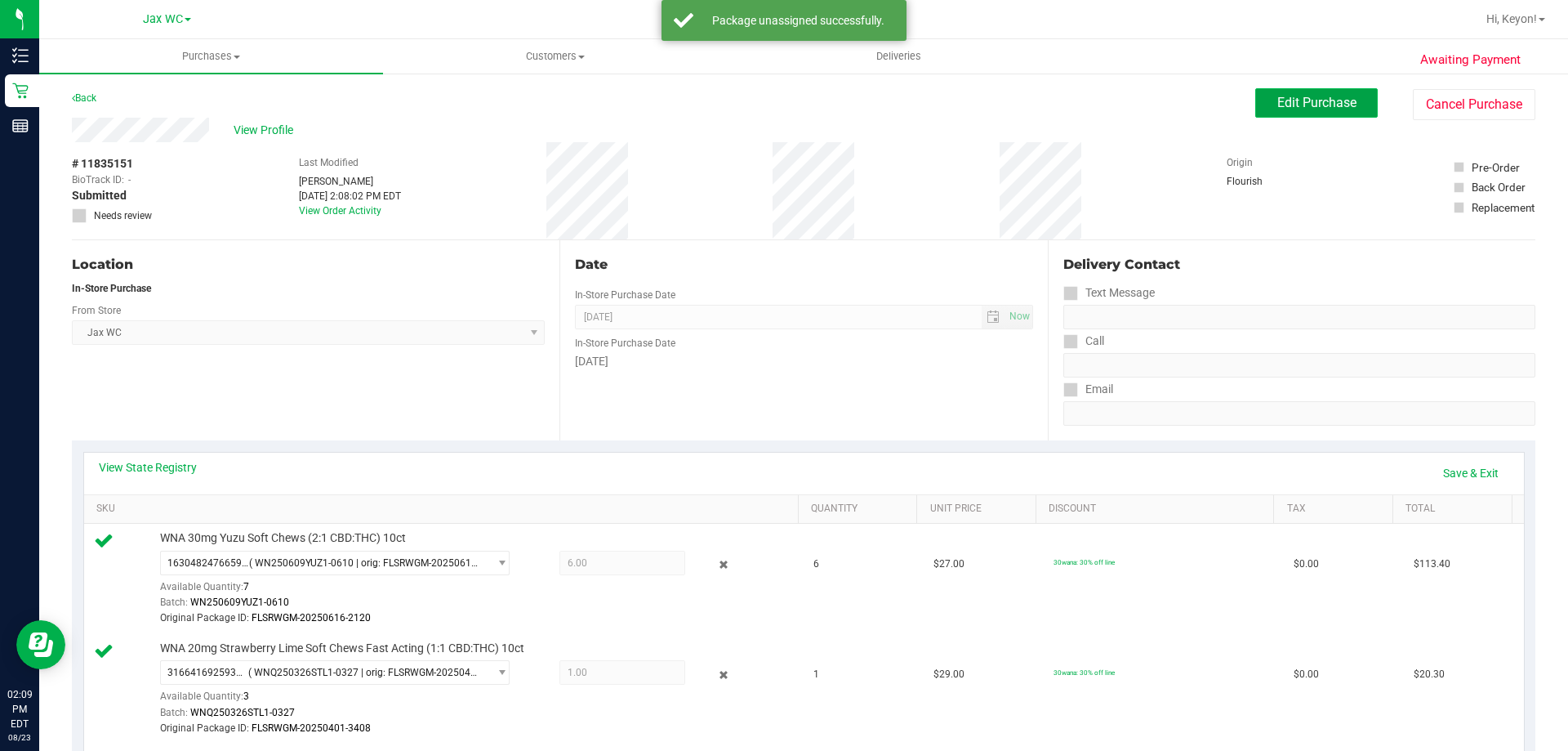
click at [1296, 111] on button "Edit Purchase" at bounding box center [1316, 104] width 122 height 30
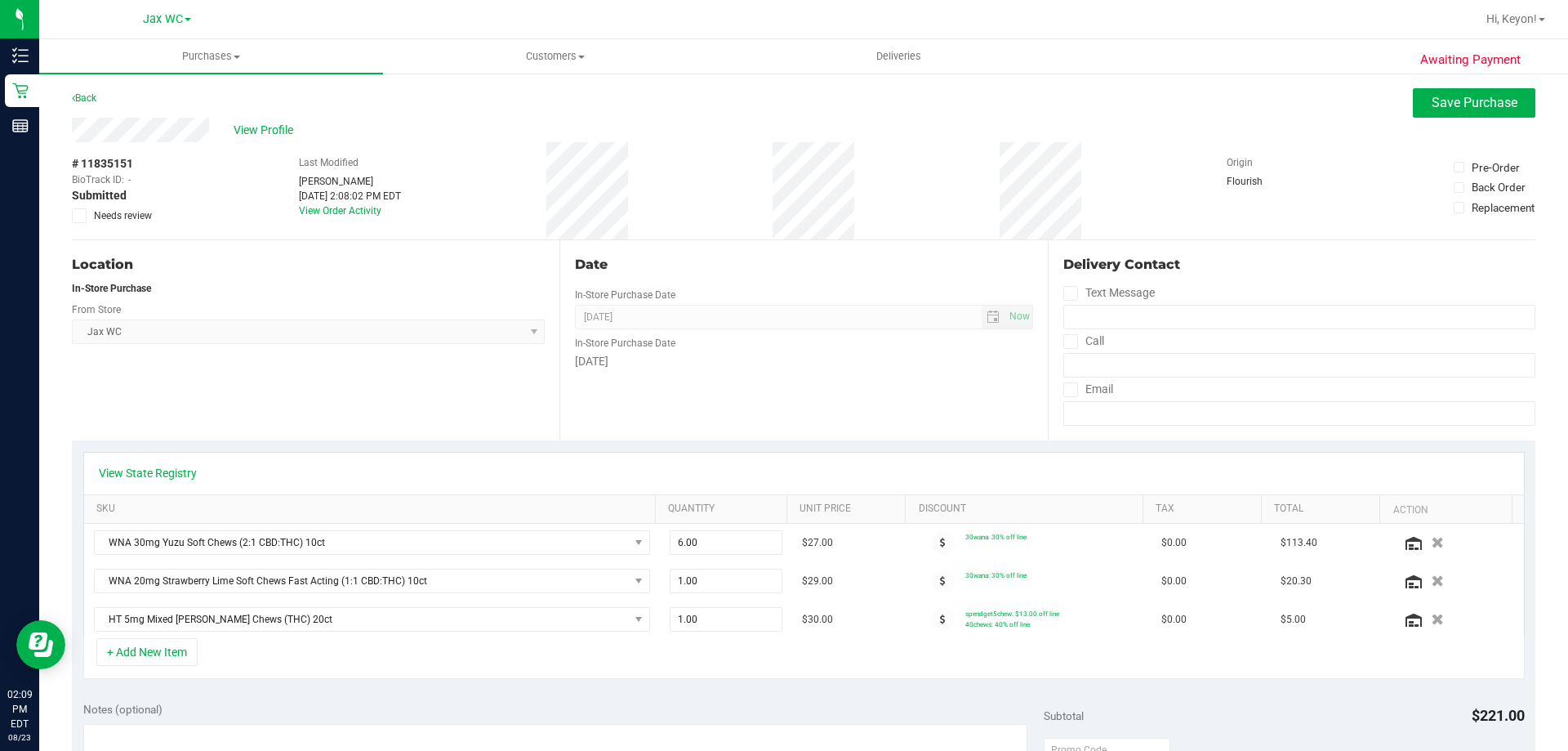
scroll to position [207, 0]
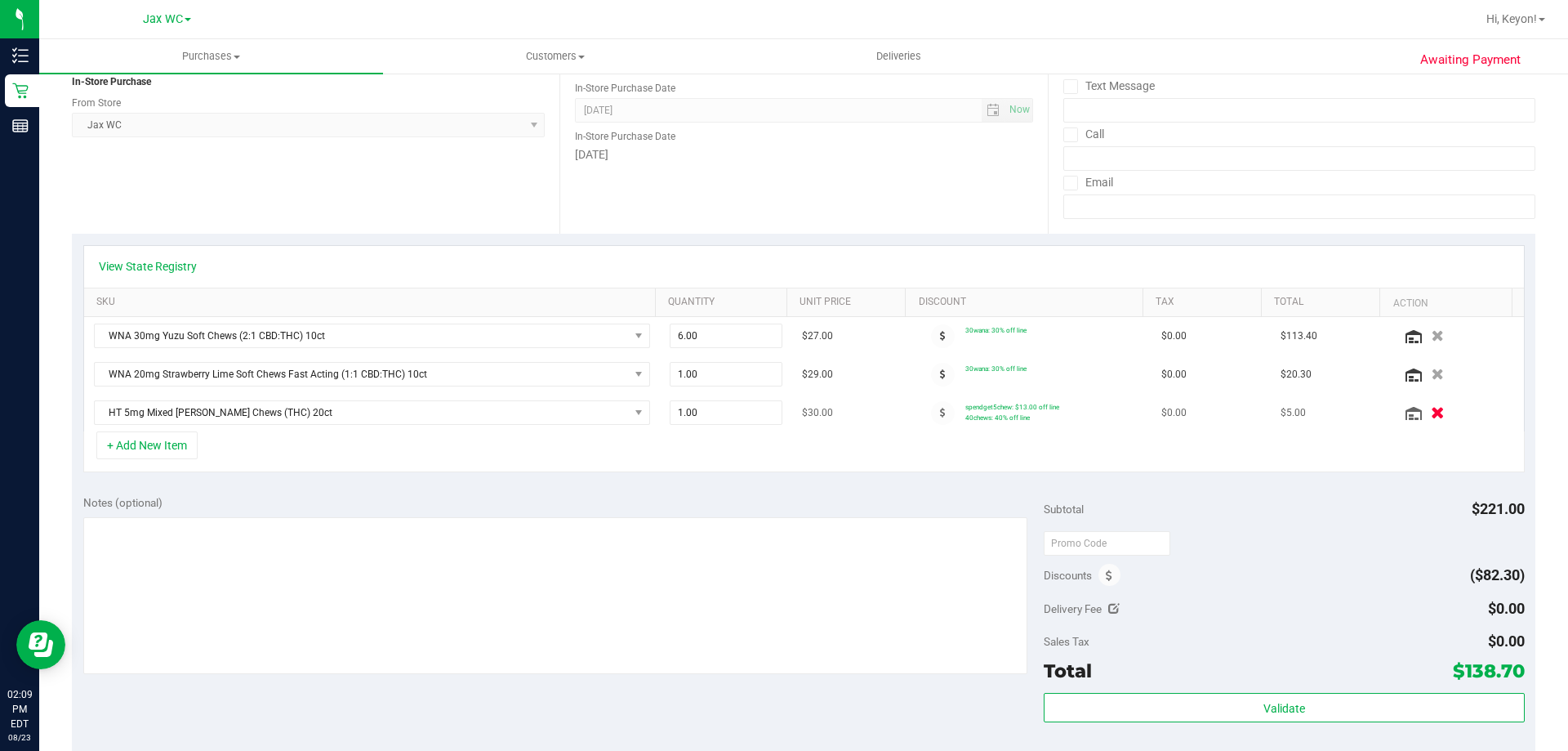
click at [1429, 410] on div at bounding box center [1458, 412] width 114 height 17
click at [1431, 410] on icon "button" at bounding box center [1437, 412] width 14 height 12
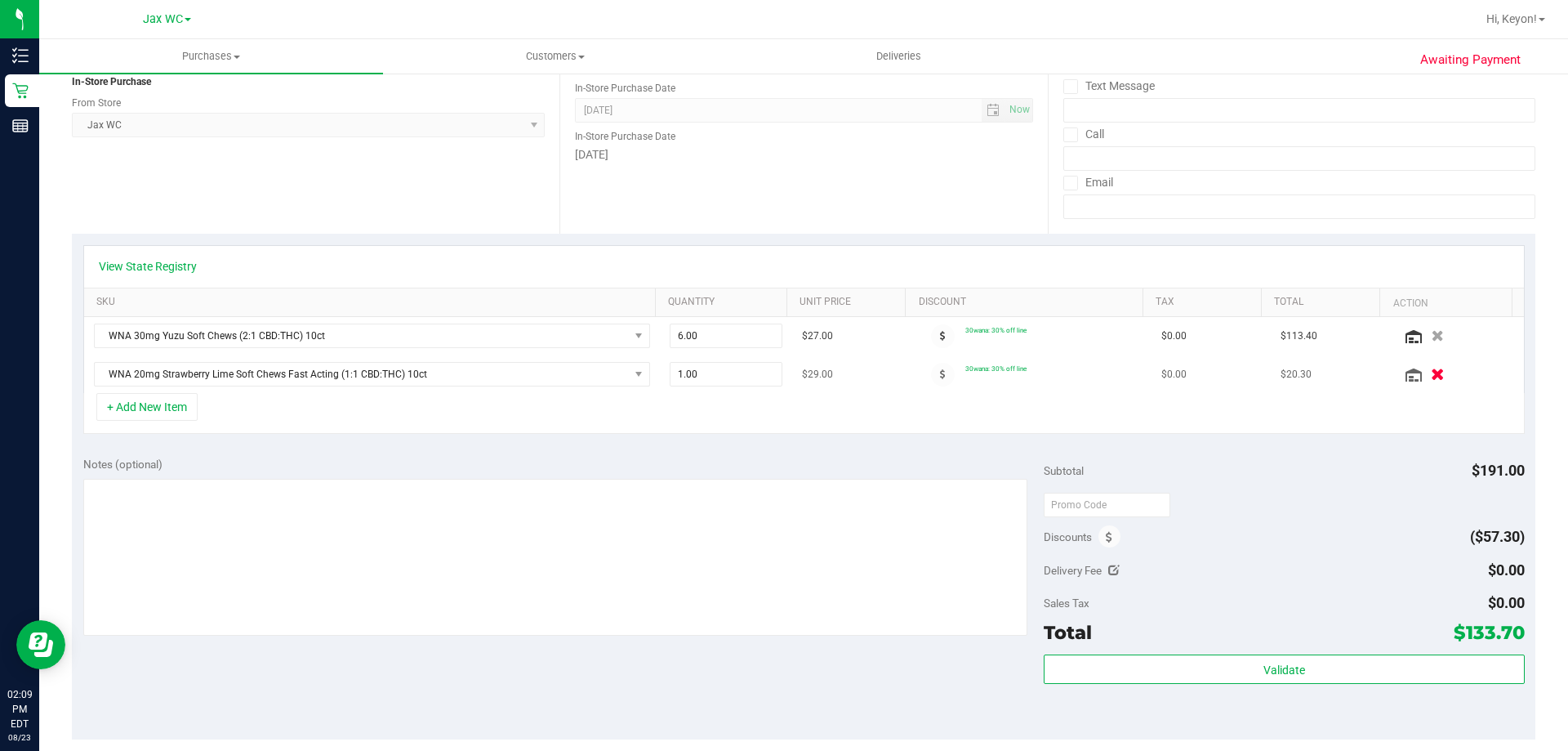
click at [1431, 371] on icon "button" at bounding box center [1437, 374] width 14 height 12
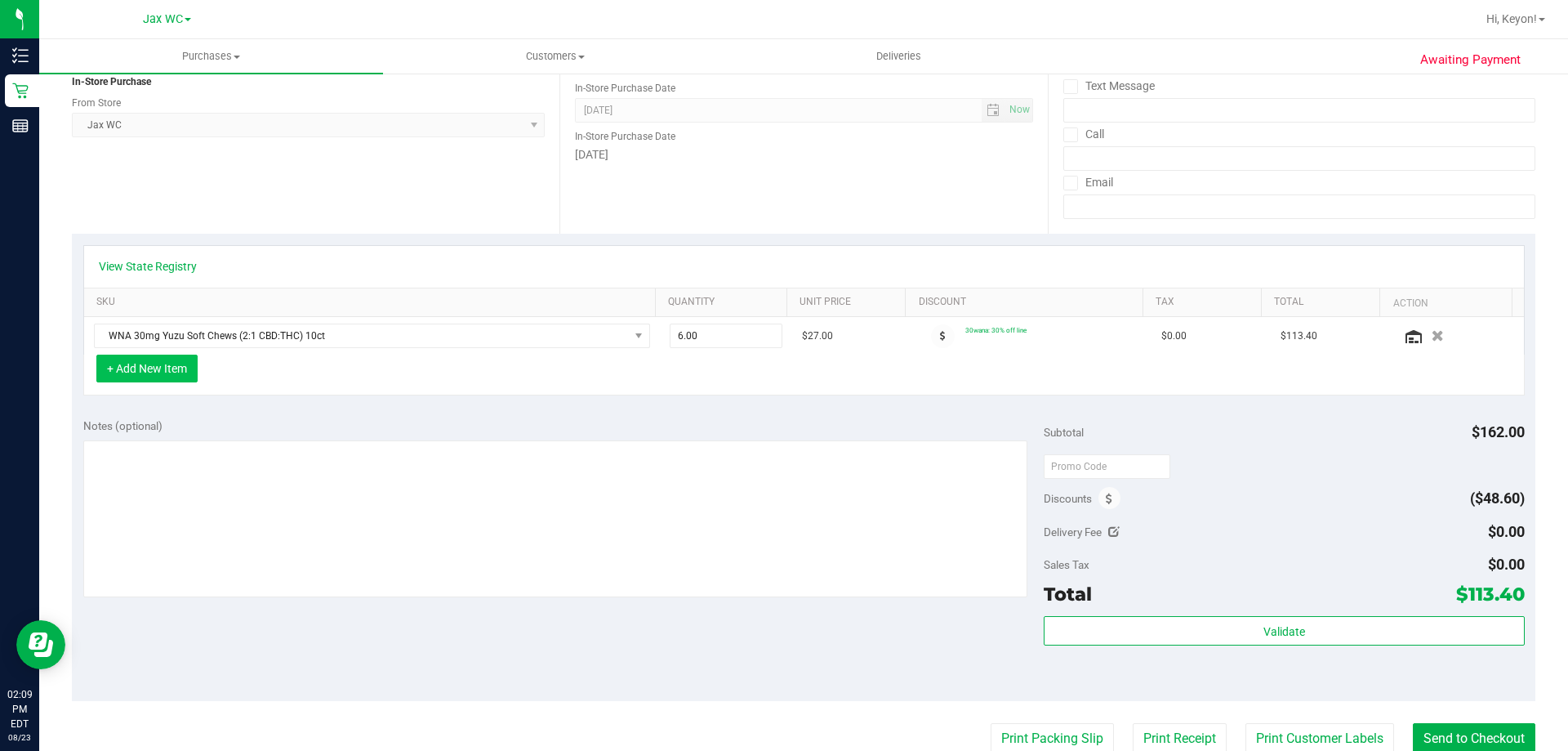
click at [181, 369] on button "+ Add New Item" at bounding box center [146, 369] width 102 height 28
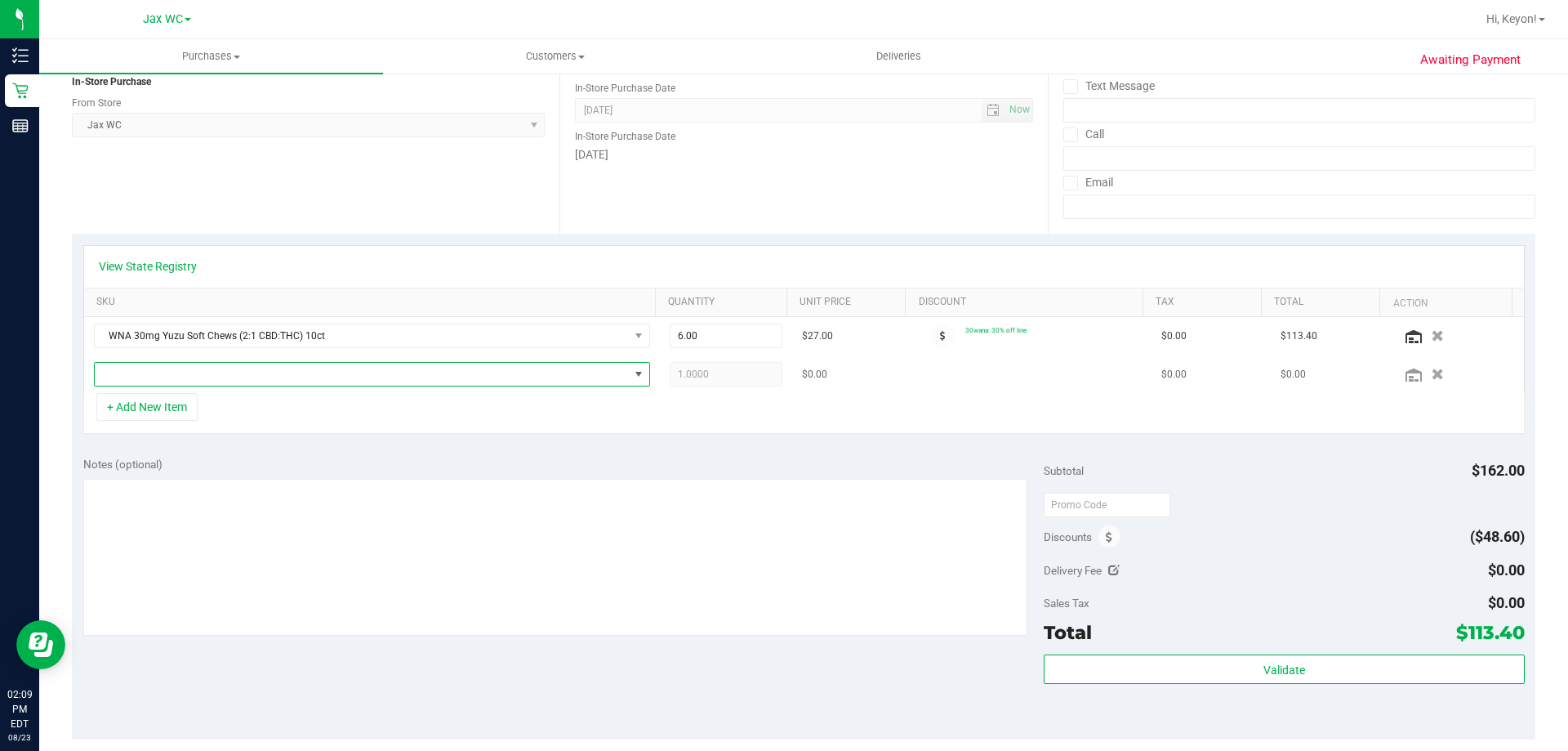
click at [313, 378] on span "NO DATA FOUND" at bounding box center [362, 374] width 534 height 23
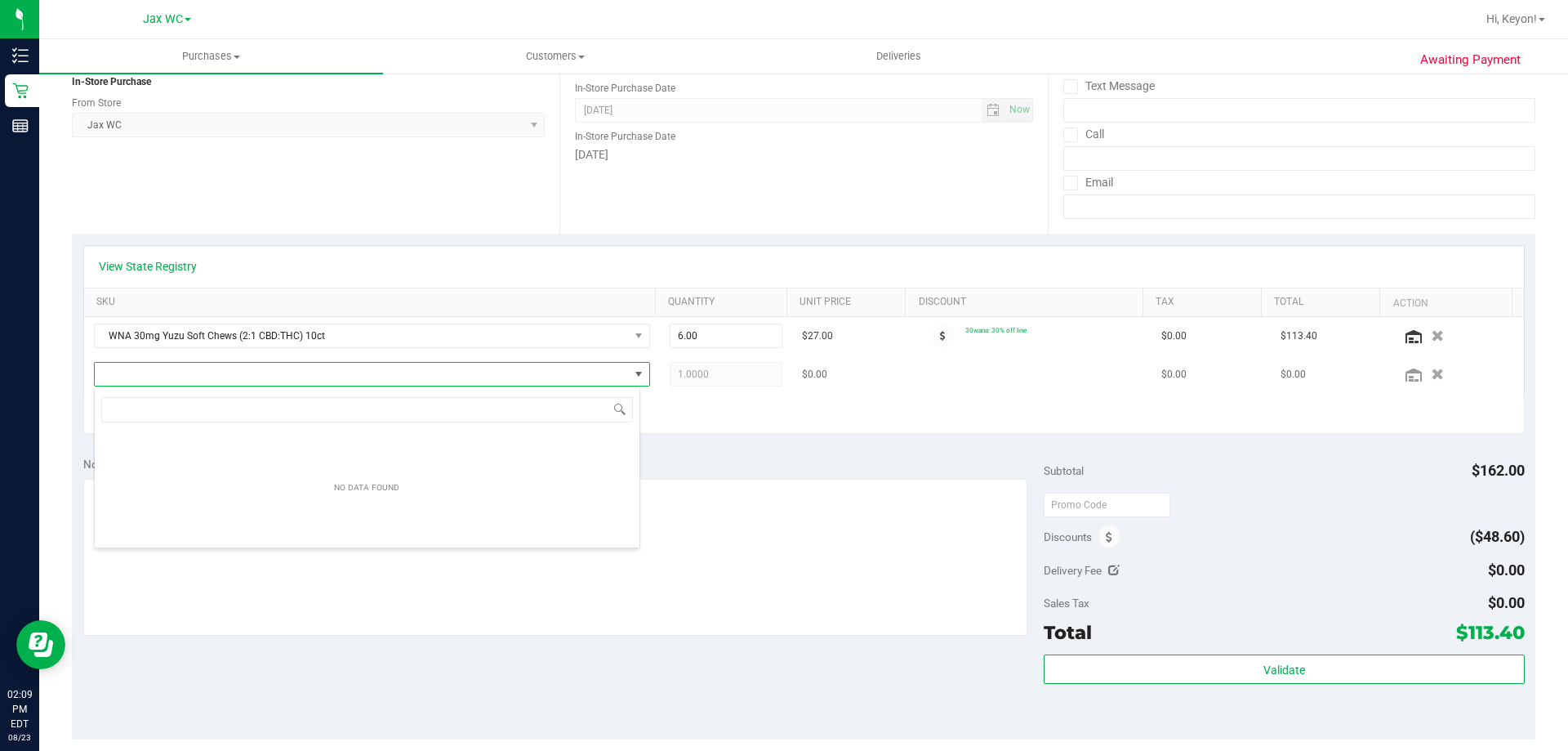
scroll to position [24, 547]
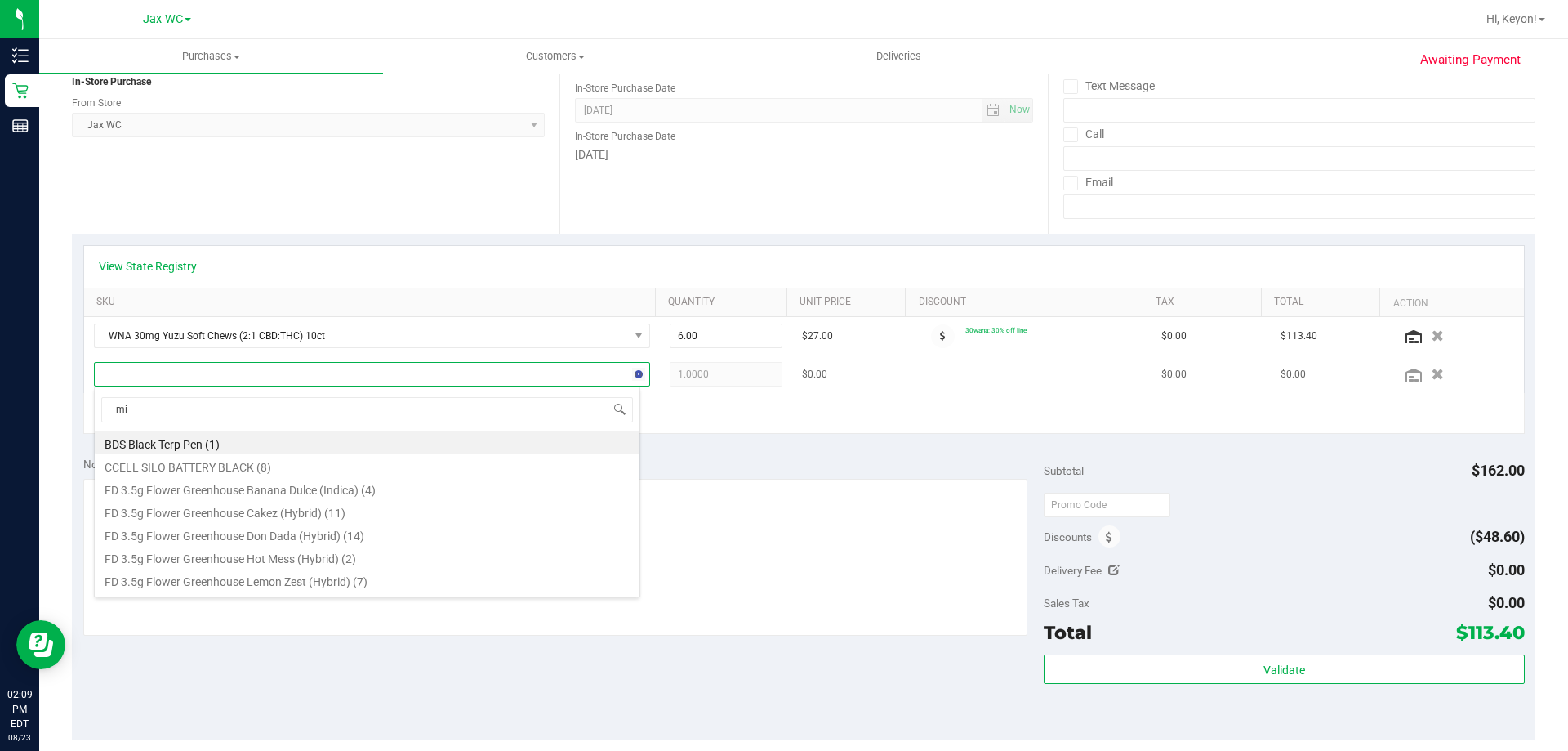
type input "mix"
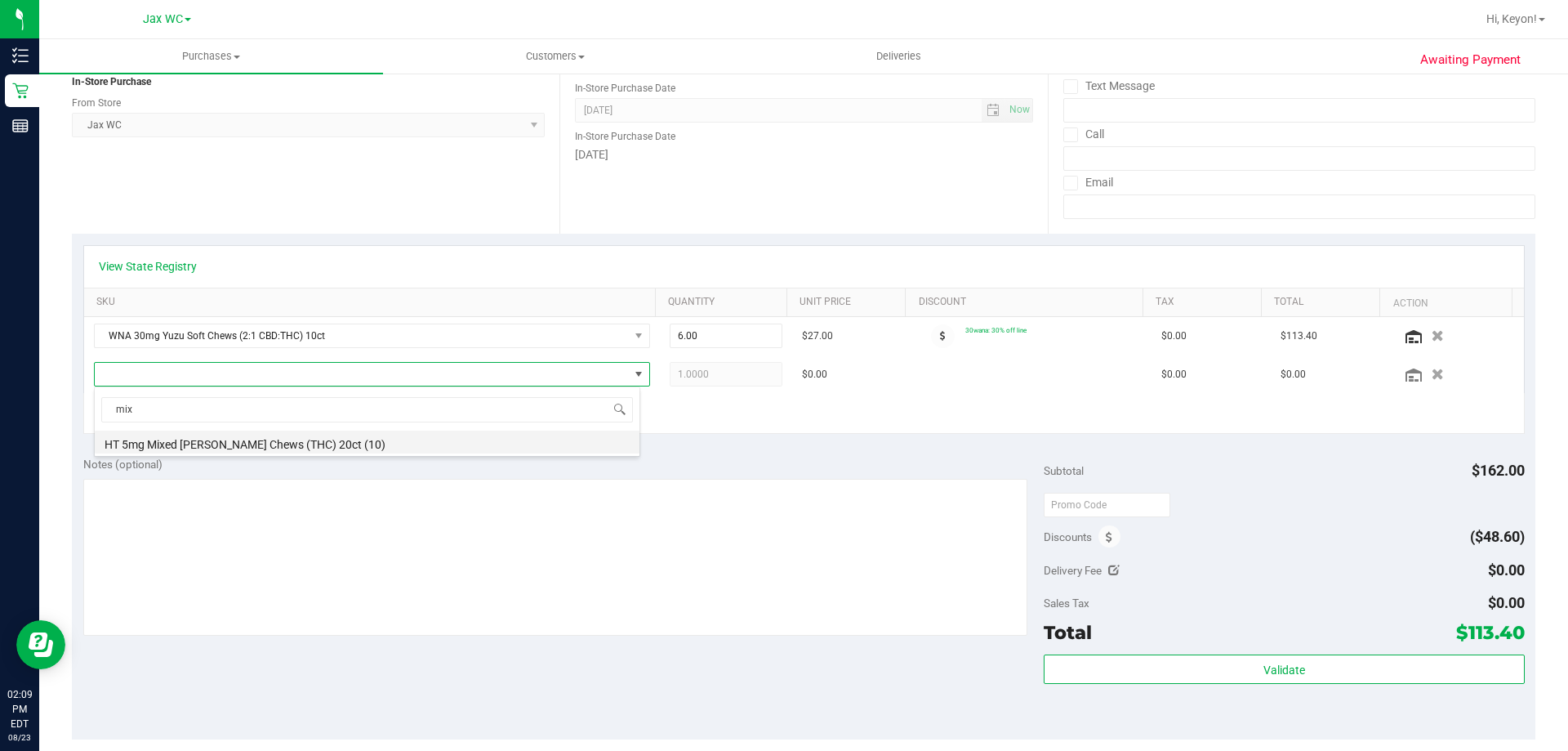
click at [353, 438] on li "HT 5mg Mixed [PERSON_NAME] Chews (THC) 20ct (10)" at bounding box center [368, 441] width 545 height 23
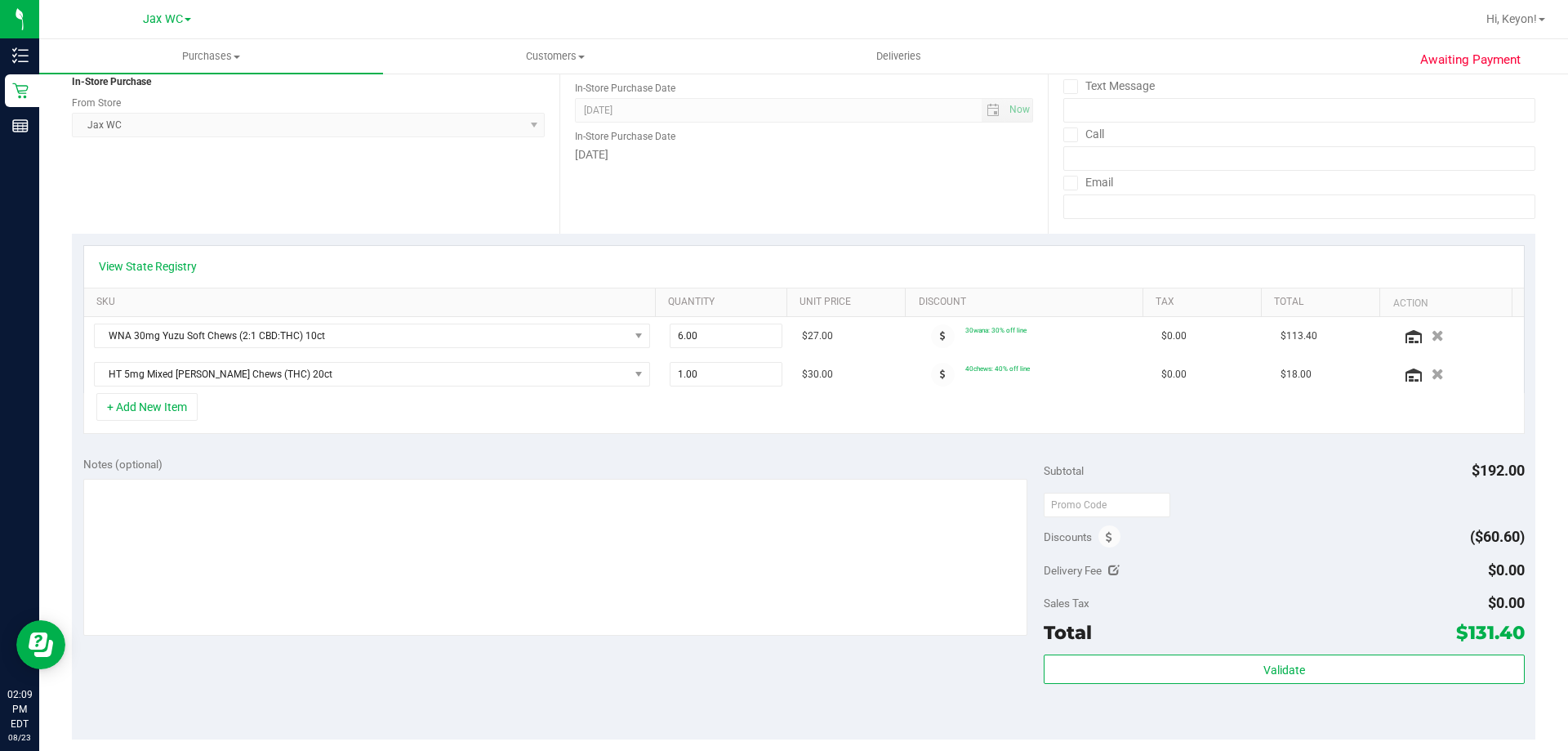
scroll to position [0, 0]
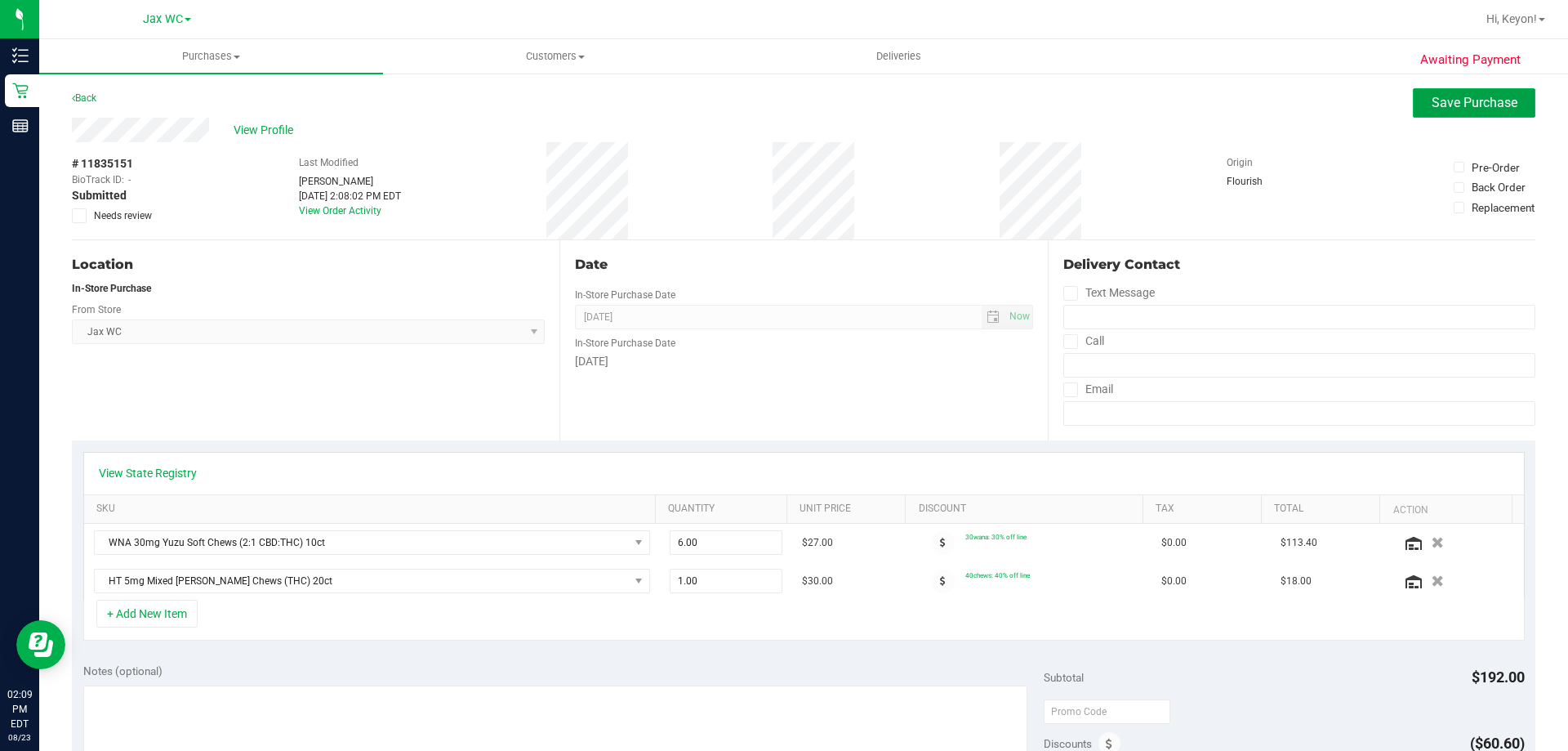
click at [1478, 105] on span "Save Purchase" at bounding box center [1475, 103] width 86 height 16
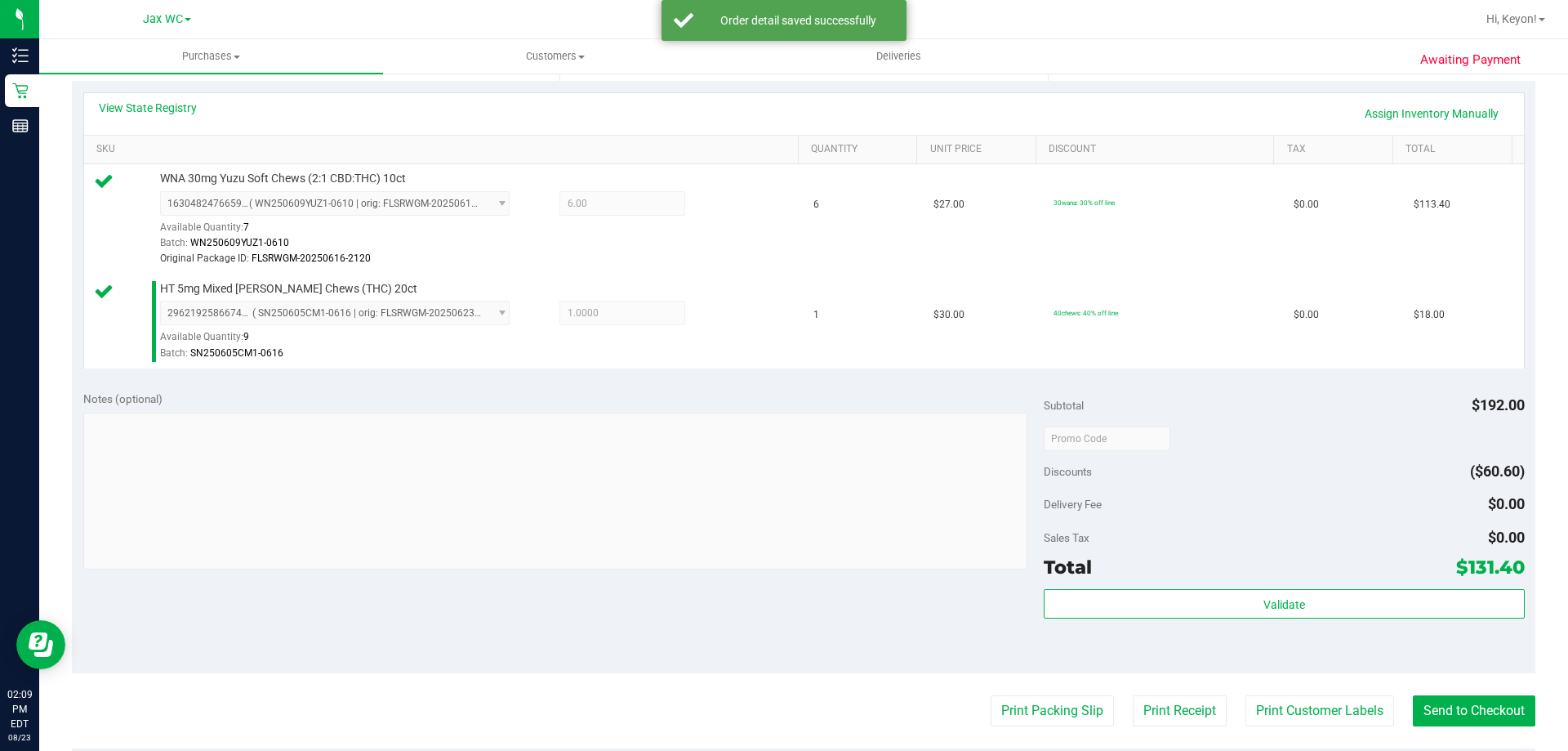
scroll to position [422, 0]
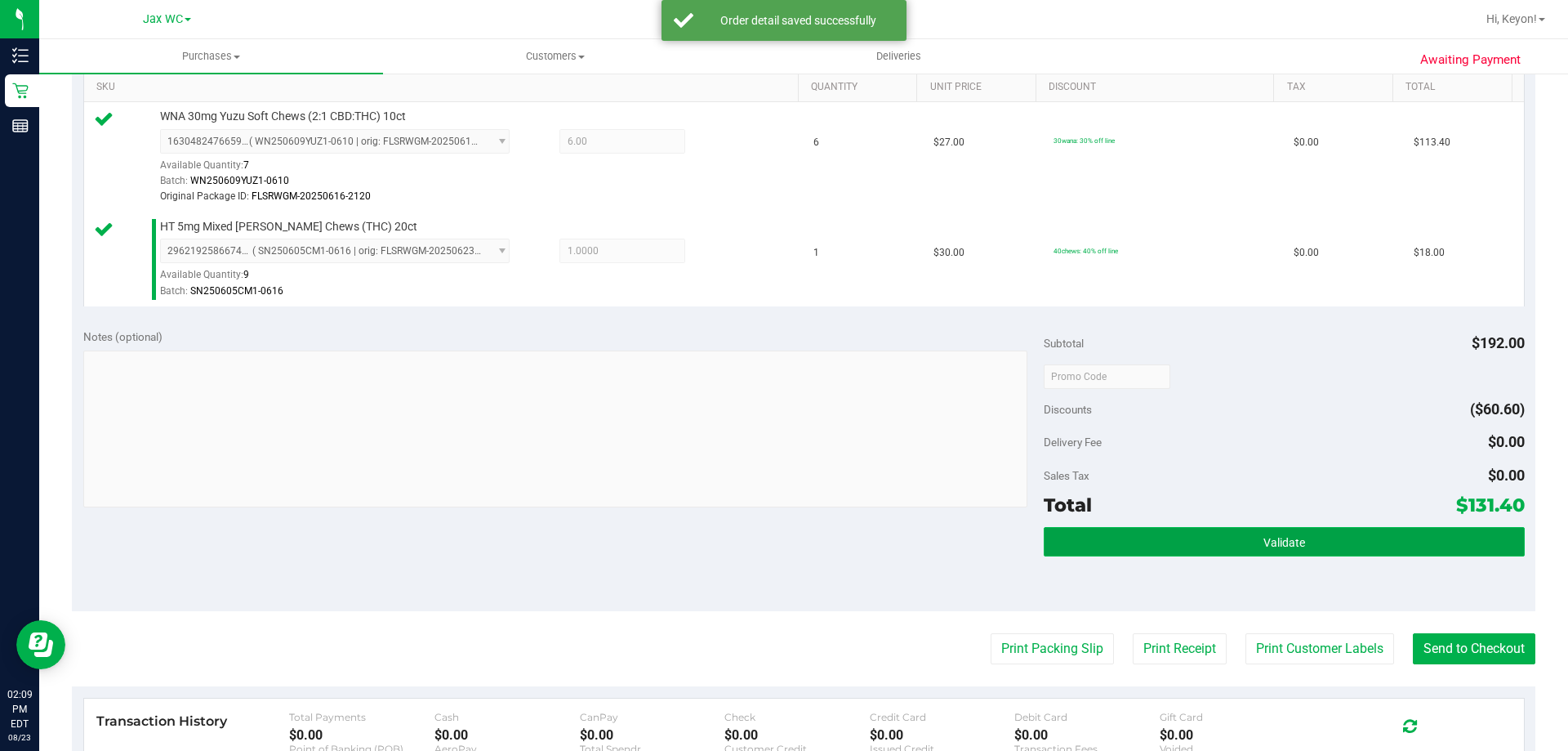
click at [1317, 545] on button "Validate" at bounding box center [1284, 542] width 480 height 30
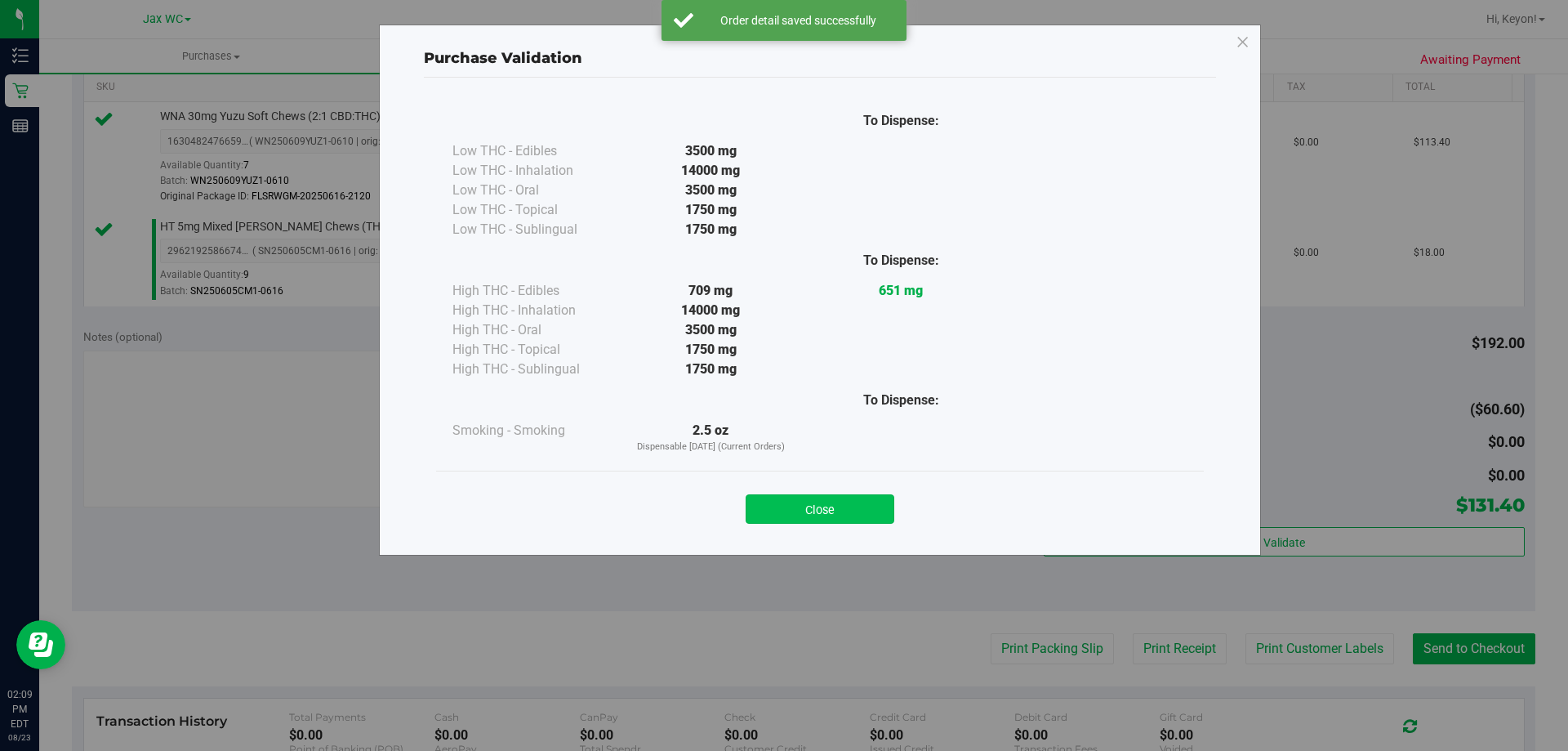
click at [821, 518] on button "Close" at bounding box center [819, 509] width 148 height 30
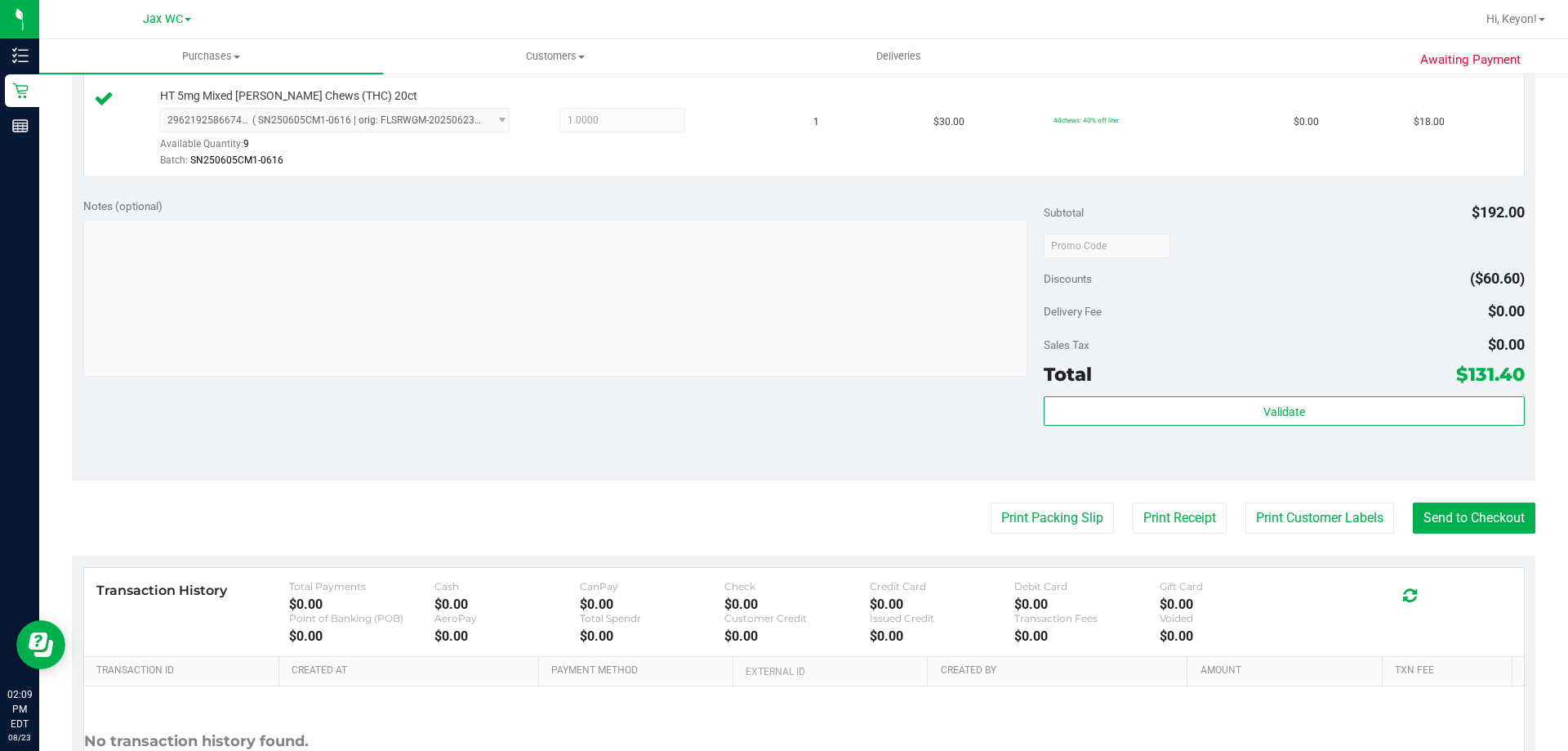
scroll to position [584, 0]
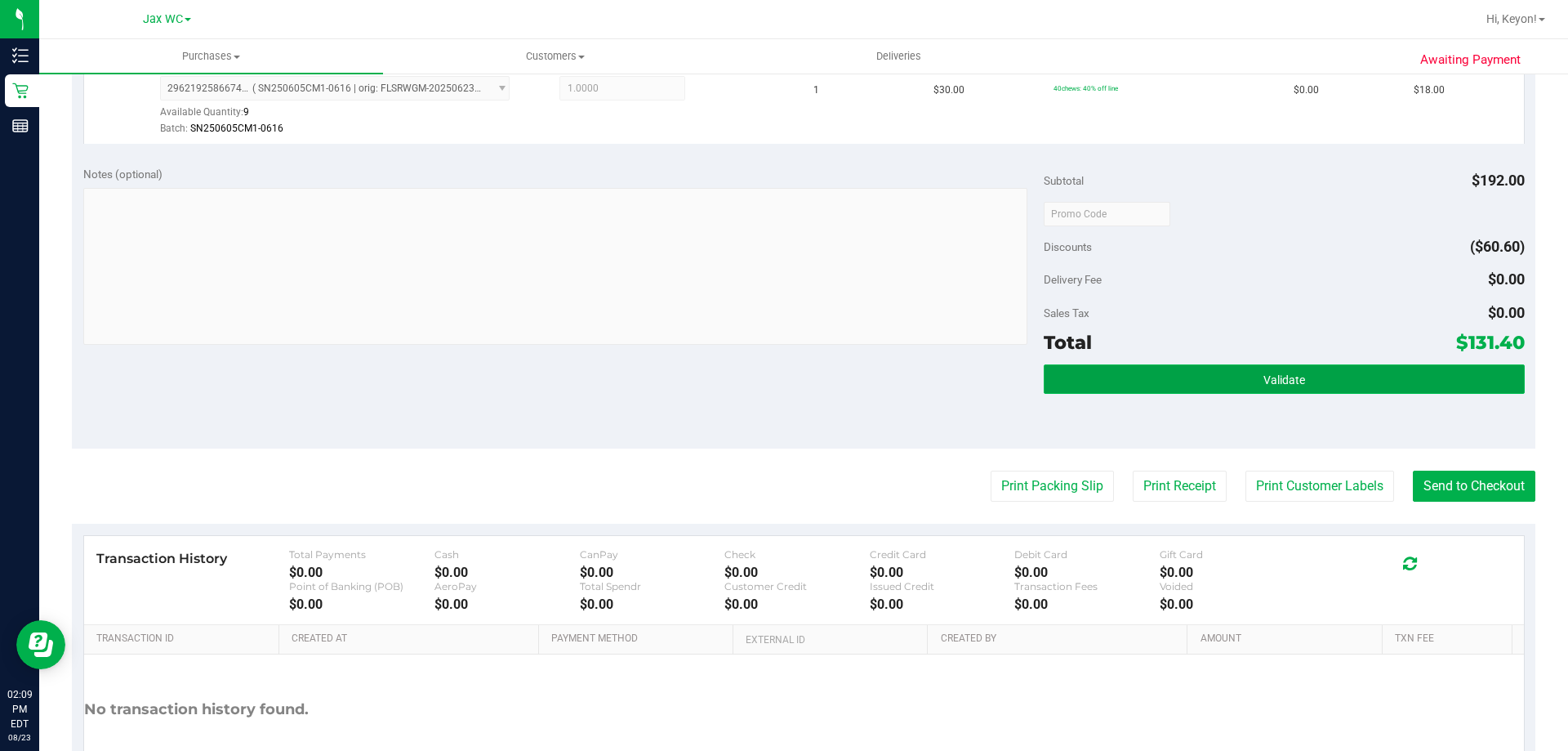
click at [1315, 376] on button "Validate" at bounding box center [1284, 380] width 480 height 30
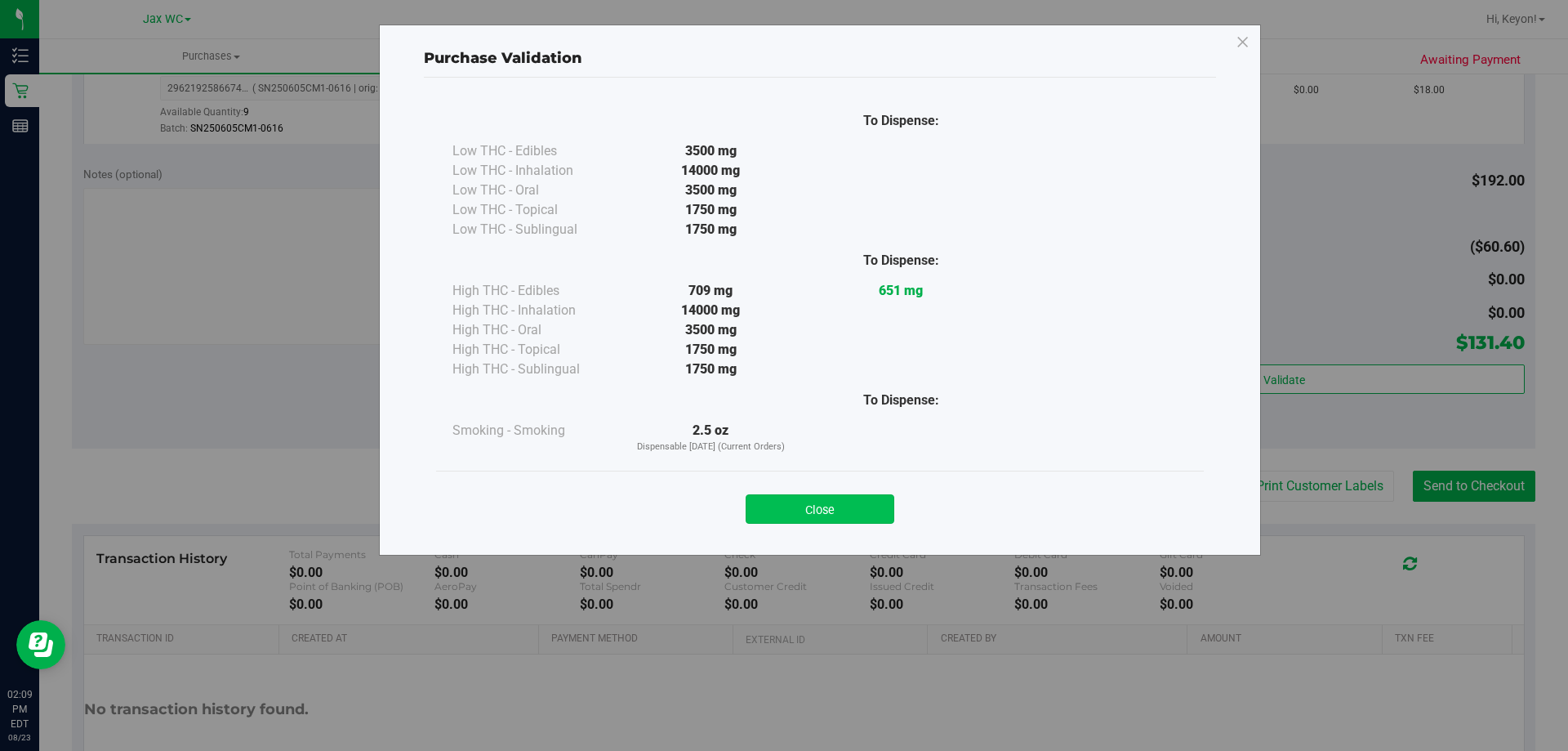
drag, startPoint x: 840, startPoint y: 504, endPoint x: 1395, endPoint y: 539, distance: 556.1
click at [844, 504] on button "Close" at bounding box center [819, 509] width 148 height 30
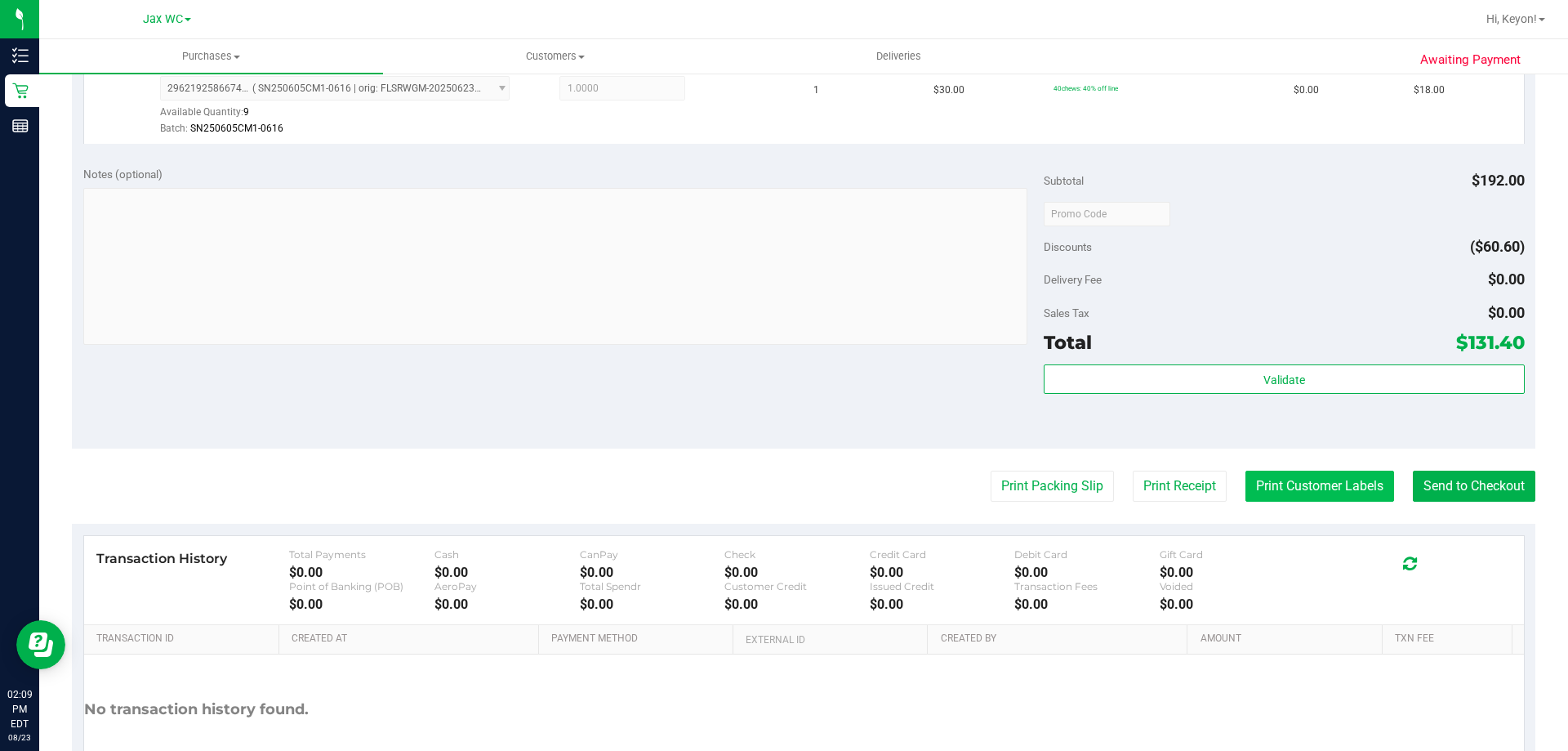
click at [1288, 494] on button "Print Customer Labels" at bounding box center [1319, 485] width 148 height 31
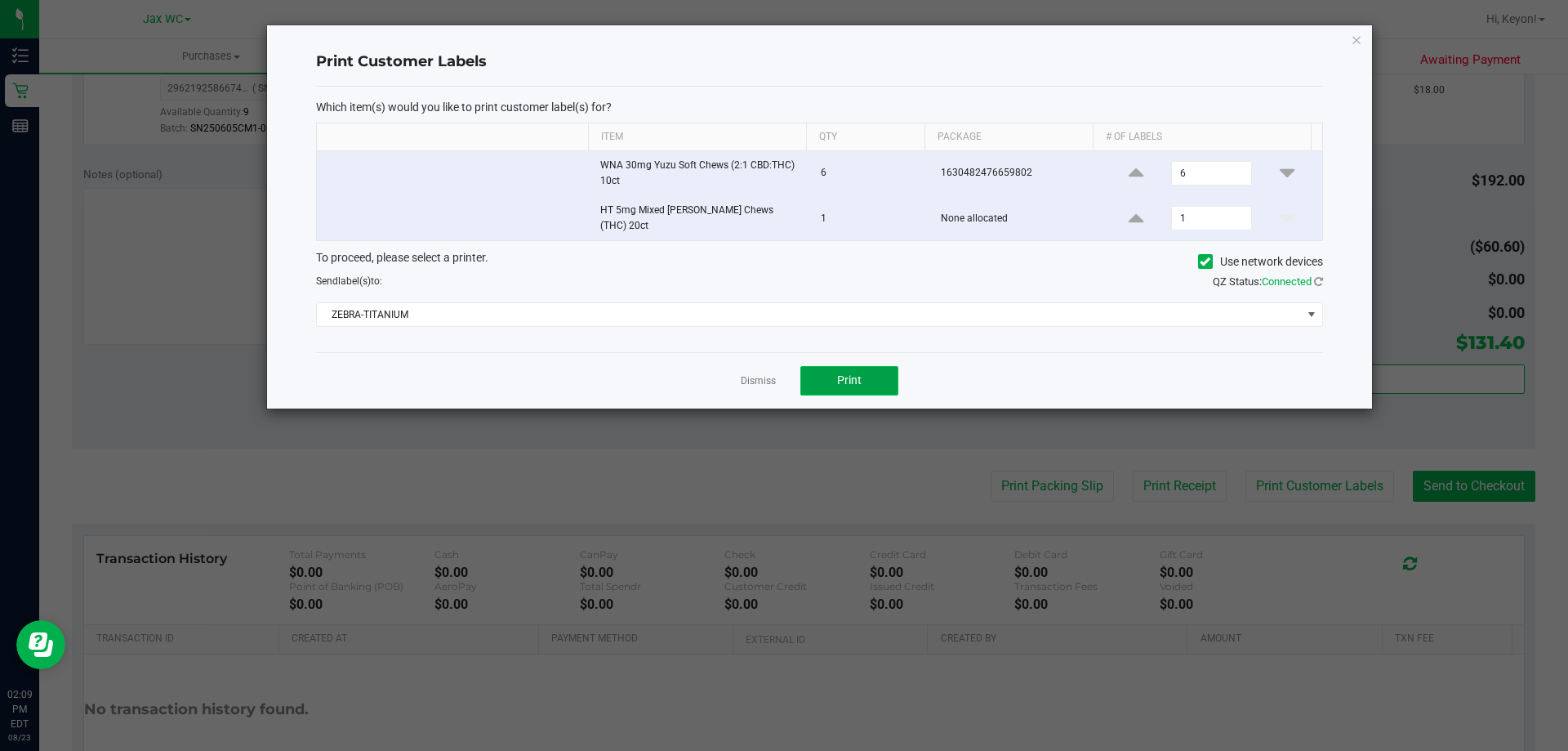
click at [853, 373] on span "Print" at bounding box center [850, 380] width 24 height 13
click at [756, 374] on link "Dismiss" at bounding box center [758, 381] width 35 height 14
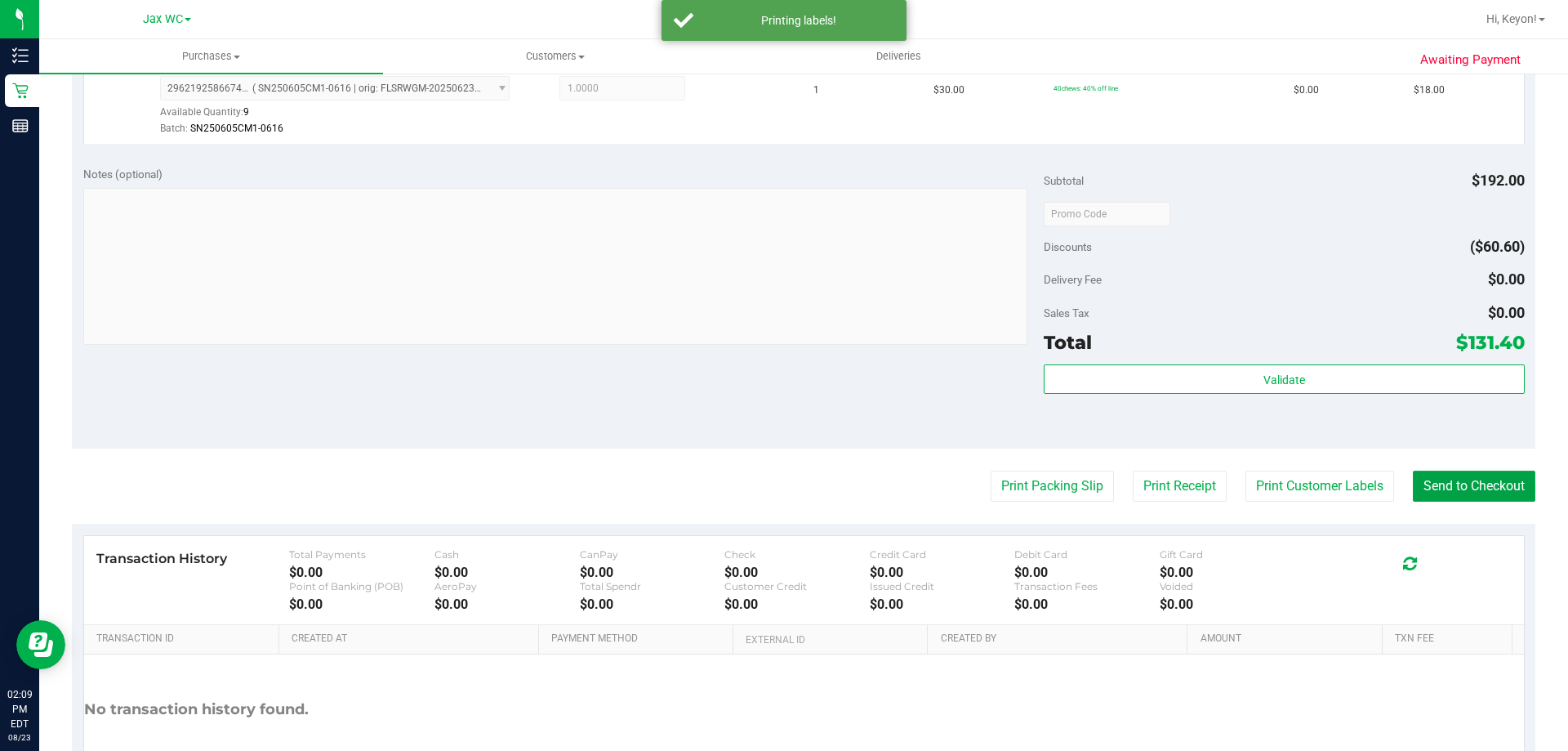
drag, startPoint x: 1462, startPoint y: 484, endPoint x: 1388, endPoint y: 450, distance: 81.4
click at [1462, 485] on button "Send to Checkout" at bounding box center [1474, 485] width 122 height 31
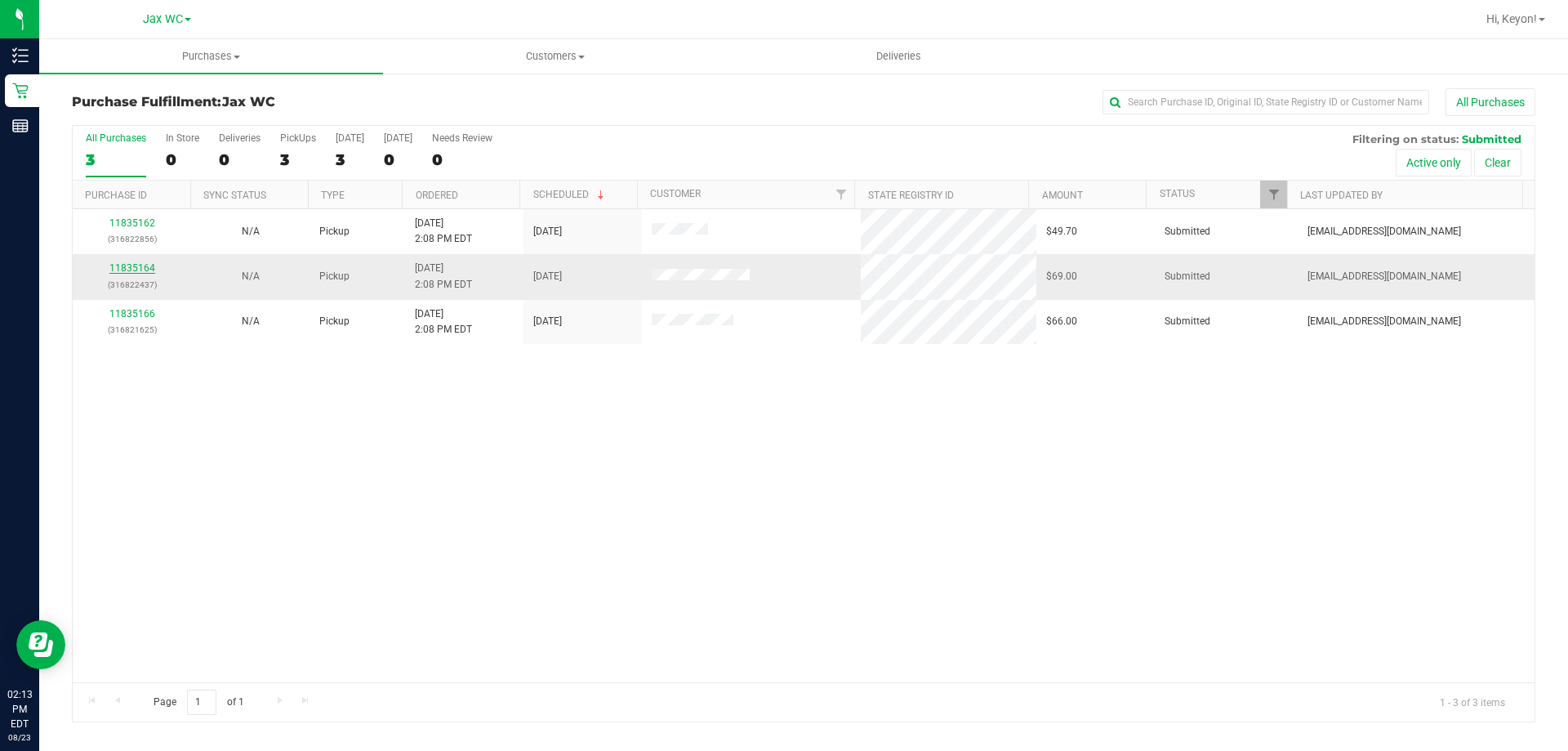
click at [121, 266] on link "11835164" at bounding box center [132, 268] width 46 height 11
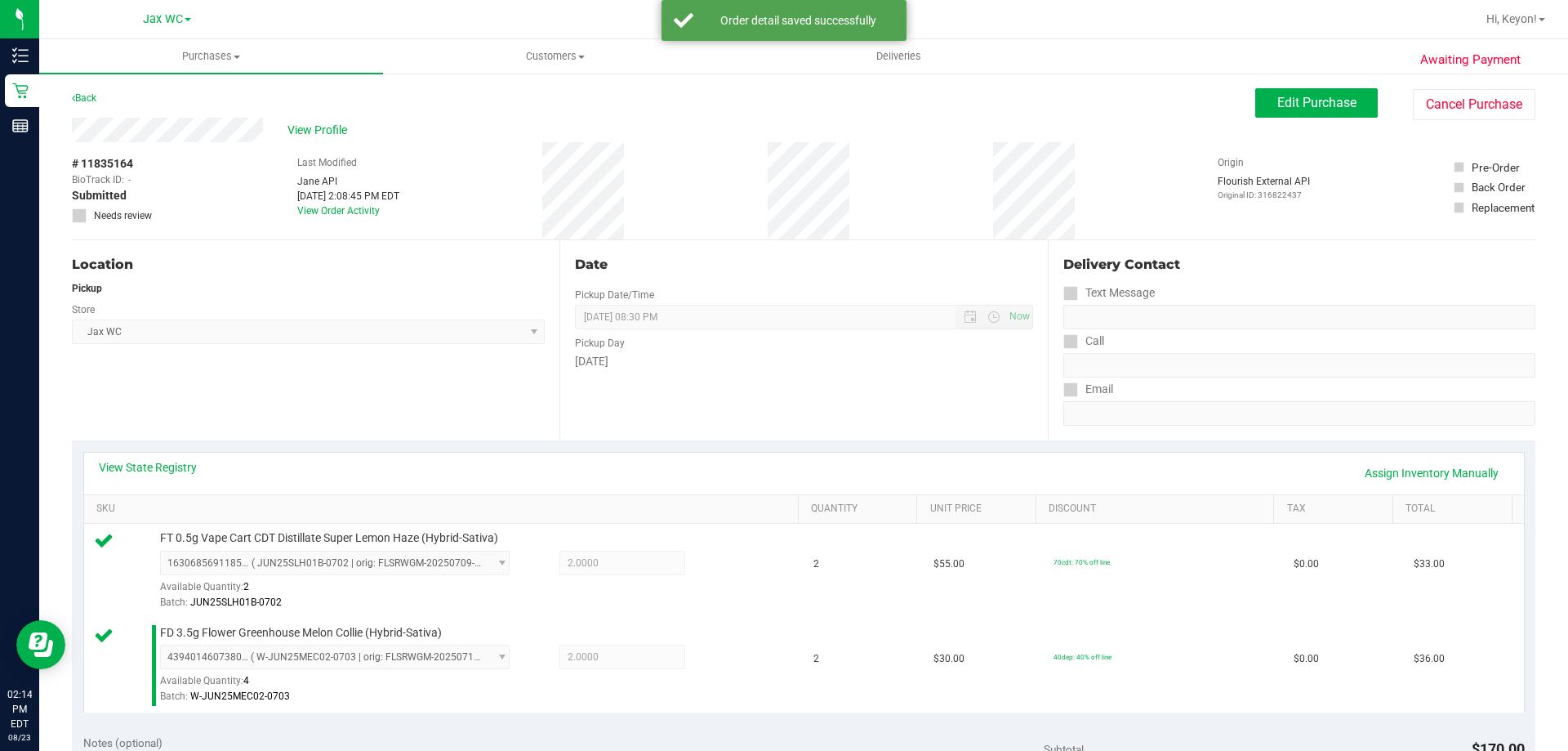
scroll to position [441, 0]
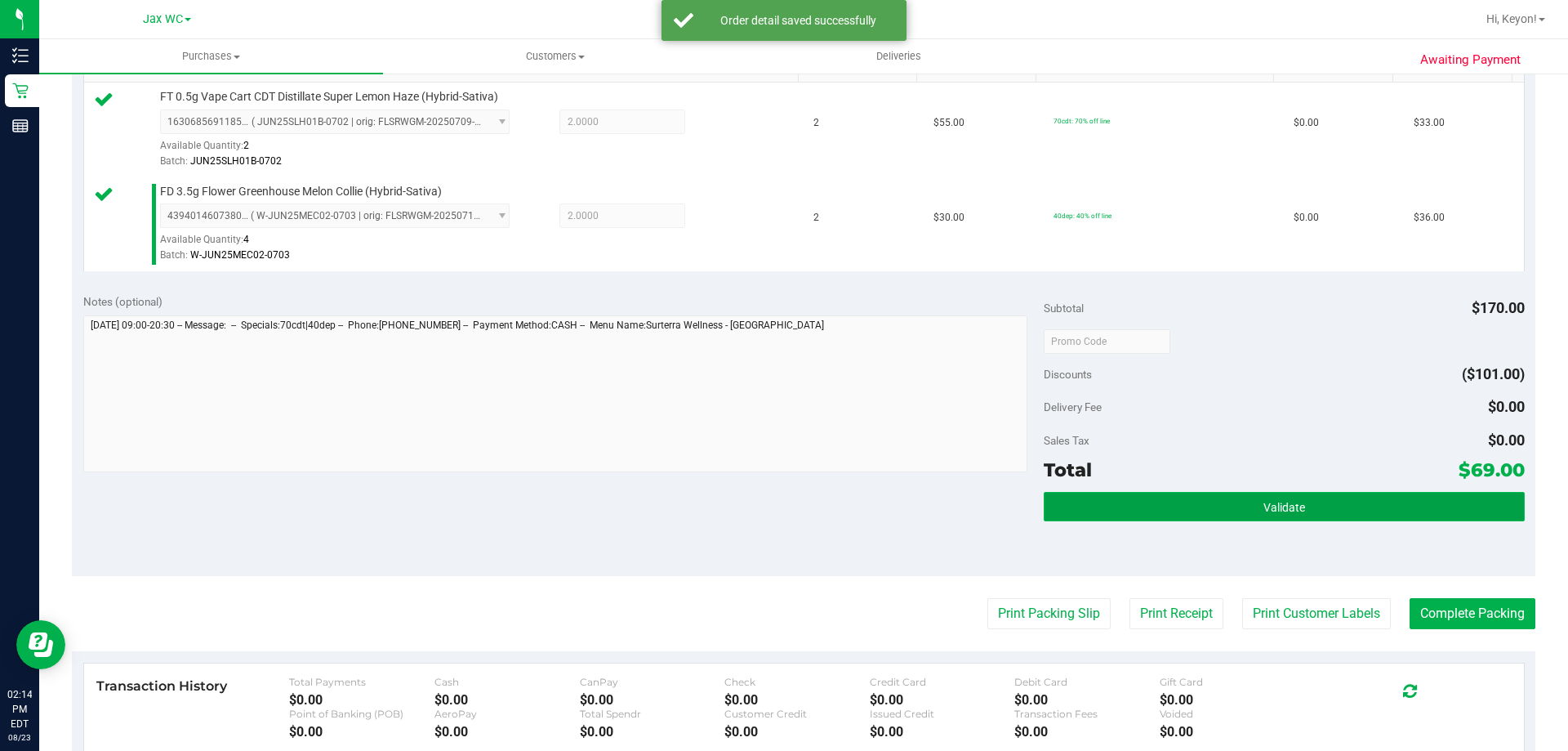
drag, startPoint x: 1330, startPoint y: 509, endPoint x: 1326, endPoint y: 501, distance: 8.9
click at [1330, 511] on button "Validate" at bounding box center [1284, 507] width 480 height 30
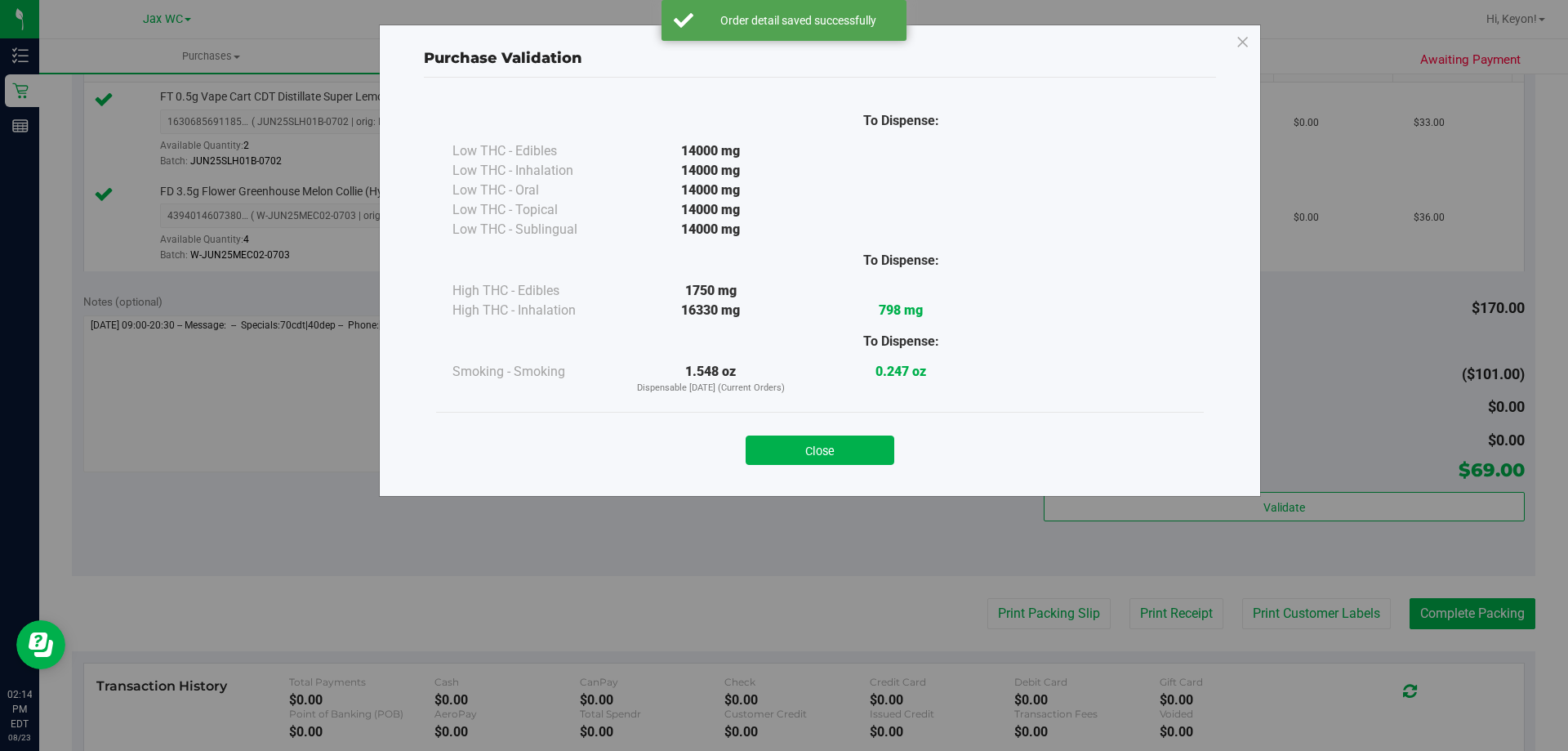
drag, startPoint x: 835, startPoint y: 454, endPoint x: 1567, endPoint y: 419, distance: 732.8
click at [835, 456] on button "Close" at bounding box center [819, 451] width 148 height 30
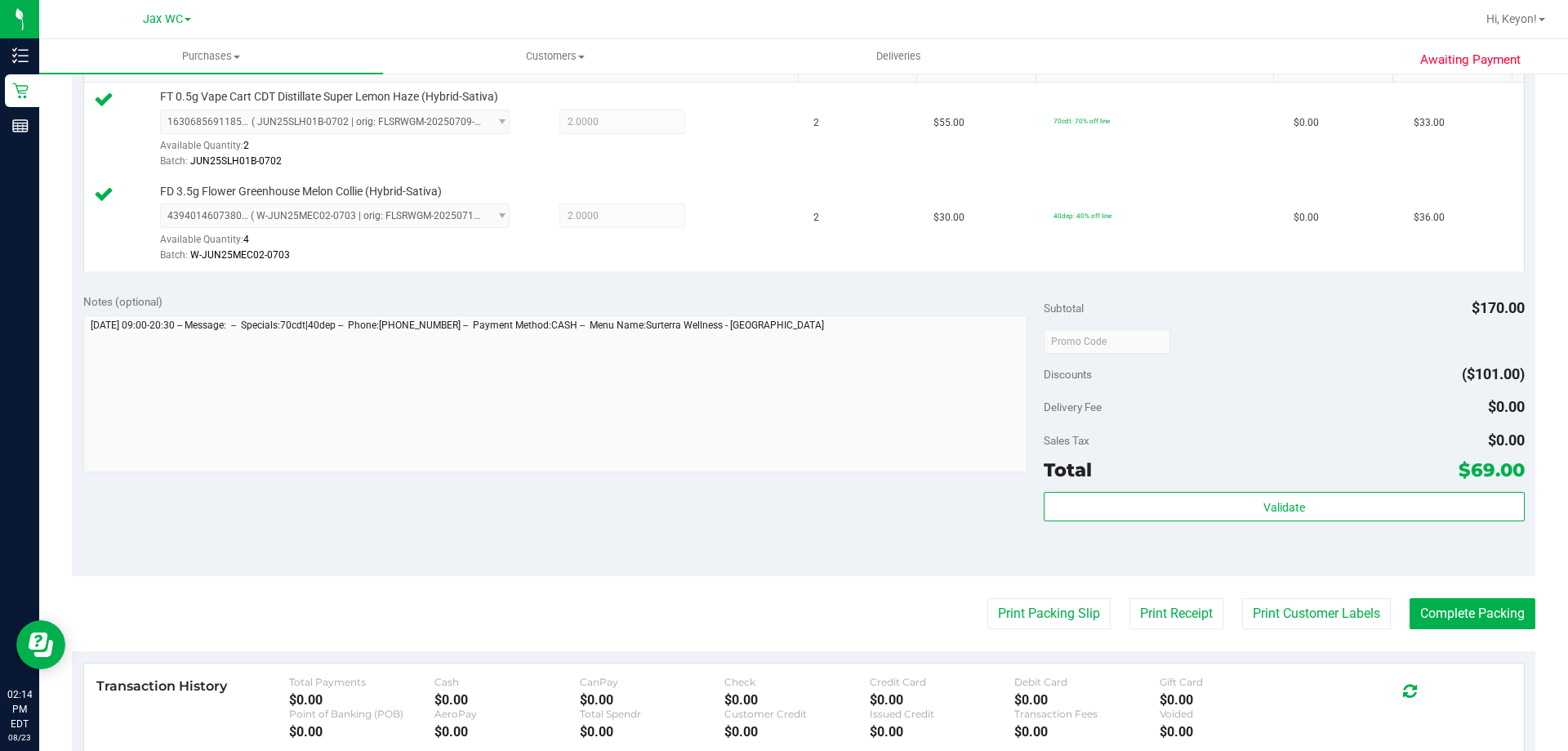
scroll to position [538, 0]
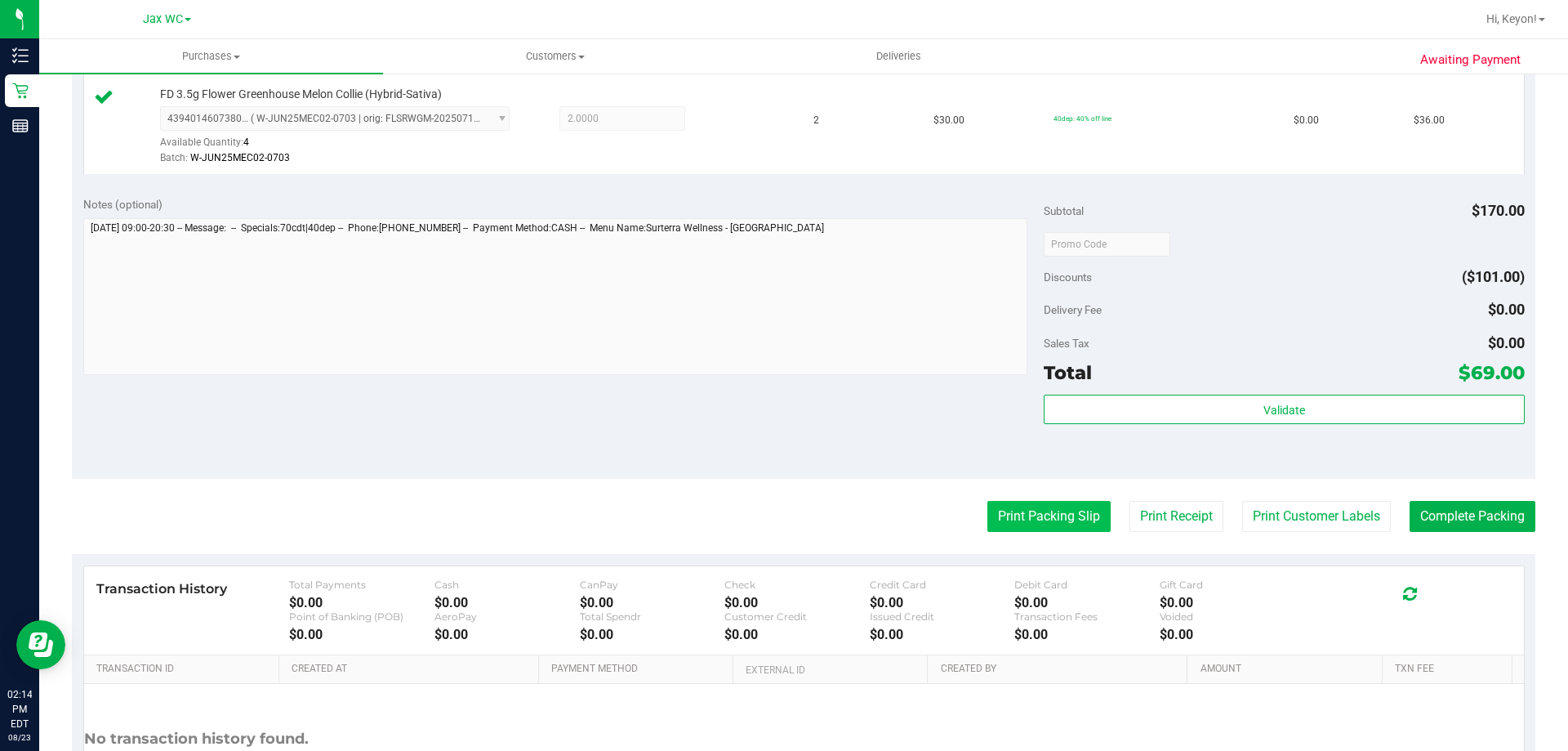
click at [1032, 527] on button "Print Packing Slip" at bounding box center [1049, 516] width 123 height 31
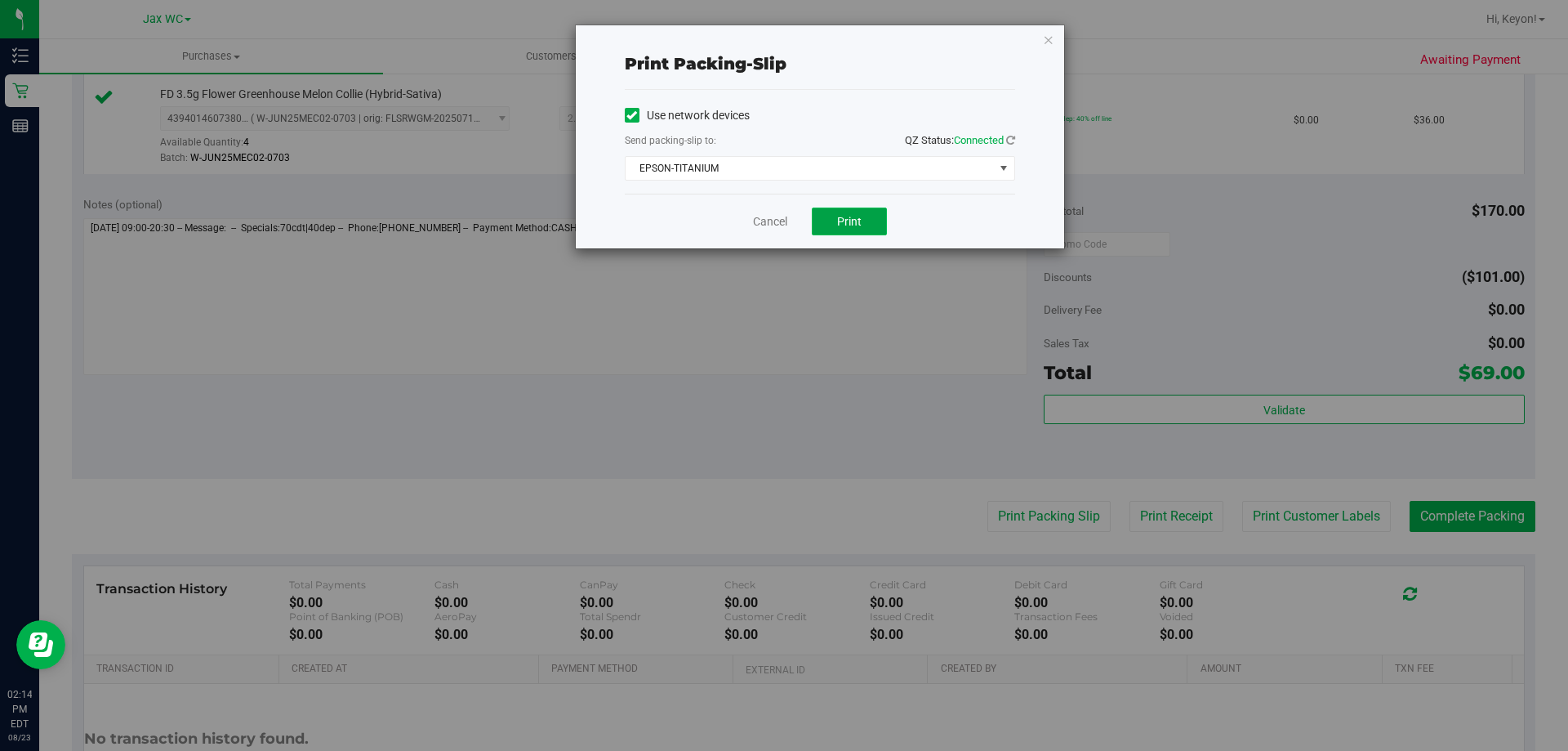
click at [835, 215] on button "Print" at bounding box center [849, 221] width 76 height 28
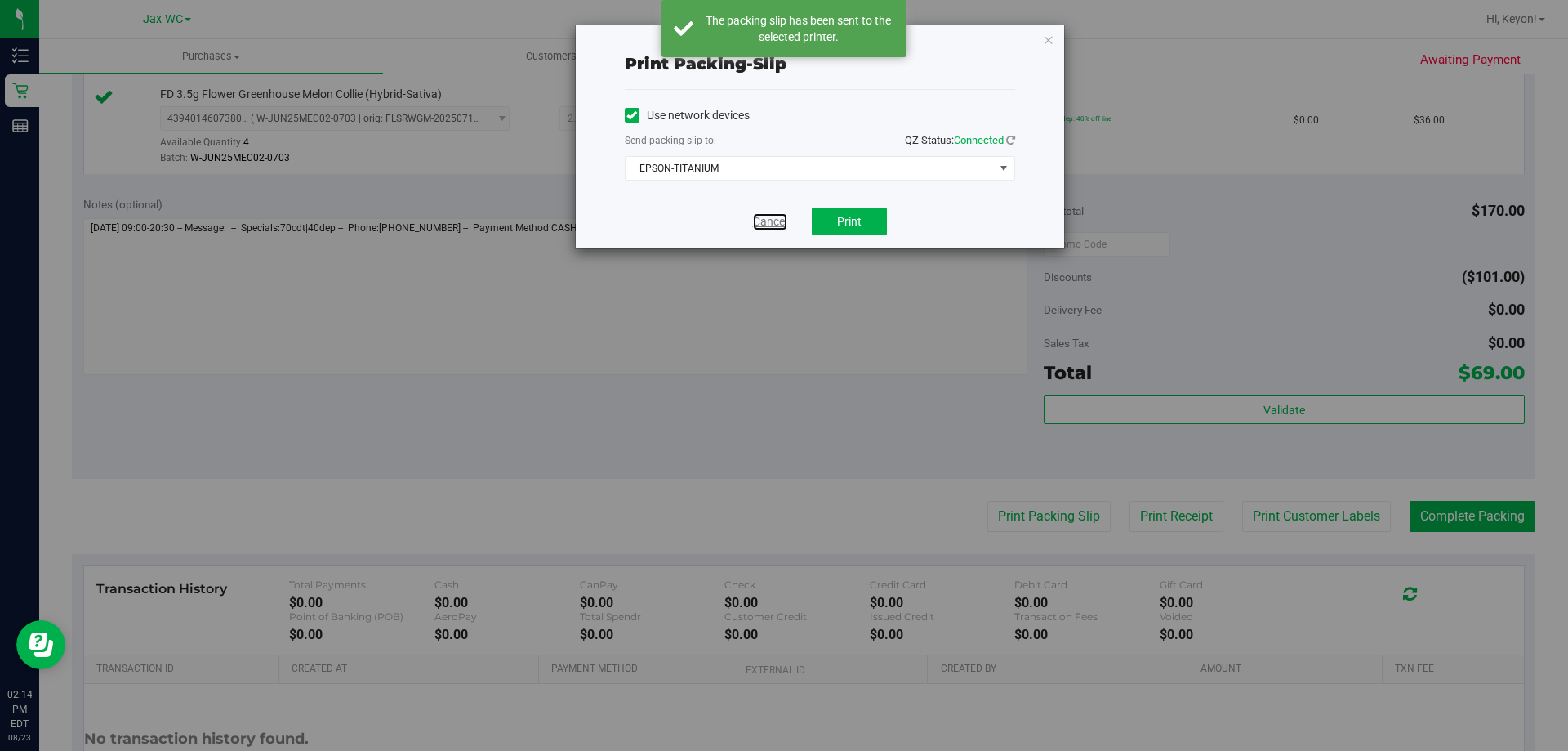
drag, startPoint x: 755, startPoint y: 221, endPoint x: 787, endPoint y: 220, distance: 32.0
click at [756, 221] on link "Cancel" at bounding box center [770, 222] width 35 height 17
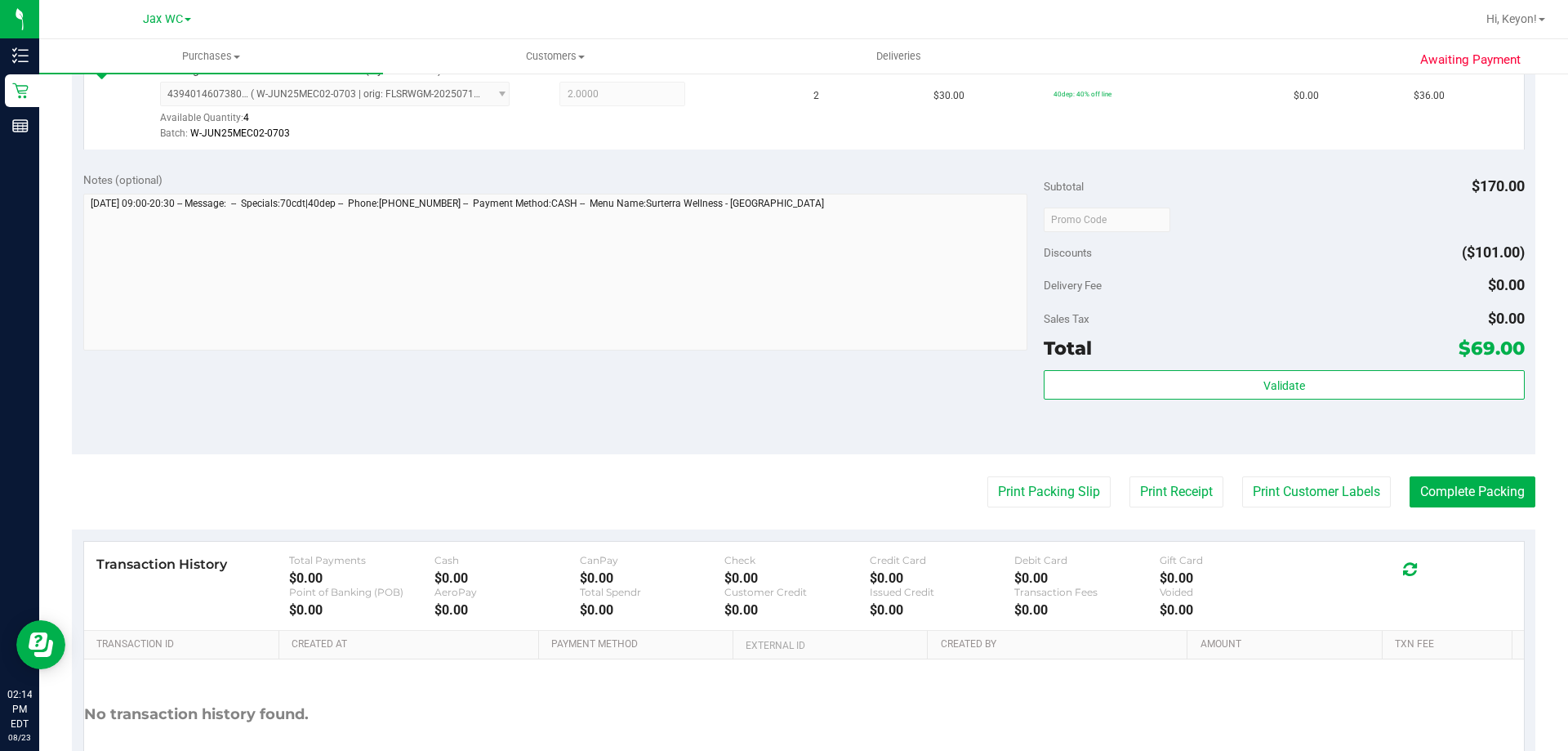
scroll to position [583, 0]
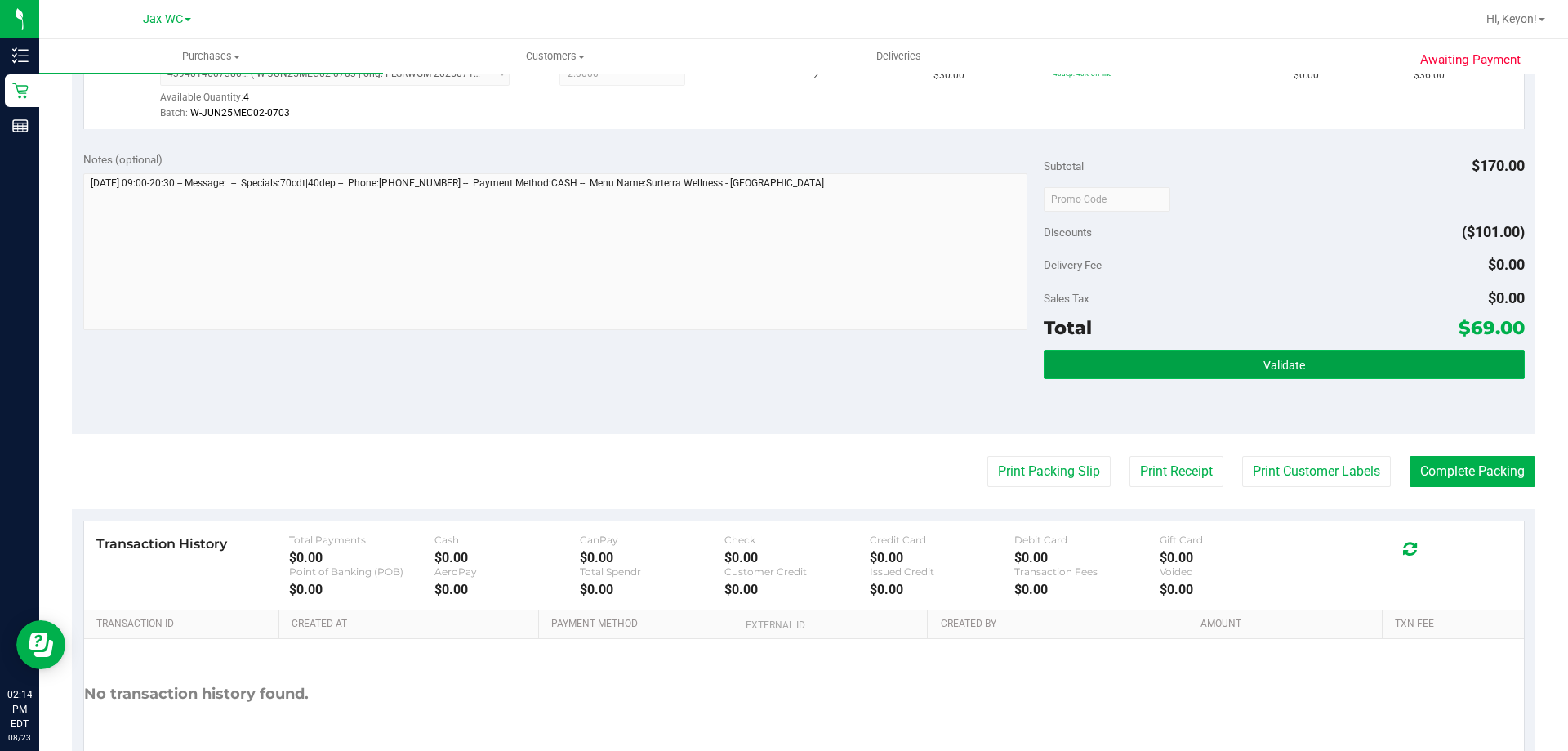
click at [1319, 373] on button "Validate" at bounding box center [1284, 365] width 480 height 30
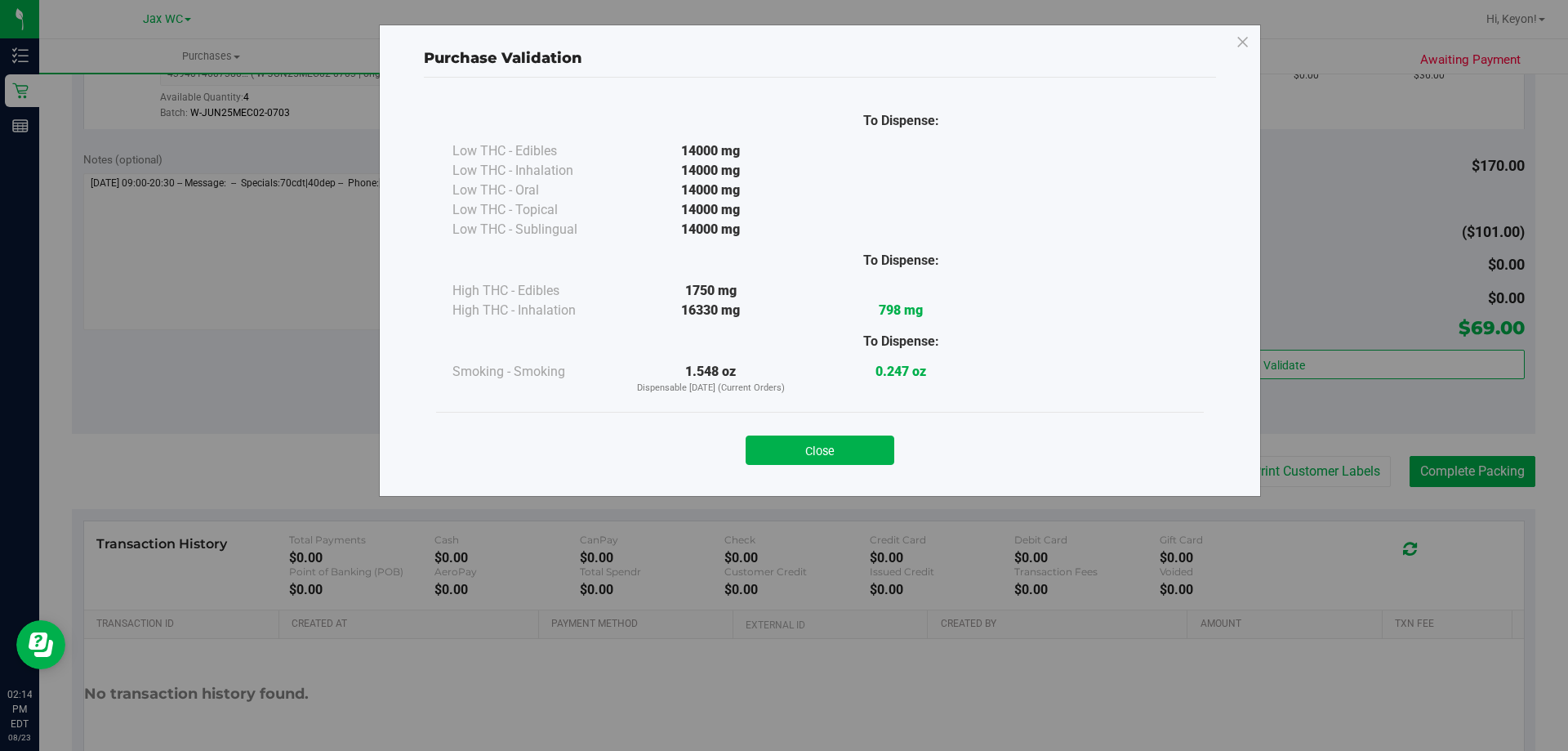
drag, startPoint x: 831, startPoint y: 458, endPoint x: 923, endPoint y: 441, distance: 93.6
click at [839, 454] on button "Close" at bounding box center [819, 451] width 148 height 30
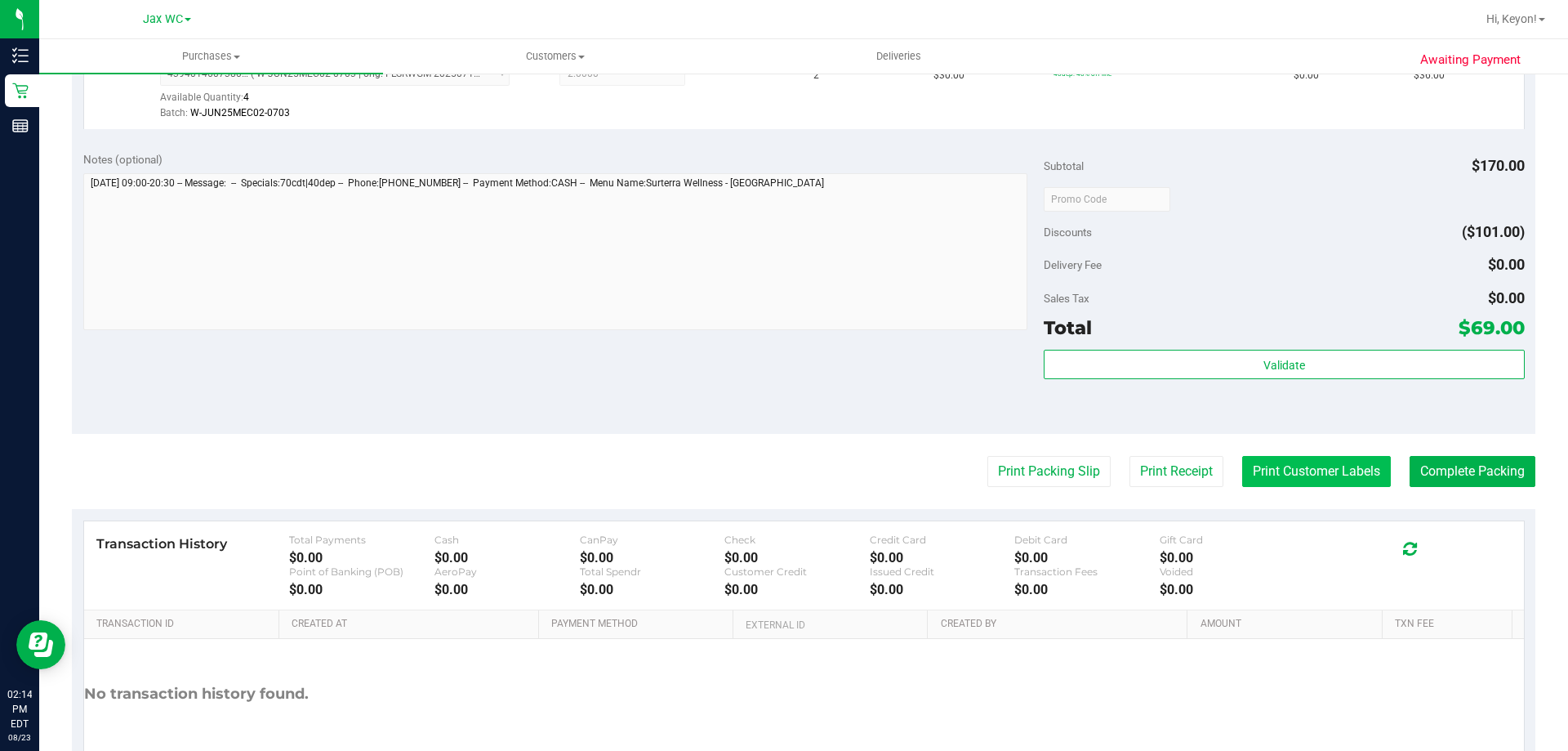
click at [1340, 482] on button "Print Customer Labels" at bounding box center [1316, 471] width 148 height 31
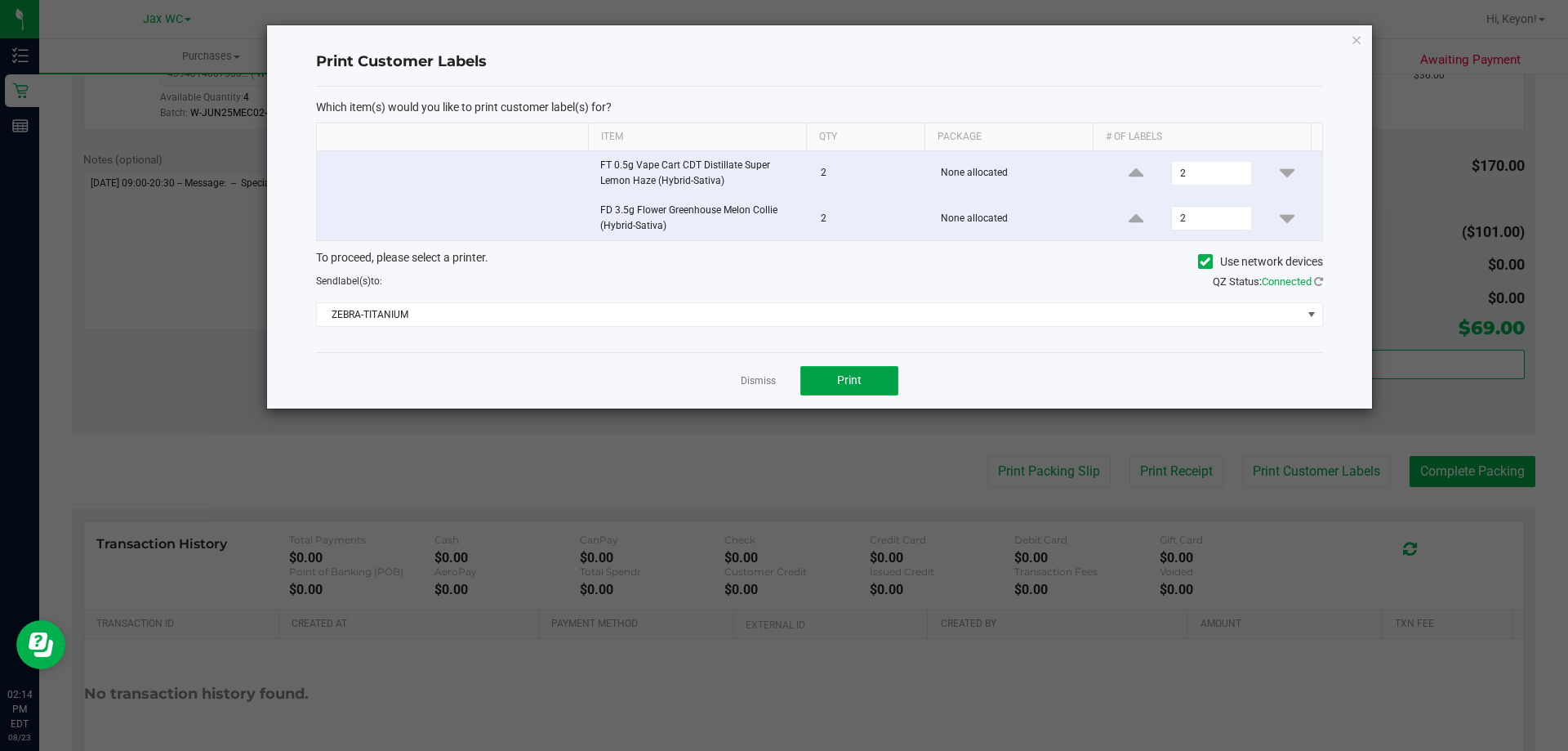
click at [886, 380] on button "Print" at bounding box center [849, 381] width 98 height 30
click at [758, 378] on link "Dismiss" at bounding box center [758, 381] width 35 height 14
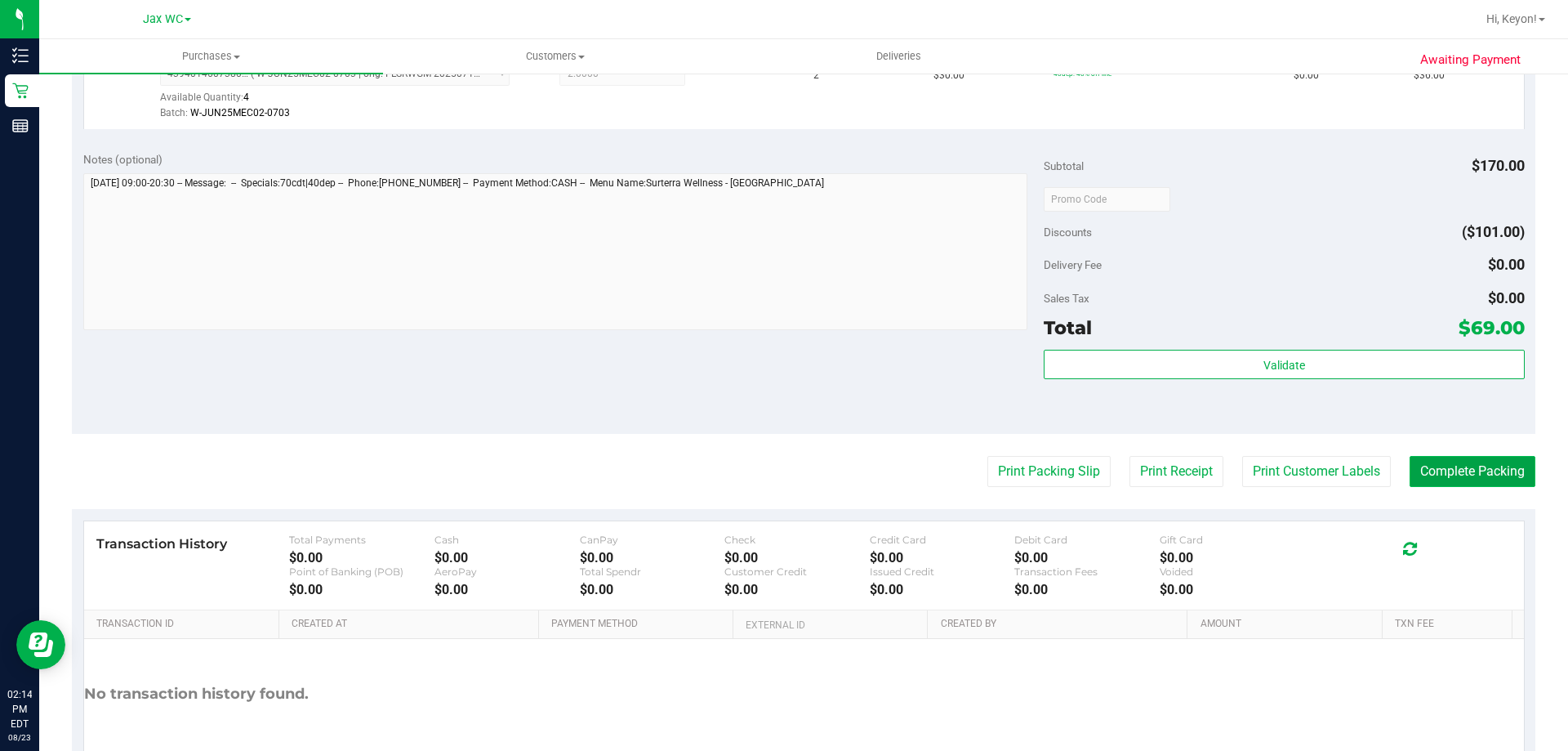
click at [1493, 466] on button "Complete Packing" at bounding box center [1472, 471] width 126 height 31
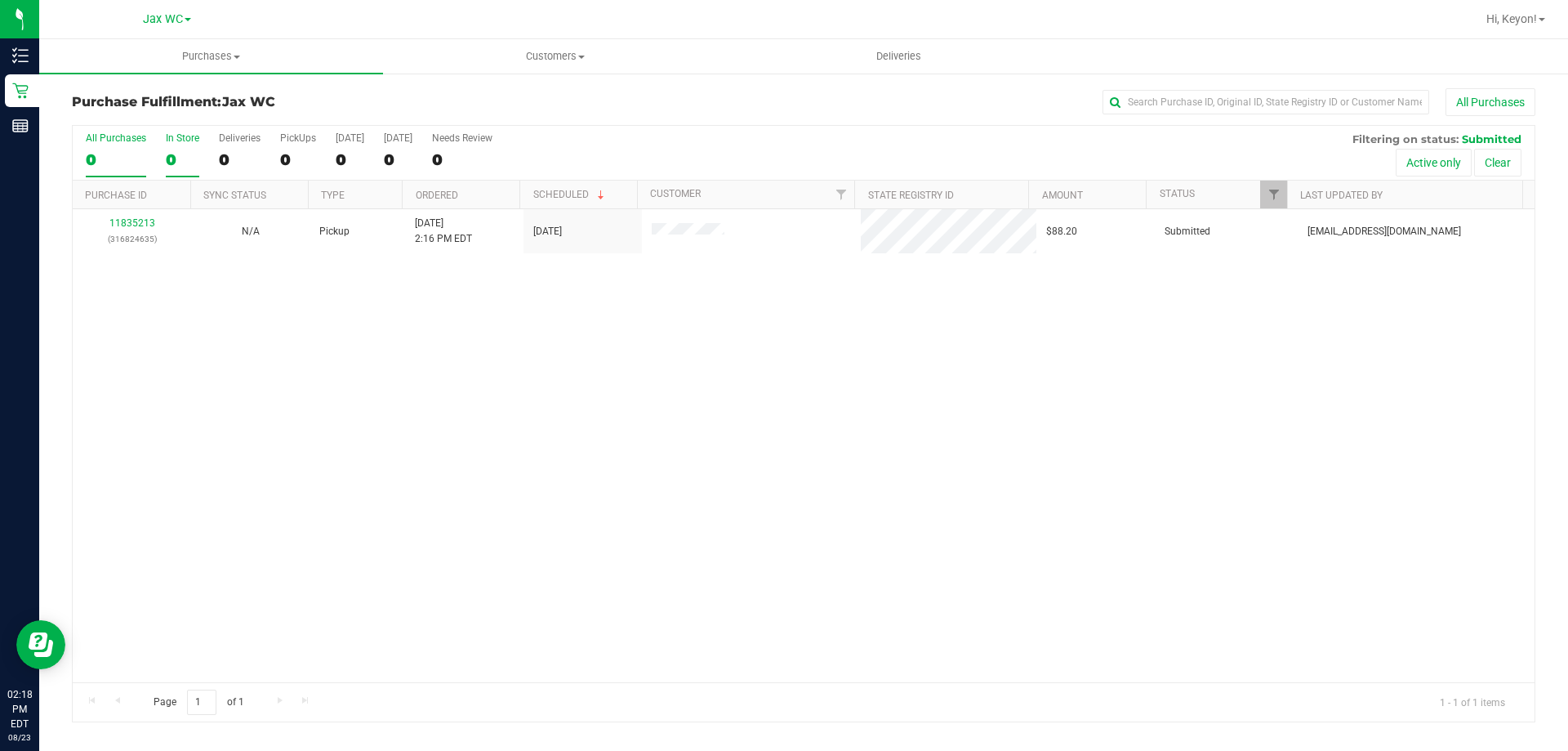
click at [193, 145] on label "In Store 0" at bounding box center [183, 155] width 34 height 45
click at [0, 0] on input "In Store 0" at bounding box center [0, 0] width 0 height 0
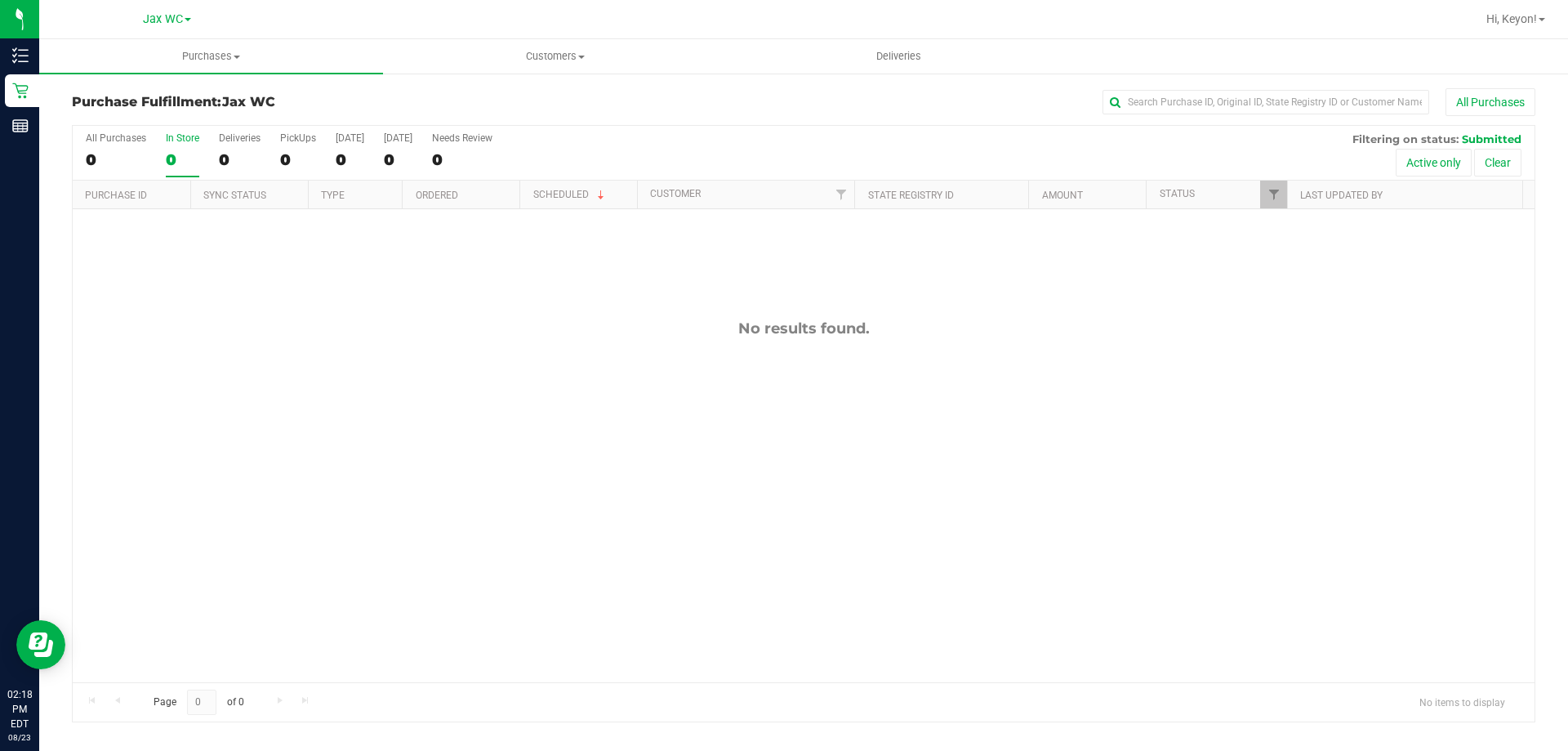
click at [187, 147] on label "In Store 0" at bounding box center [183, 155] width 34 height 45
click at [0, 0] on input "In Store 0" at bounding box center [0, 0] width 0 height 0
click at [187, 147] on label "In Store 0" at bounding box center [183, 155] width 34 height 45
click at [0, 0] on input "In Store 0" at bounding box center [0, 0] width 0 height 0
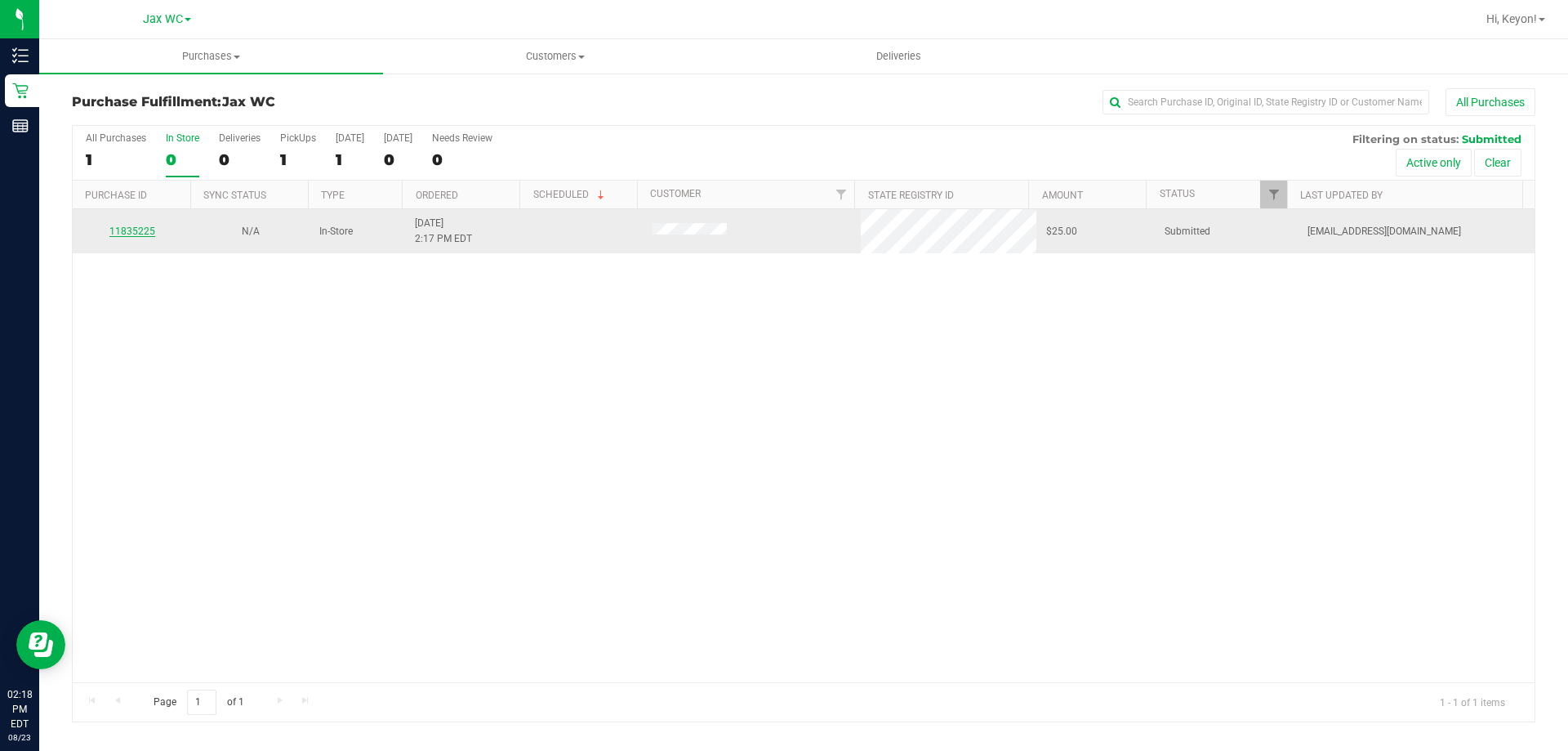
click at [139, 226] on link "11835225" at bounding box center [132, 231] width 46 height 11
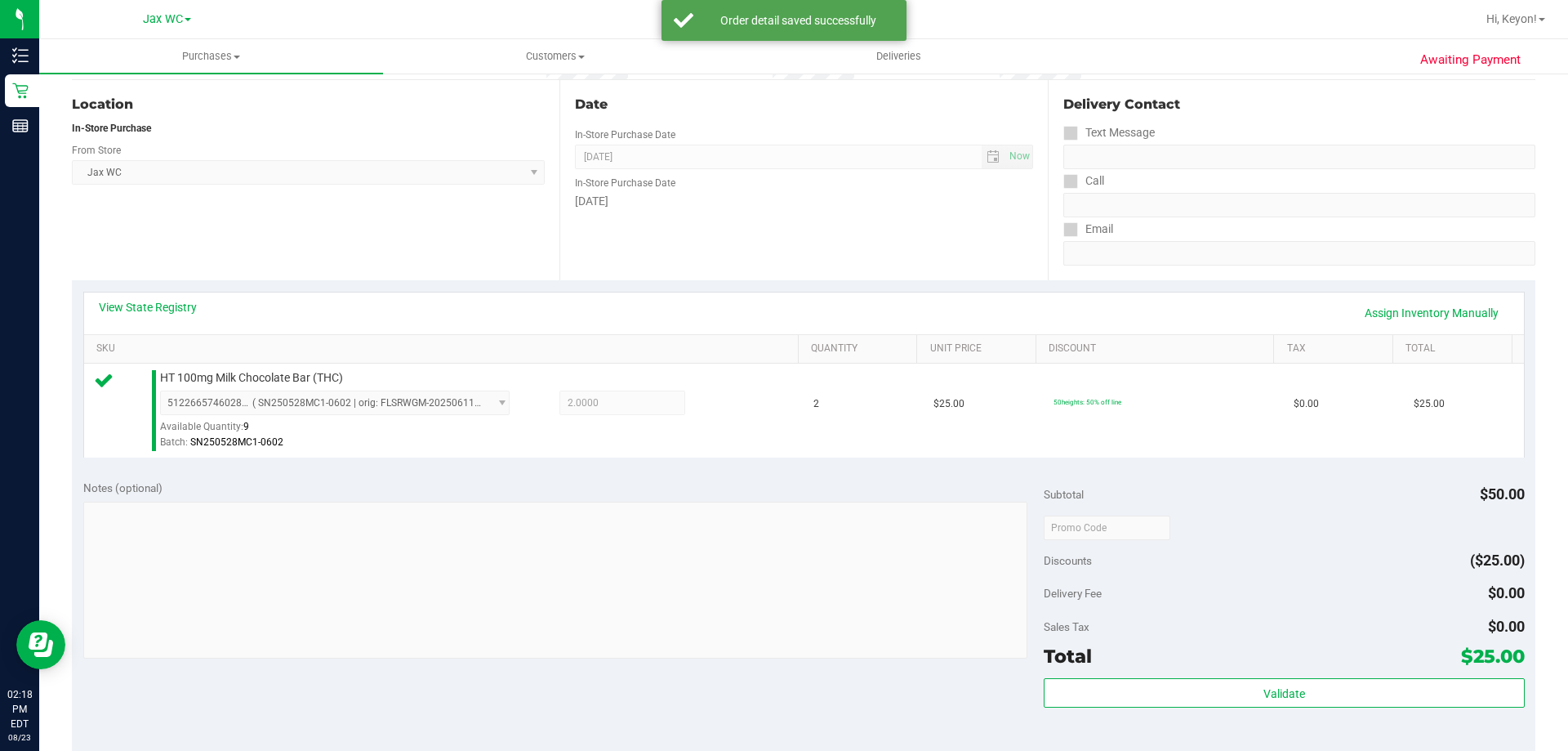
scroll to position [205, 0]
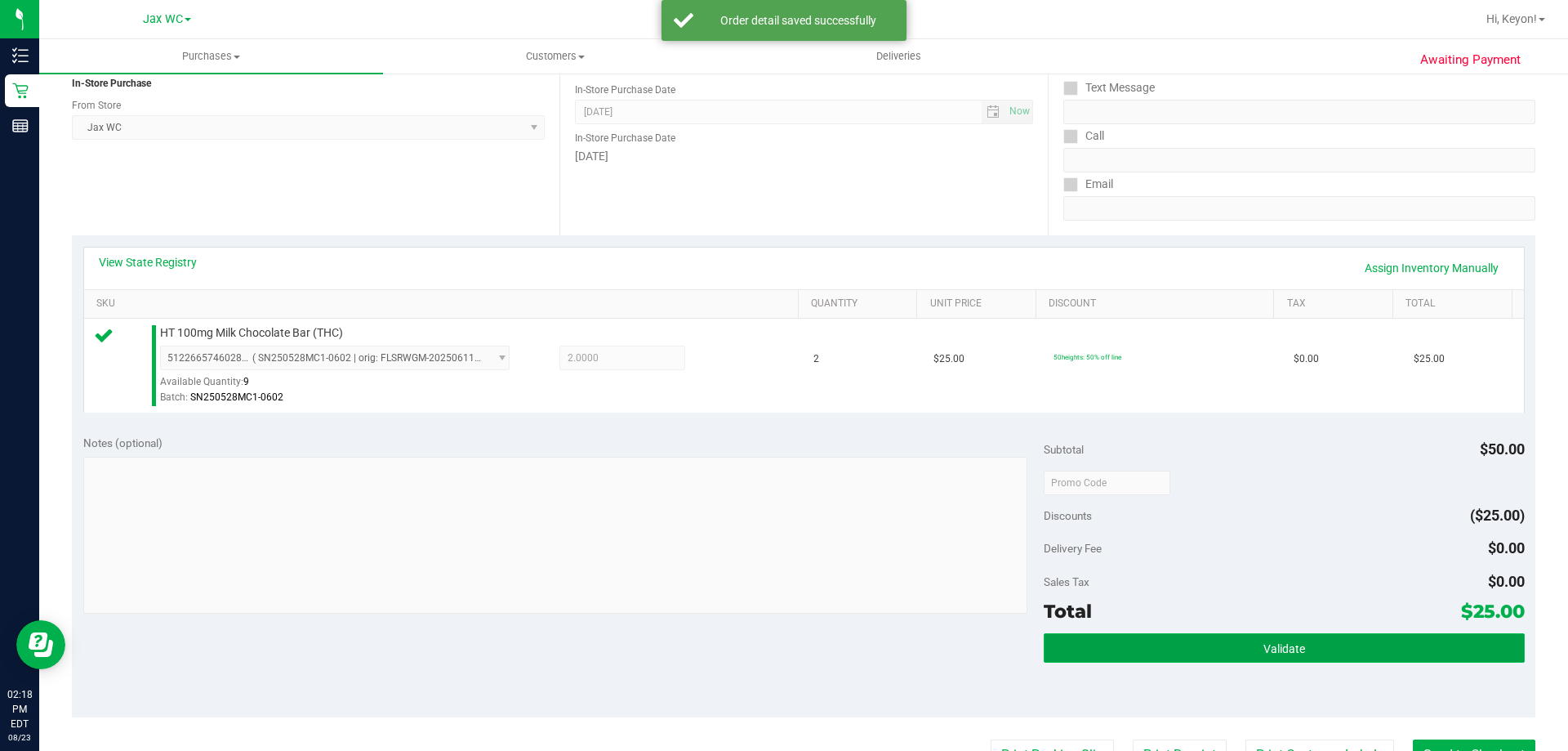
click at [1264, 647] on span "Validate" at bounding box center [1284, 648] width 42 height 13
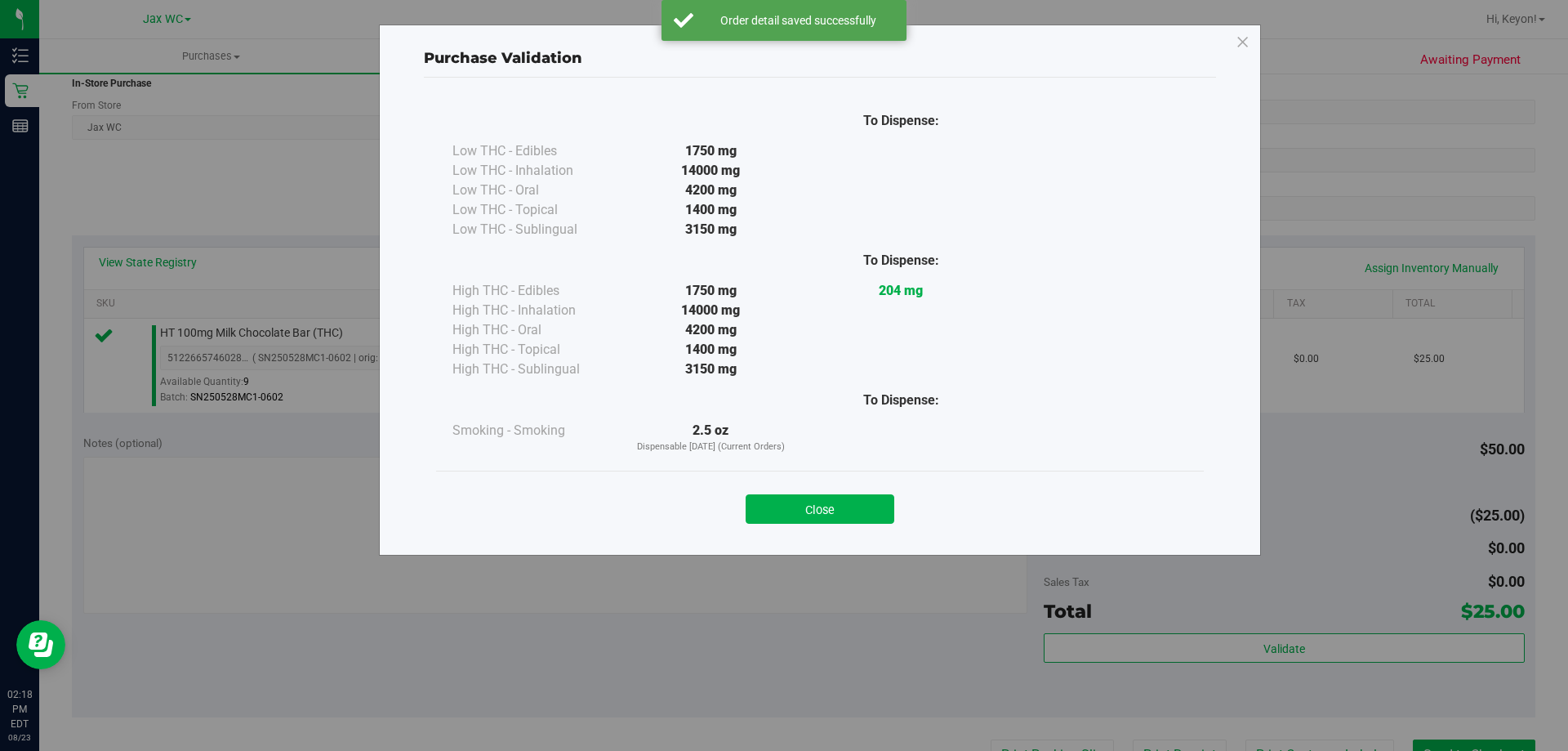
drag, startPoint x: 838, startPoint y: 513, endPoint x: 888, endPoint y: 514, distance: 50.0
click at [839, 513] on button "Close" at bounding box center [819, 509] width 148 height 30
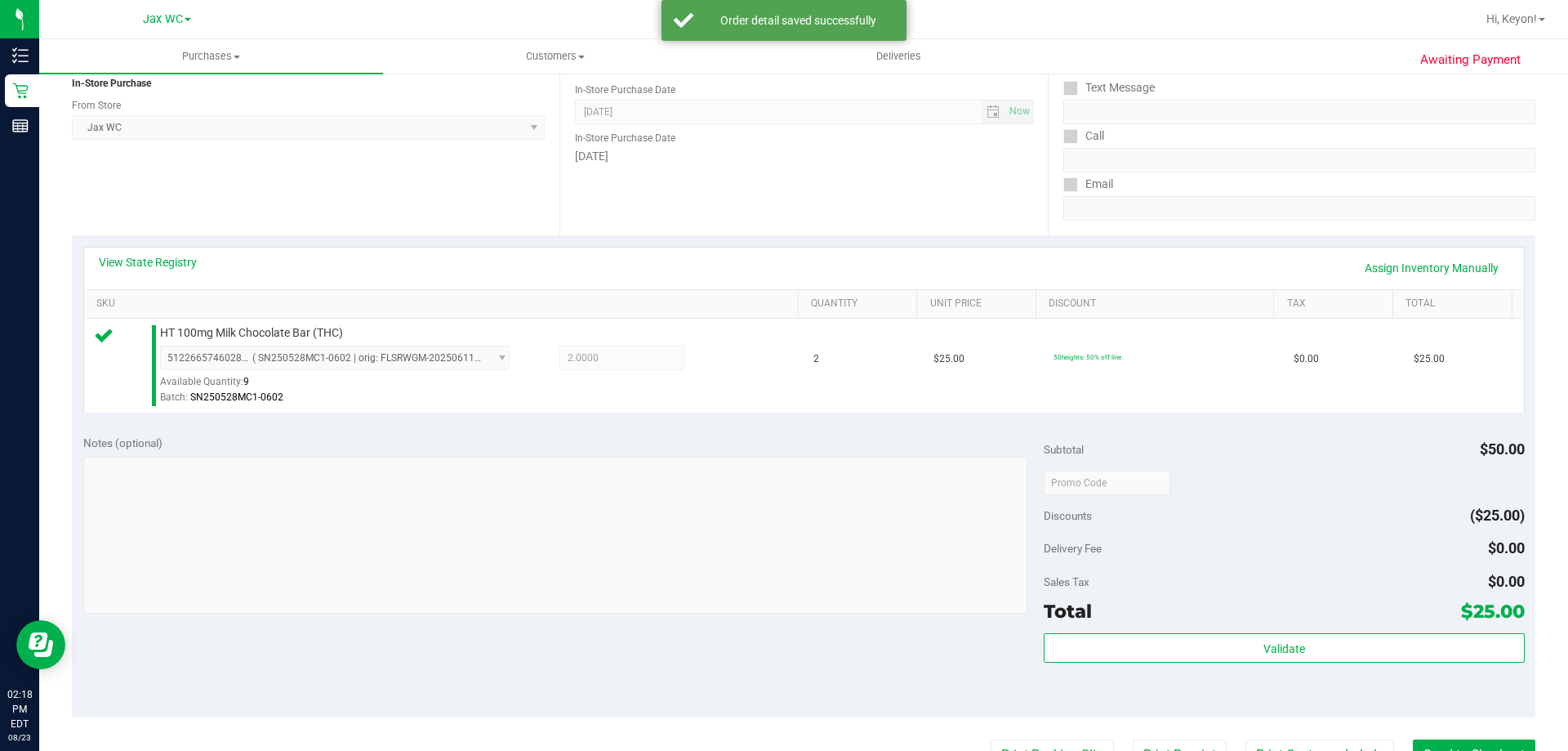
scroll to position [371, 0]
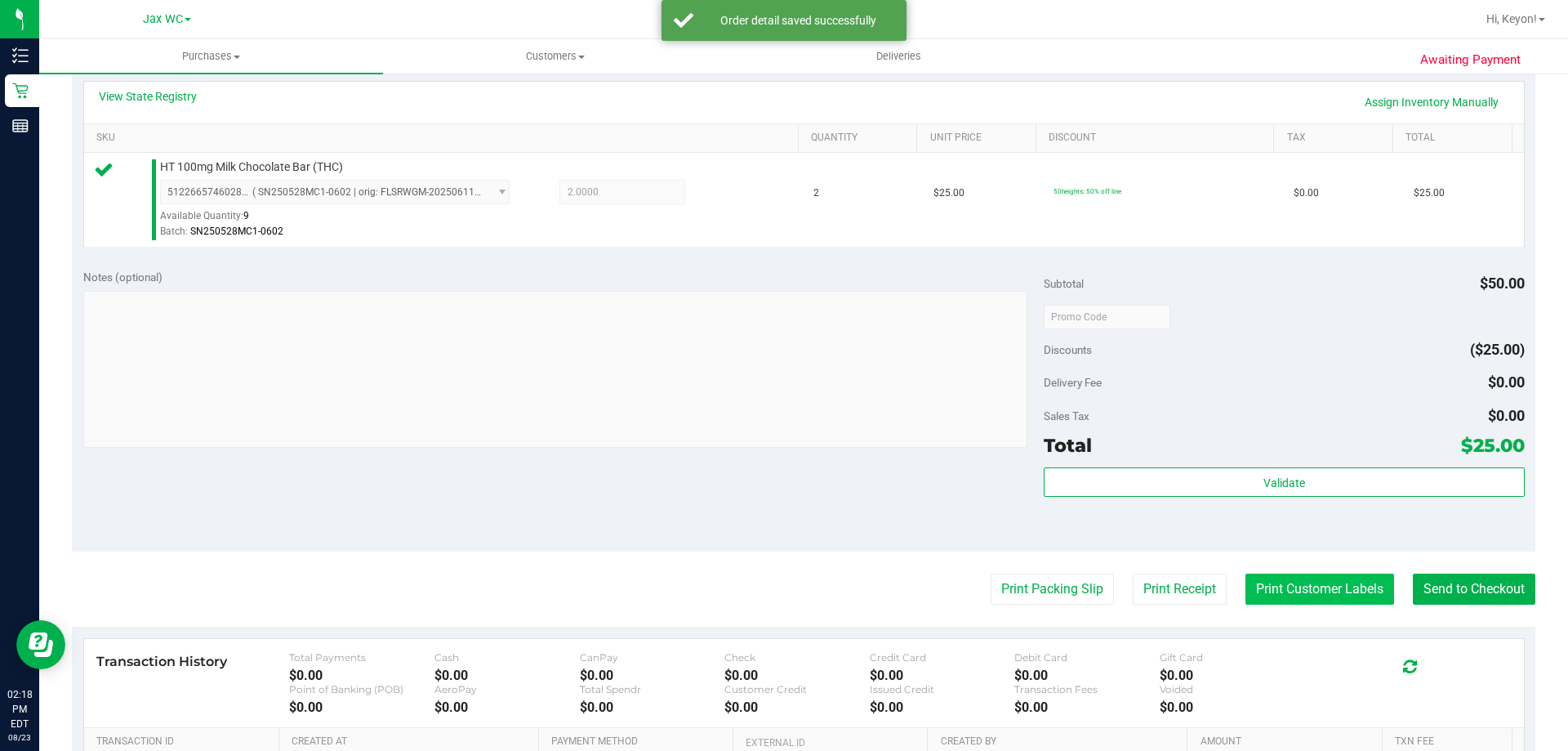
click at [1310, 588] on button "Print Customer Labels" at bounding box center [1319, 589] width 148 height 31
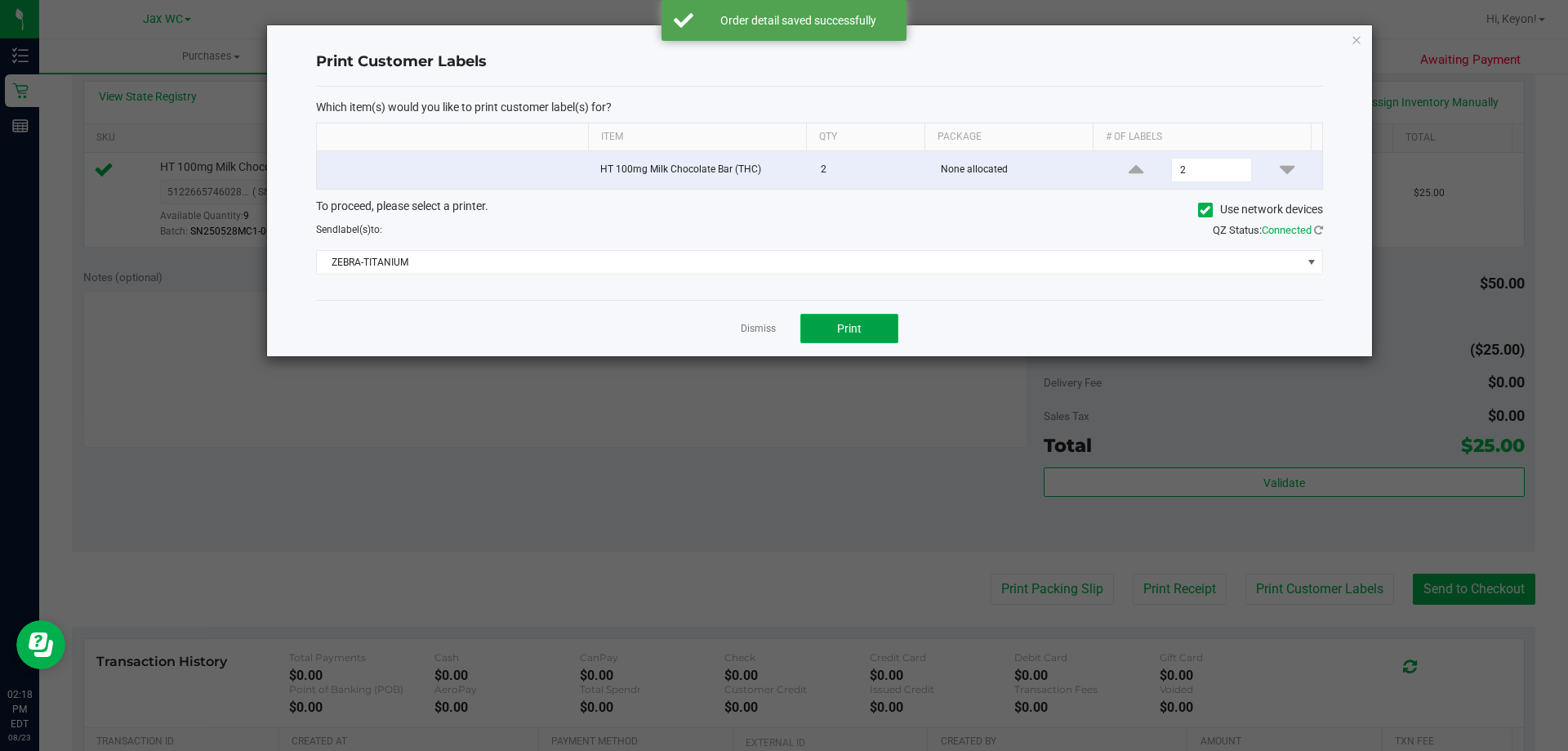
click at [875, 321] on button "Print" at bounding box center [849, 328] width 98 height 30
drag, startPoint x: 751, startPoint y: 327, endPoint x: 1218, endPoint y: 466, distance: 487.2
click at [759, 328] on link "Dismiss" at bounding box center [758, 328] width 35 height 14
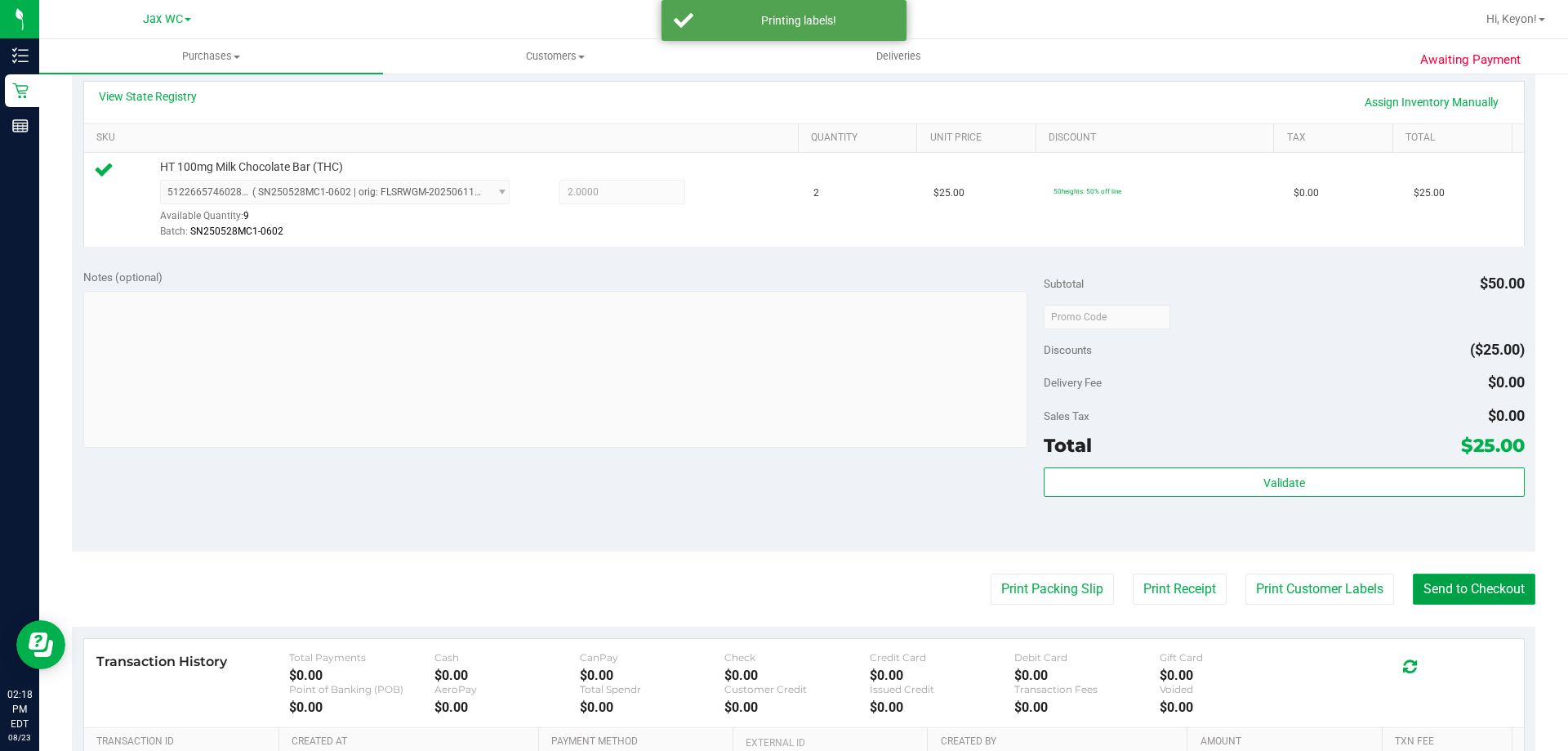
click at [1452, 586] on button "Send to Checkout" at bounding box center [1474, 589] width 122 height 31
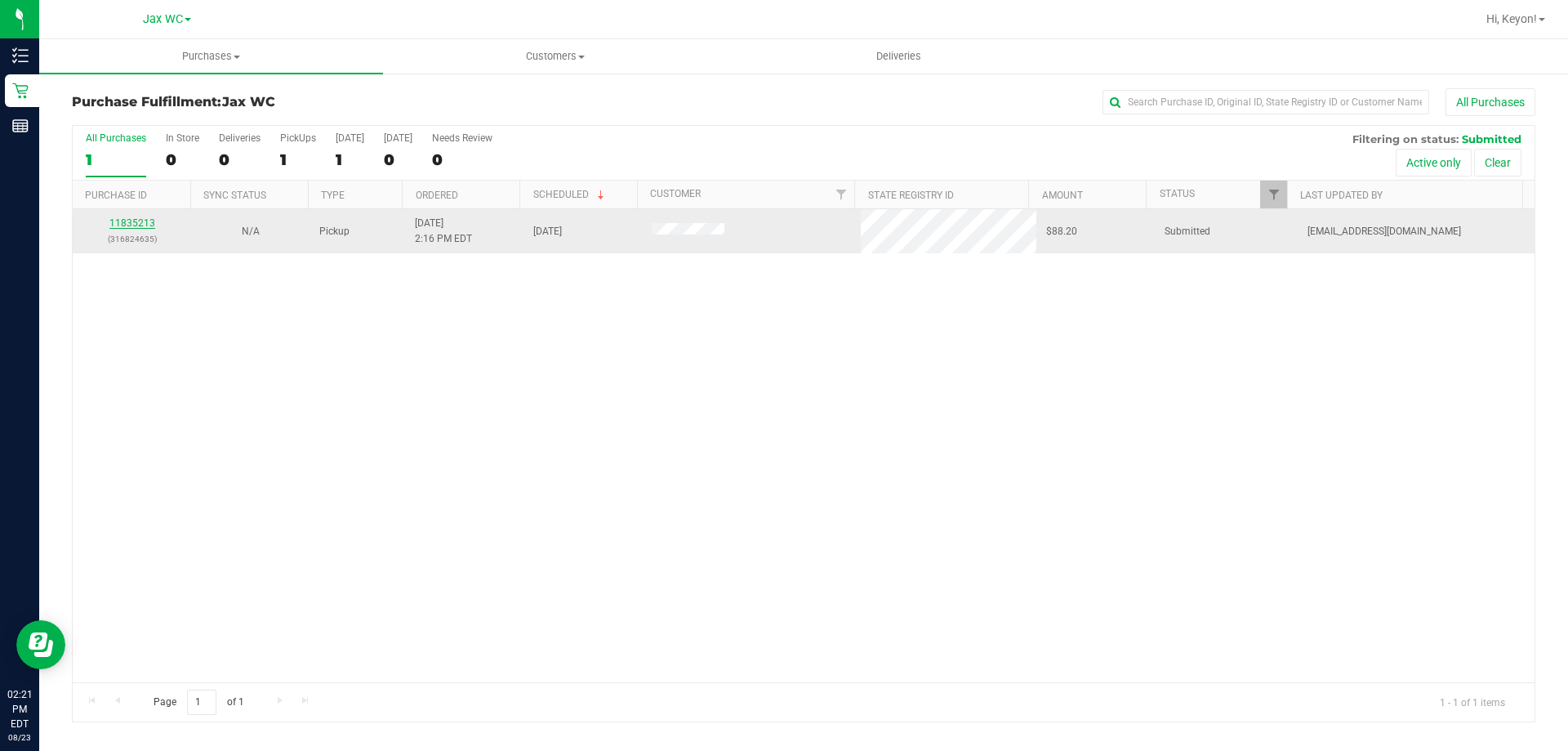
click at [140, 219] on link "11835213" at bounding box center [132, 223] width 46 height 11
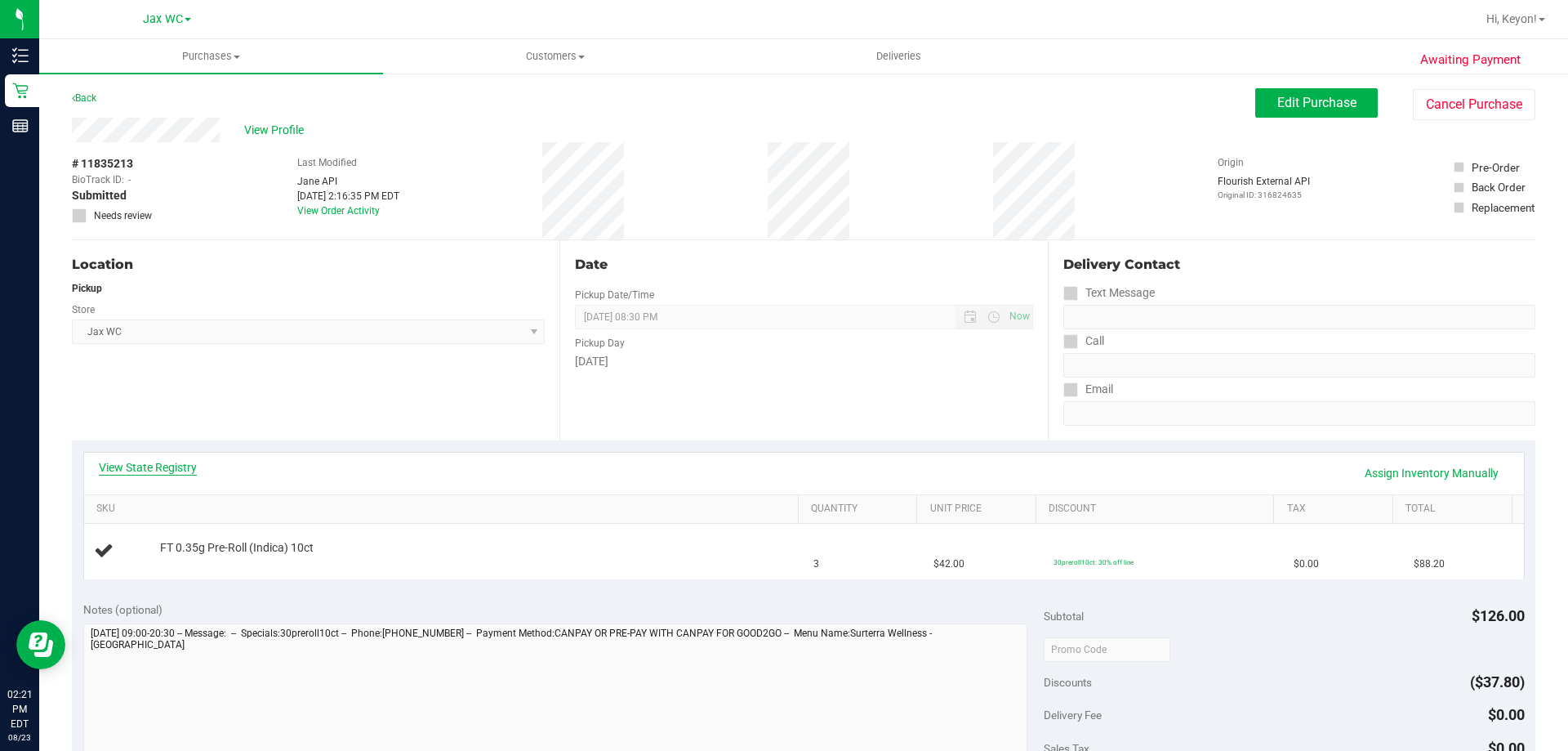
click at [174, 460] on div "View State Registry Assign Inventory Manually" at bounding box center [804, 473] width 1440 height 42
click at [185, 471] on link "View State Registry" at bounding box center [147, 467] width 98 height 17
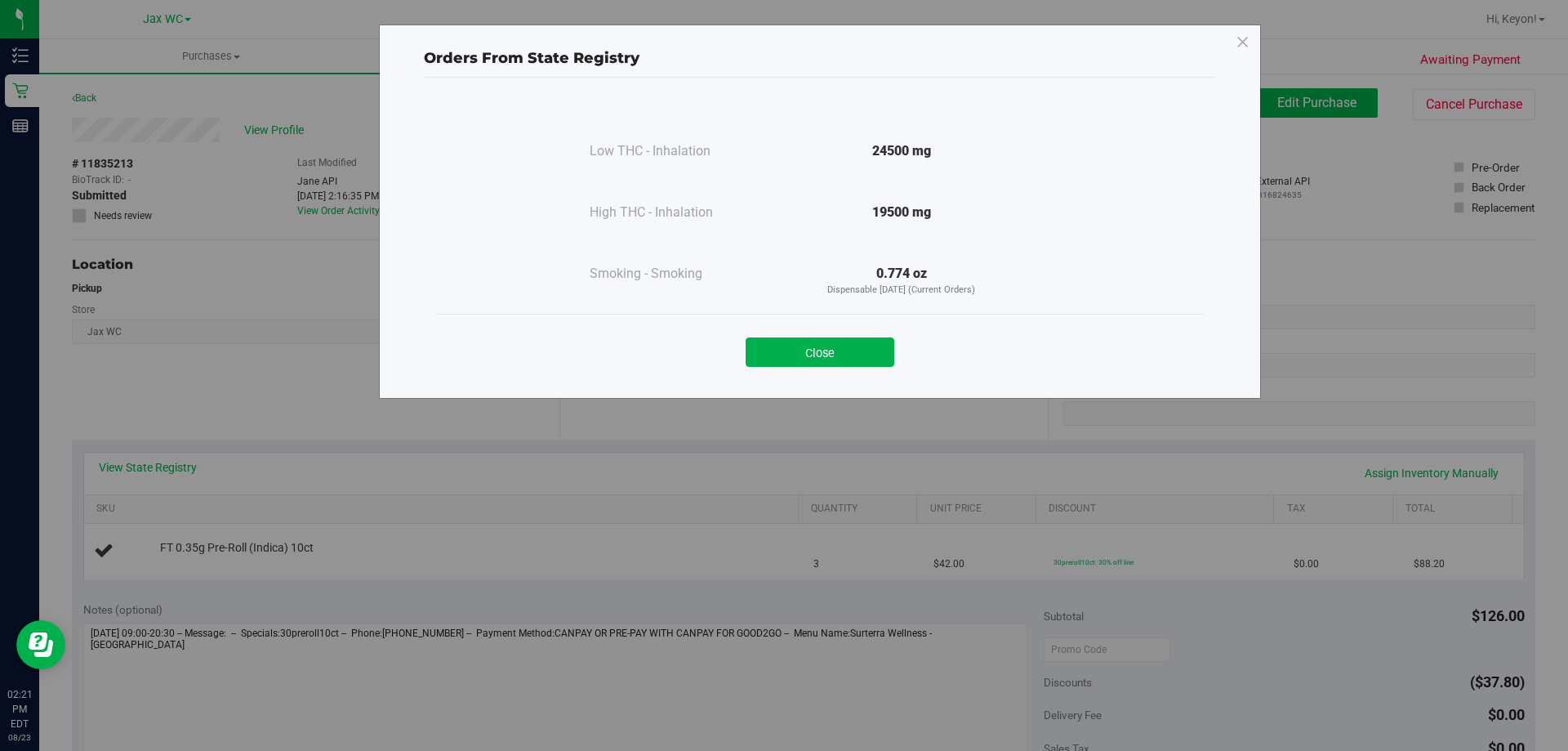
click at [864, 347] on button "Close" at bounding box center [819, 353] width 148 height 30
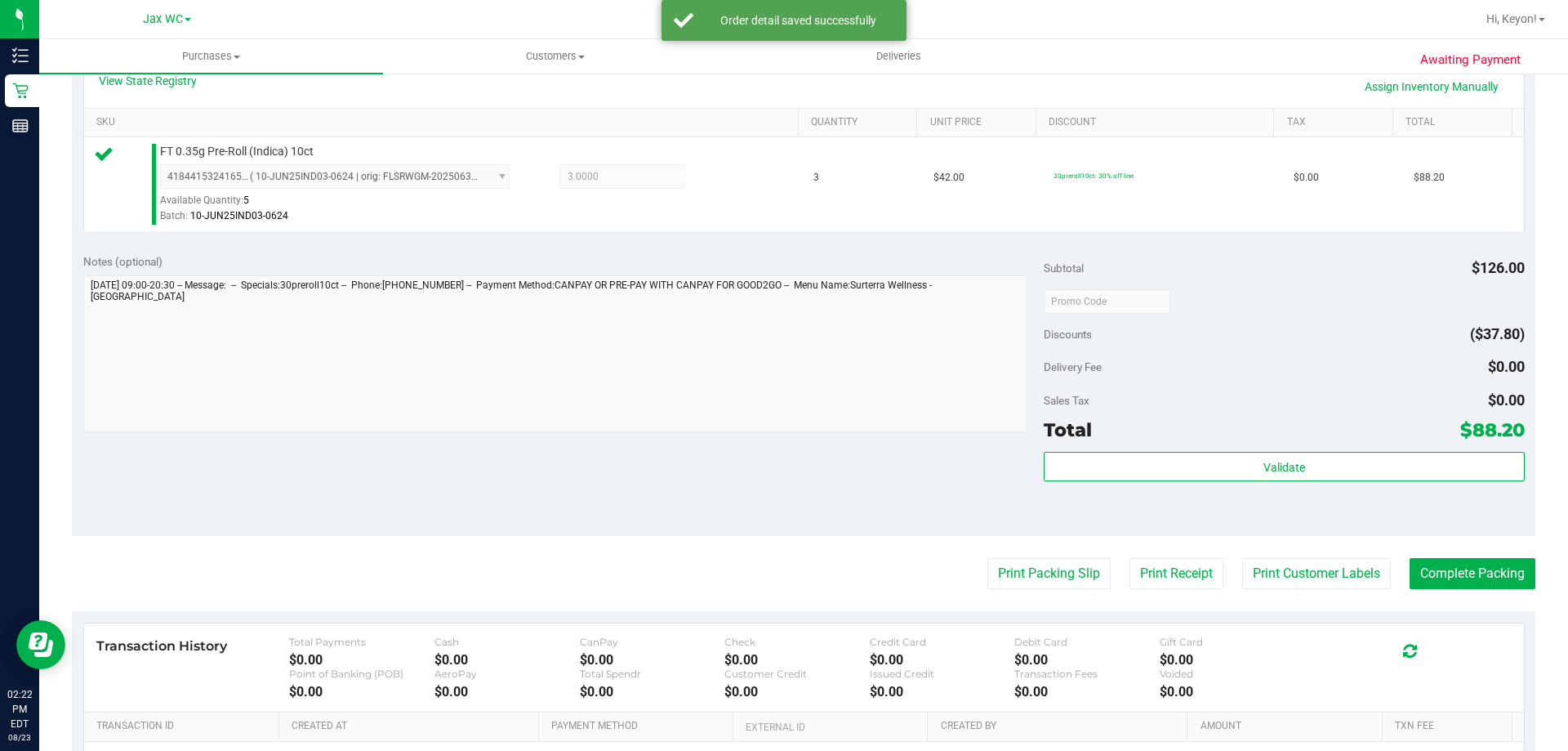
scroll to position [399, 0]
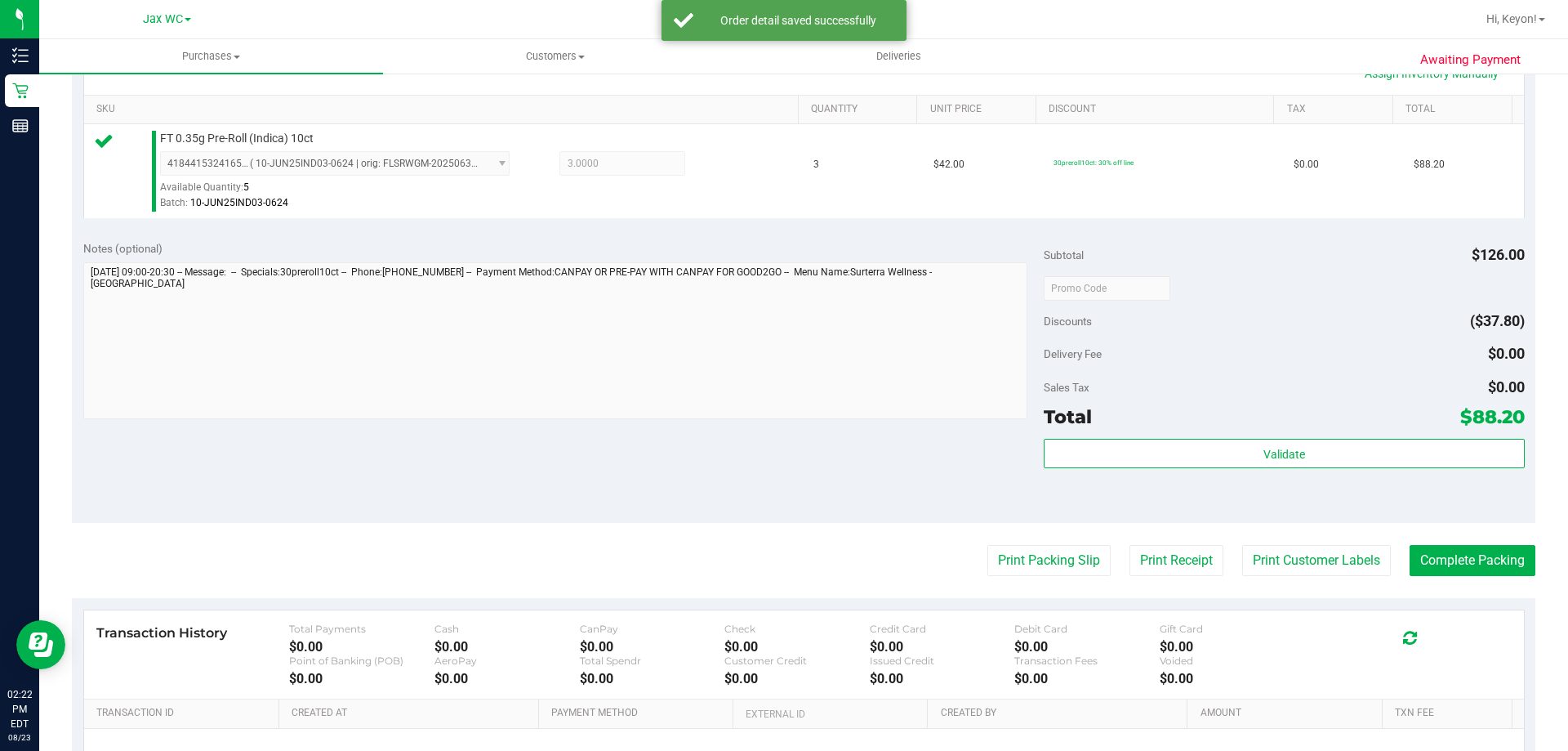
click at [1242, 469] on div "Validate" at bounding box center [1284, 475] width 480 height 74
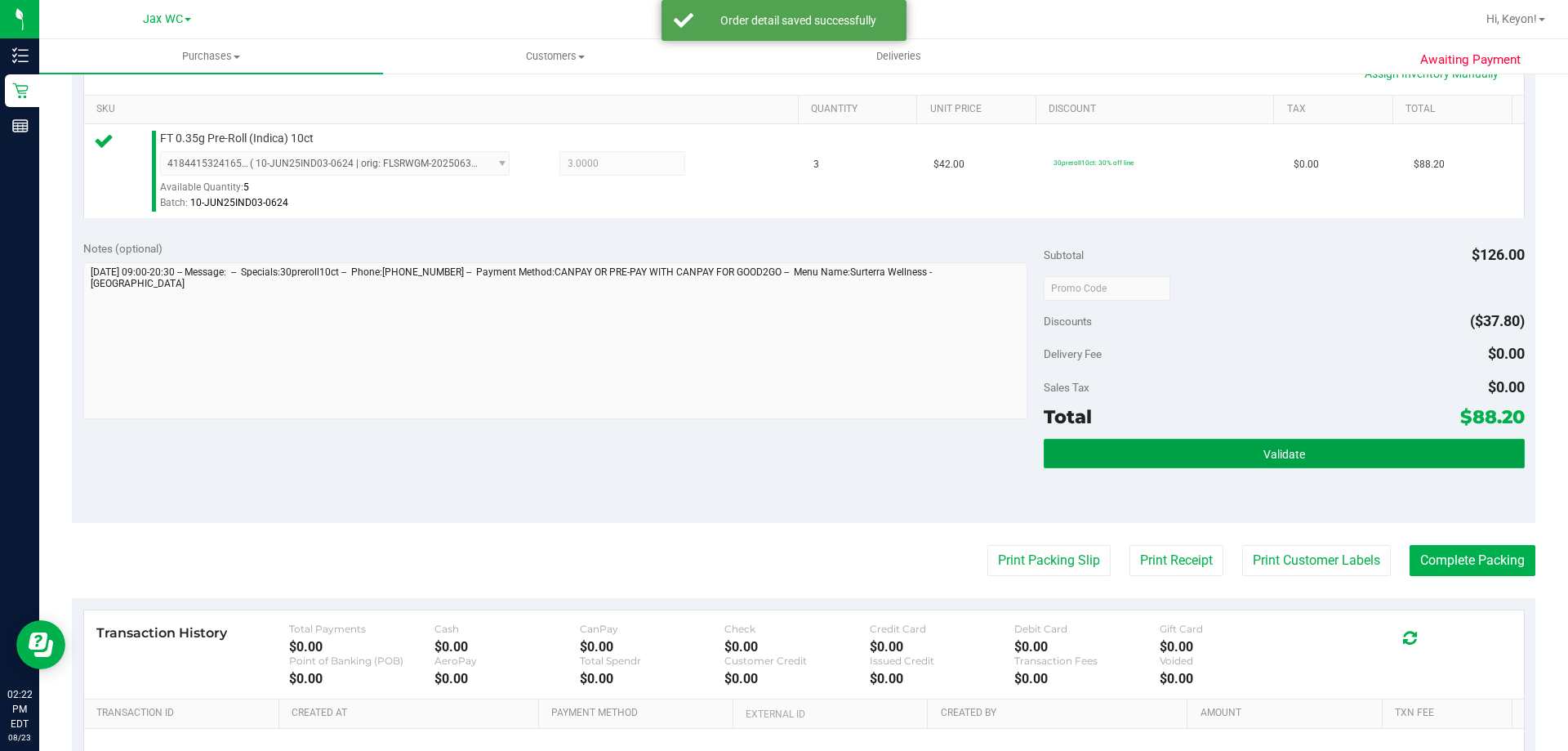
click at [1237, 464] on button "Validate" at bounding box center [1284, 453] width 480 height 30
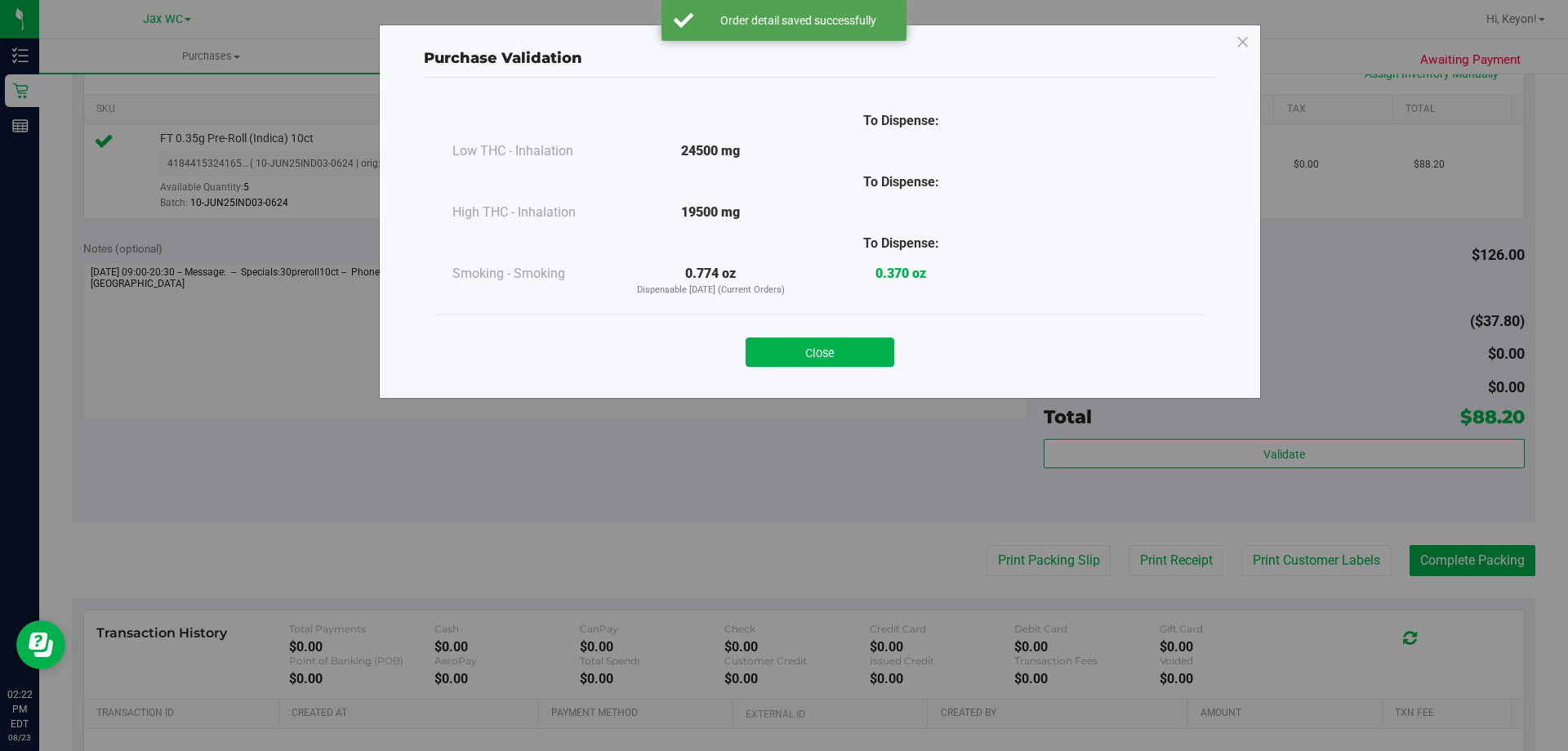
click at [828, 343] on button "Close" at bounding box center [819, 353] width 148 height 30
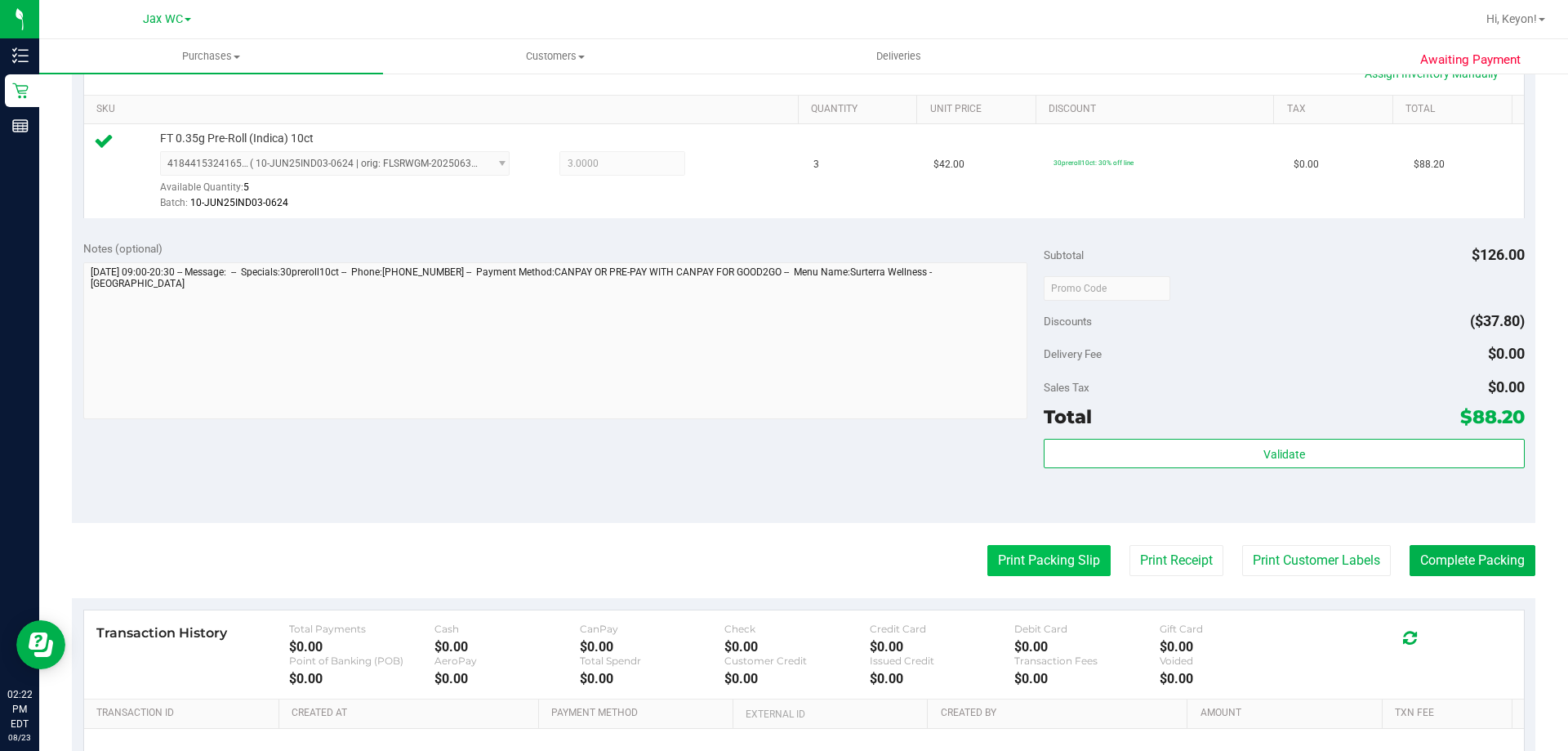
click at [1015, 550] on purchase-details "Back Edit Purchase Cancel Purchase View Profile # 11835213 BioTrack ID: - Submi…" at bounding box center [803, 296] width 1464 height 1215
drag, startPoint x: 964, startPoint y: 500, endPoint x: 984, endPoint y: 508, distance: 21.5
click at [964, 500] on div "Notes (optional) Subtotal $126.00 Discounts ($37.80) Delivery Fee $0.00 Sales T…" at bounding box center [803, 375] width 1464 height 294
click at [1015, 514] on div "Notes (optional) Subtotal $126.00 Discounts ($37.80) Delivery Fee $0.00 Sales T…" at bounding box center [803, 375] width 1464 height 294
click at [1015, 511] on div "Notes (optional) Subtotal $126.00 Discounts ($37.80) Delivery Fee $0.00 Sales T…" at bounding box center [803, 375] width 1464 height 294
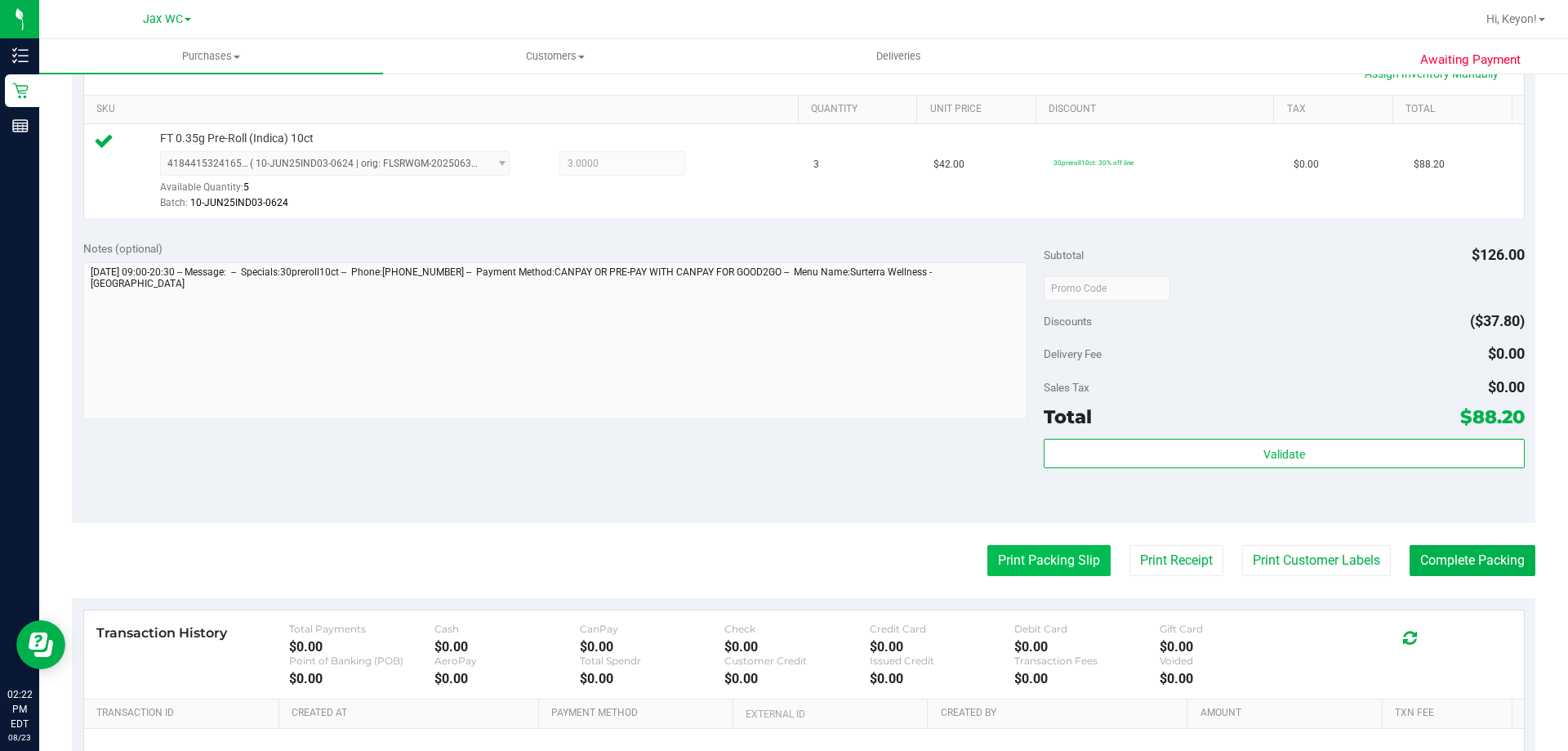
click at [1019, 554] on button "Print Packing Slip" at bounding box center [1049, 560] width 123 height 31
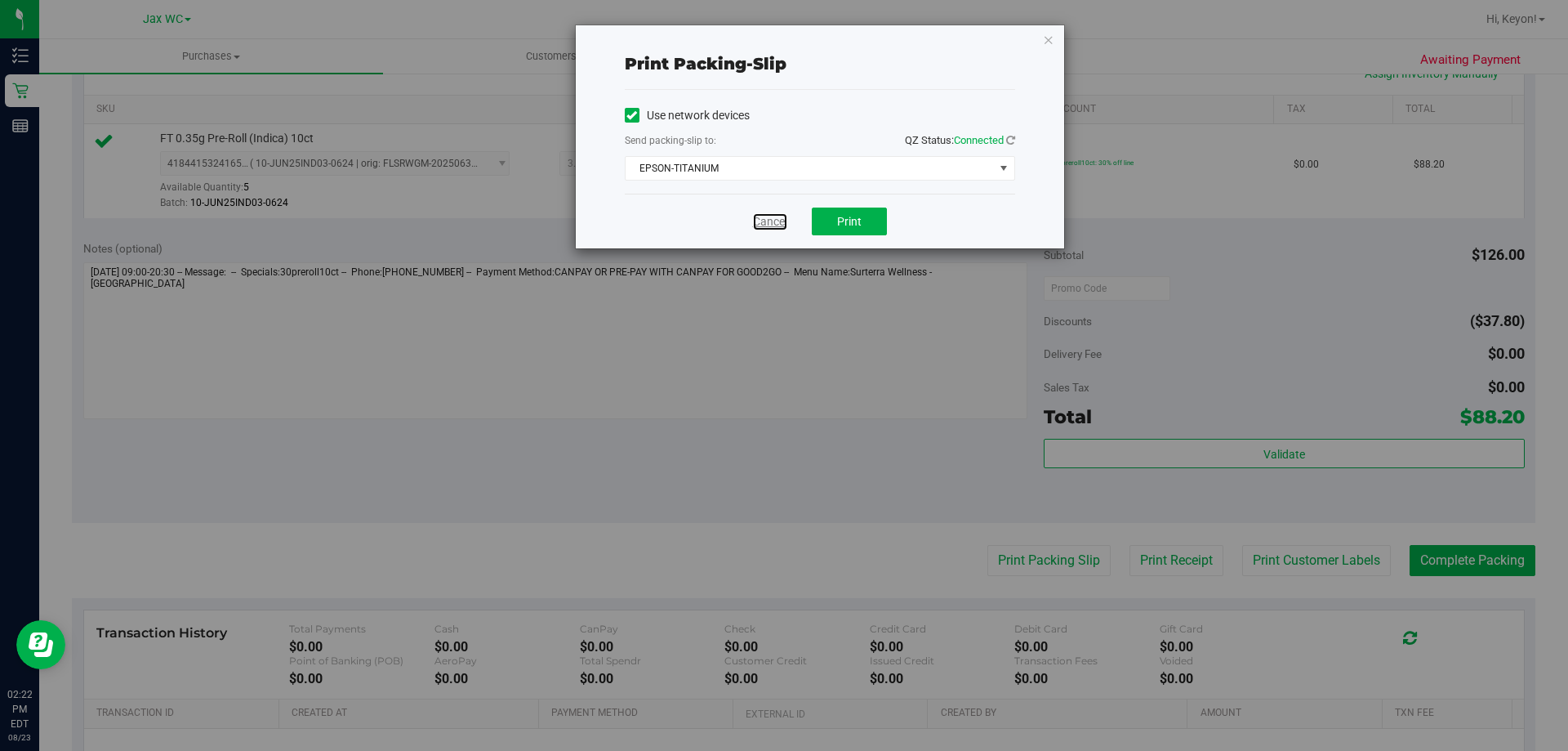
click at [771, 220] on link "Cancel" at bounding box center [770, 222] width 35 height 17
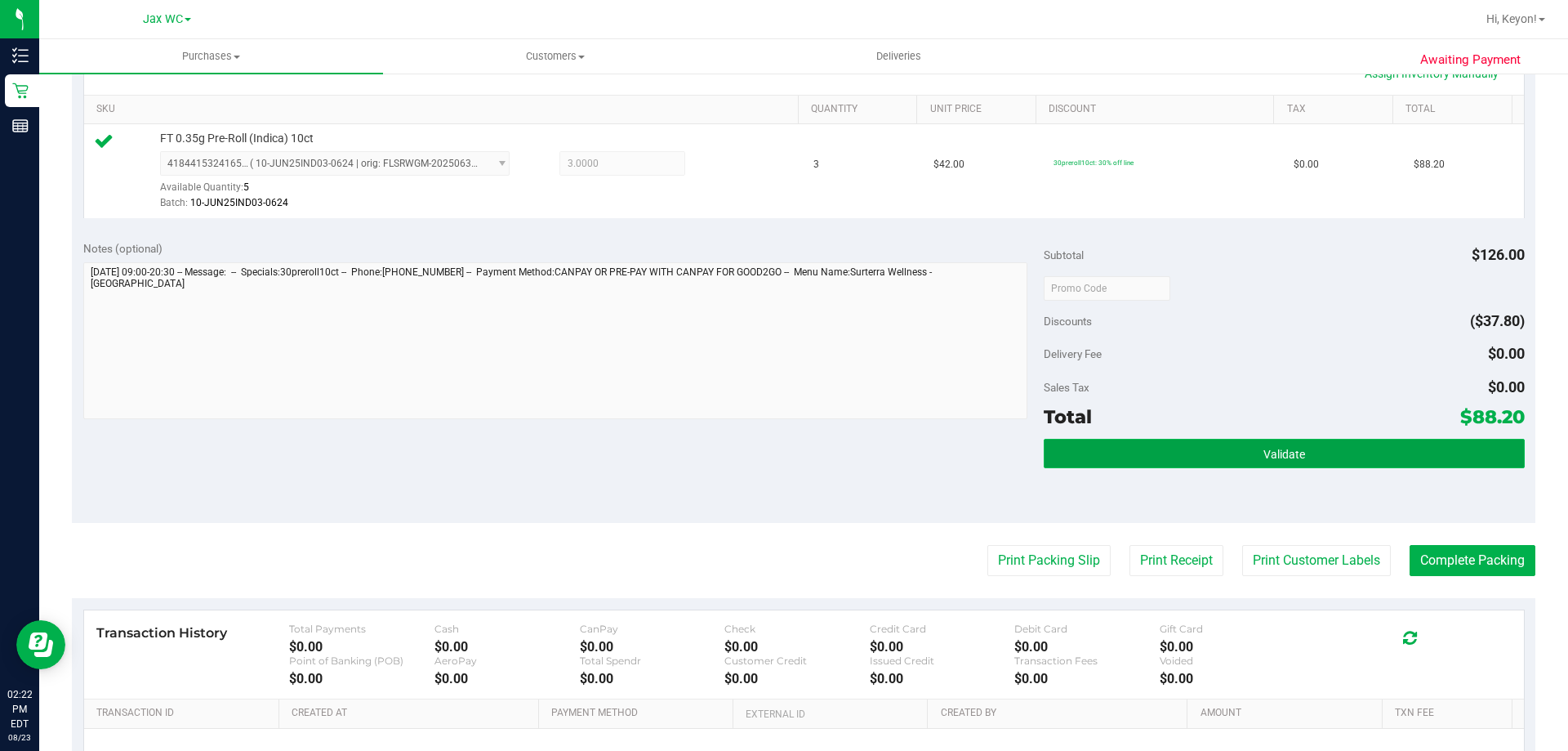
click at [1378, 457] on button "Validate" at bounding box center [1284, 453] width 480 height 30
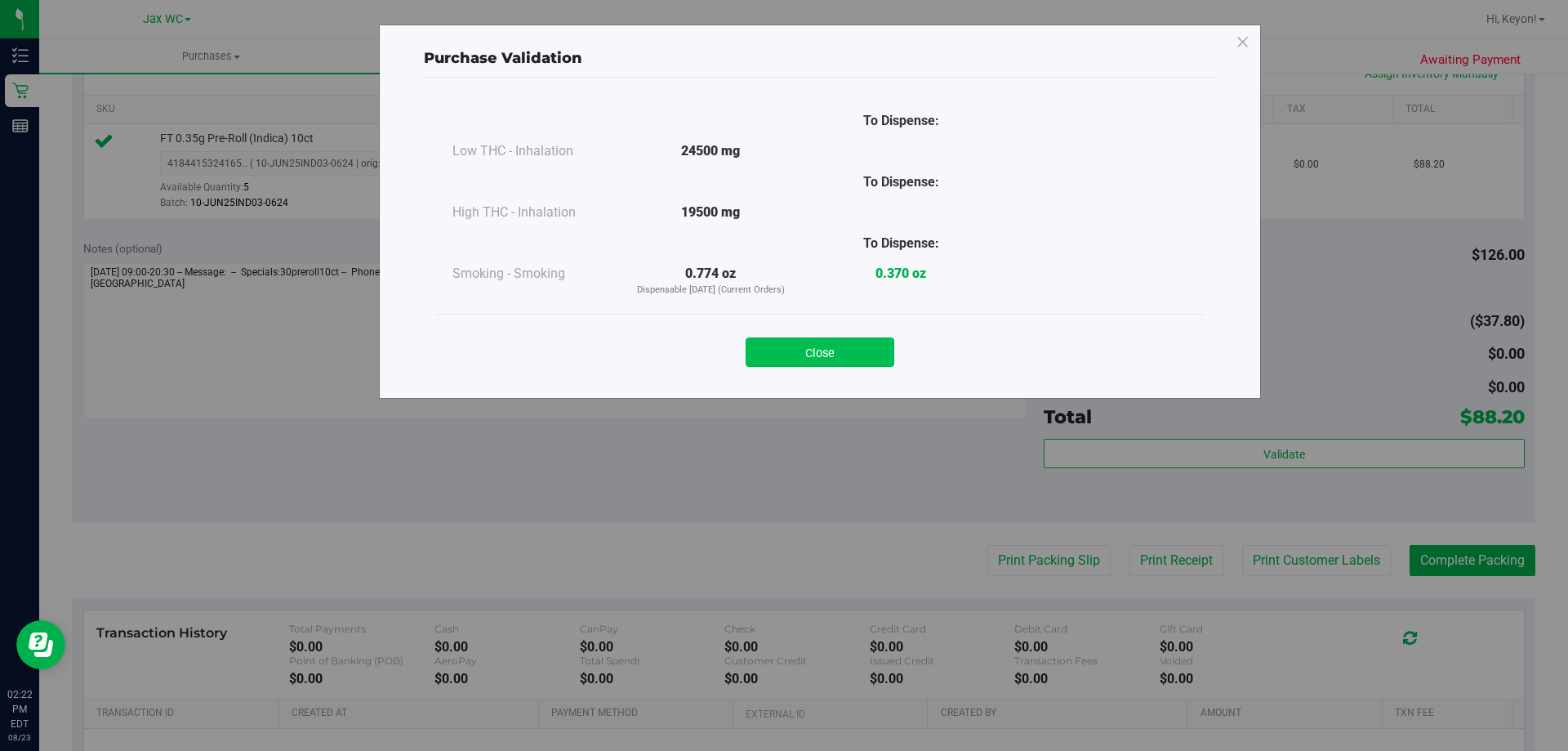
click at [823, 358] on button "Close" at bounding box center [819, 353] width 148 height 30
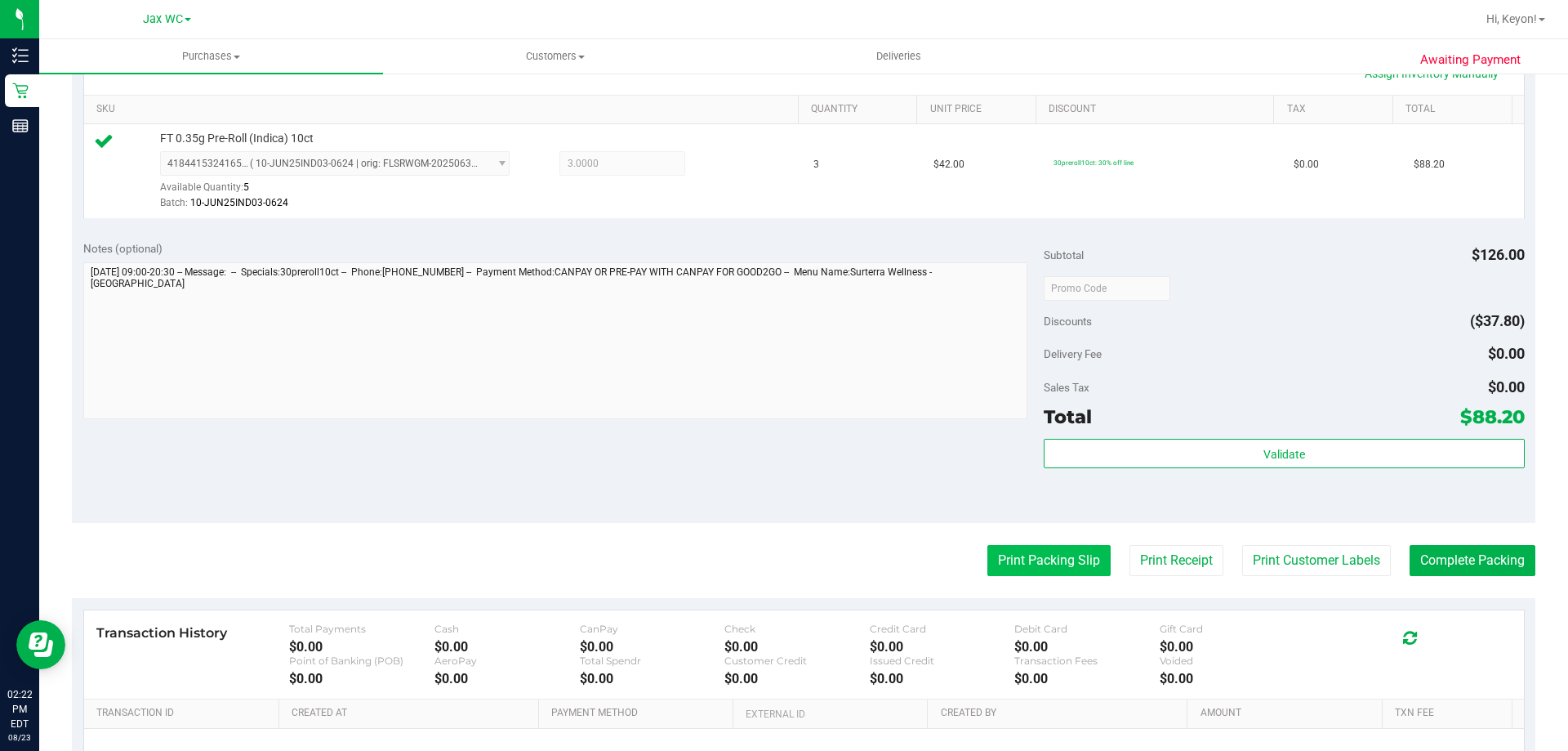
click at [1053, 558] on button "Print Packing Slip" at bounding box center [1049, 560] width 123 height 31
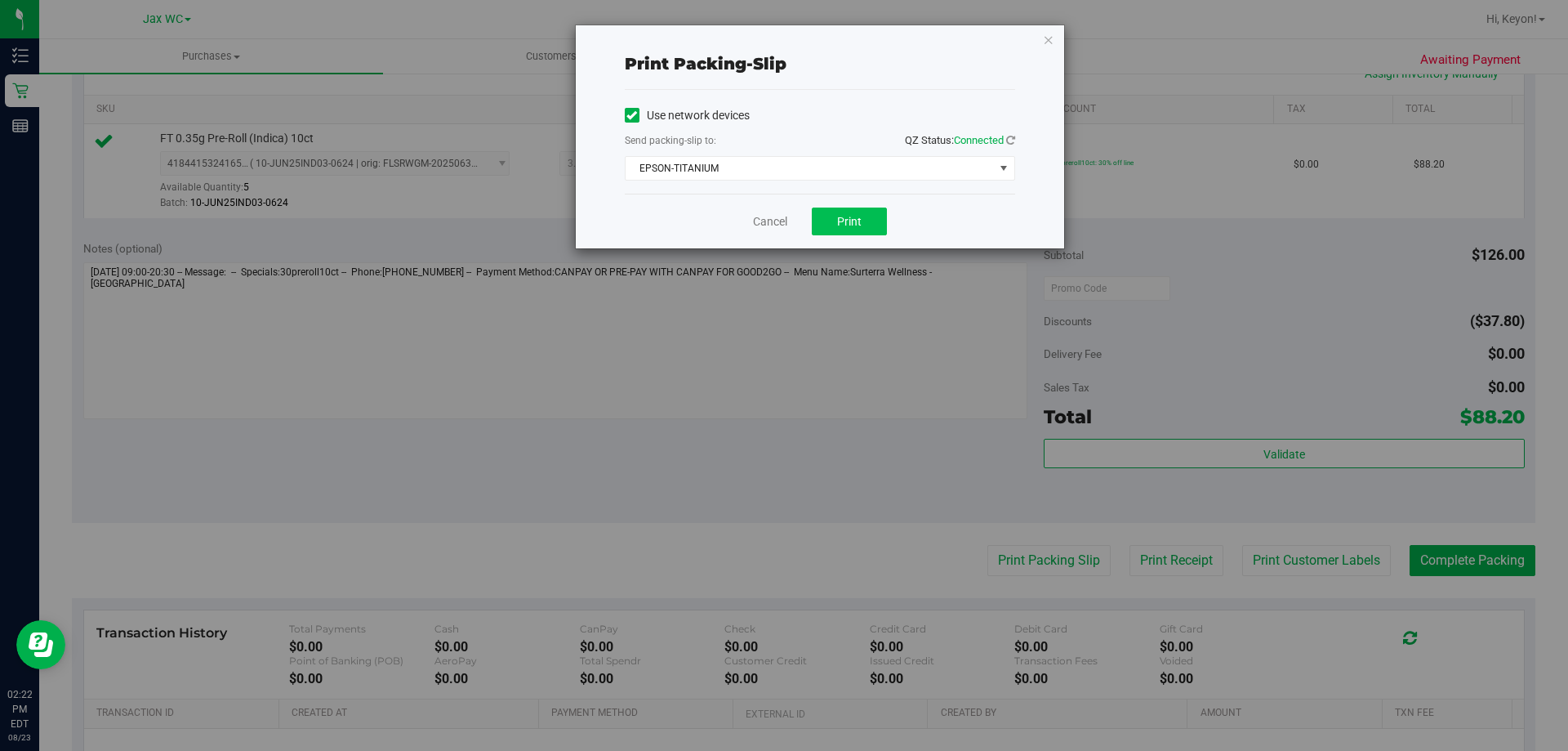
click at [840, 232] on div "Cancel Print" at bounding box center [820, 221] width 391 height 55
click at [840, 228] on button "Print" at bounding box center [849, 221] width 76 height 28
click at [769, 216] on link "Cancel" at bounding box center [770, 222] width 35 height 17
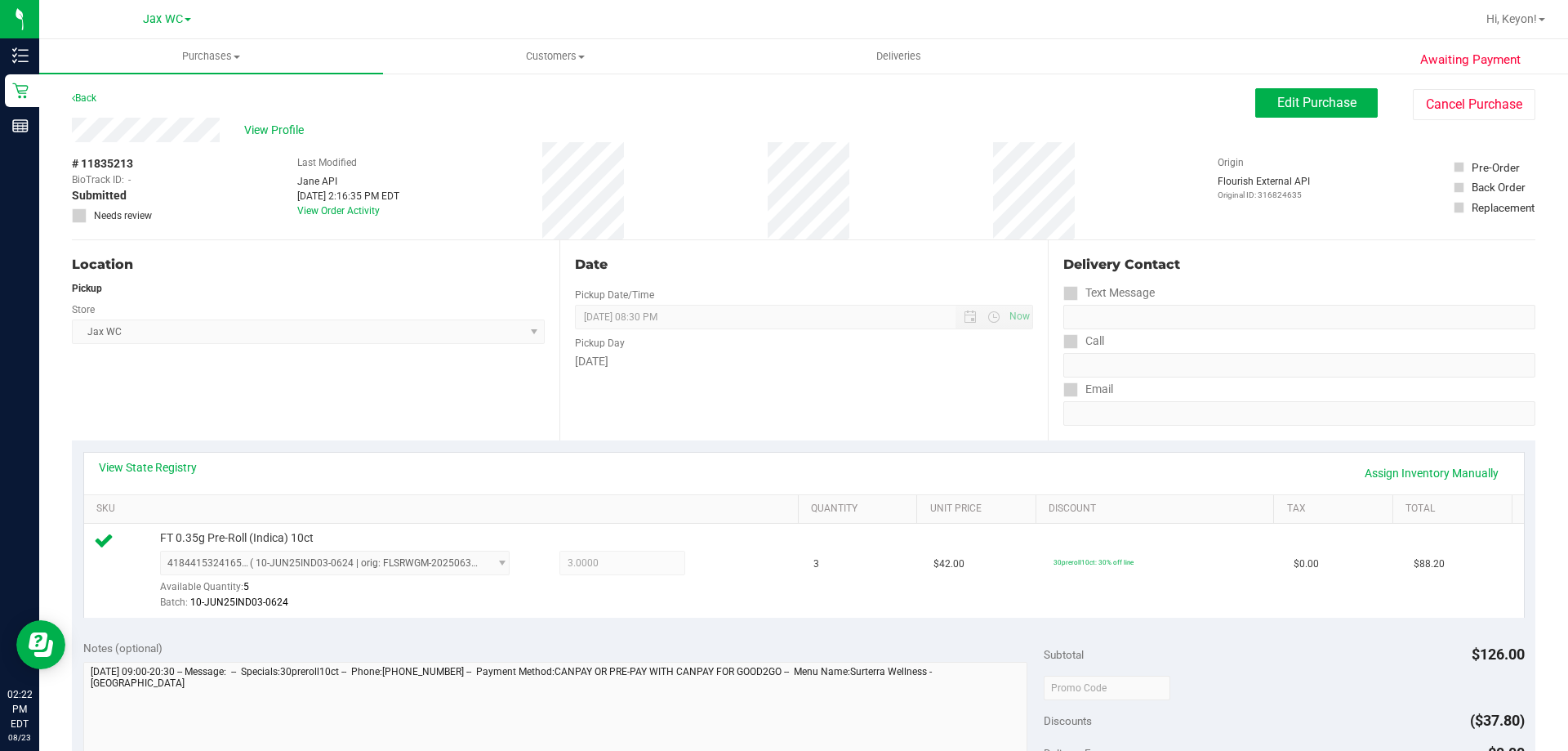
scroll to position [234, 0]
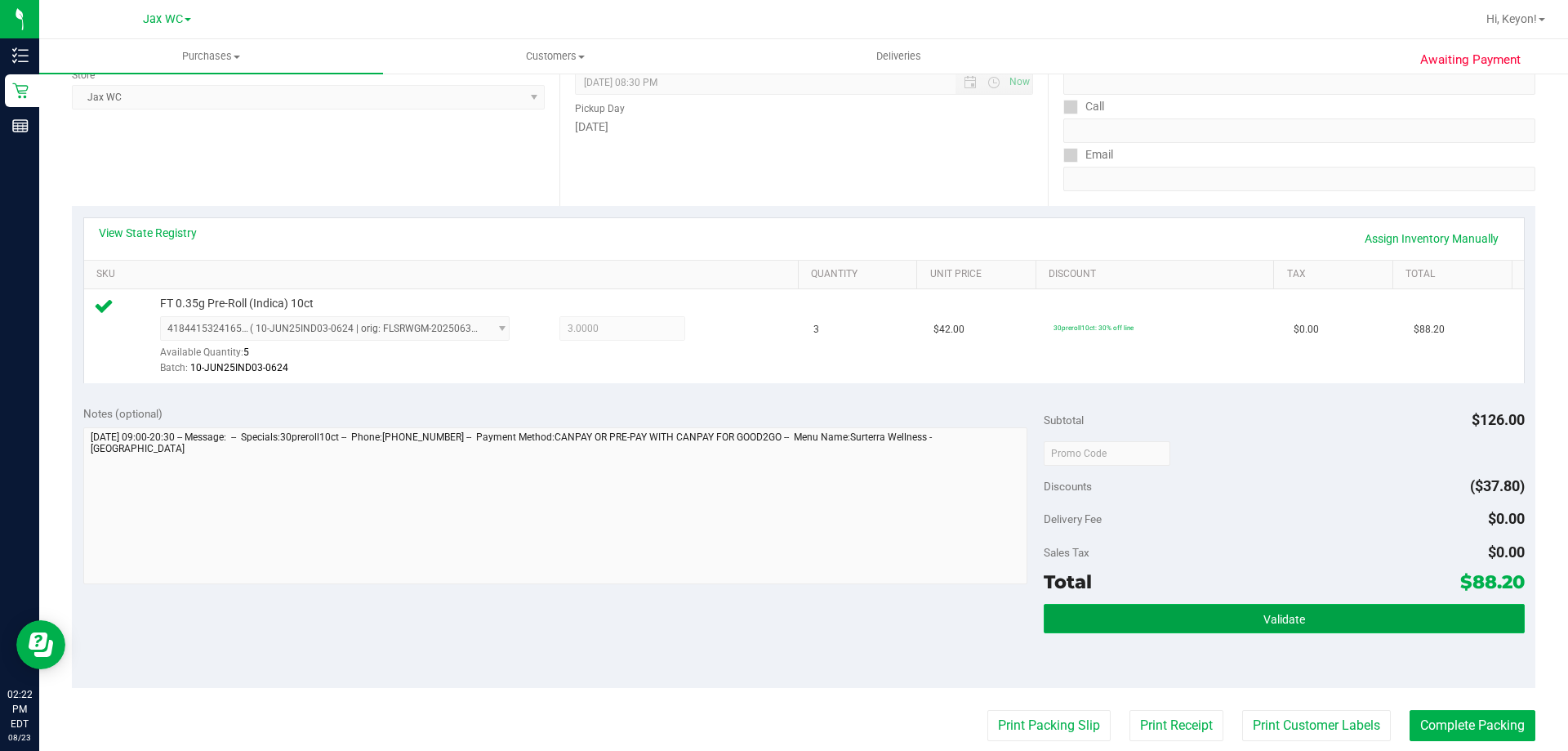
click at [1285, 621] on span "Validate" at bounding box center [1284, 619] width 42 height 13
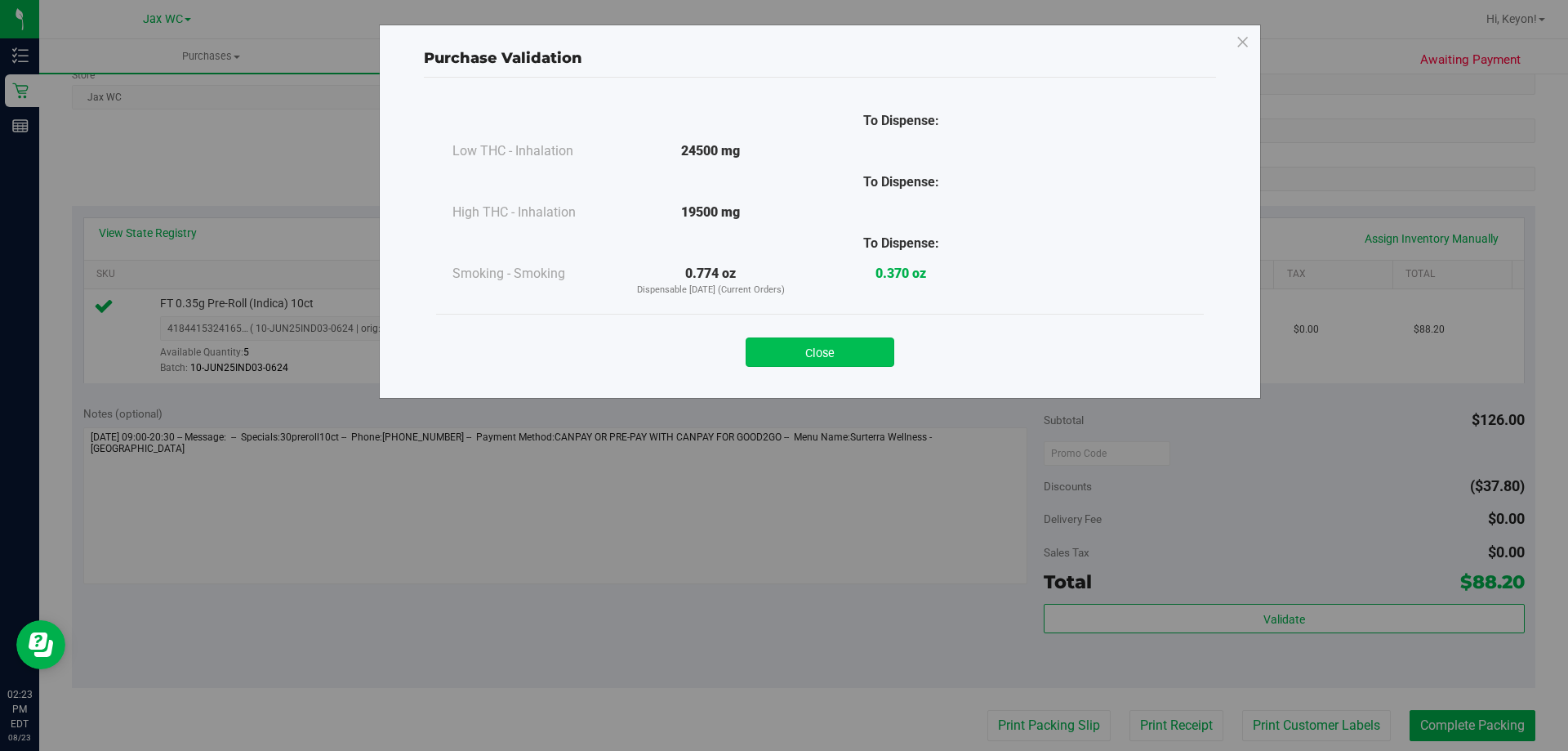
click at [830, 340] on div "Close" at bounding box center [820, 347] width 743 height 41
drag, startPoint x: 838, startPoint y: 350, endPoint x: 870, endPoint y: 358, distance: 33.0
click at [840, 352] on button "Close" at bounding box center [819, 353] width 148 height 30
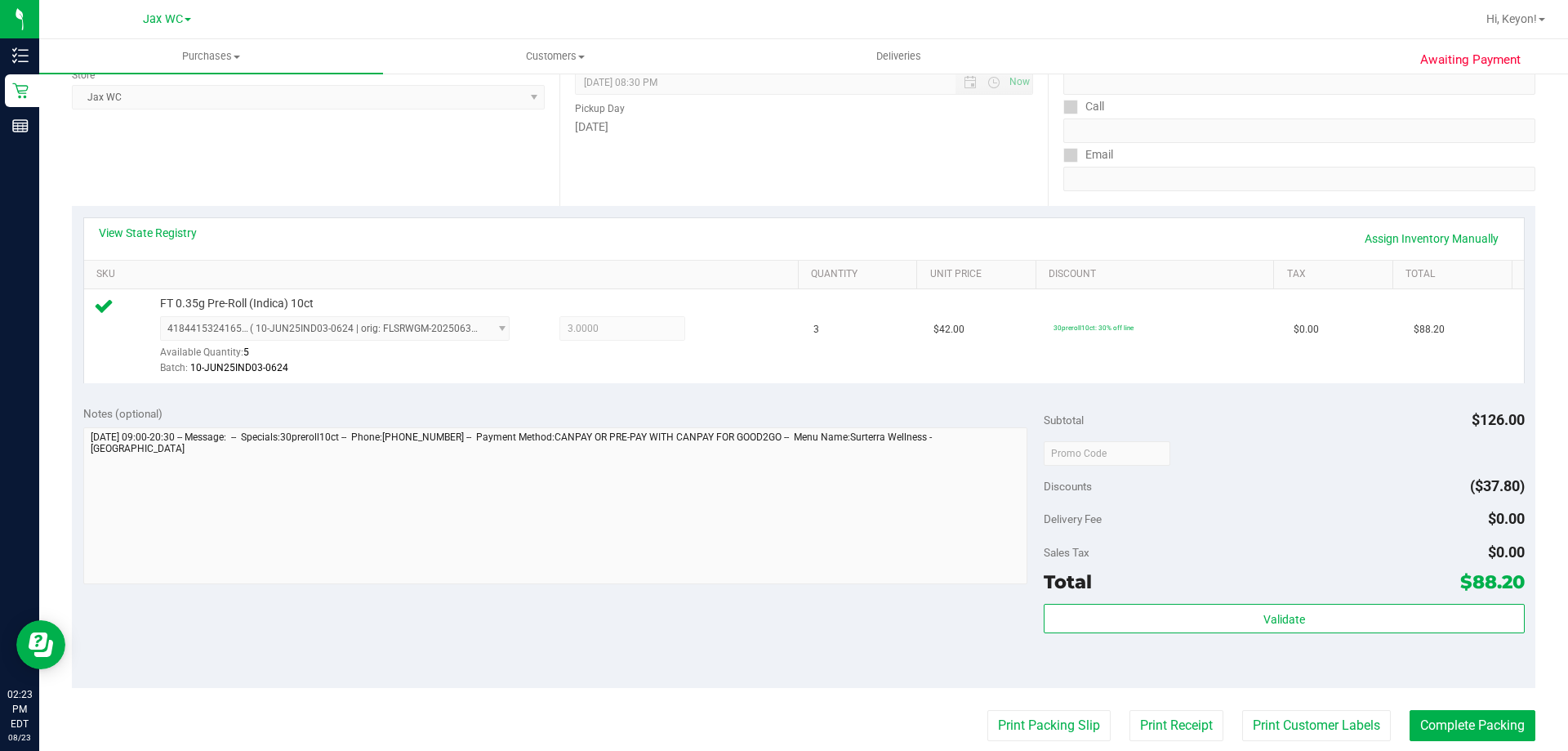
scroll to position [325, 0]
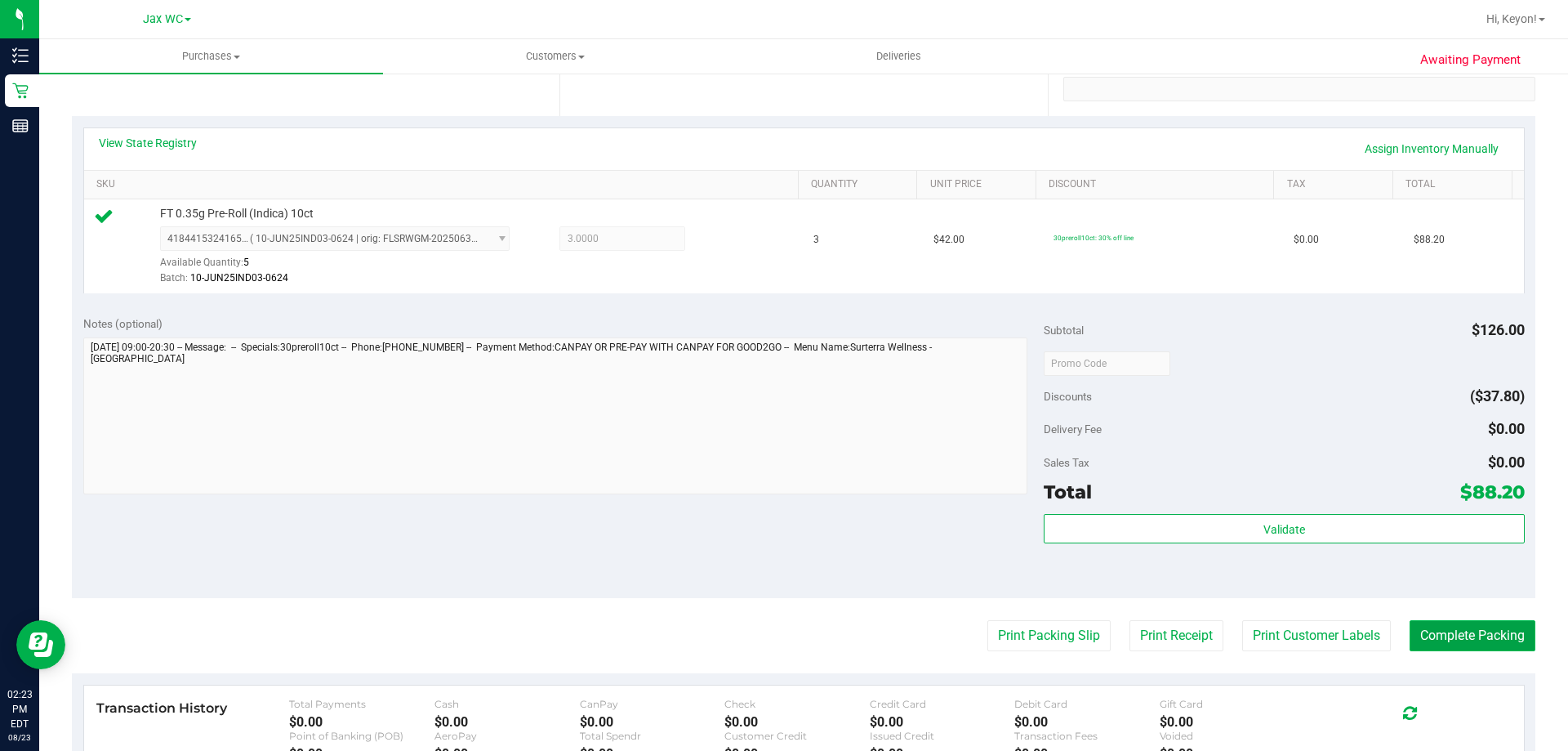
drag, startPoint x: 1464, startPoint y: 640, endPoint x: 1470, endPoint y: 628, distance: 13.4
click at [1467, 642] on button "Complete Packing" at bounding box center [1472, 635] width 126 height 31
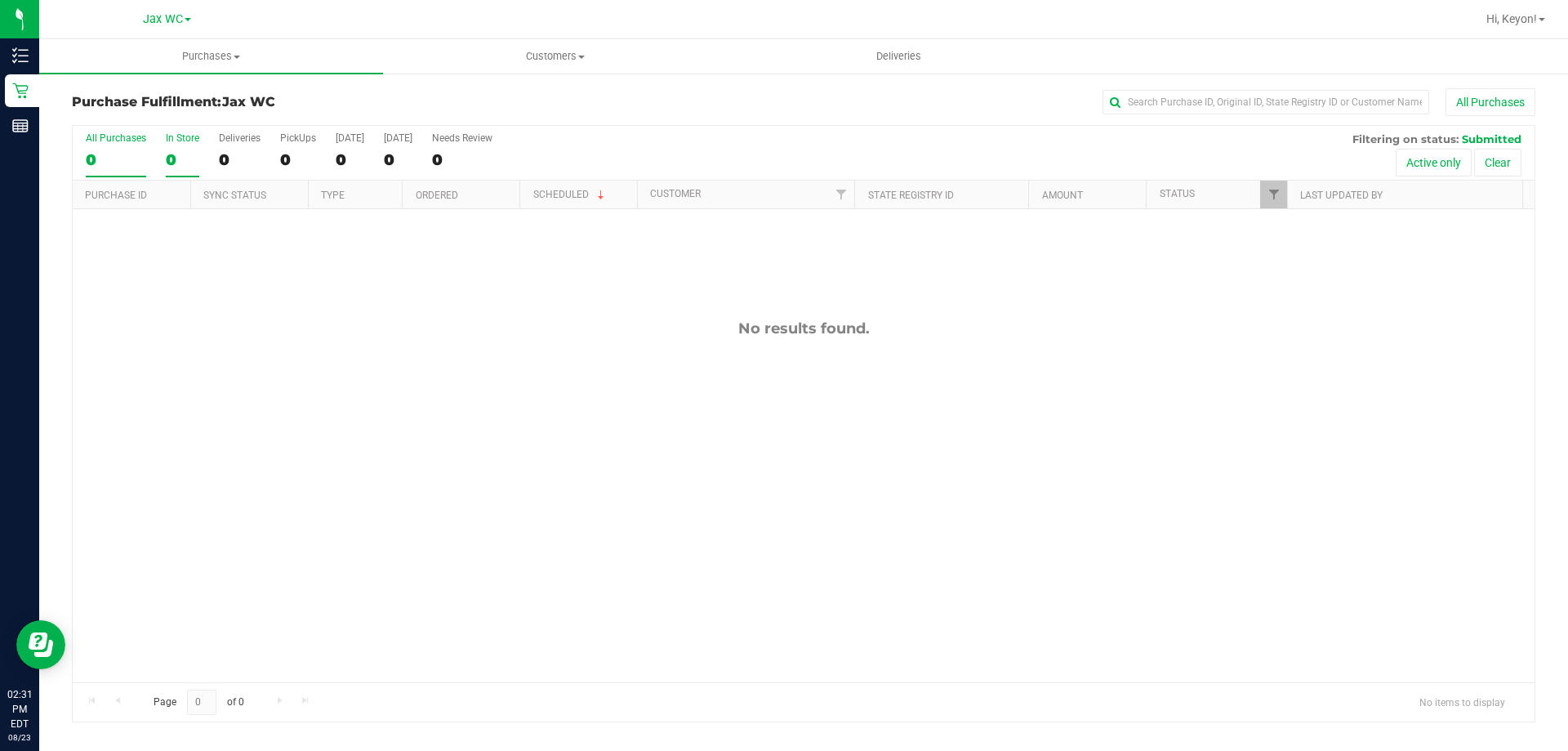
click at [172, 147] on label "In Store 0" at bounding box center [183, 155] width 34 height 45
click at [0, 0] on input "In Store 0" at bounding box center [0, 0] width 0 height 0
click at [189, 138] on div "In Store" at bounding box center [183, 138] width 34 height 11
click at [0, 0] on input "In Store 0" at bounding box center [0, 0] width 0 height 0
click at [180, 150] on div "0" at bounding box center [183, 160] width 34 height 19
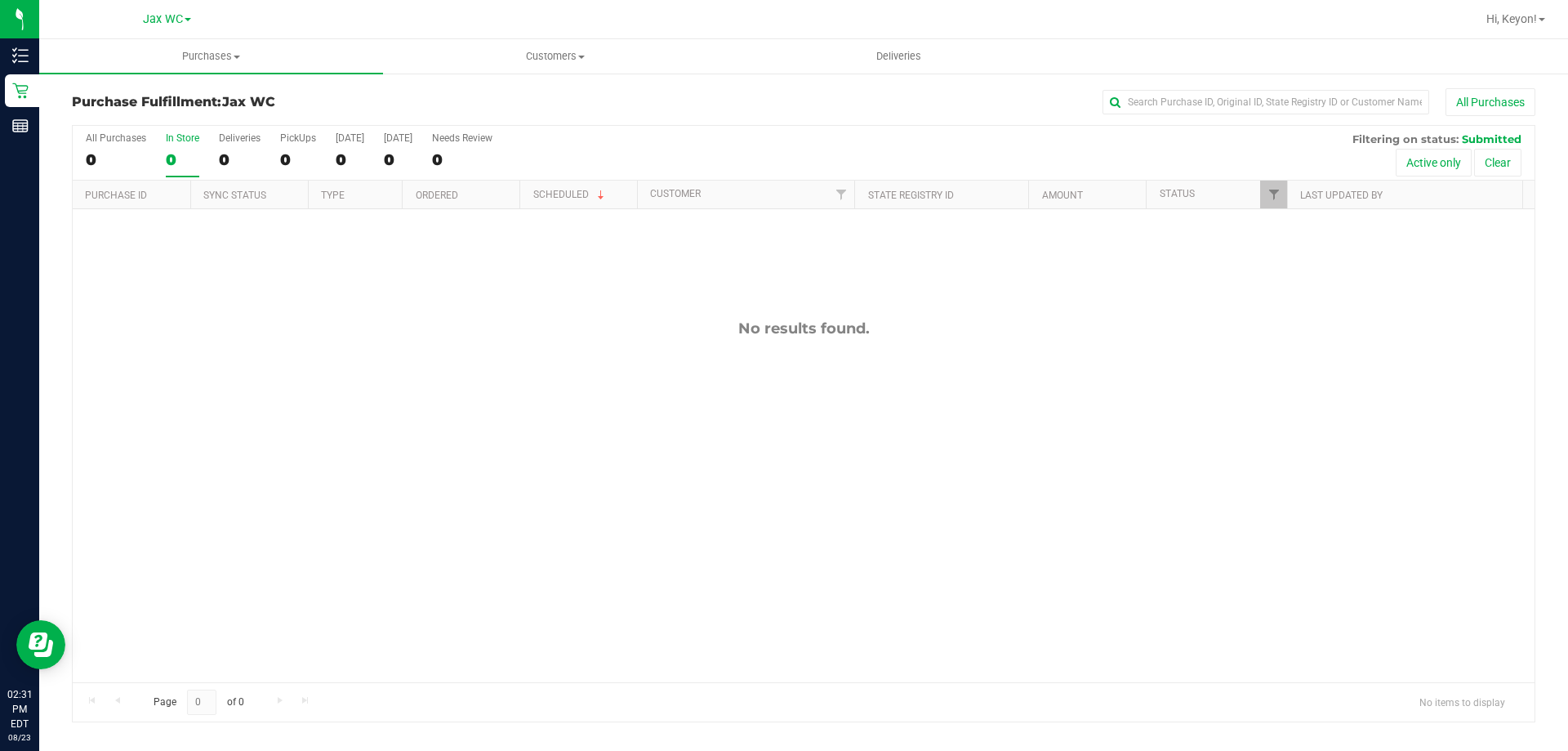
click at [0, 0] on input "In Store 0" at bounding box center [0, 0] width 0 height 0
click at [160, 147] on div "All Purchases 0 In Store 0 Deliveries 0 PickUps 0 [DATE] 0 [DATE] 0 Needs Revie…" at bounding box center [803, 153] width 1462 height 55
click at [181, 146] on label "In Store 0" at bounding box center [183, 155] width 34 height 45
click at [0, 0] on input "In Store 0" at bounding box center [0, 0] width 0 height 0
click at [183, 146] on label "In Store 0" at bounding box center [183, 155] width 34 height 45
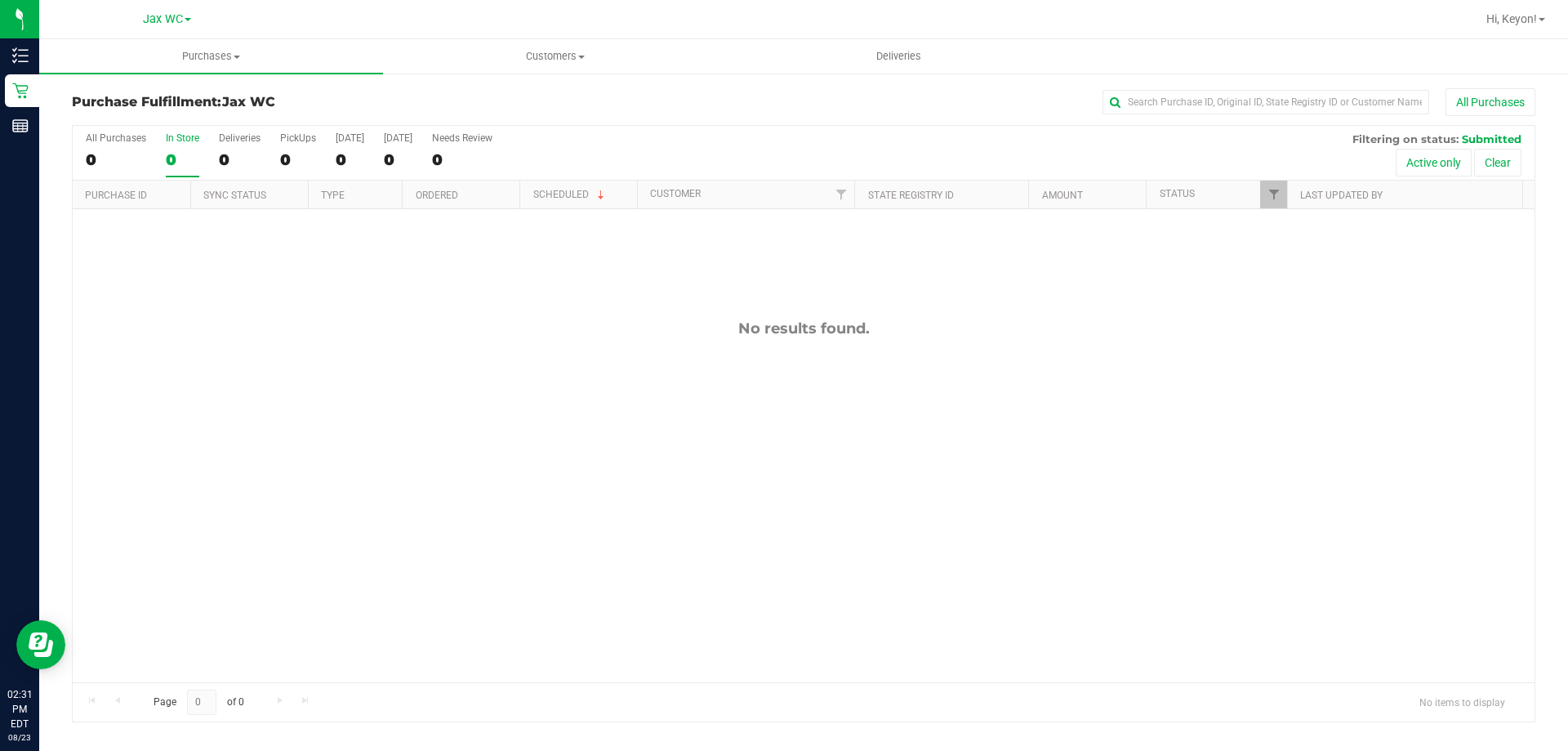
click at [0, 0] on input "In Store 0" at bounding box center [0, 0] width 0 height 0
click at [181, 146] on label "In Store 0" at bounding box center [183, 155] width 34 height 45
click at [0, 0] on input "In Store 0" at bounding box center [0, 0] width 0 height 0
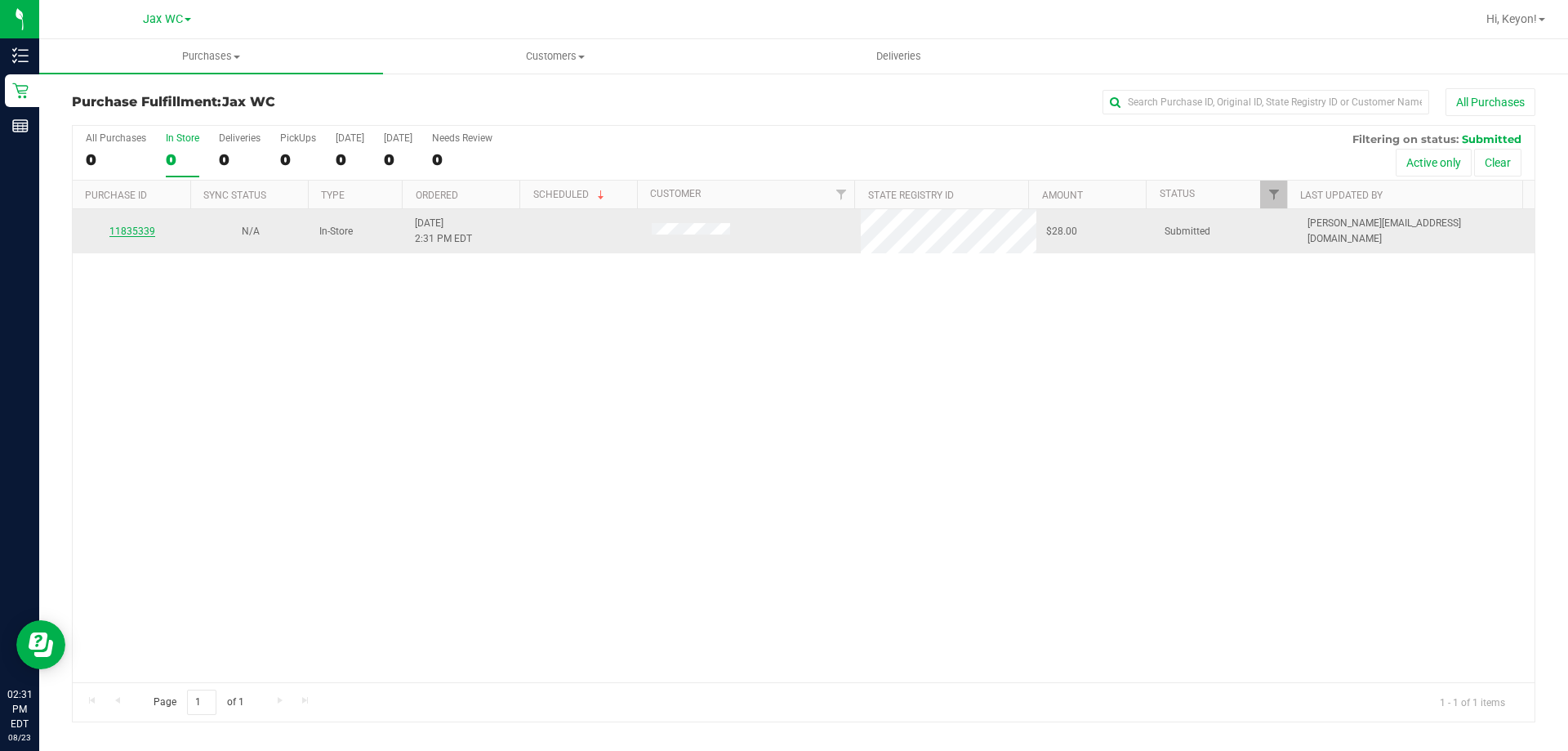
click at [145, 229] on link "11835339" at bounding box center [132, 231] width 46 height 11
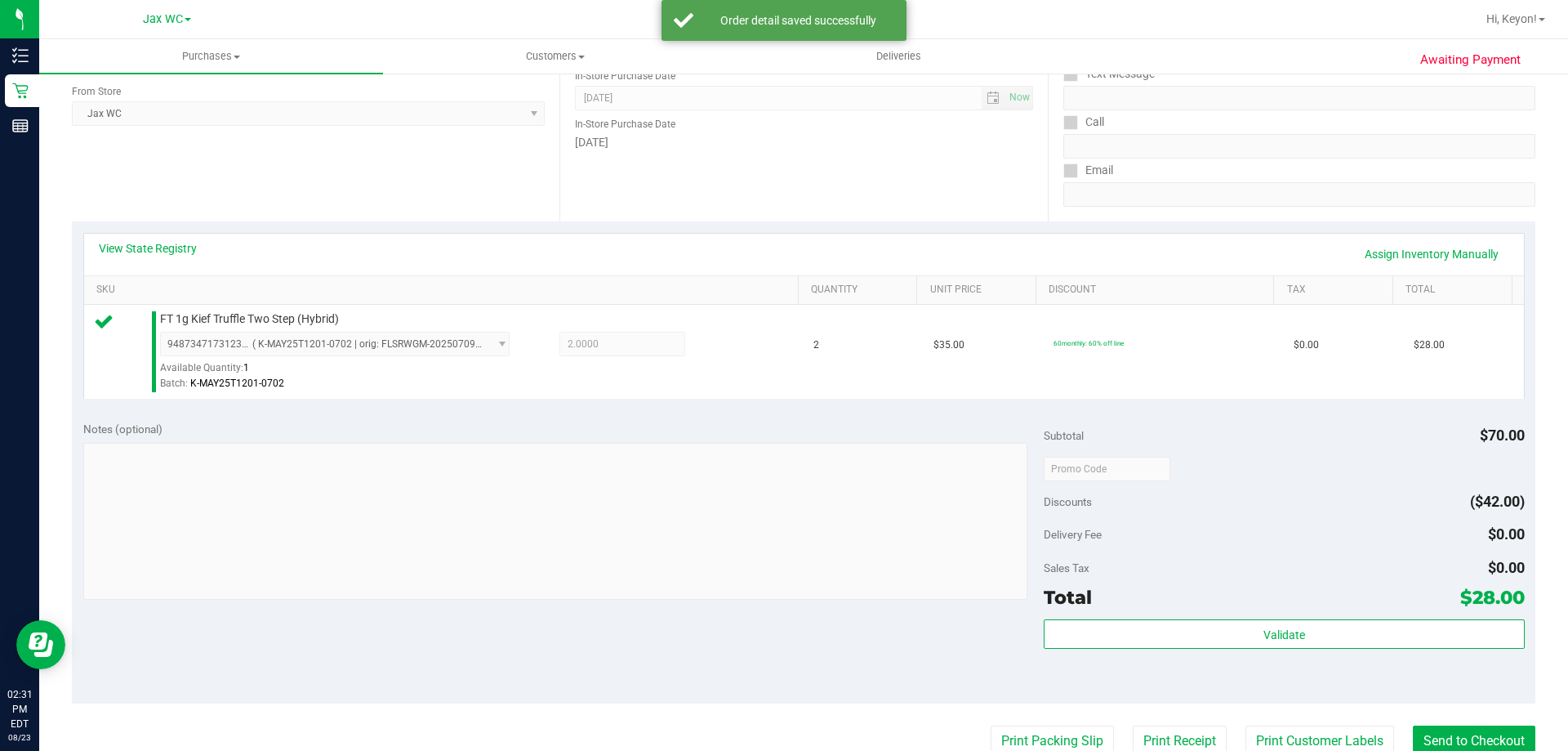
scroll to position [279, 0]
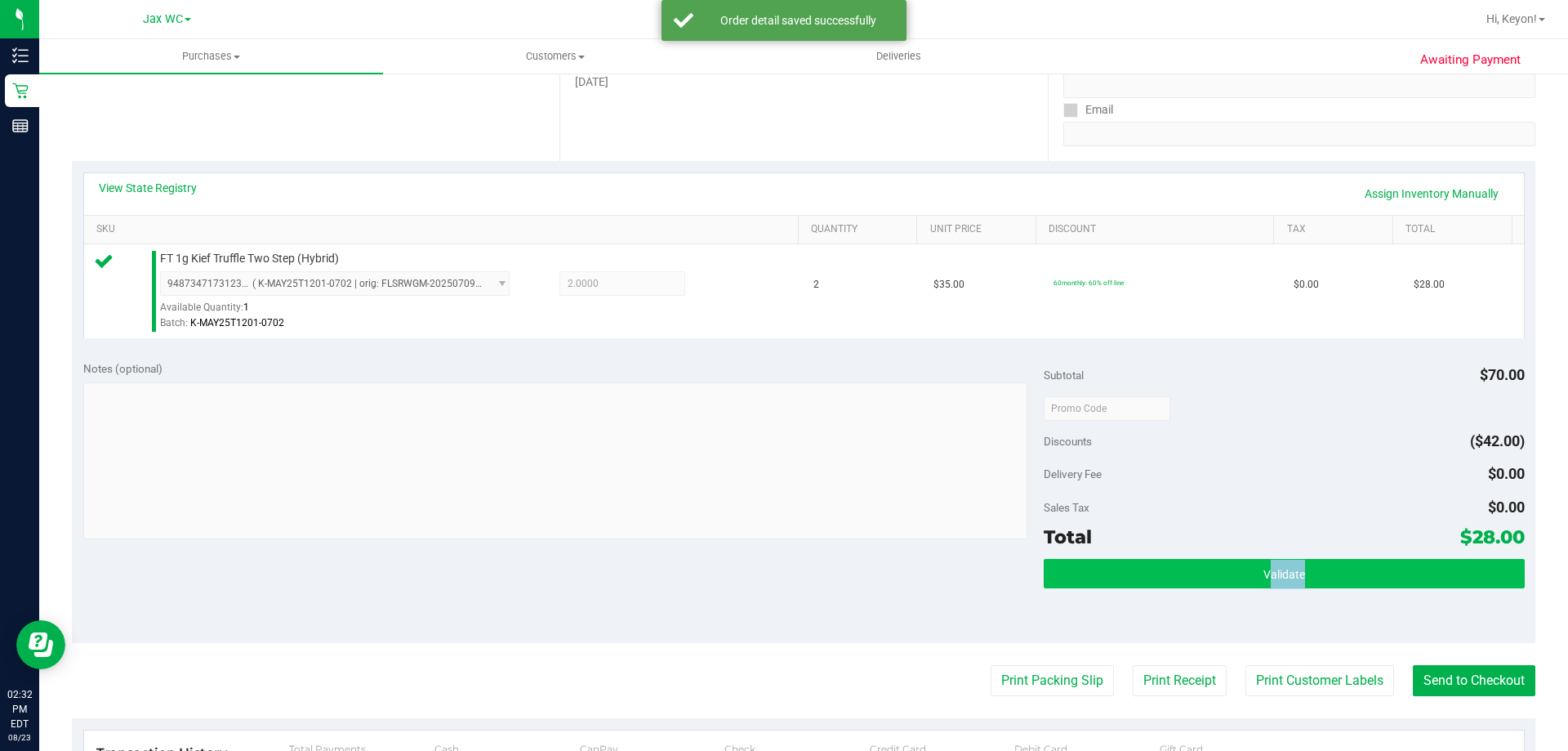
drag, startPoint x: 1290, startPoint y: 556, endPoint x: 1290, endPoint y: 565, distance: 9.0
click at [1290, 565] on div "Subtotal $70.00 Discounts ($42.00) Delivery Fee $0.00 Sales Tax $0.00 Total $28…" at bounding box center [1284, 496] width 480 height 272
click at [1281, 571] on span "Validate" at bounding box center [1284, 575] width 42 height 13
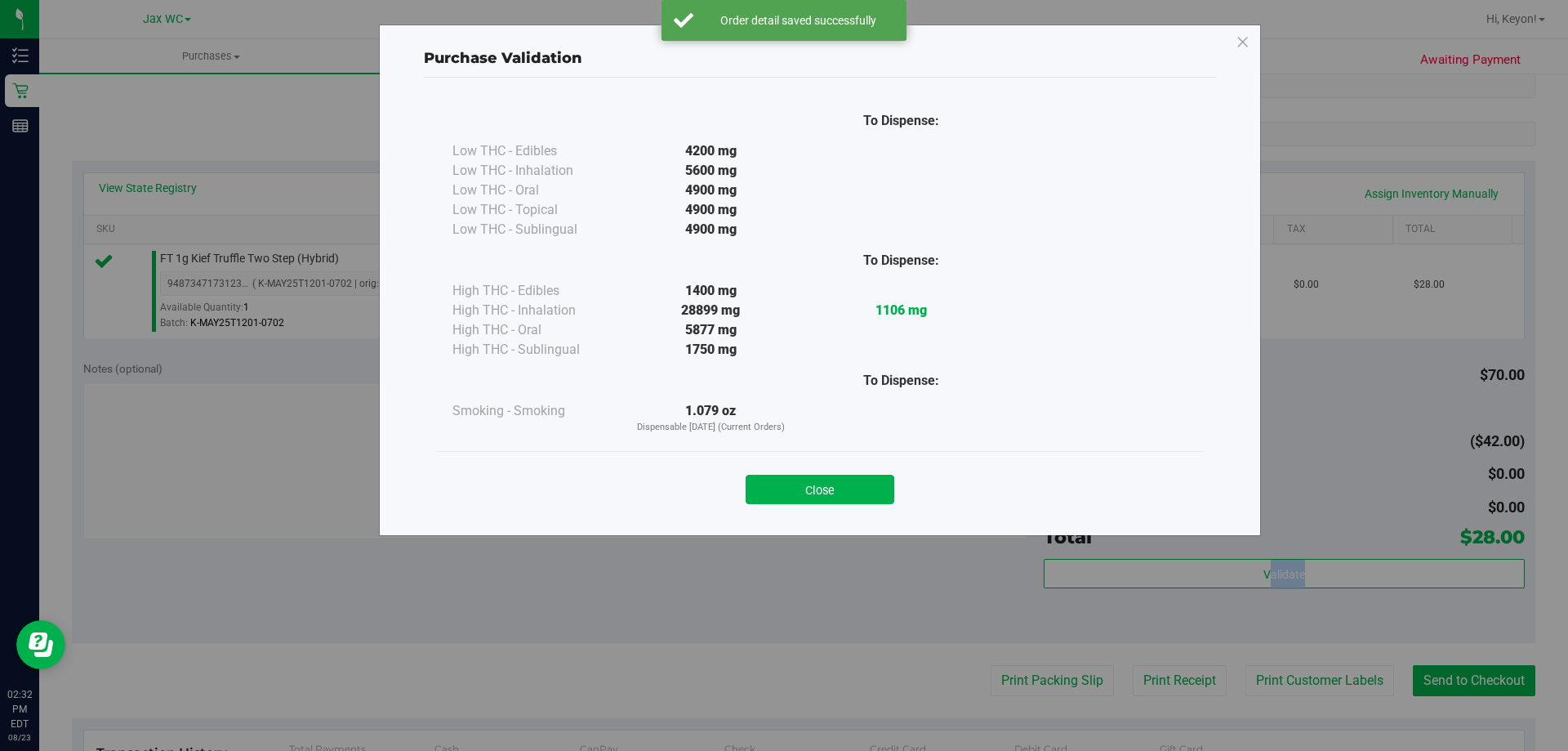
drag, startPoint x: 840, startPoint y: 484, endPoint x: 929, endPoint y: 515, distance: 94.2
click at [845, 490] on button "Close" at bounding box center [819, 490] width 148 height 30
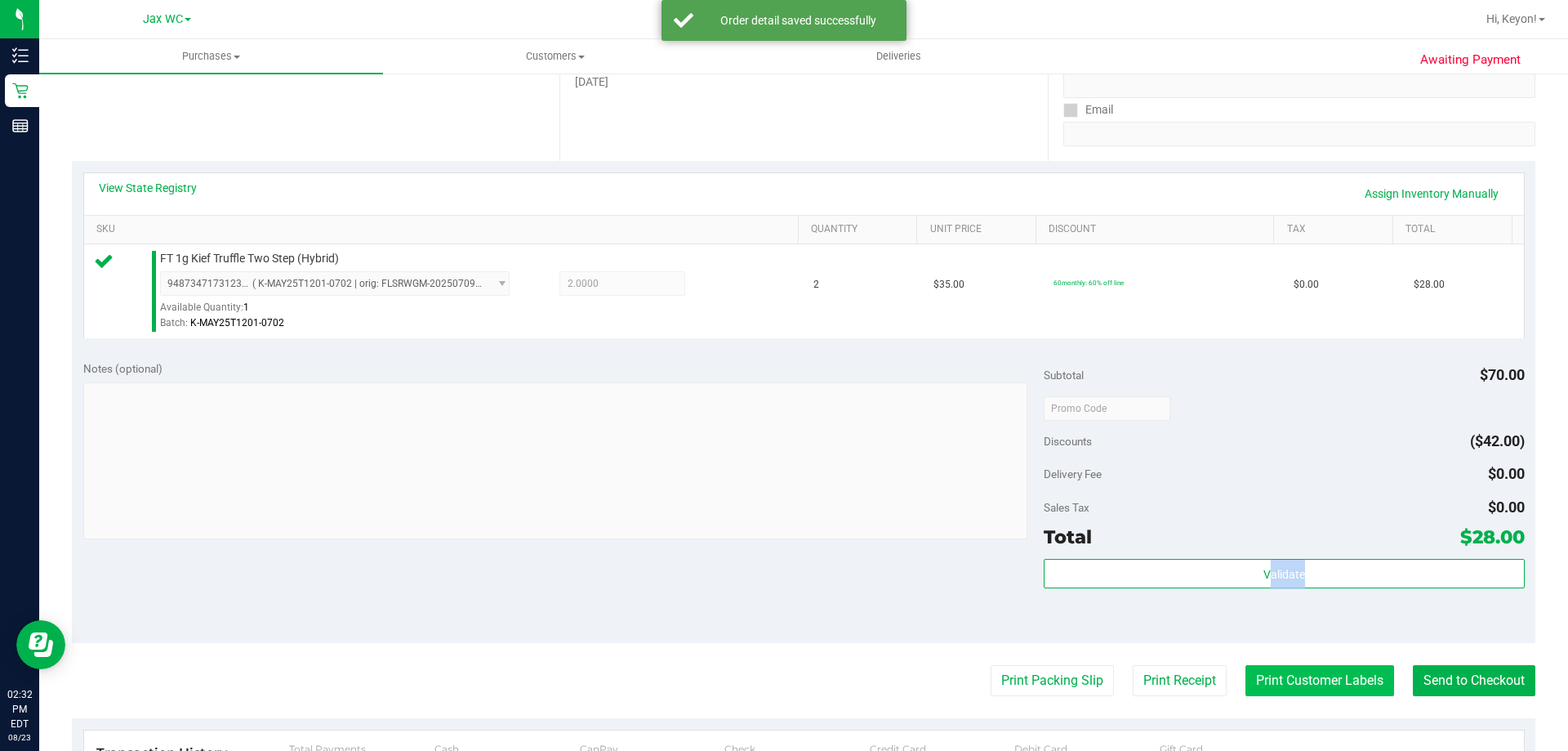
click at [1333, 687] on button "Print Customer Labels" at bounding box center [1319, 680] width 148 height 31
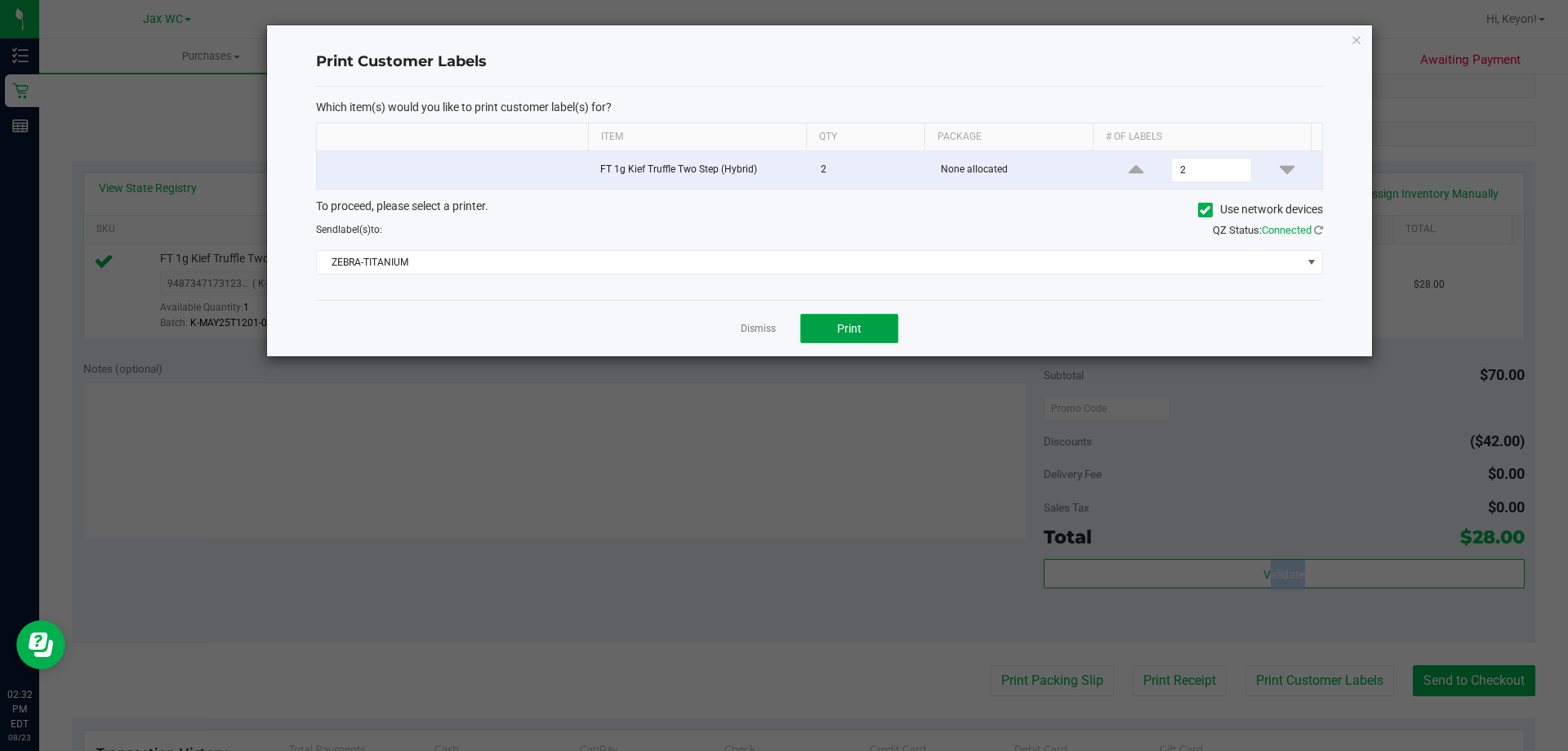
click at [878, 334] on button "Print" at bounding box center [849, 328] width 98 height 30
click at [756, 330] on link "Dismiss" at bounding box center [758, 328] width 35 height 14
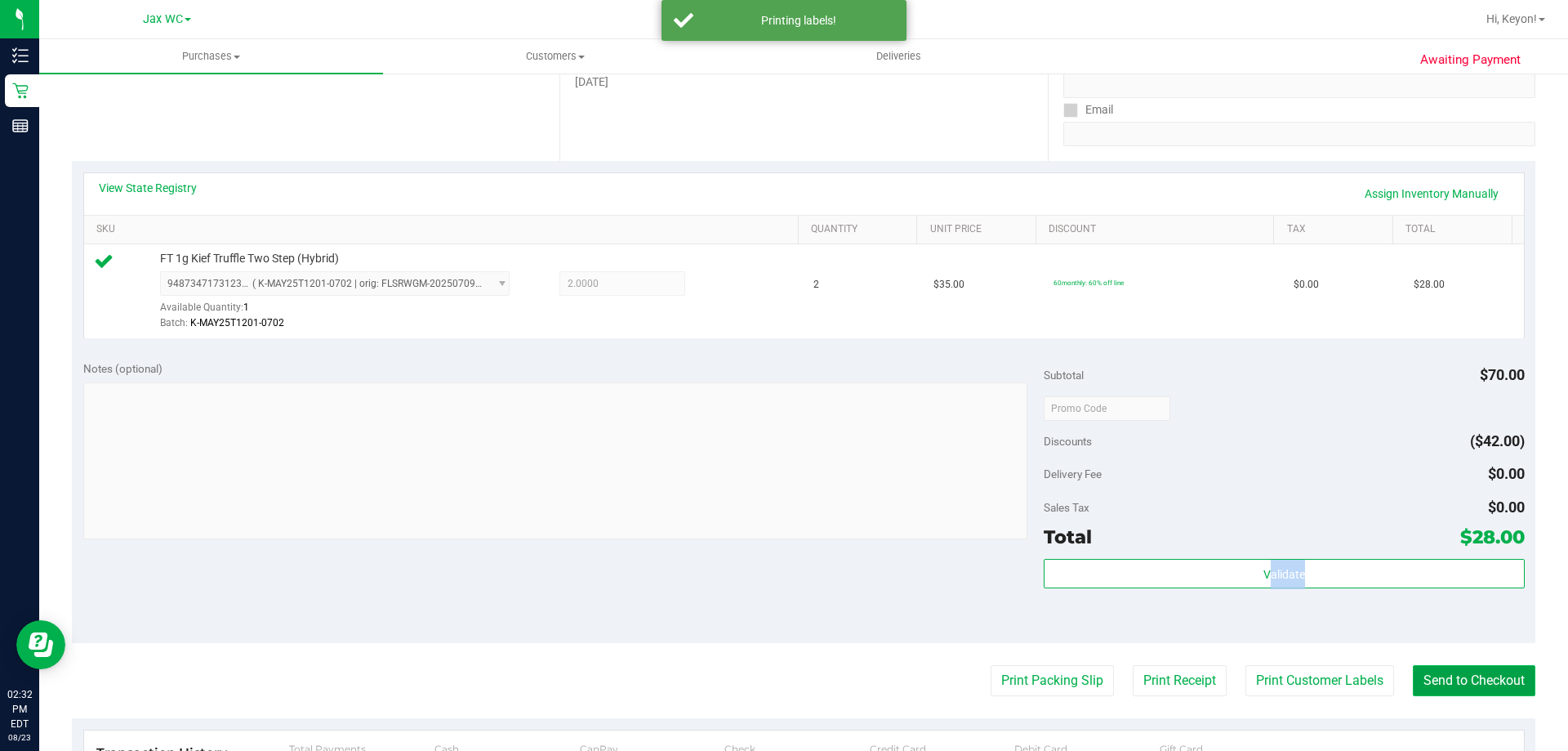
click at [1431, 674] on button "Send to Checkout" at bounding box center [1474, 680] width 122 height 31
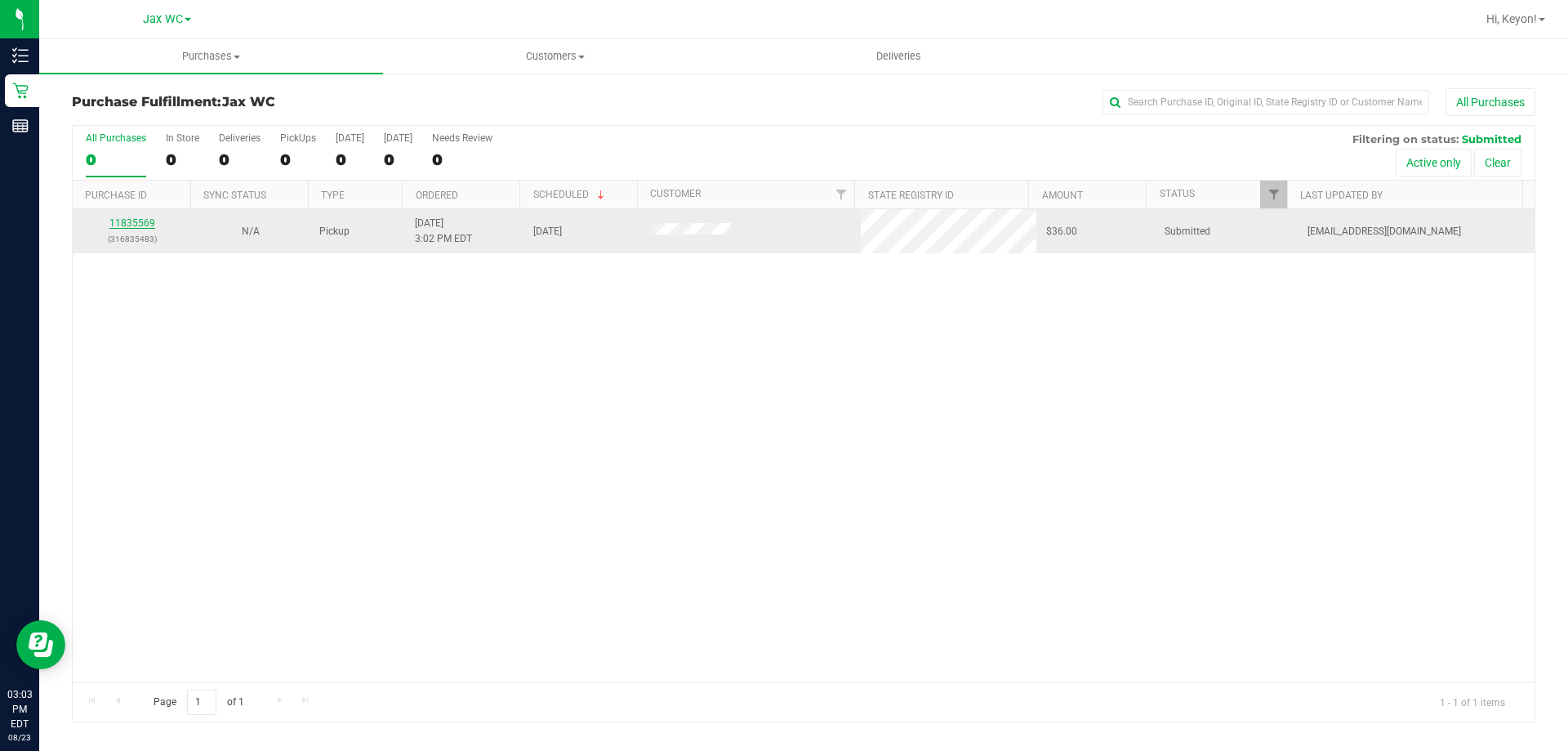
click at [121, 218] on link "11835569" at bounding box center [132, 223] width 46 height 11
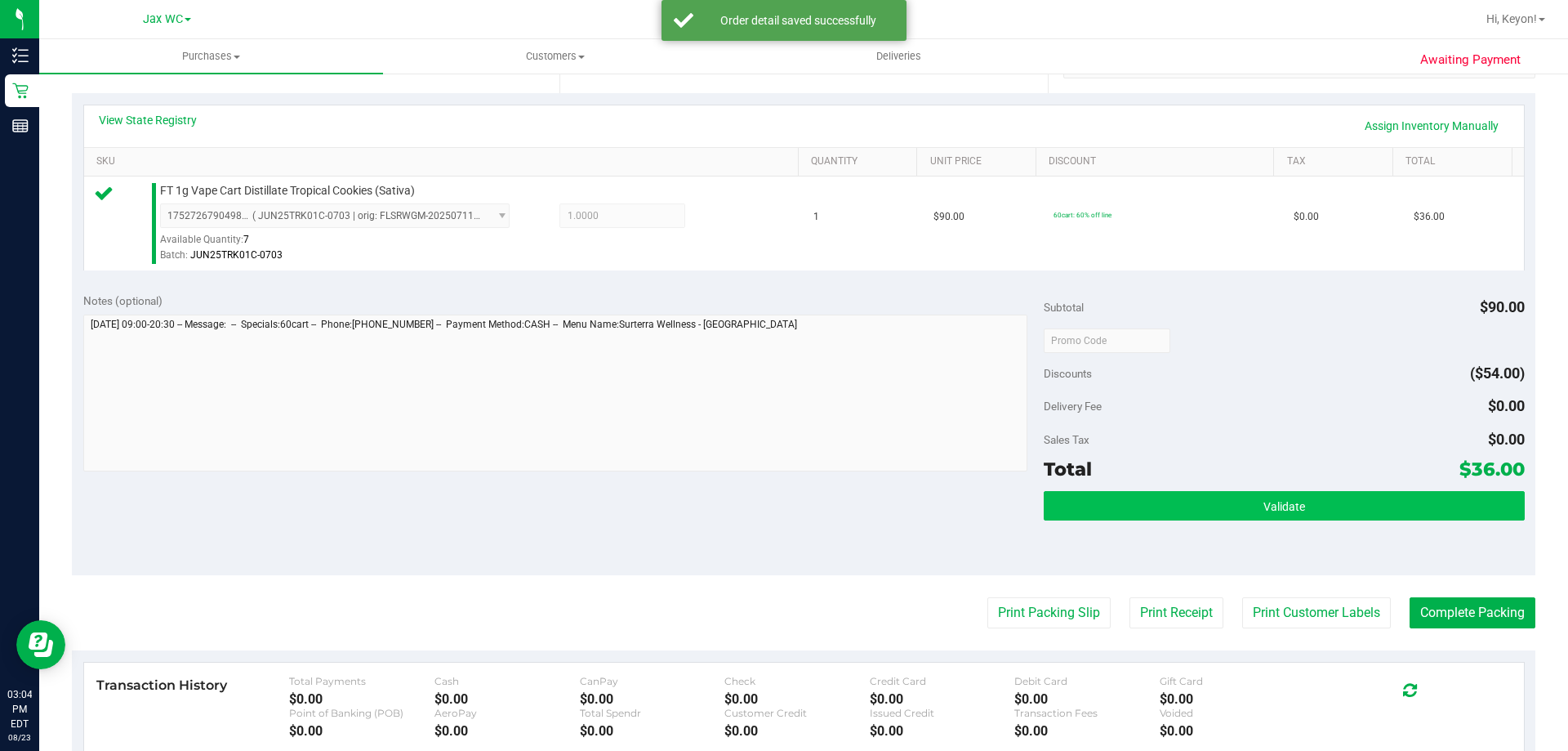
scroll to position [382, 0]
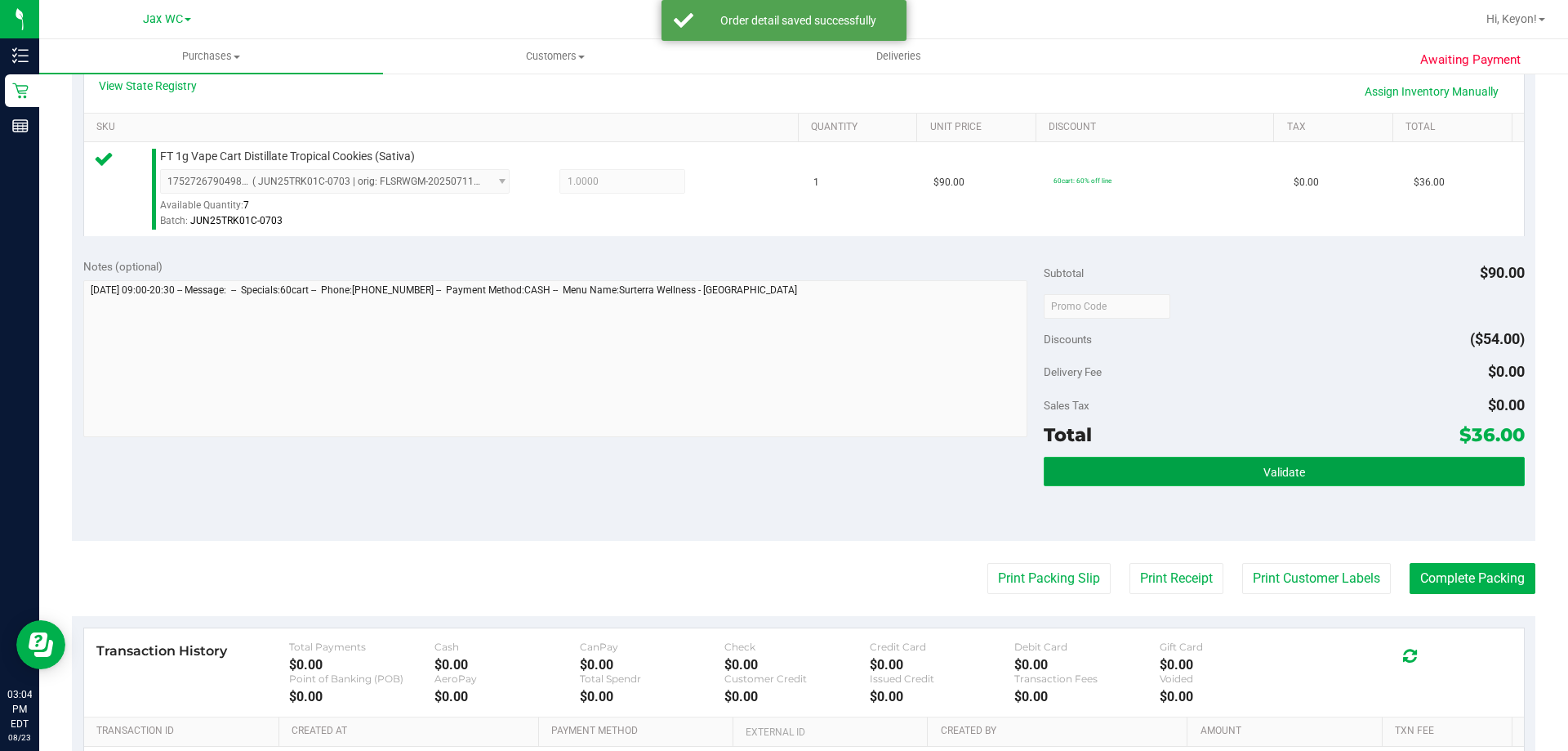
click at [1403, 476] on button "Validate" at bounding box center [1284, 471] width 480 height 30
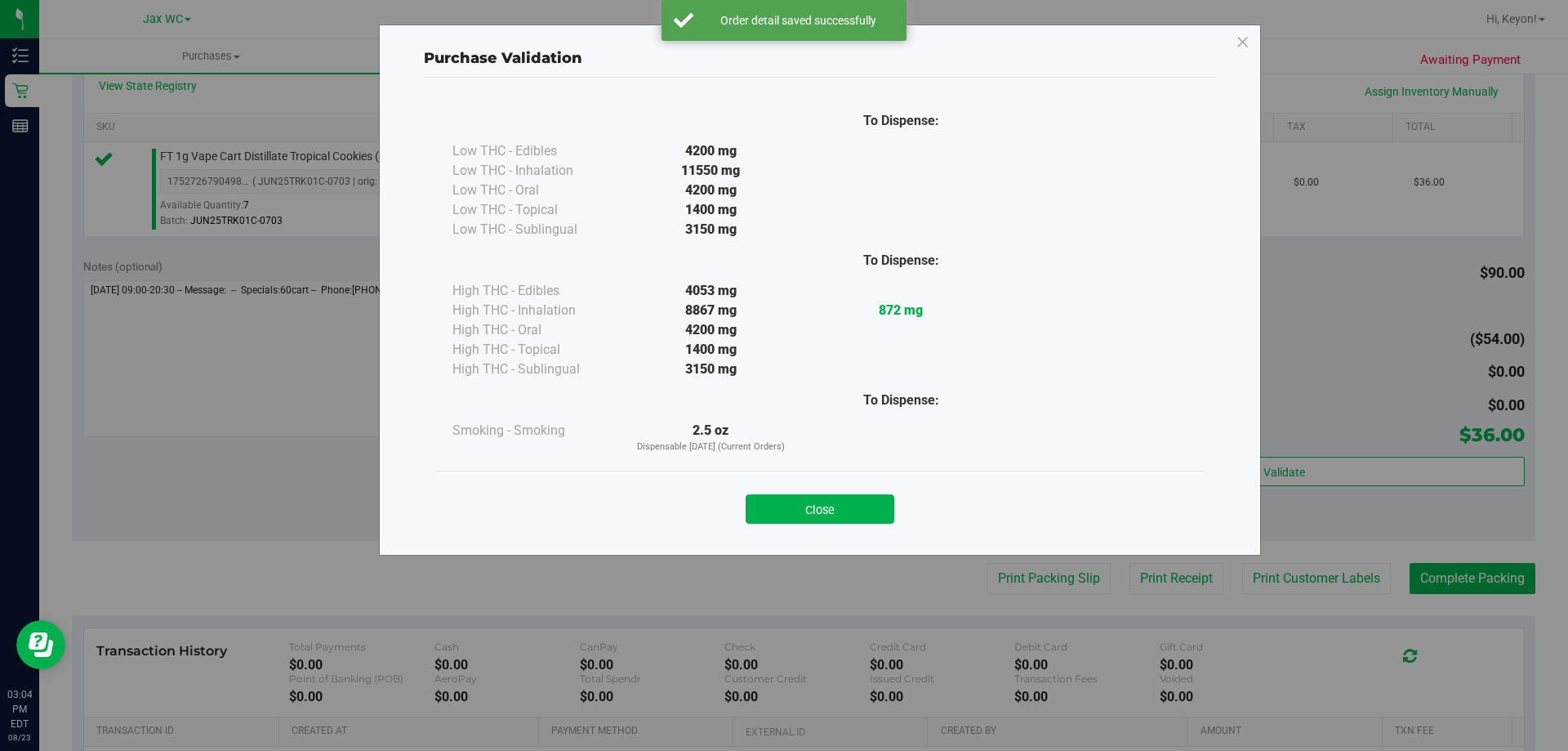
click at [844, 508] on button "Close" at bounding box center [819, 509] width 148 height 30
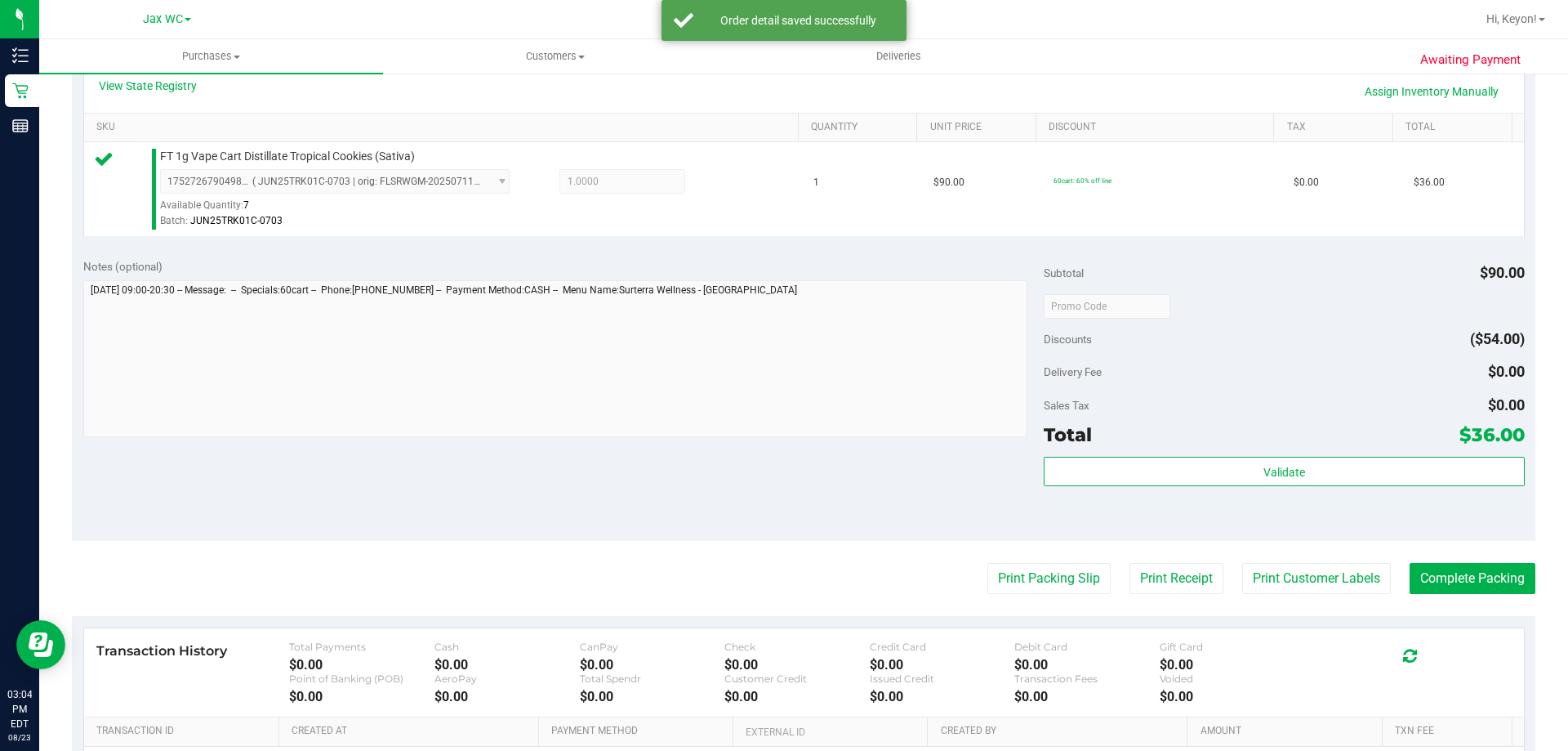
scroll to position [438, 0]
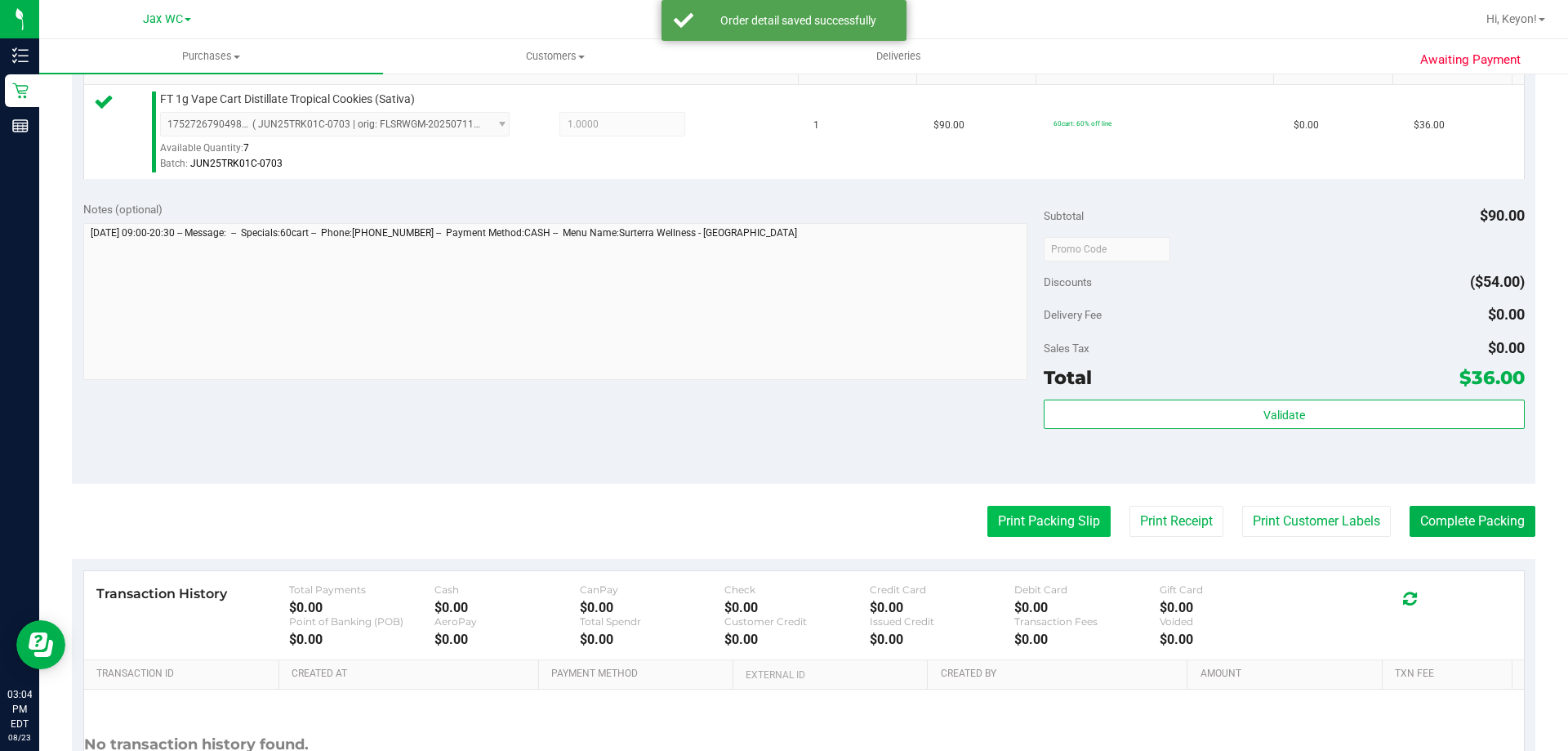
click at [1016, 522] on button "Print Packing Slip" at bounding box center [1049, 521] width 123 height 31
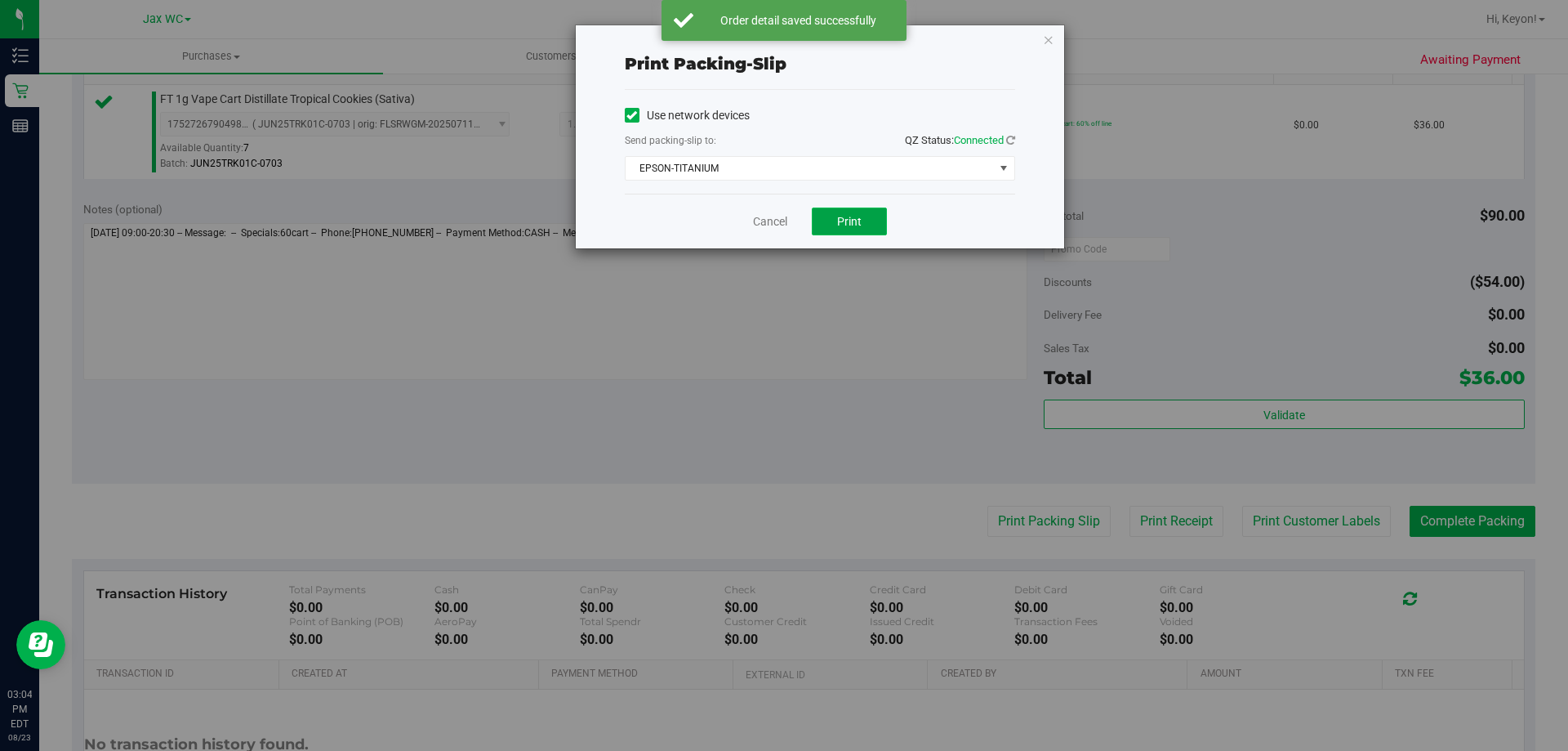
click at [844, 225] on span "Print" at bounding box center [850, 221] width 24 height 13
click at [755, 224] on link "Cancel" at bounding box center [770, 222] width 35 height 17
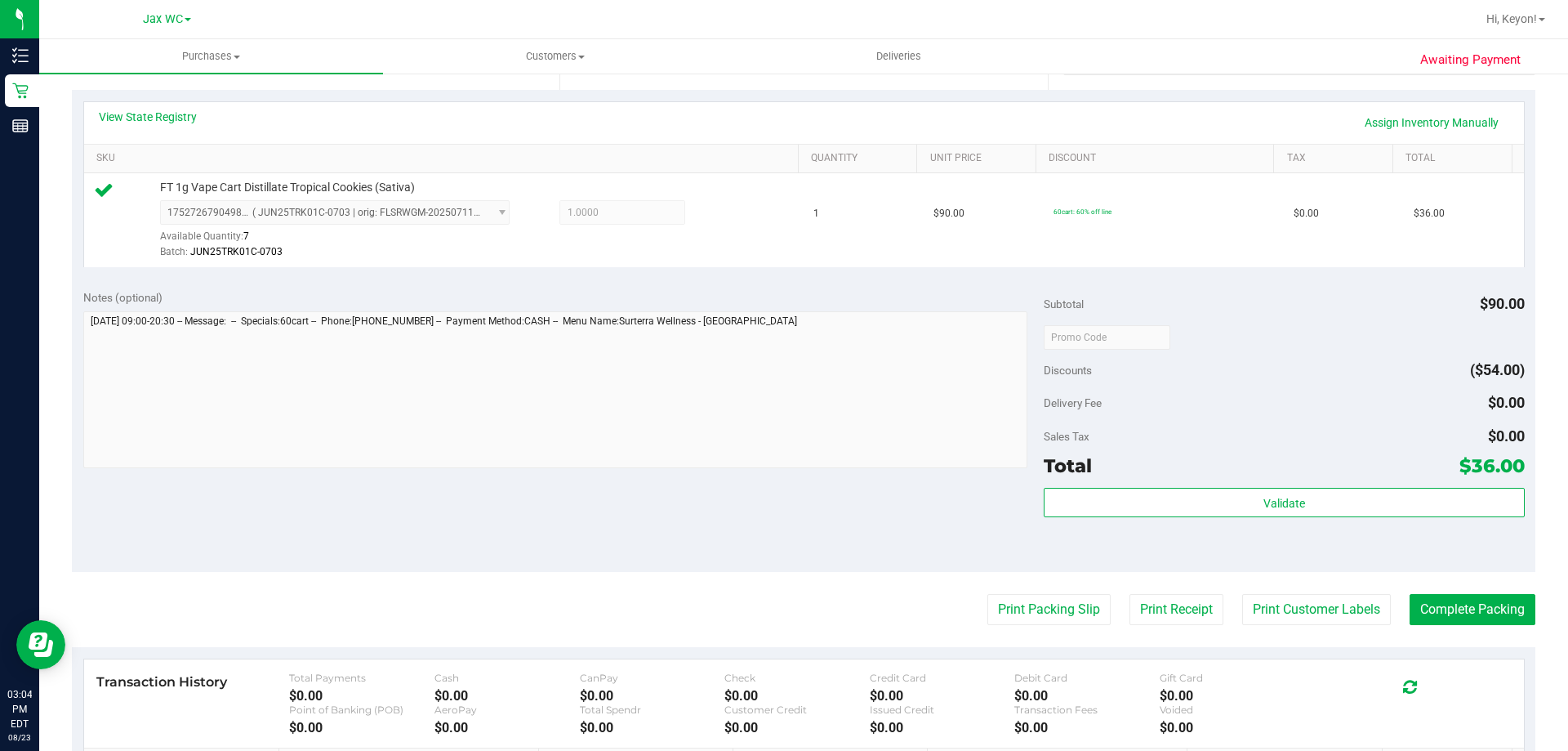
scroll to position [394, 0]
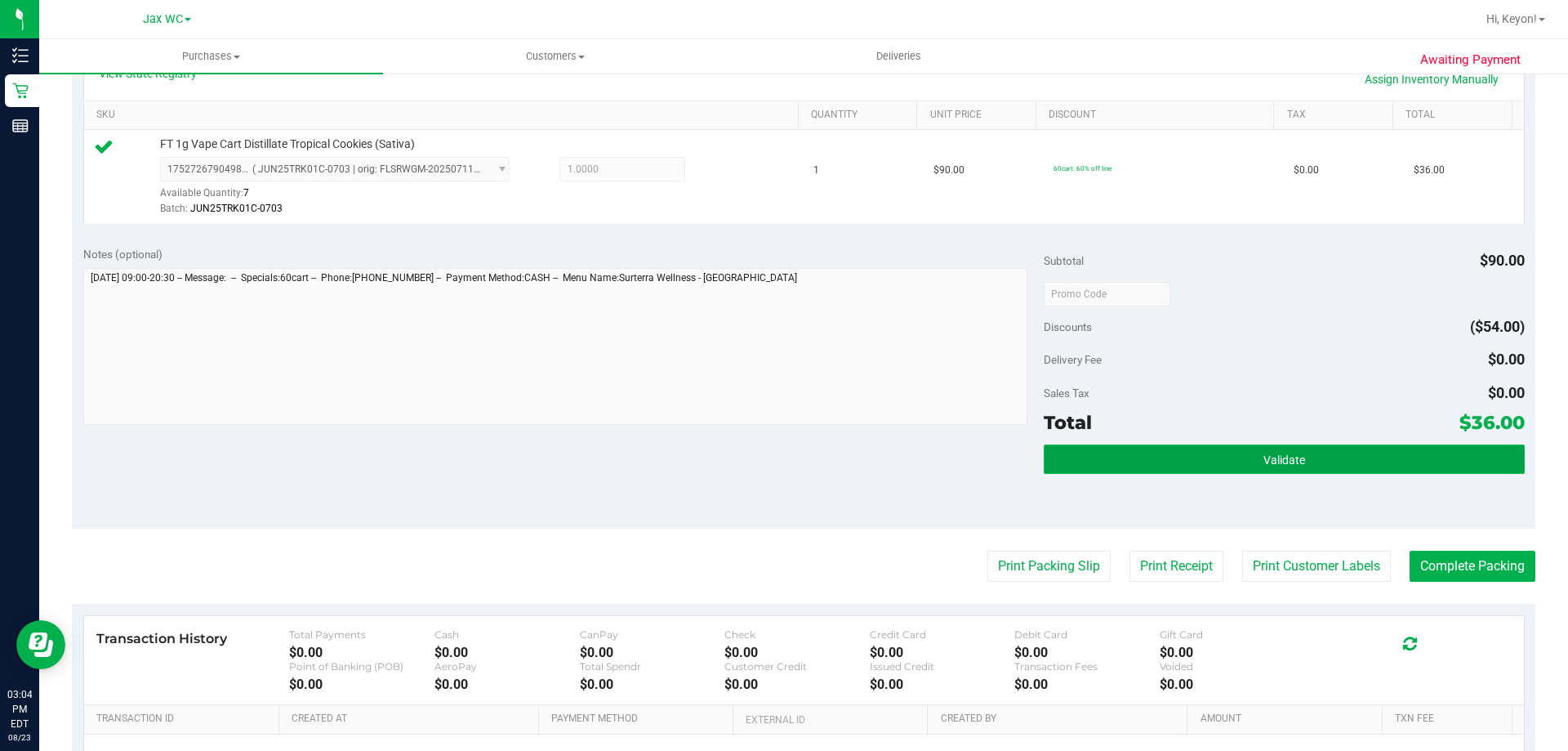
click at [1307, 456] on button "Validate" at bounding box center [1284, 459] width 480 height 30
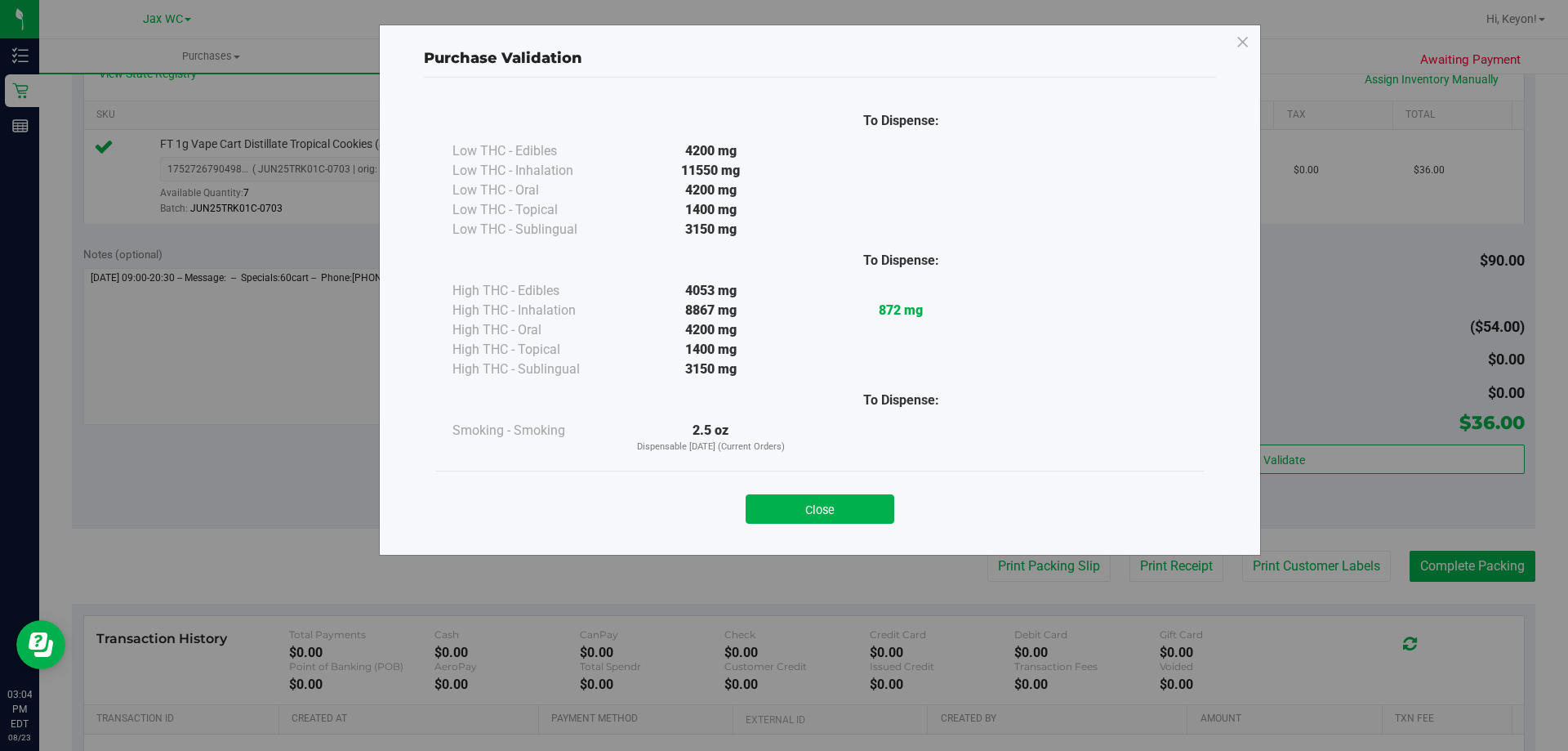
click at [857, 505] on button "Close" at bounding box center [819, 509] width 148 height 30
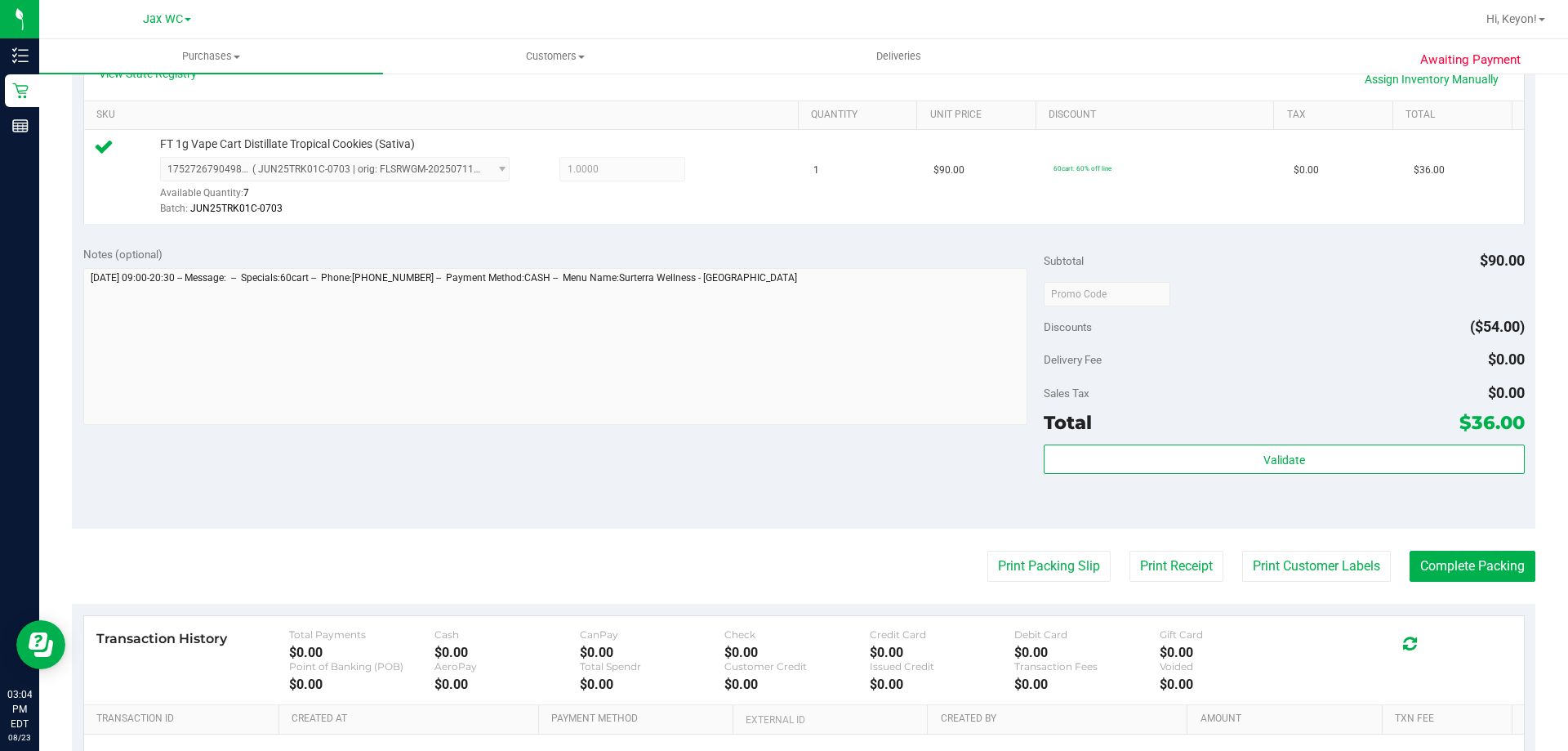
scroll to position [494, 0]
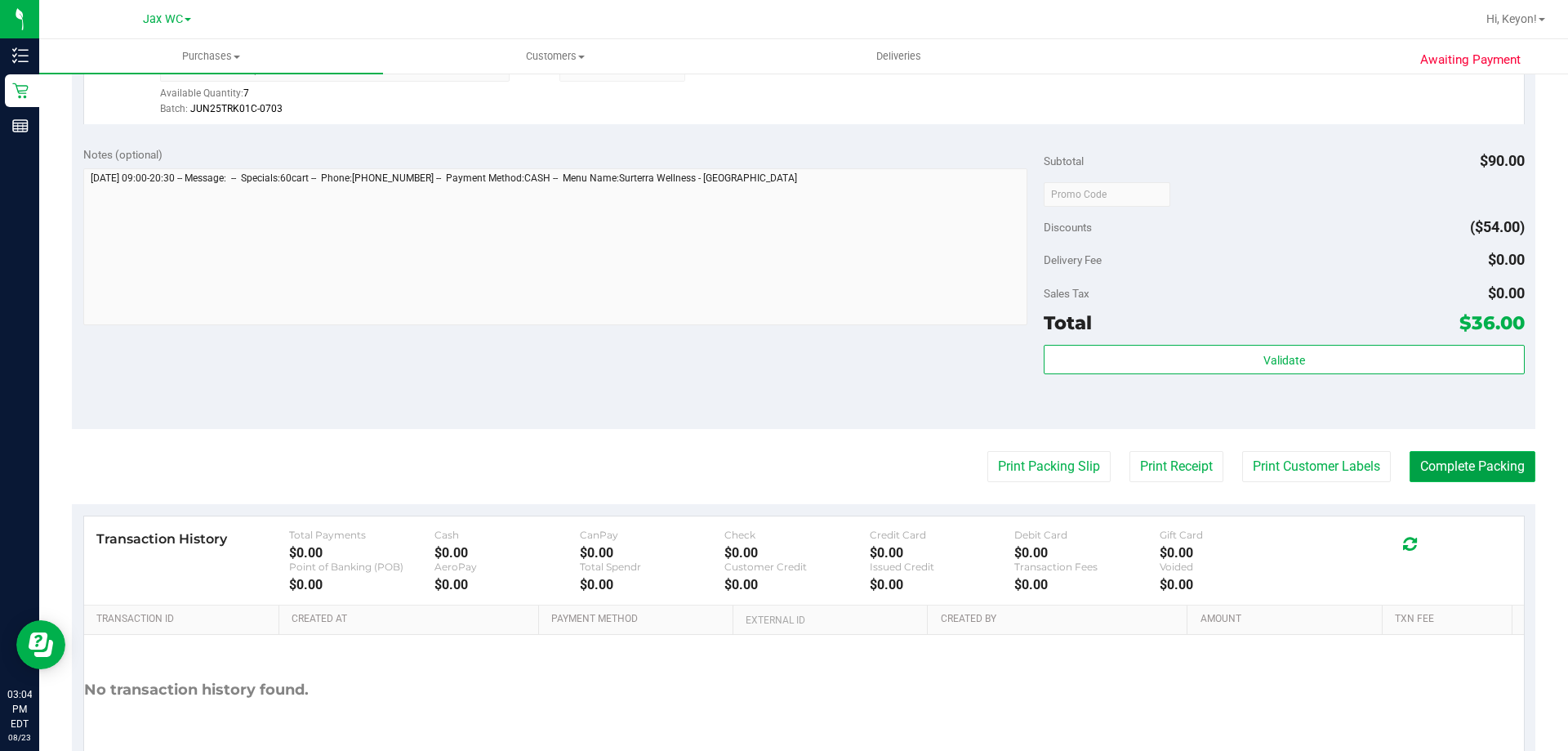
click at [1504, 458] on button "Complete Packing" at bounding box center [1472, 466] width 126 height 31
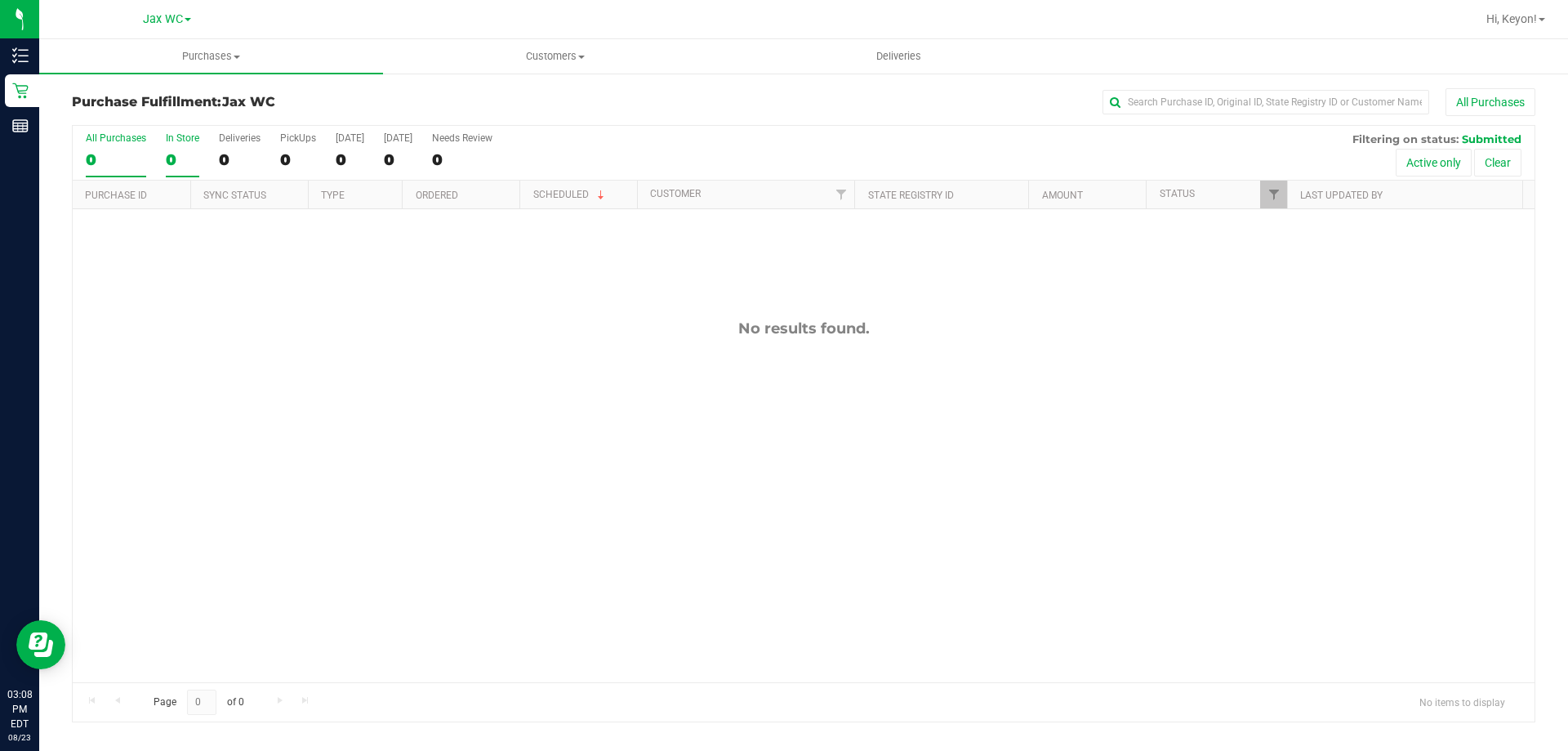
click at [176, 145] on label "In Store 0" at bounding box center [183, 155] width 34 height 45
click at [0, 0] on input "In Store 0" at bounding box center [0, 0] width 0 height 0
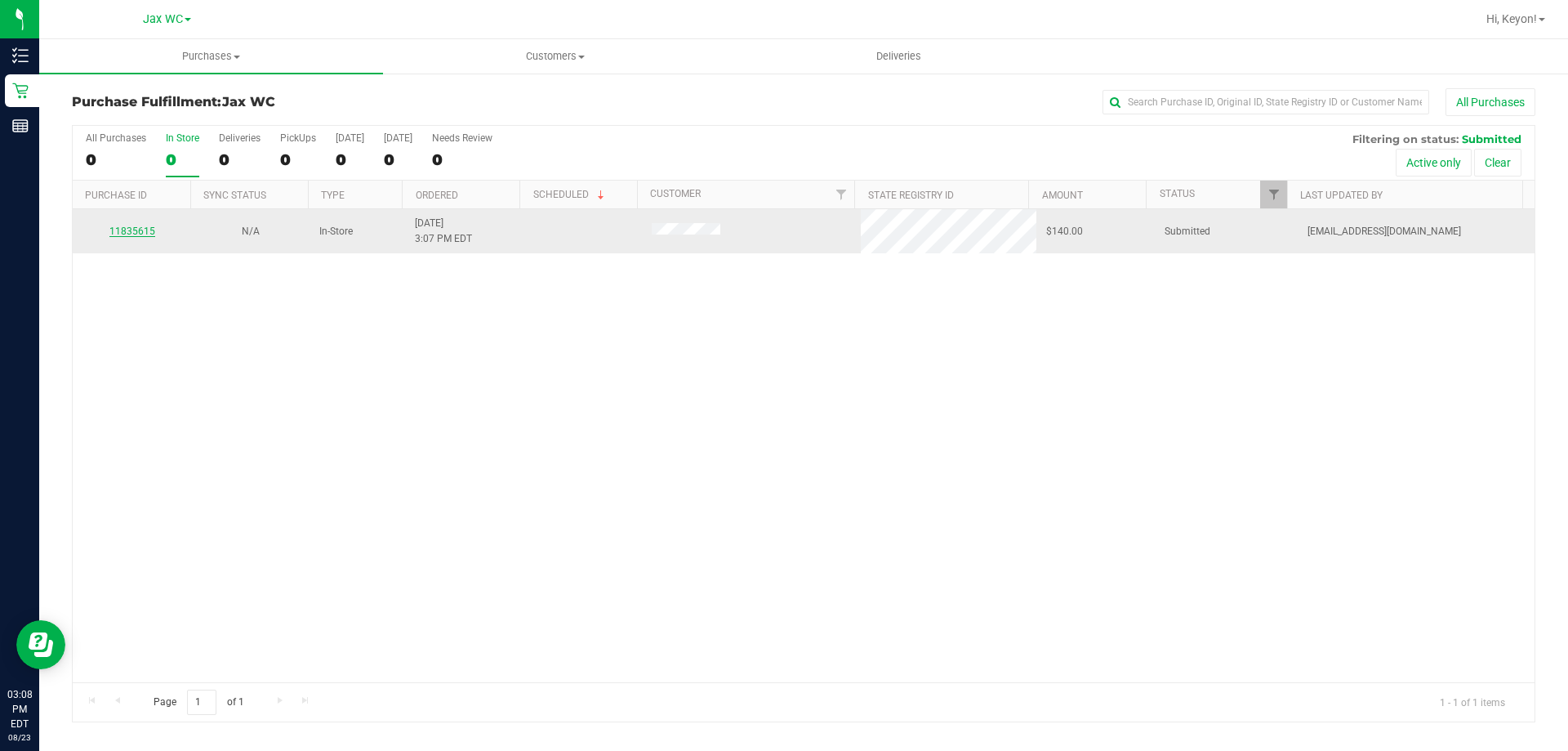
click at [139, 227] on link "11835615" at bounding box center [132, 231] width 46 height 11
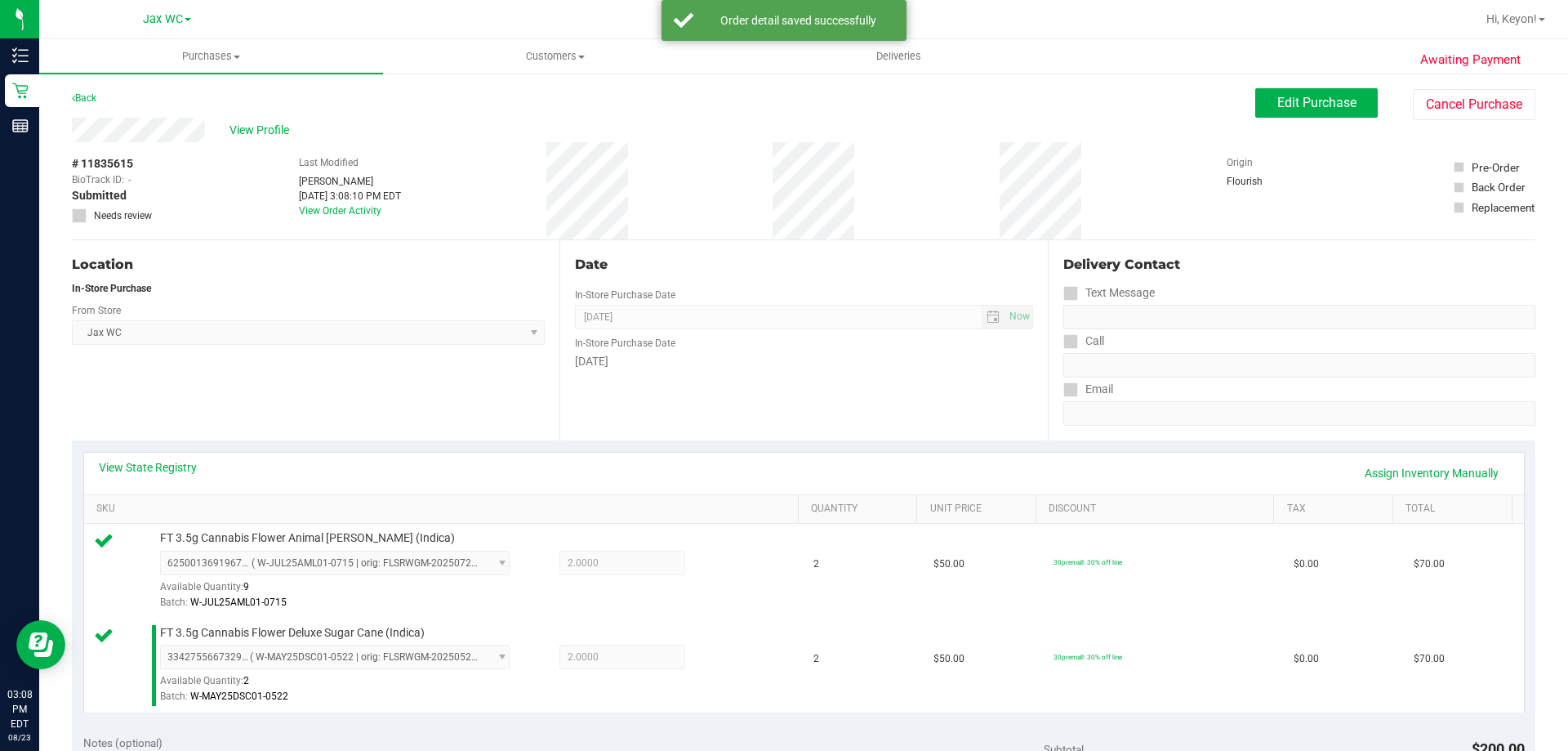
scroll to position [622, 0]
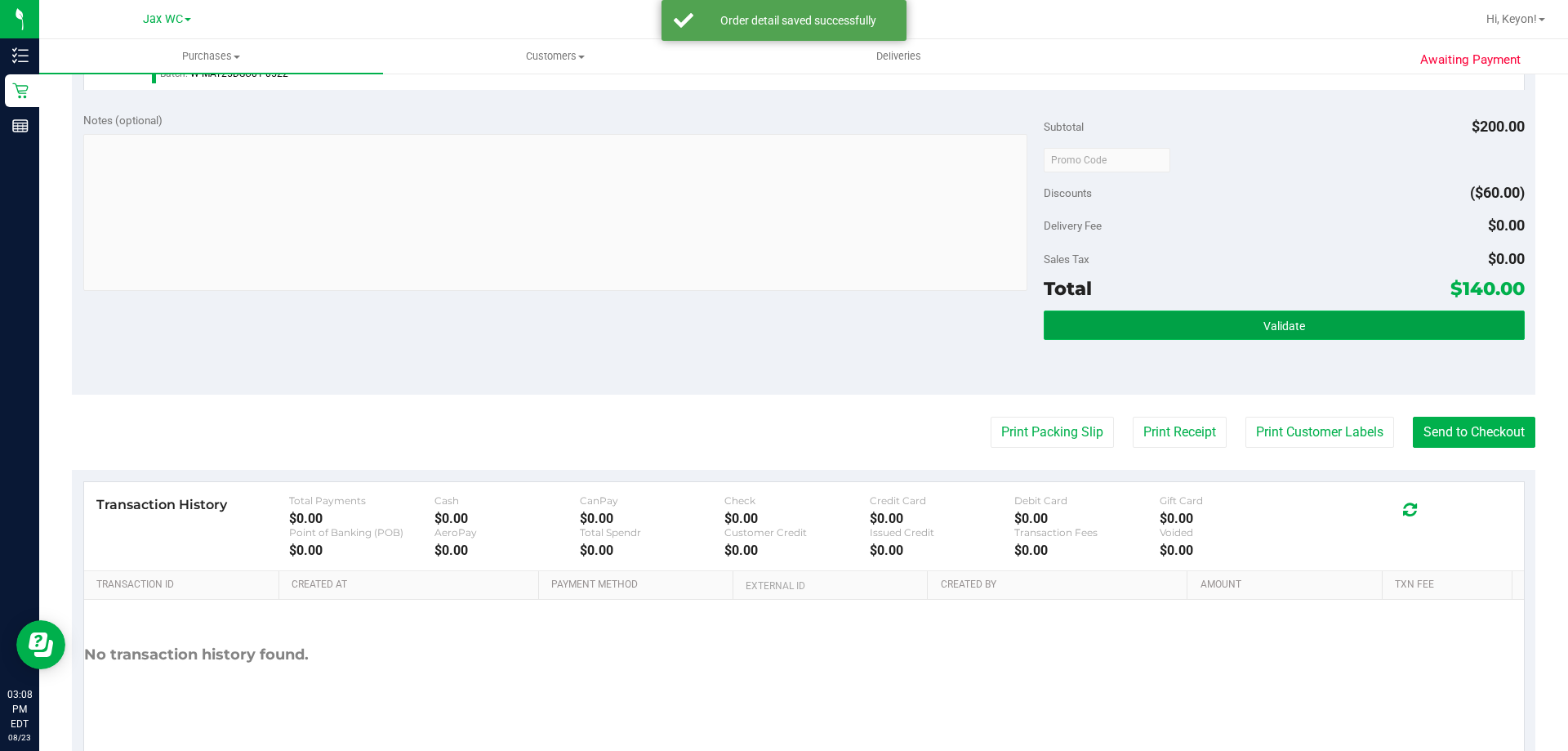
click at [1375, 318] on button "Validate" at bounding box center [1284, 326] width 480 height 30
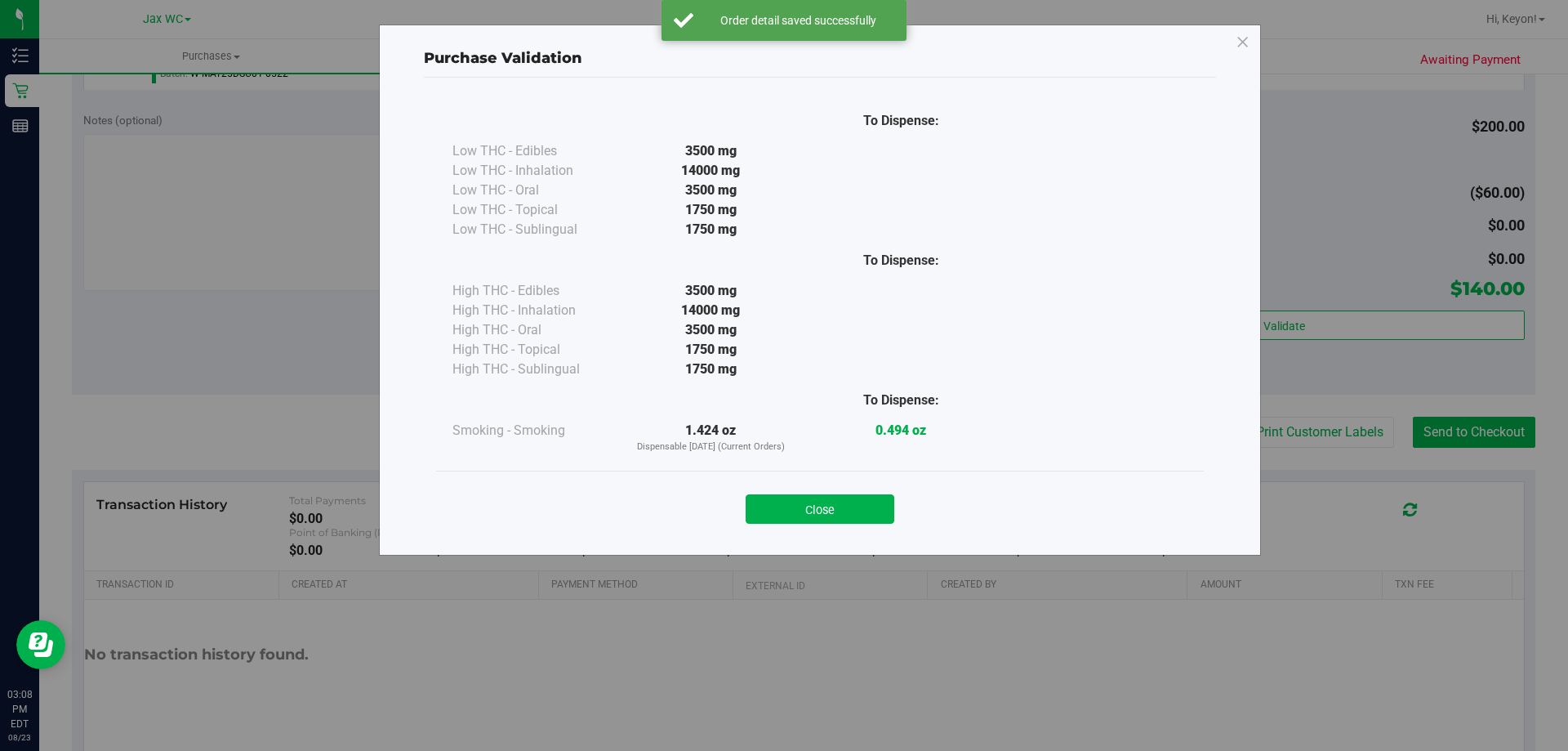
drag, startPoint x: 825, startPoint y: 507, endPoint x: 975, endPoint y: 488, distance: 151.2
click at [840, 504] on button "Close" at bounding box center [819, 509] width 148 height 30
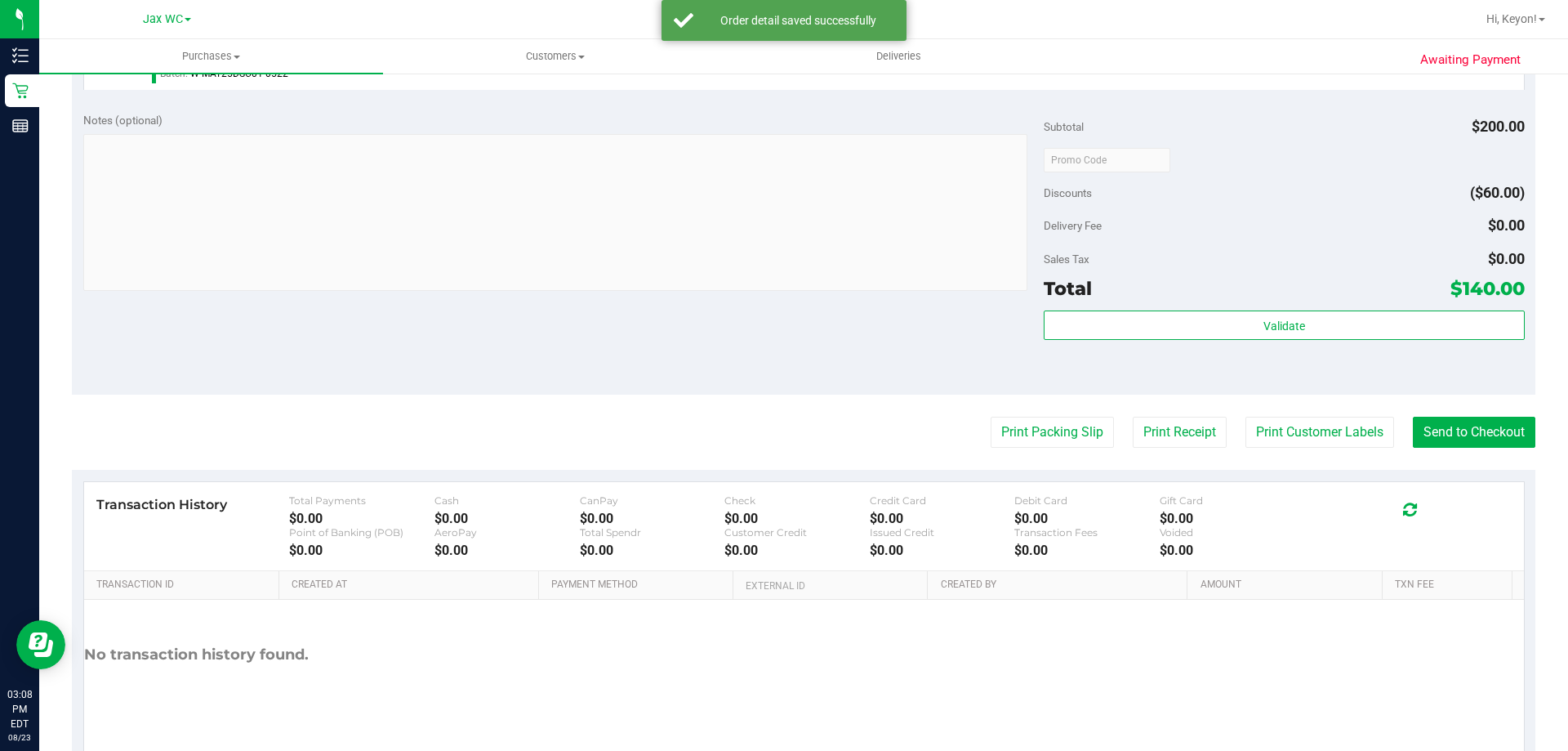
click at [1307, 410] on purchase-details "Back Edit Purchase Cancel Purchase View Profile # 11835615 BioTrack ID: - Submi…" at bounding box center [803, 120] width 1464 height 1310
click at [1290, 430] on button "Print Customer Labels" at bounding box center [1319, 432] width 148 height 31
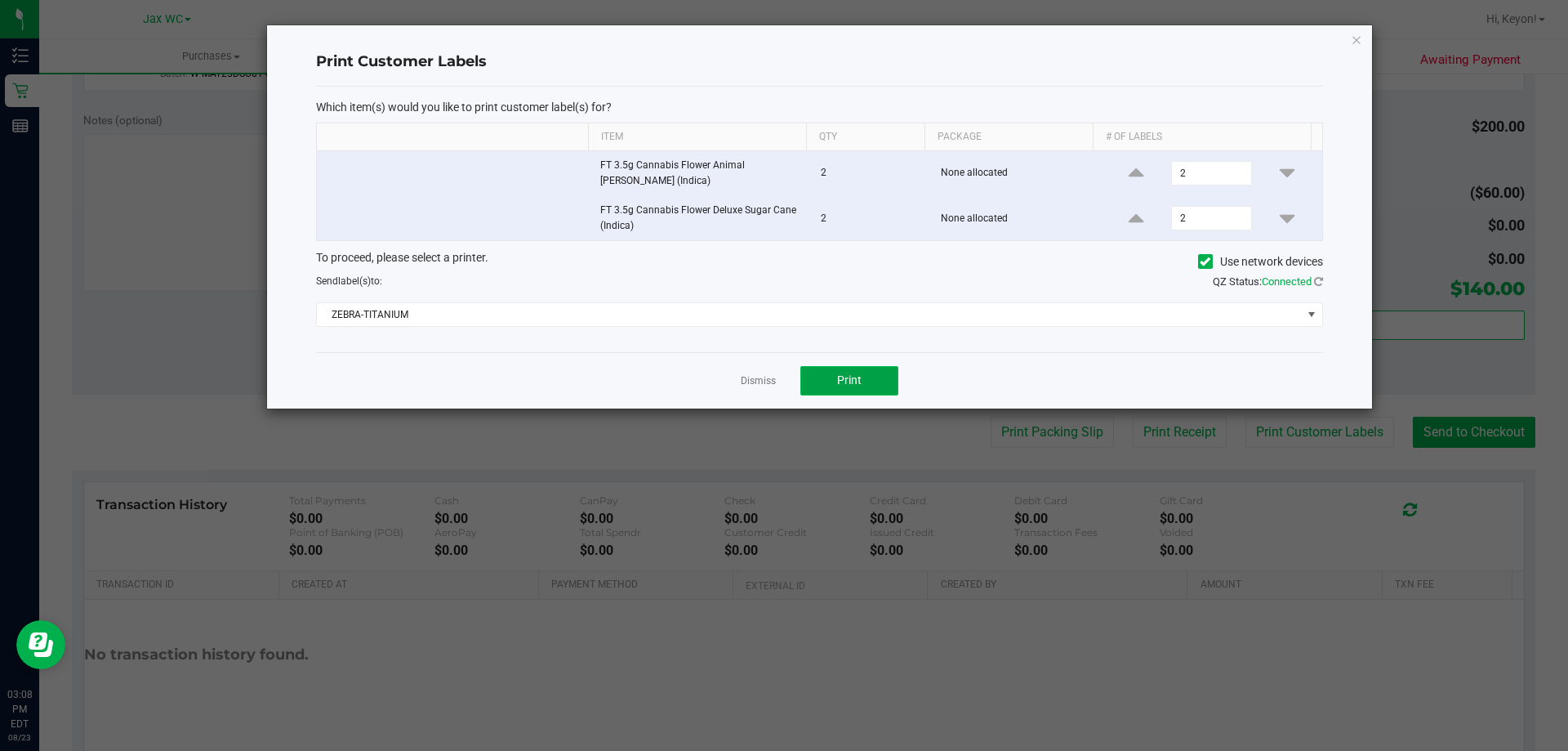
click at [884, 379] on button "Print" at bounding box center [849, 381] width 98 height 30
click at [762, 382] on link "Dismiss" at bounding box center [758, 381] width 35 height 14
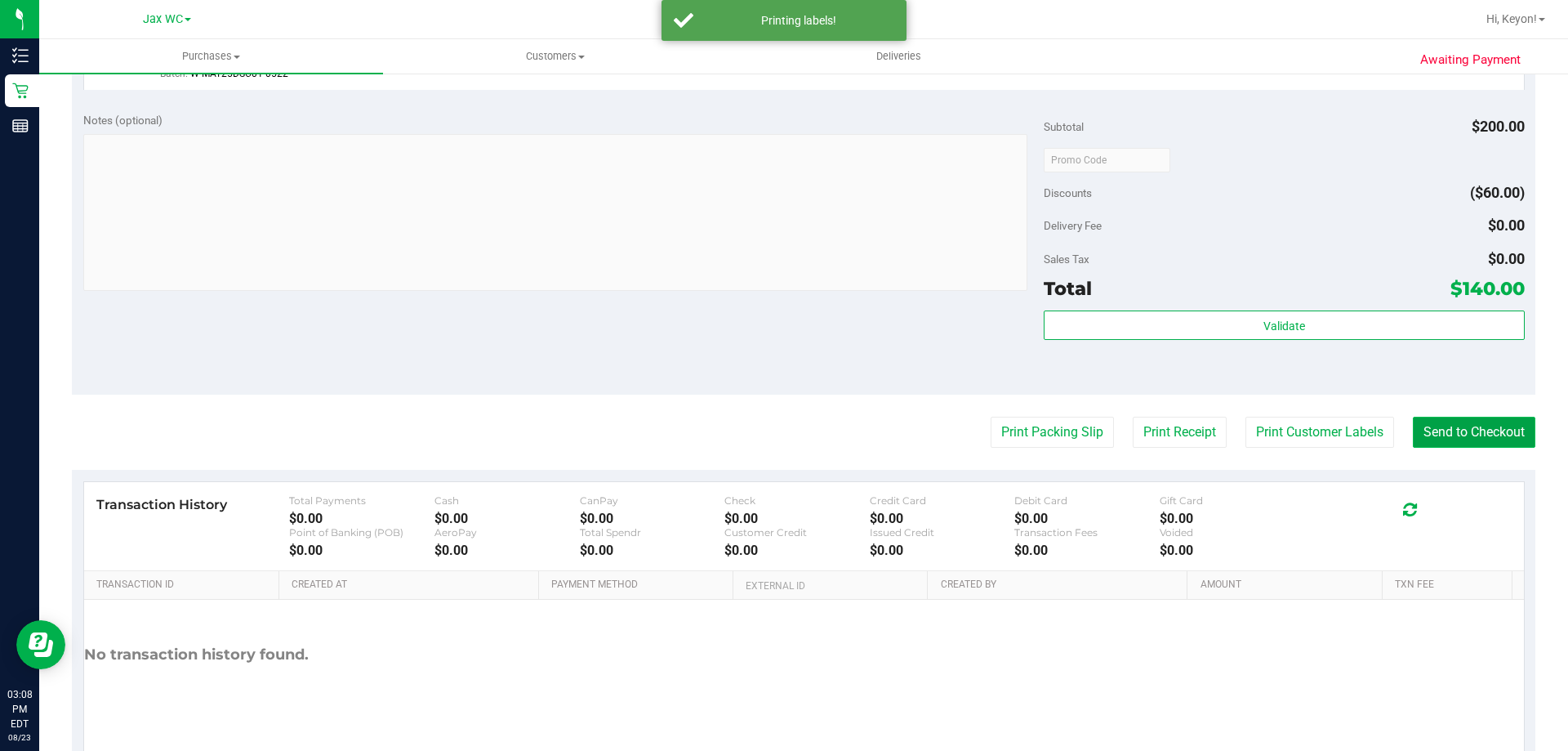
click at [1459, 424] on button "Send to Checkout" at bounding box center [1474, 432] width 122 height 31
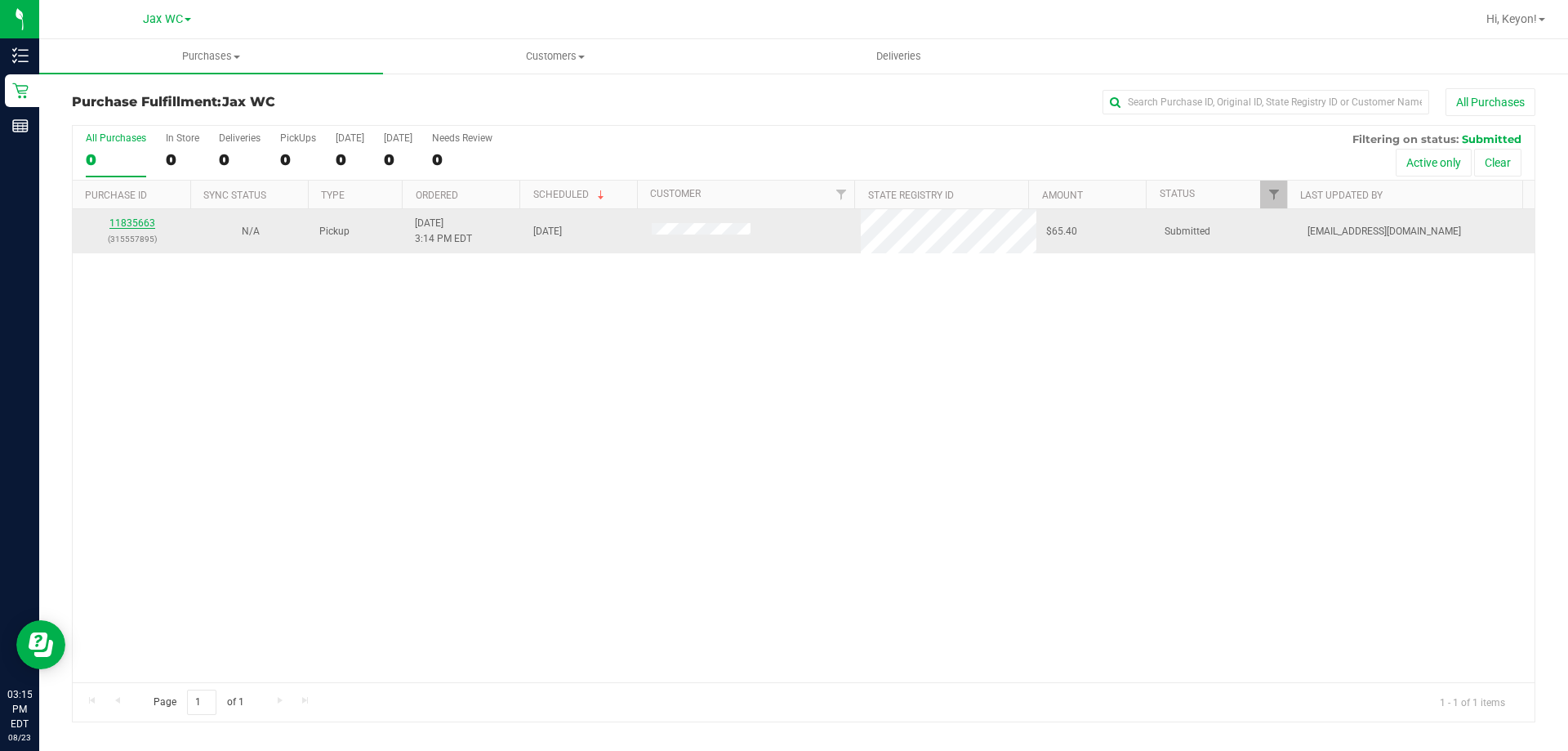
click at [134, 220] on link "11835663" at bounding box center [132, 223] width 46 height 11
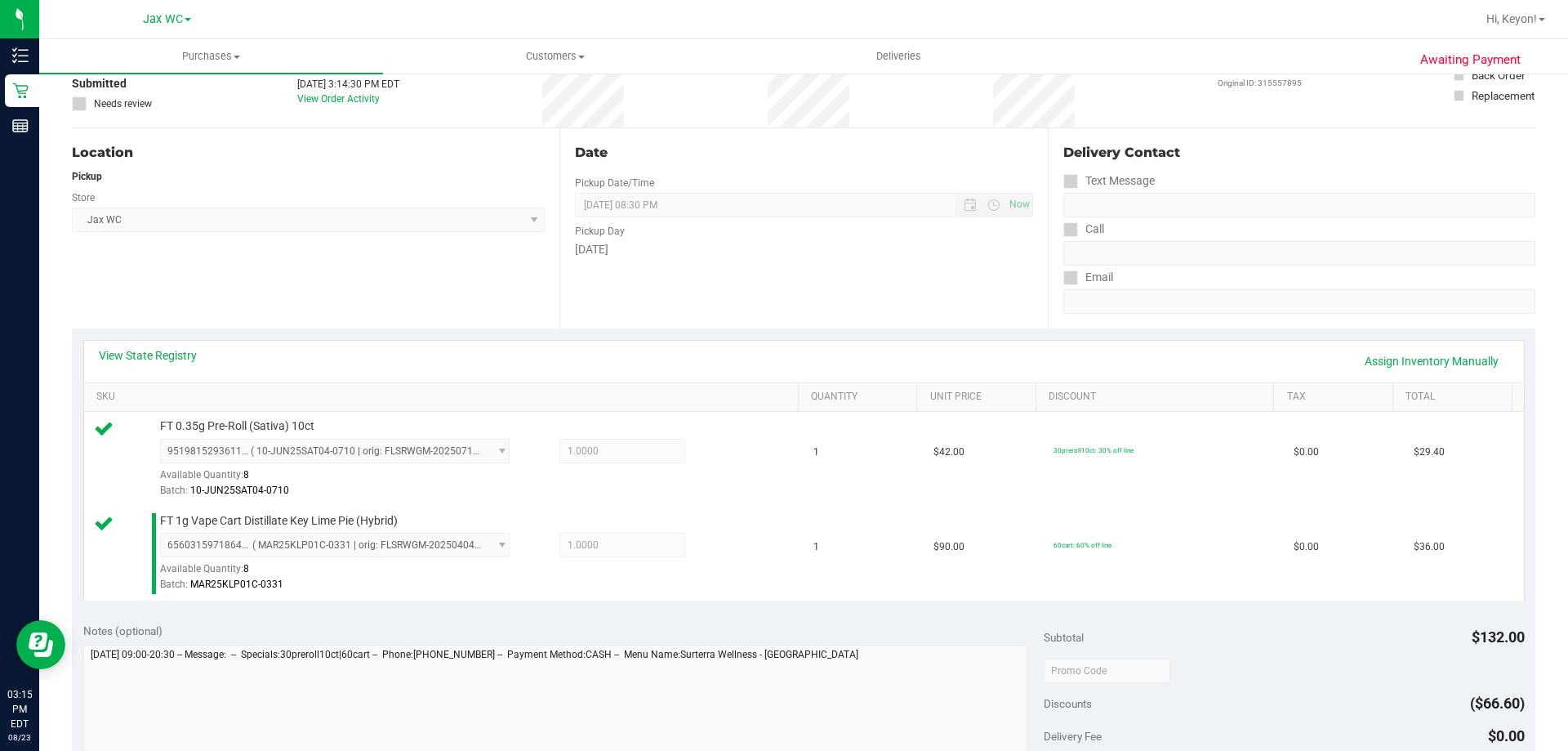
scroll to position [480, 0]
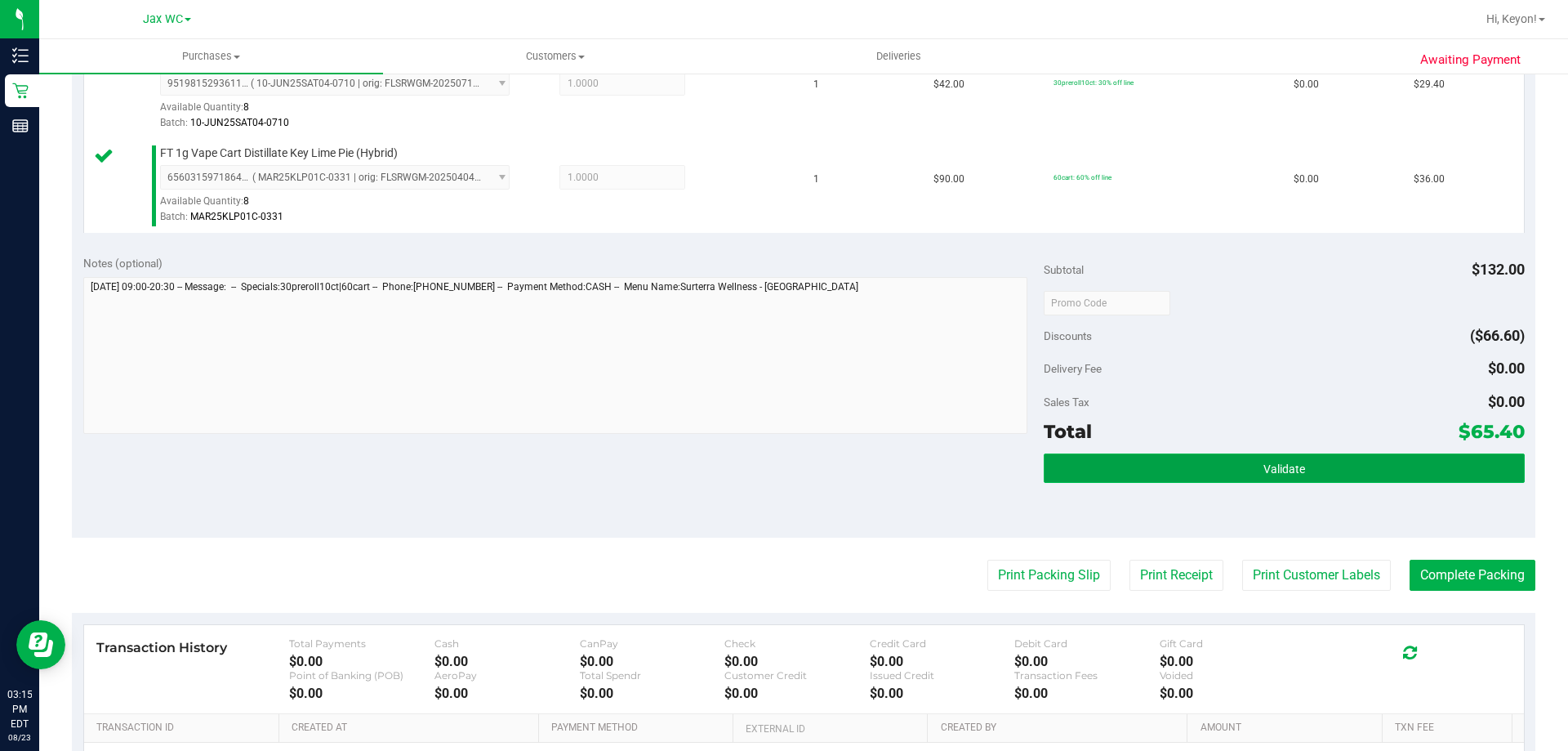
click at [1297, 476] on button "Validate" at bounding box center [1284, 468] width 480 height 30
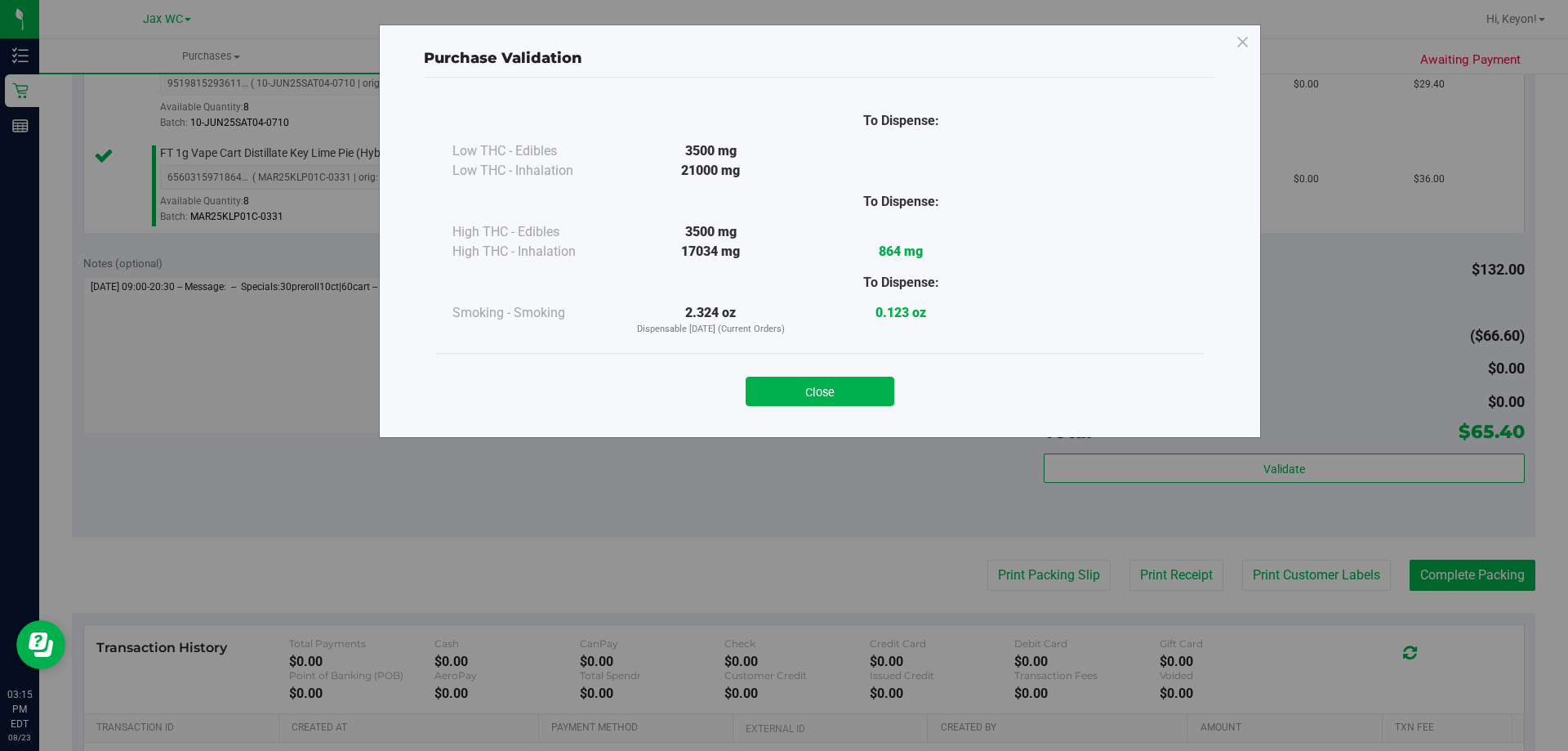
drag, startPoint x: 838, startPoint y: 392, endPoint x: 853, endPoint y: 407, distance: 21.2
click at [838, 392] on button "Close" at bounding box center [819, 392] width 148 height 30
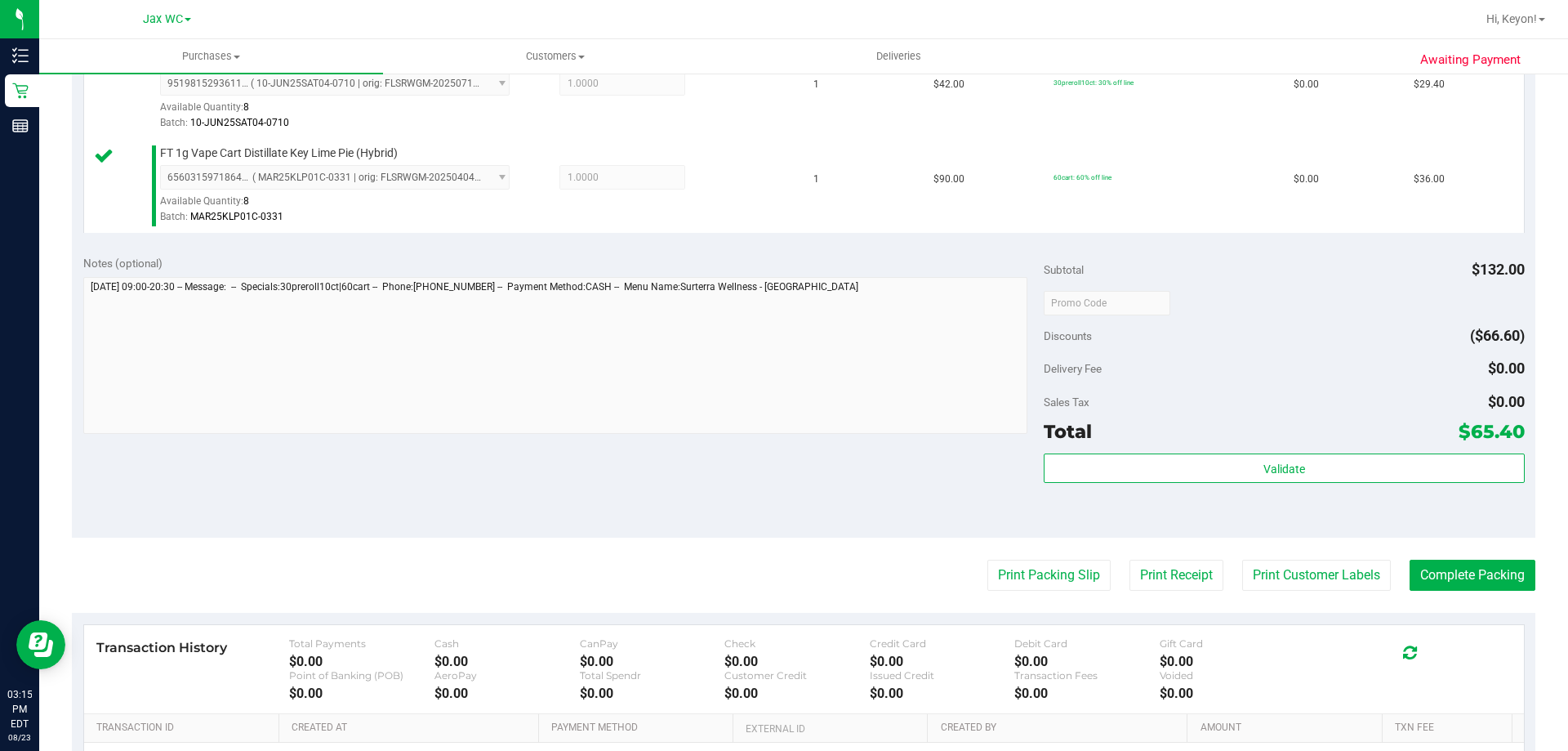
drag, startPoint x: 1045, startPoint y: 556, endPoint x: 991, endPoint y: 516, distance: 67.2
click at [1048, 562] on purchase-details "Back Edit Purchase Cancel Purchase View Profile # 11835663 BioTrack ID: - Submi…" at bounding box center [803, 264] width 1464 height 1310
click at [936, 490] on div "Notes (optional) Subtotal $132.00 Discounts ($66.60) Delivery Fee $0.00 Sales T…" at bounding box center [803, 390] width 1464 height 294
click at [1040, 527] on div "Notes (optional) Subtotal $132.00 Discounts ($66.60) Delivery Fee $0.00 Sales T…" at bounding box center [803, 390] width 1464 height 294
click at [1034, 581] on button "Print Packing Slip" at bounding box center [1049, 575] width 123 height 31
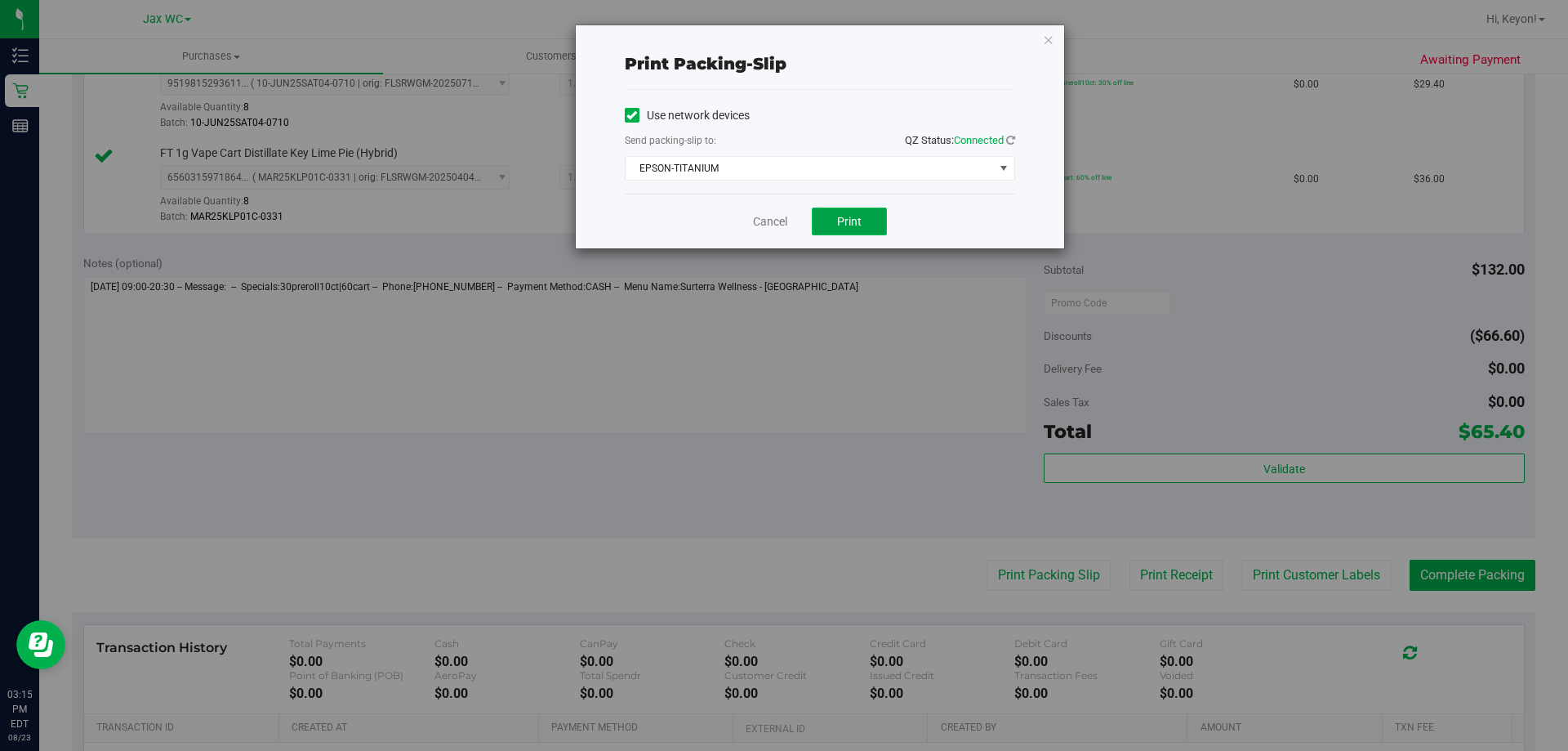
click at [845, 213] on button "Print" at bounding box center [849, 221] width 76 height 28
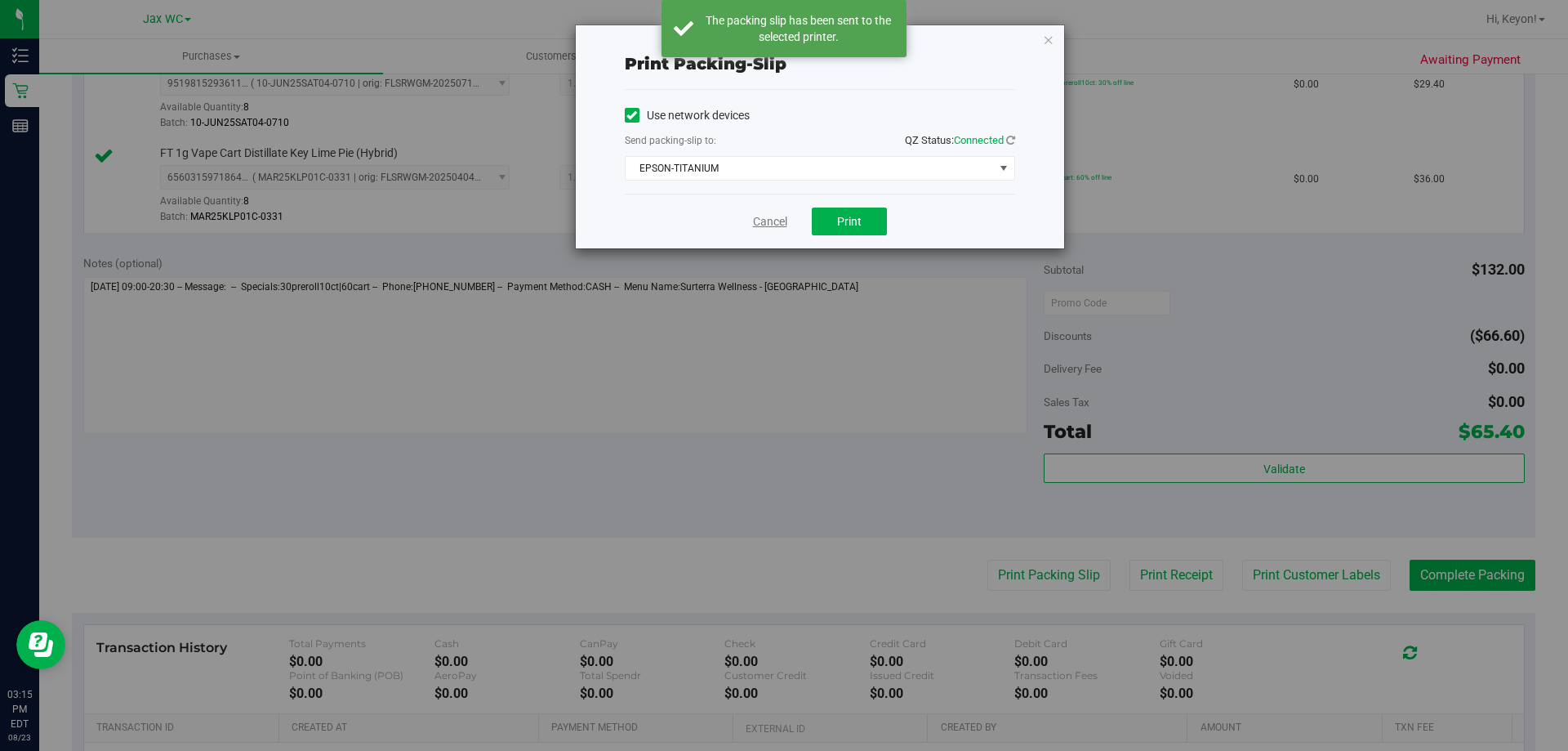
click at [782, 220] on link "Cancel" at bounding box center [770, 222] width 35 height 17
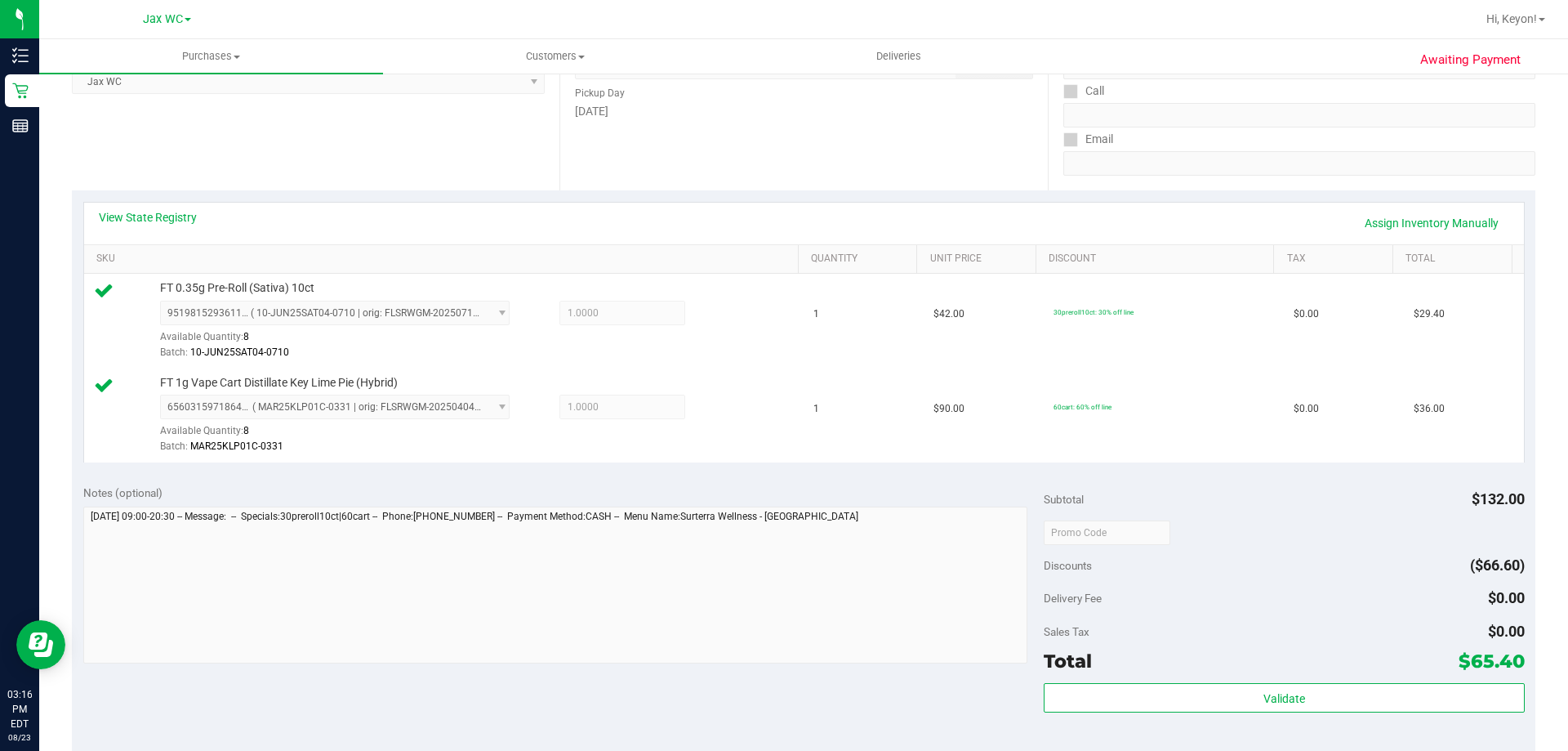
scroll to position [426, 0]
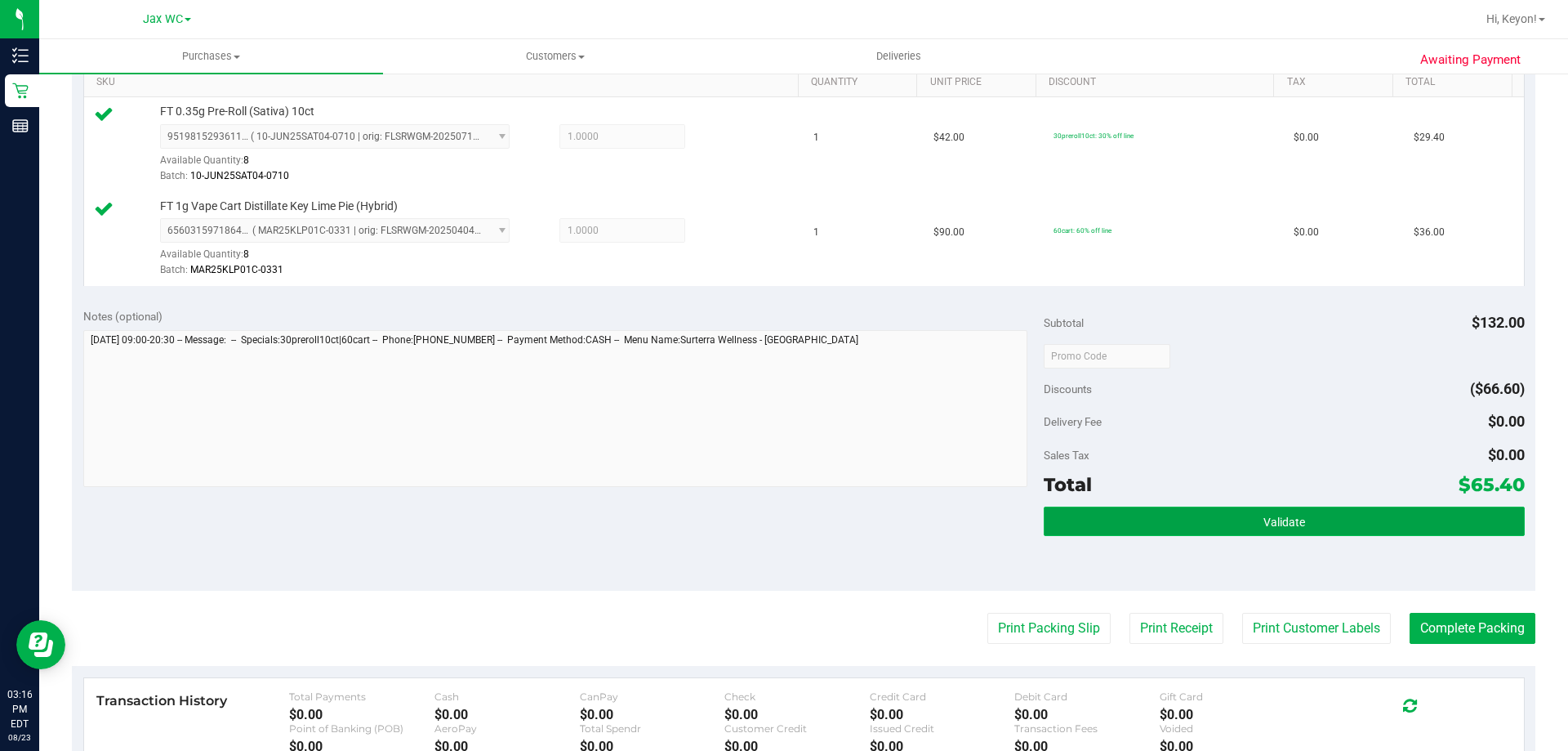
click at [1317, 535] on button "Validate" at bounding box center [1284, 522] width 480 height 30
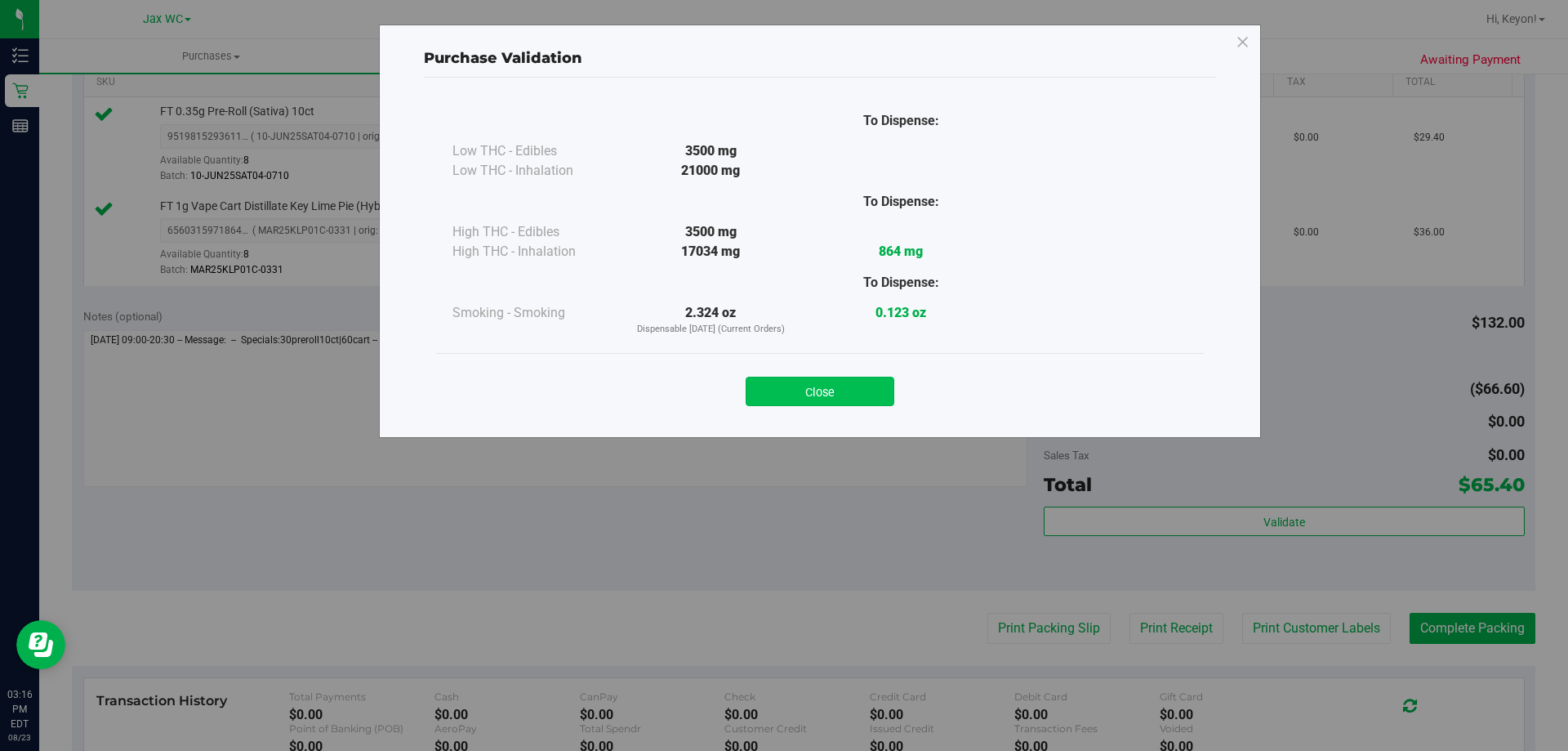
click at [864, 387] on button "Close" at bounding box center [819, 392] width 148 height 30
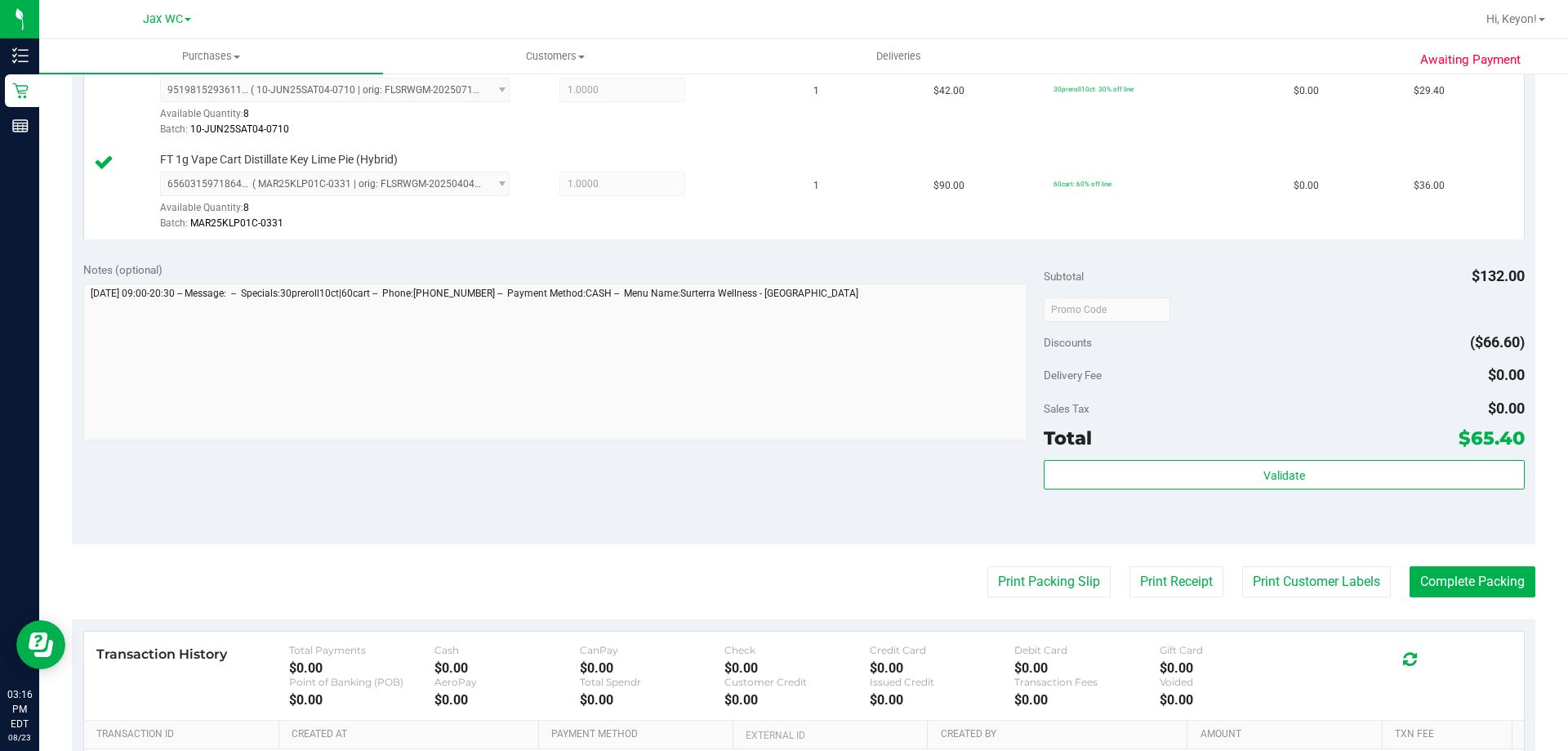
scroll to position [475, 0]
drag, startPoint x: 1442, startPoint y: 574, endPoint x: 1462, endPoint y: 534, distance: 44.7
click at [1443, 573] on button "Complete Packing" at bounding box center [1472, 579] width 126 height 31
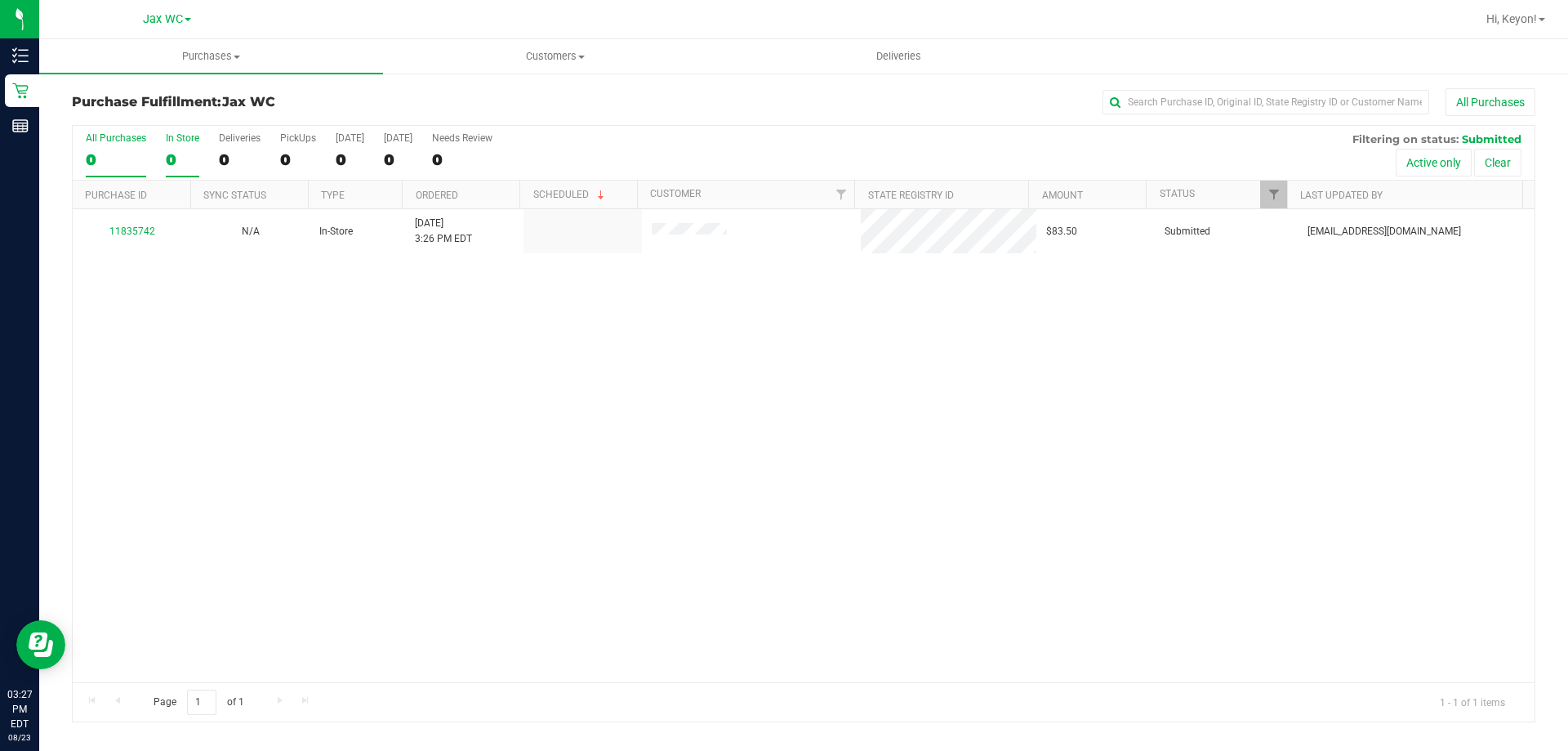
click at [178, 147] on label "In Store 0" at bounding box center [183, 155] width 34 height 45
click at [0, 0] on input "In Store 0" at bounding box center [0, 0] width 0 height 0
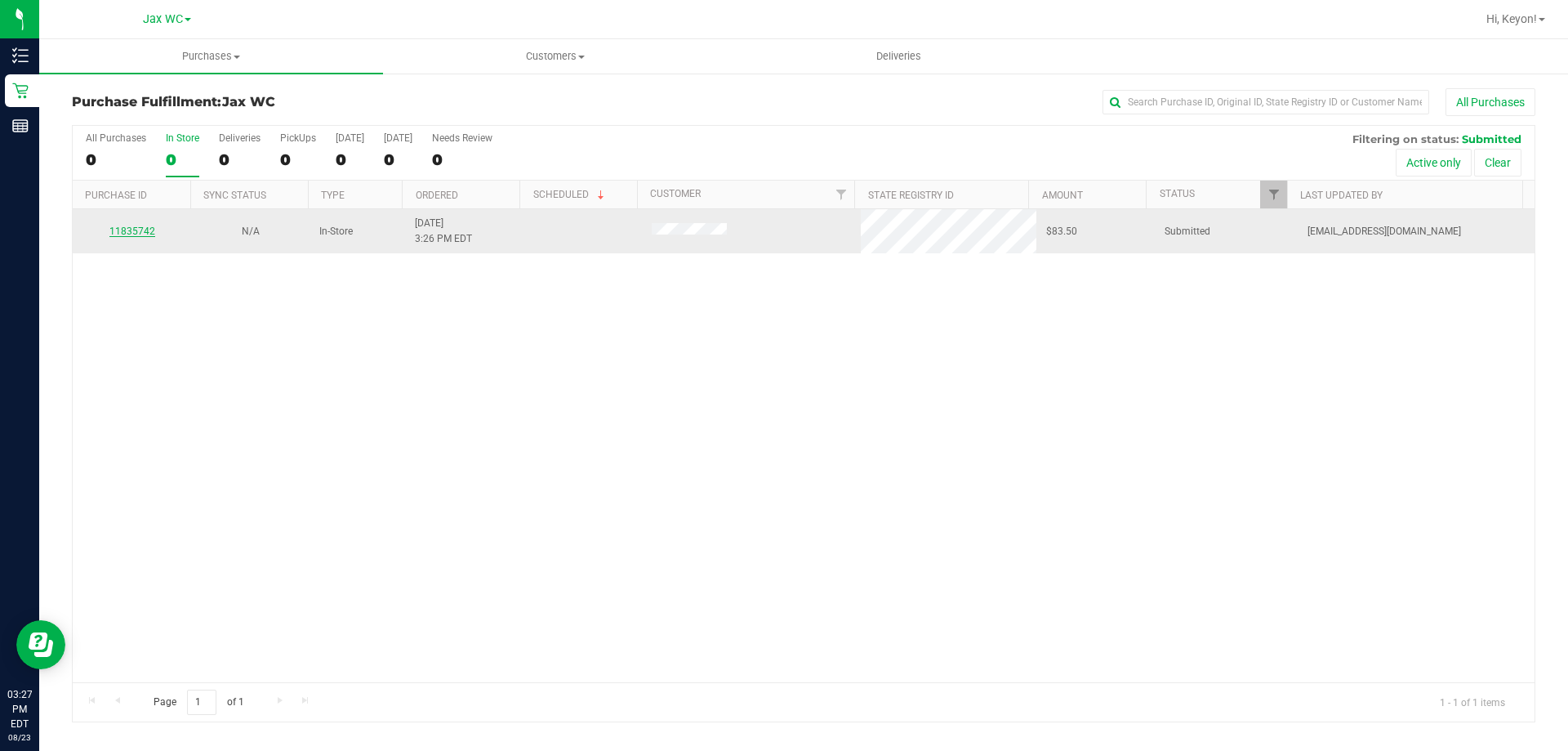
click at [153, 232] on link "11835742" at bounding box center [132, 231] width 46 height 11
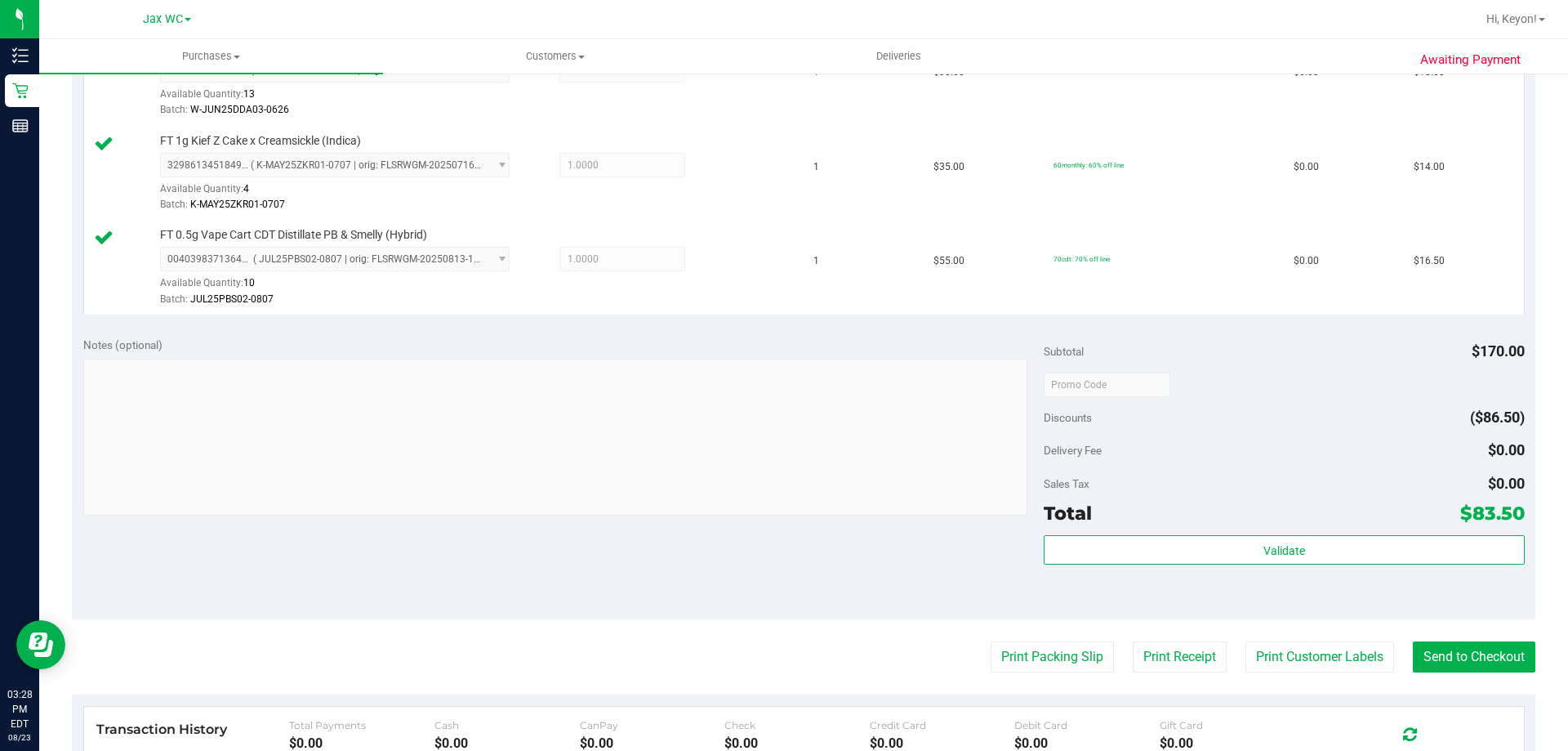
scroll to position [617, 0]
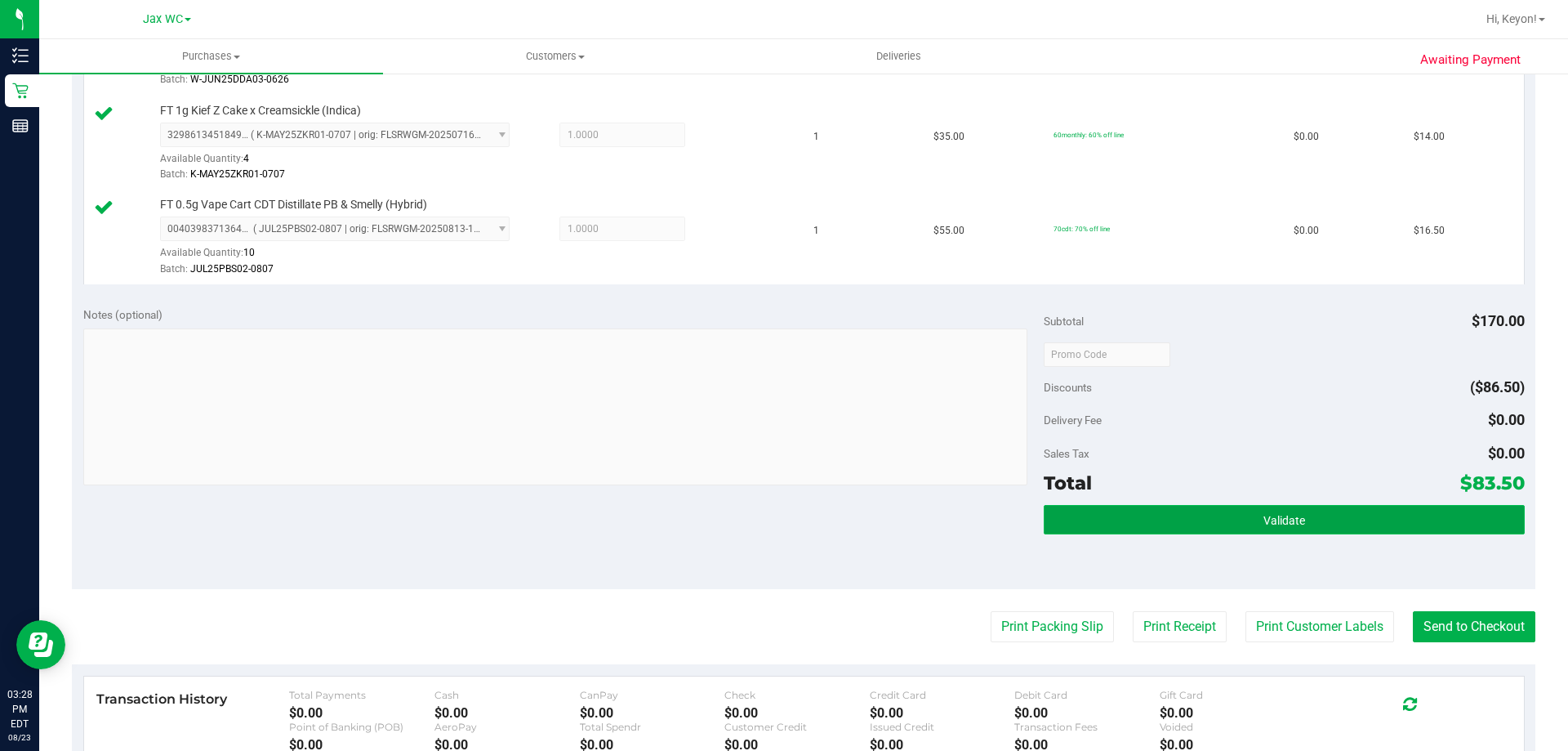
click at [1272, 519] on span "Validate" at bounding box center [1284, 521] width 42 height 13
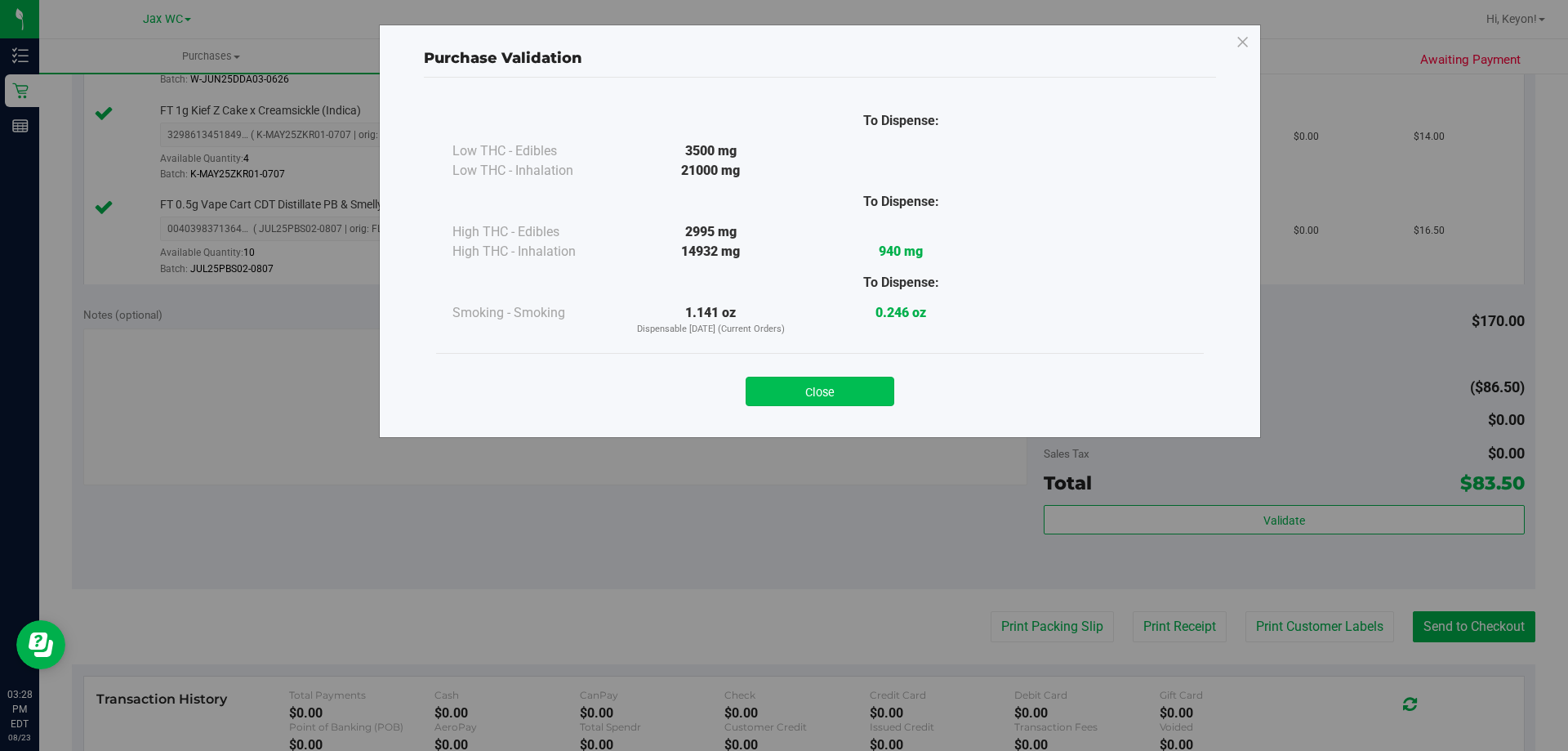
click at [804, 389] on button "Close" at bounding box center [819, 392] width 148 height 30
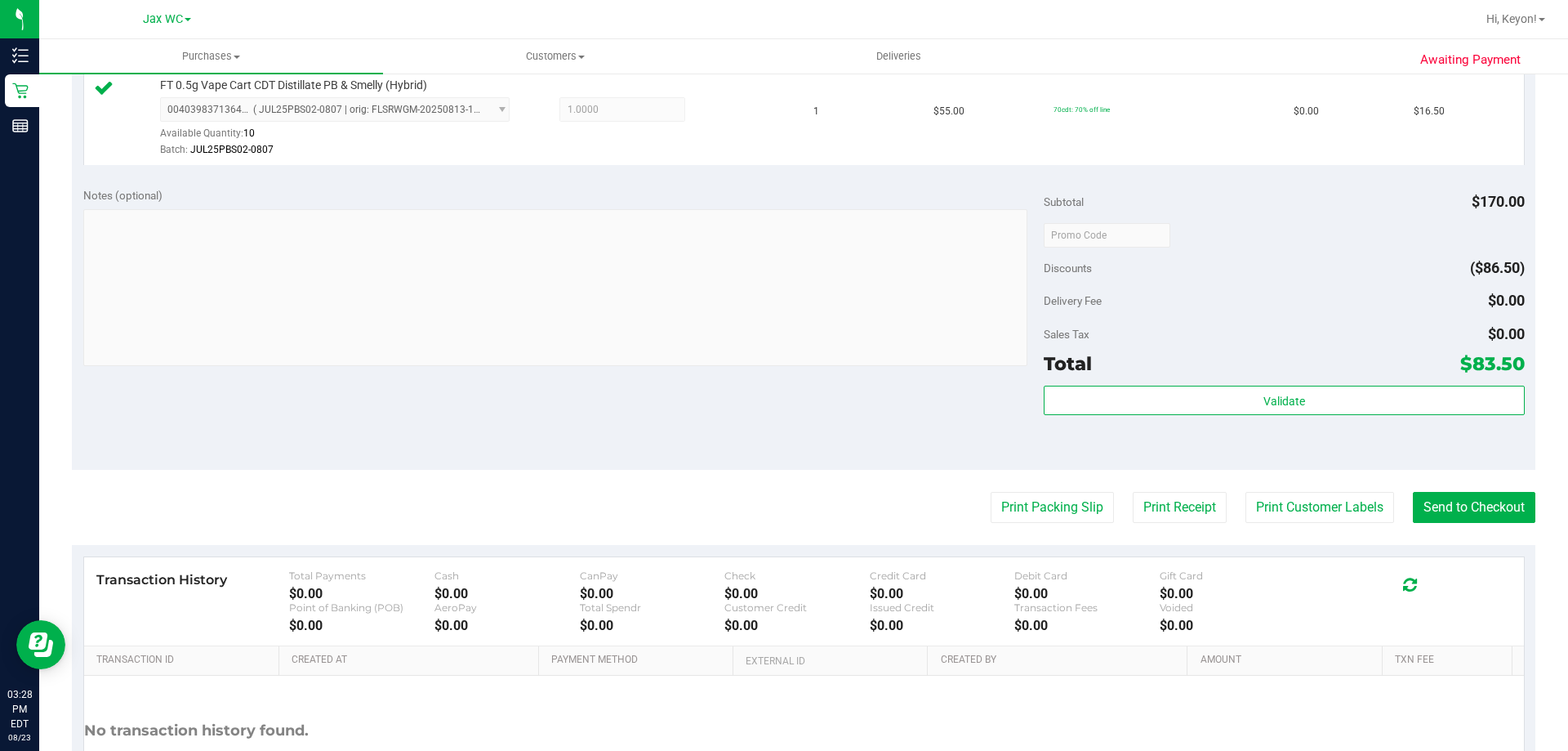
scroll to position [762, 0]
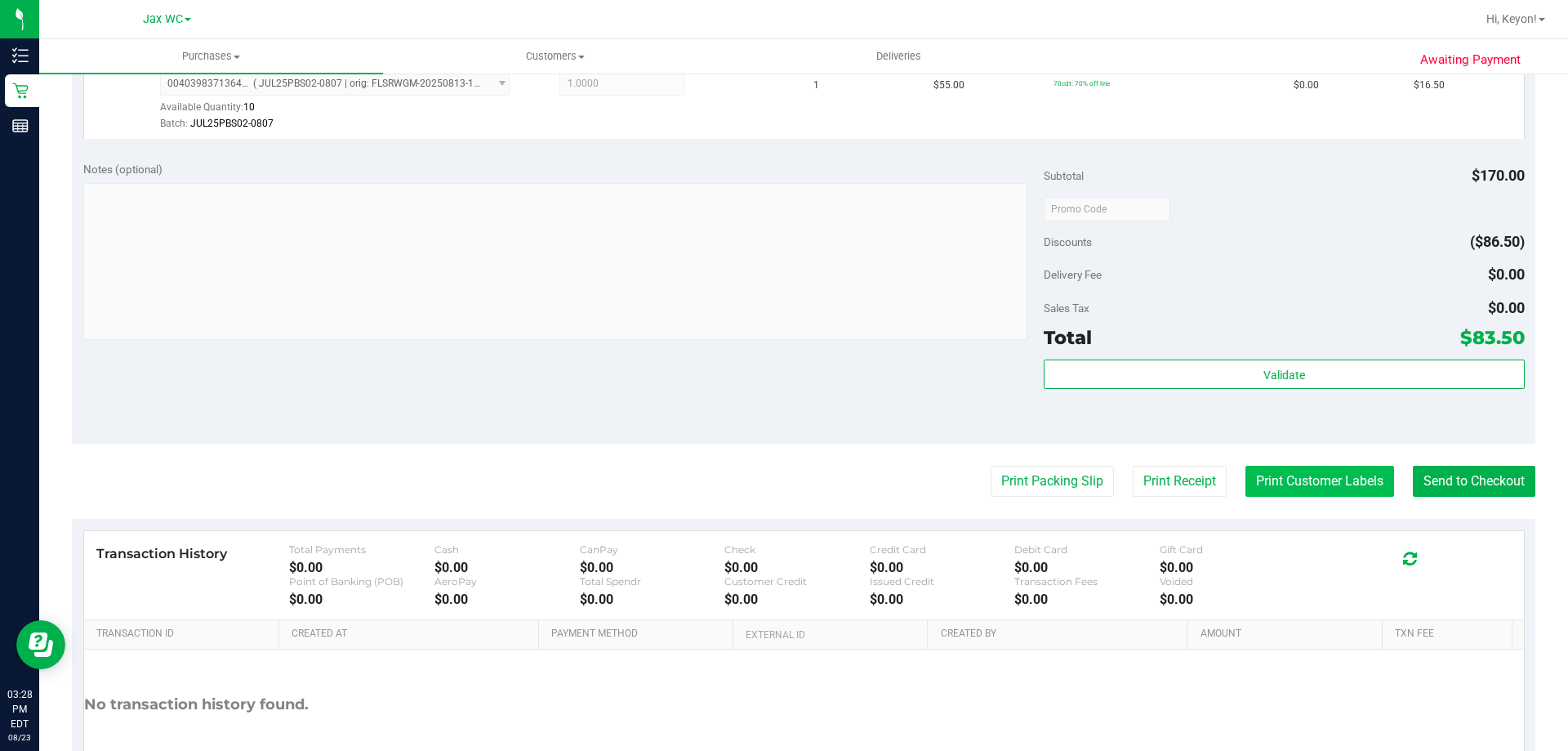
click at [1324, 488] on button "Print Customer Labels" at bounding box center [1319, 480] width 148 height 31
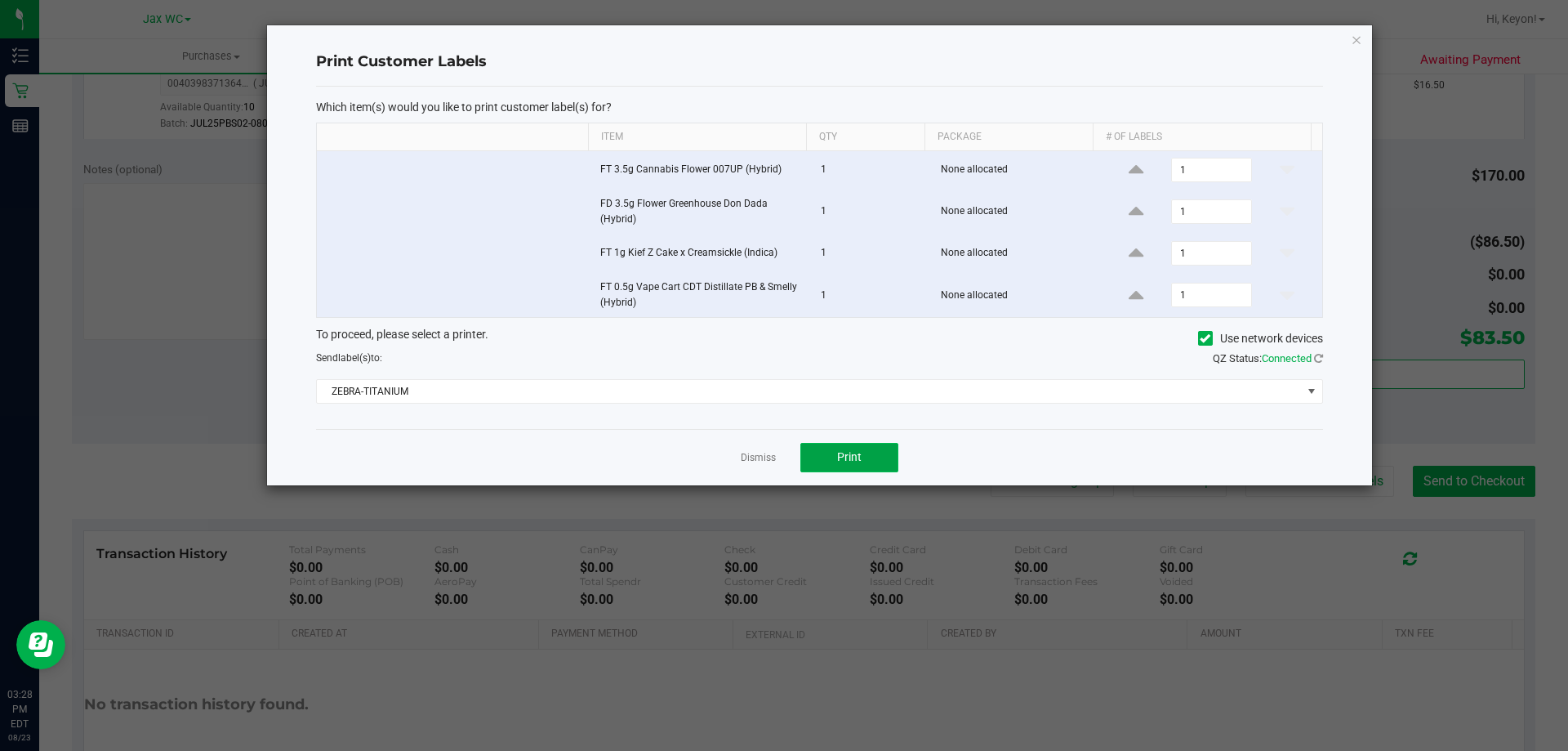
click at [867, 463] on button "Print" at bounding box center [849, 458] width 98 height 30
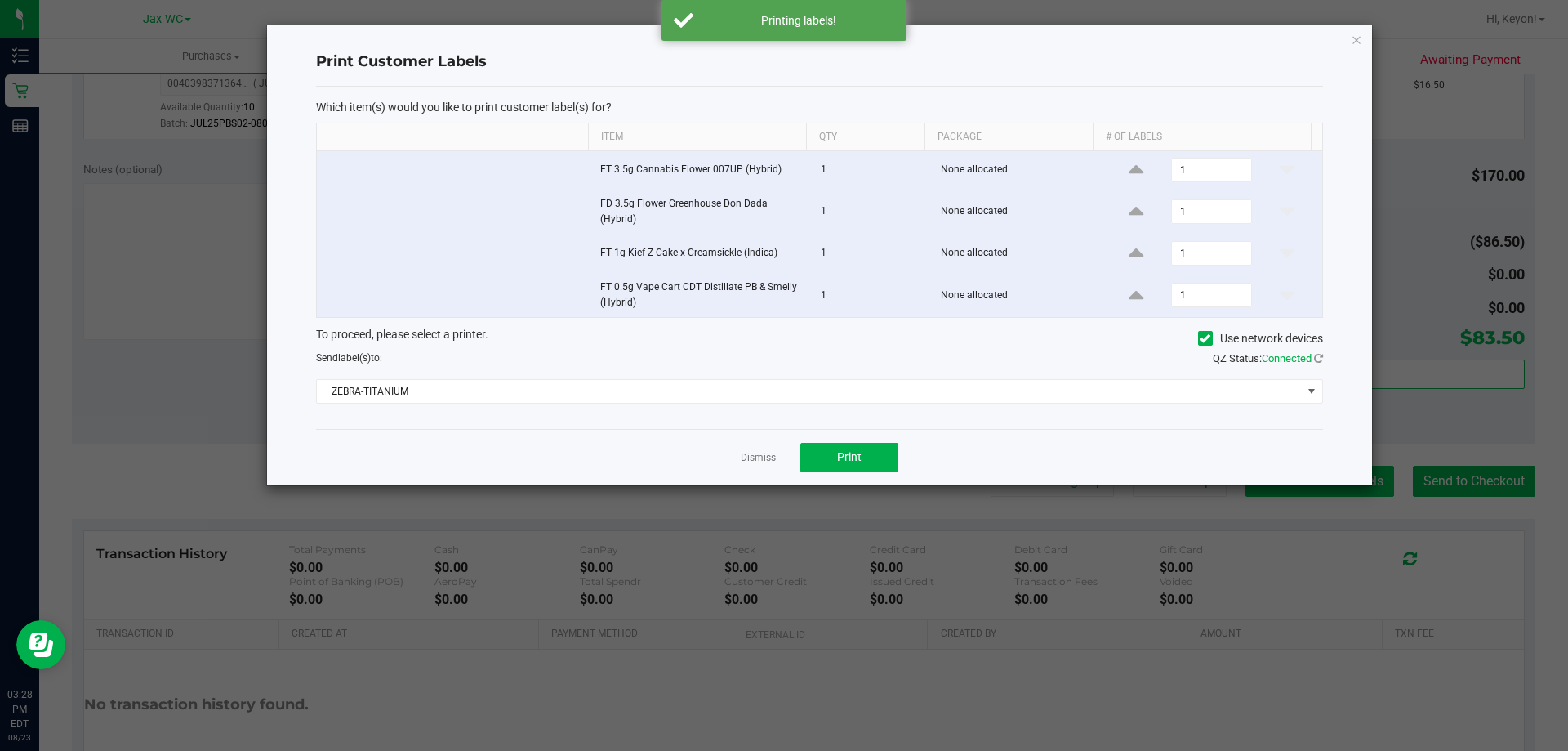
drag, startPoint x: 747, startPoint y: 458, endPoint x: 1295, endPoint y: 485, distance: 548.7
click at [749, 458] on link "Dismiss" at bounding box center [758, 457] width 35 height 14
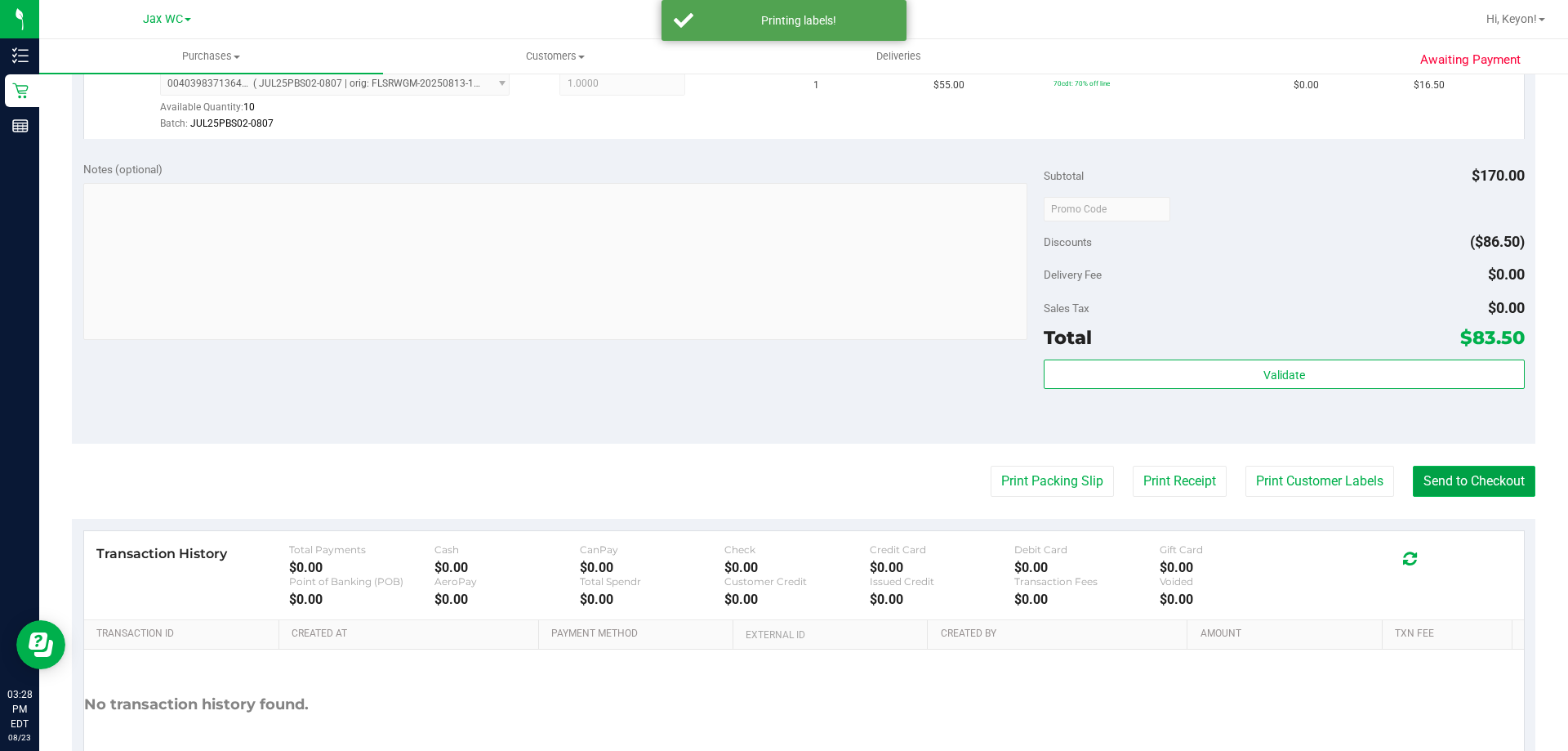
drag, startPoint x: 1501, startPoint y: 489, endPoint x: 1454, endPoint y: 469, distance: 51.1
click at [1501, 489] on button "Send to Checkout" at bounding box center [1474, 480] width 122 height 31
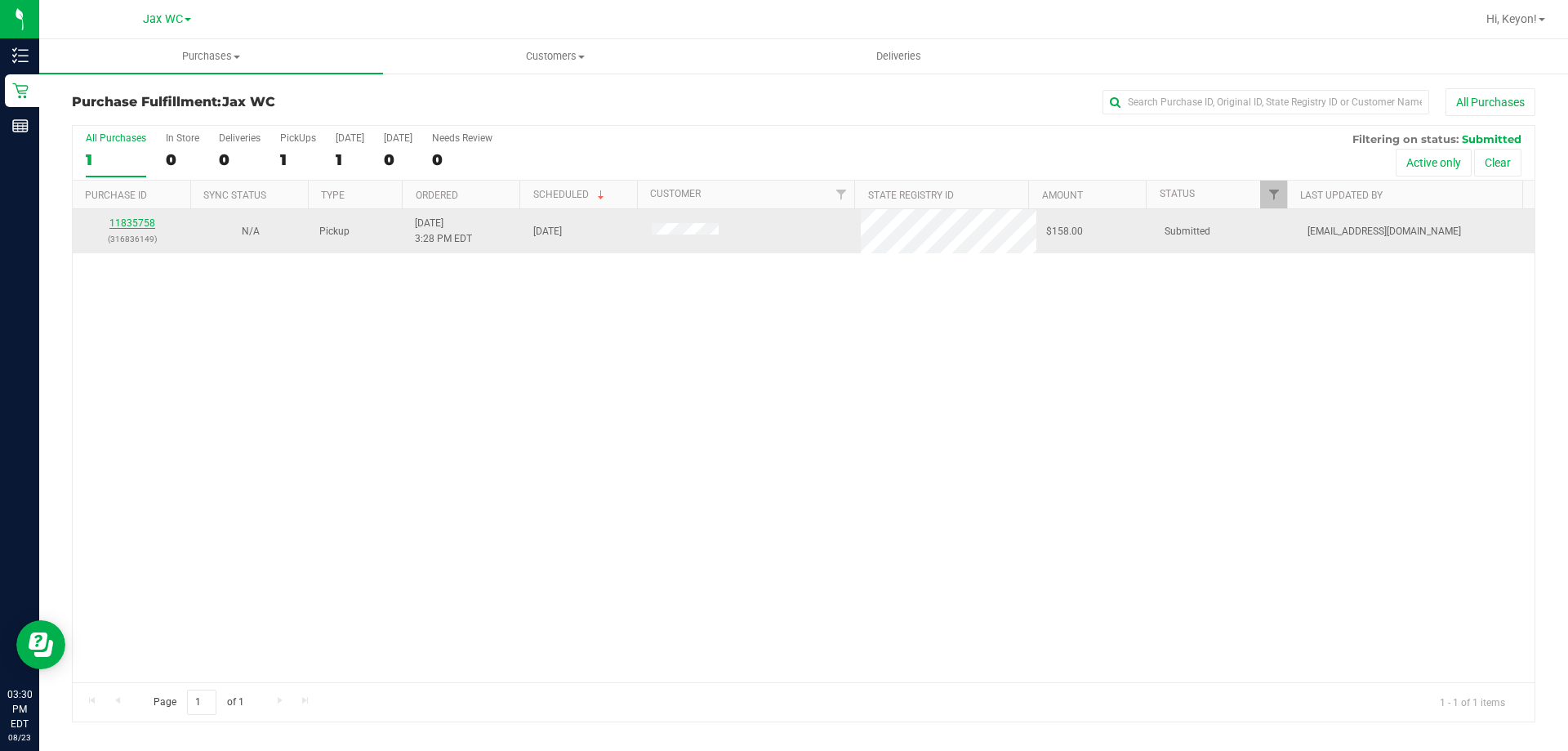
click at [130, 221] on link "11835758" at bounding box center [132, 223] width 46 height 11
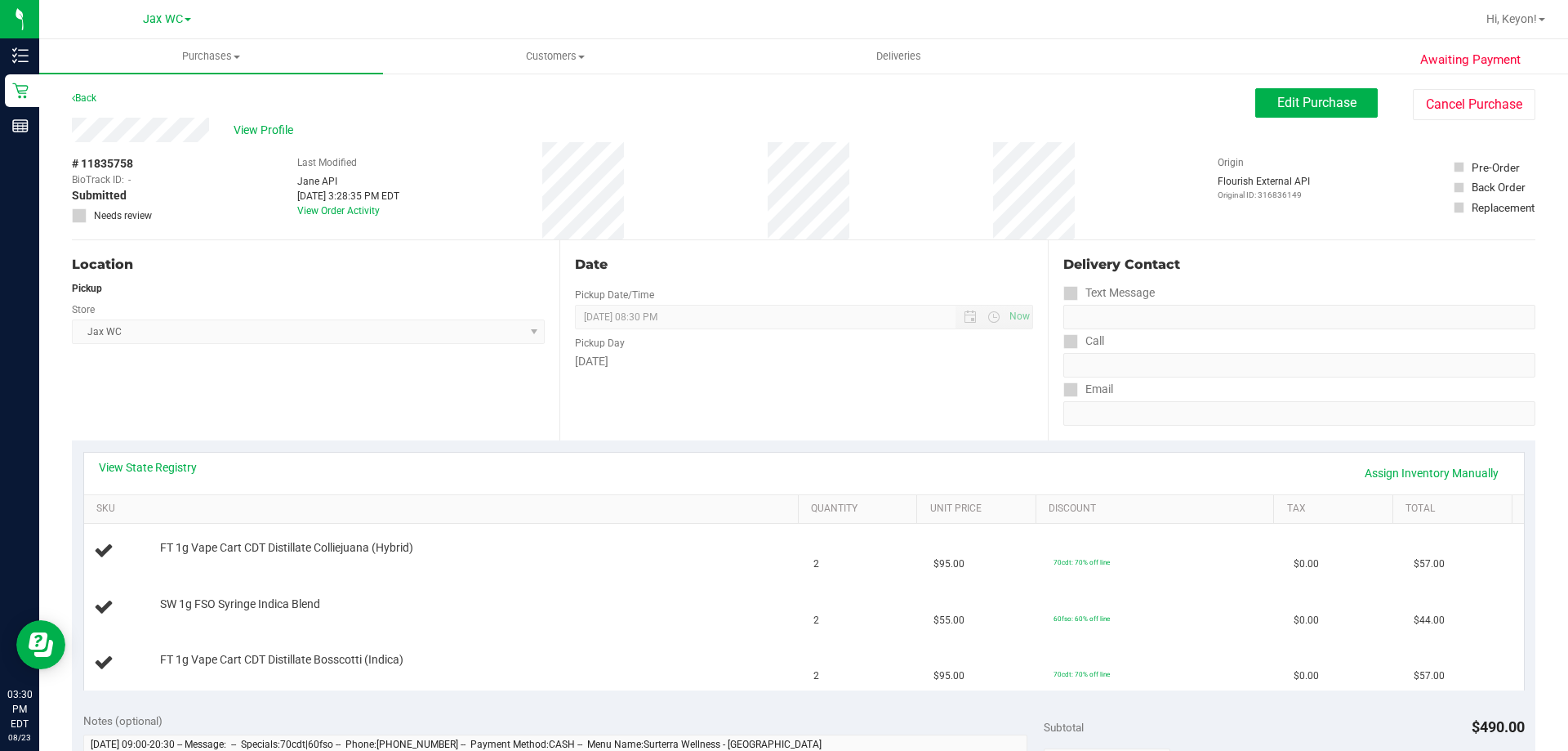
scroll to position [104, 0]
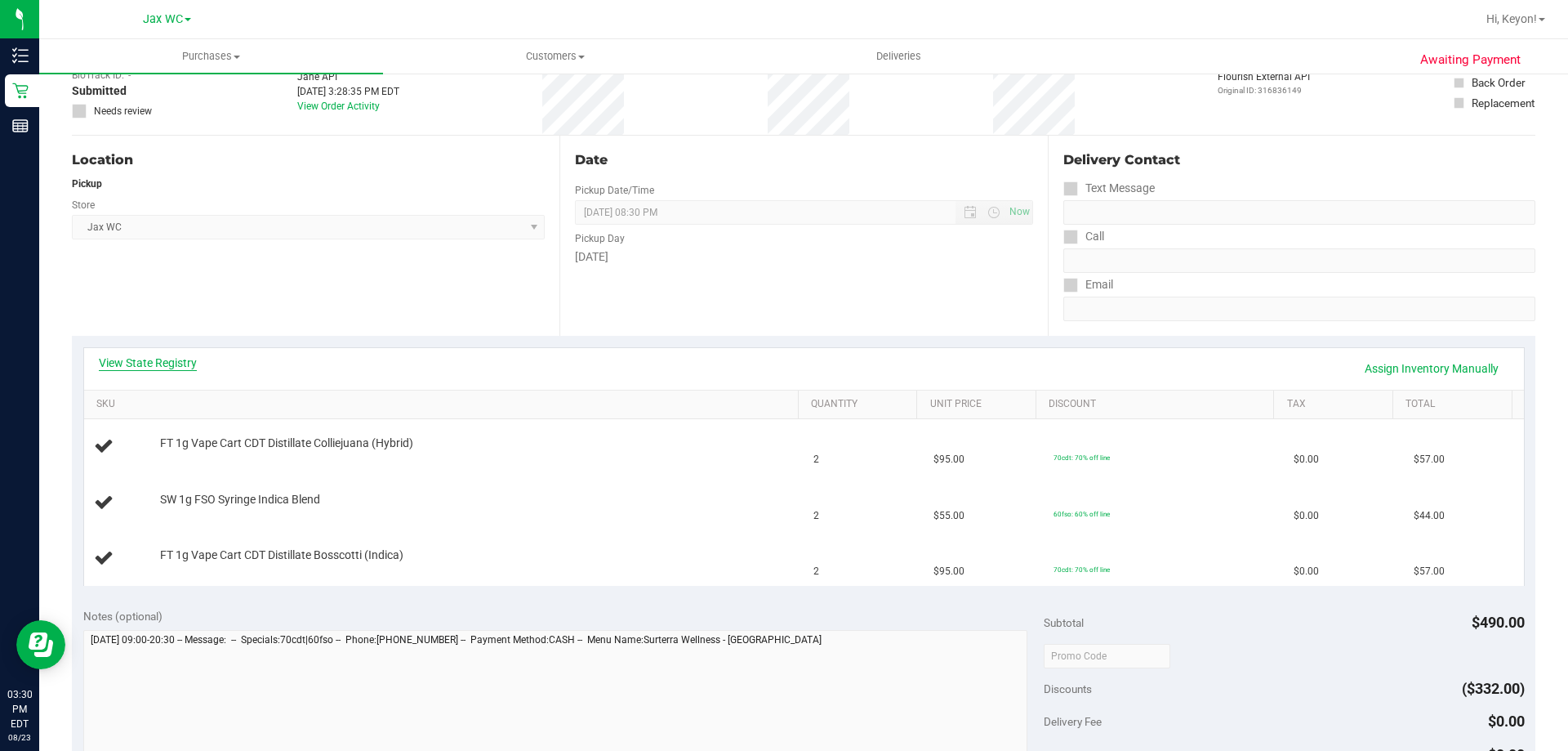
click at [153, 364] on link "View State Registry" at bounding box center [147, 363] width 98 height 17
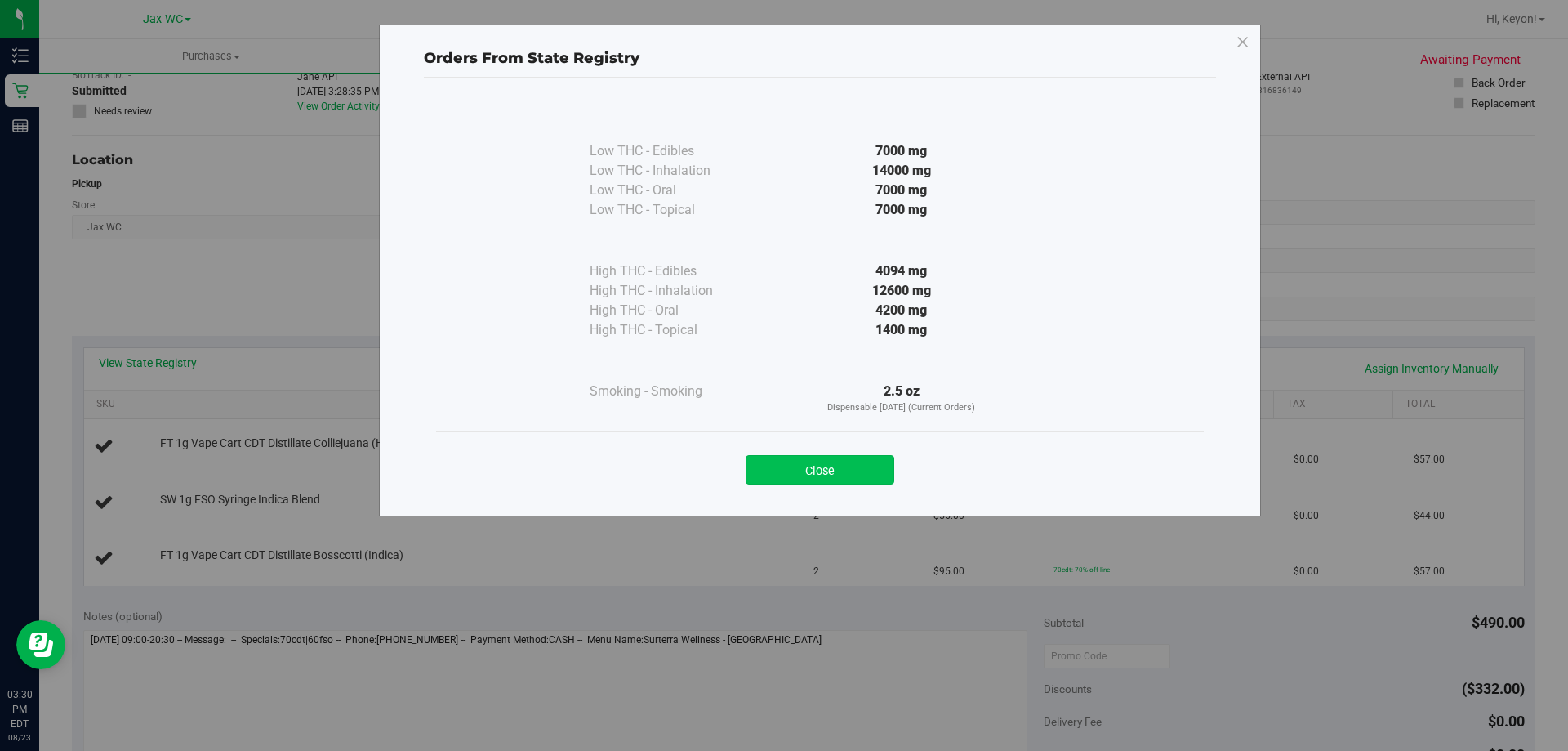
click at [806, 475] on button "Close" at bounding box center [819, 470] width 148 height 30
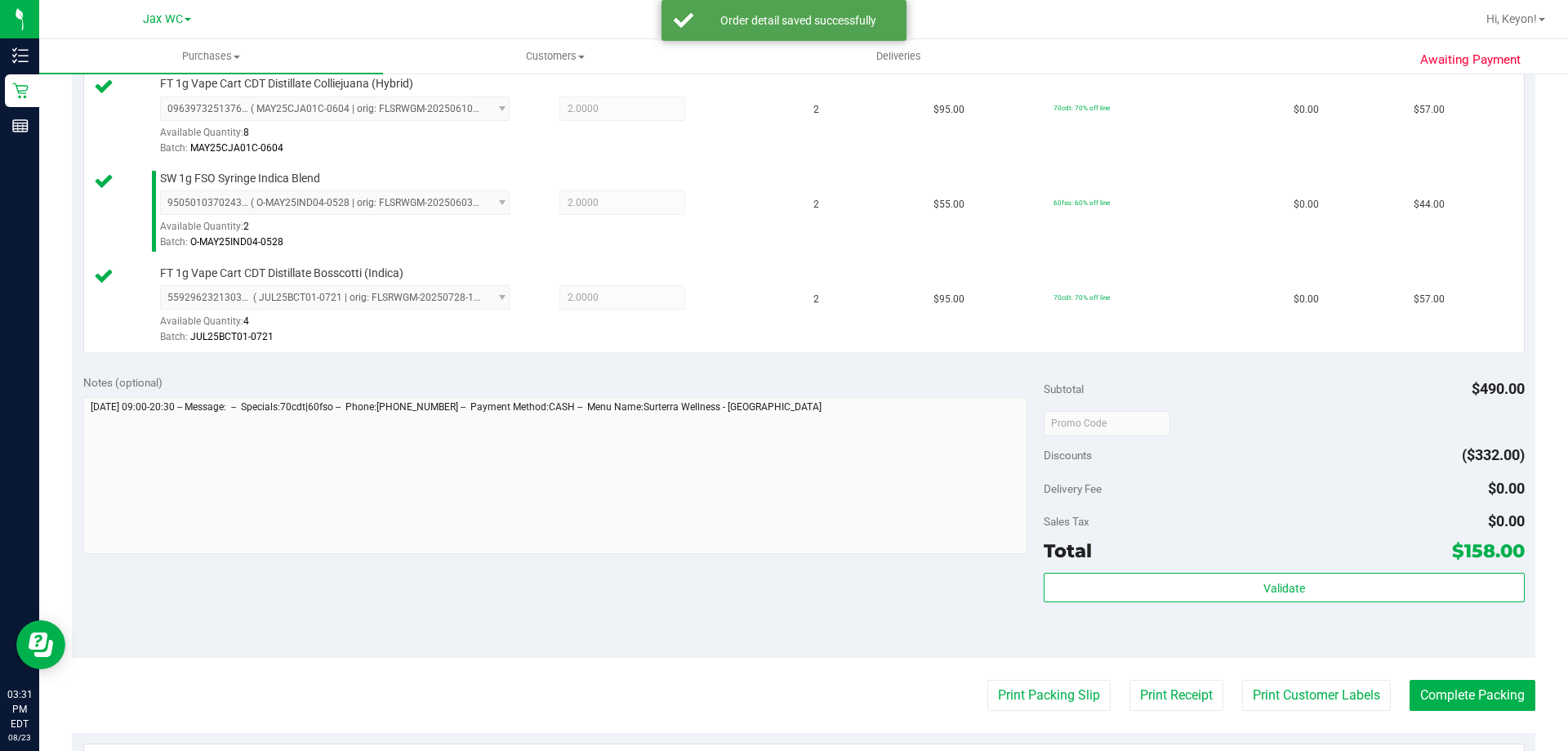
scroll to position [476, 0]
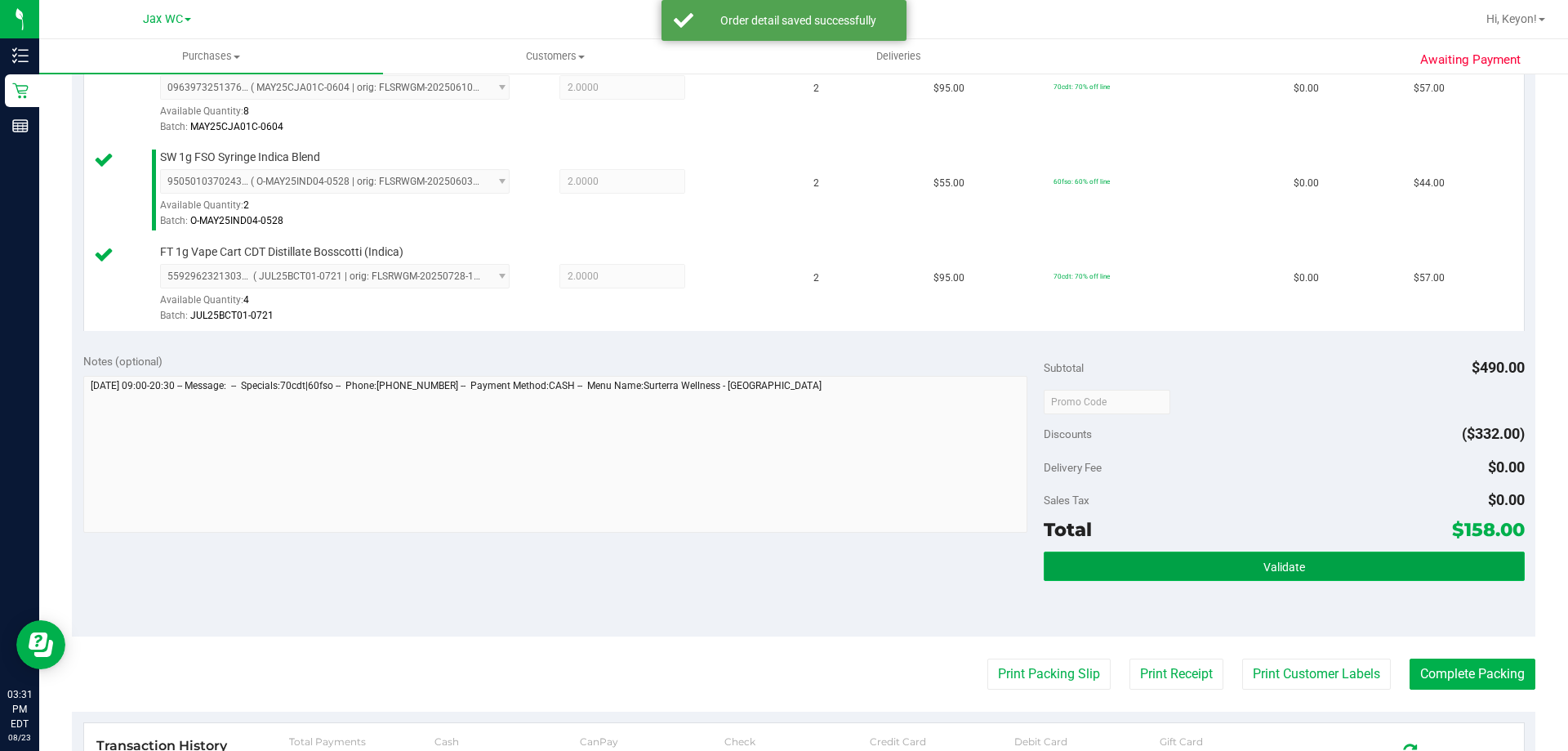
click at [1272, 558] on button "Validate" at bounding box center [1284, 566] width 480 height 30
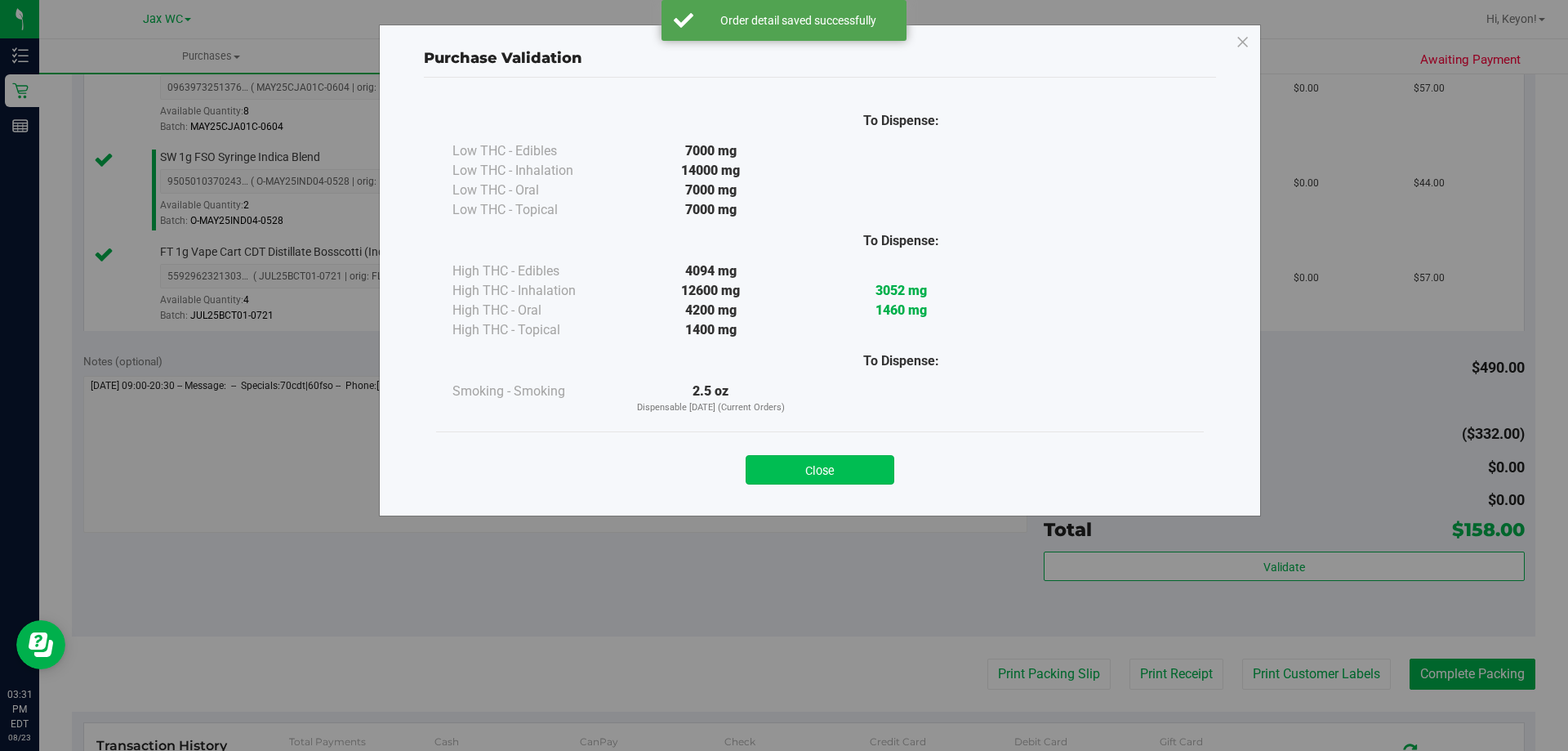
click at [862, 470] on button "Close" at bounding box center [819, 470] width 148 height 30
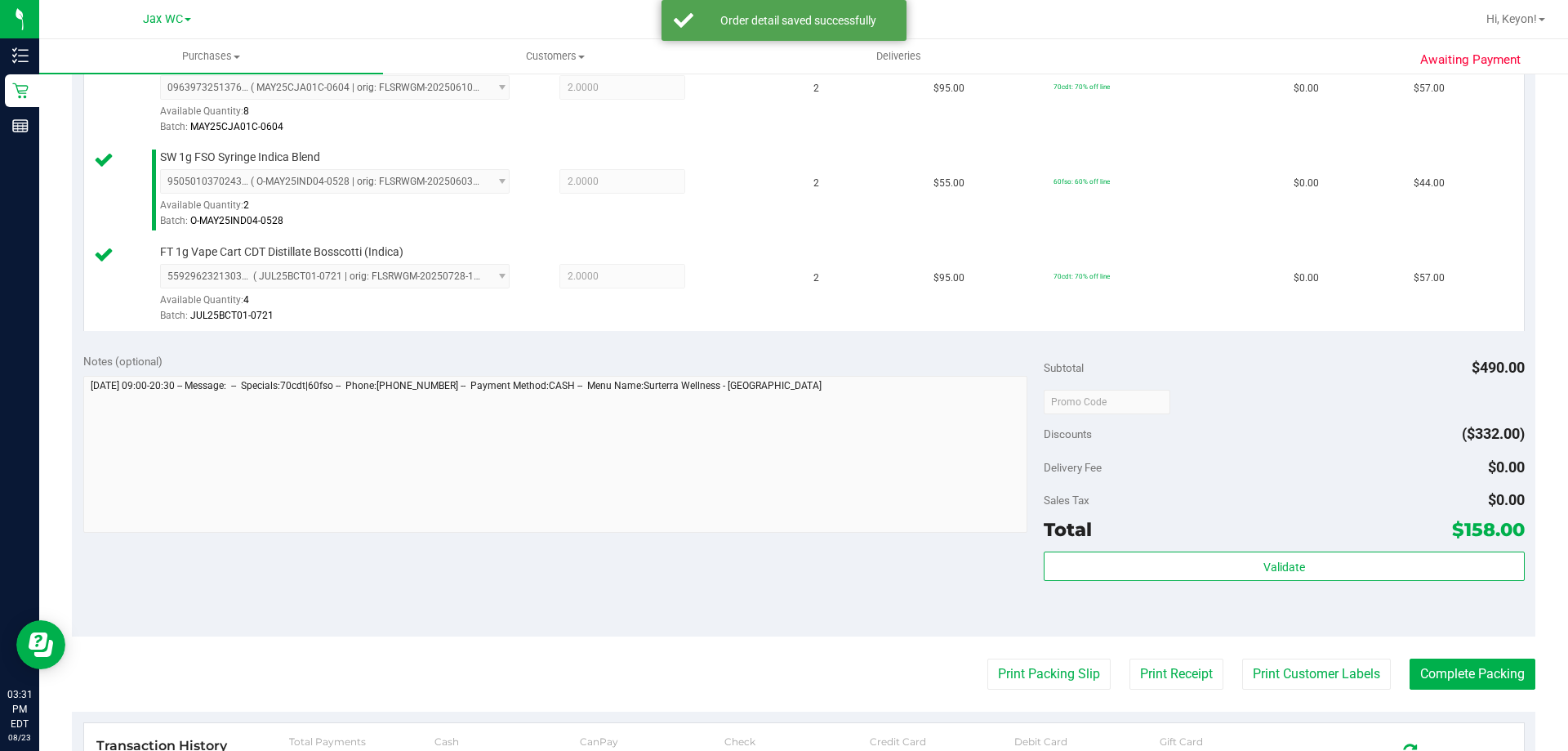
scroll to position [596, 0]
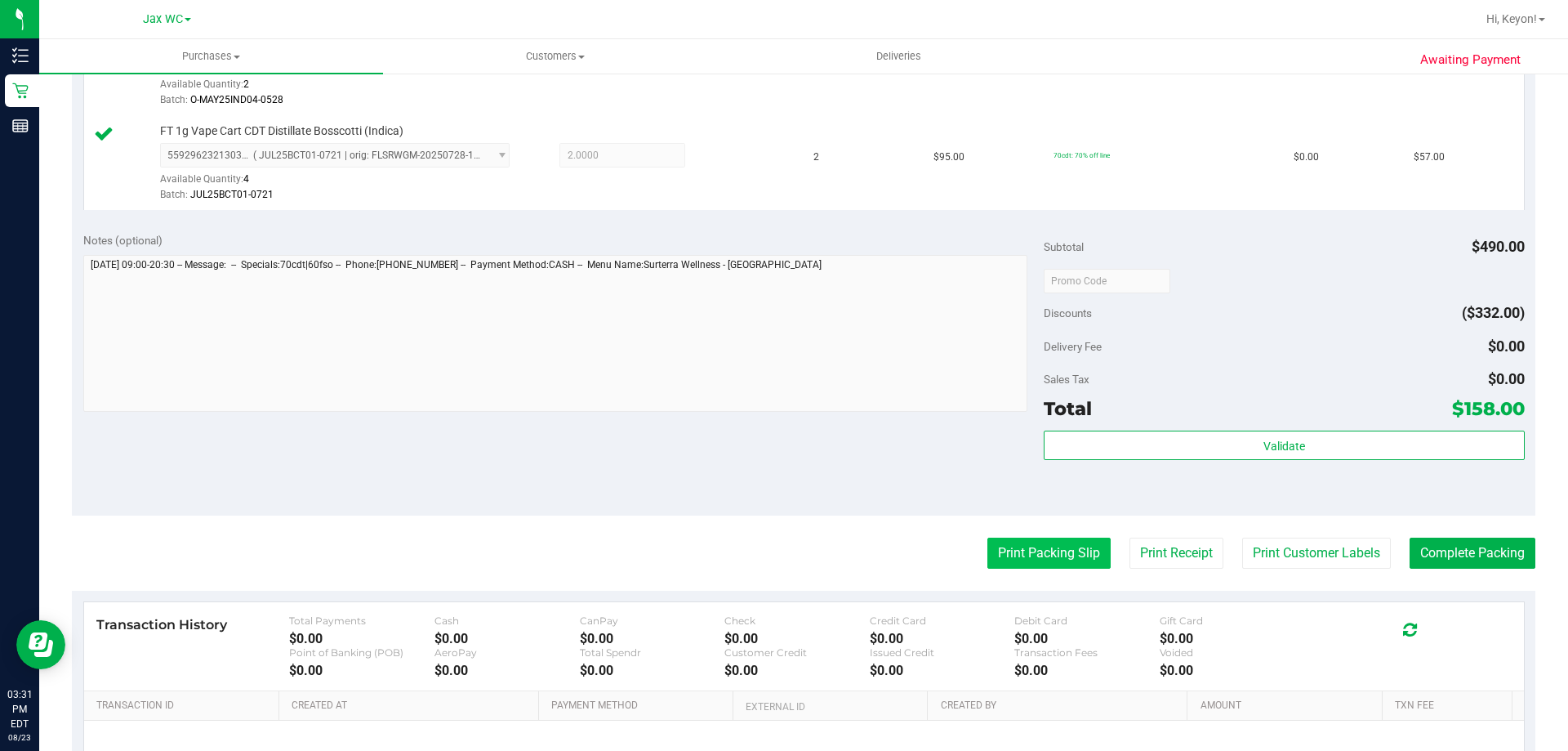
click at [1015, 550] on button "Print Packing Slip" at bounding box center [1049, 552] width 123 height 31
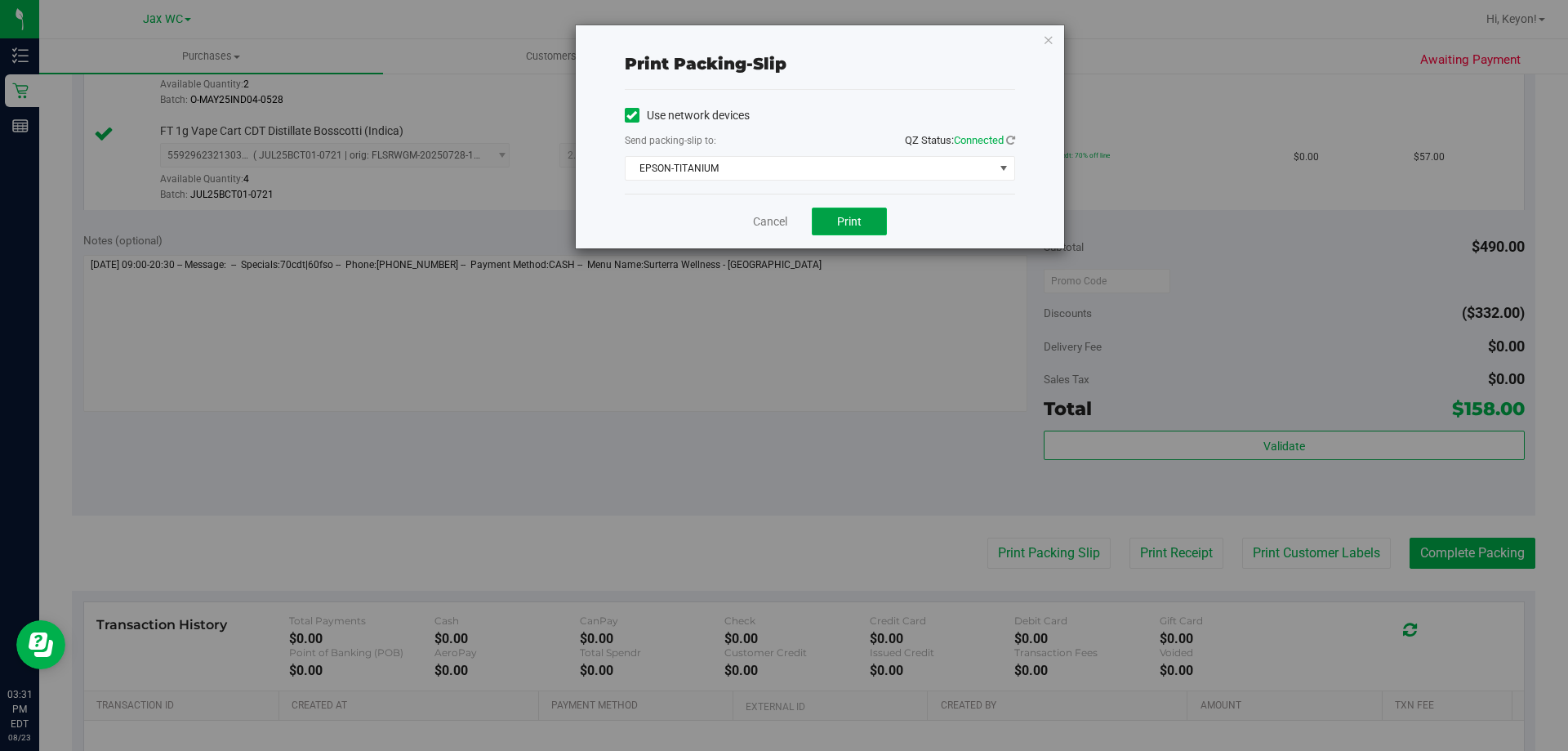
click at [833, 223] on button "Print" at bounding box center [849, 221] width 76 height 28
click at [778, 222] on link "Cancel" at bounding box center [770, 222] width 35 height 17
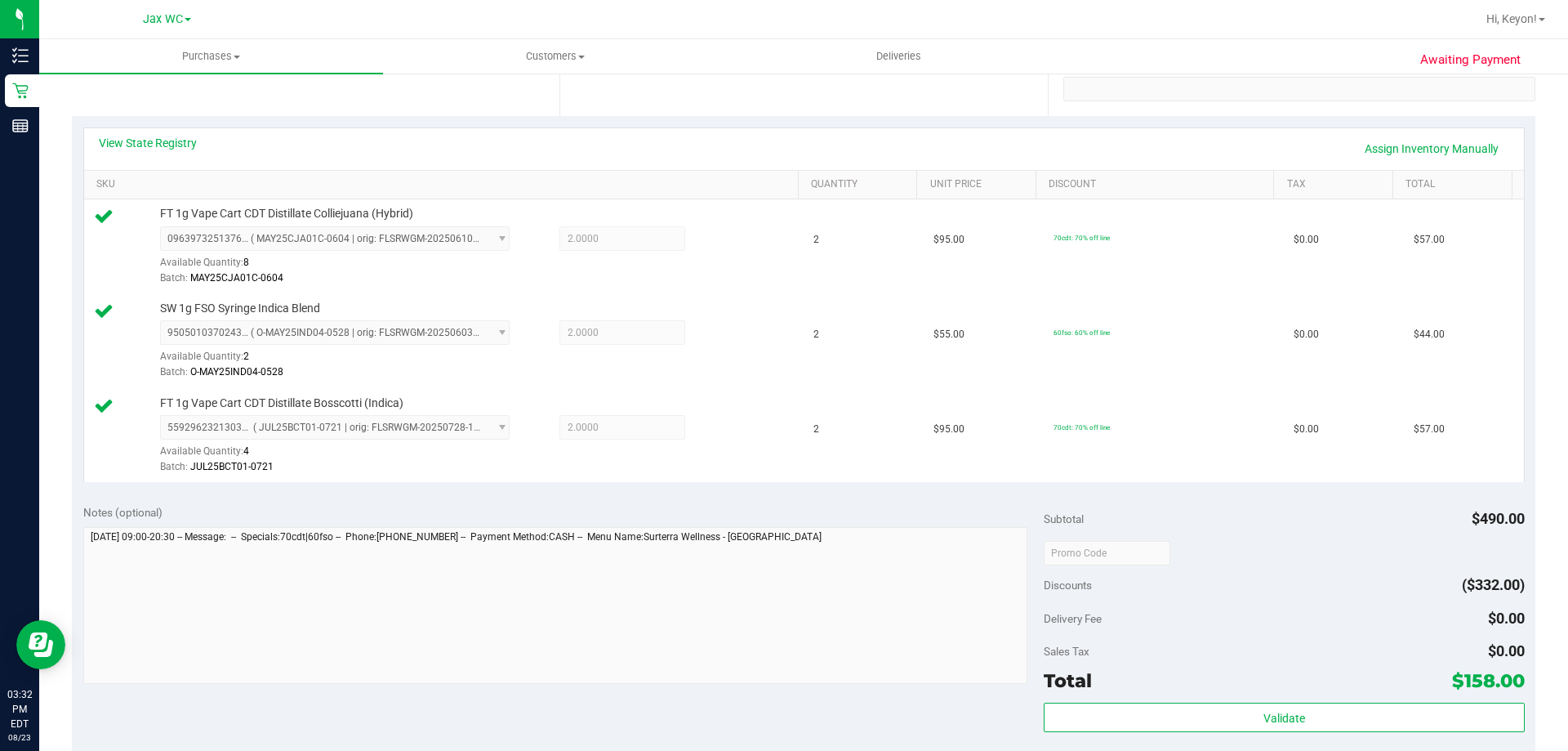
scroll to position [657, 0]
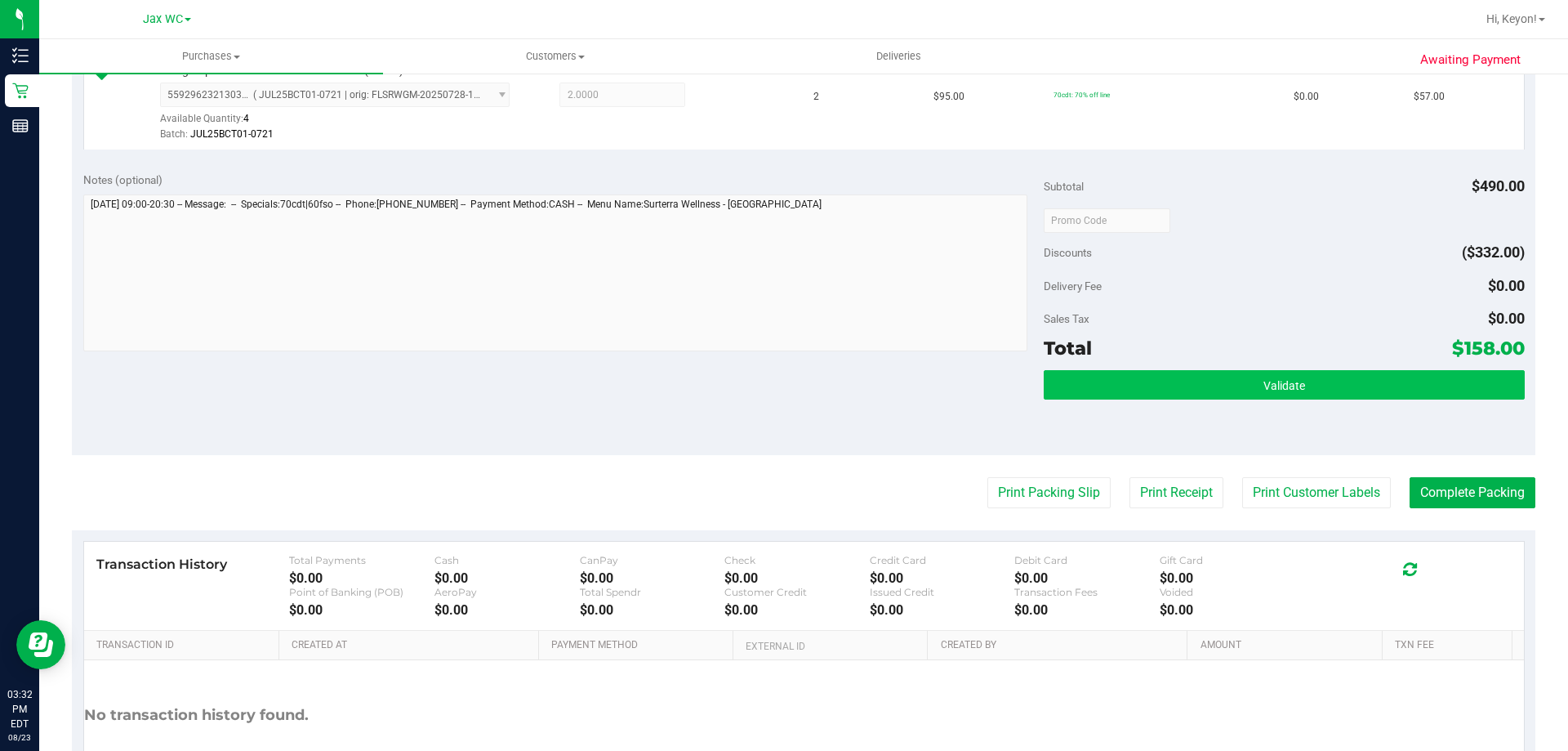
drag, startPoint x: 1355, startPoint y: 351, endPoint x: 1350, endPoint y: 370, distance: 19.6
click at [1353, 359] on div "Total $158.00" at bounding box center [1284, 348] width 480 height 30
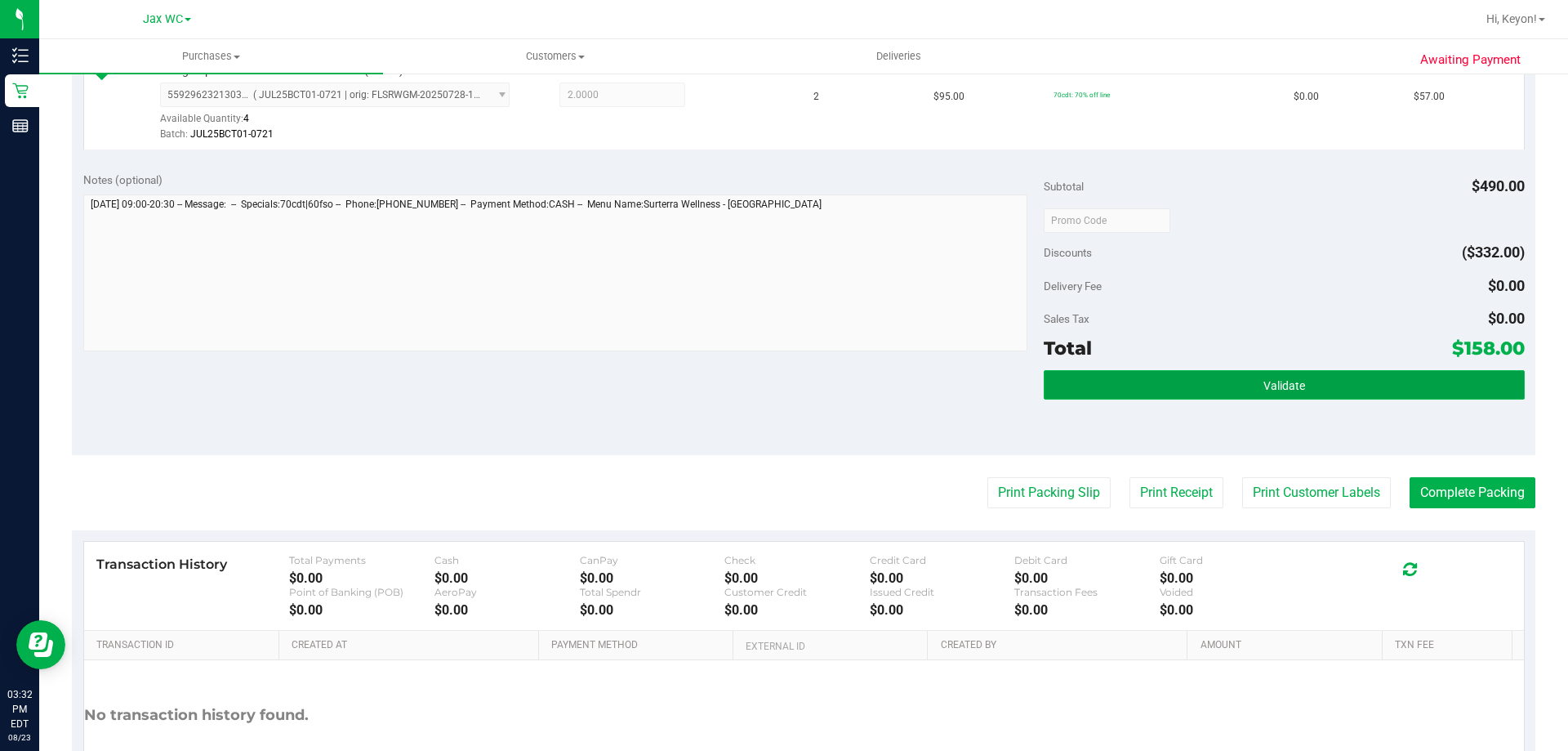
click at [1348, 382] on button "Validate" at bounding box center [1284, 385] width 480 height 30
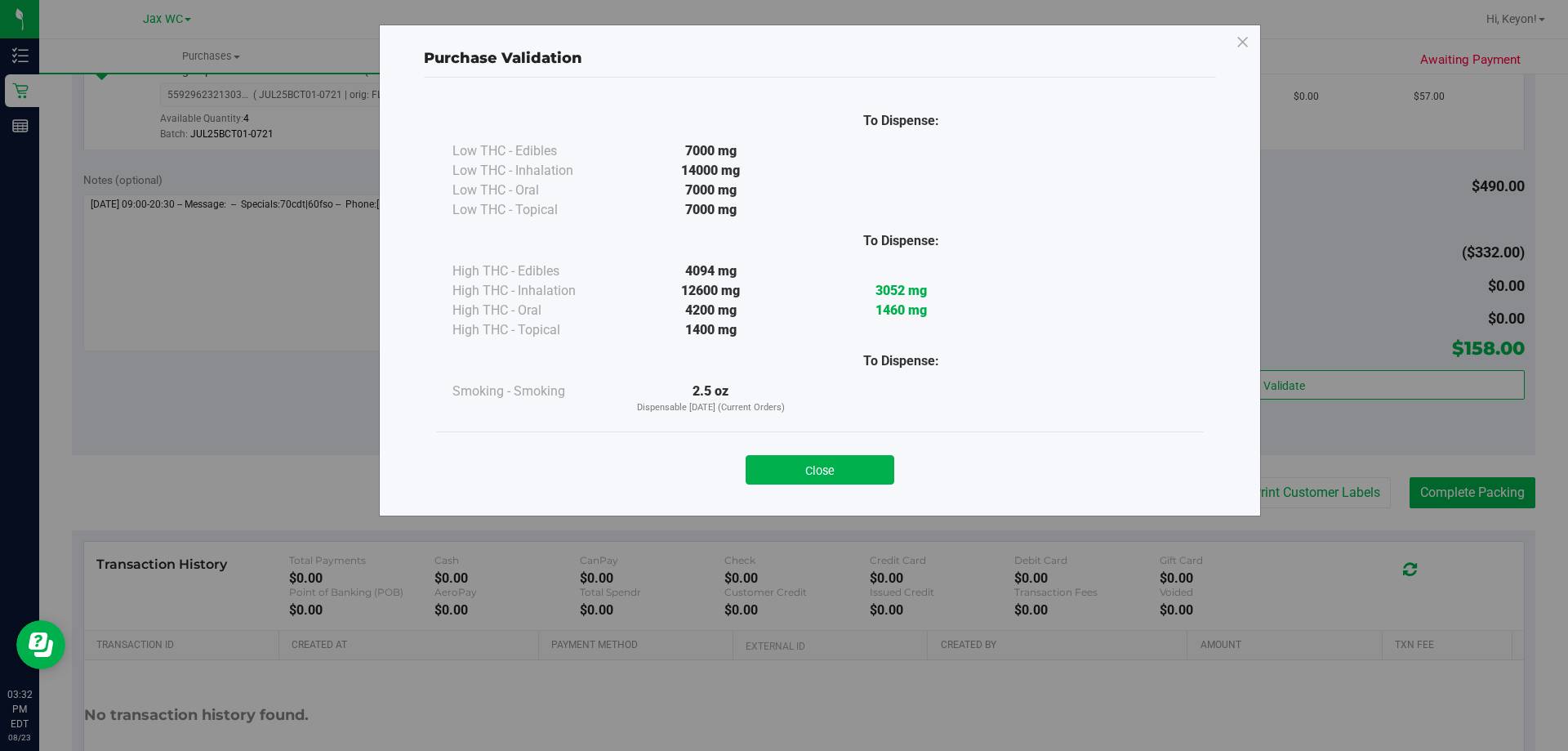
drag, startPoint x: 839, startPoint y: 472, endPoint x: 1567, endPoint y: 420, distance: 729.9
click at [847, 469] on button "Close" at bounding box center [819, 470] width 148 height 30
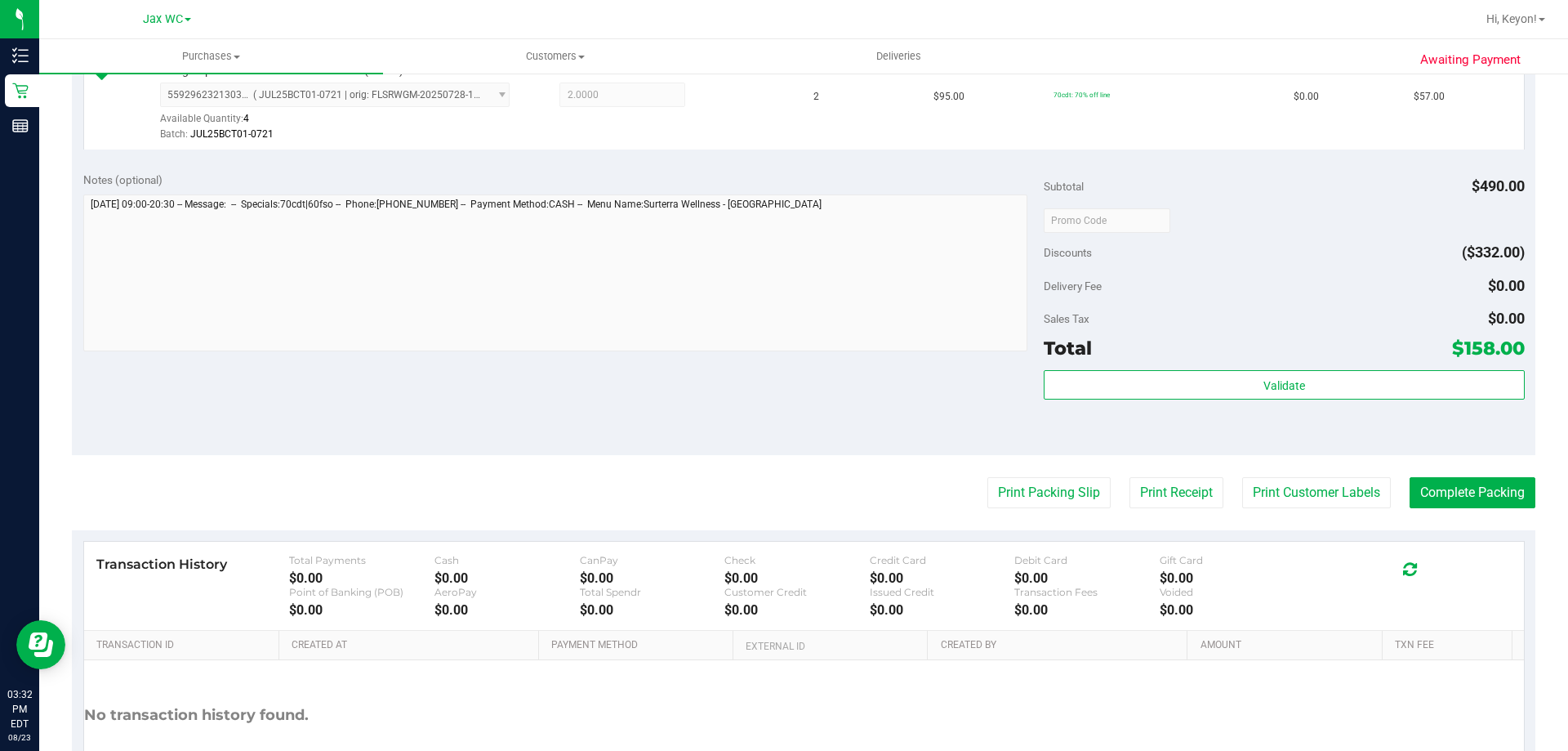
scroll to position [711, 0]
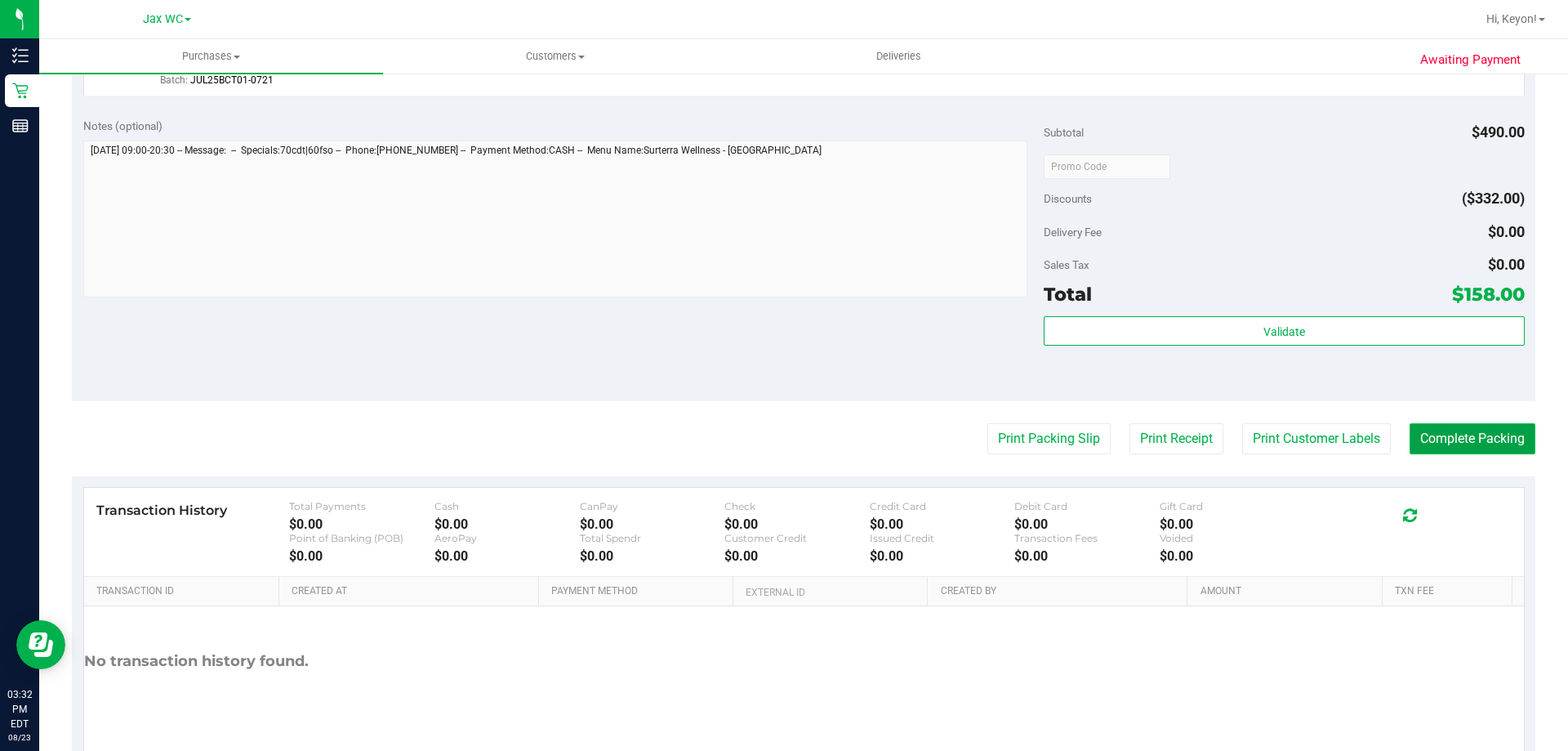
click at [1510, 443] on button "Complete Packing" at bounding box center [1472, 438] width 126 height 31
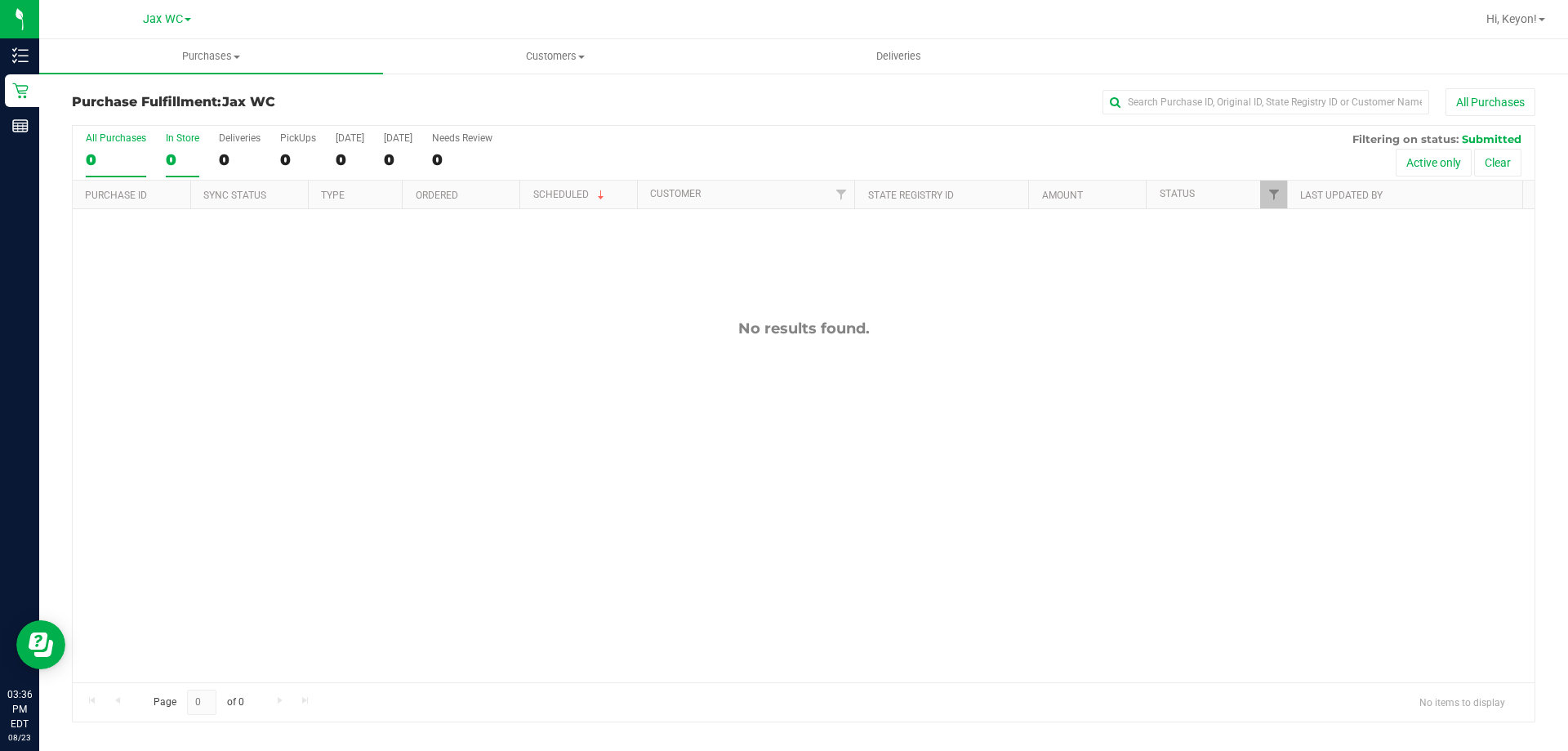
click at [194, 162] on div "0" at bounding box center [183, 160] width 34 height 19
click at [0, 0] on input "In Store 0" at bounding box center [0, 0] width 0 height 0
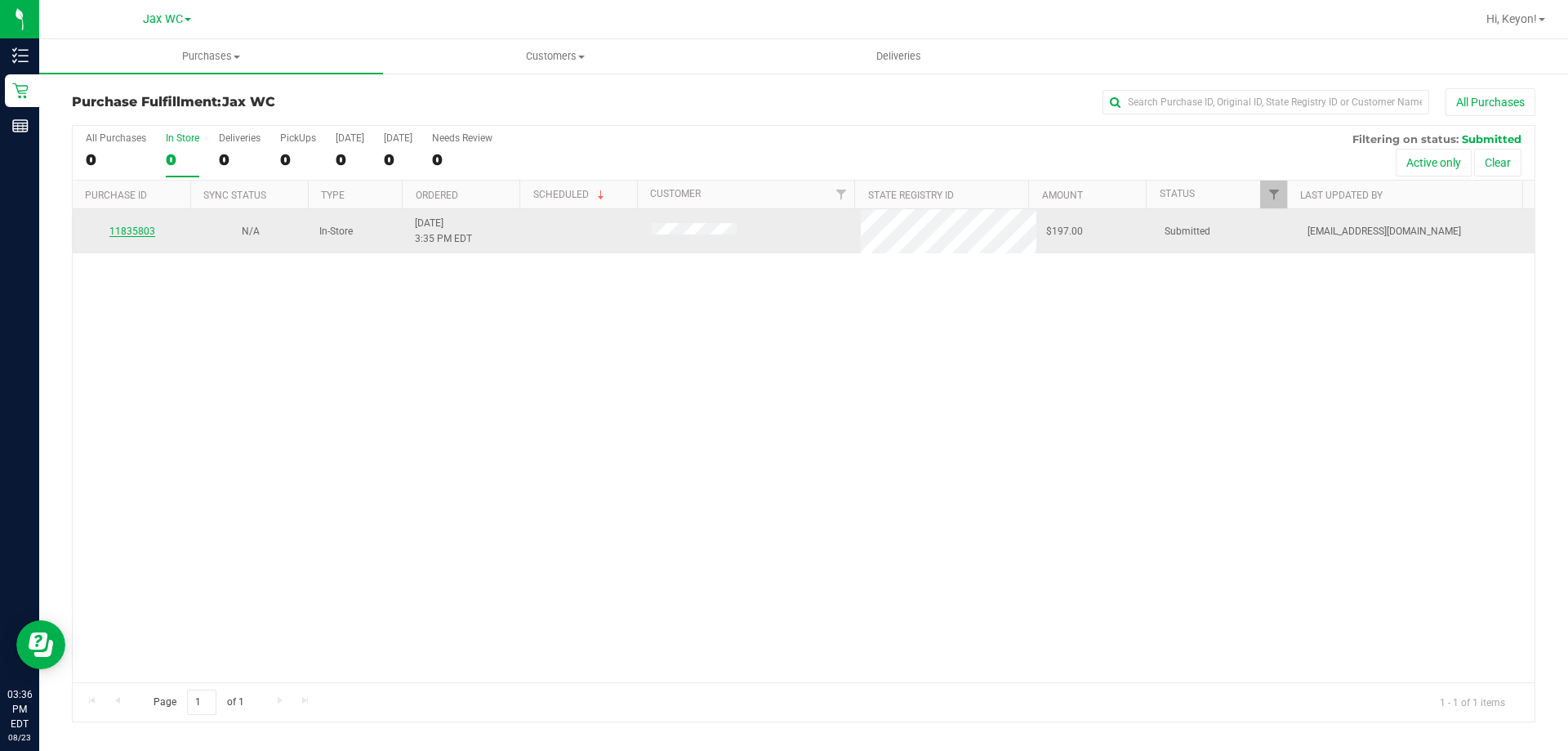
click at [147, 229] on link "11835803" at bounding box center [132, 231] width 46 height 11
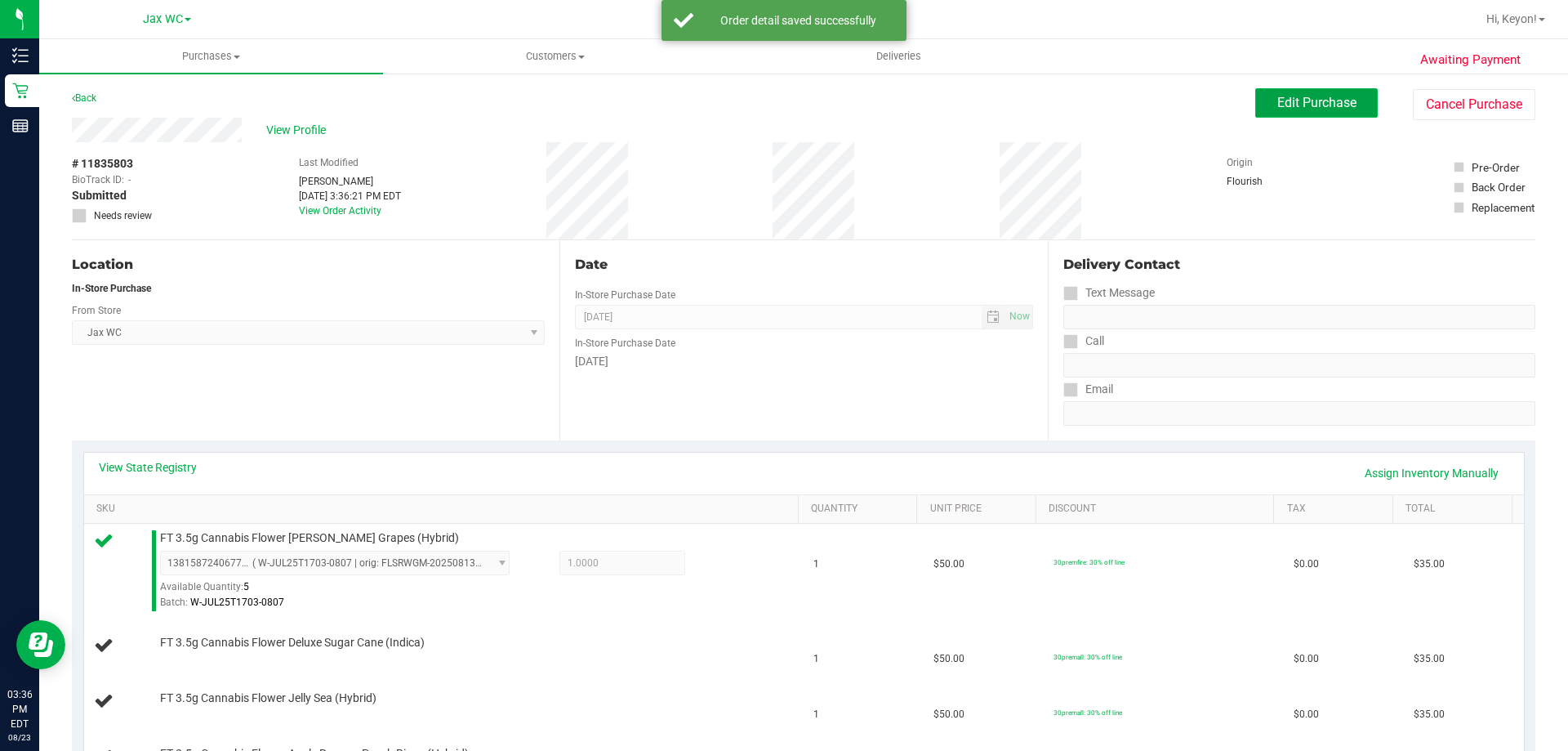
click at [1277, 106] on span "Edit Purchase" at bounding box center [1316, 103] width 79 height 16
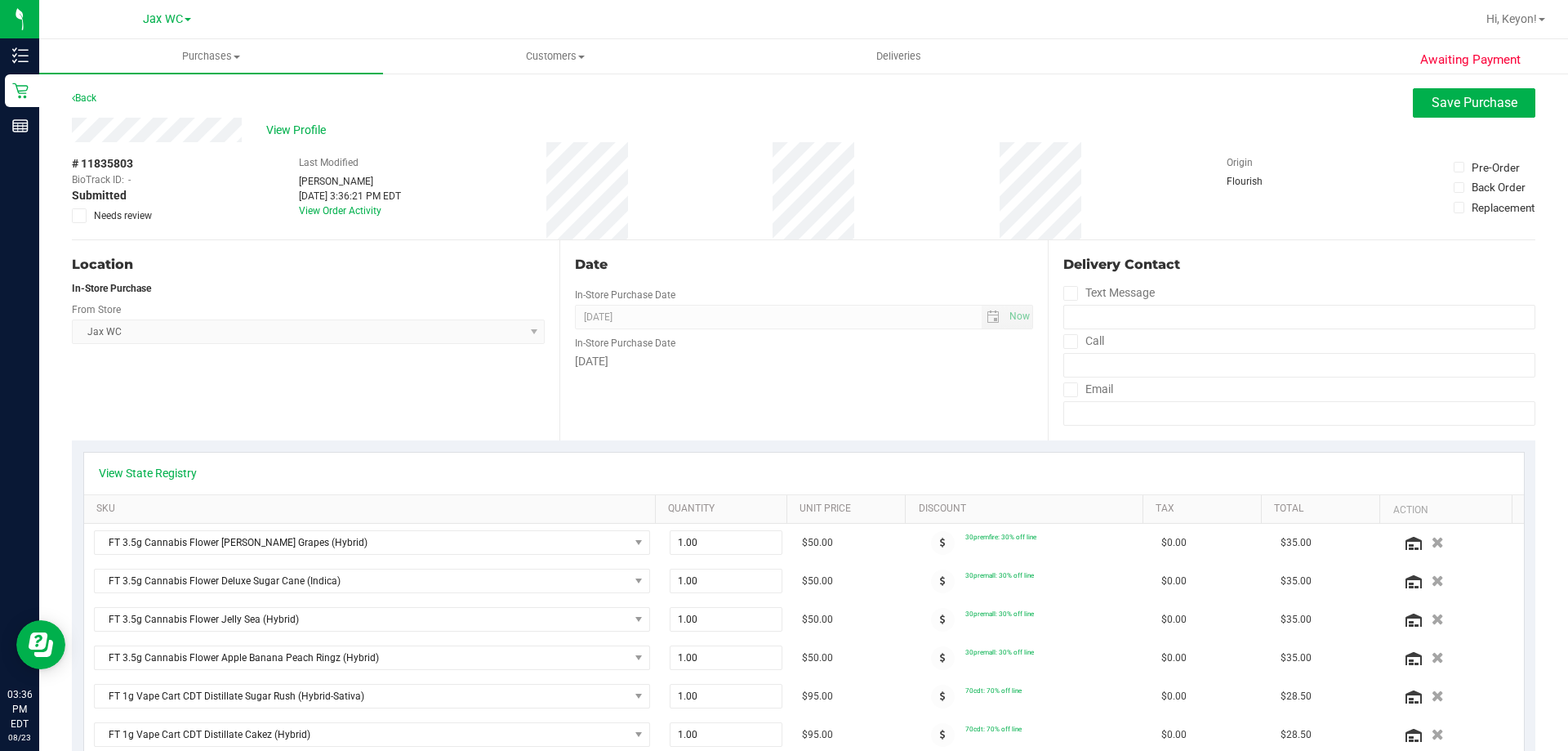
scroll to position [622, 0]
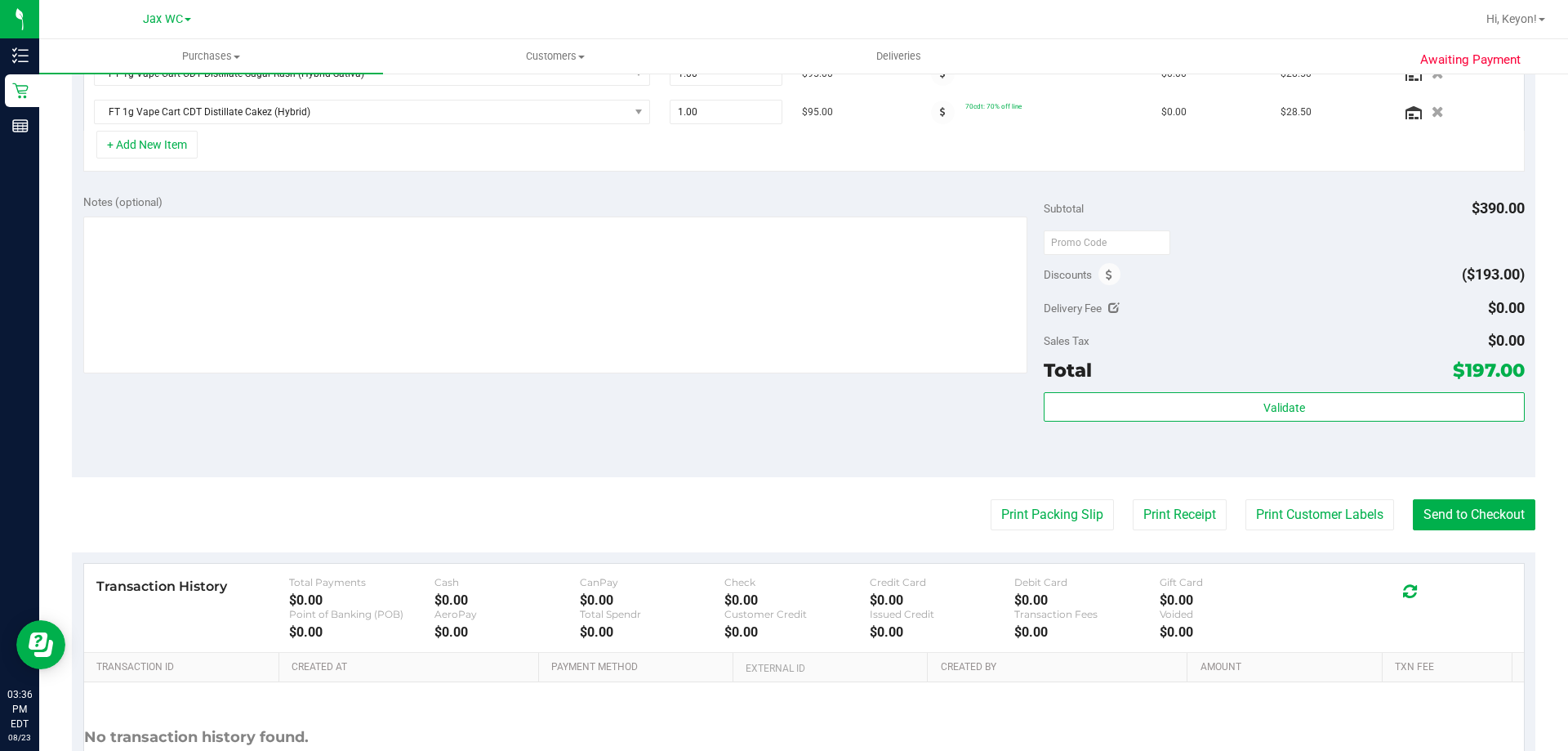
click at [154, 142] on button "+ Add New Item" at bounding box center [146, 145] width 102 height 28
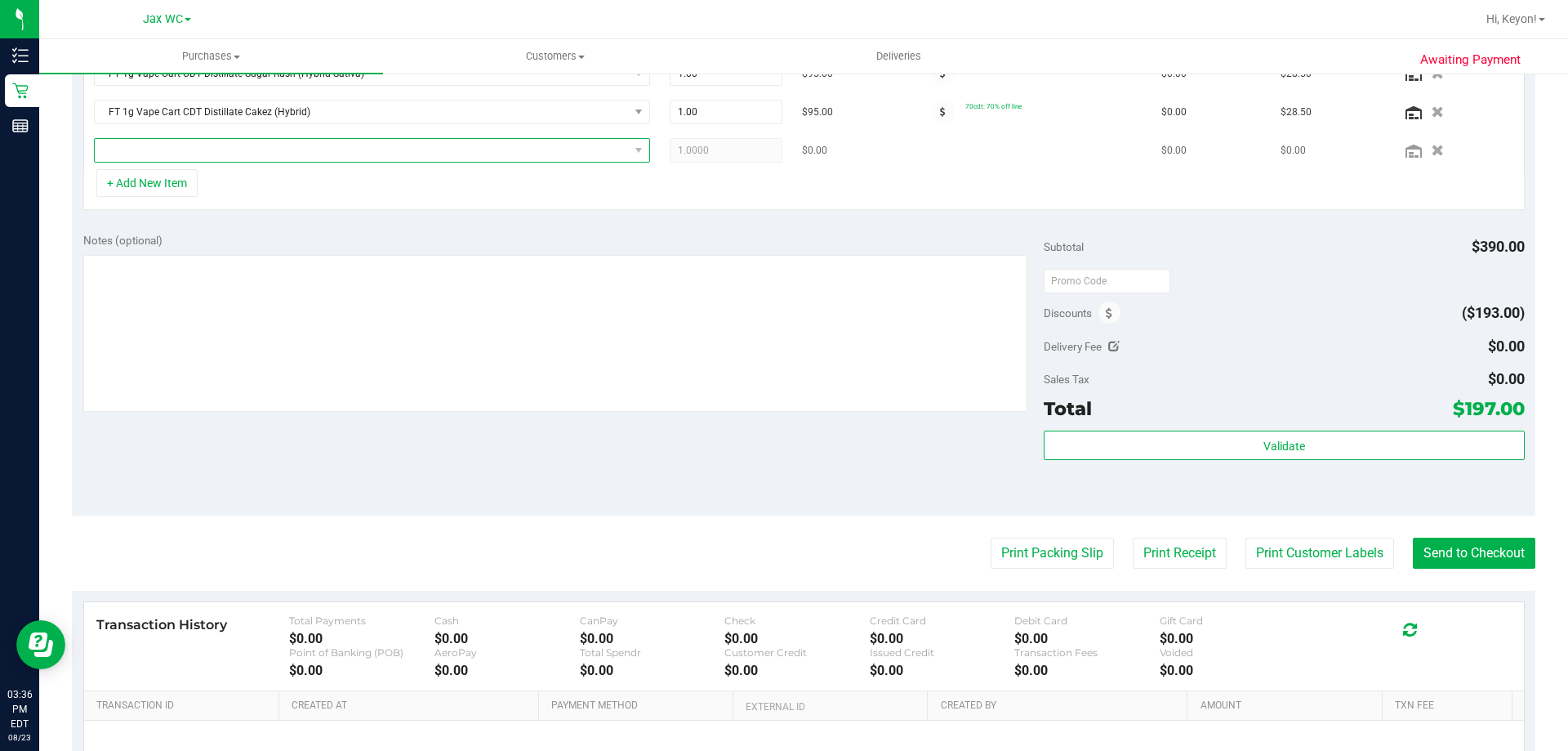
click at [377, 150] on span "NO DATA FOUND" at bounding box center [362, 150] width 534 height 23
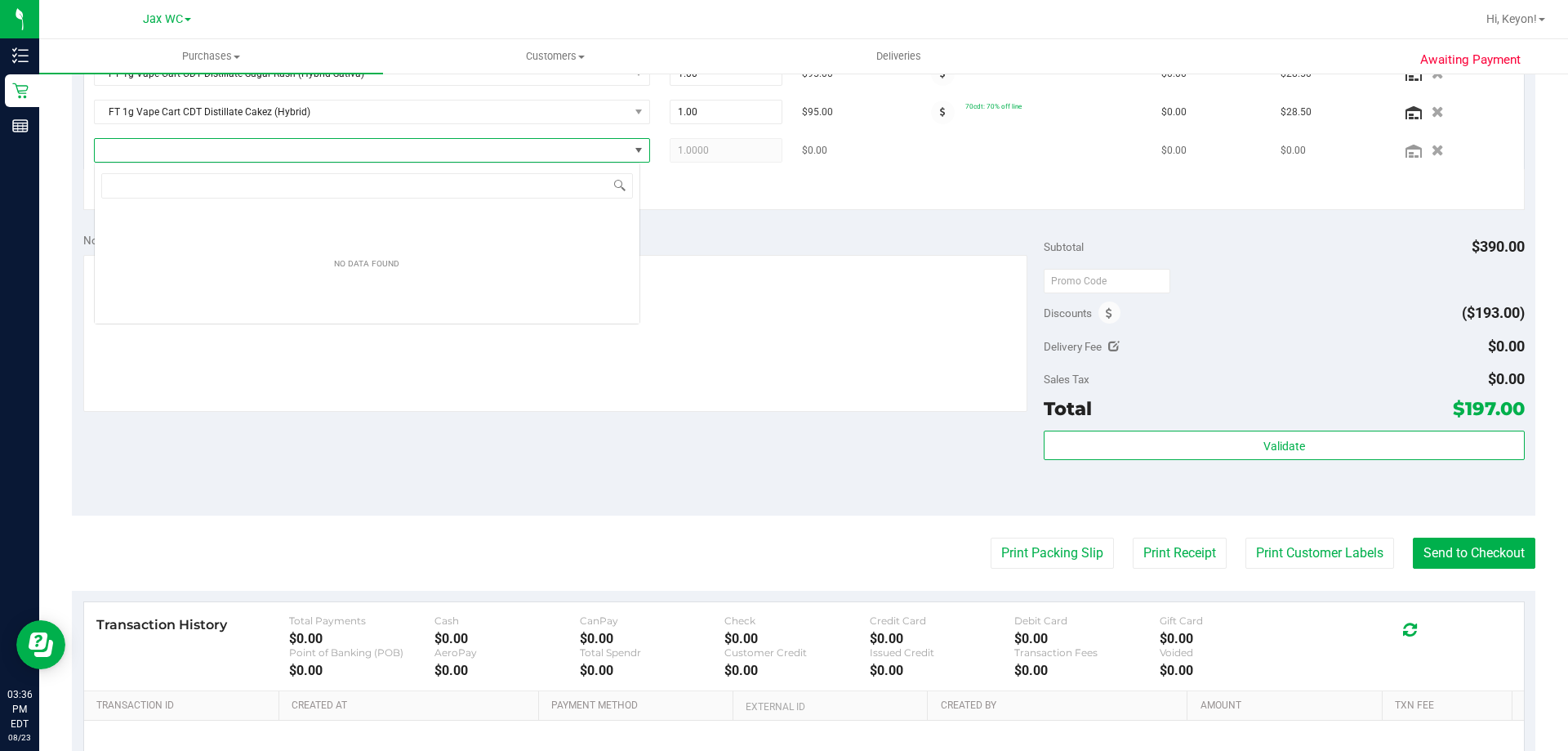
scroll to position [24, 547]
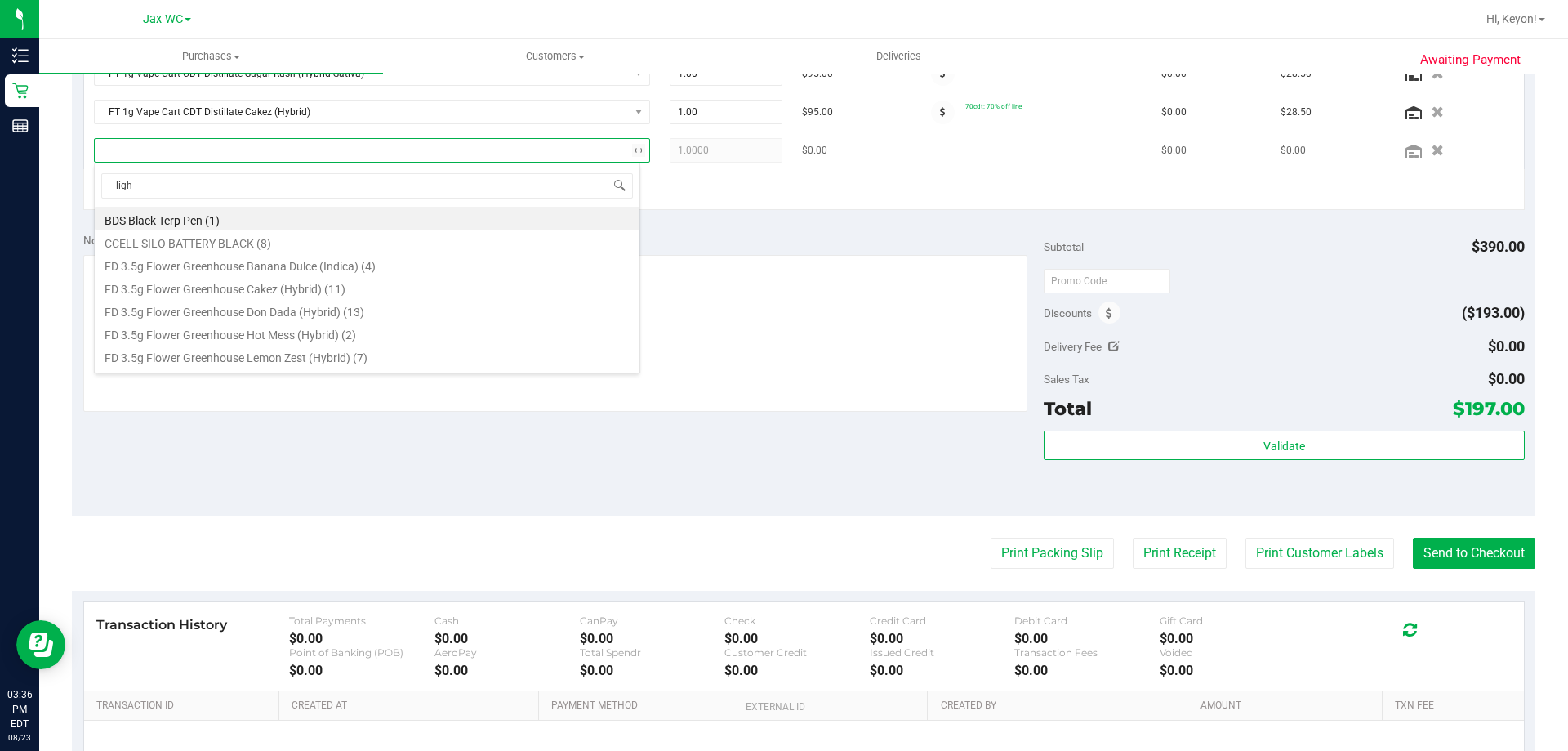
type input "light"
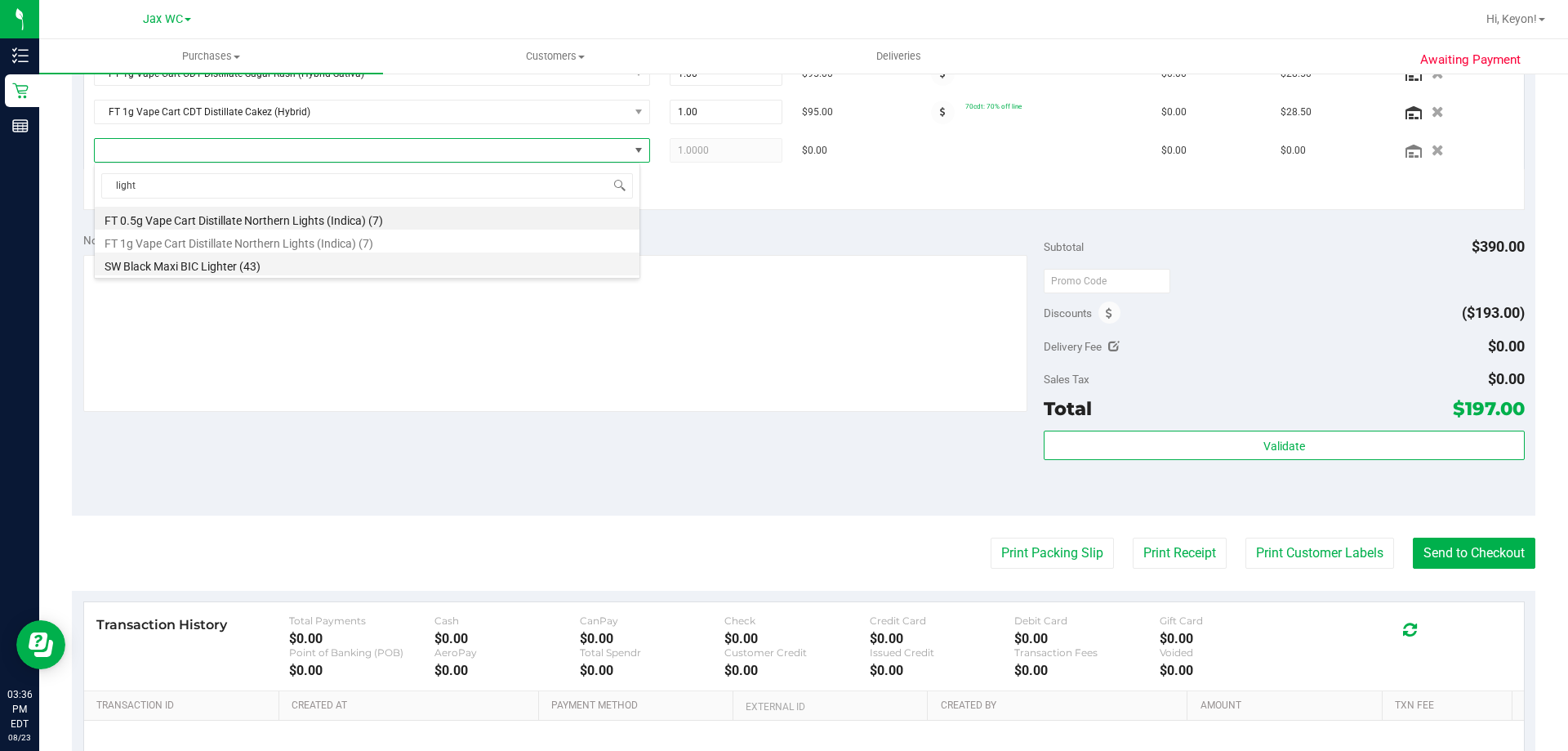
click at [313, 266] on li "SW Black Maxi BIC Lighter (43)" at bounding box center [368, 264] width 545 height 23
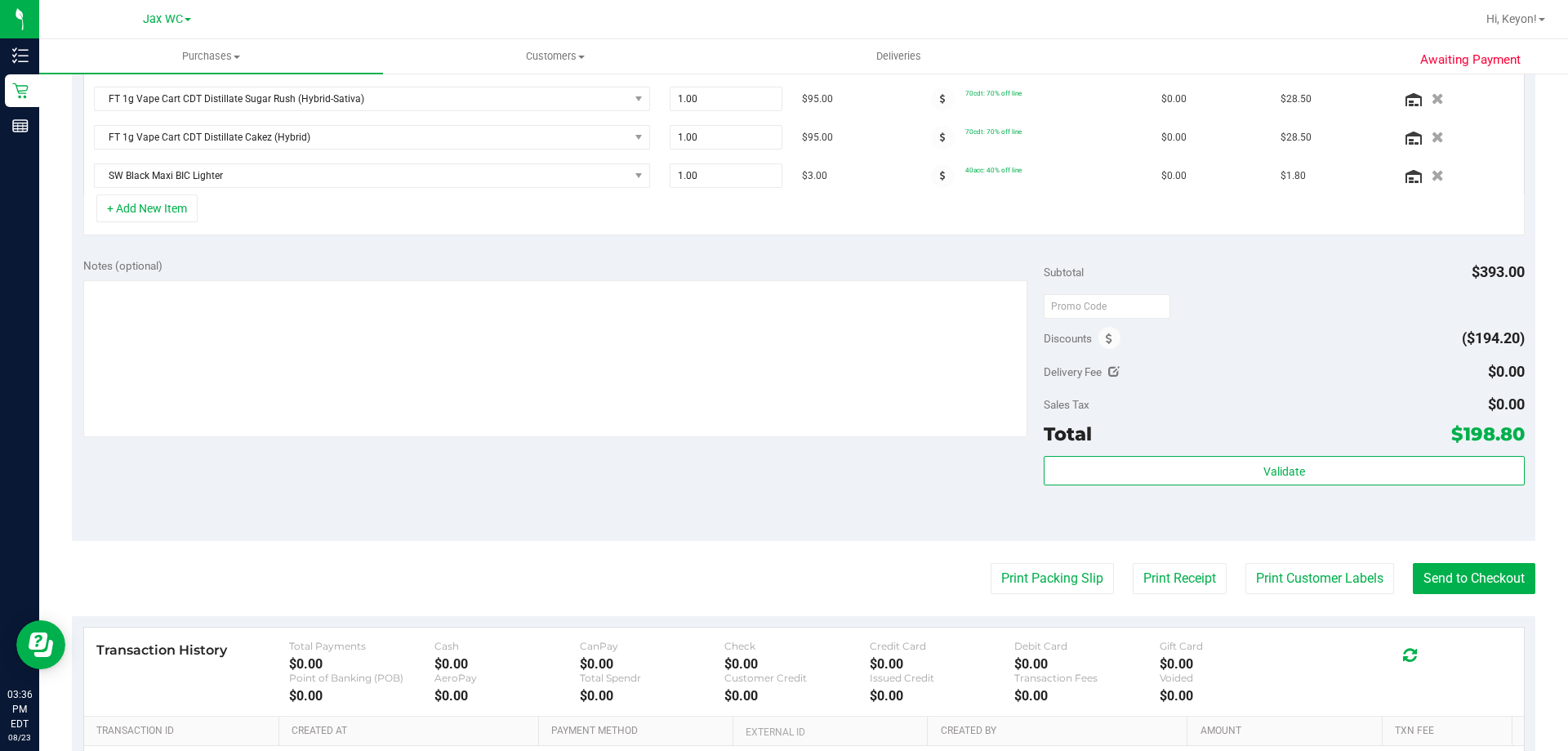
scroll to position [0, 0]
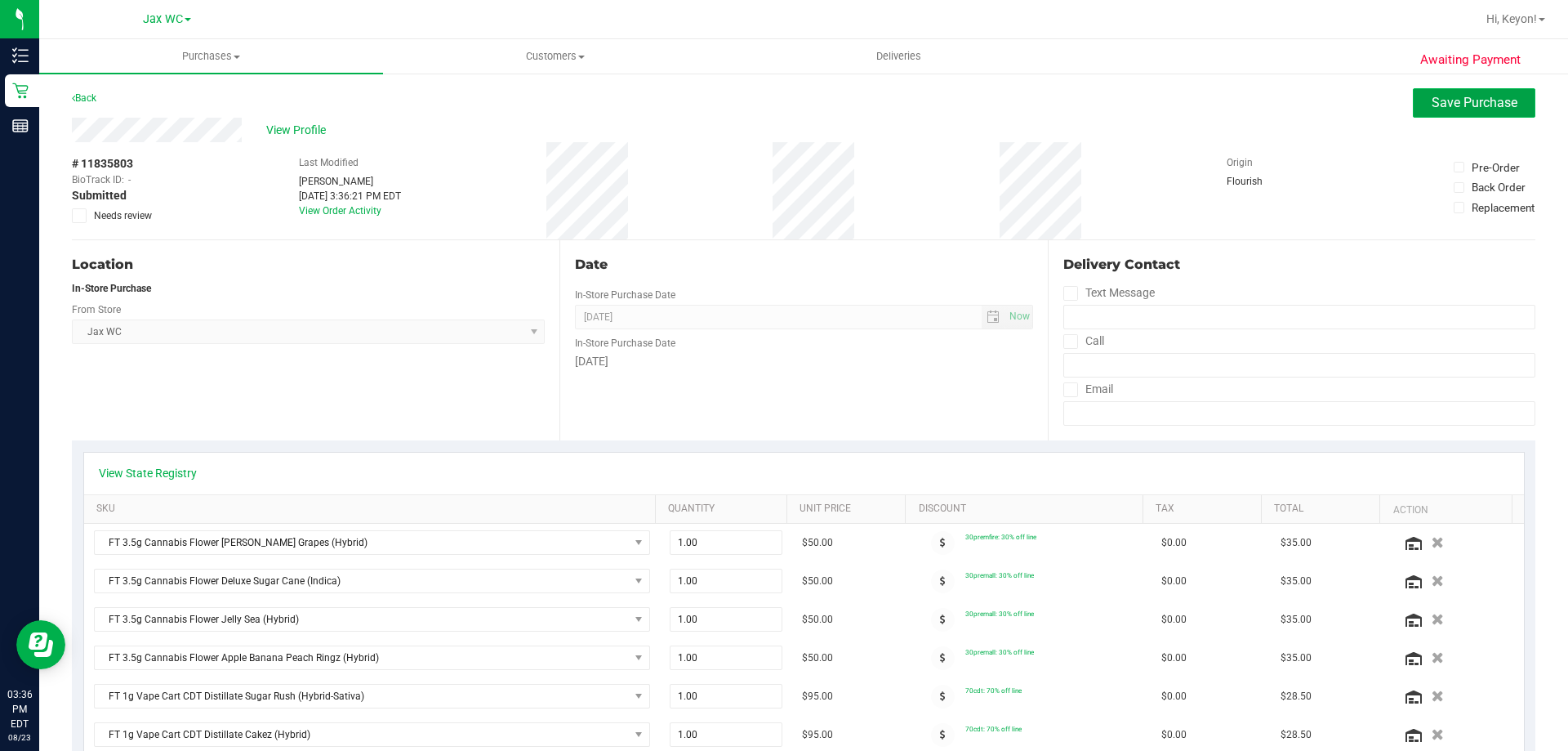
click at [1457, 115] on button "Save Purchase" at bounding box center [1474, 104] width 122 height 30
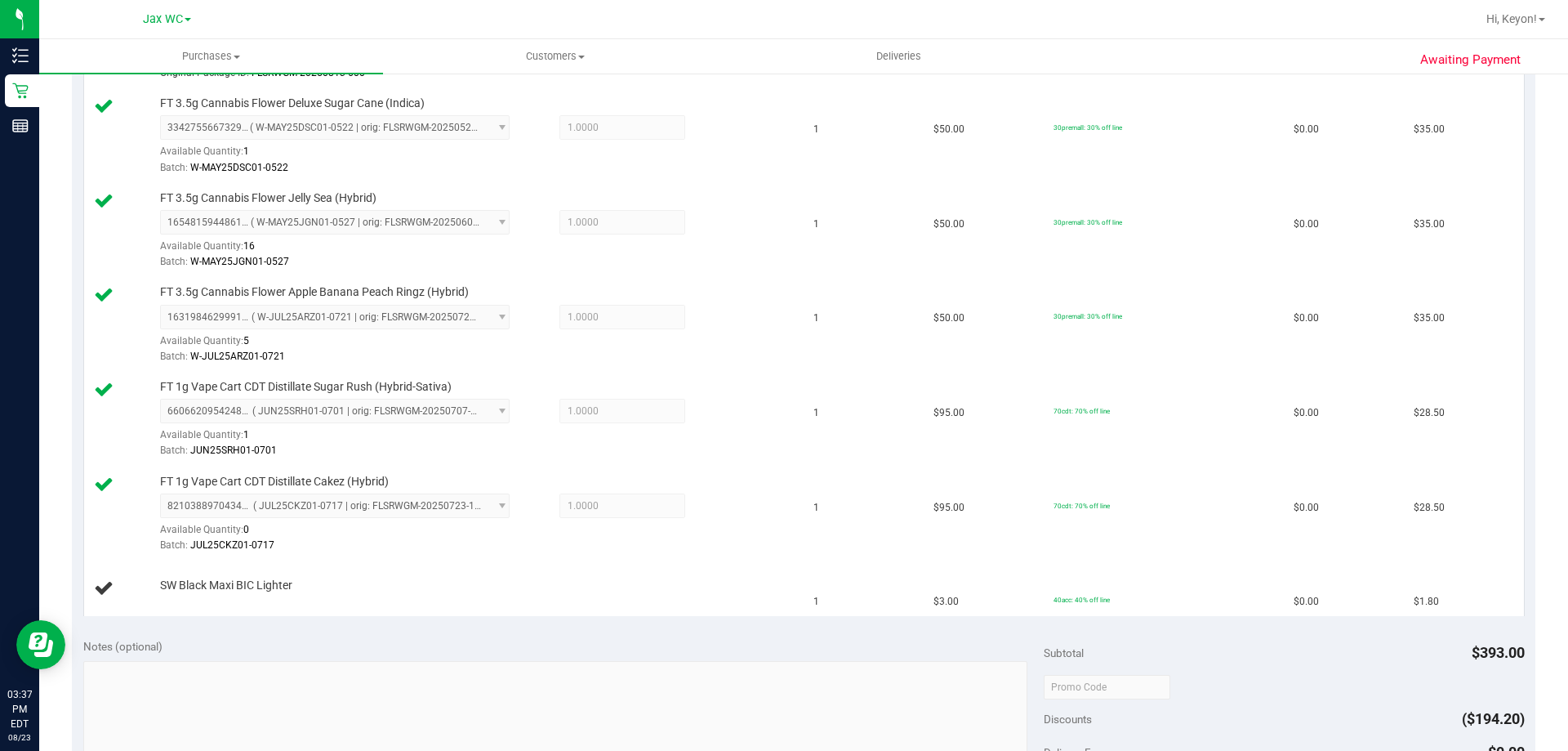
scroll to position [911, 0]
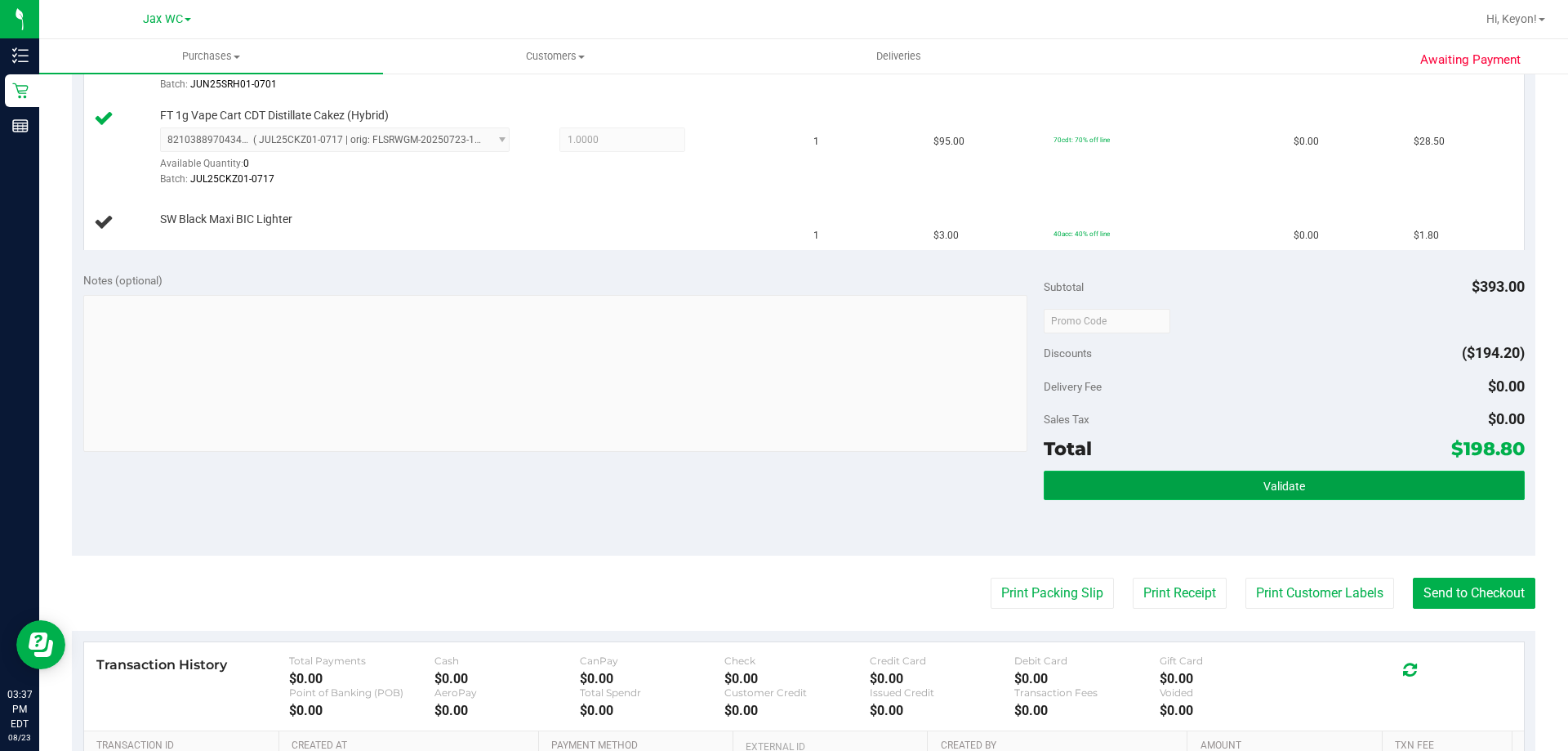
click at [1341, 484] on button "Validate" at bounding box center [1284, 485] width 480 height 30
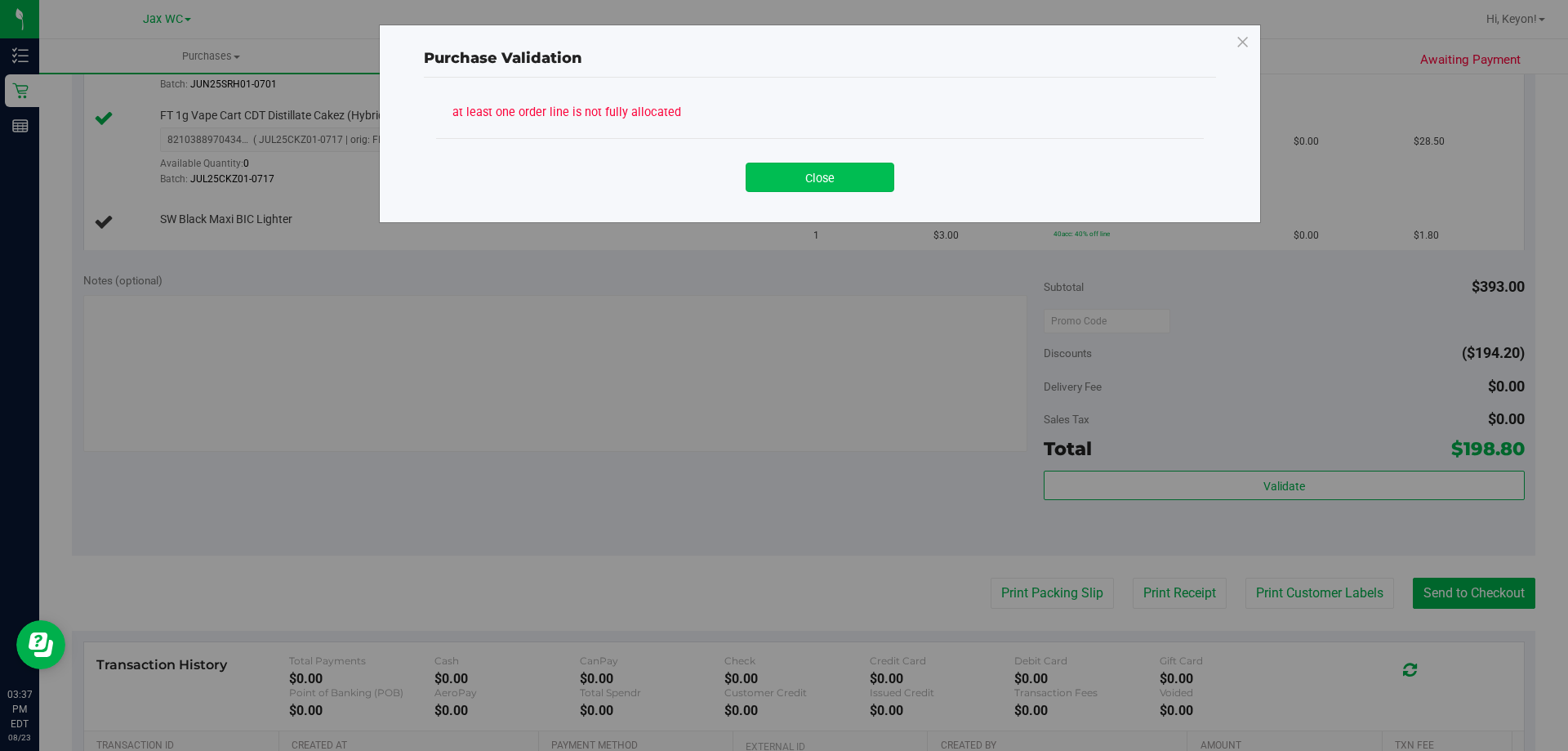
click at [833, 172] on button "Close" at bounding box center [819, 177] width 148 height 30
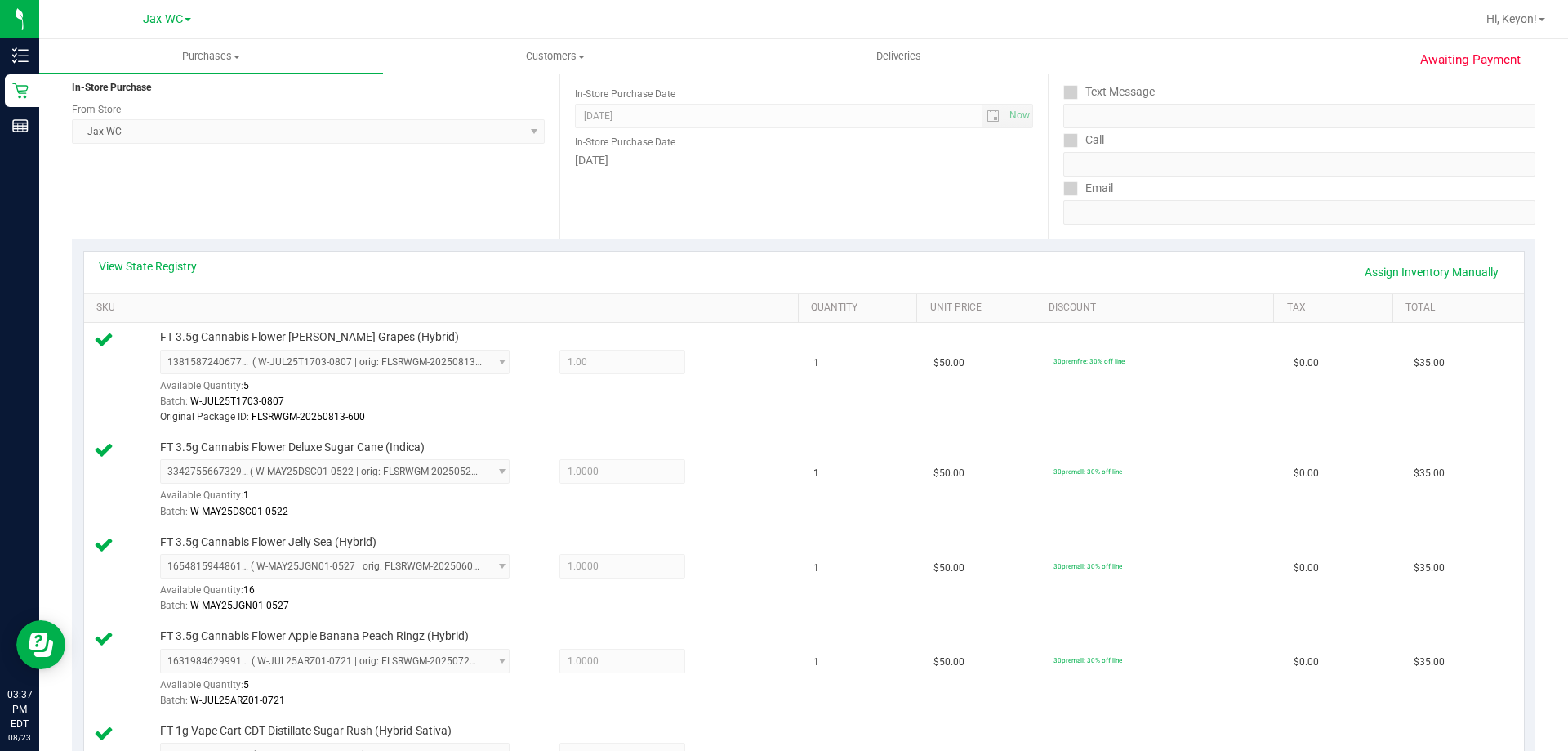
drag, startPoint x: 1454, startPoint y: 257, endPoint x: 1466, endPoint y: 262, distance: 13.0
click at [1454, 262] on div "View State Registry Assign Inventory Manually" at bounding box center [804, 272] width 1440 height 42
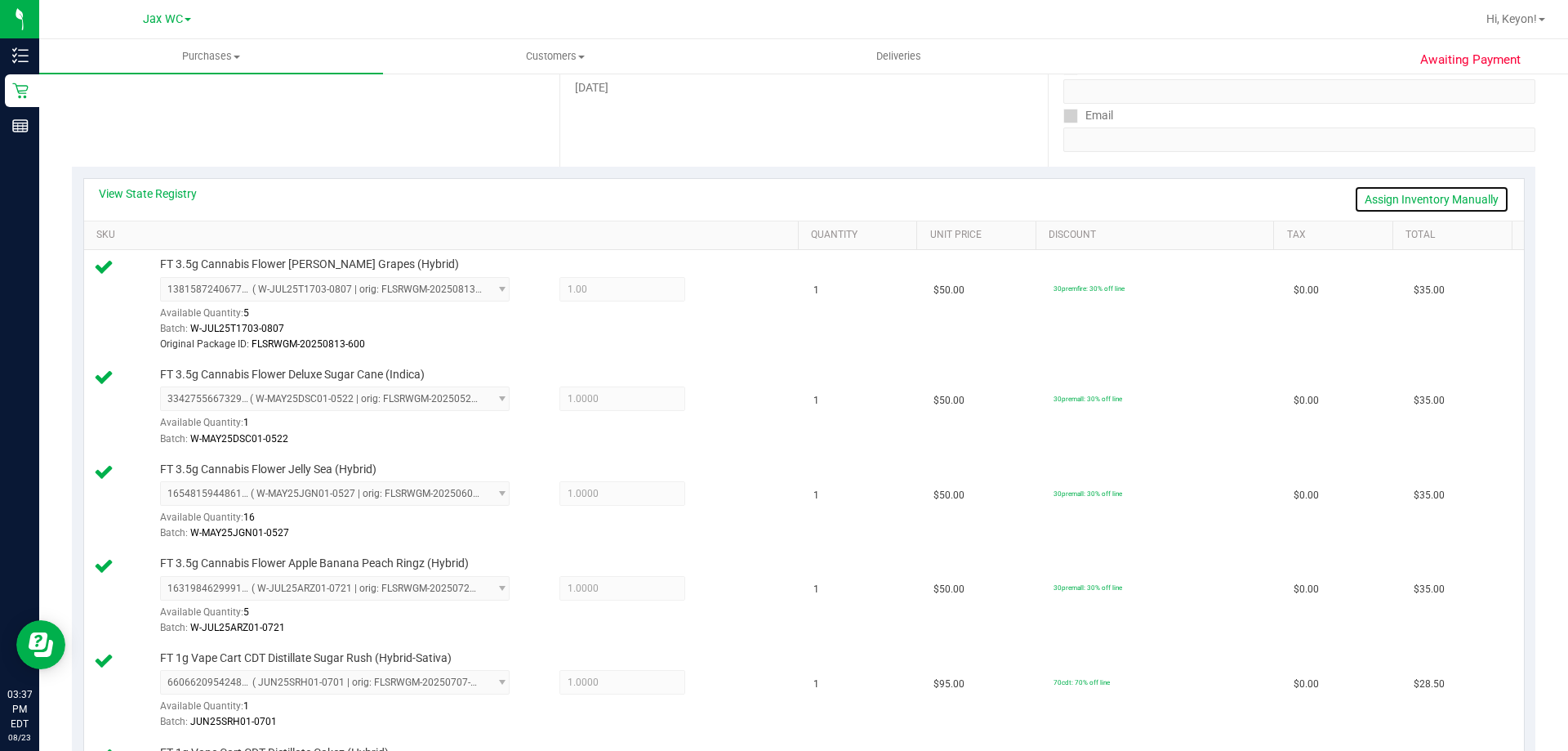
click at [1434, 198] on link "Assign Inventory Manually" at bounding box center [1432, 200] width 155 height 28
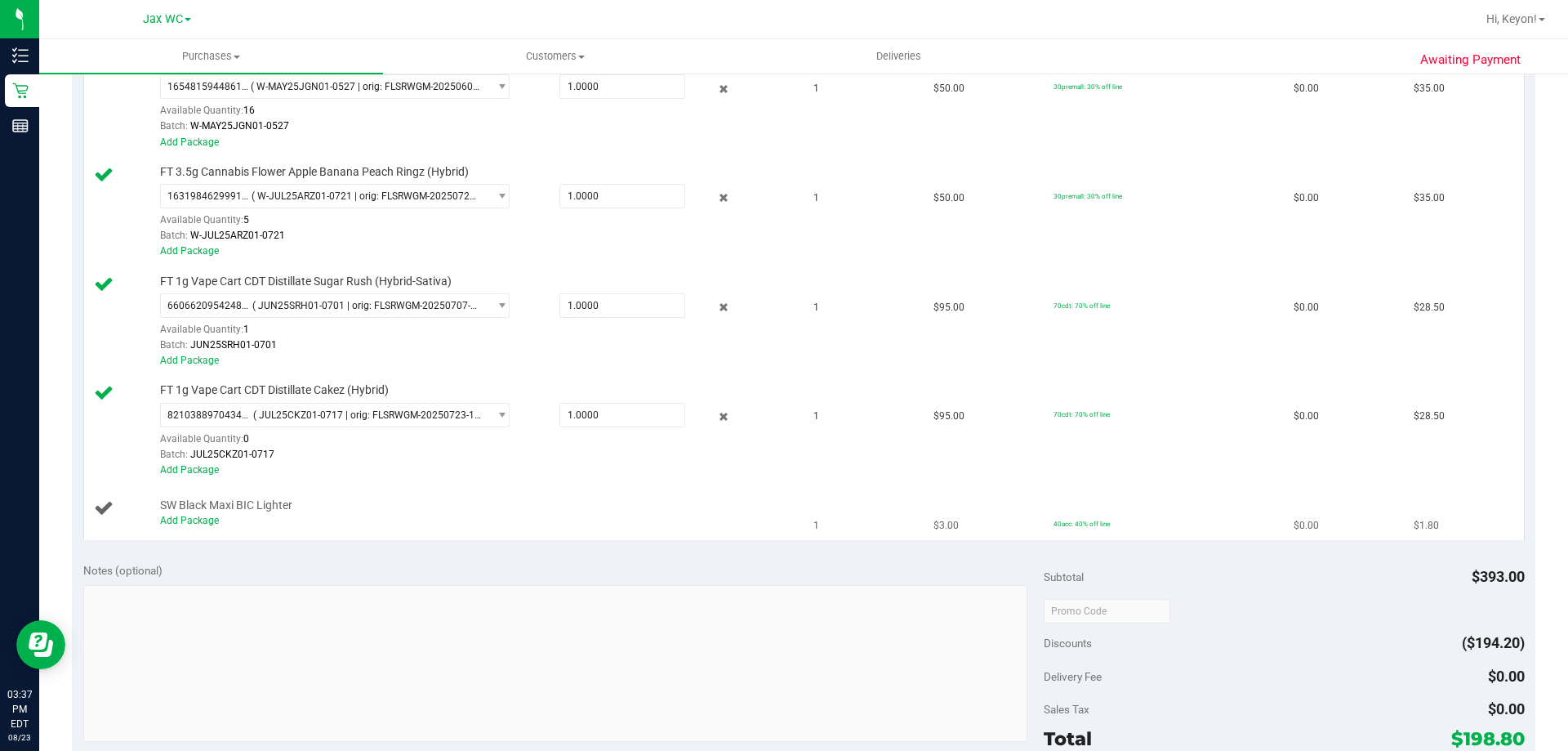
scroll to position [803, 0]
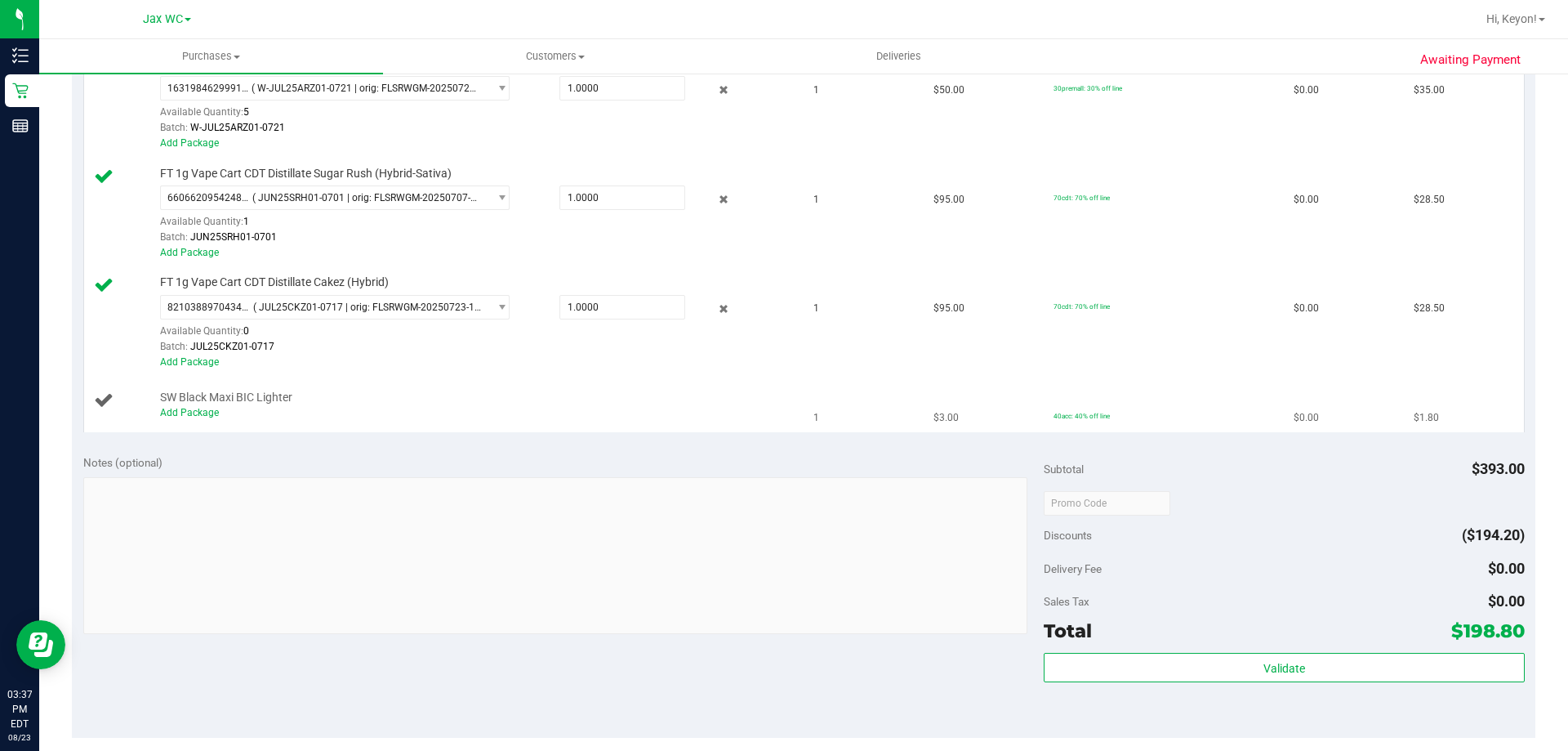
click at [204, 420] on div "Add Package" at bounding box center [476, 412] width 631 height 16
click at [210, 410] on link "Add Package" at bounding box center [189, 412] width 59 height 11
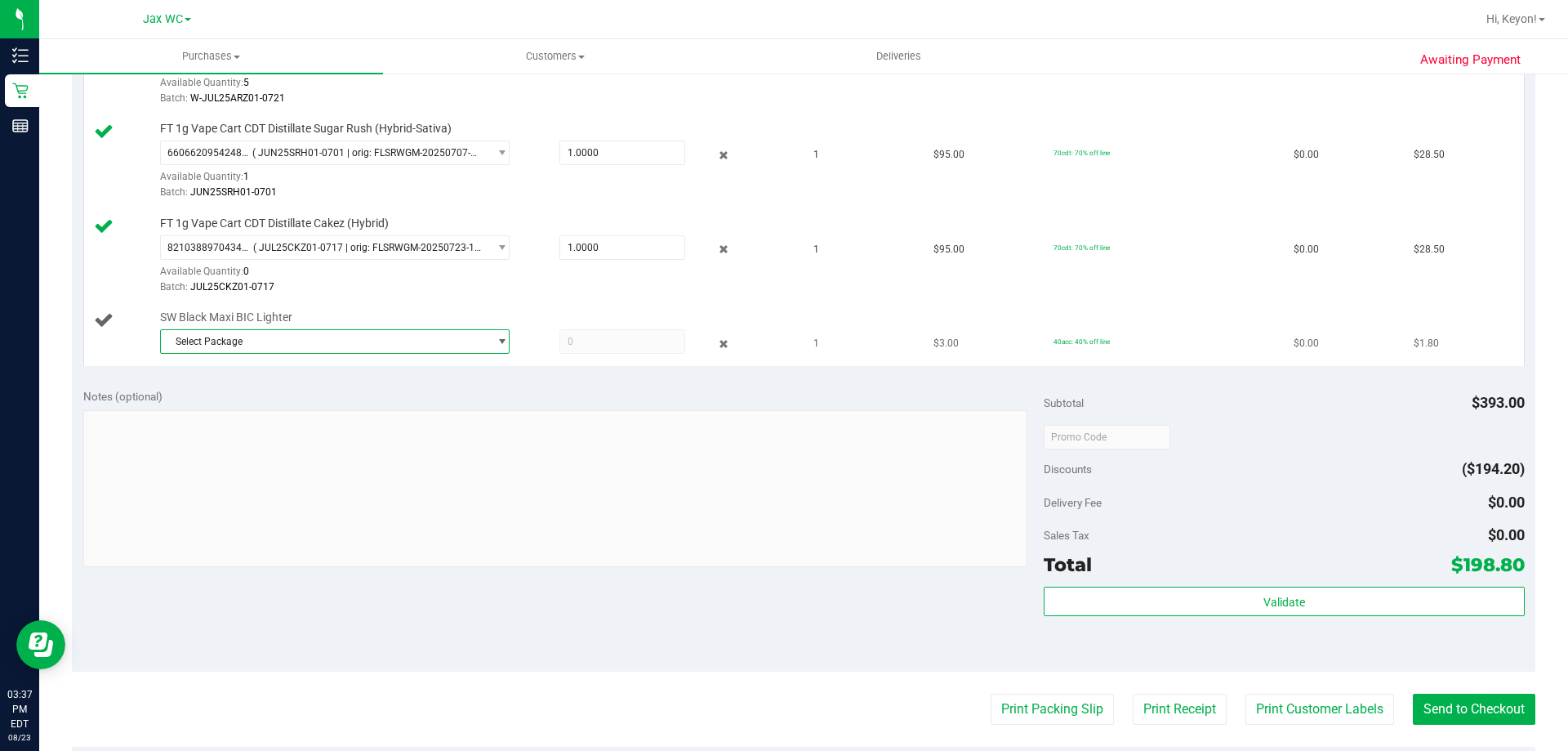
click at [387, 352] on span "Select Package" at bounding box center [324, 341] width 327 height 23
click at [393, 407] on span "( 1992469-042025 | orig: FLSRWJR-20250709-009 )" at bounding box center [378, 410] width 228 height 11
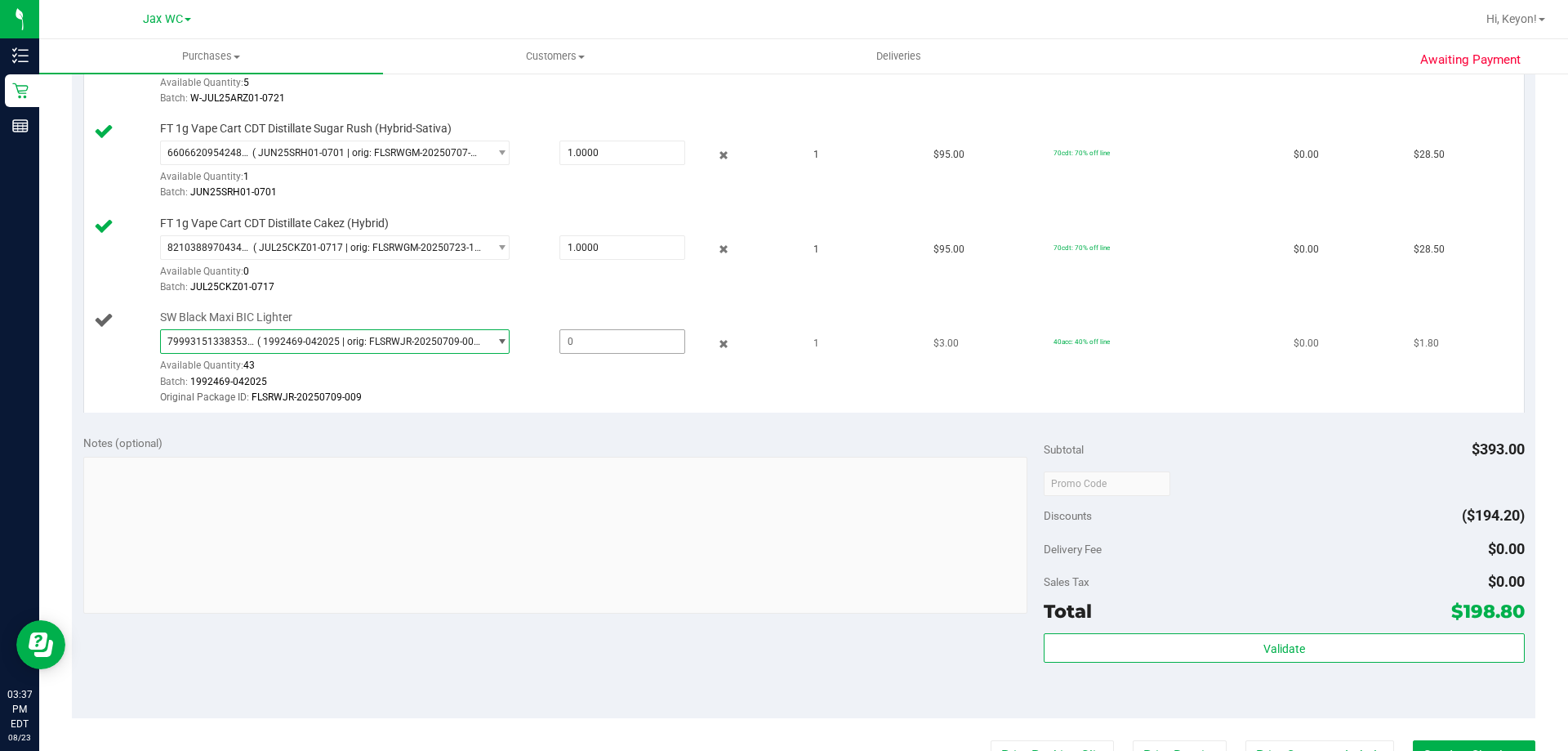
click at [605, 344] on span at bounding box center [622, 341] width 126 height 24
type input "1"
type input "1.0000"
click at [577, 305] on td "SW Black Maxi BIC Lighter 7999315133835380 ( 1992469-042025 | orig: FLSRWJR-202…" at bounding box center [444, 357] width 720 height 109
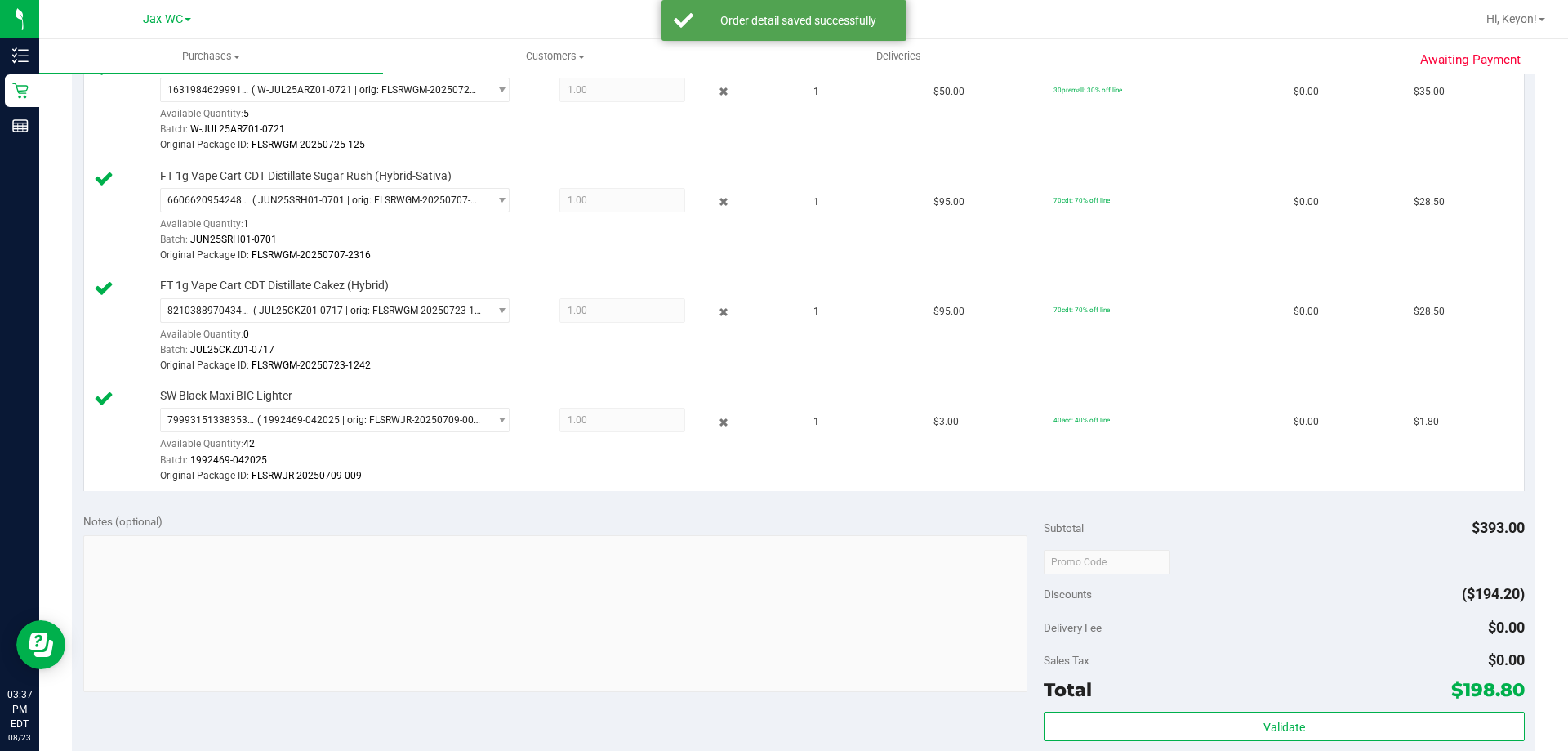
drag, startPoint x: 1553, startPoint y: 414, endPoint x: 1566, endPoint y: 224, distance: 190.4
click at [1566, 224] on div "Purchases Summary of purchases Fulfillment All purchases Customers All customer…" at bounding box center [803, 395] width 1529 height 712
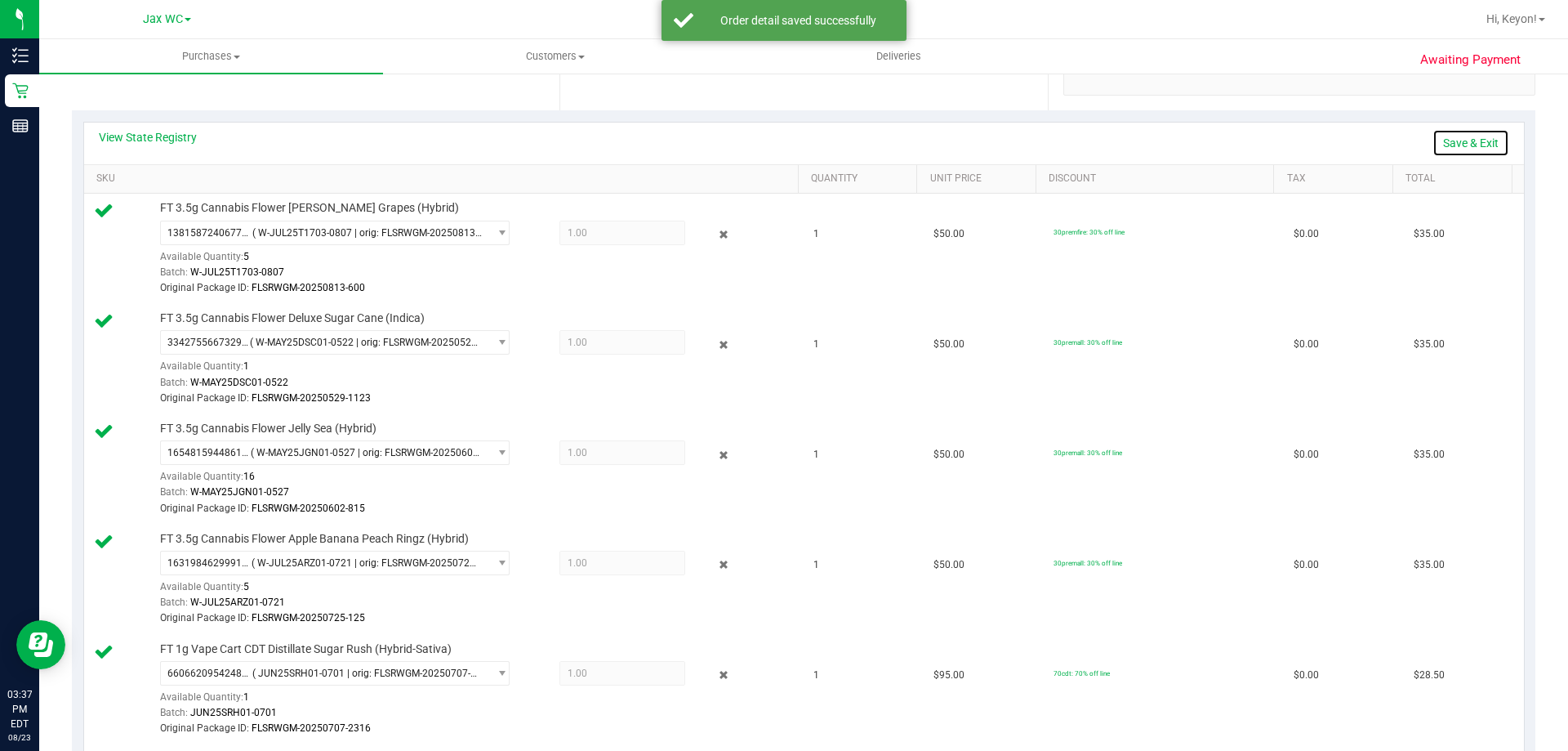
click at [1449, 142] on link "Save & Exit" at bounding box center [1471, 143] width 76 height 28
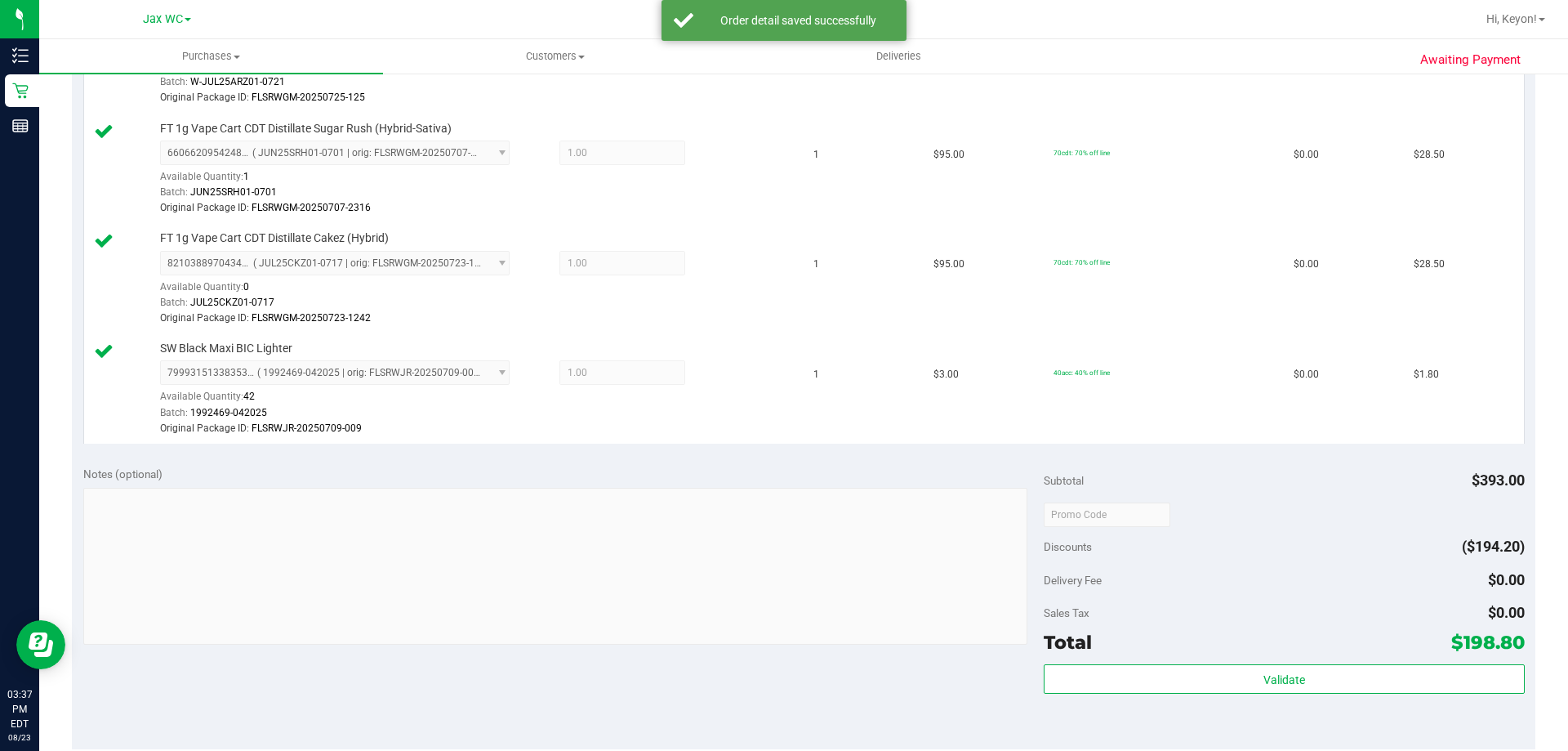
scroll to position [923, 0]
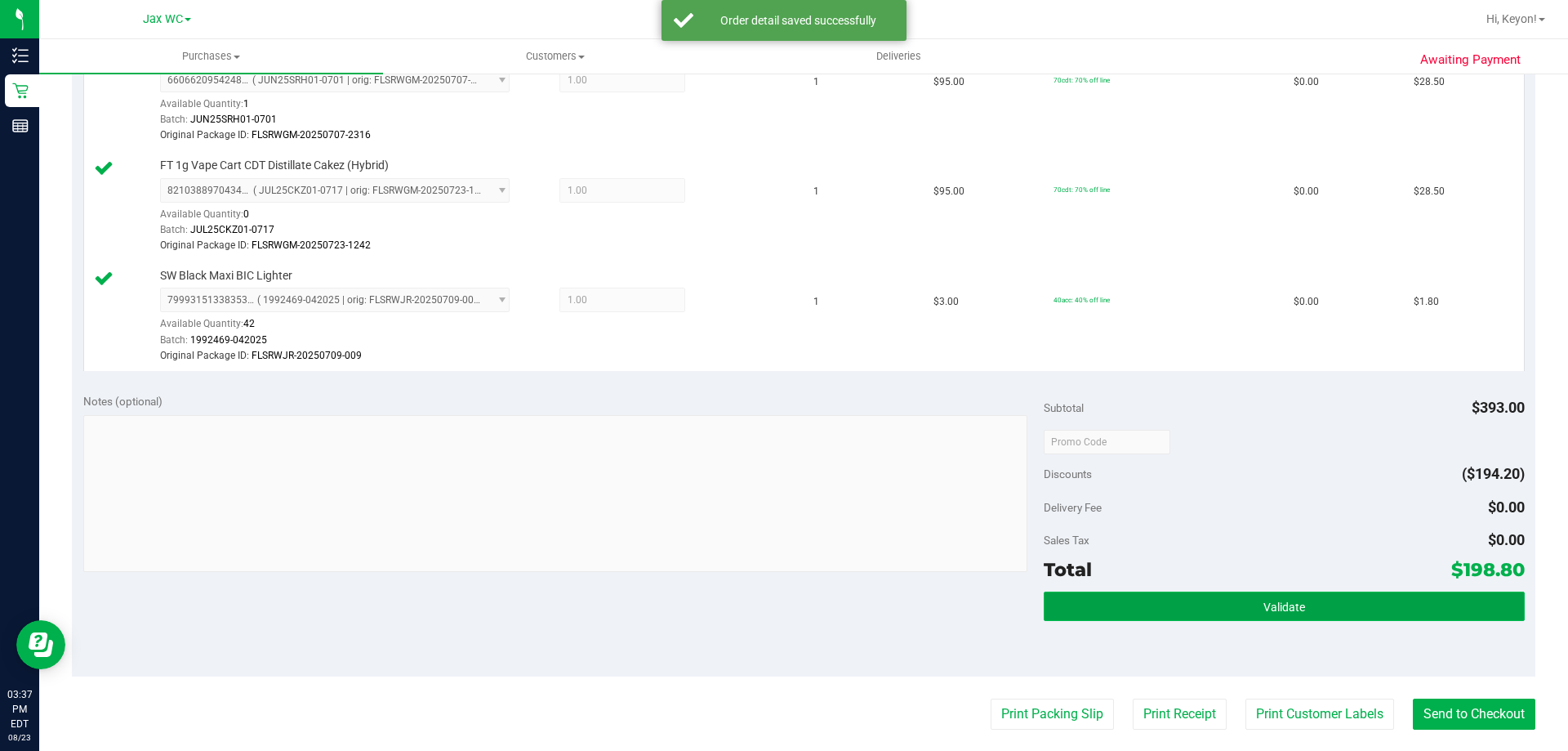
click at [1319, 607] on button "Validate" at bounding box center [1284, 606] width 480 height 30
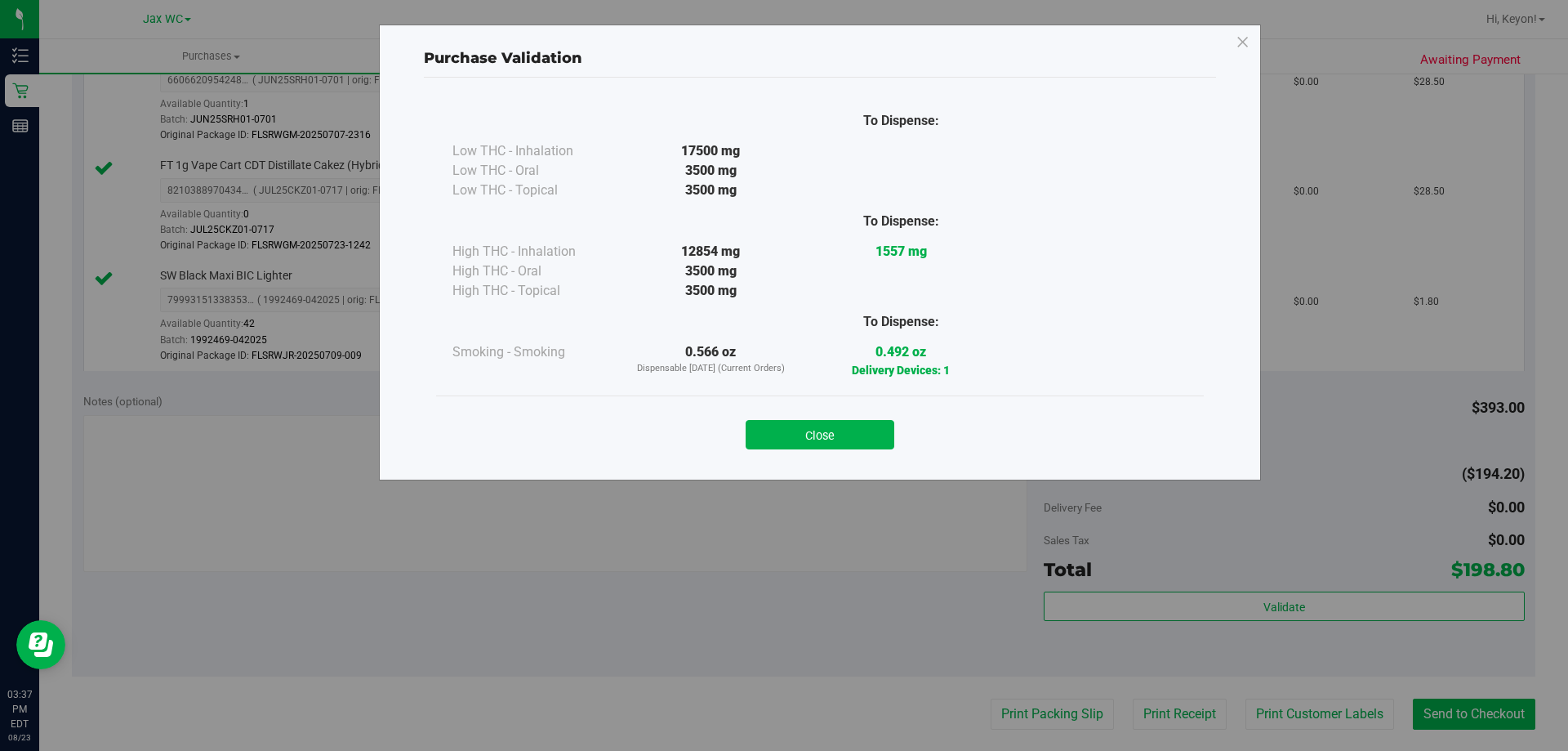
scroll to position [1044, 0]
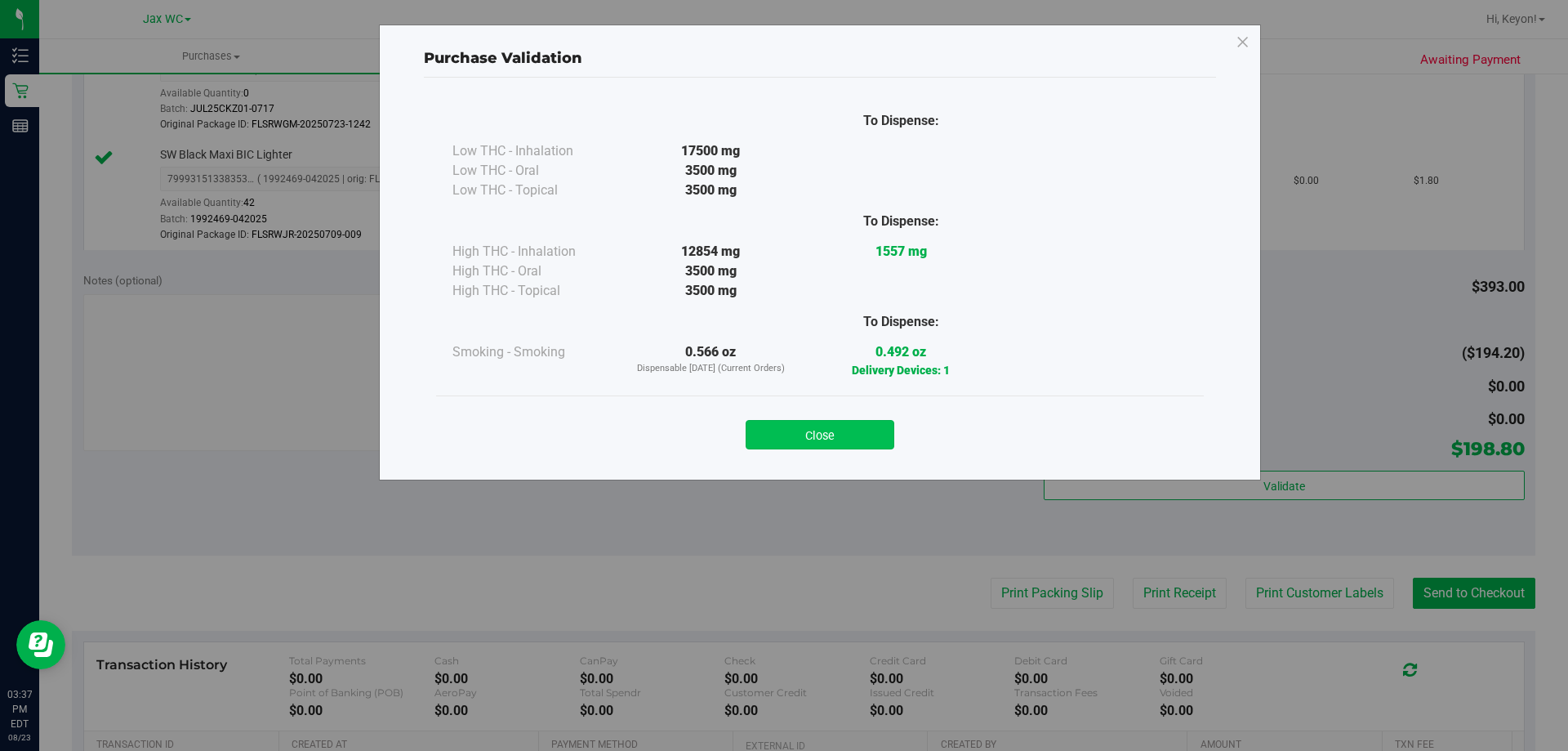
click at [883, 437] on button "Close" at bounding box center [819, 435] width 148 height 30
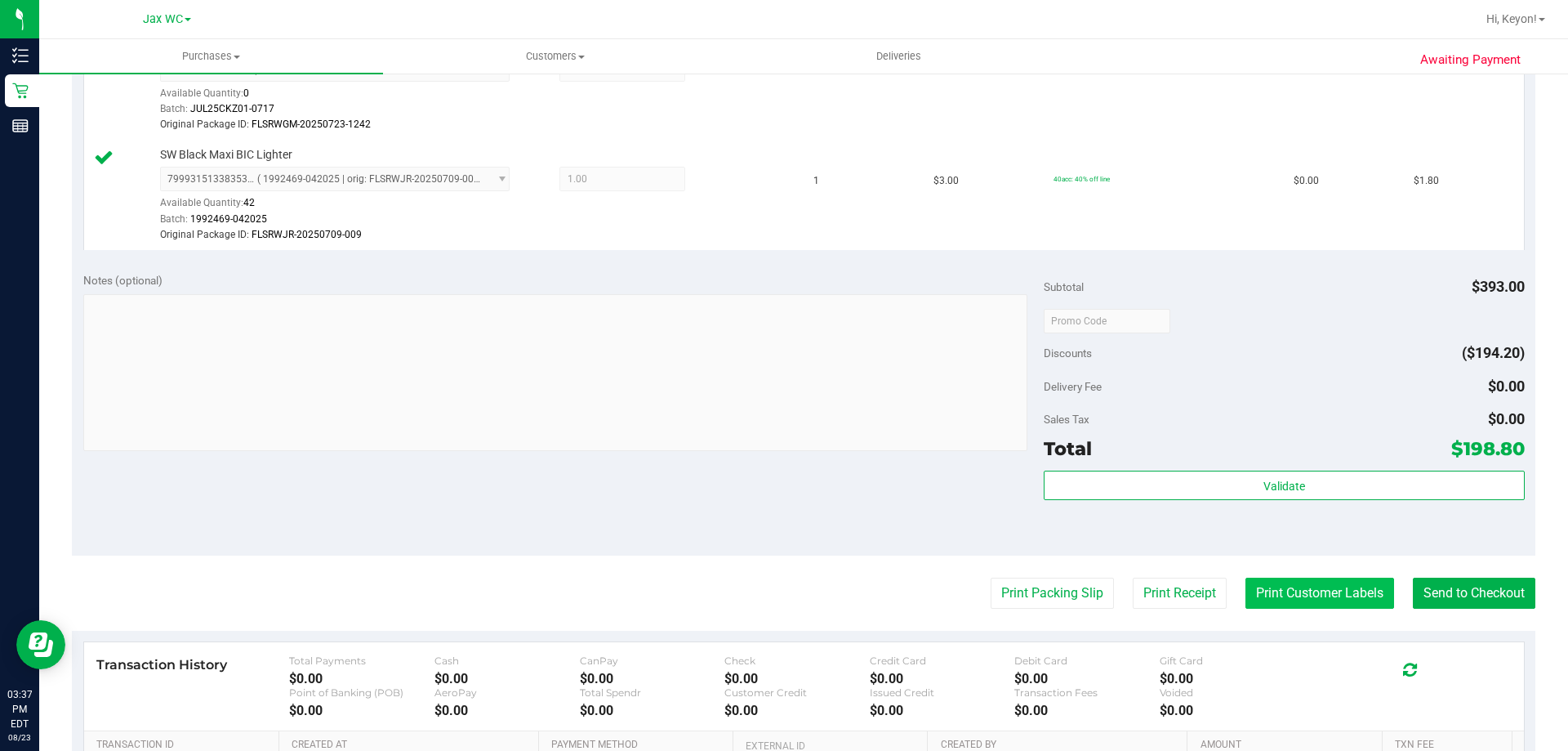
click at [1325, 586] on button "Print Customer Labels" at bounding box center [1319, 592] width 148 height 31
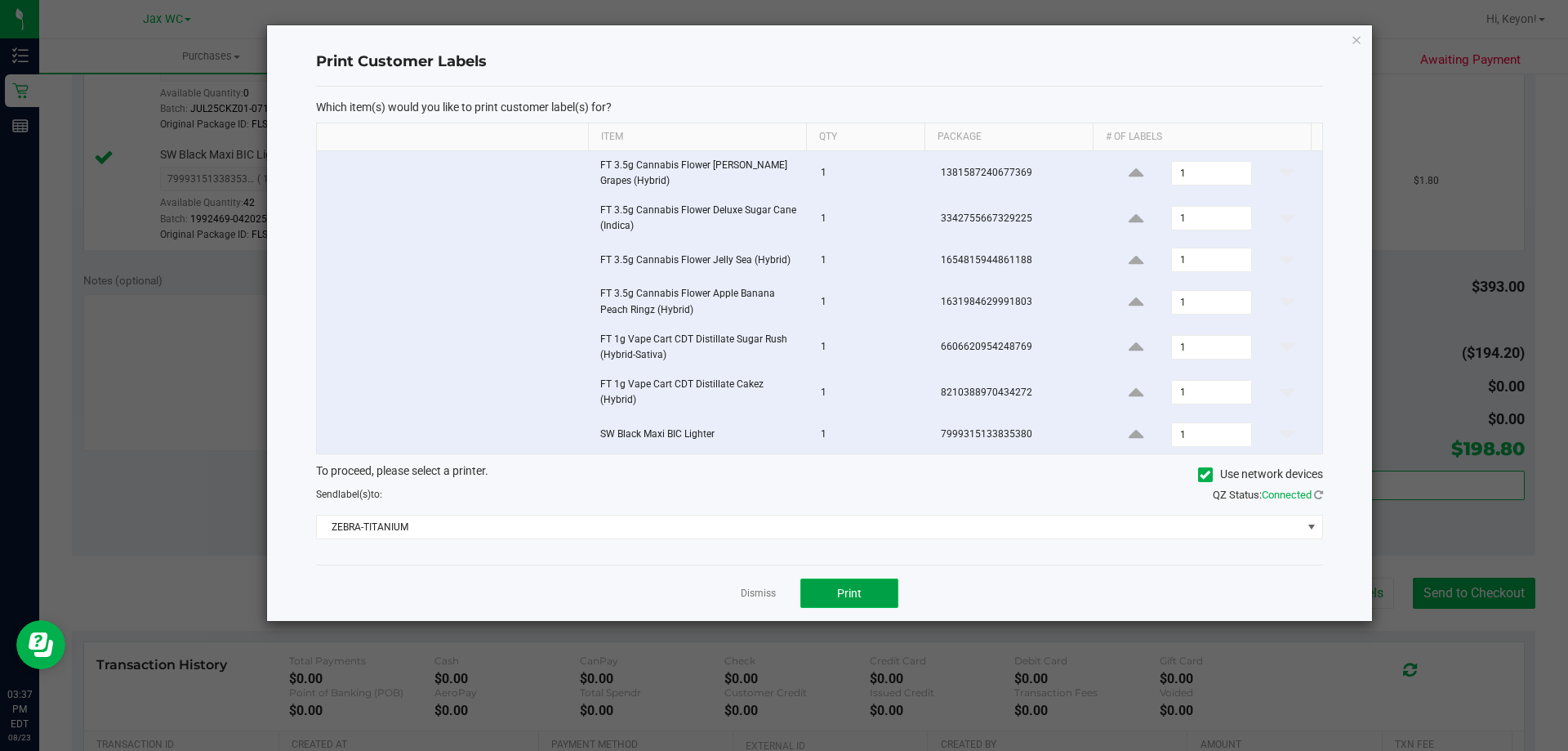
click at [844, 587] on span "Print" at bounding box center [850, 593] width 24 height 13
click at [743, 587] on link "Dismiss" at bounding box center [758, 593] width 35 height 14
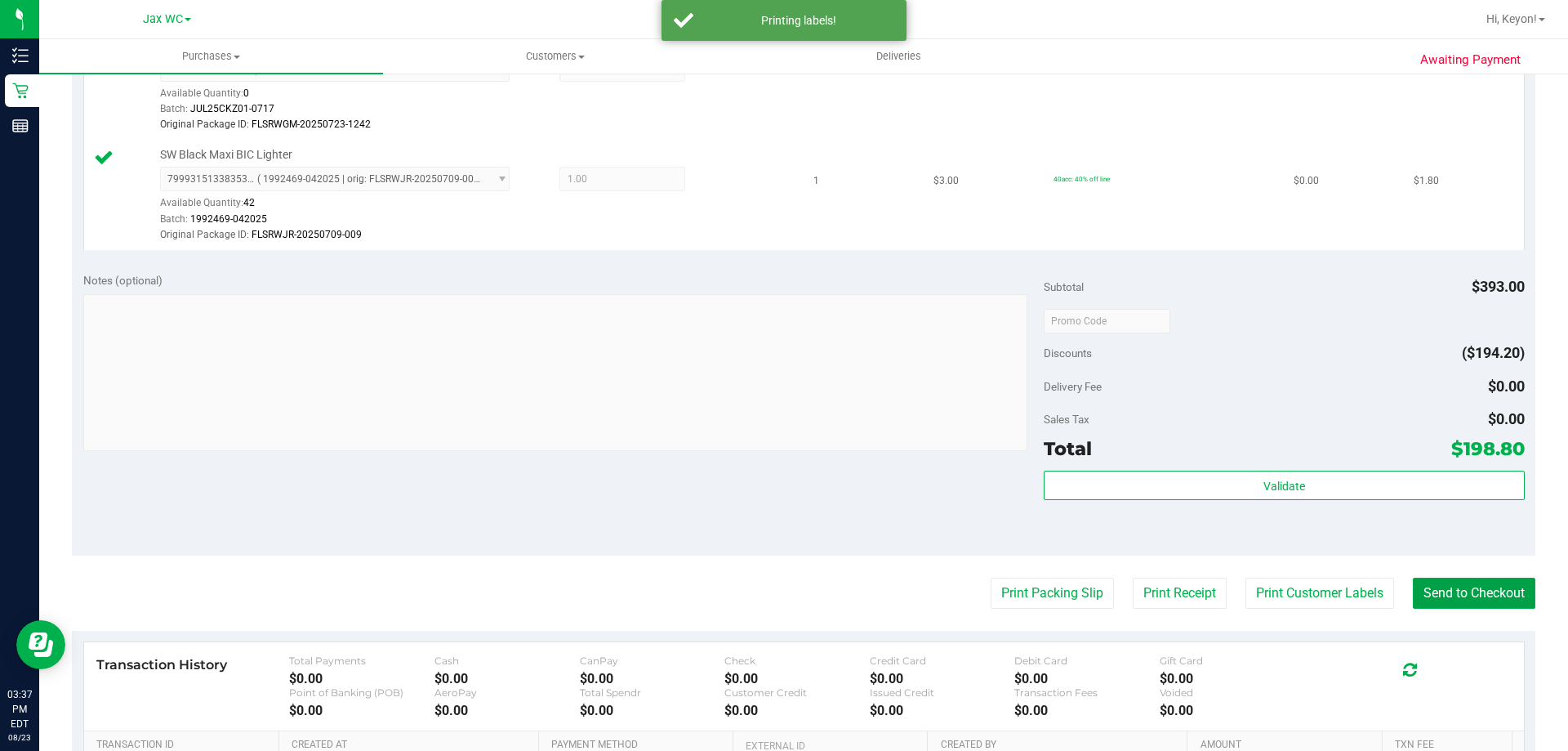
drag, startPoint x: 1489, startPoint y: 597, endPoint x: 933, endPoint y: 240, distance: 660.7
click at [1488, 595] on button "Send to Checkout" at bounding box center [1474, 592] width 122 height 31
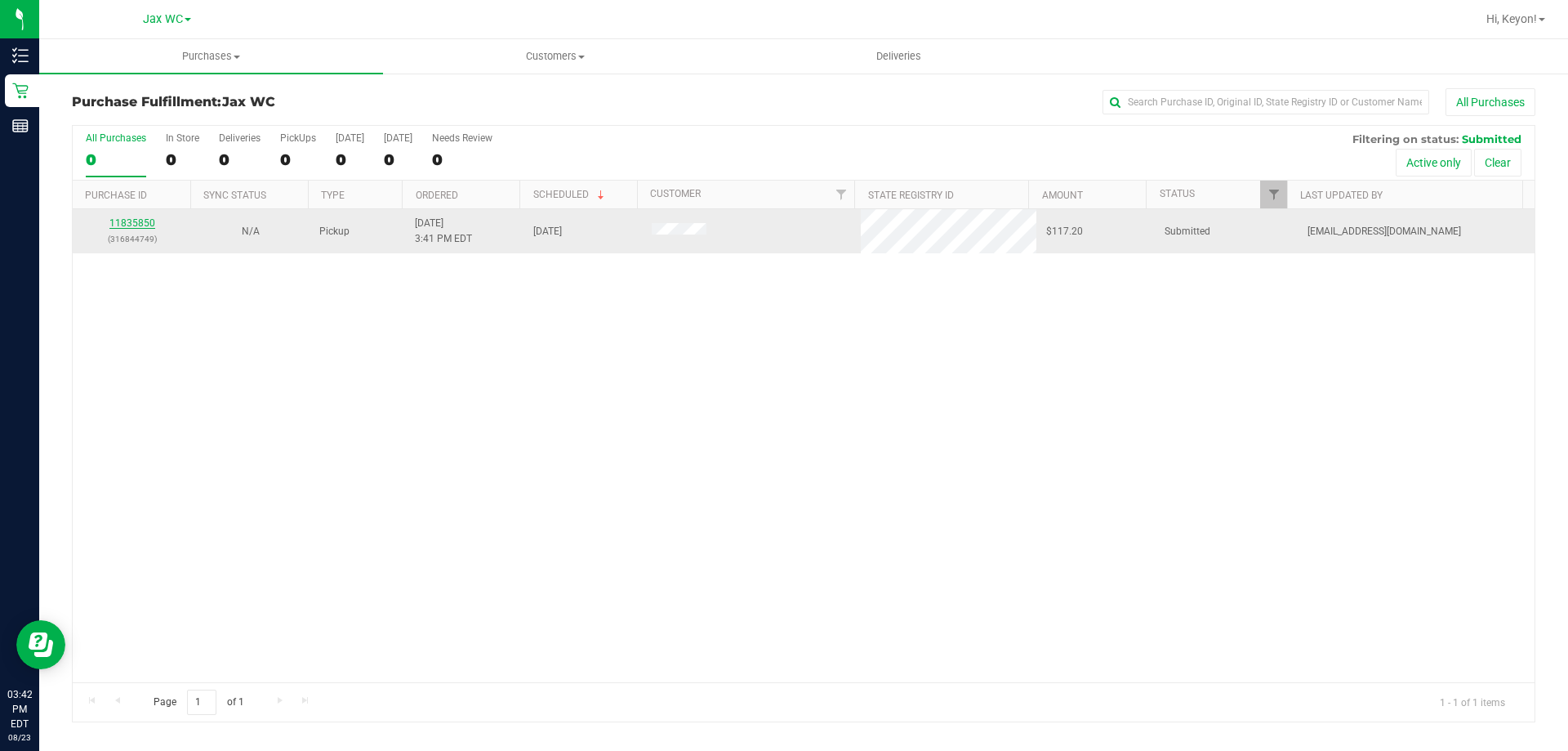
click at [128, 220] on link "11835850" at bounding box center [132, 223] width 46 height 11
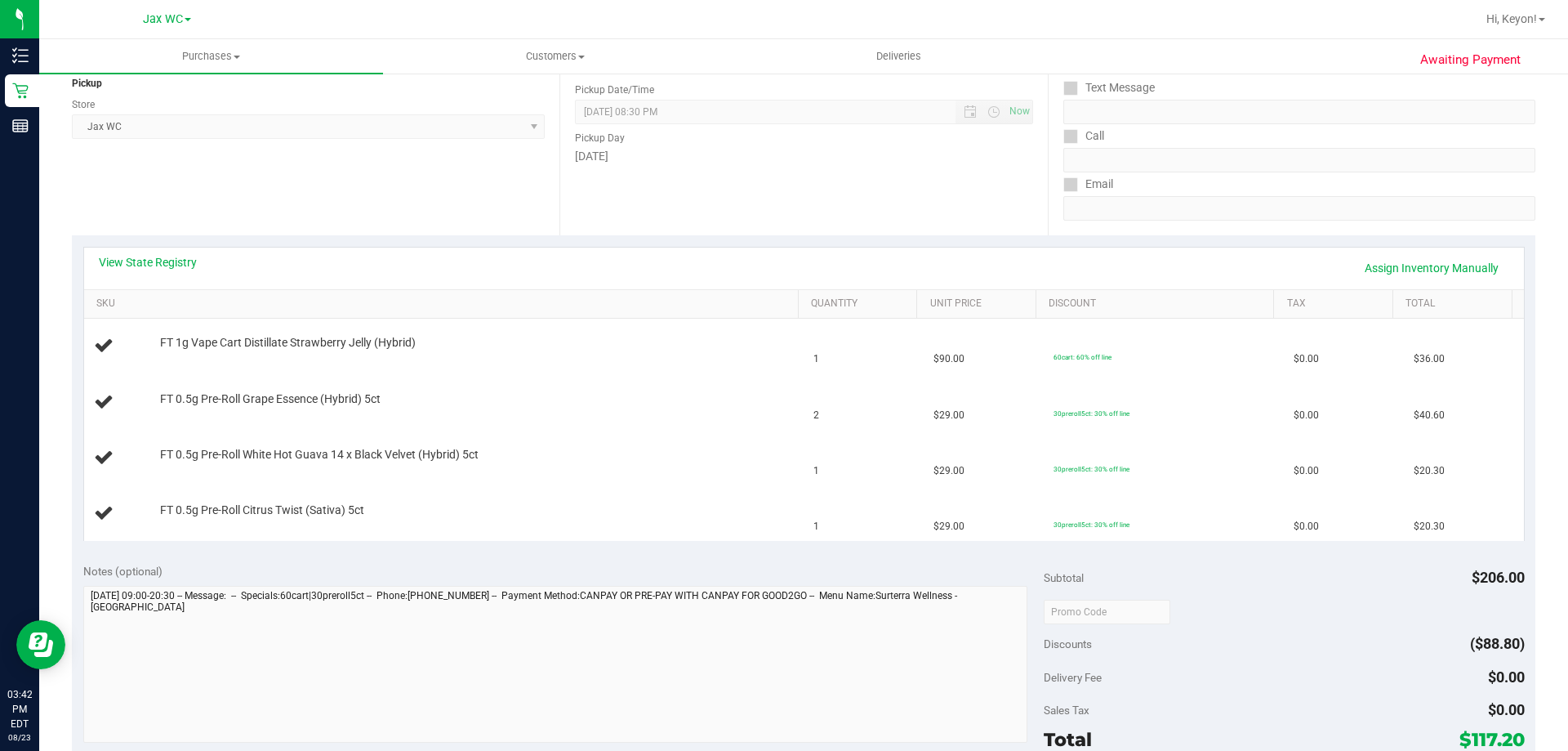
scroll to position [217, 0]
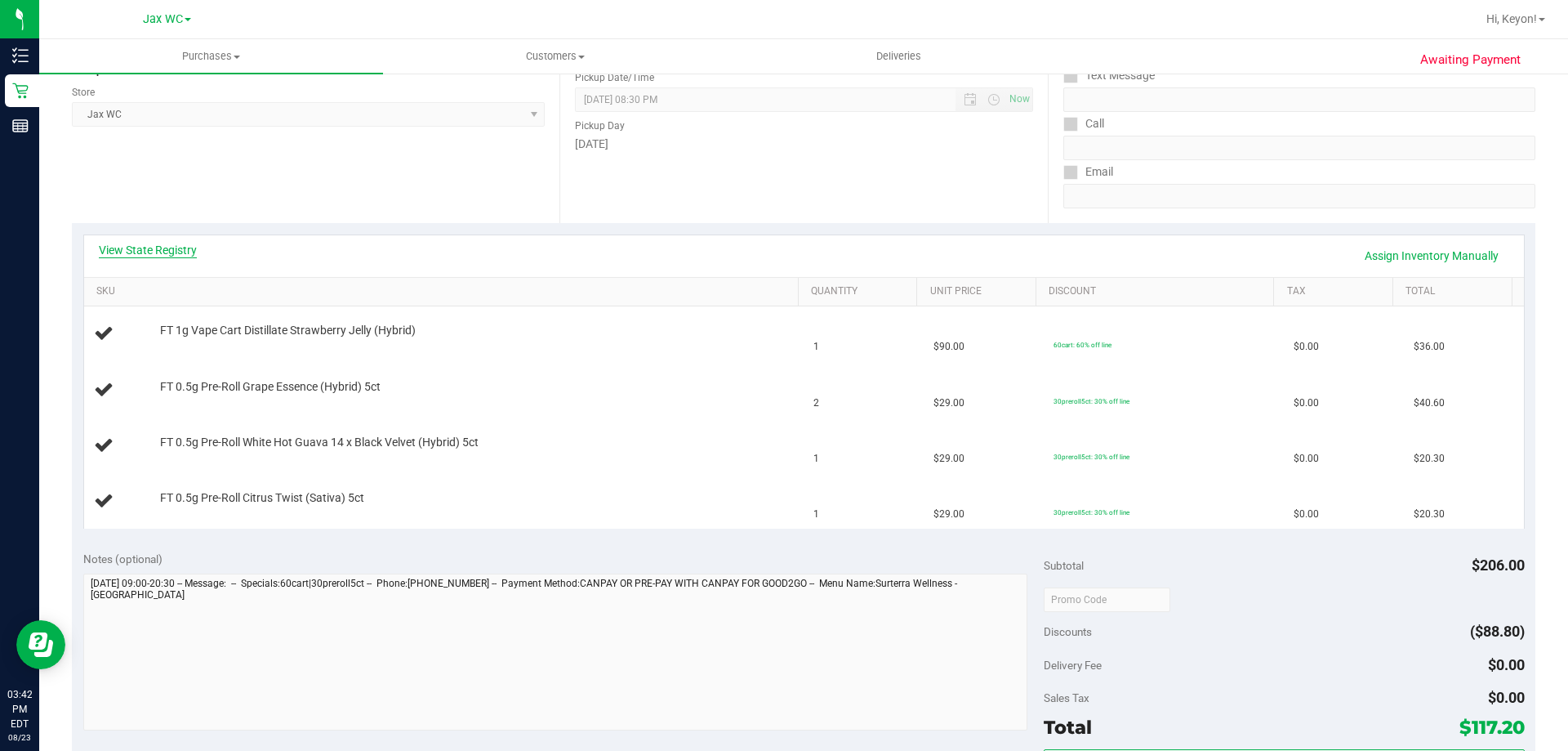
click at [173, 251] on link "View State Registry" at bounding box center [147, 250] width 98 height 17
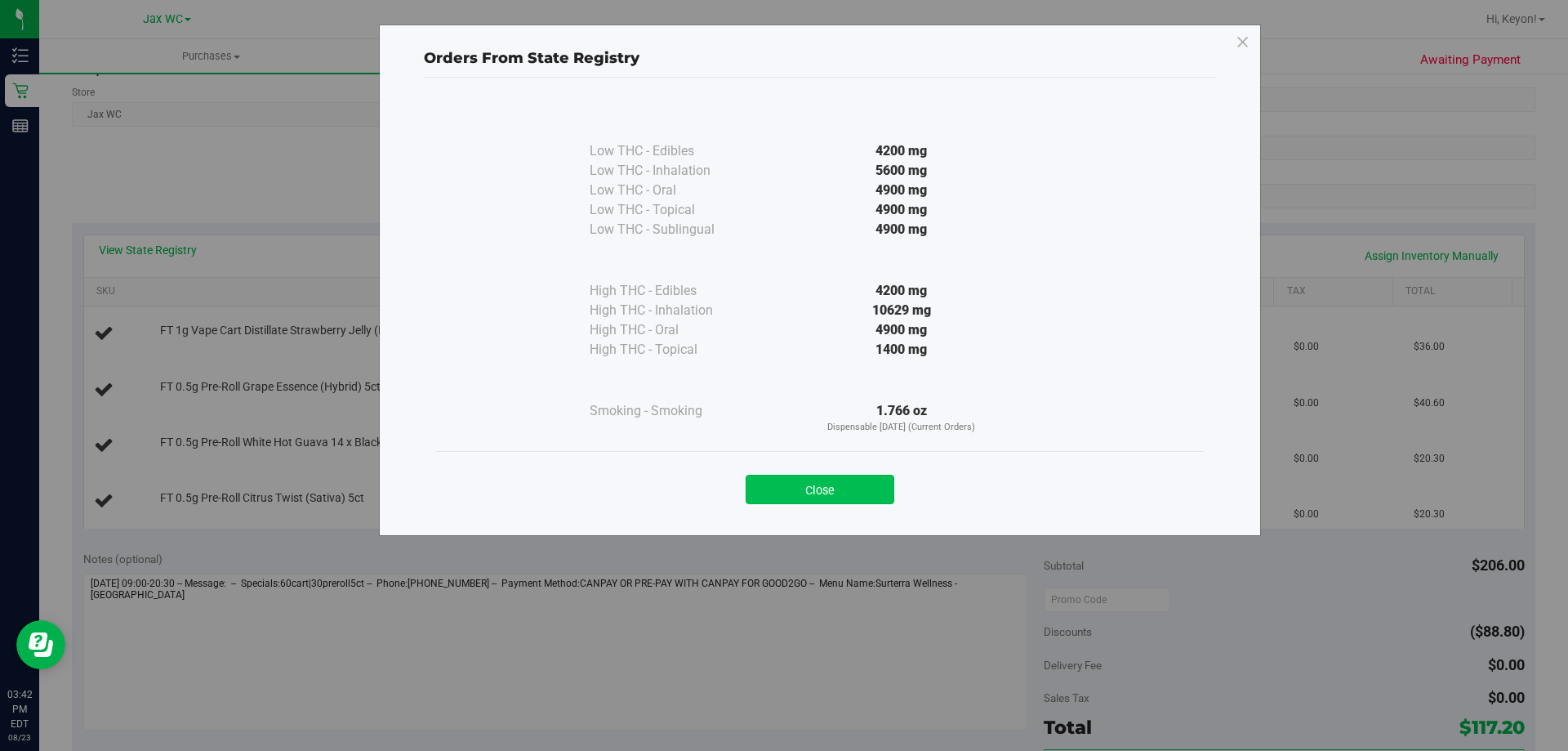
click at [828, 482] on button "Close" at bounding box center [819, 490] width 148 height 30
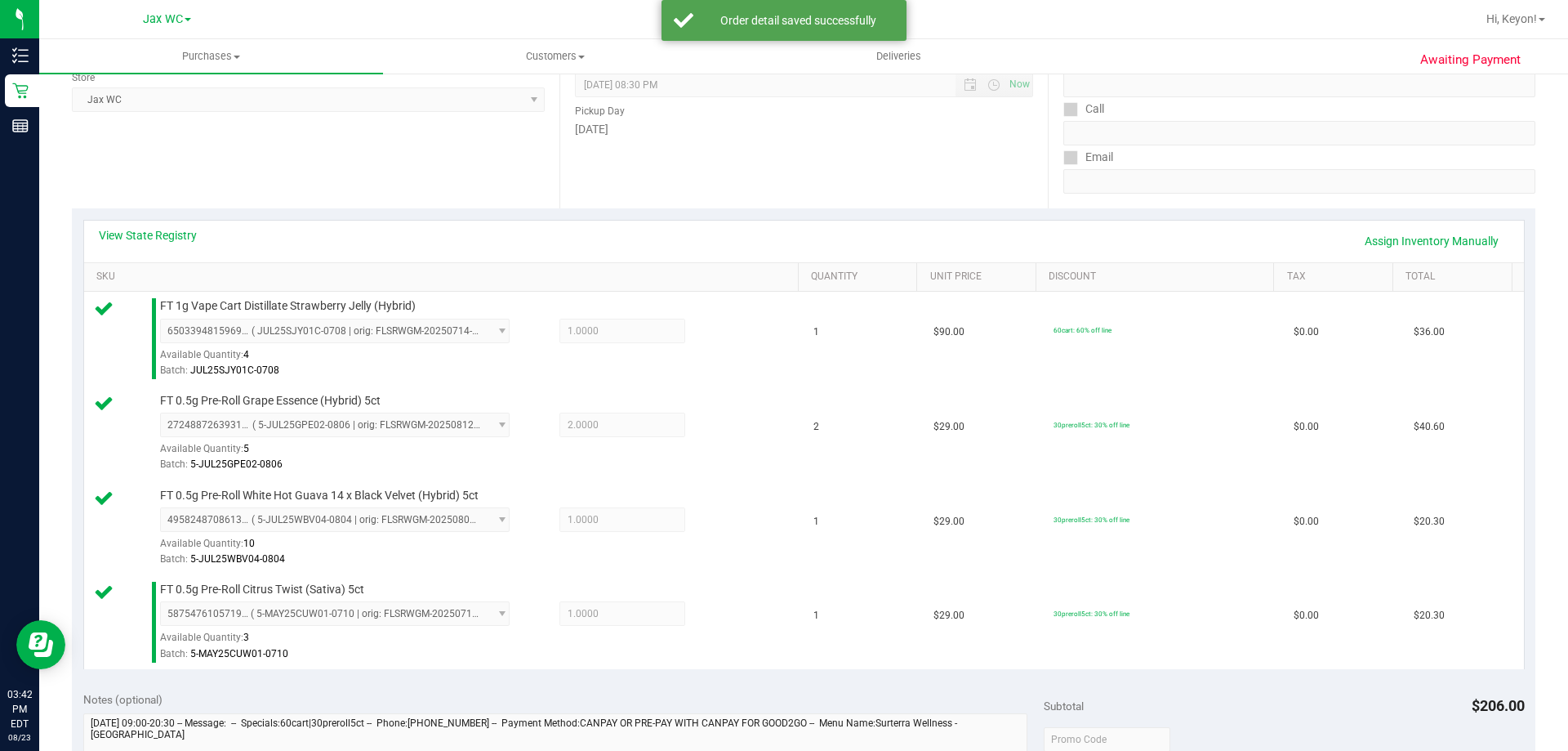
scroll to position [667, 0]
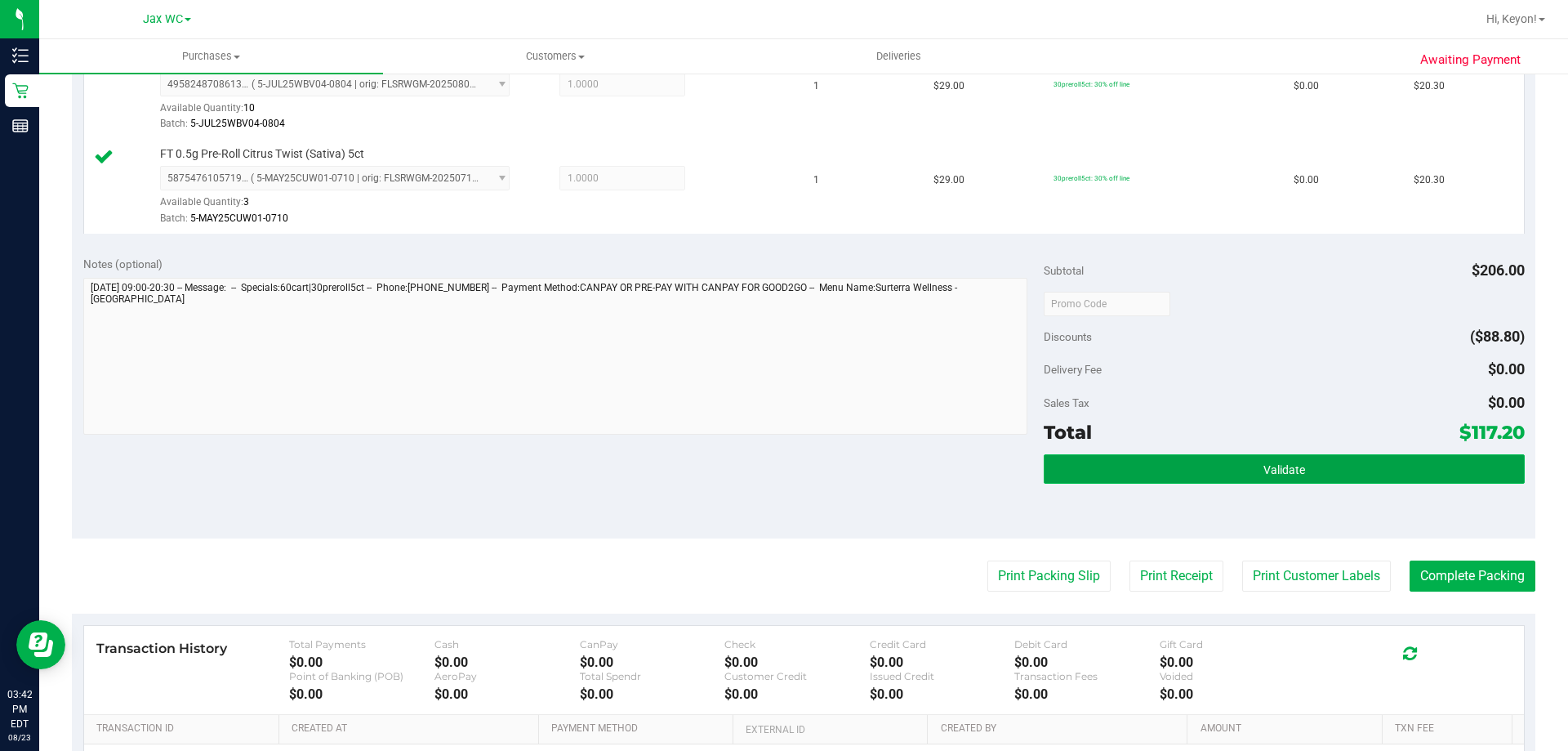
drag, startPoint x: 1252, startPoint y: 455, endPoint x: 1250, endPoint y: 464, distance: 9.2
click at [1250, 464] on button "Validate" at bounding box center [1284, 469] width 480 height 30
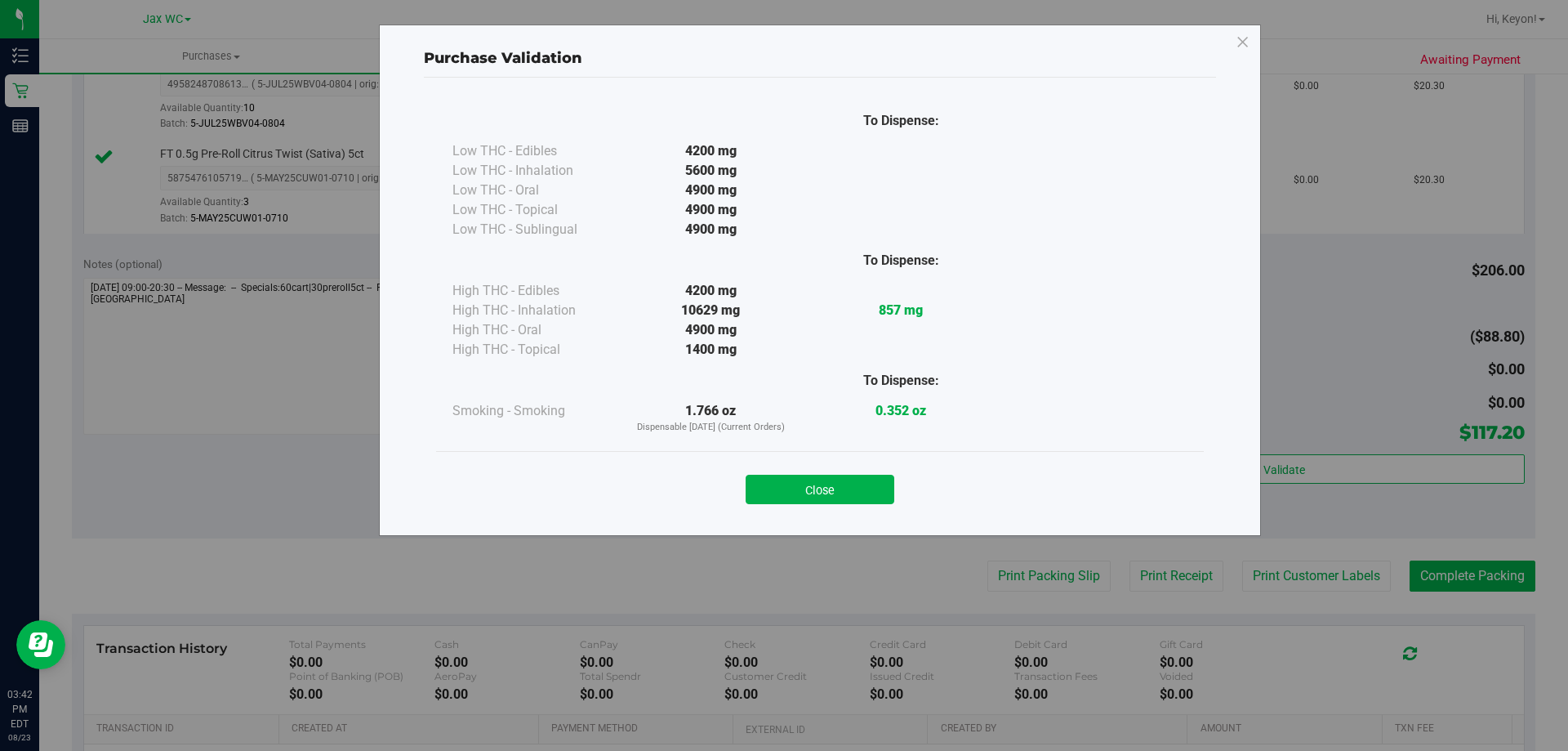
click at [831, 494] on button "Close" at bounding box center [819, 490] width 148 height 30
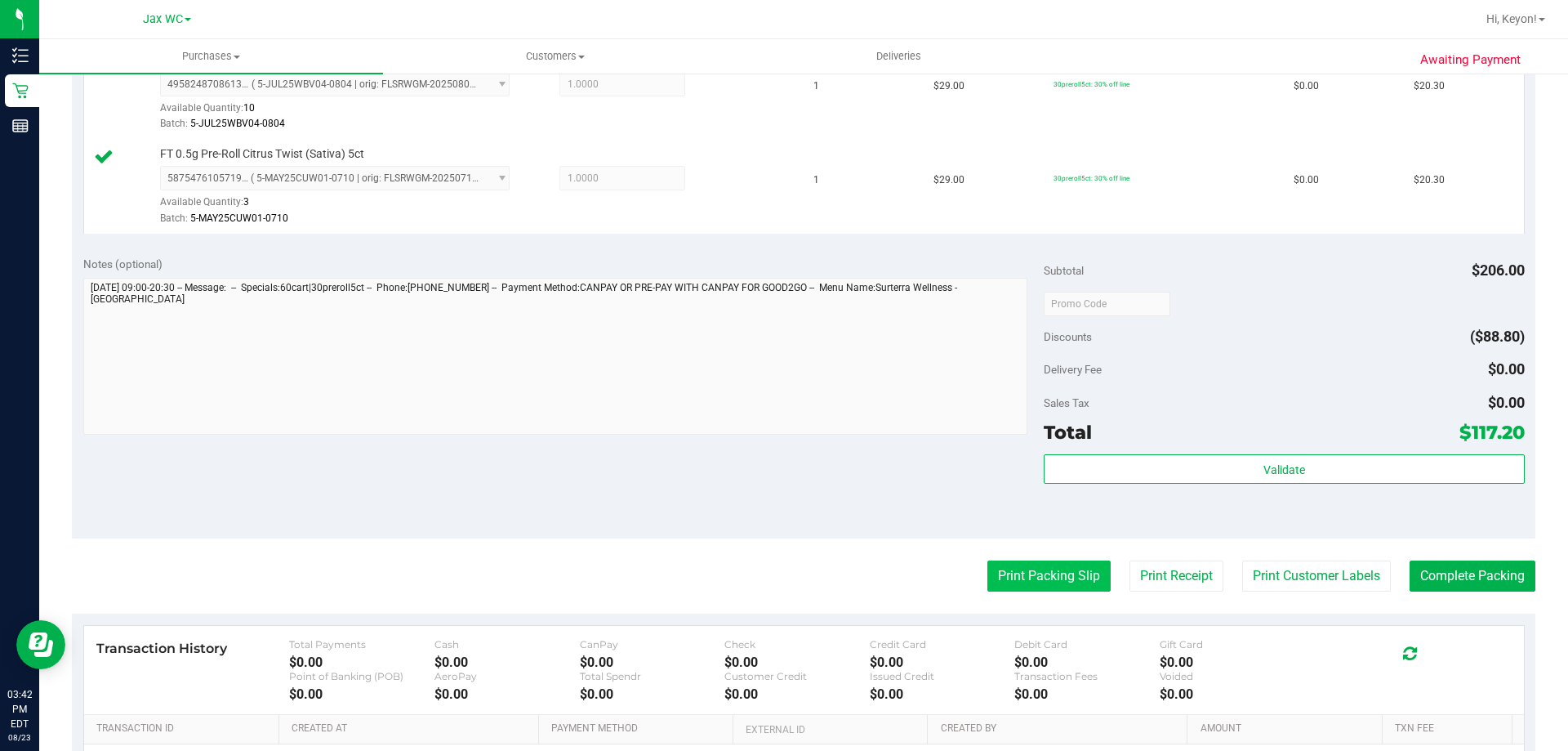
click at [1049, 579] on button "Print Packing Slip" at bounding box center [1049, 576] width 123 height 31
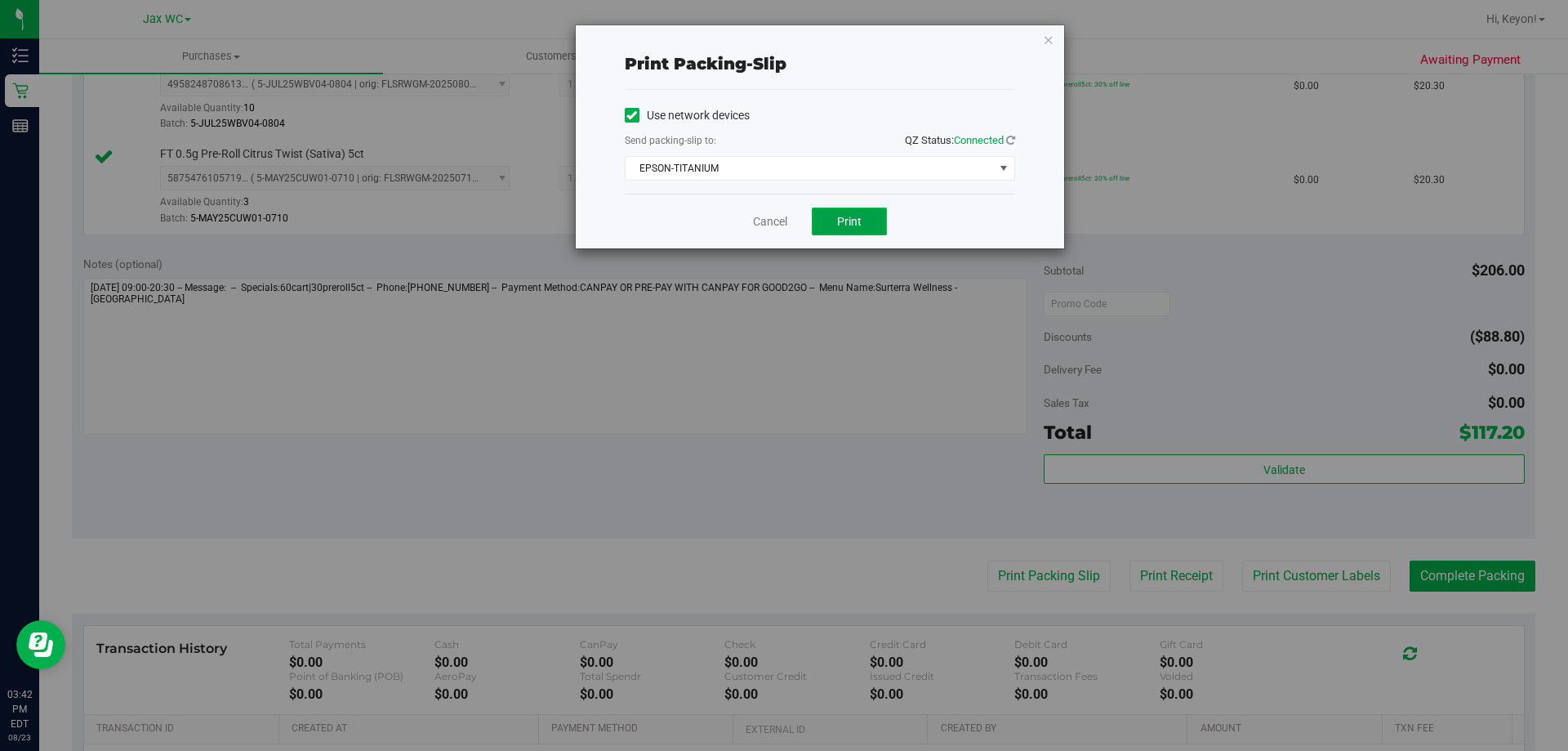
click at [843, 228] on button "Print" at bounding box center [849, 221] width 76 height 28
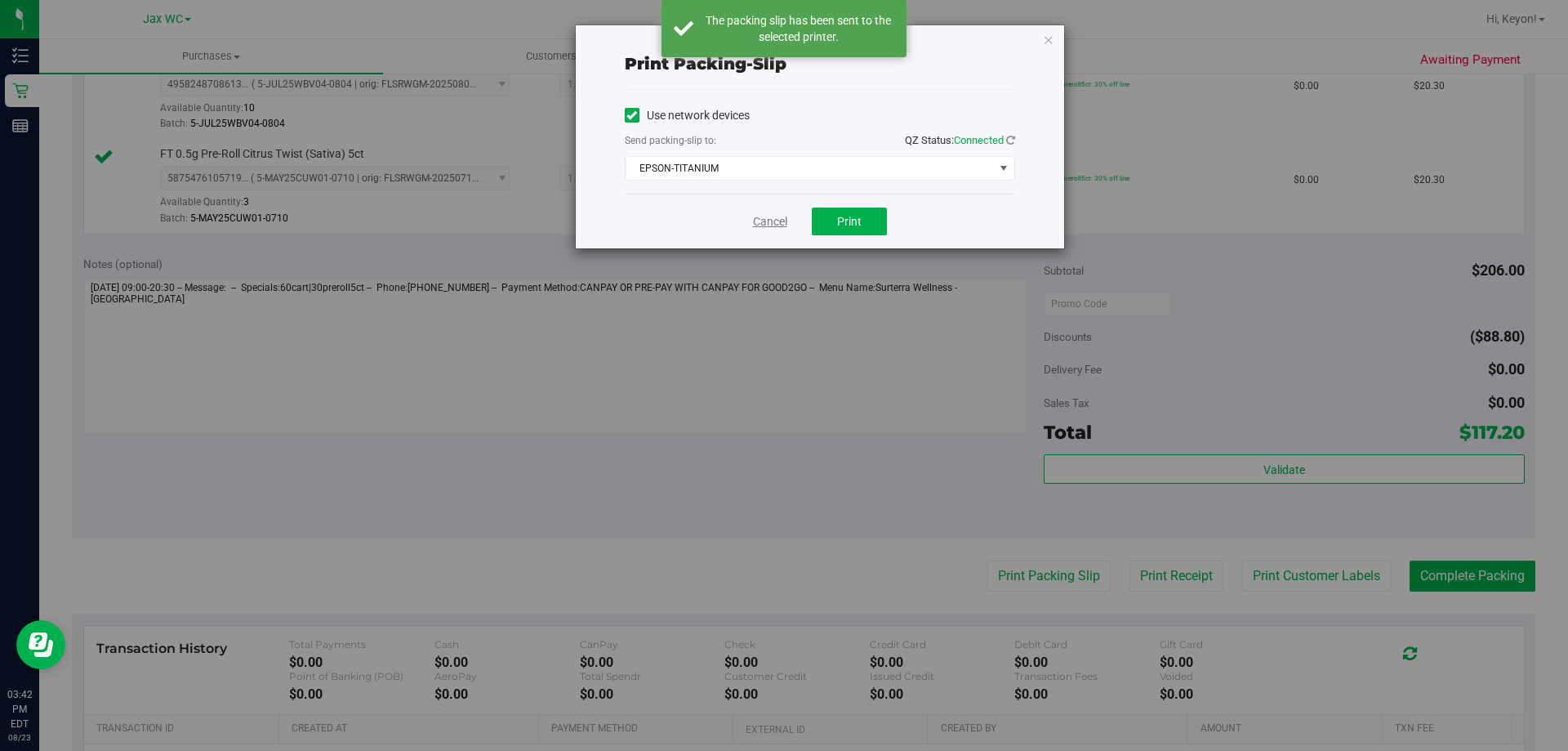
click at [753, 217] on link "Cancel" at bounding box center [770, 222] width 35 height 17
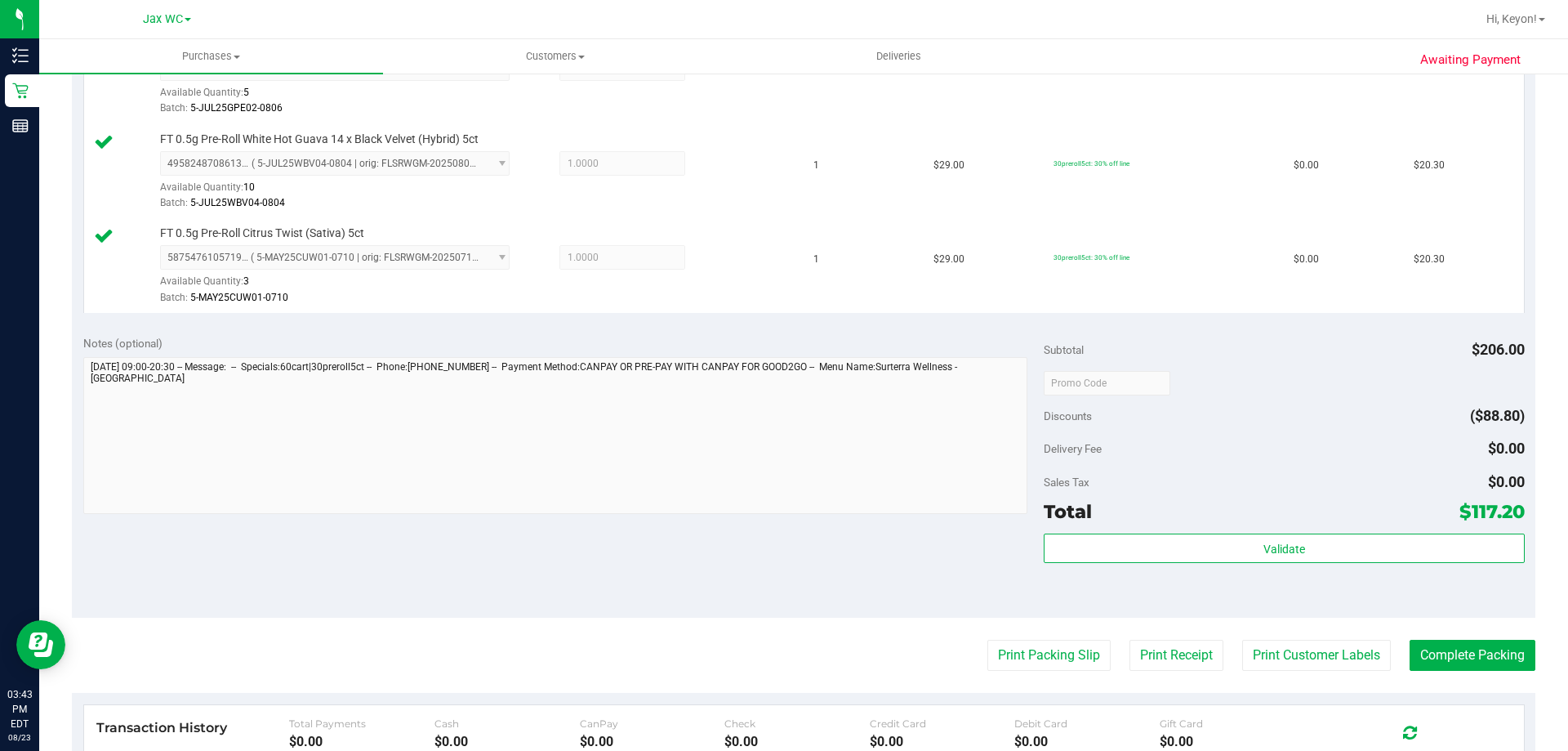
scroll to position [592, 0]
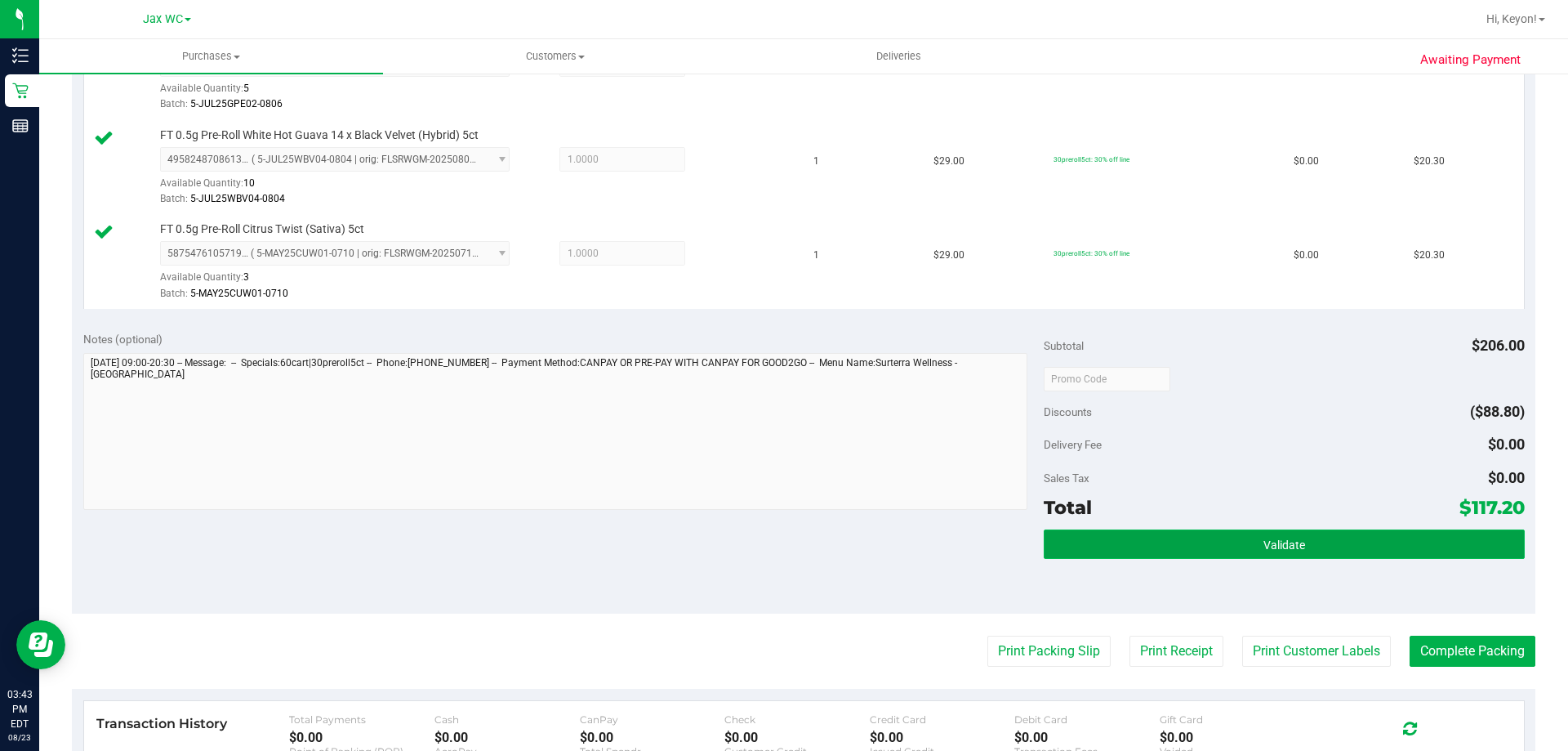
click at [1348, 549] on button "Validate" at bounding box center [1284, 544] width 480 height 30
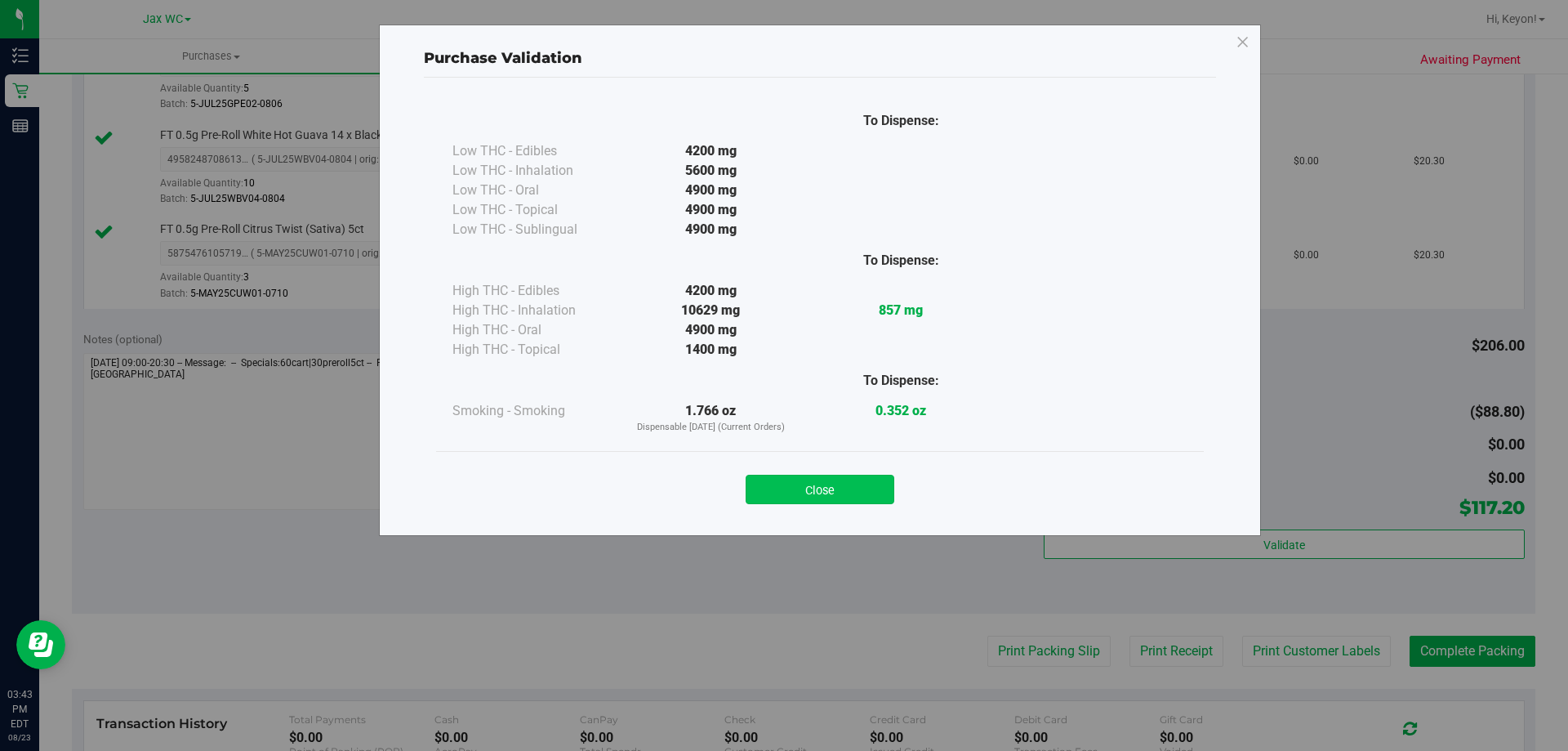
drag, startPoint x: 857, startPoint y: 490, endPoint x: 1036, endPoint y: 504, distance: 179.5
click at [864, 490] on button "Close" at bounding box center [819, 490] width 148 height 30
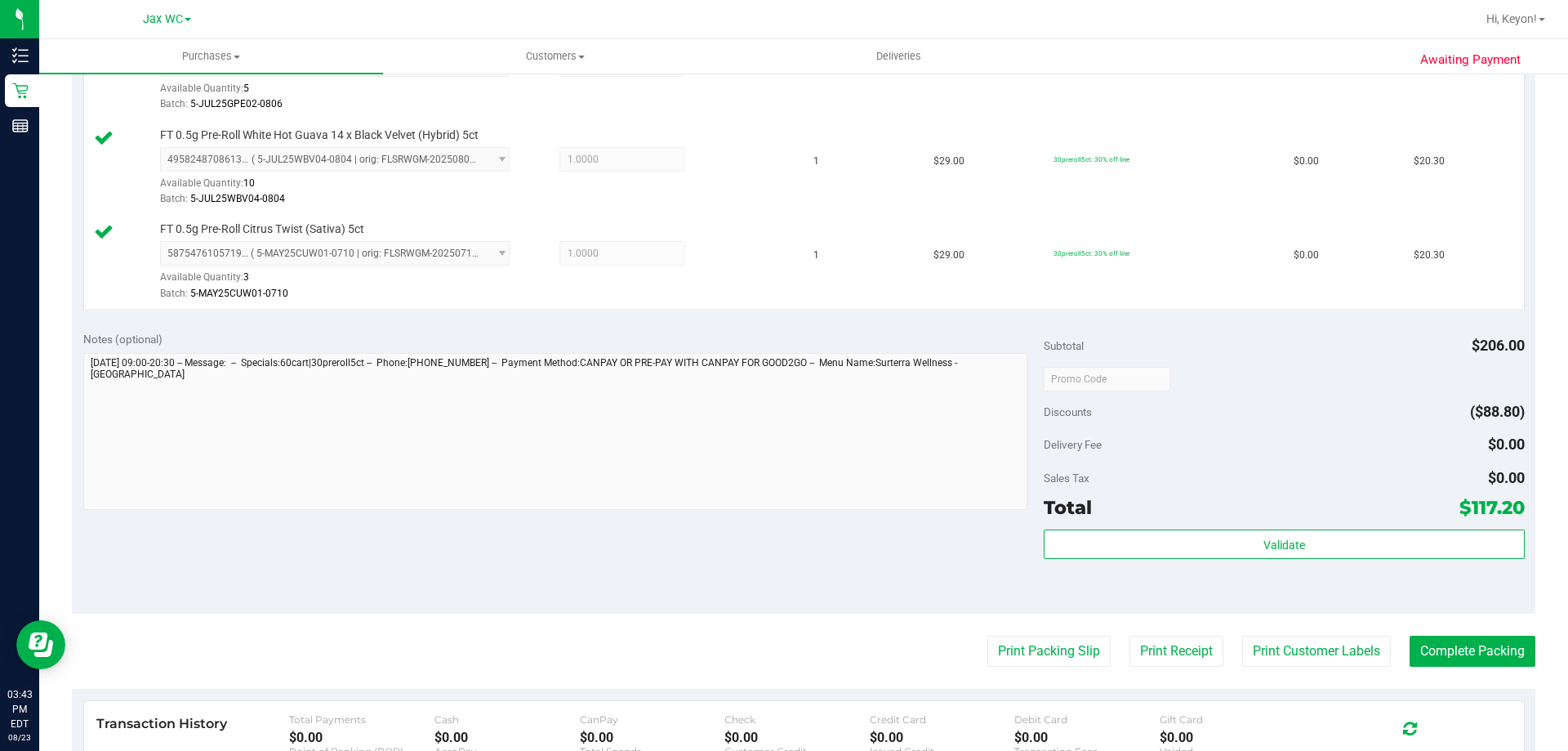
scroll to position [726, 0]
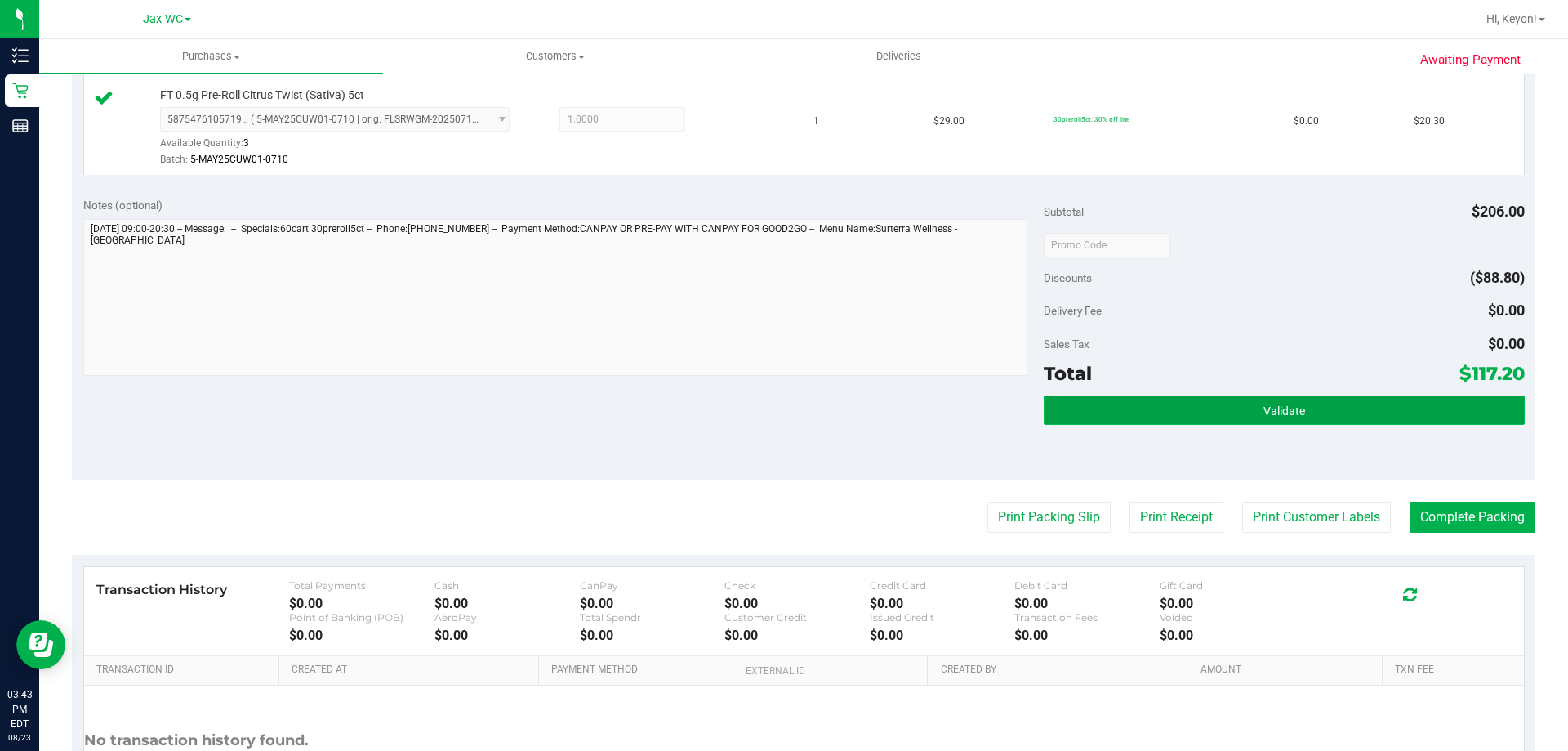
click at [1247, 404] on button "Validate" at bounding box center [1284, 410] width 480 height 30
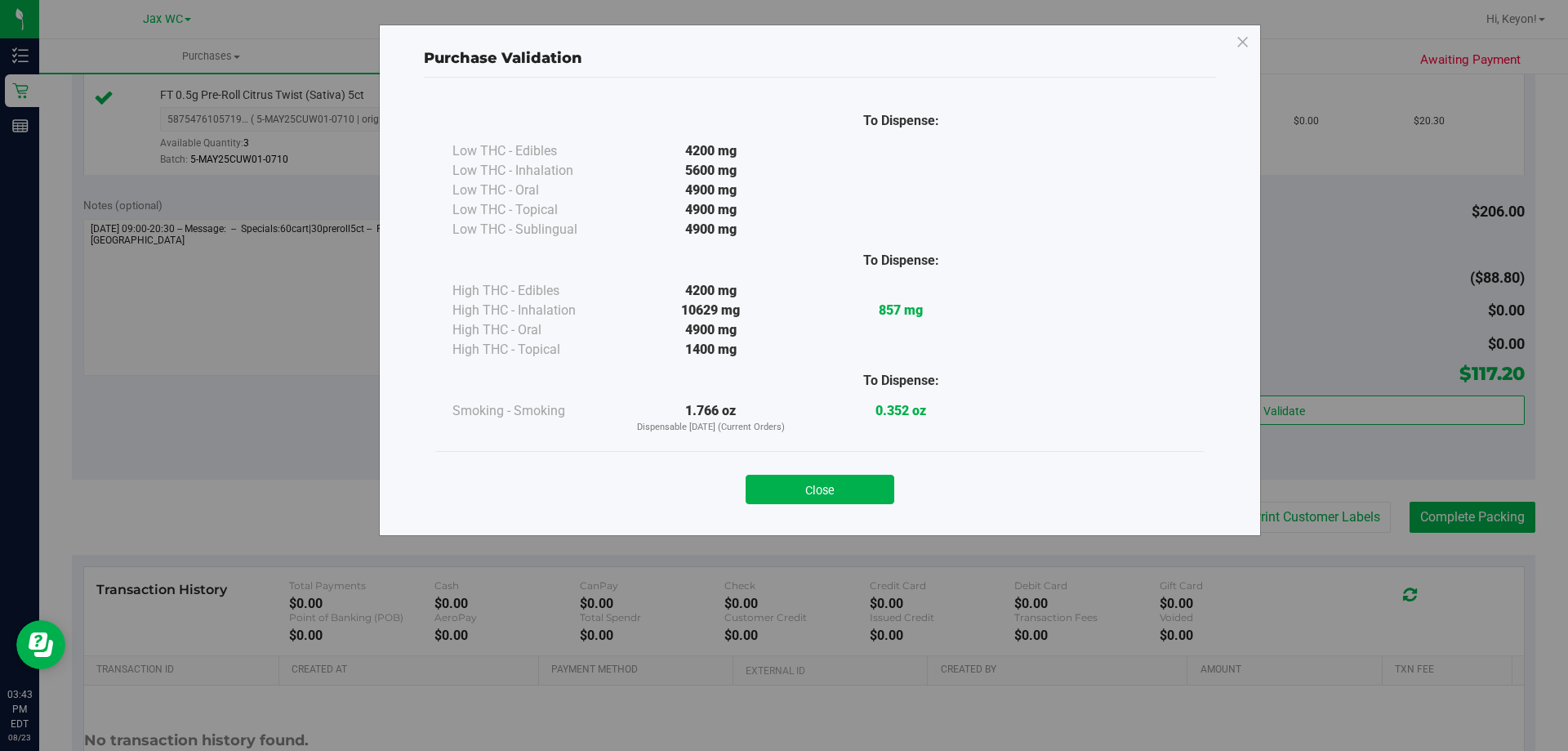
drag, startPoint x: 857, startPoint y: 490, endPoint x: 1567, endPoint y: 497, distance: 710.0
click at [898, 496] on div "Close" at bounding box center [820, 484] width 743 height 41
drag, startPoint x: 1567, startPoint y: 457, endPoint x: 1509, endPoint y: 485, distance: 64.4
click at [1553, 488] on div "Purchase Validation To Dispense: Low THC - Edibles 4200 mg" at bounding box center [790, 375] width 1580 height 751
drag, startPoint x: 842, startPoint y: 485, endPoint x: 923, endPoint y: 479, distance: 81.2
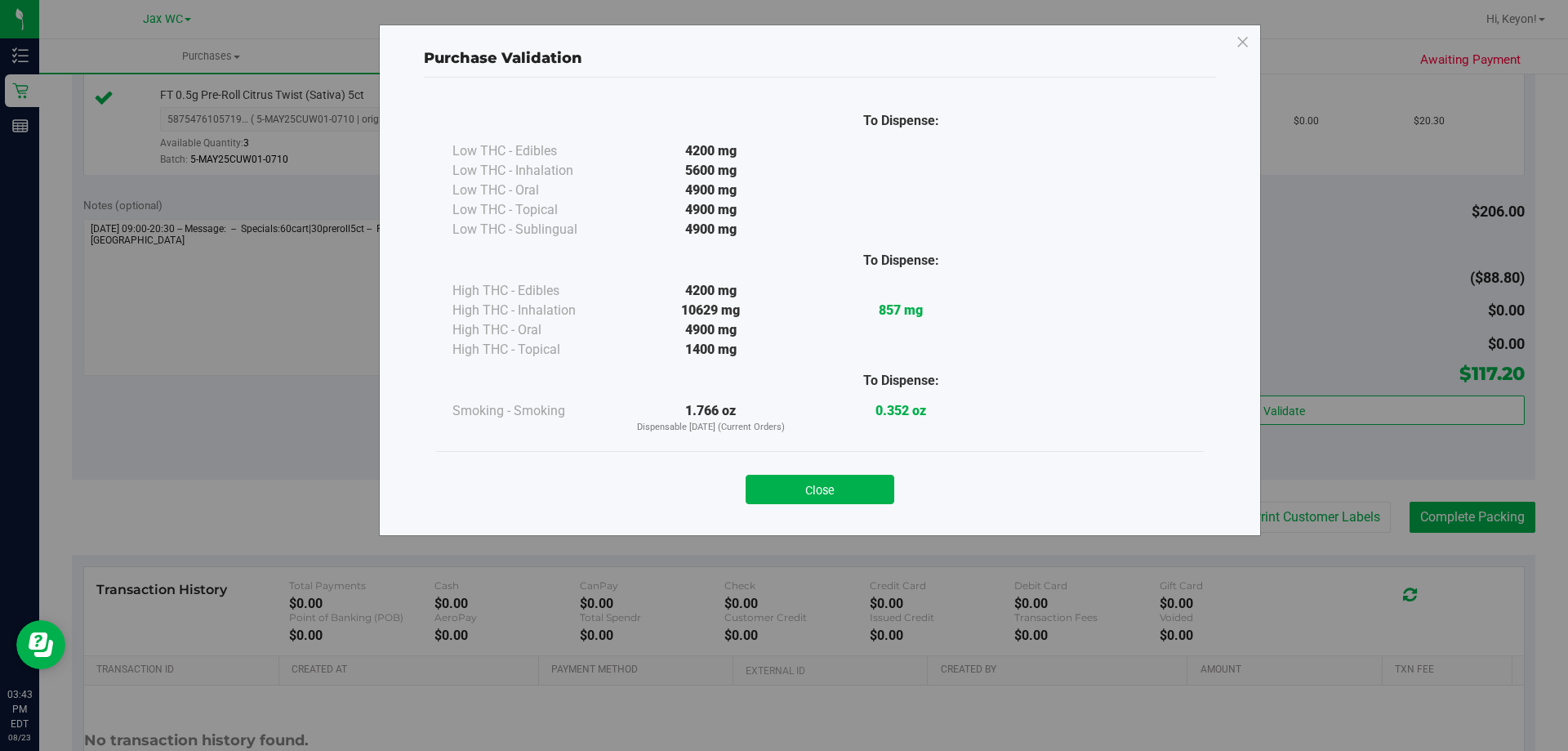
click at [844, 485] on button "Close" at bounding box center [819, 490] width 148 height 30
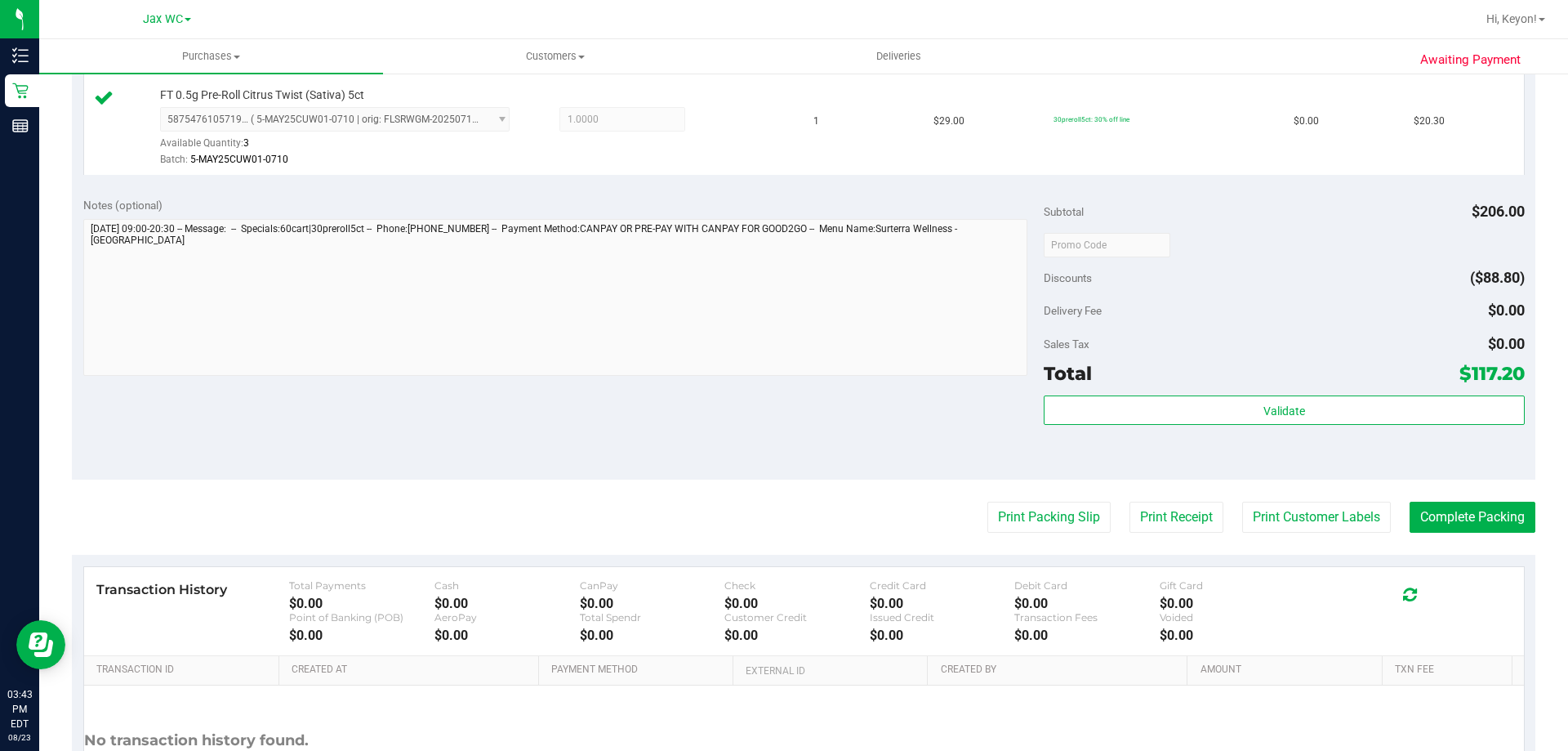
scroll to position [814, 0]
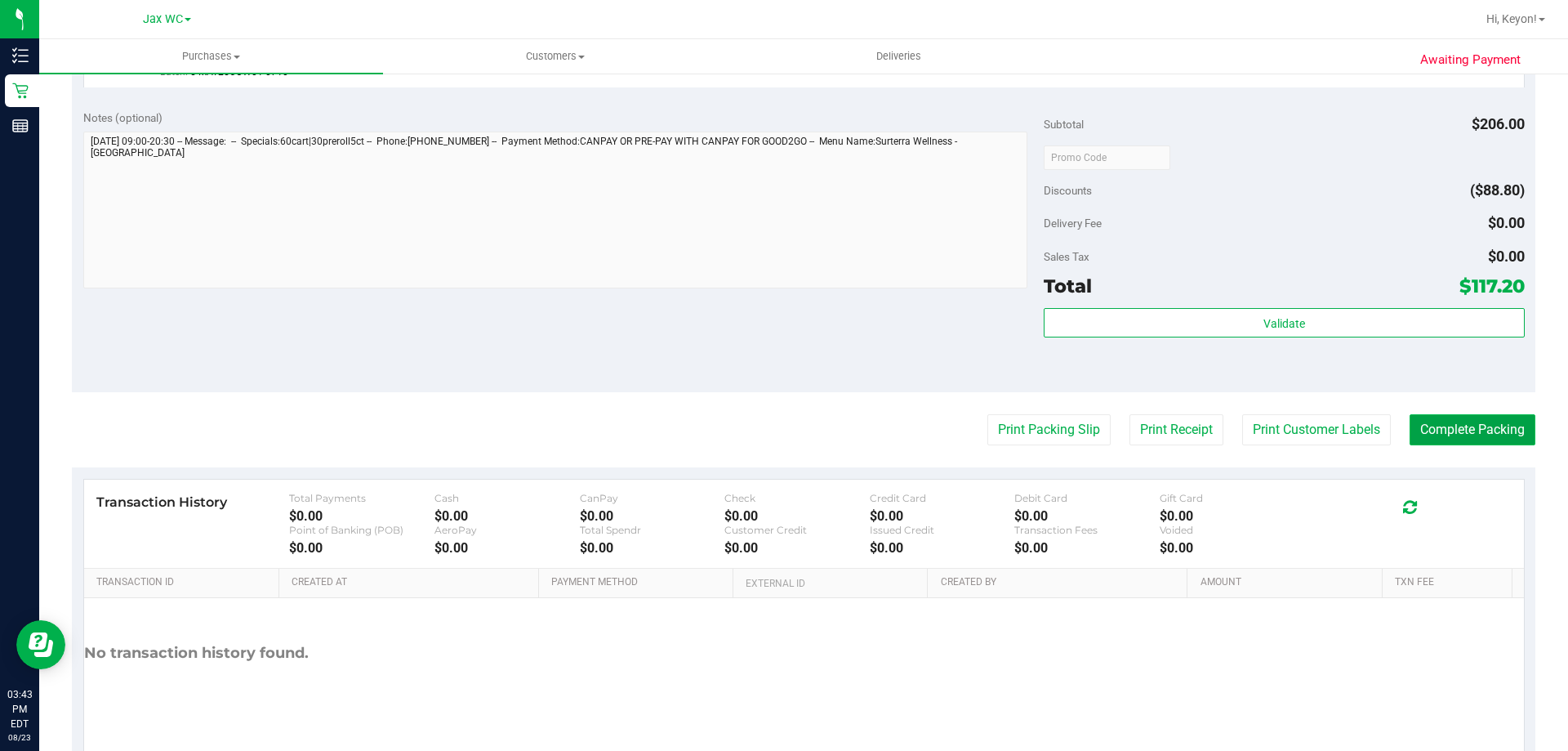
click at [1487, 431] on button "Complete Packing" at bounding box center [1472, 429] width 126 height 31
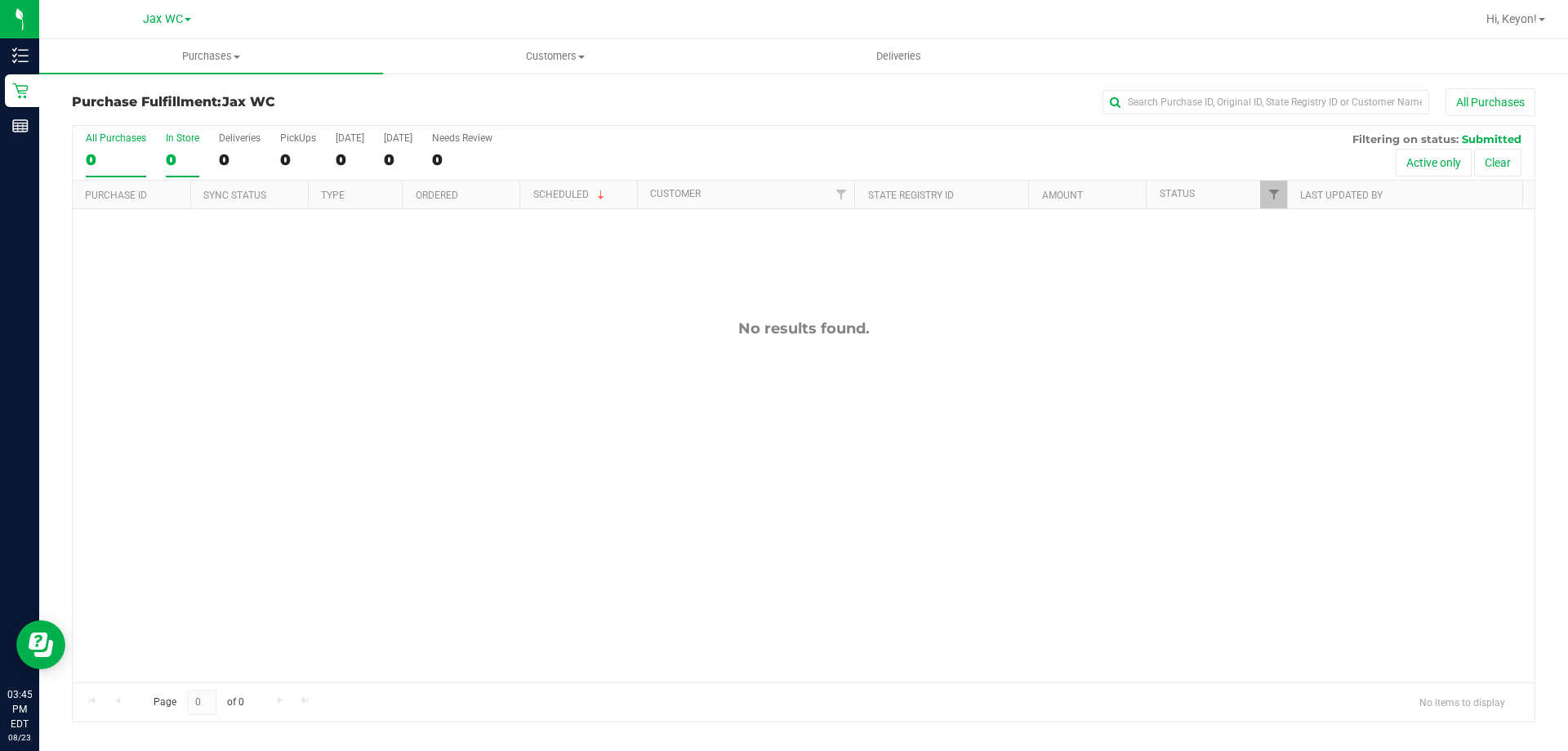
click at [174, 152] on div "0" at bounding box center [183, 160] width 34 height 19
click at [0, 0] on input "In Store 0" at bounding box center [0, 0] width 0 height 0
click at [168, 154] on div "0" at bounding box center [183, 160] width 34 height 19
click at [0, 0] on input "In Store 0" at bounding box center [0, 0] width 0 height 0
click at [169, 159] on div "0" at bounding box center [183, 160] width 34 height 19
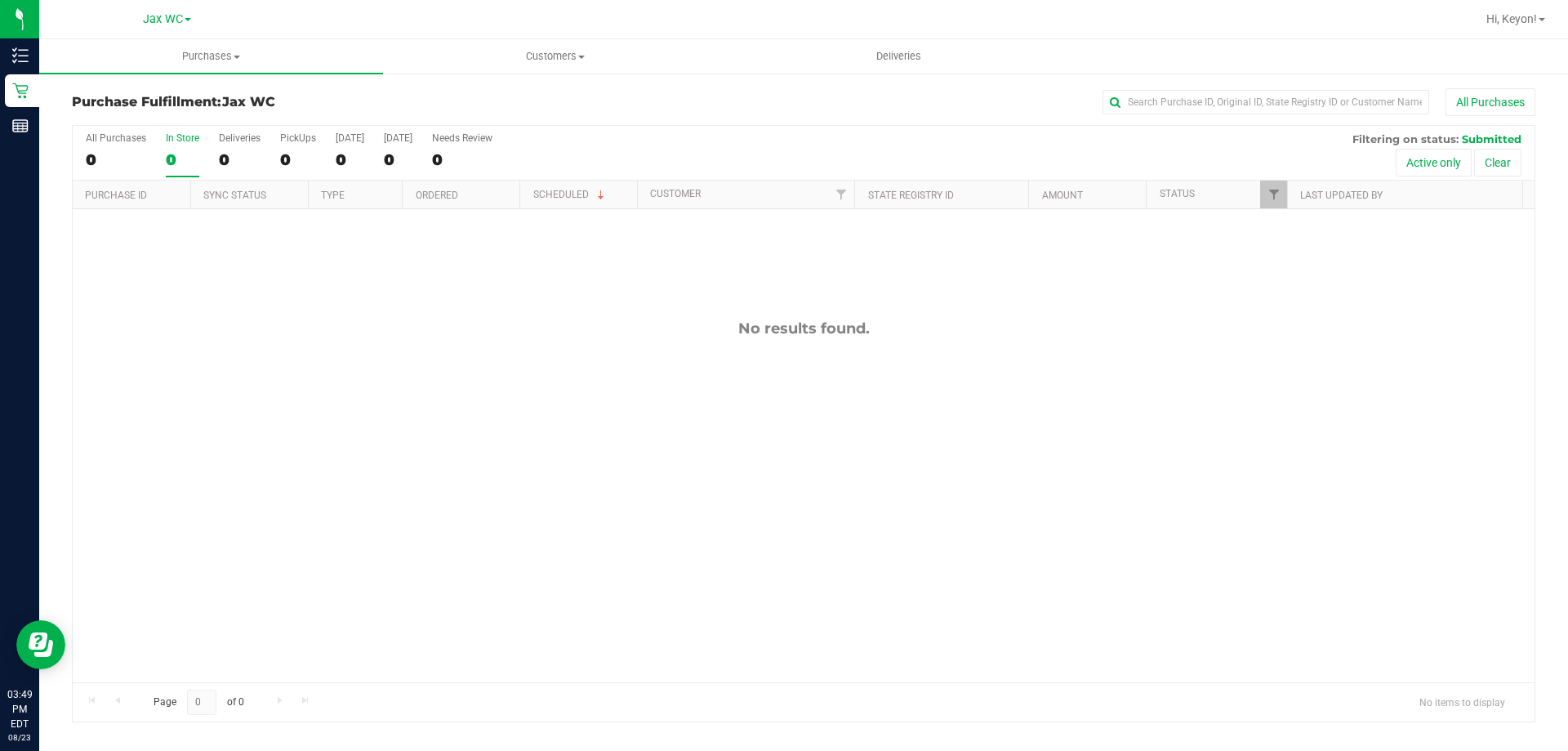
click at [0, 0] on input "In Store 0" at bounding box center [0, 0] width 0 height 0
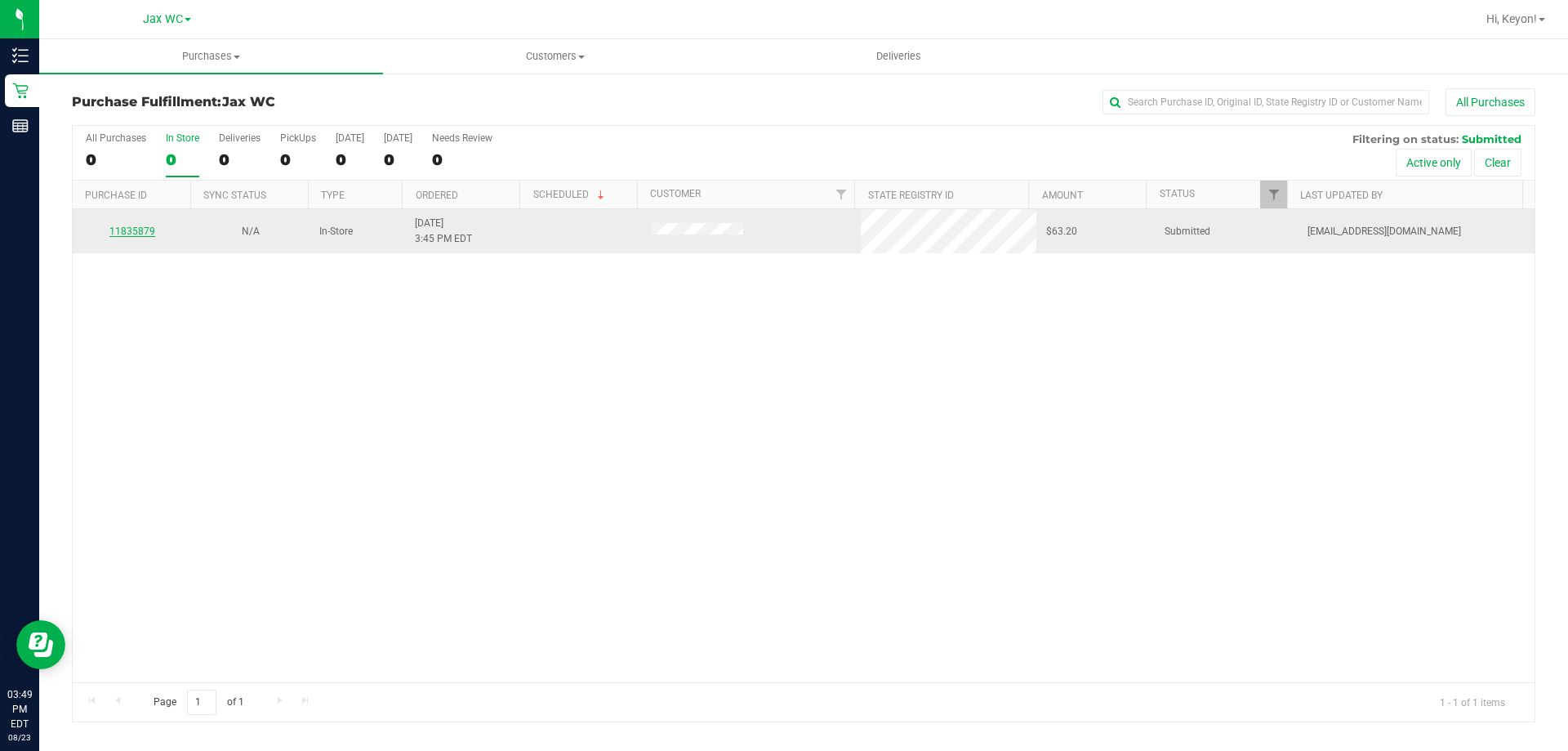
click at [146, 236] on link "11835879" at bounding box center [132, 231] width 46 height 11
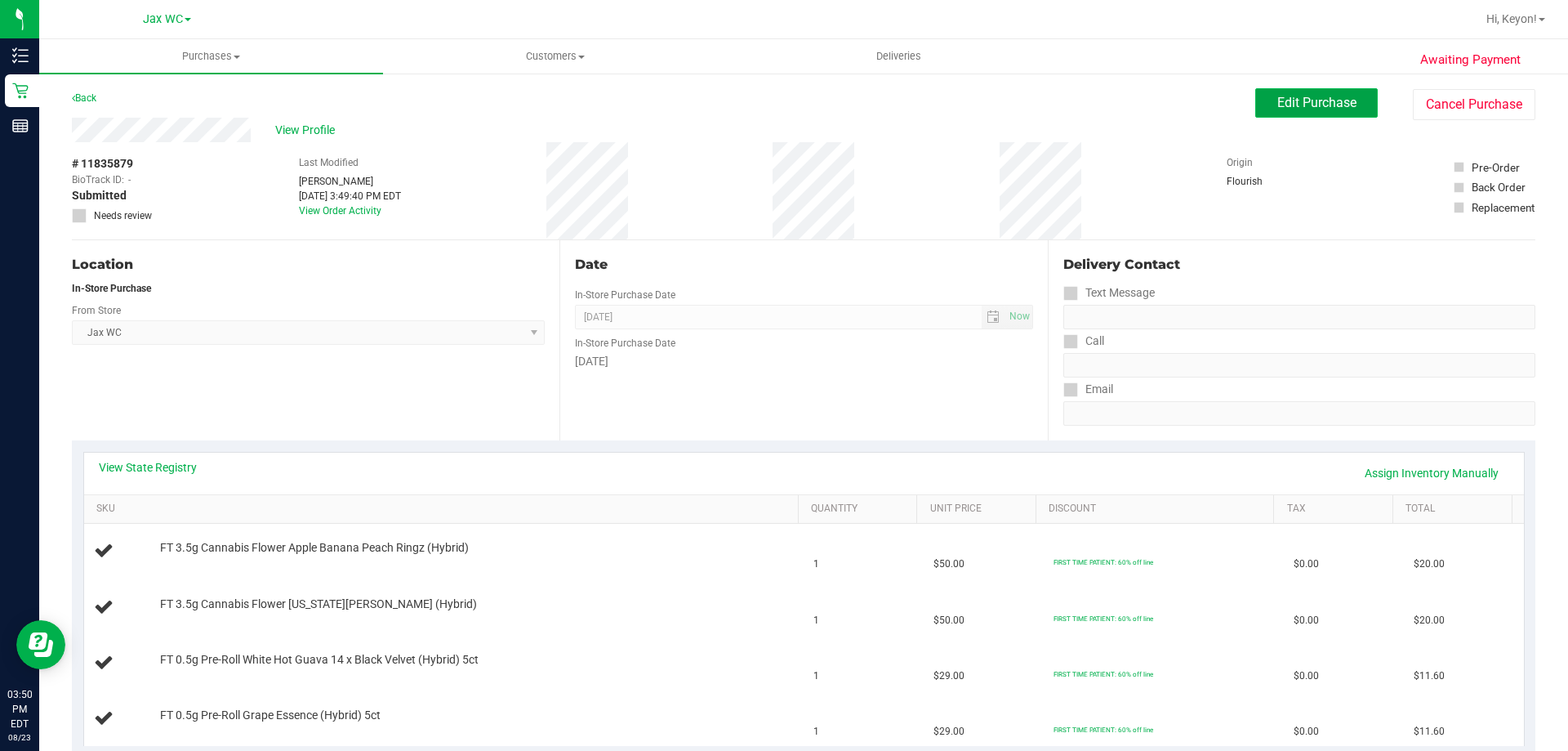
click at [1295, 98] on span "Edit Purchase" at bounding box center [1316, 103] width 79 height 16
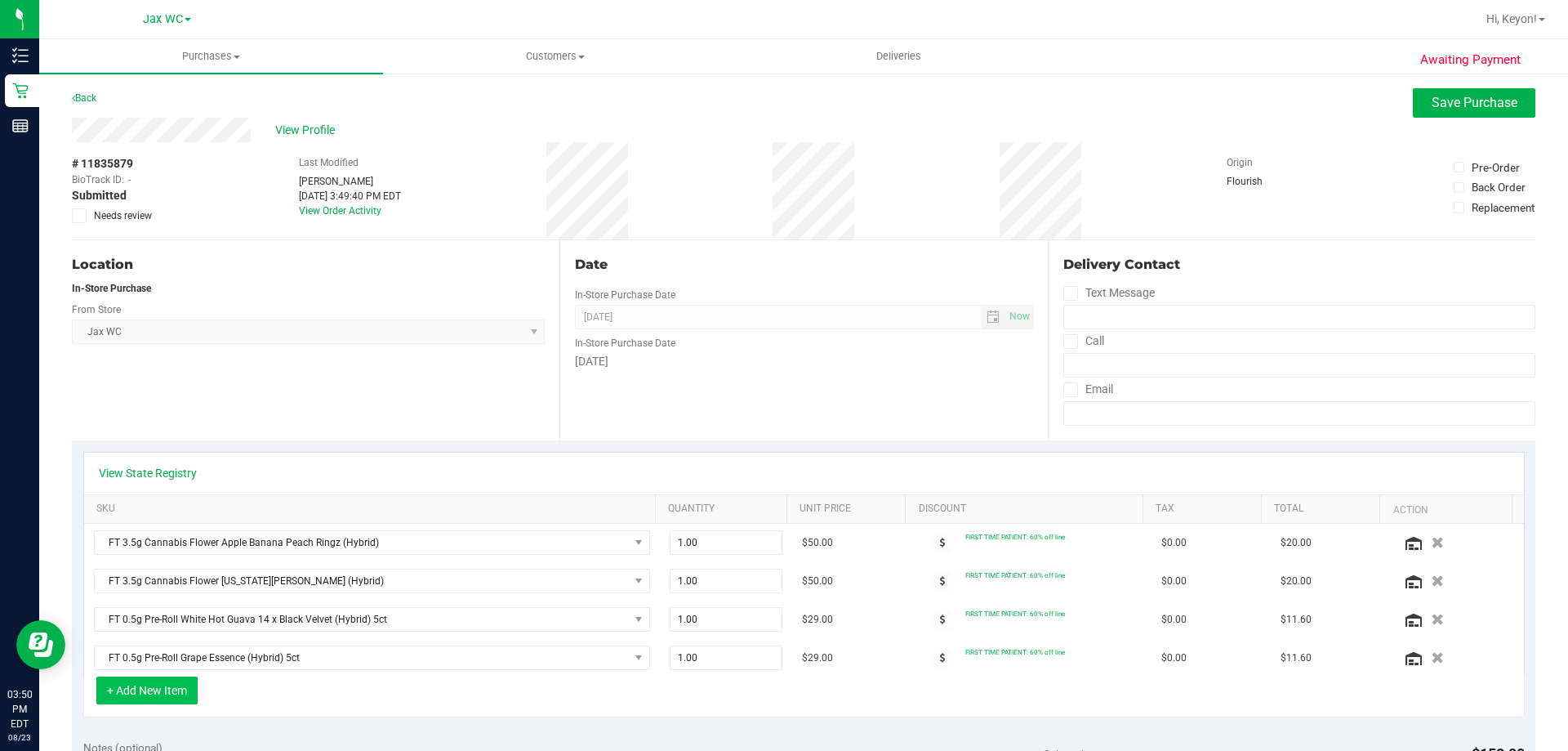
click at [173, 696] on button "+ Add New Item" at bounding box center [146, 690] width 102 height 28
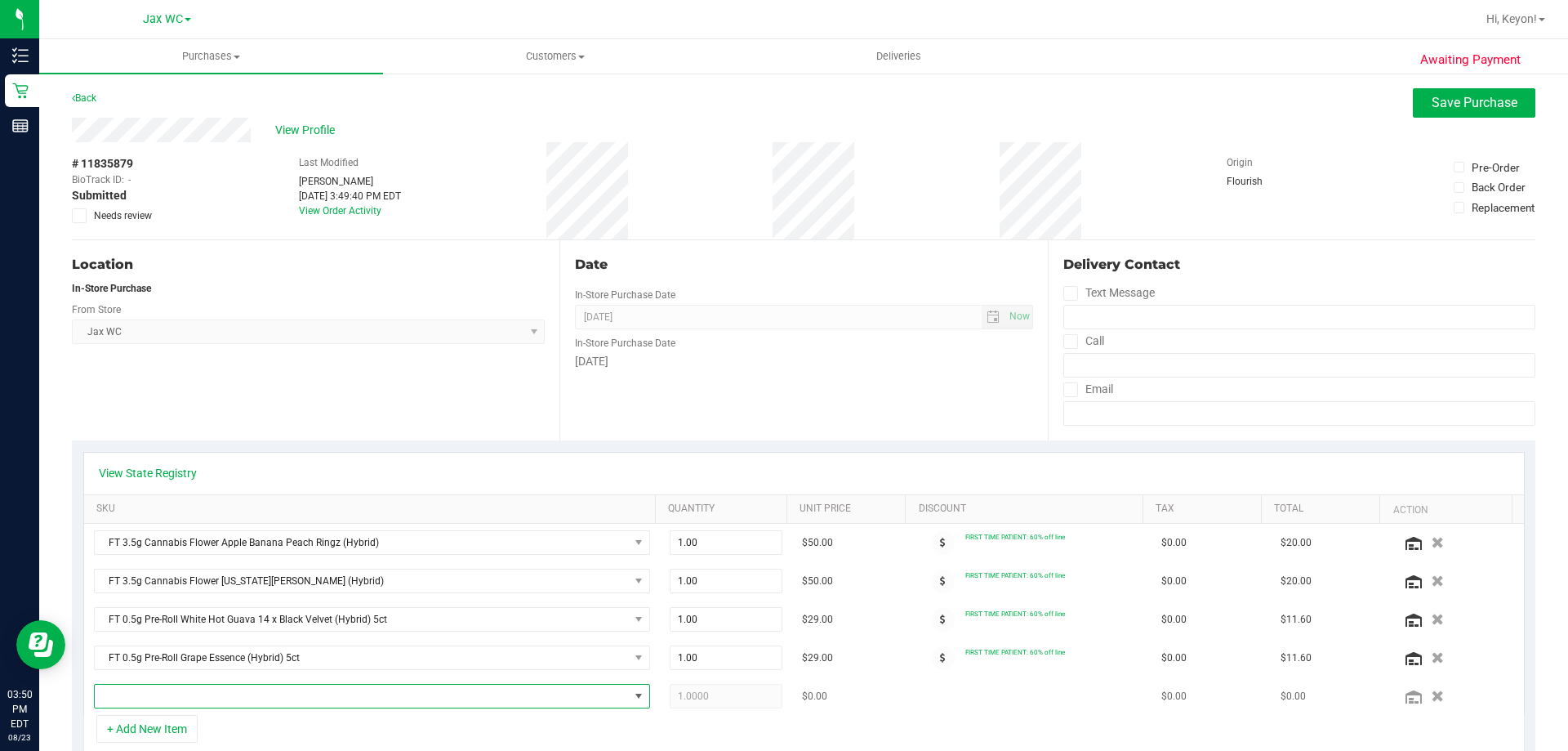
click at [289, 697] on span "NO DATA FOUND" at bounding box center [362, 696] width 534 height 23
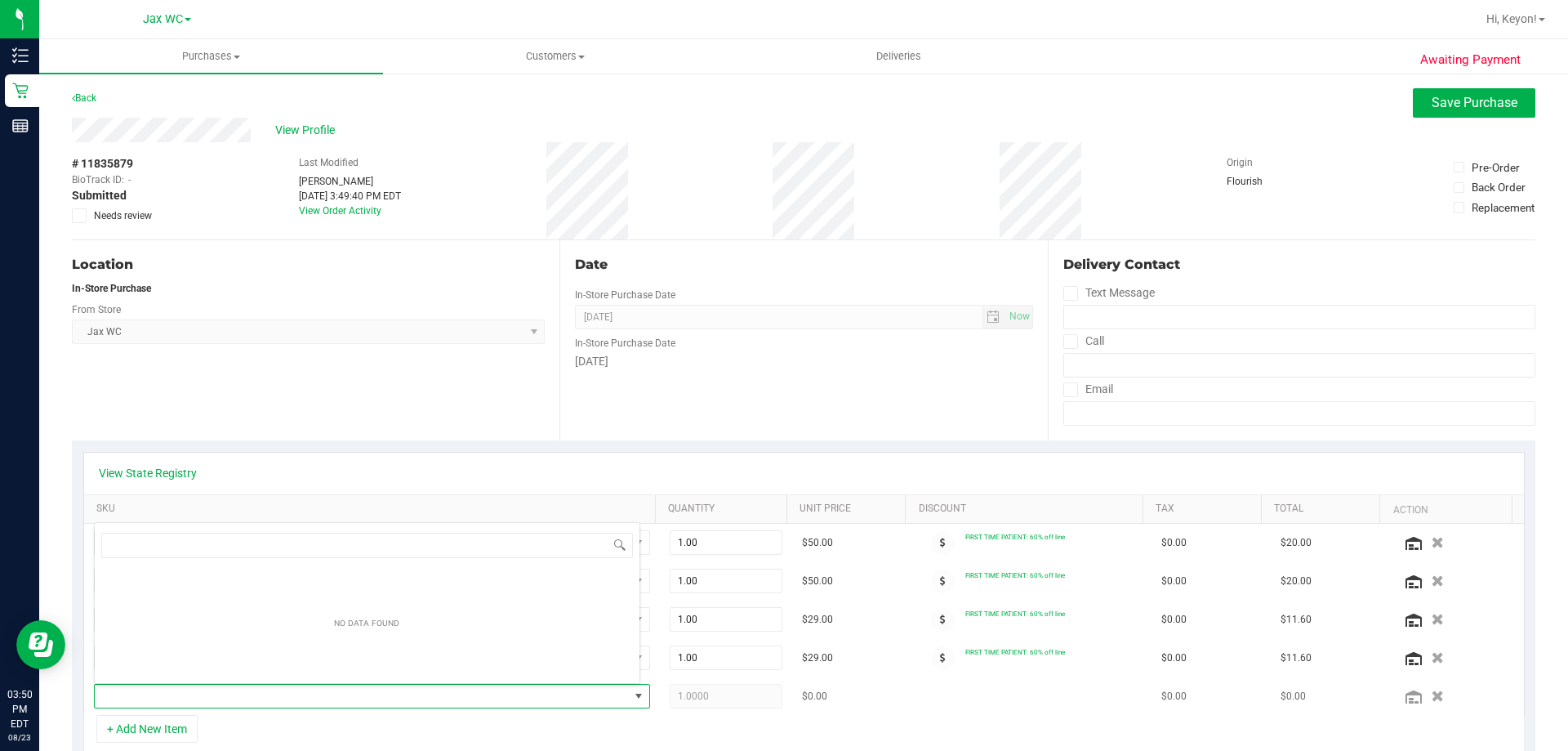
scroll to position [24, 542]
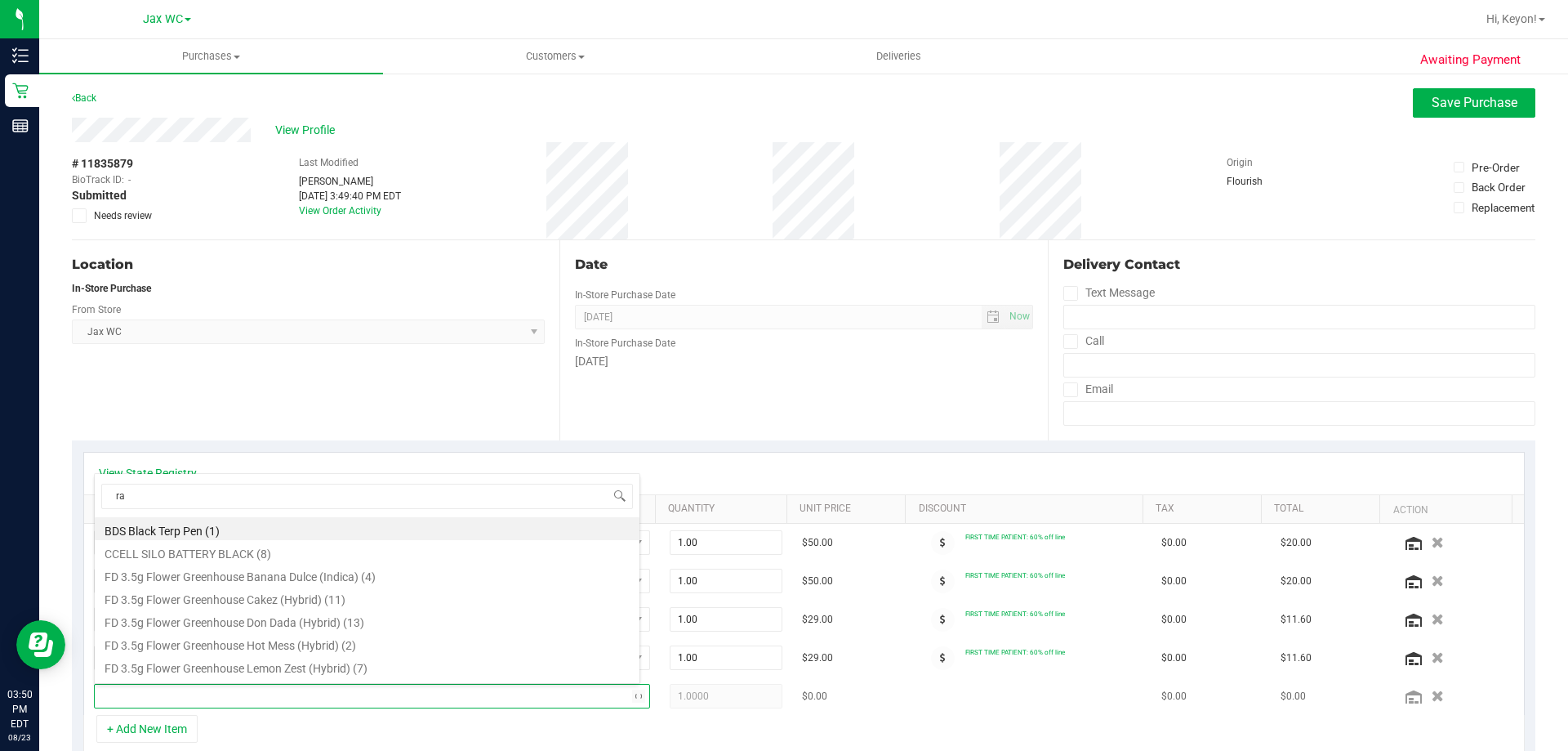
type input "raw"
click at [281, 641] on li "RW 1.25in Classic Cone Papers (26)" at bounding box center [368, 643] width 545 height 23
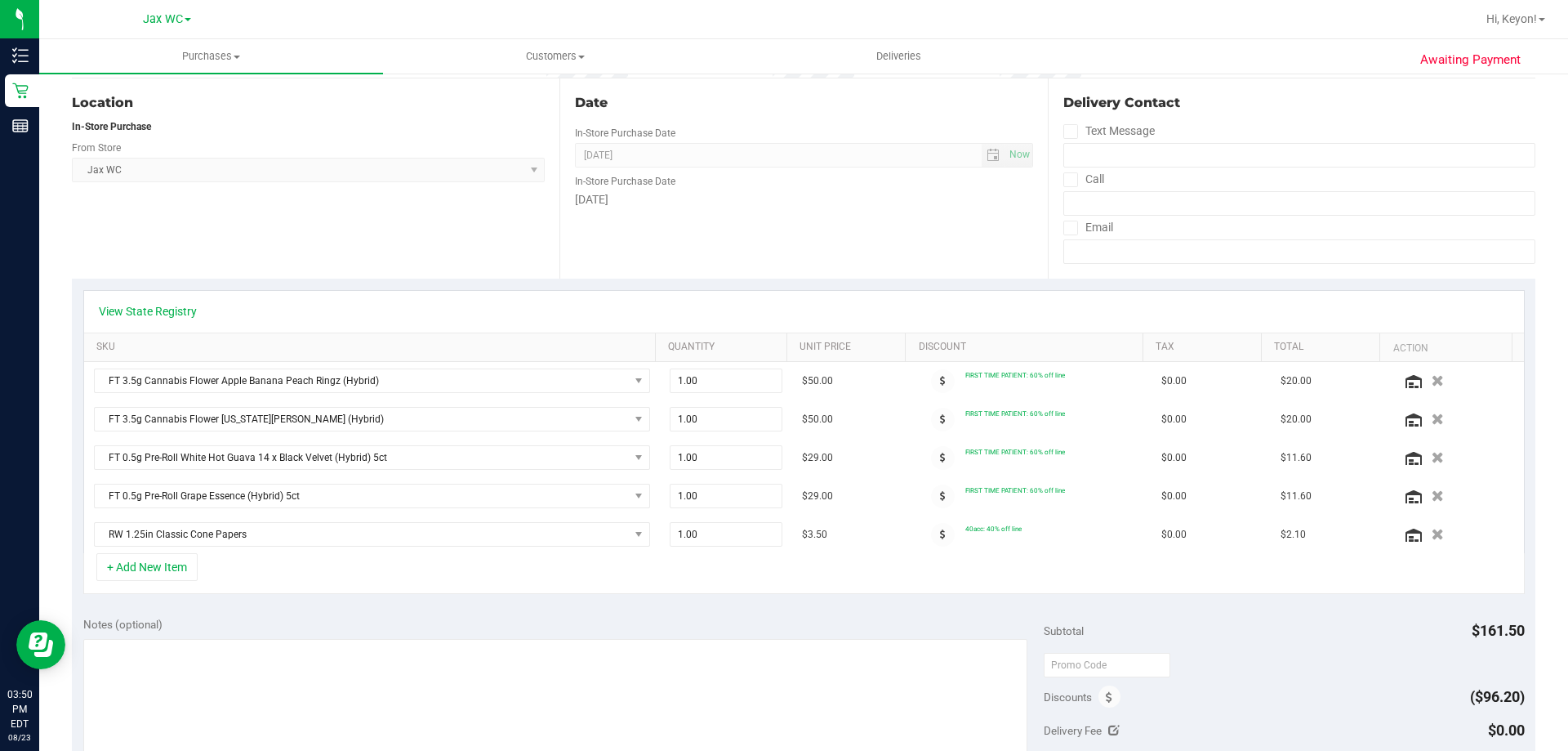
scroll to position [237, 0]
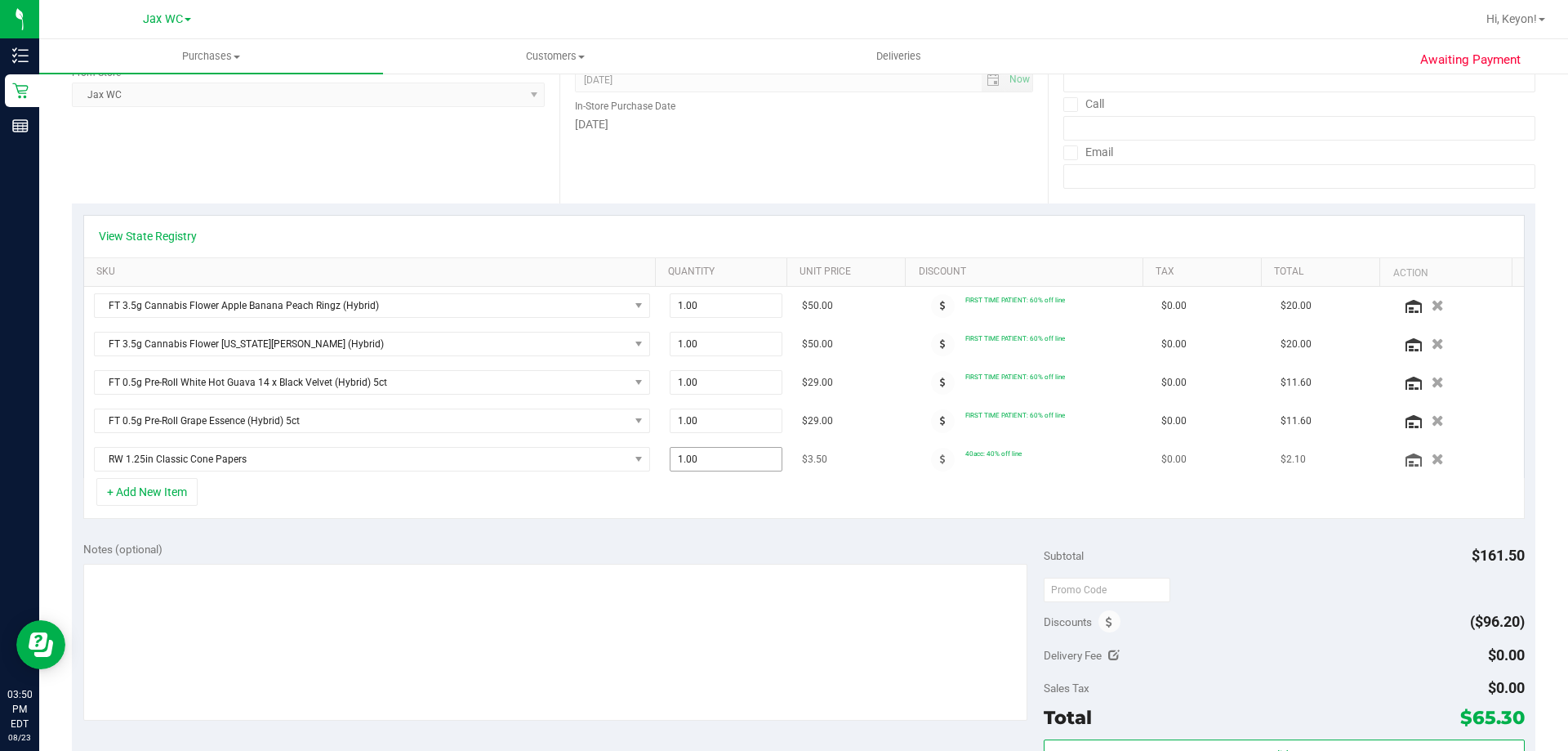
click at [725, 466] on span "1.00 1" at bounding box center [727, 459] width 114 height 24
type input "2"
type input "2.00"
click at [750, 501] on div "+ Add New Item" at bounding box center [803, 498] width 1441 height 41
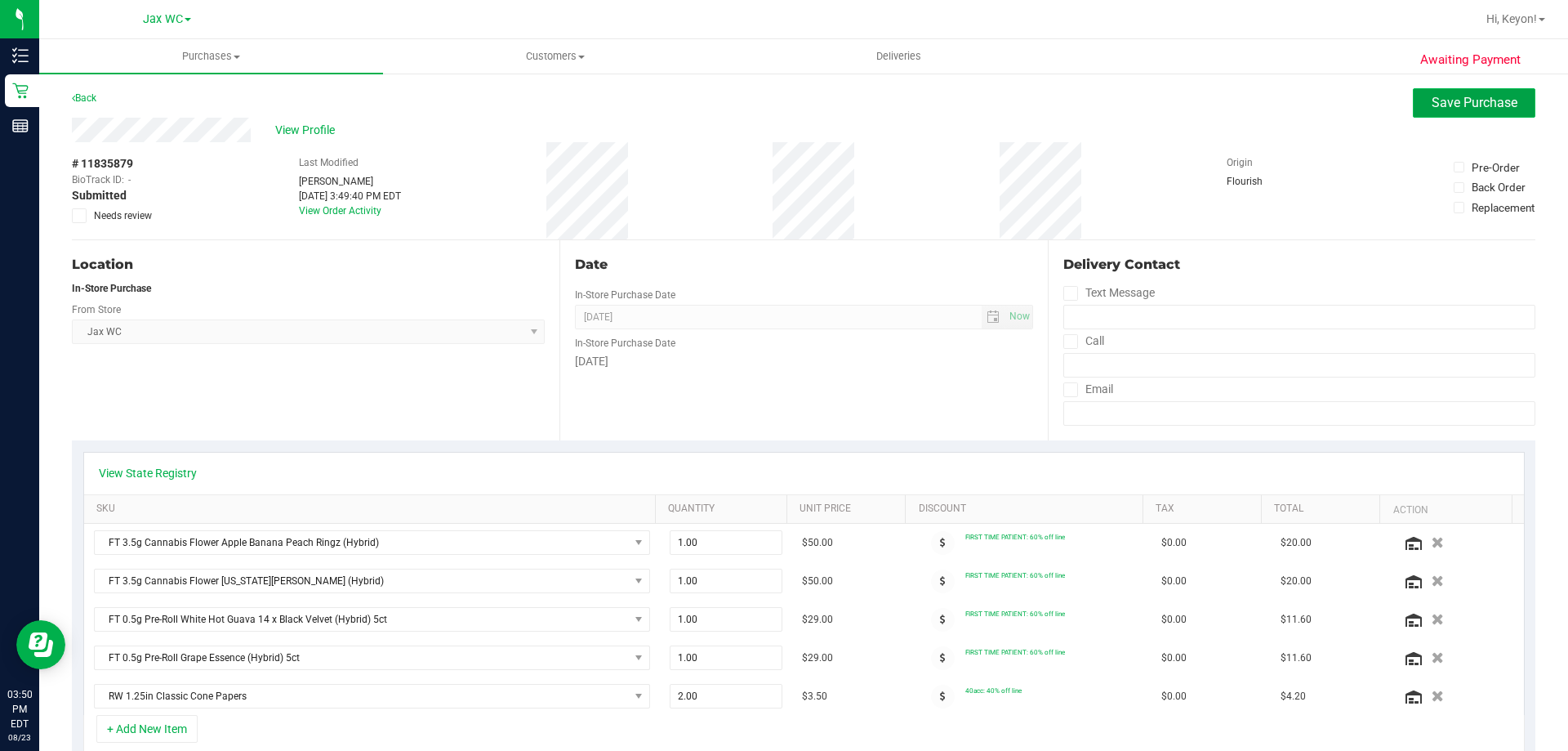
click at [1482, 111] on button "Save Purchase" at bounding box center [1474, 104] width 122 height 30
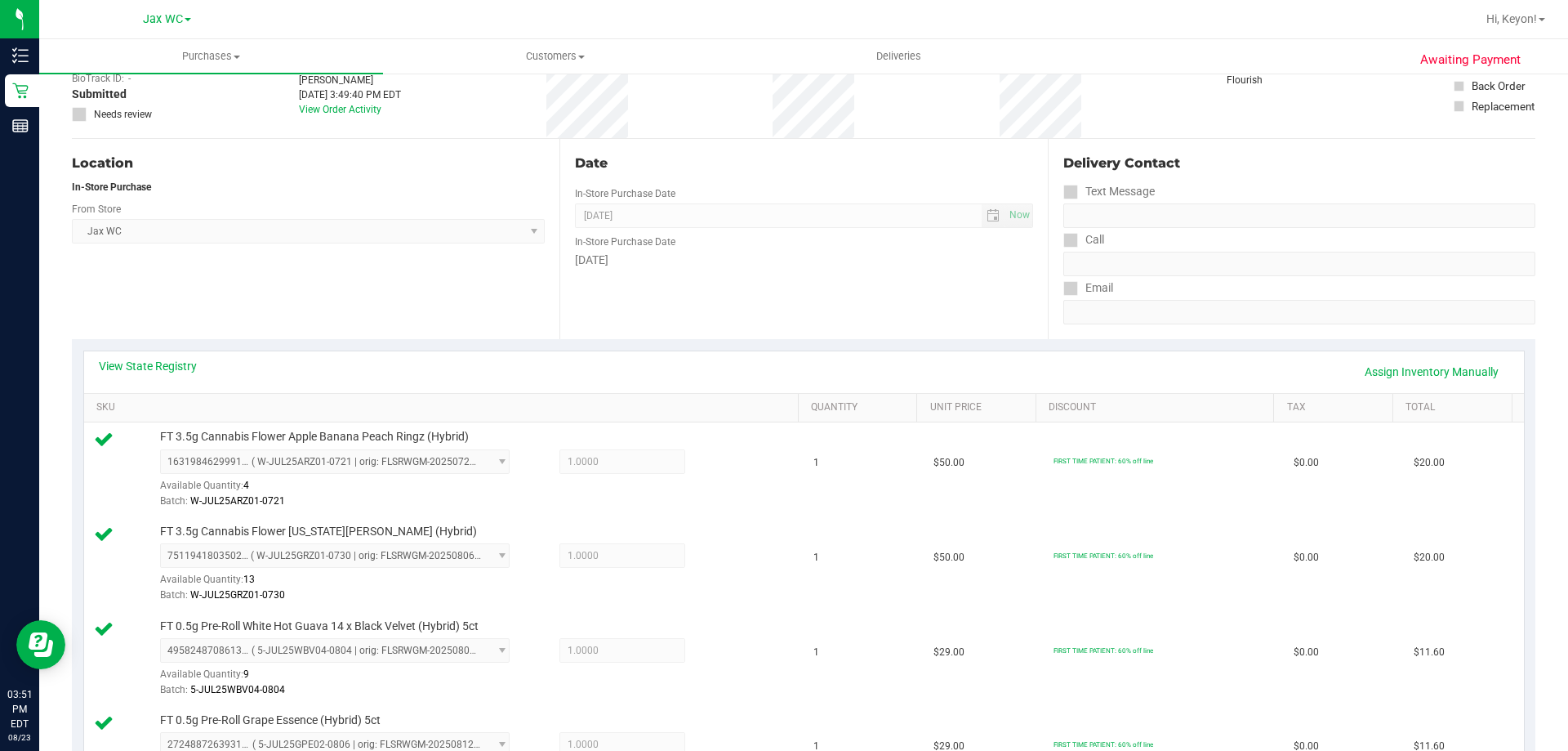
scroll to position [769, 0]
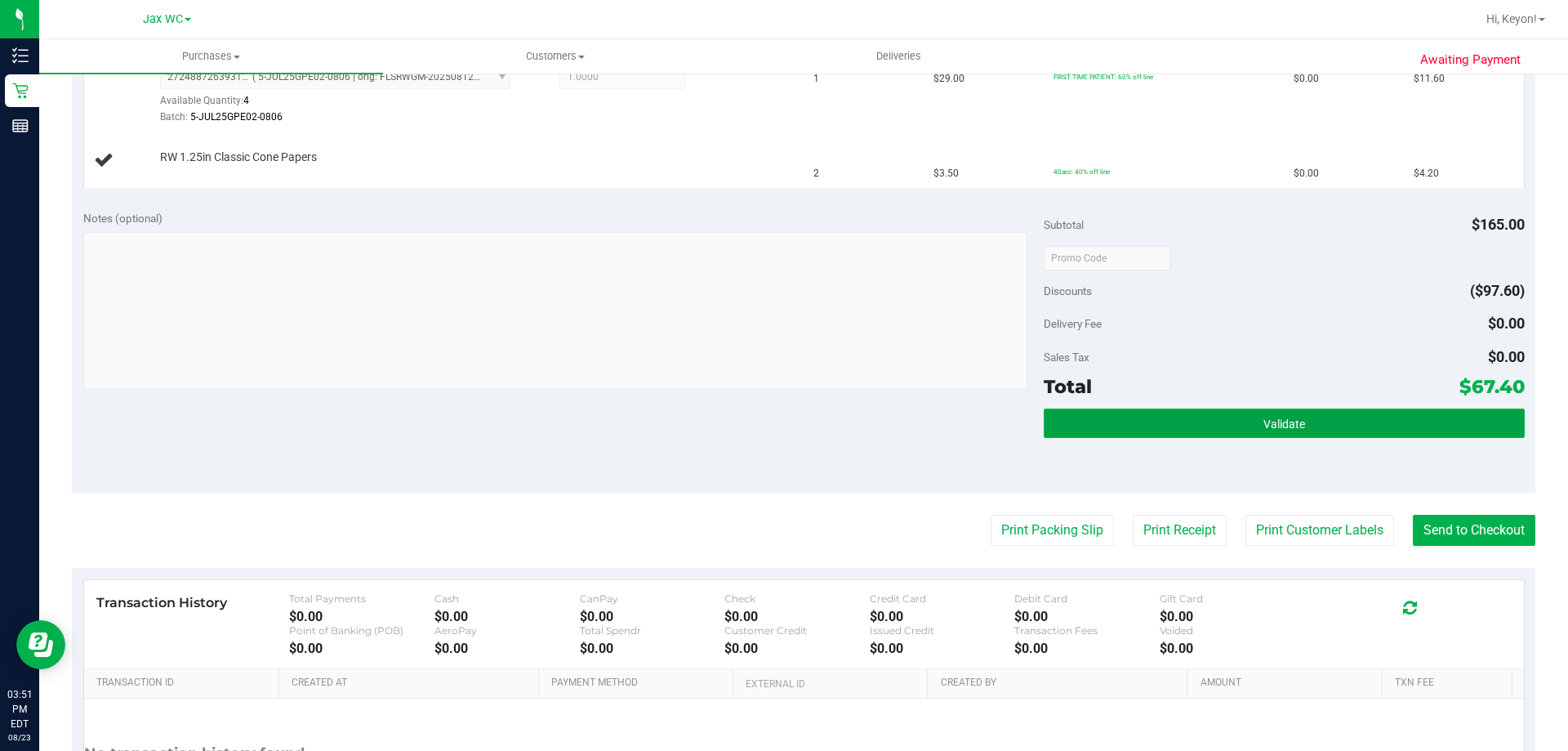
click at [1330, 421] on button "Validate" at bounding box center [1284, 424] width 480 height 30
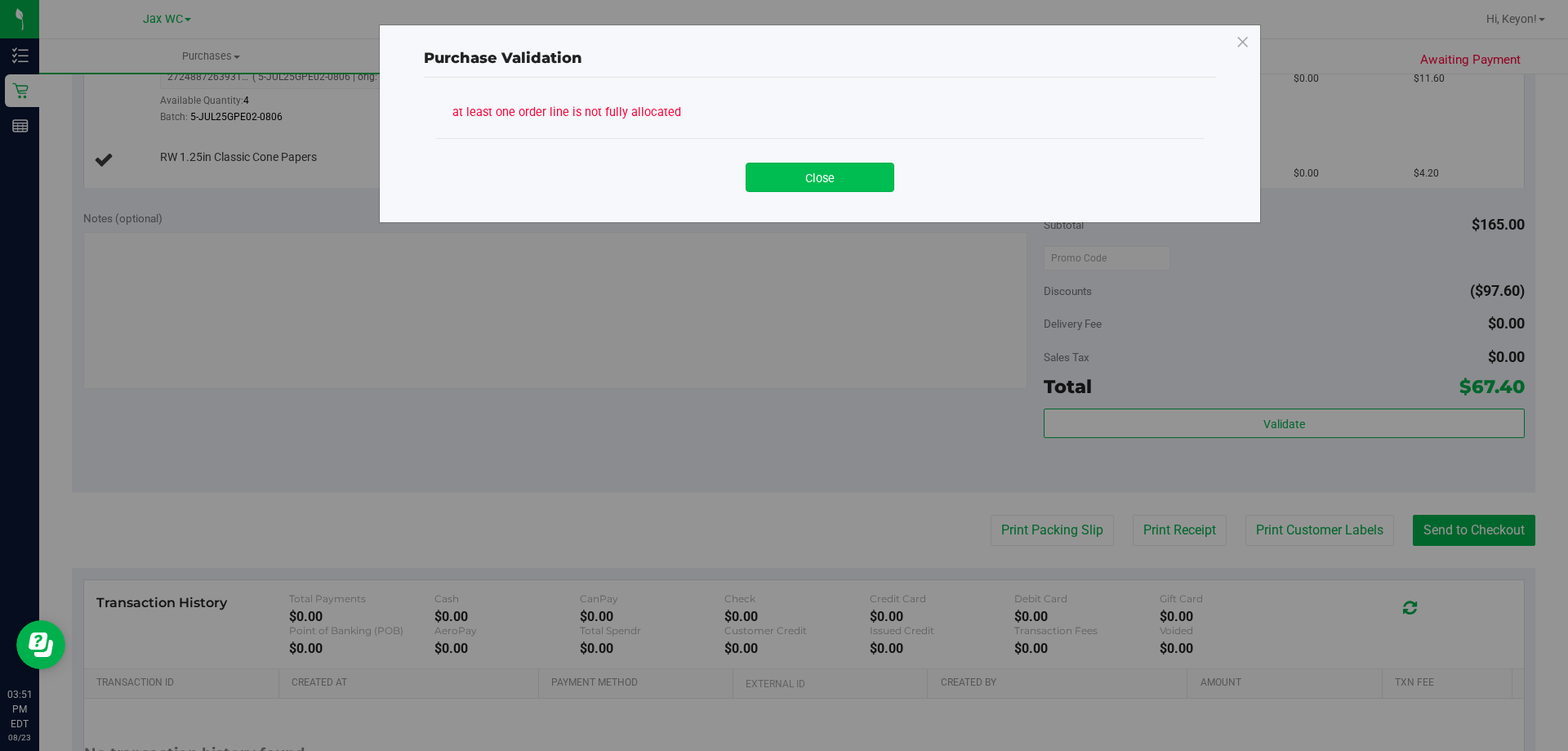
click at [818, 181] on button "Close" at bounding box center [819, 177] width 148 height 30
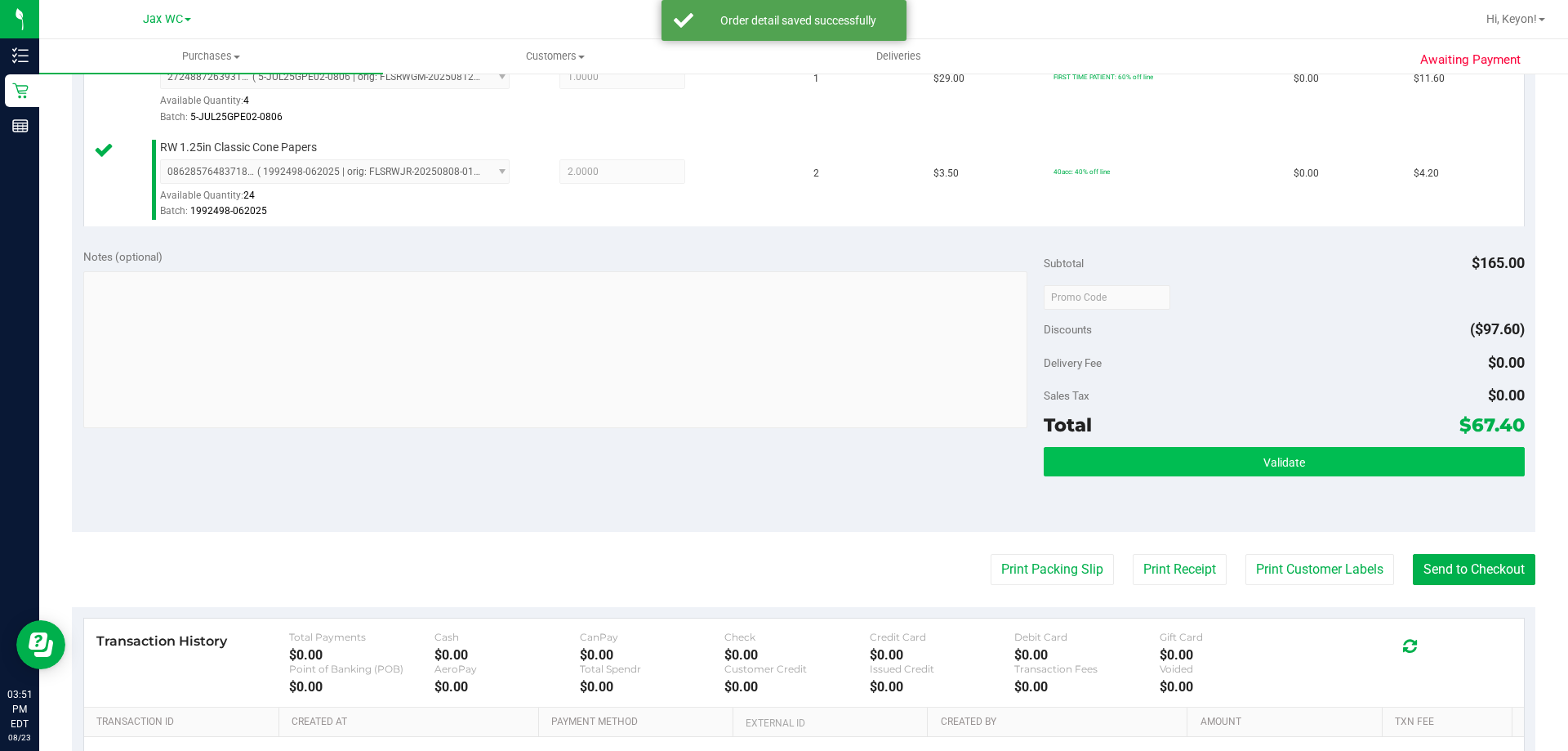
drag, startPoint x: 1385, startPoint y: 475, endPoint x: 1377, endPoint y: 466, distance: 12.0
click at [1381, 469] on div "Validate" at bounding box center [1284, 462] width 480 height 31
click at [1376, 466] on button "Validate" at bounding box center [1284, 462] width 480 height 30
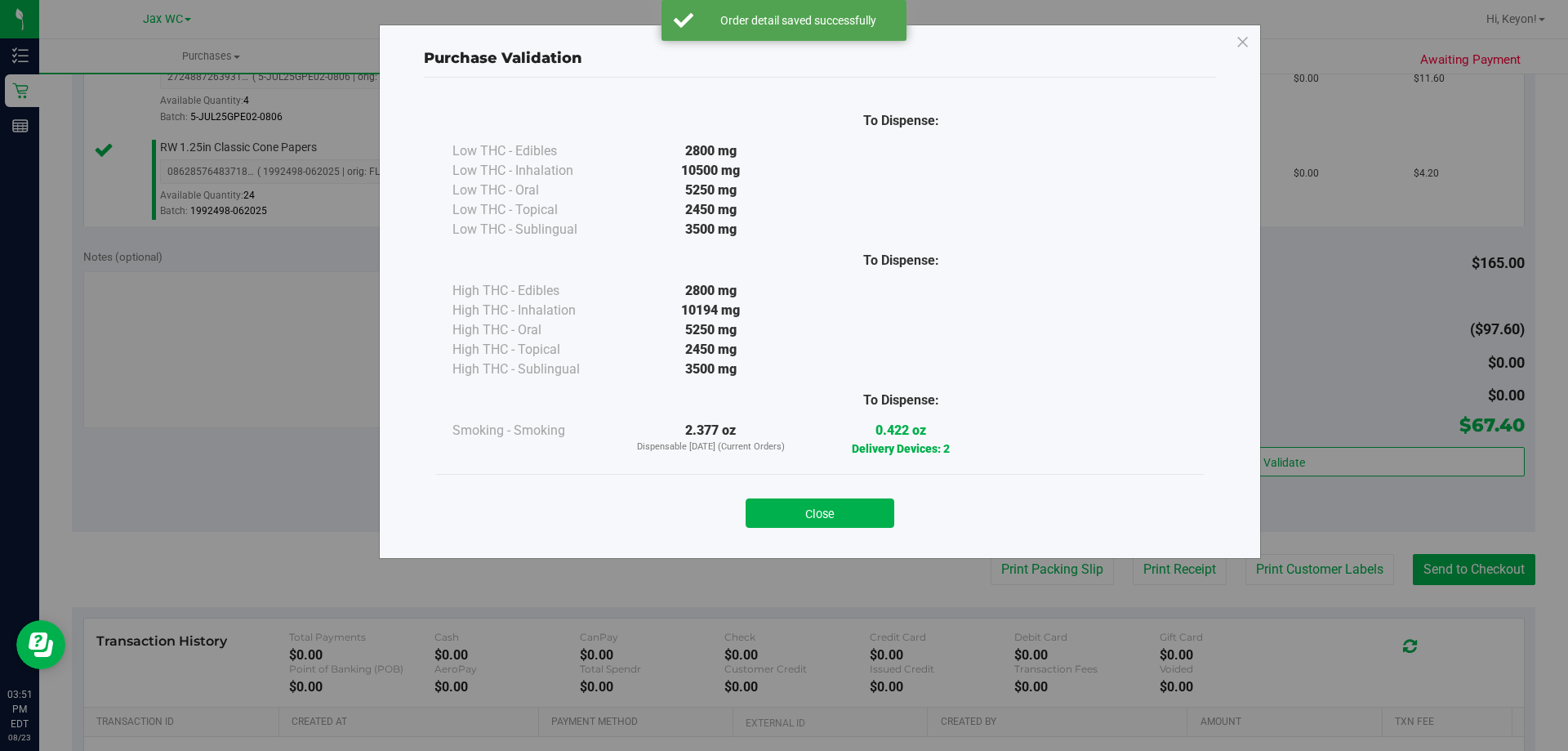
drag, startPoint x: 825, startPoint y: 521, endPoint x: 1107, endPoint y: 519, distance: 282.0
click at [829, 521] on button "Close" at bounding box center [819, 513] width 148 height 30
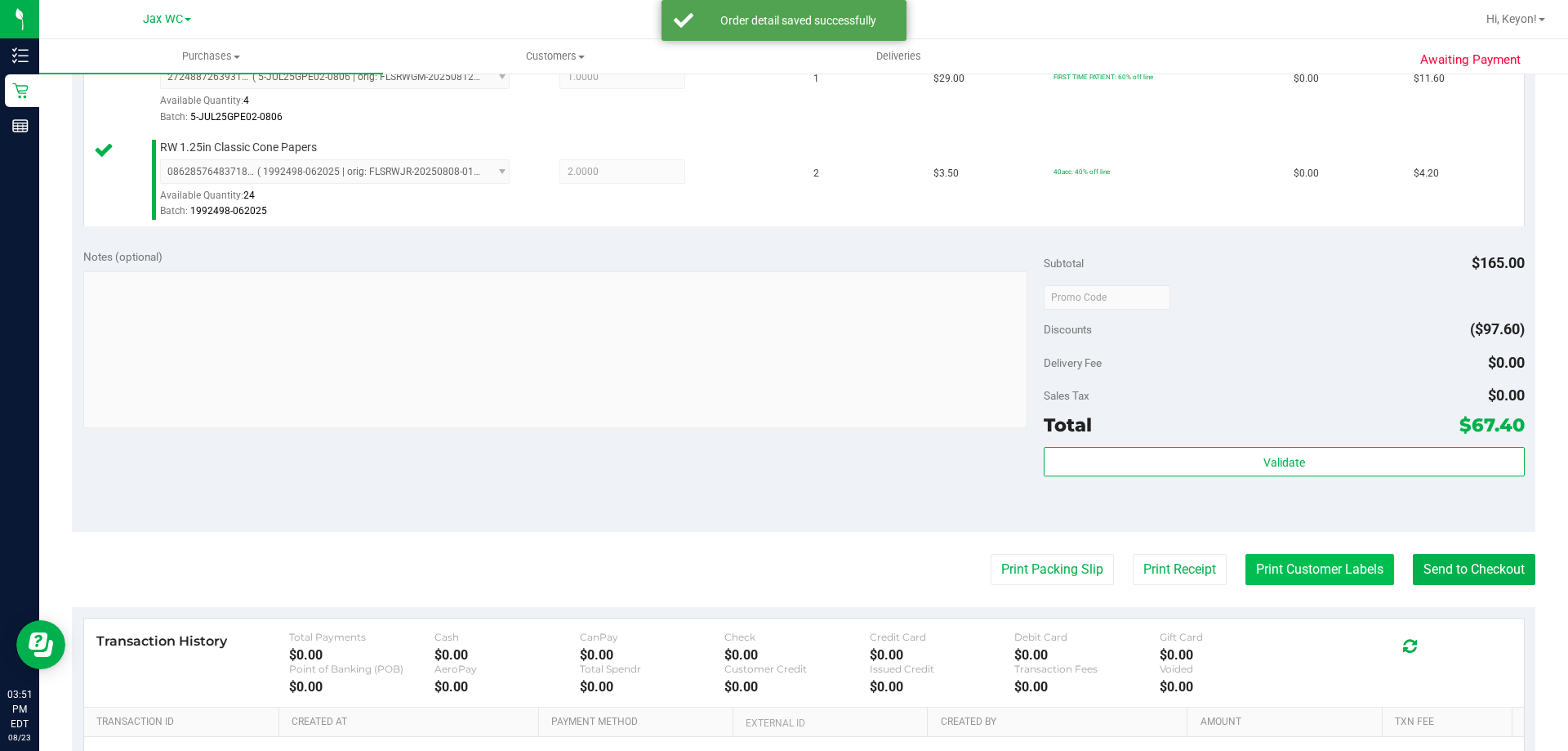
click at [1333, 575] on button "Print Customer Labels" at bounding box center [1319, 569] width 148 height 31
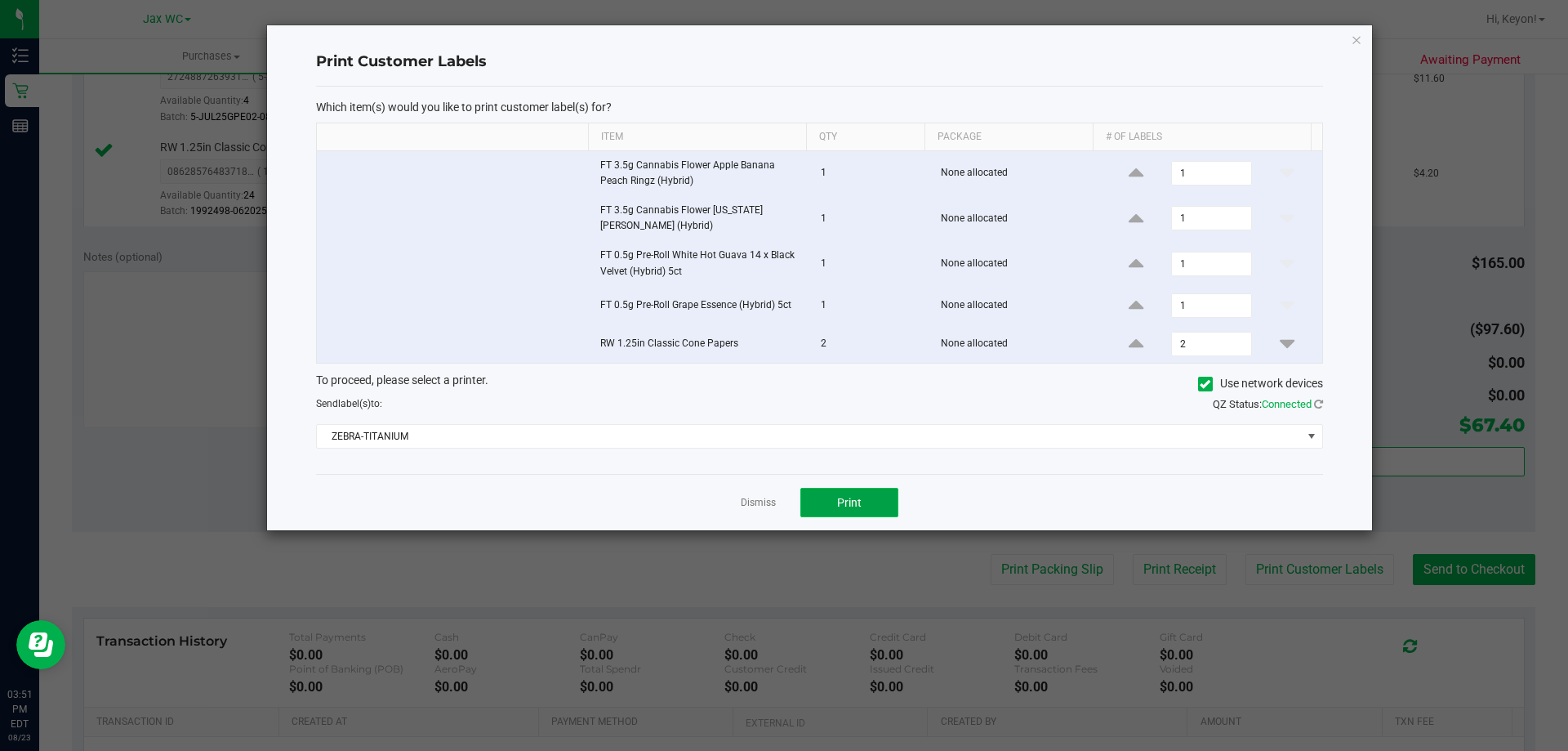
click at [866, 506] on button "Print" at bounding box center [849, 503] width 98 height 30
drag, startPoint x: 758, startPoint y: 497, endPoint x: 1457, endPoint y: 574, distance: 703.2
click at [758, 497] on link "Dismiss" at bounding box center [758, 503] width 35 height 14
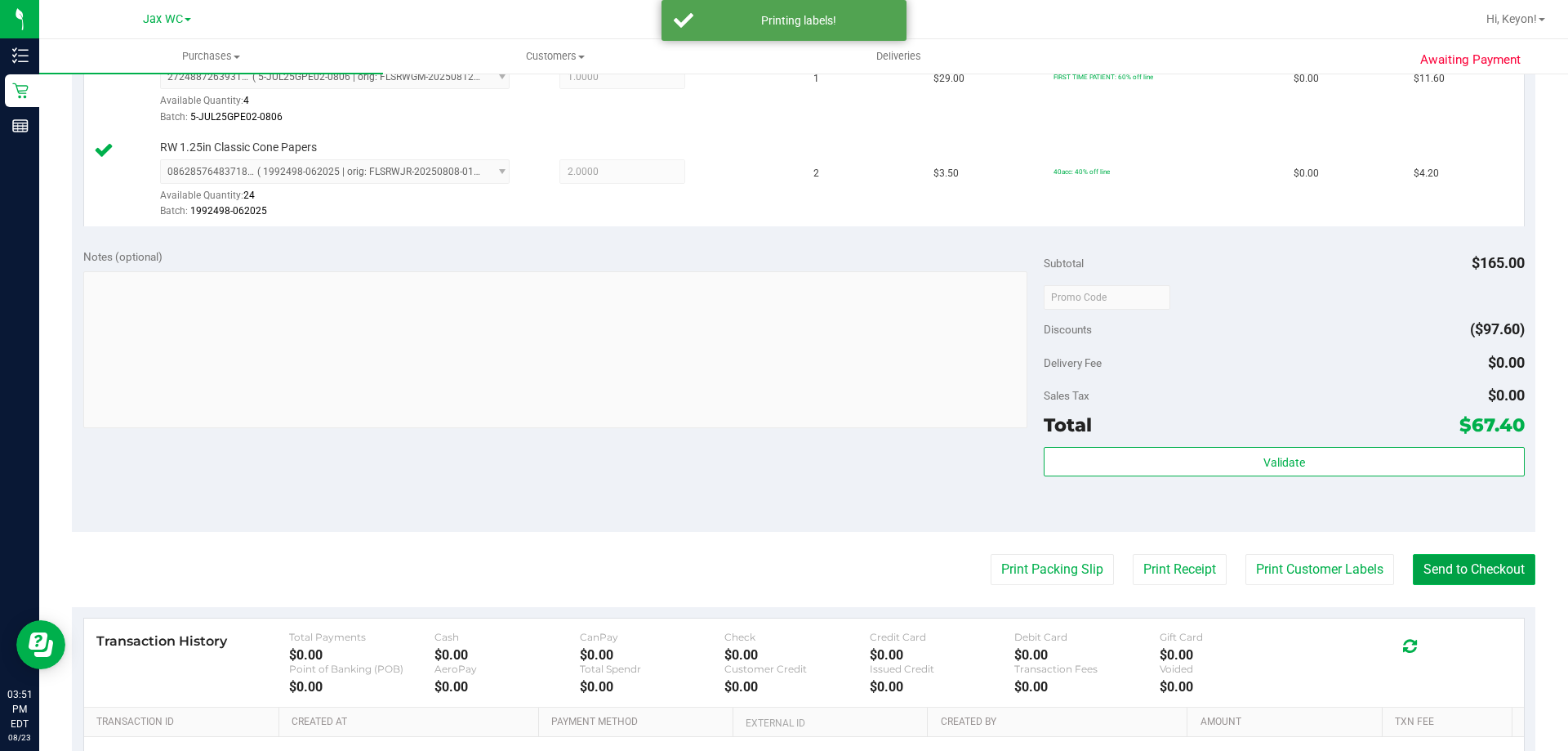
click at [1463, 565] on button "Send to Checkout" at bounding box center [1474, 569] width 122 height 31
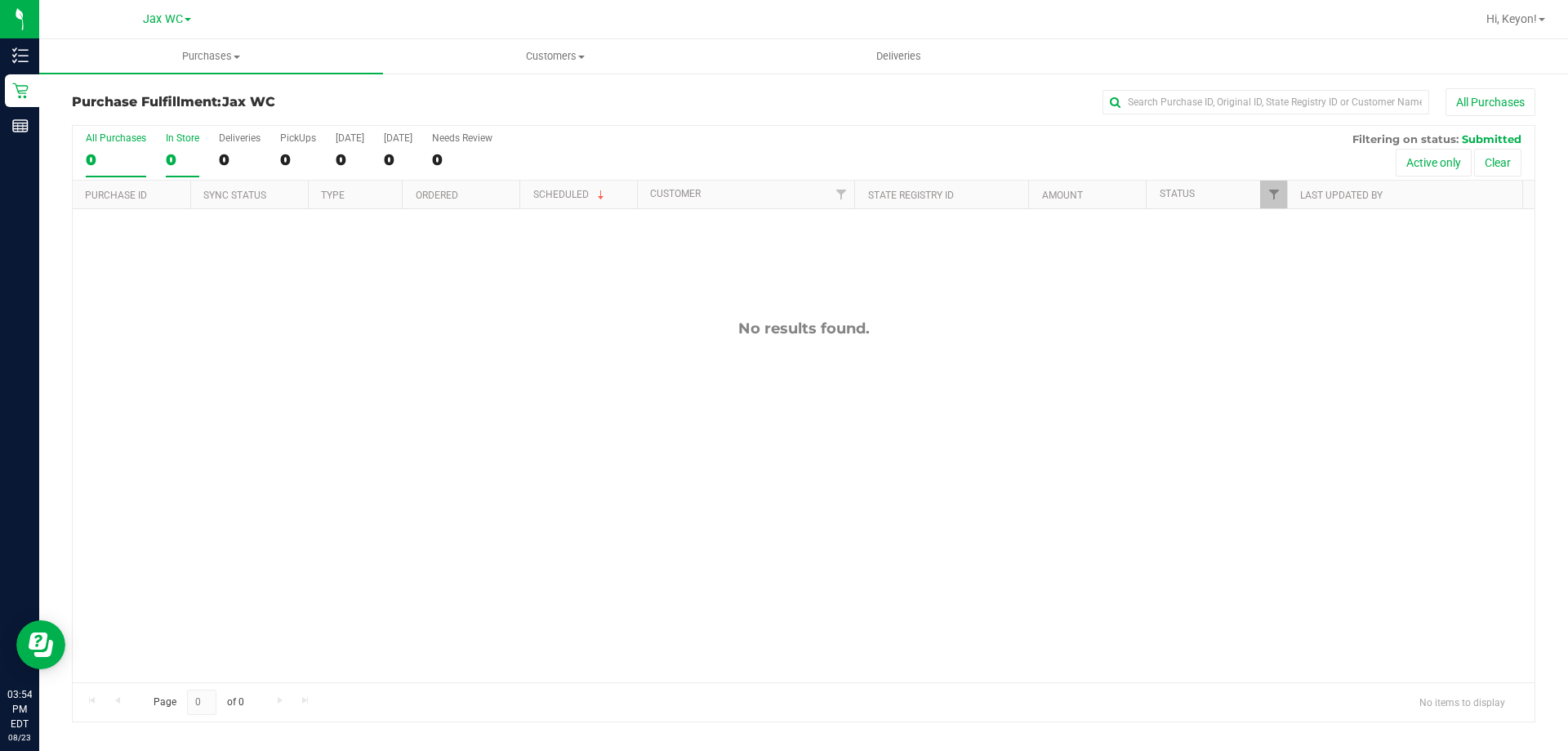
click at [184, 143] on div "In Store" at bounding box center [183, 138] width 34 height 11
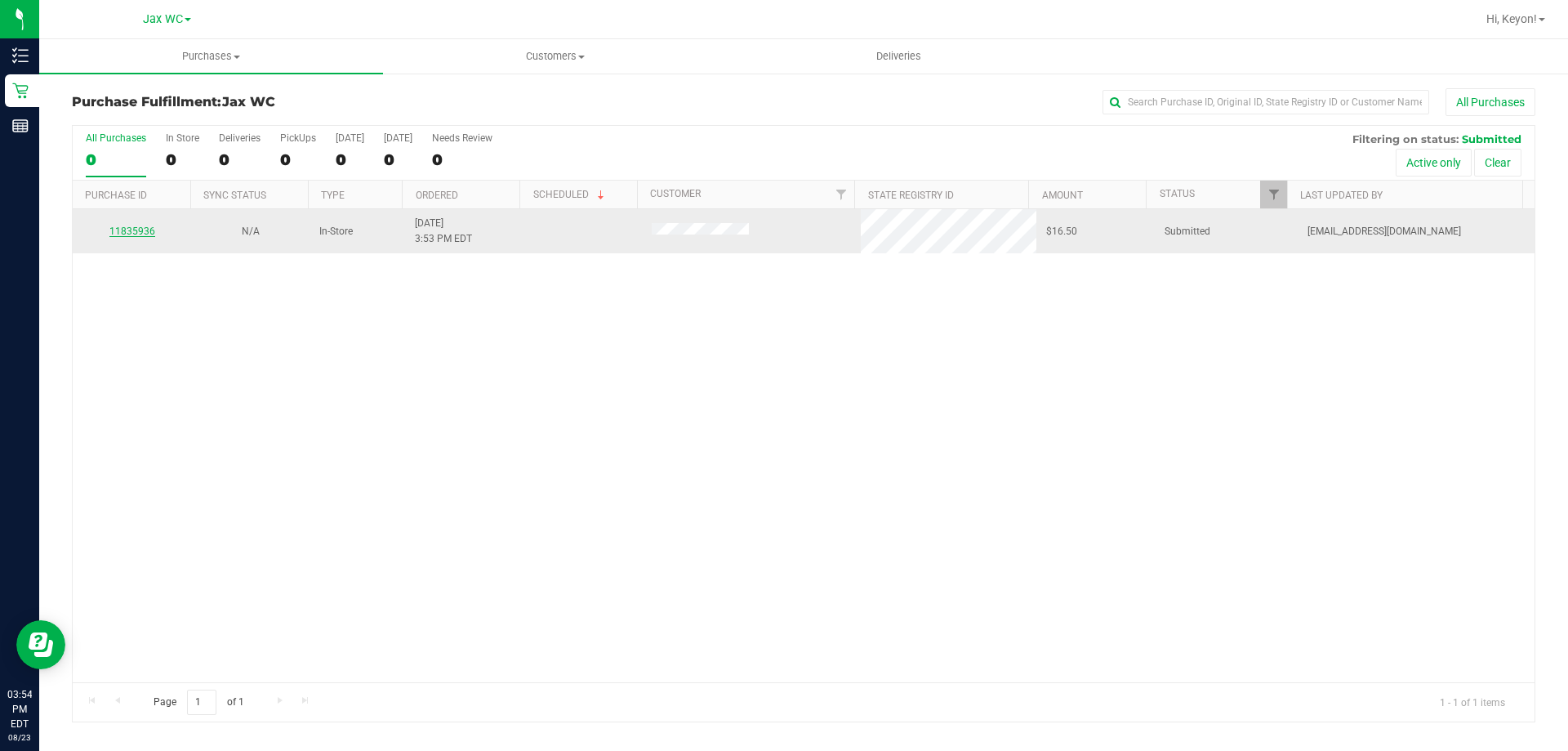
click at [148, 227] on link "11835936" at bounding box center [132, 231] width 46 height 11
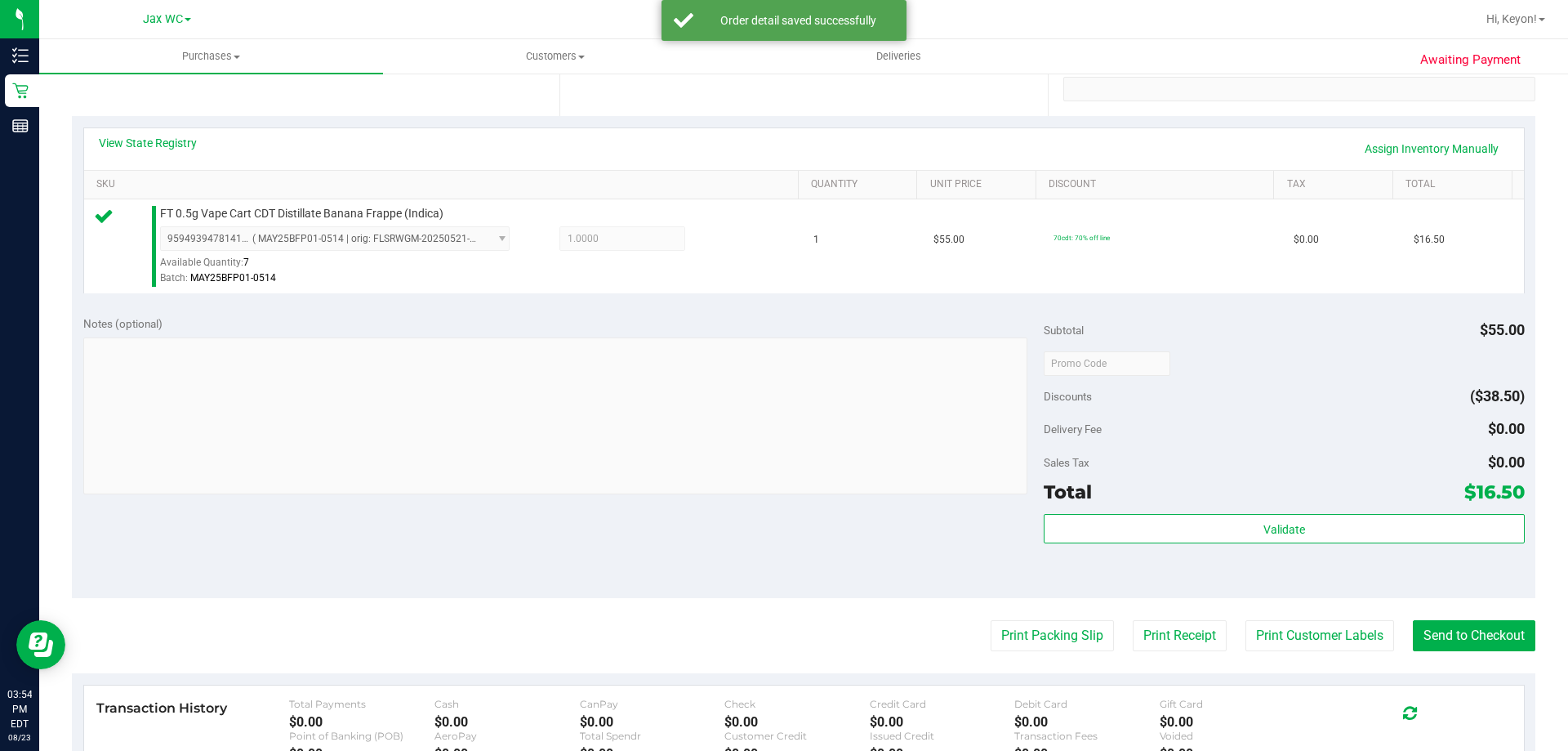
scroll to position [327, 0]
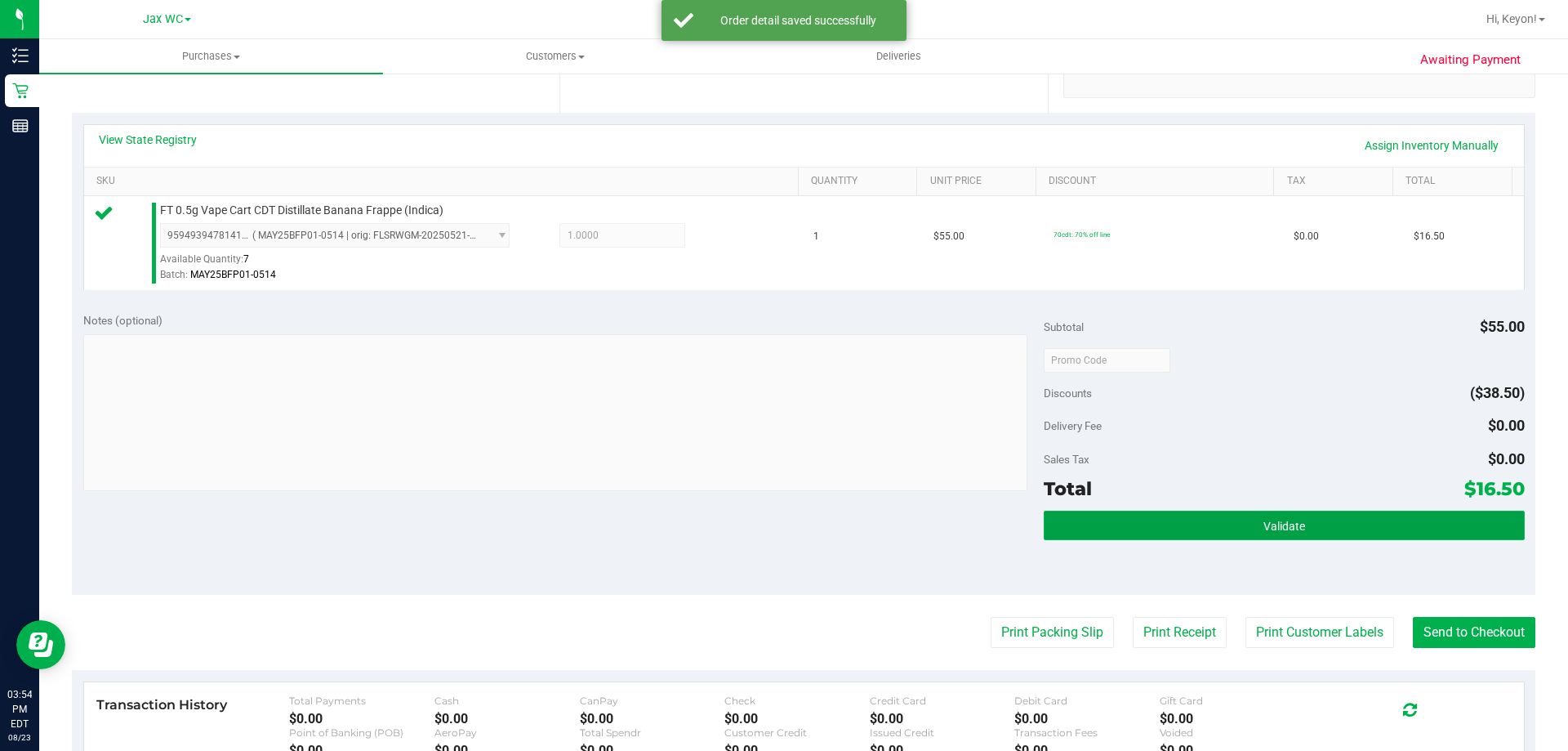
click at [1269, 537] on button "Validate" at bounding box center [1284, 525] width 480 height 30
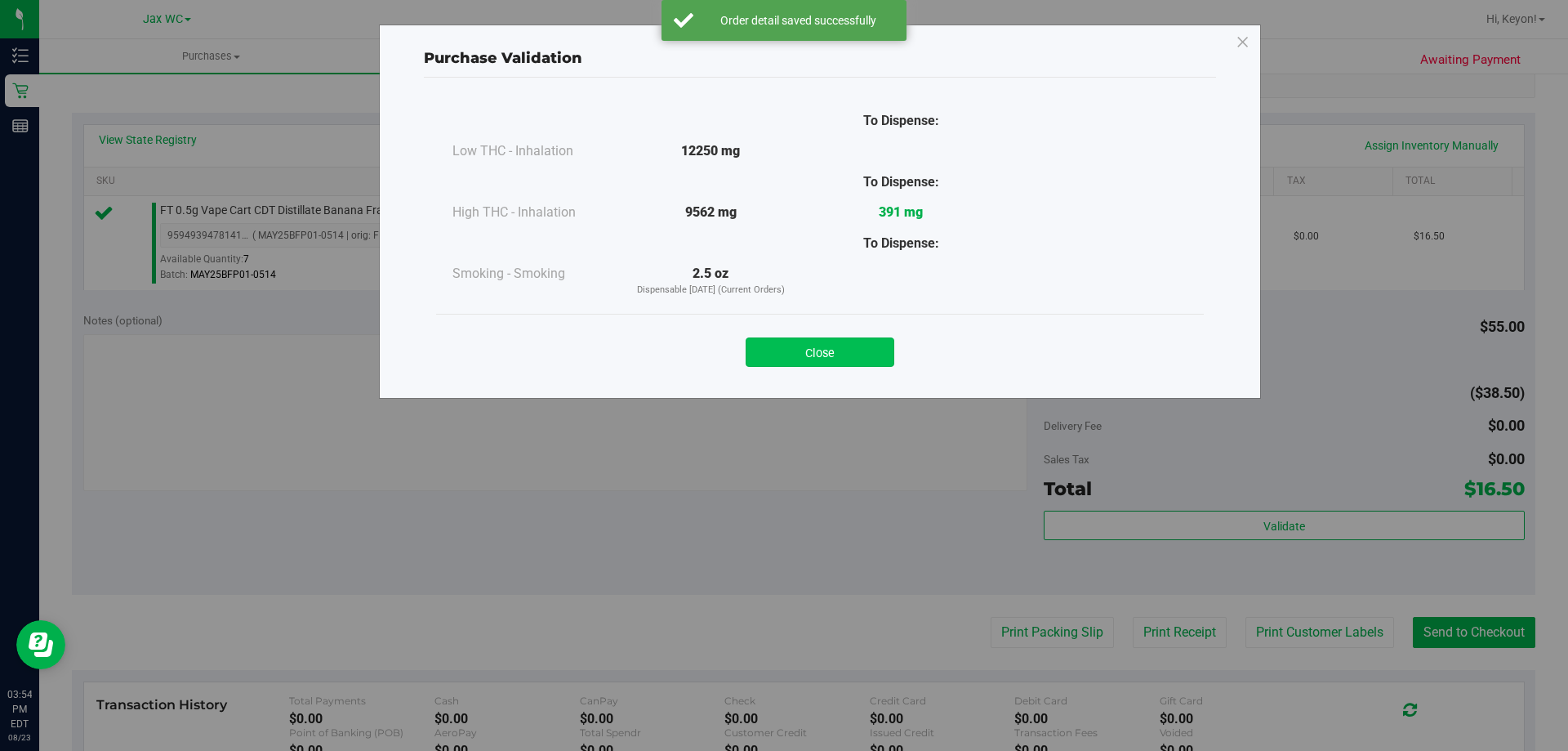
click at [851, 347] on button "Close" at bounding box center [819, 353] width 148 height 30
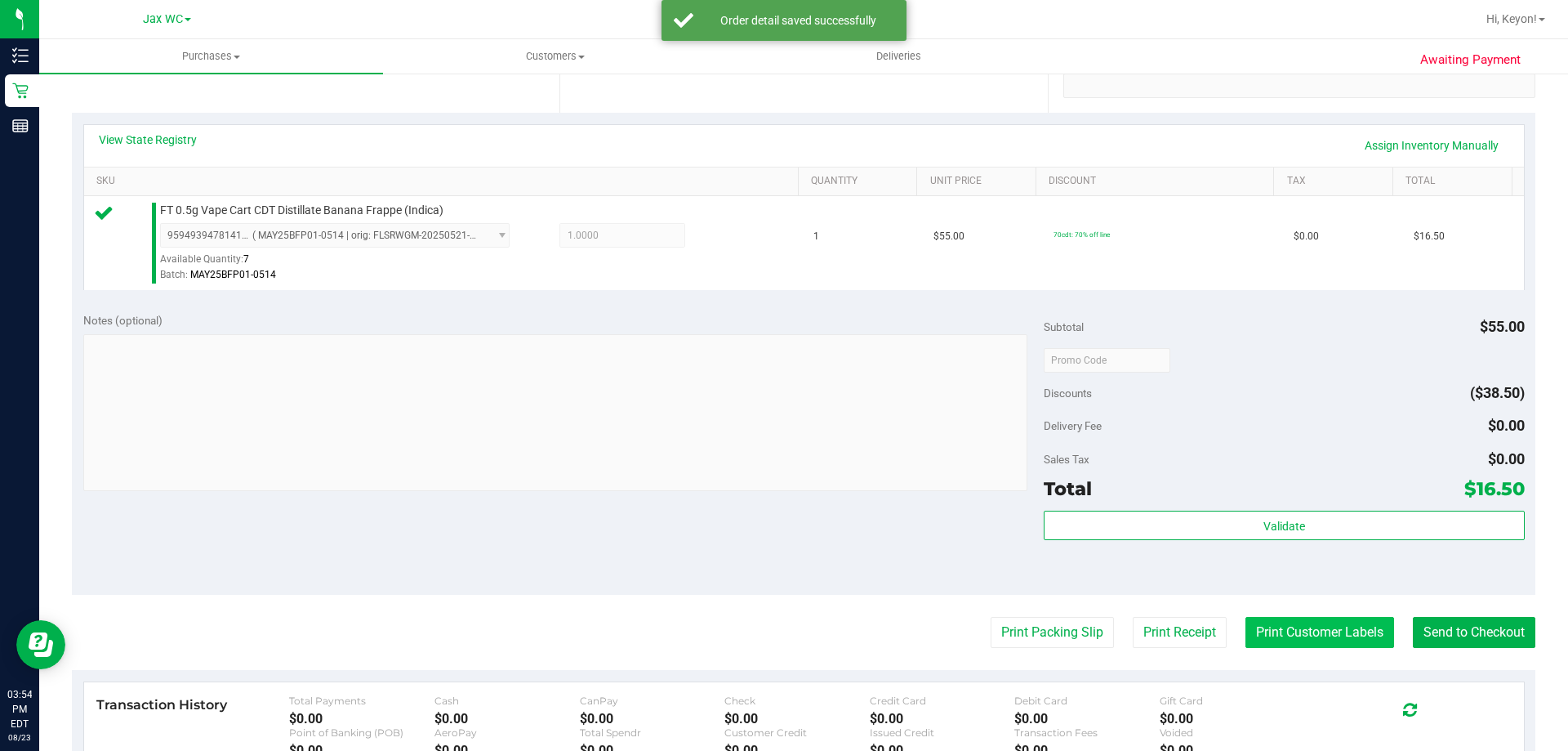
click at [1310, 630] on button "Print Customer Labels" at bounding box center [1319, 632] width 148 height 31
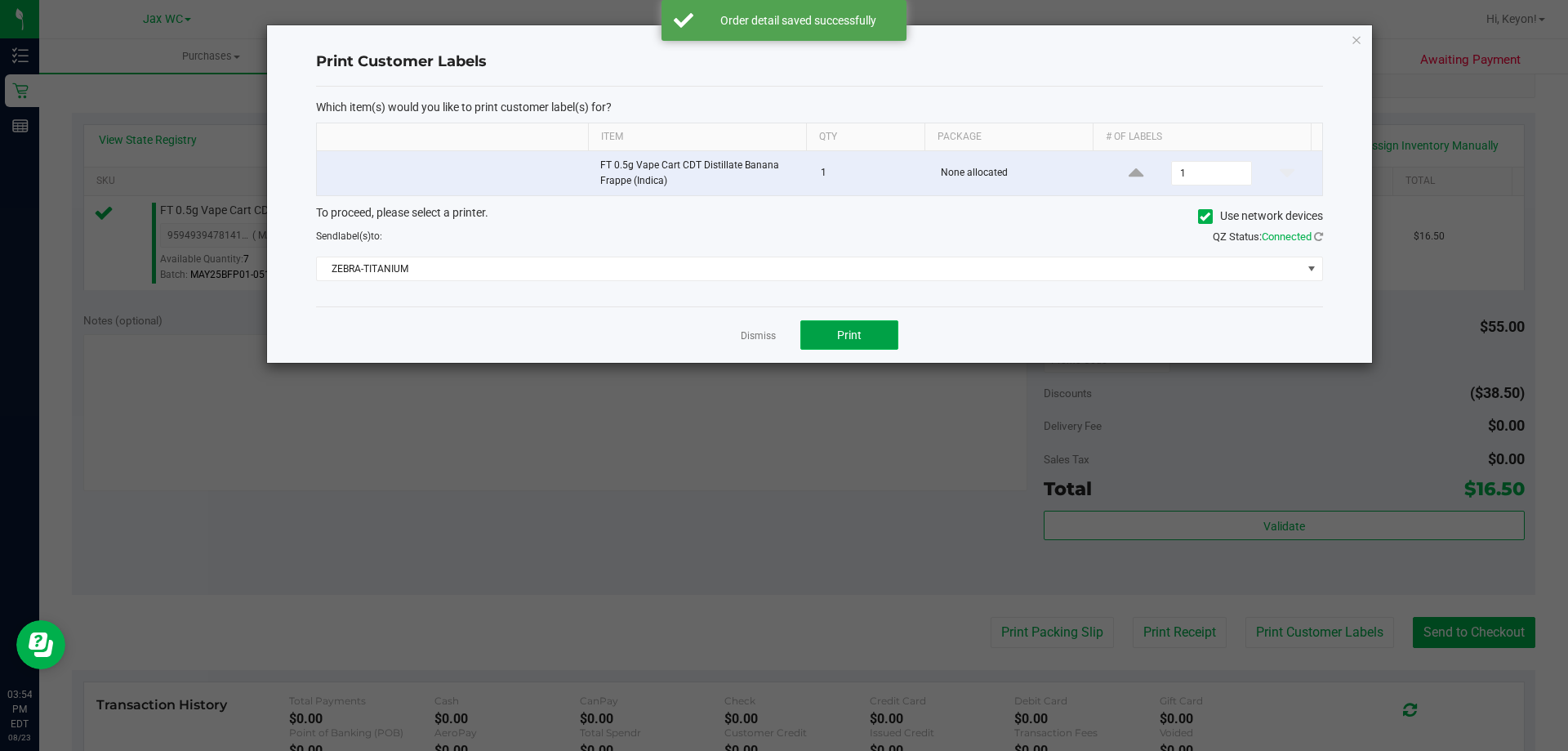
click at [827, 323] on button "Print" at bounding box center [849, 335] width 98 height 30
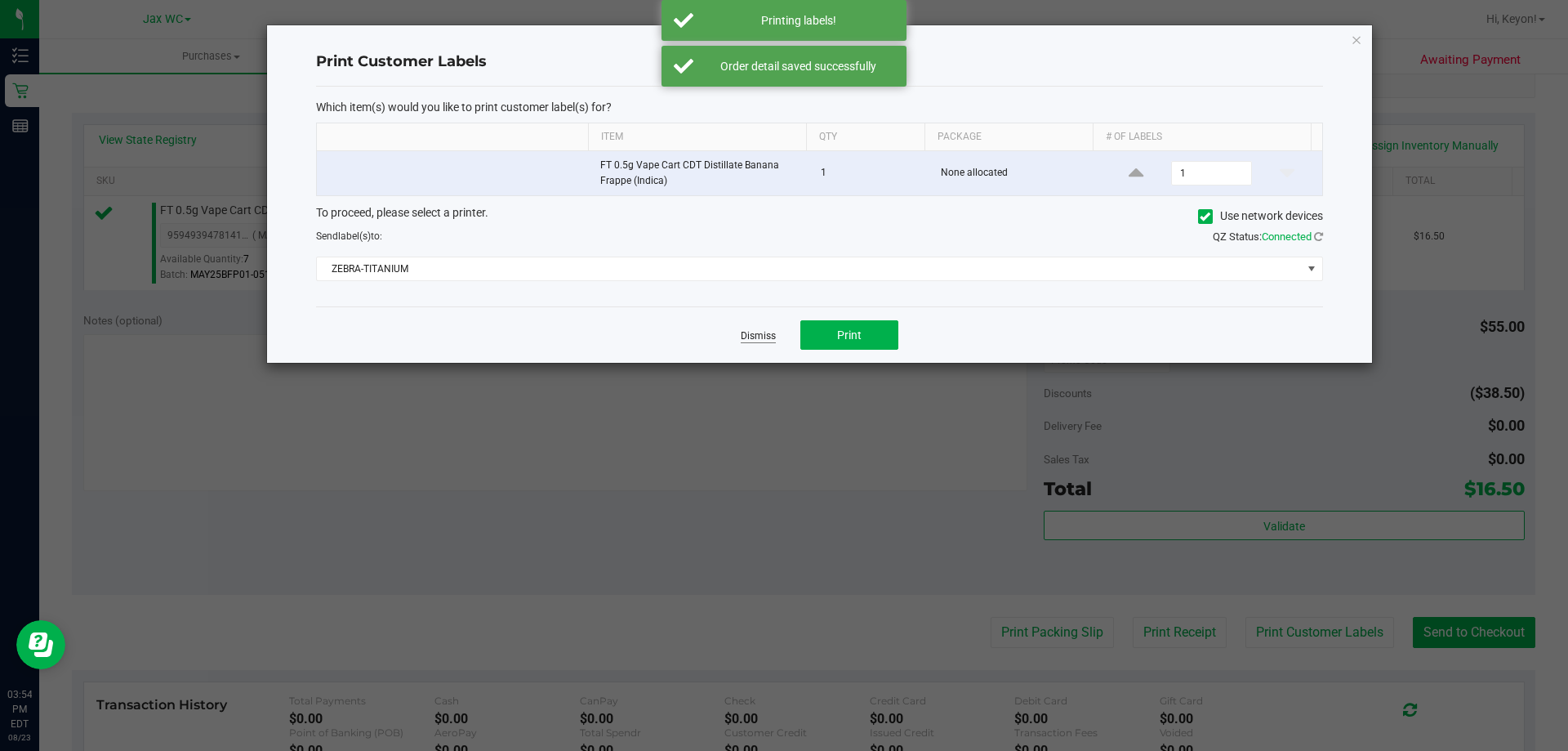
click at [755, 334] on link "Dismiss" at bounding box center [758, 336] width 35 height 14
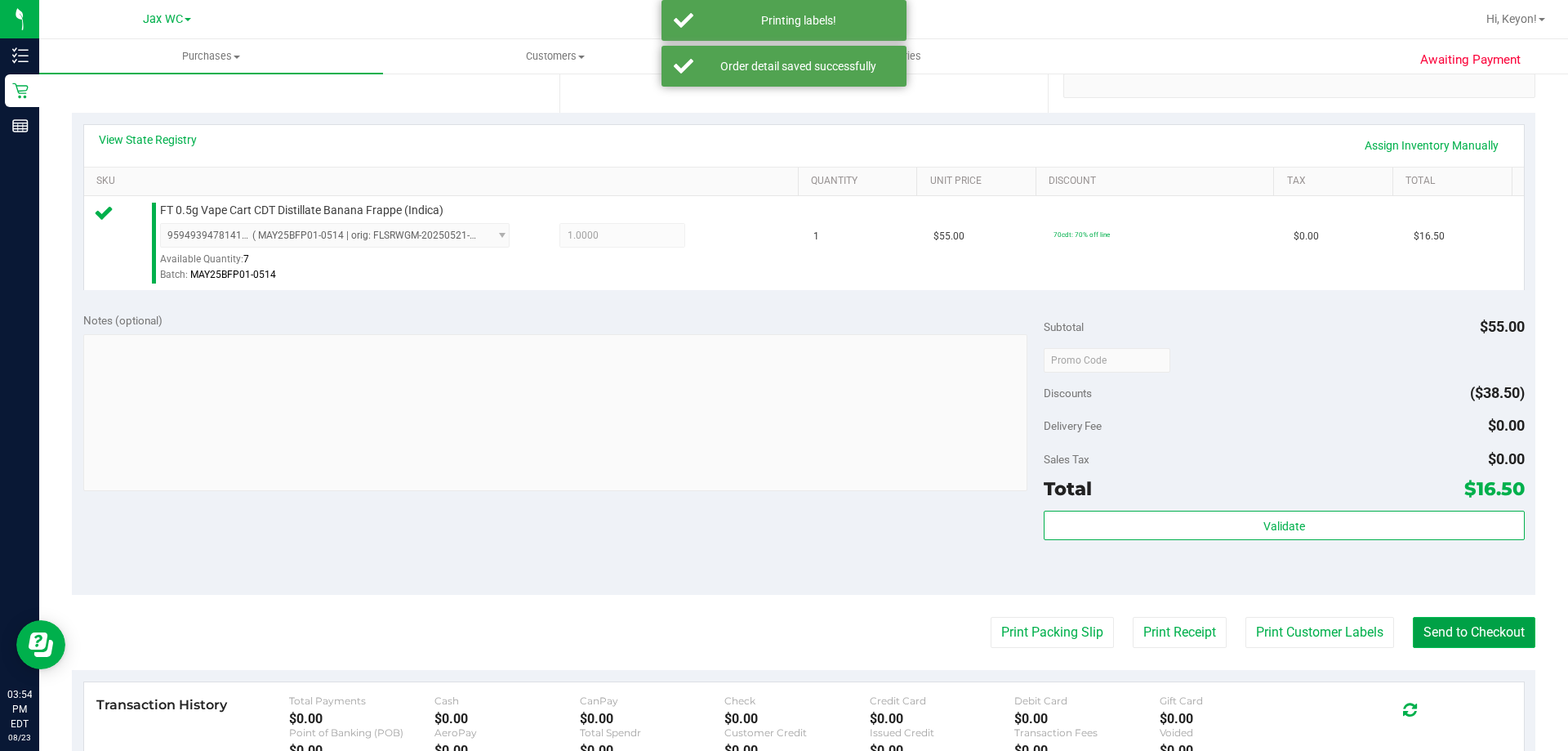
click at [1470, 632] on button "Send to Checkout" at bounding box center [1474, 632] width 122 height 31
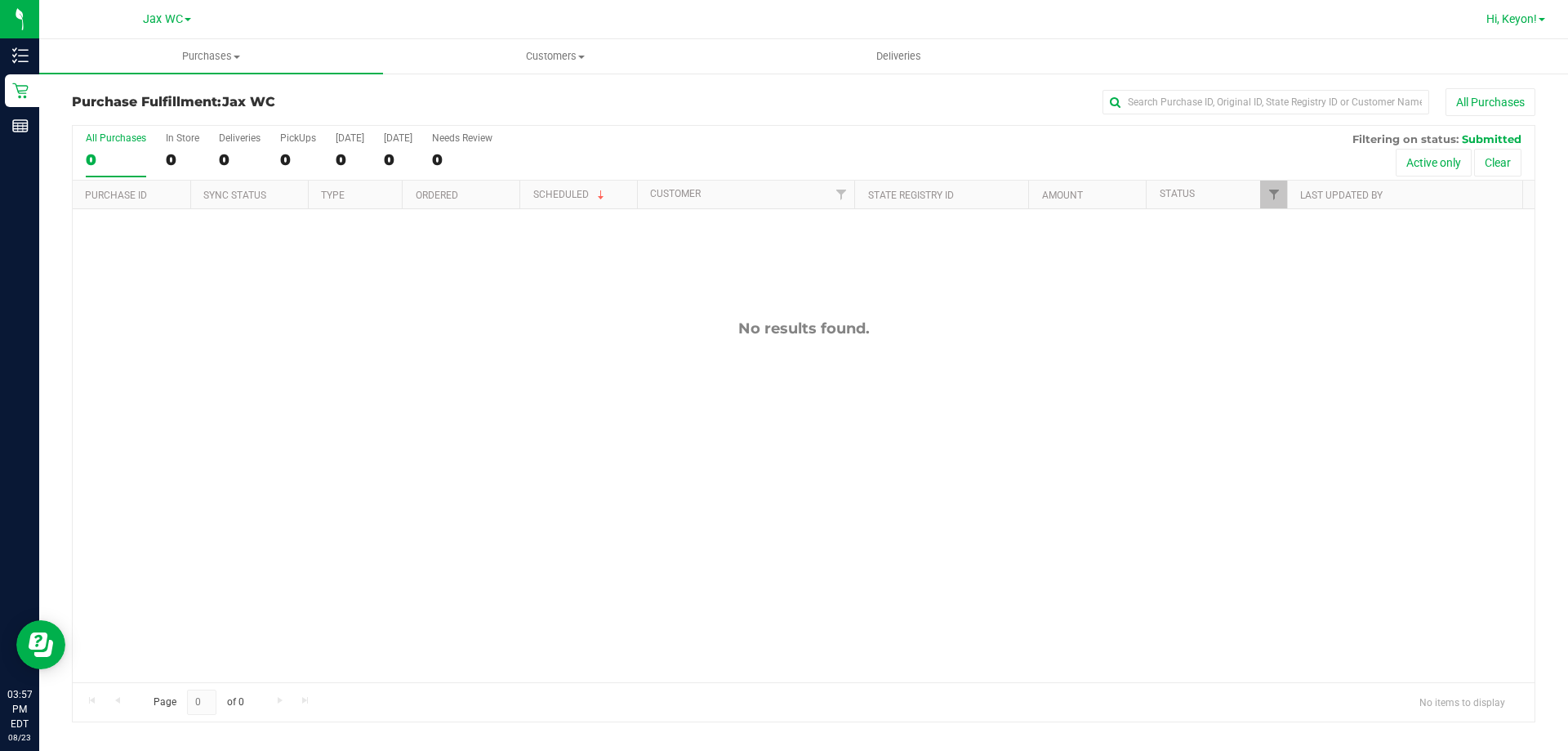
drag, startPoint x: 1553, startPoint y: 10, endPoint x: 1520, endPoint y: 15, distance: 33.4
click at [1550, 10] on div "Hi, Keyon!" at bounding box center [1518, 20] width 84 height 32
click at [1514, 16] on span "Hi, Keyon!" at bounding box center [1512, 19] width 50 height 13
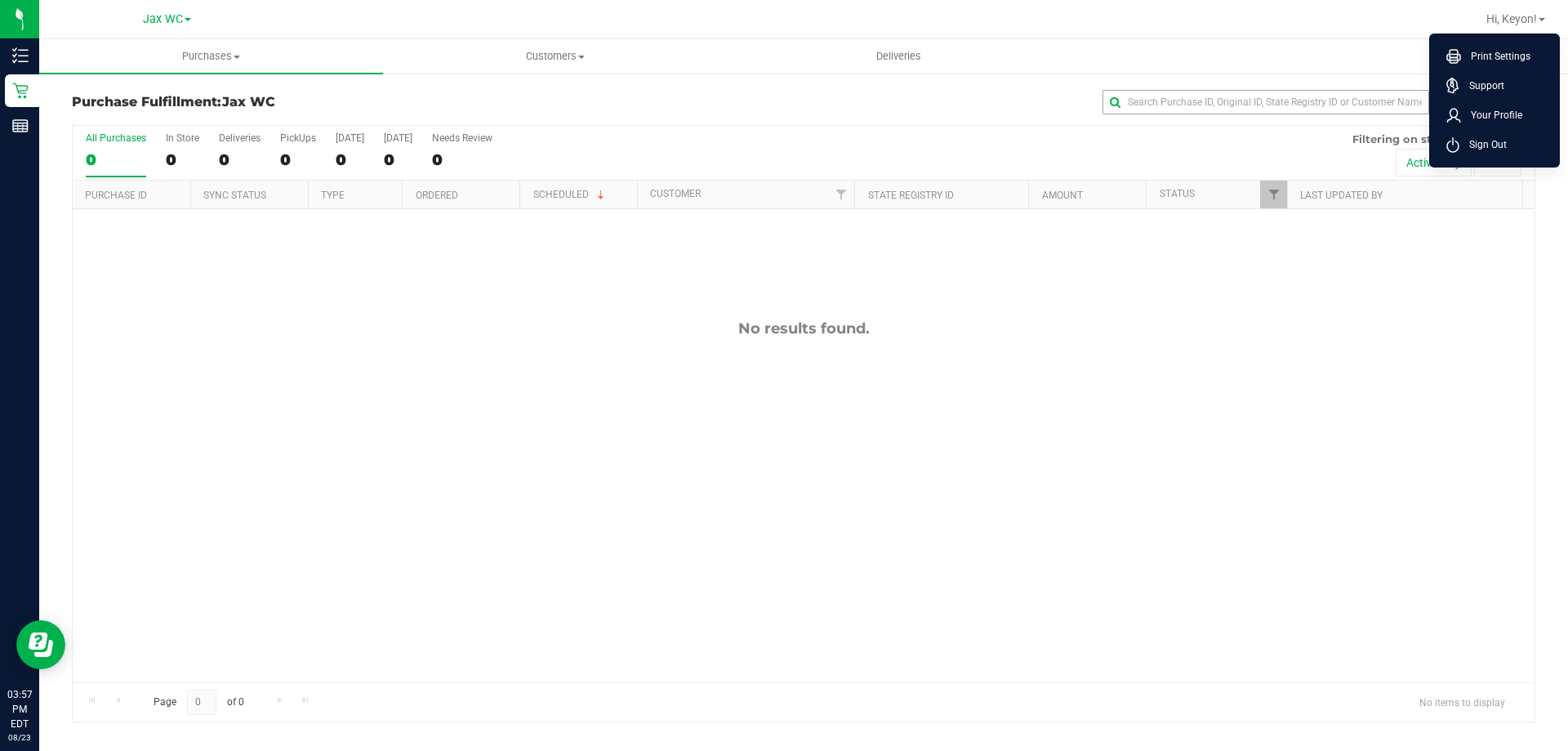
drag, startPoint x: 1481, startPoint y: 142, endPoint x: 1393, endPoint y: 96, distance: 99.3
click at [1481, 141] on span "Sign Out" at bounding box center [1483, 145] width 48 height 17
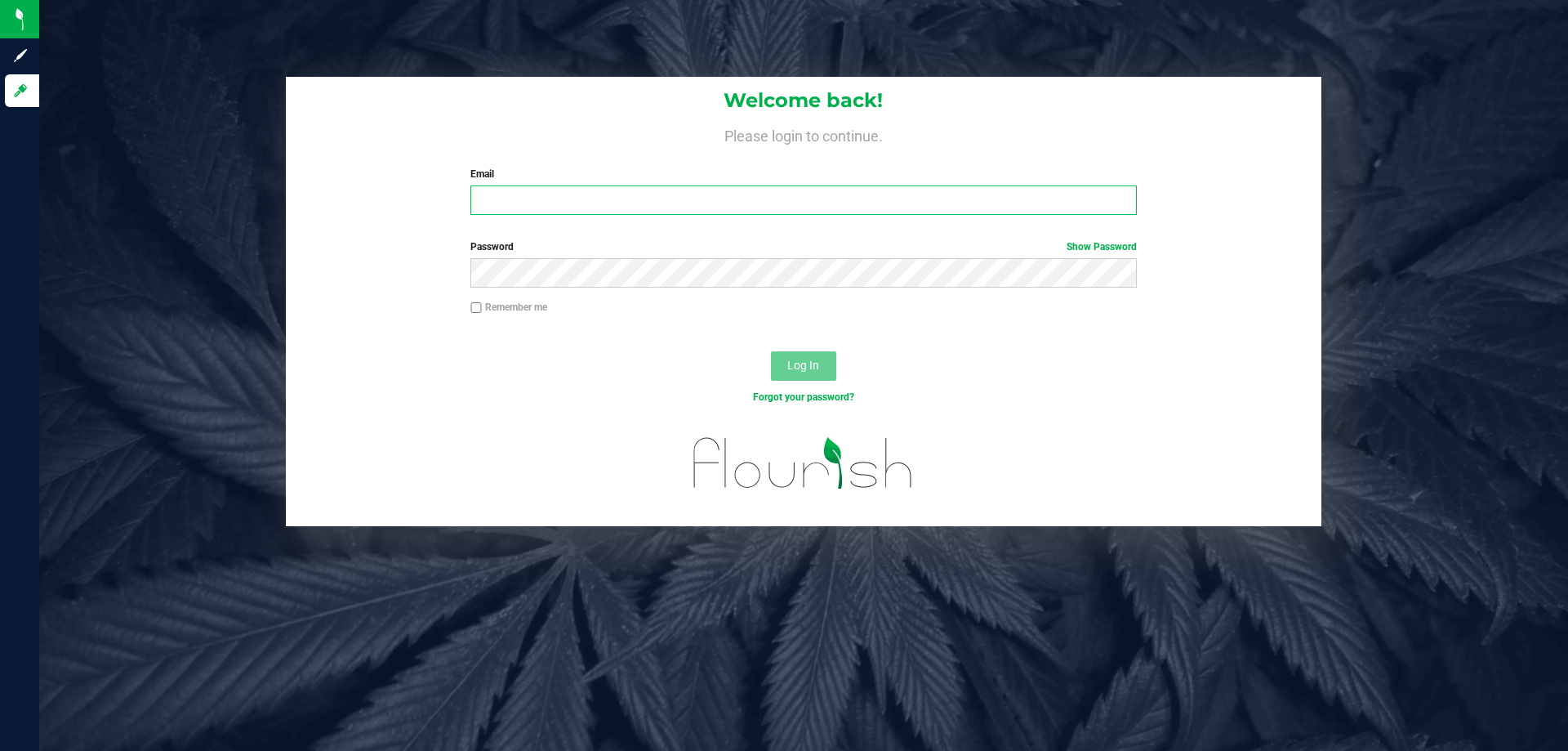
click at [629, 199] on input "Email" at bounding box center [803, 201] width 666 height 30
type input "[PERSON_NAME][EMAIL_ADDRESS][DOMAIN_NAME]"
click at [771, 352] on button "Log In" at bounding box center [804, 367] width 65 height 30
